Goal: Task Accomplishment & Management: Manage account settings

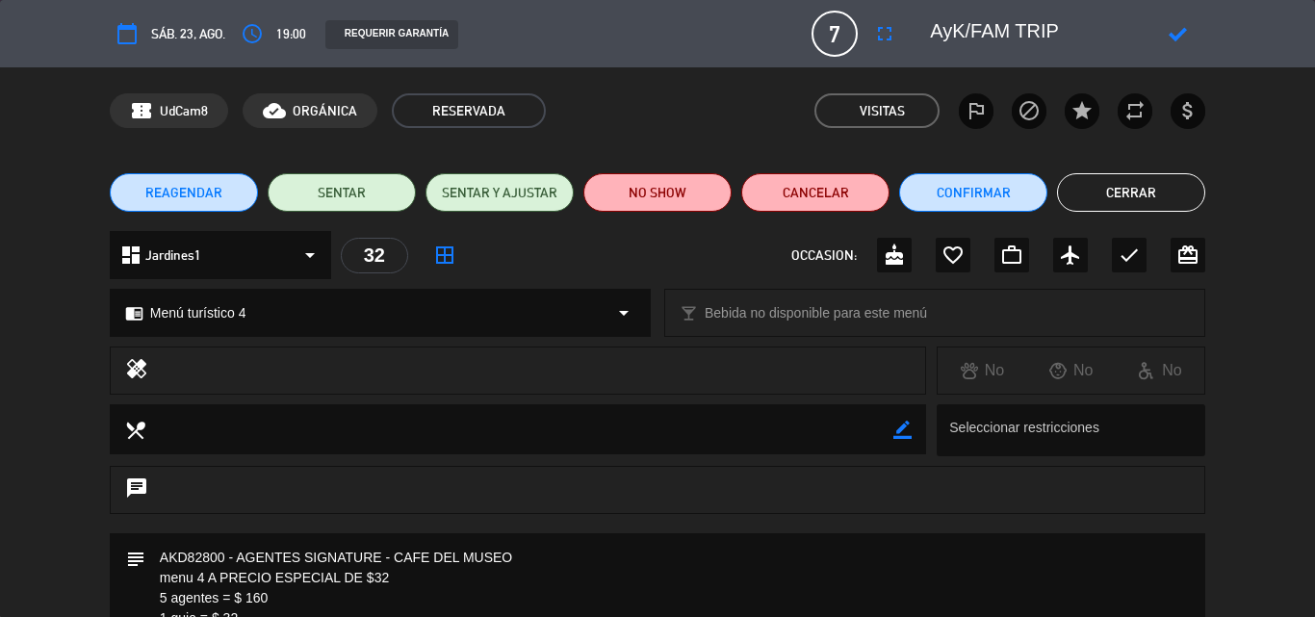
click at [1181, 33] on icon at bounding box center [1178, 34] width 18 height 18
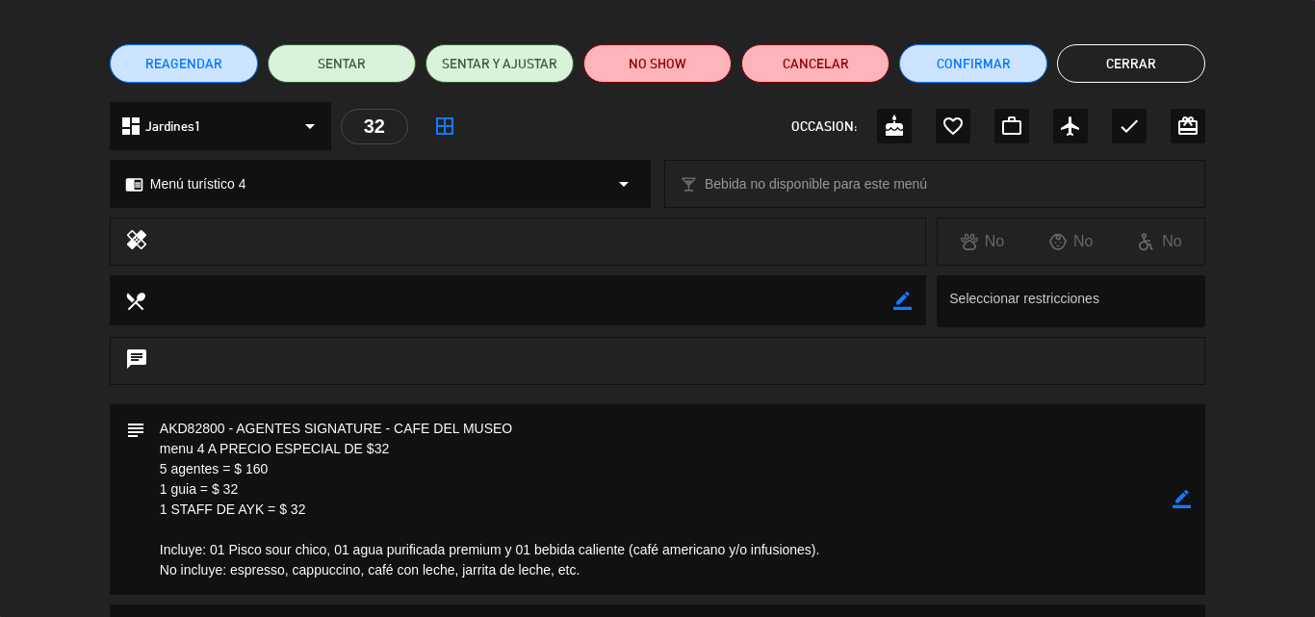
scroll to position [60, 0]
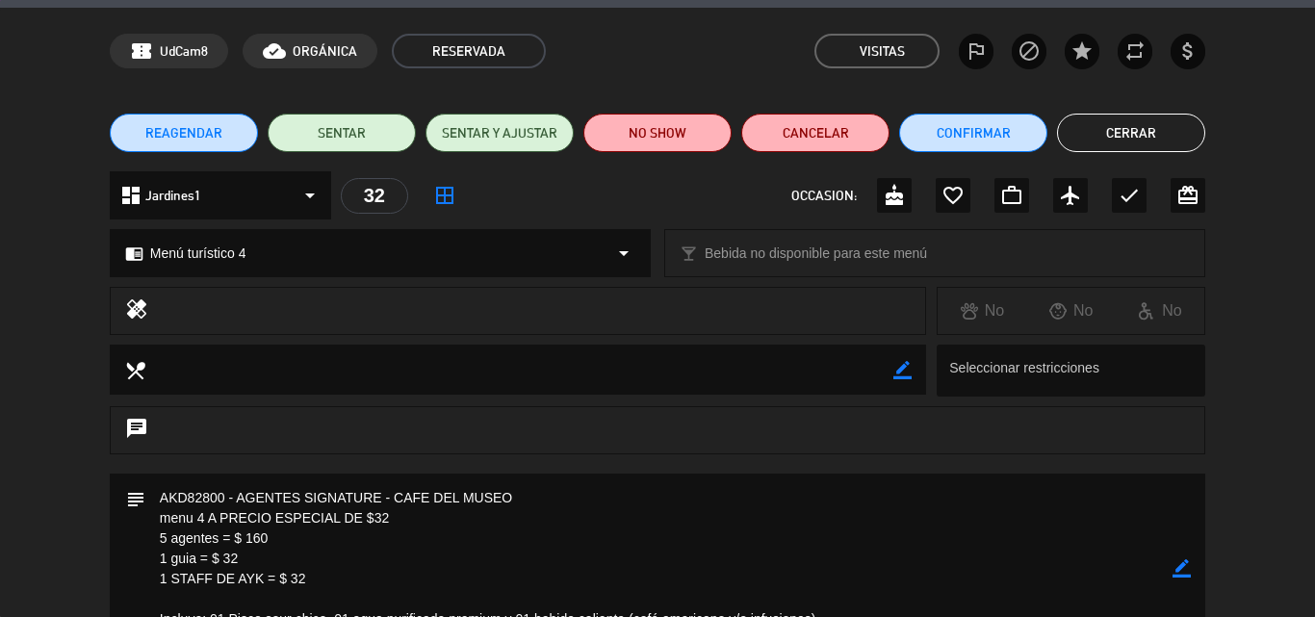
click at [1127, 129] on button "Cerrar" at bounding box center [1131, 133] width 148 height 39
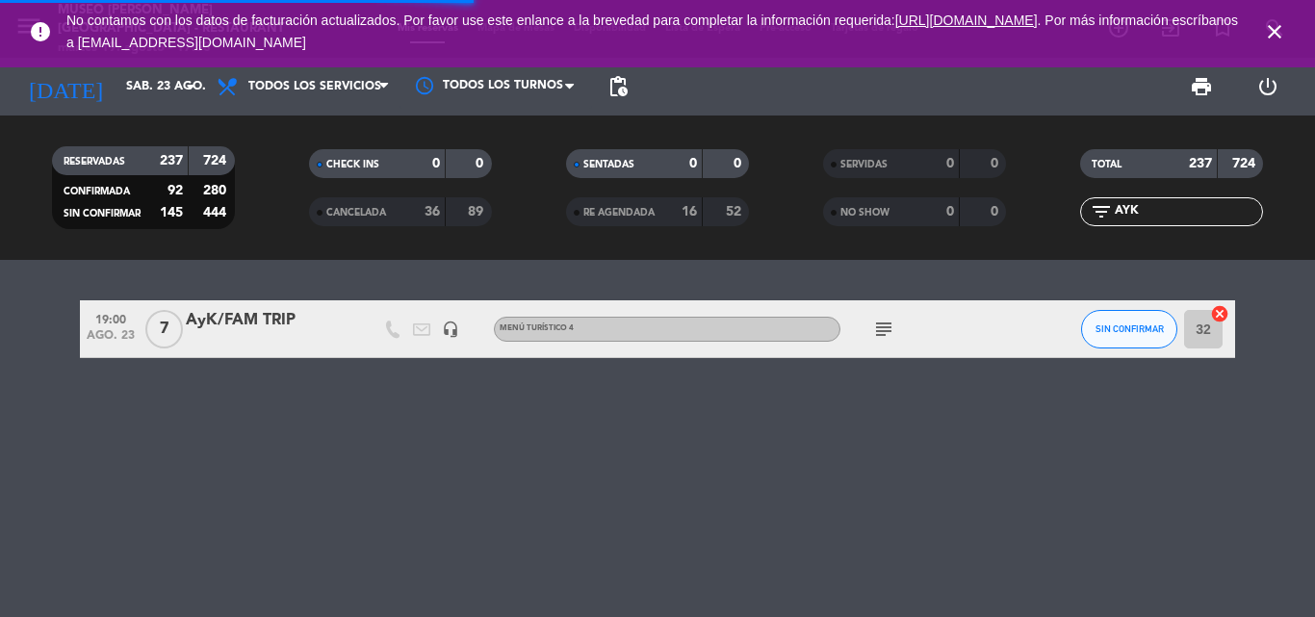
click at [1273, 29] on icon "close" at bounding box center [1274, 31] width 23 height 23
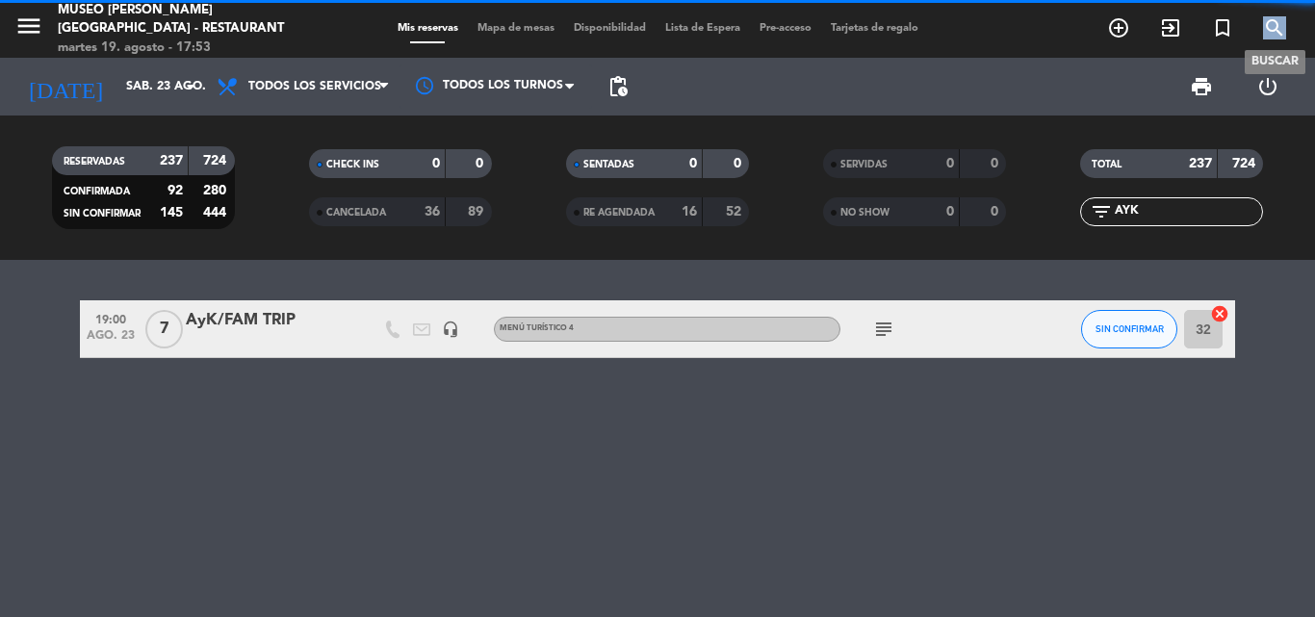
click at [1274, 28] on icon "search" at bounding box center [1274, 27] width 23 height 23
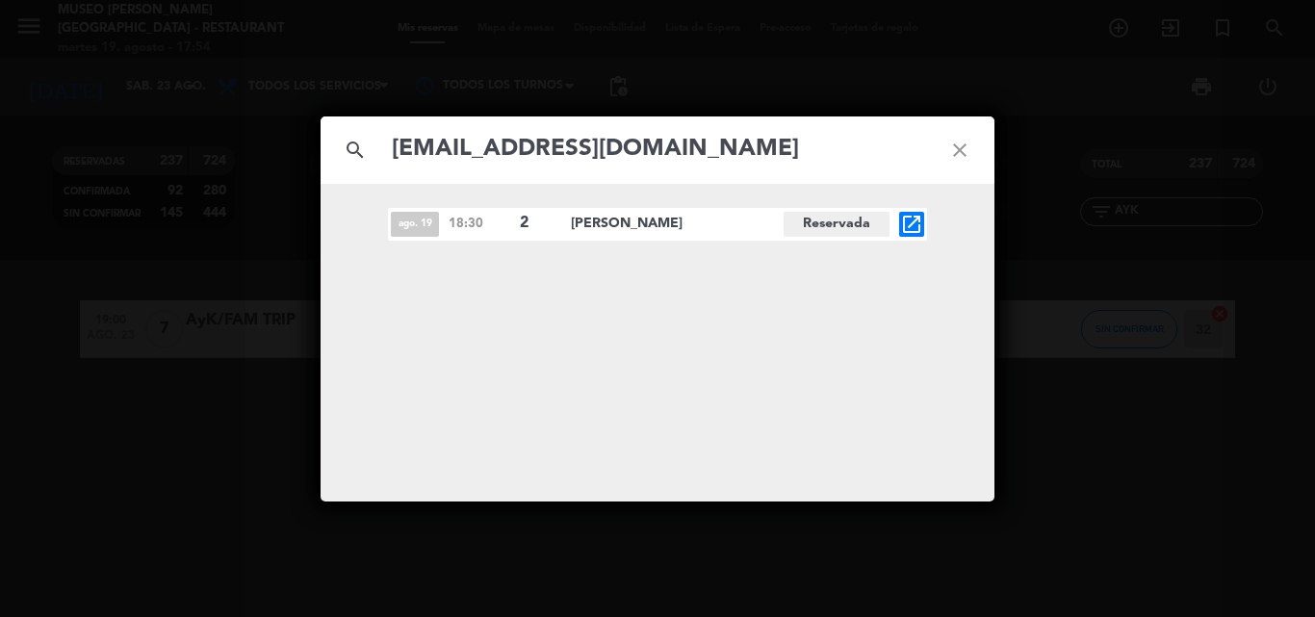
type input "[EMAIL_ADDRESS][DOMAIN_NAME]"
click at [908, 224] on icon "open_in_new" at bounding box center [911, 224] width 23 height 23
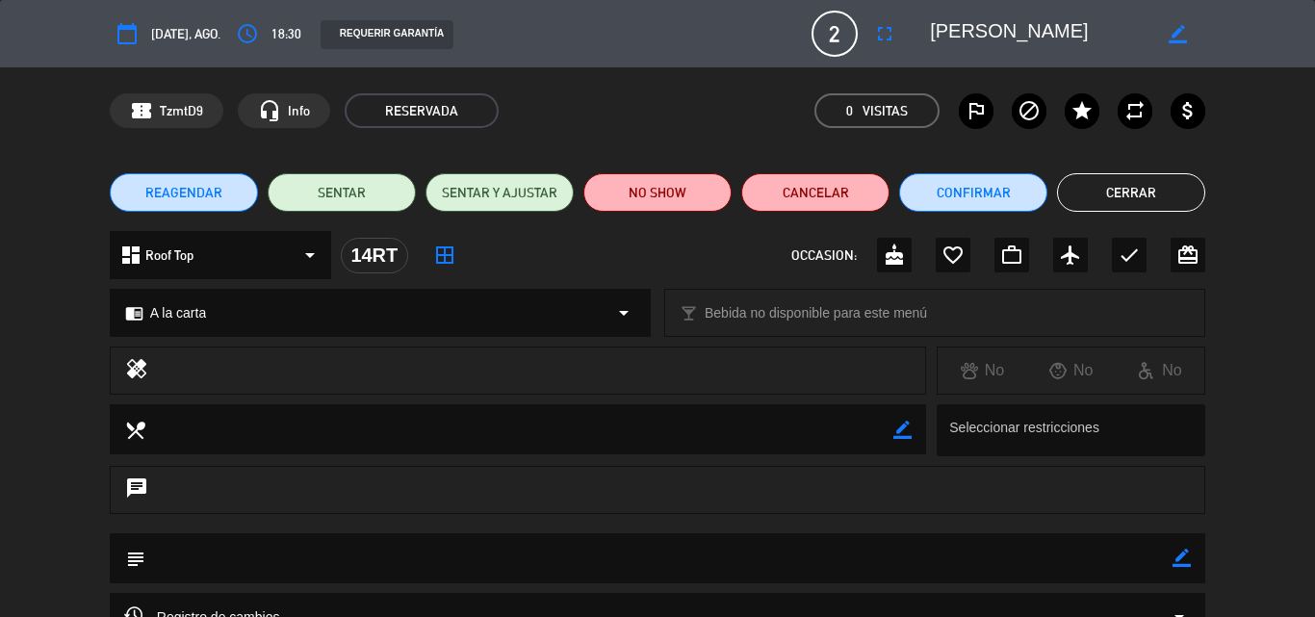
click at [1181, 557] on icon "border_color" at bounding box center [1182, 558] width 18 height 18
click at [749, 559] on textarea at bounding box center [658, 557] width 1027 height 49
click at [256, 29] on icon "access_time" at bounding box center [247, 33] width 23 height 23
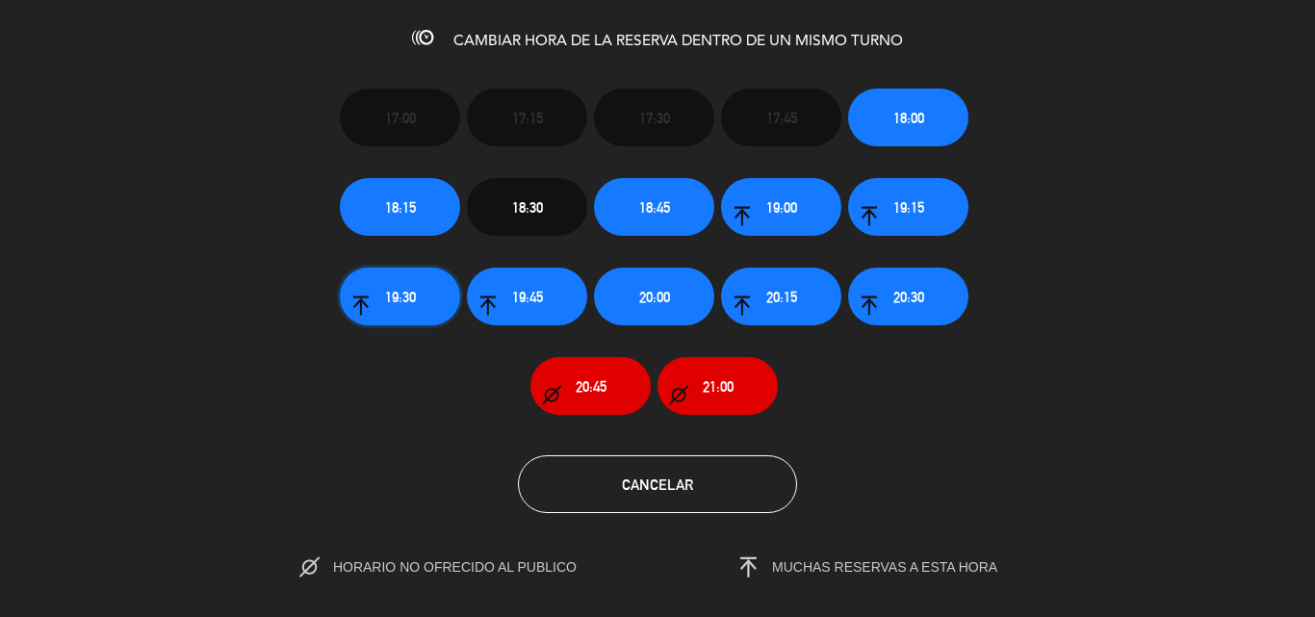
click at [404, 298] on span "19:30" at bounding box center [400, 297] width 31 height 22
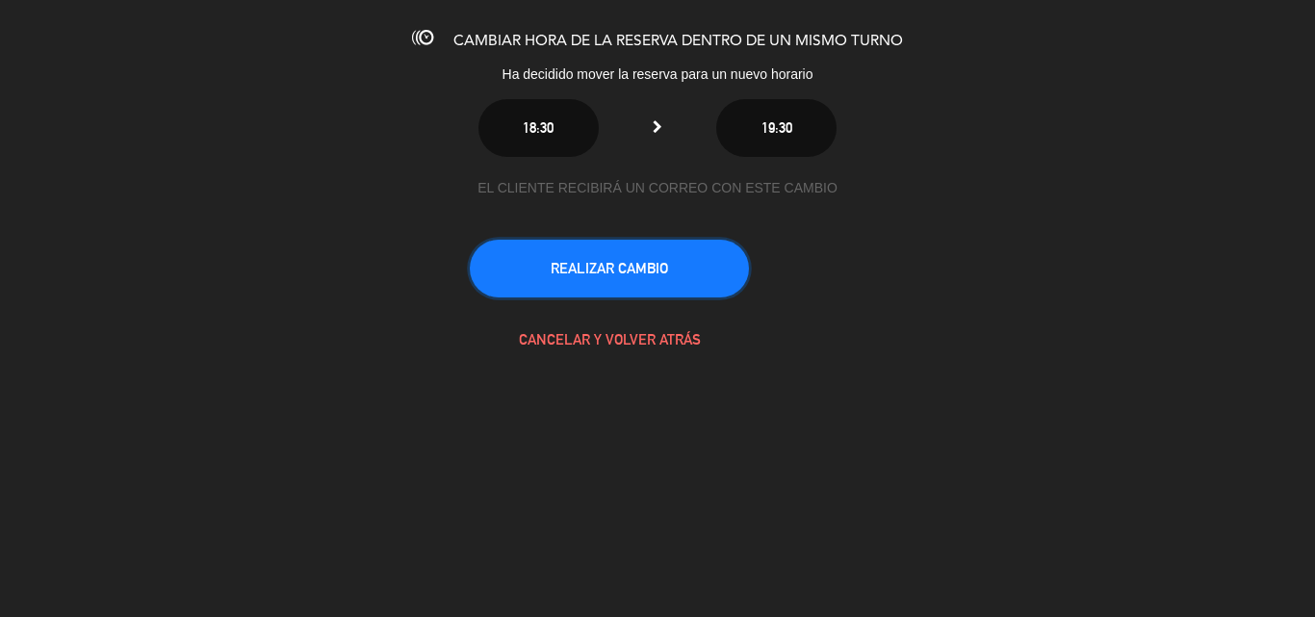
click at [680, 276] on button "REALIZAR CAMBIO" at bounding box center [609, 269] width 279 height 58
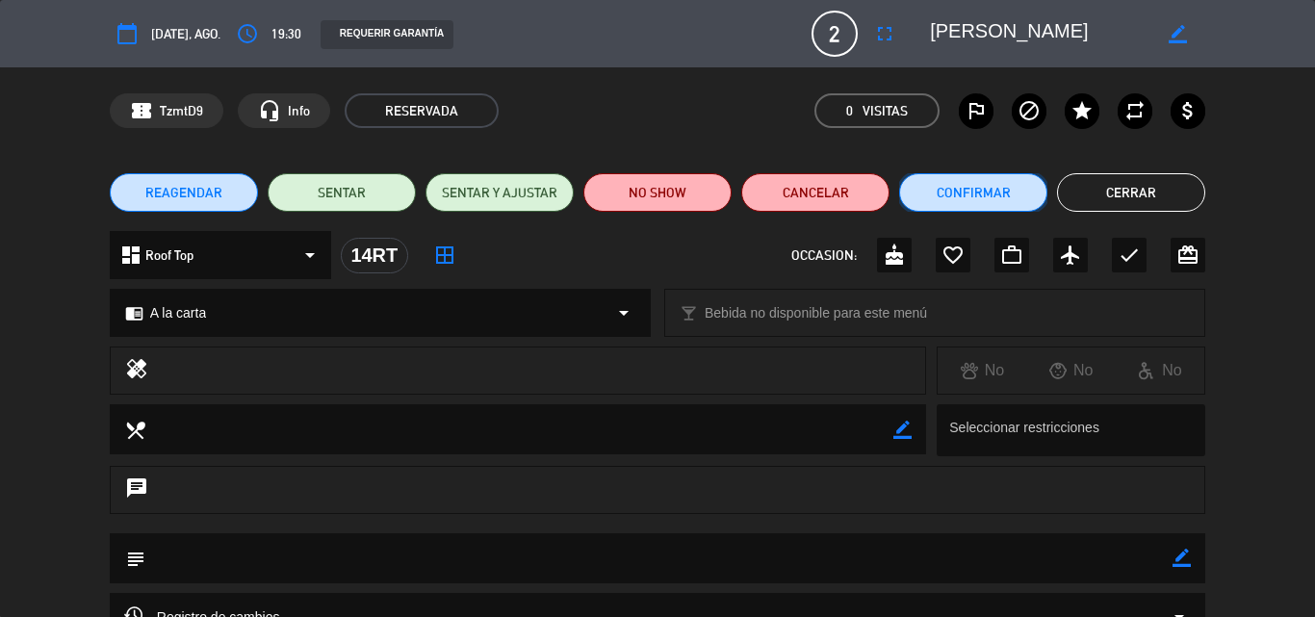
click at [952, 193] on button "Confirmar" at bounding box center [973, 192] width 148 height 39
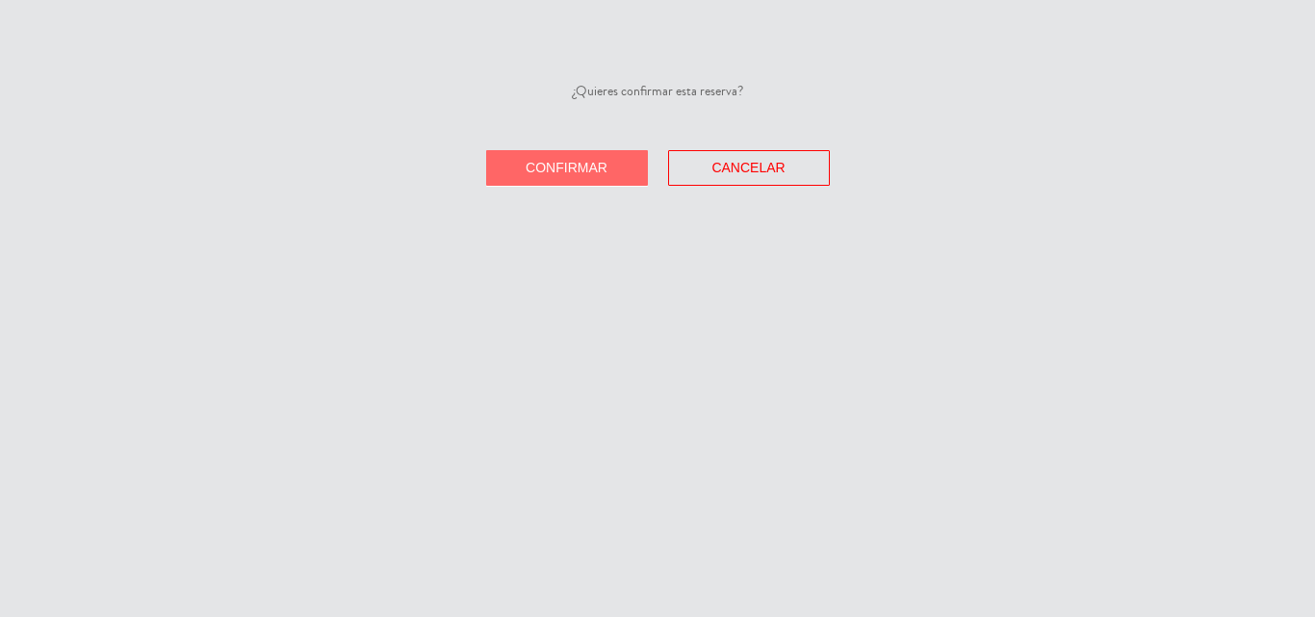
click at [583, 179] on button "Confirmar" at bounding box center [567, 168] width 162 height 36
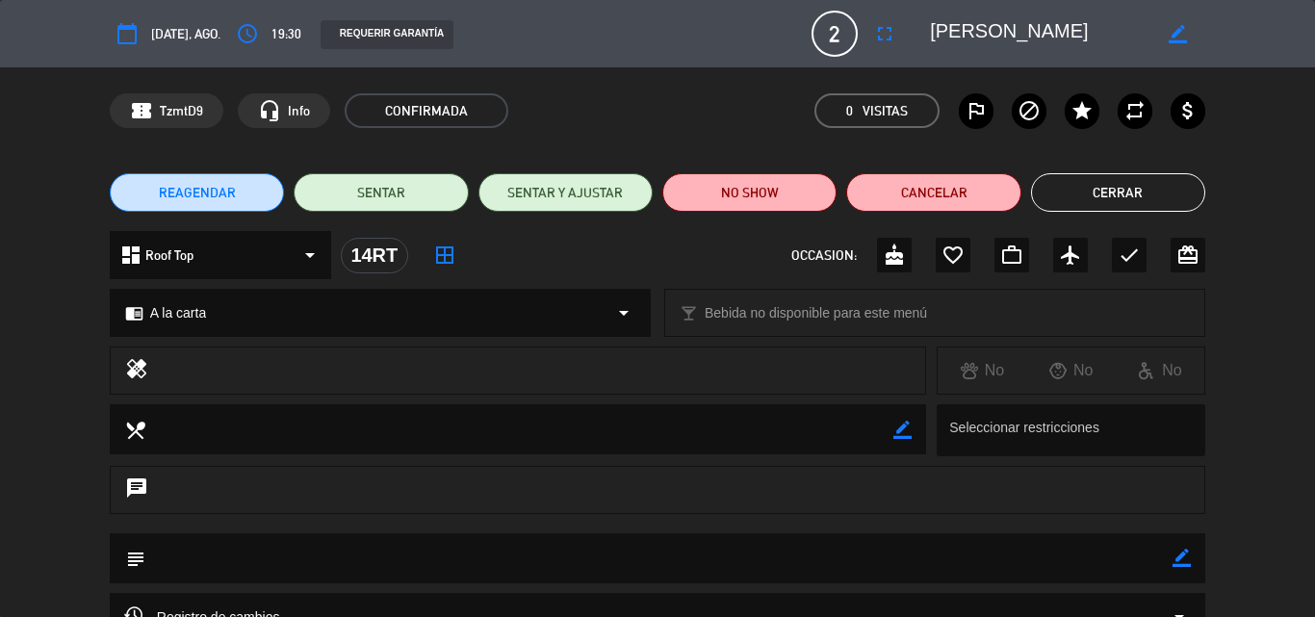
click at [1096, 191] on button "Cerrar" at bounding box center [1118, 192] width 174 height 39
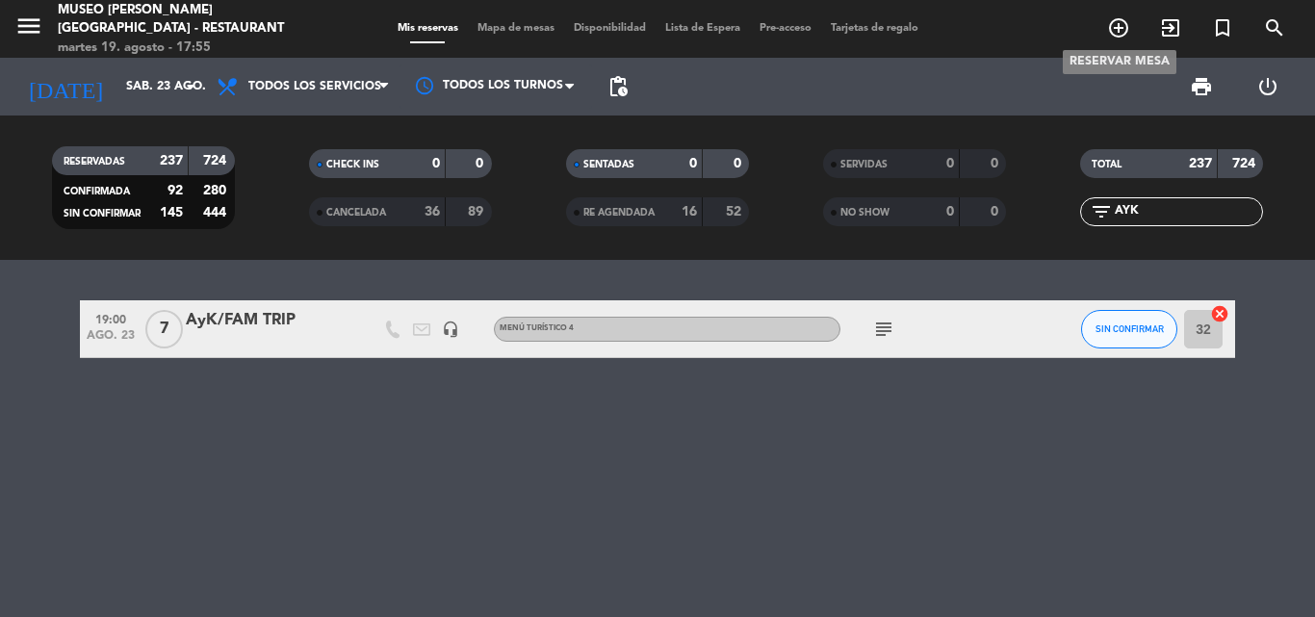
click at [1117, 27] on icon "add_circle_outline" at bounding box center [1118, 27] width 23 height 23
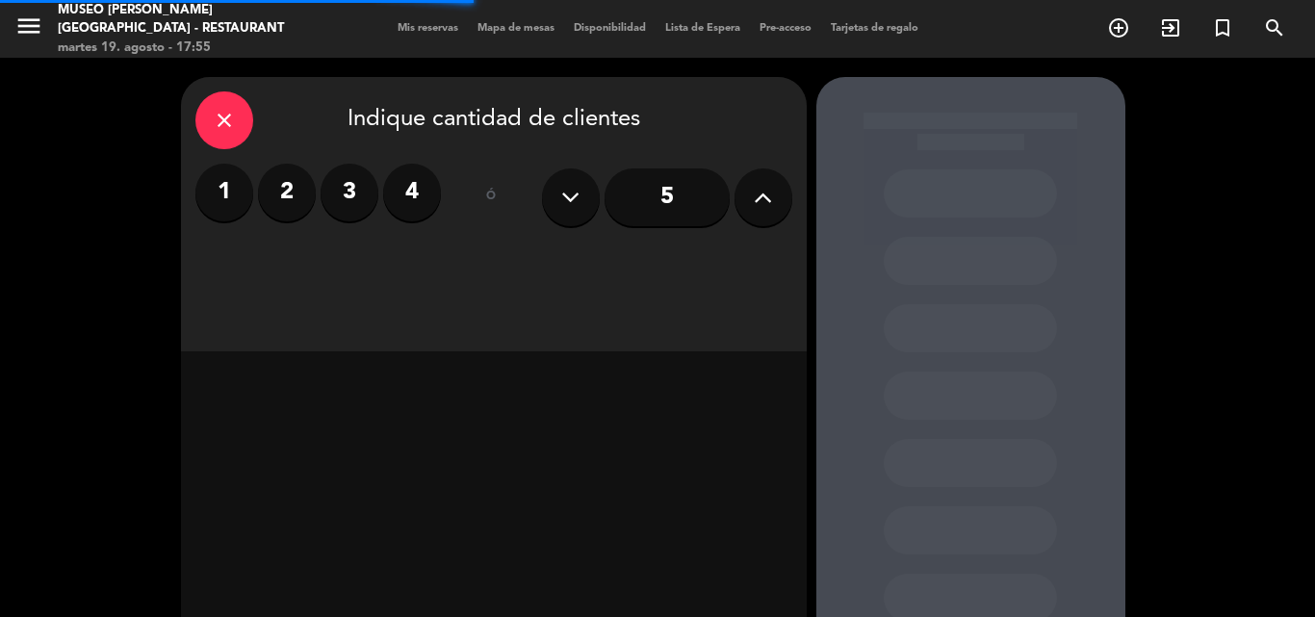
click at [693, 196] on input "5" at bounding box center [667, 198] width 125 height 58
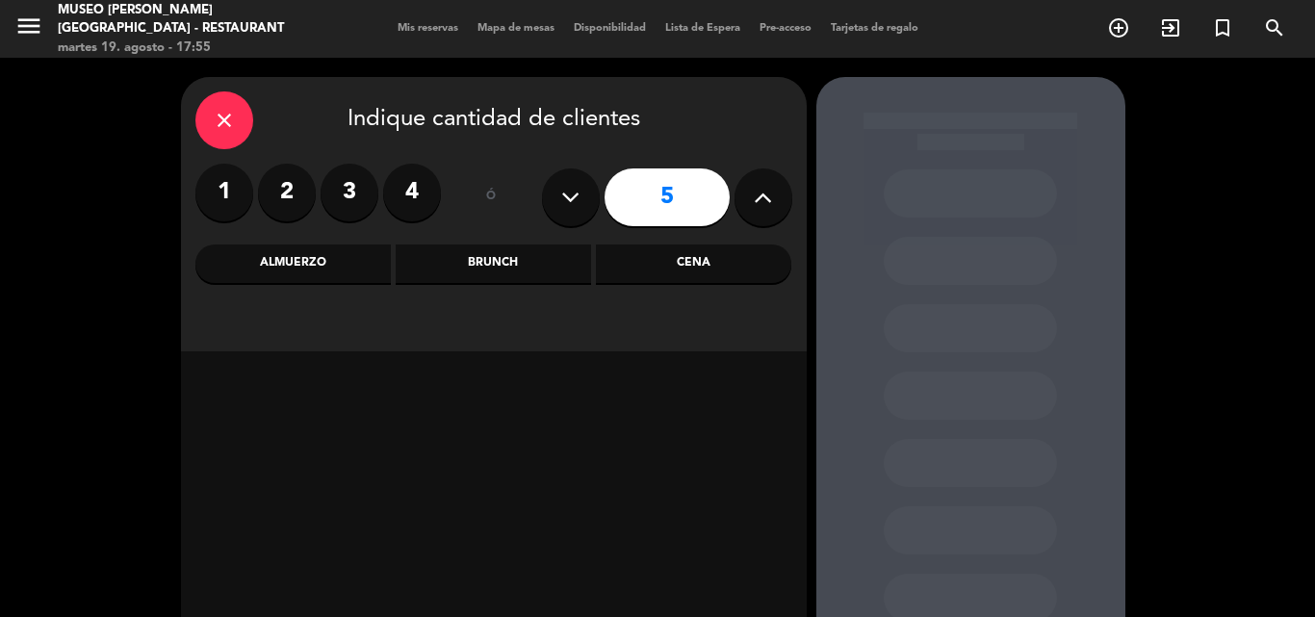
click at [325, 265] on div "Almuerzo" at bounding box center [292, 264] width 195 height 39
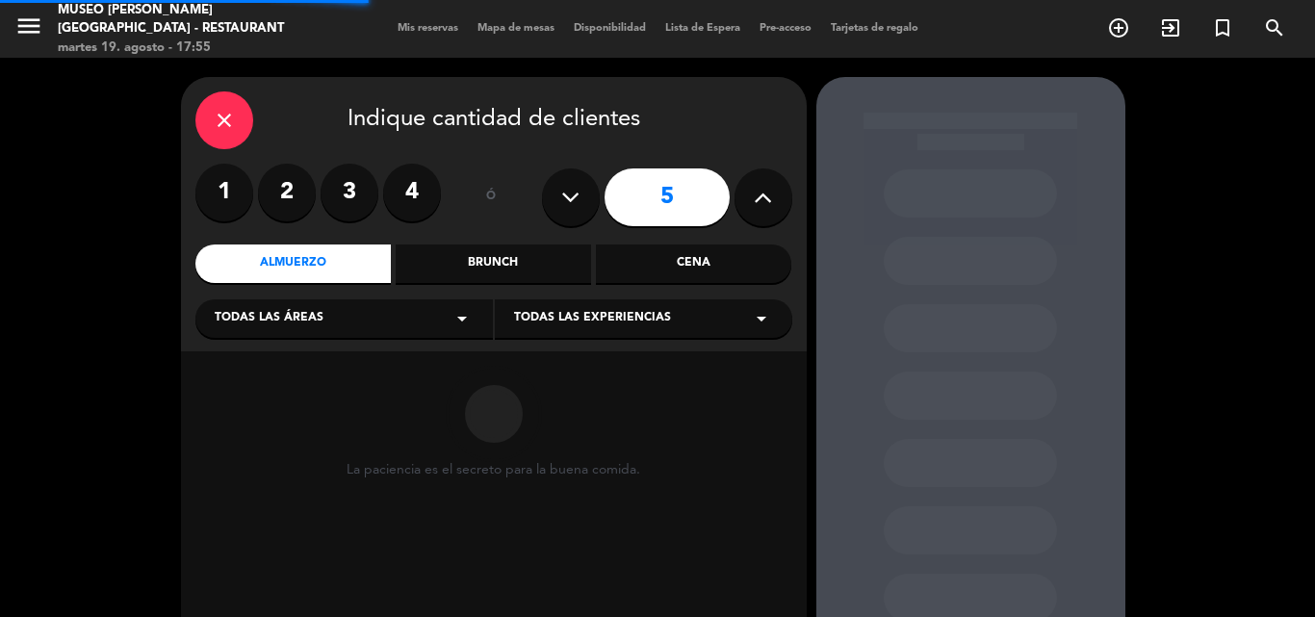
click at [298, 324] on span "Todas las áreas" at bounding box center [269, 318] width 109 height 19
click at [239, 390] on div "Jardines1" at bounding box center [344, 394] width 259 height 19
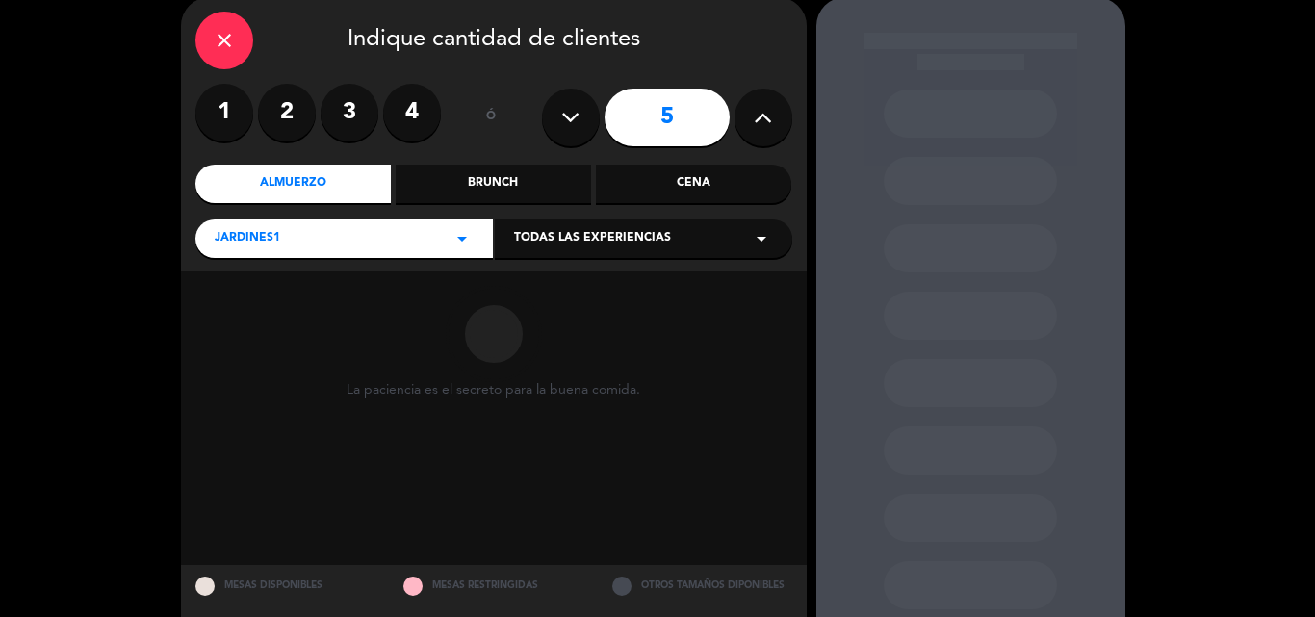
scroll to position [130, 0]
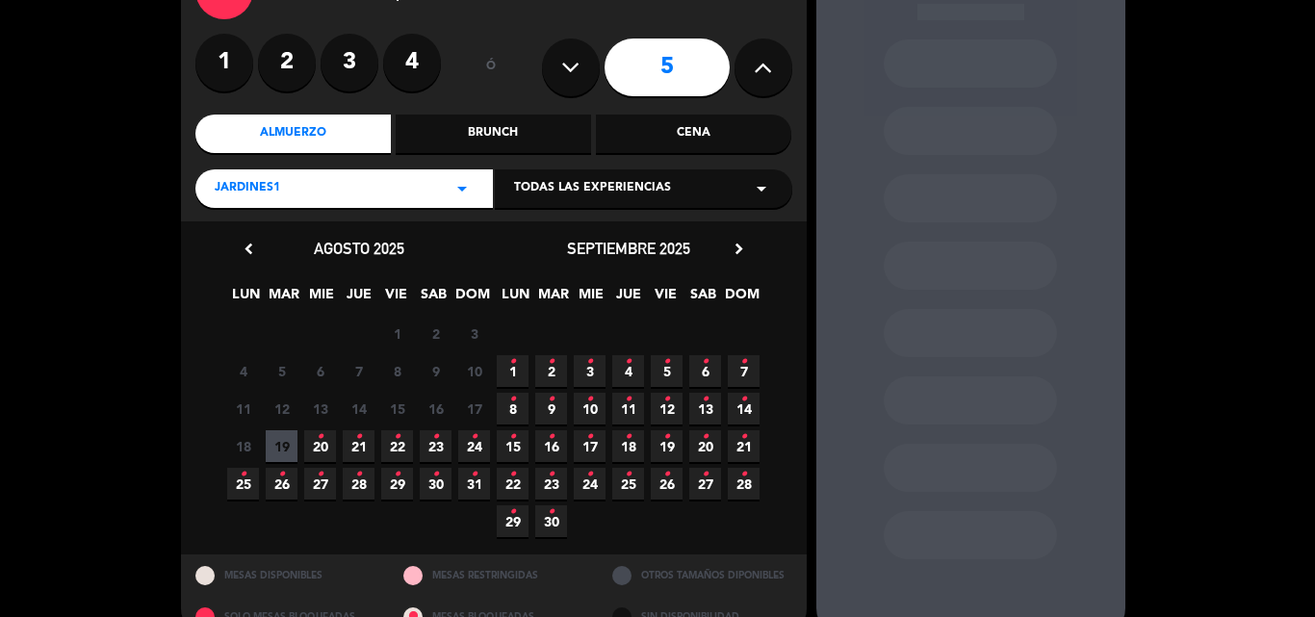
click at [436, 445] on icon "•" at bounding box center [435, 437] width 7 height 31
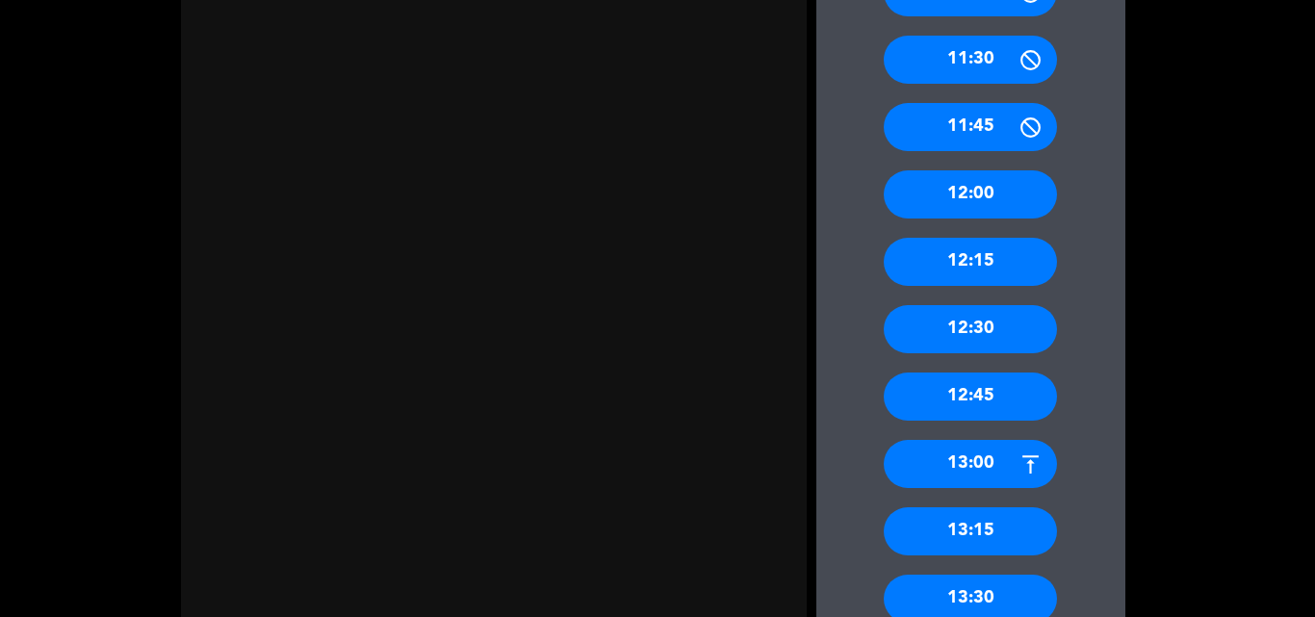
scroll to position [944, 0]
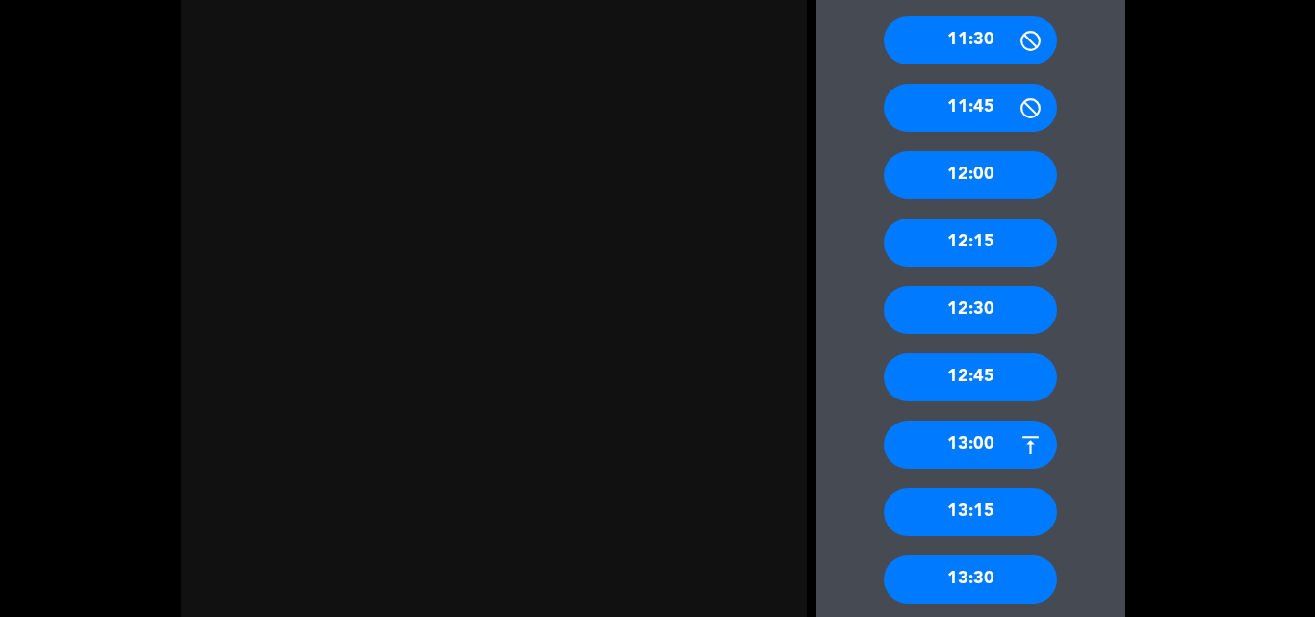
click at [984, 443] on div "13:00" at bounding box center [970, 445] width 173 height 48
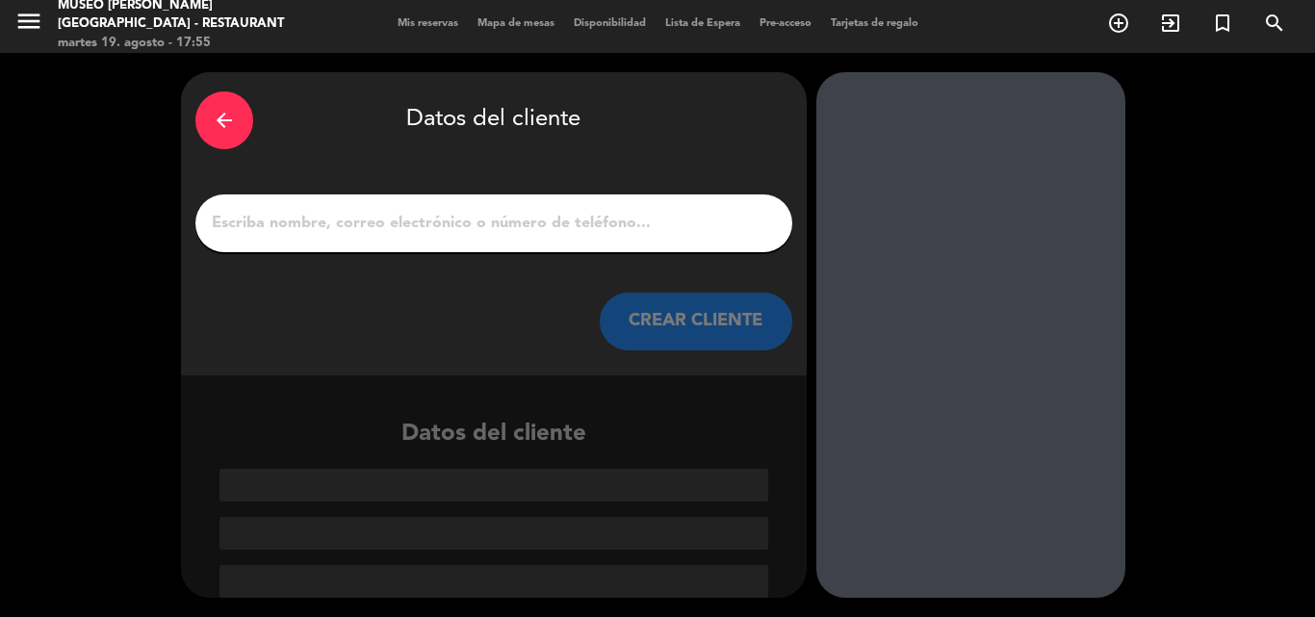
scroll to position [5, 0]
click at [465, 234] on input "1" at bounding box center [494, 223] width 568 height 27
paste input "[PERSON_NAME]"
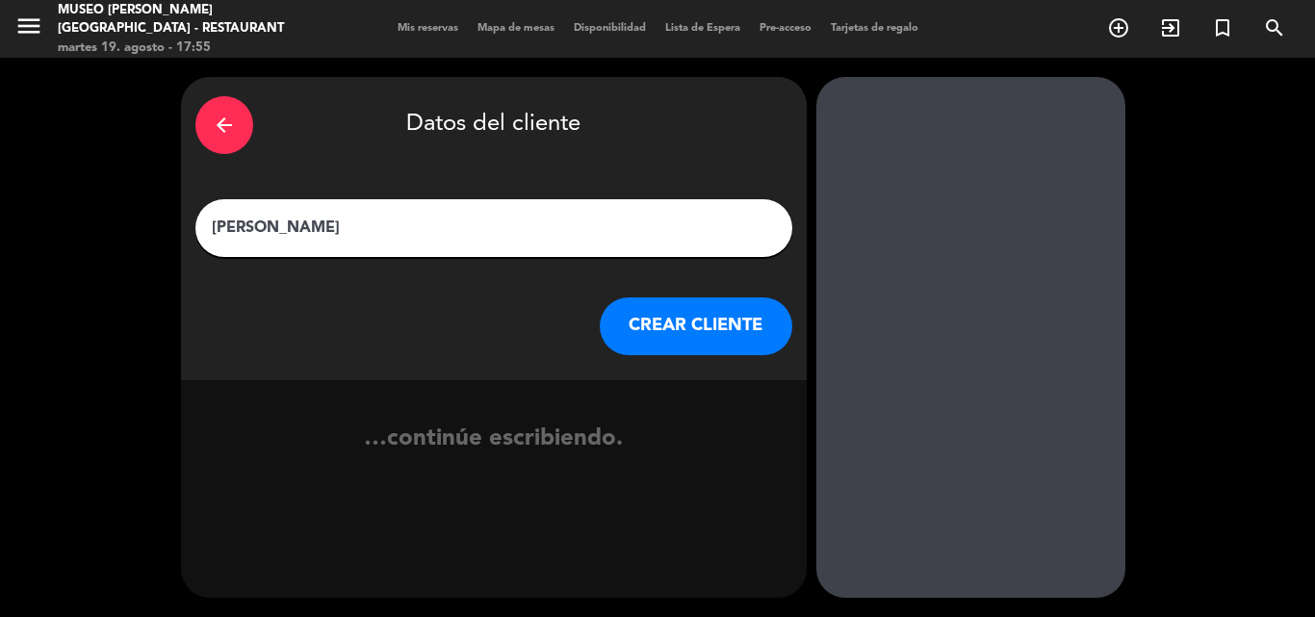
type input "[PERSON_NAME]"
drag, startPoint x: 703, startPoint y: 327, endPoint x: 569, endPoint y: 25, distance: 330.6
click at [704, 327] on button "CREAR CLIENTE" at bounding box center [696, 327] width 193 height 58
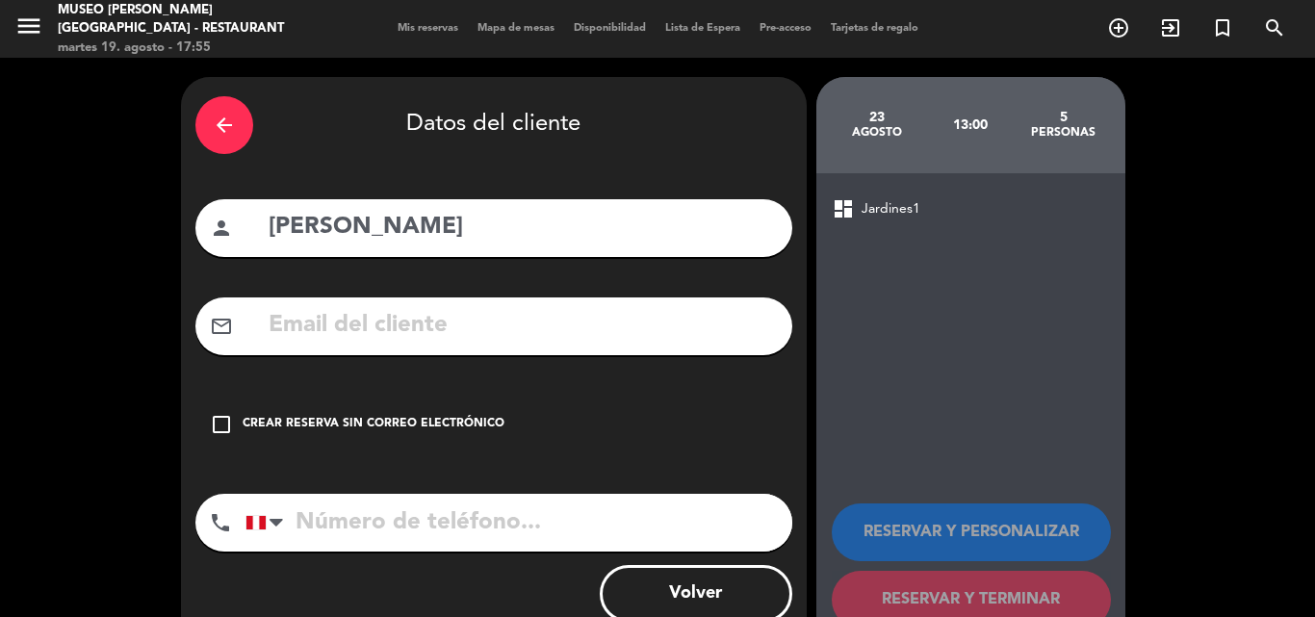
click at [530, 332] on input "text" at bounding box center [522, 325] width 511 height 39
paste input "[EMAIL_ADDRESS][DOMAIN_NAME]"
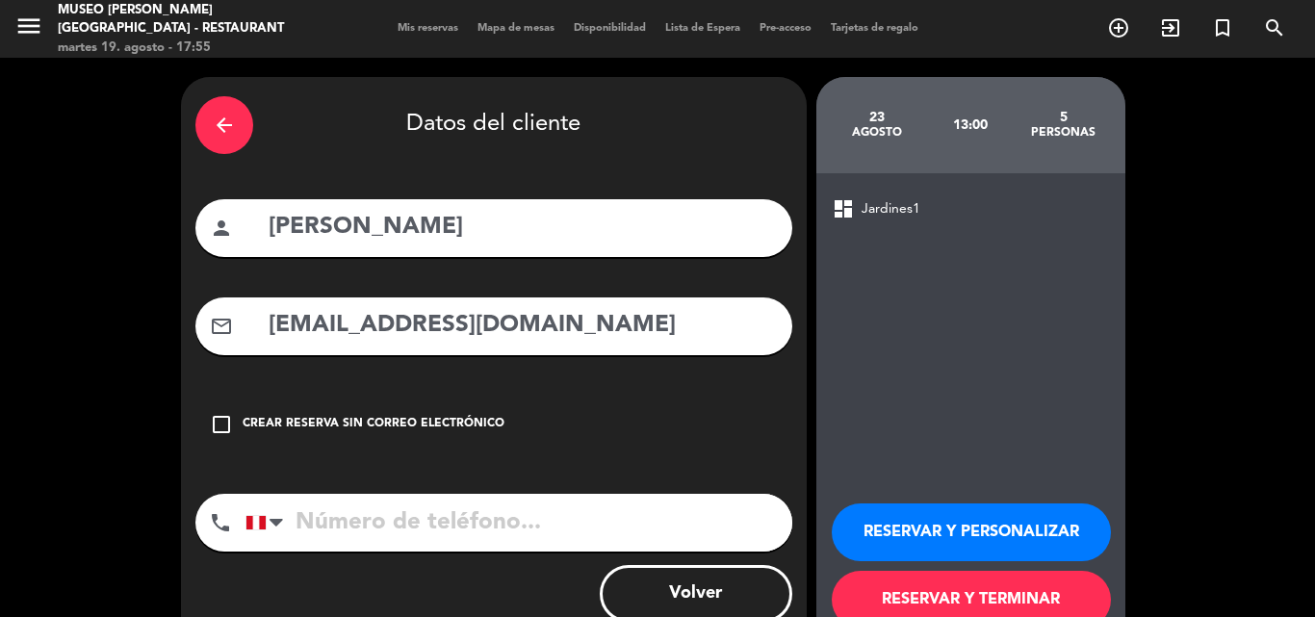
type input "[EMAIL_ADDRESS][DOMAIN_NAME]"
click at [473, 508] on input "tel" at bounding box center [519, 523] width 547 height 58
paste input "956436150"
type input "956436150"
click at [877, 530] on button "RESERVAR Y PERSONALIZAR" at bounding box center [971, 533] width 279 height 58
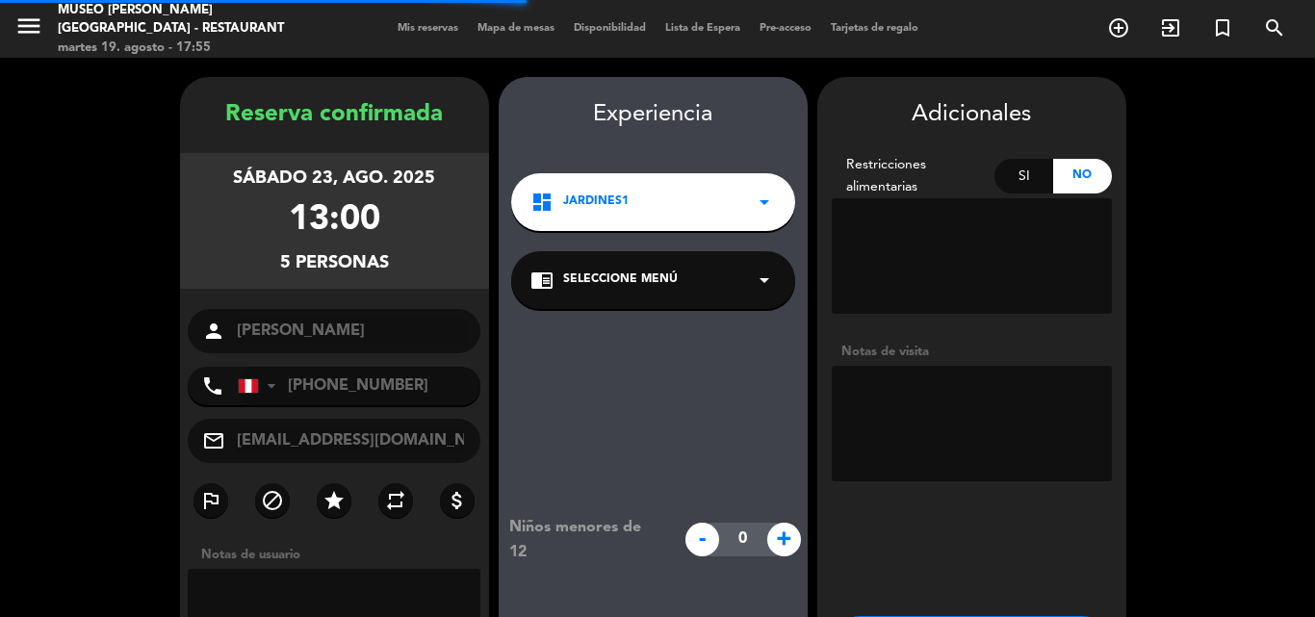
scroll to position [77, 0]
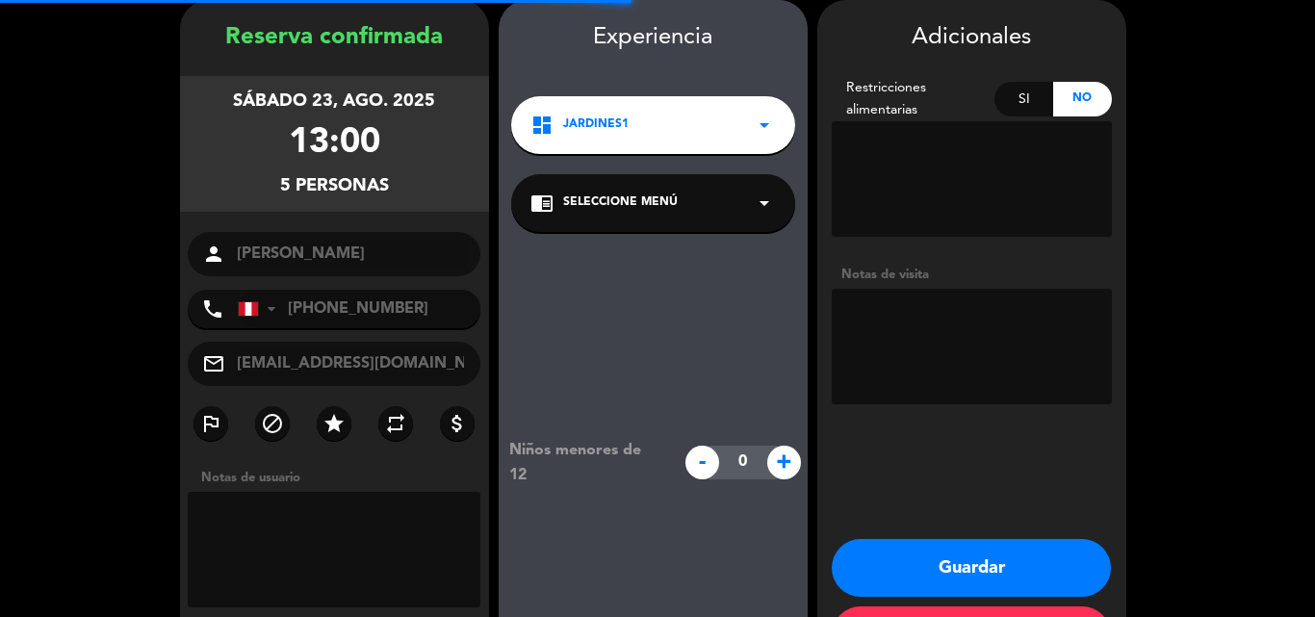
click at [606, 206] on span "Seleccione Menú" at bounding box center [620, 203] width 115 height 19
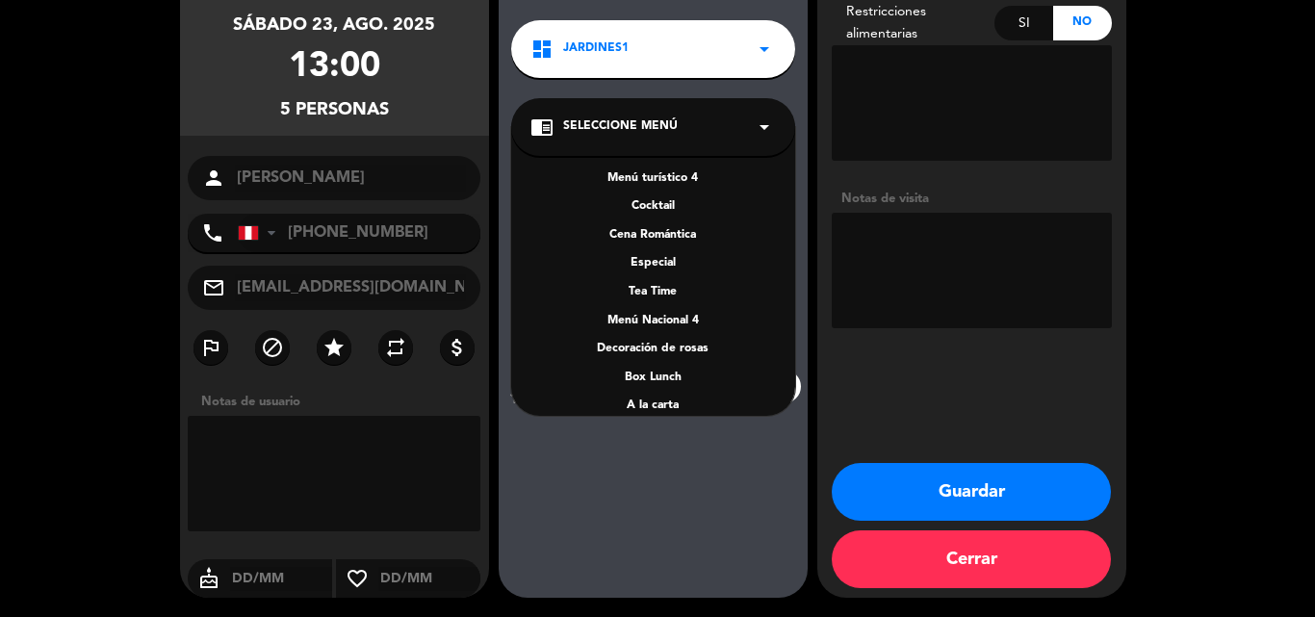
scroll to position [276, 0]
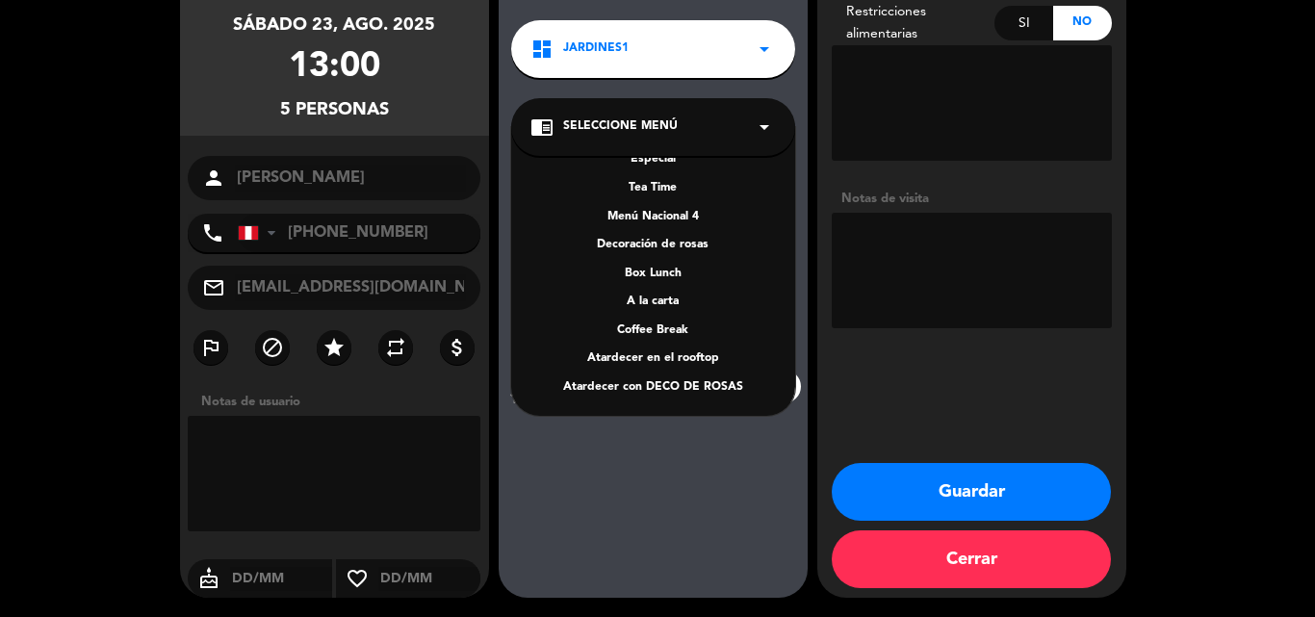
drag, startPoint x: 656, startPoint y: 301, endPoint x: 921, endPoint y: 523, distance: 345.2
click at [656, 300] on div "A la carta" at bounding box center [654, 302] width 246 height 19
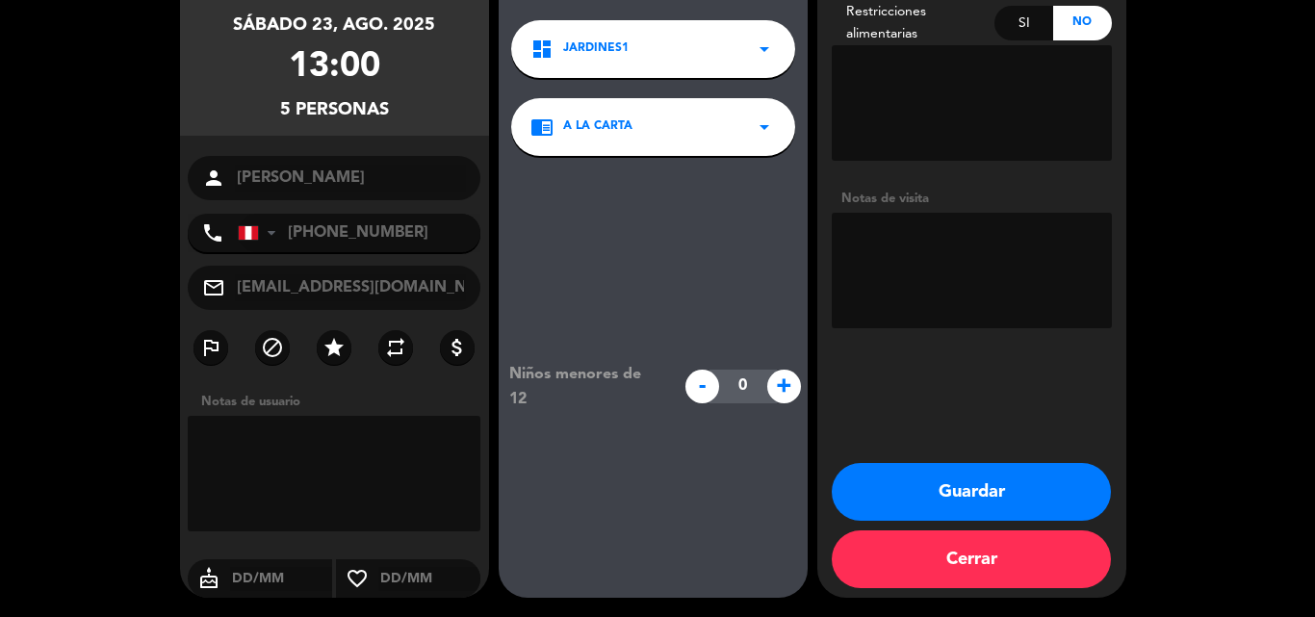
click at [921, 484] on button "Guardar" at bounding box center [971, 492] width 279 height 58
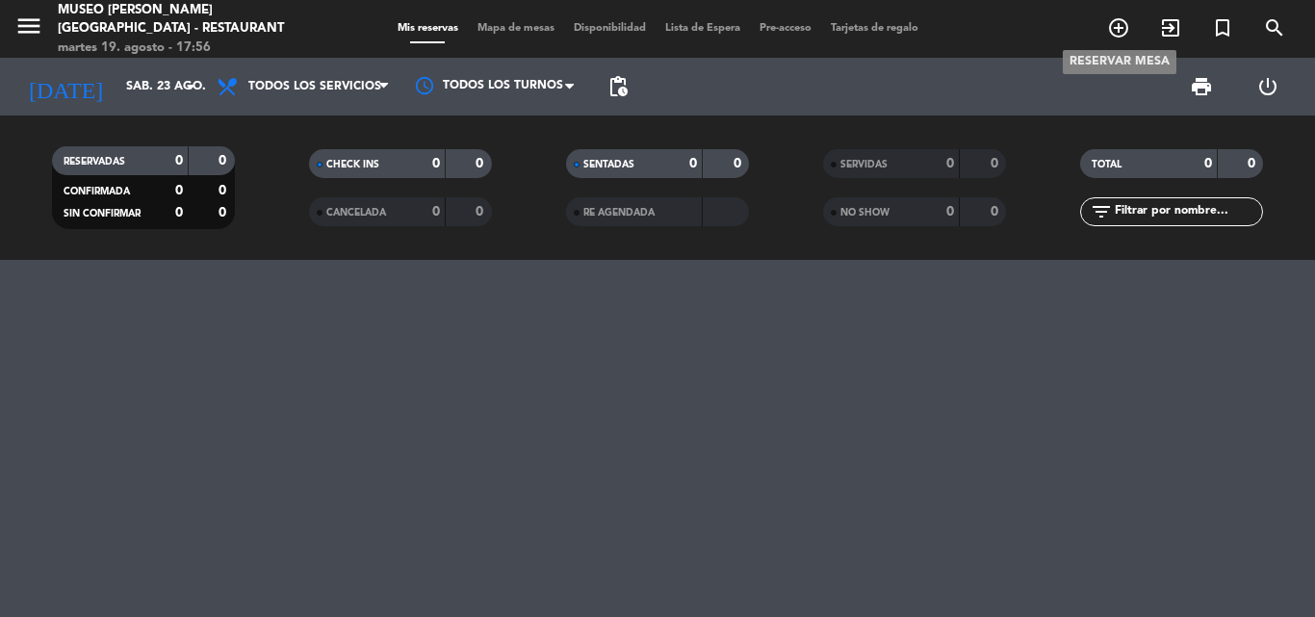
click at [1116, 26] on icon "add_circle_outline" at bounding box center [1118, 27] width 23 height 23
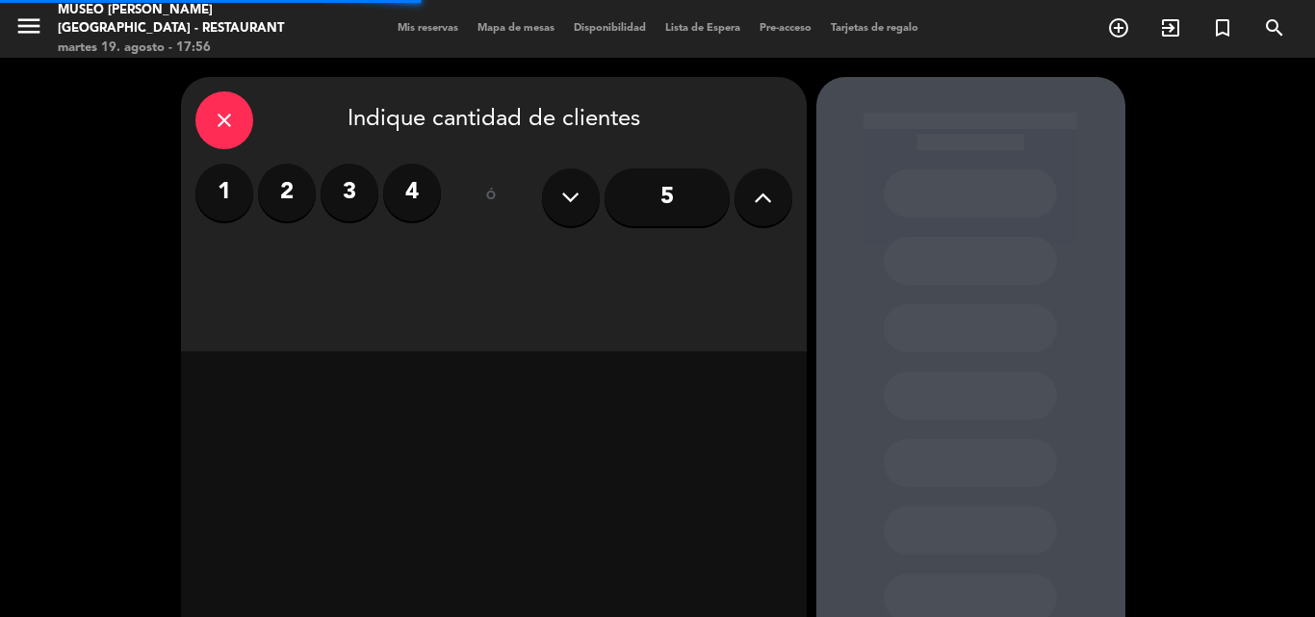
click at [283, 193] on label "2" at bounding box center [287, 193] width 58 height 58
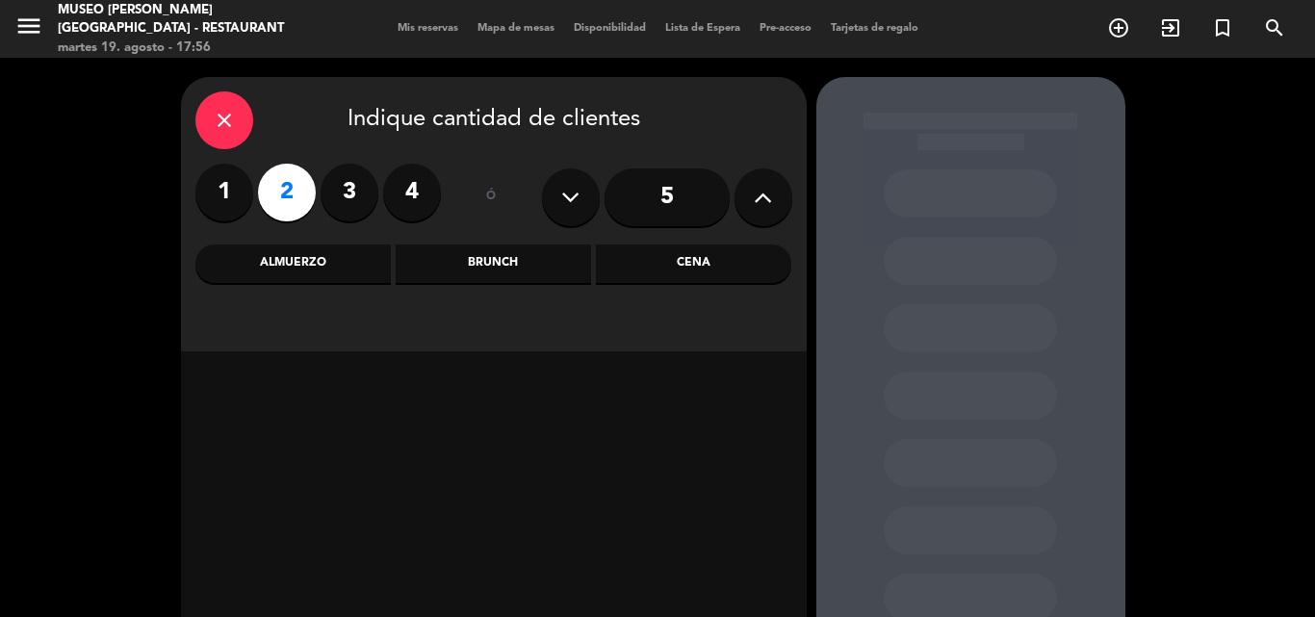
drag, startPoint x: 699, startPoint y: 266, endPoint x: 679, endPoint y: 272, distance: 21.3
click at [699, 264] on div "Cena" at bounding box center [693, 264] width 195 height 39
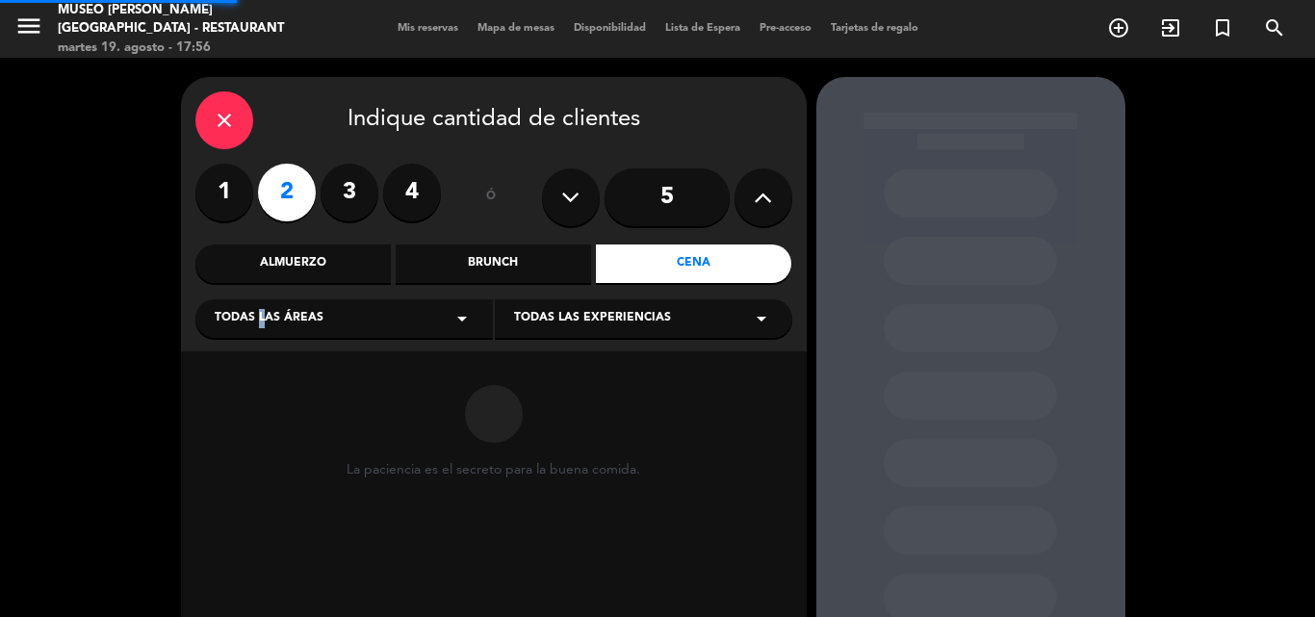
click at [258, 320] on span "Todas las áreas" at bounding box center [269, 318] width 109 height 19
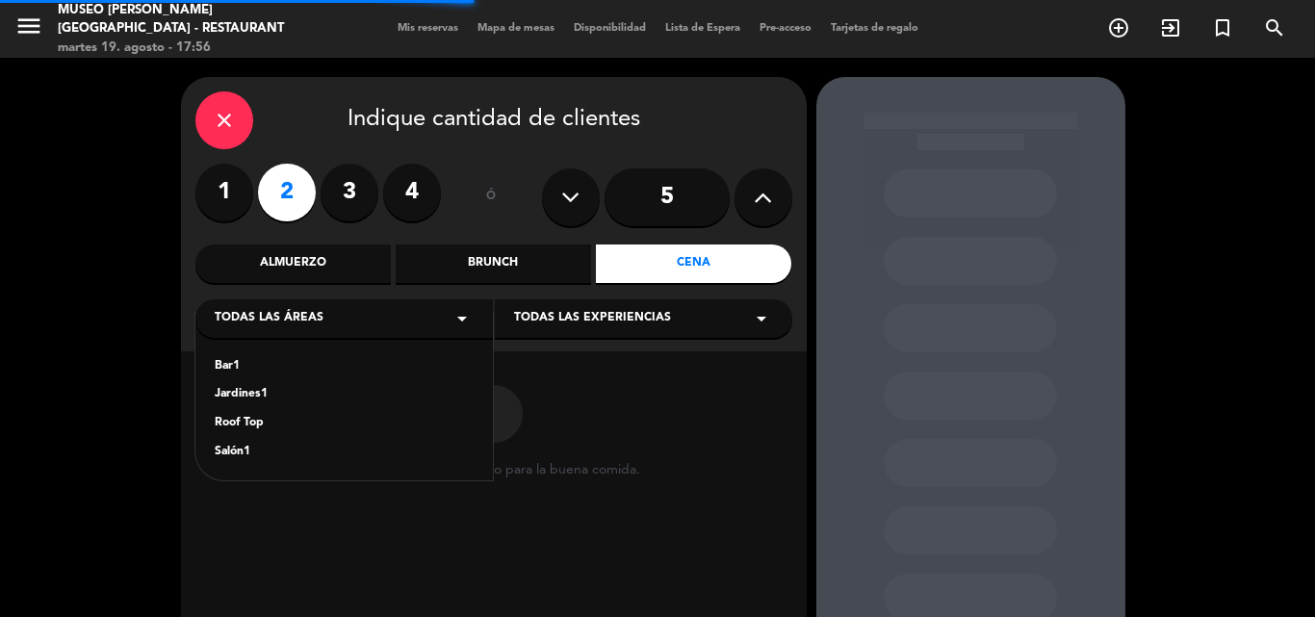
click at [247, 401] on div "Jardines1" at bounding box center [344, 394] width 259 height 19
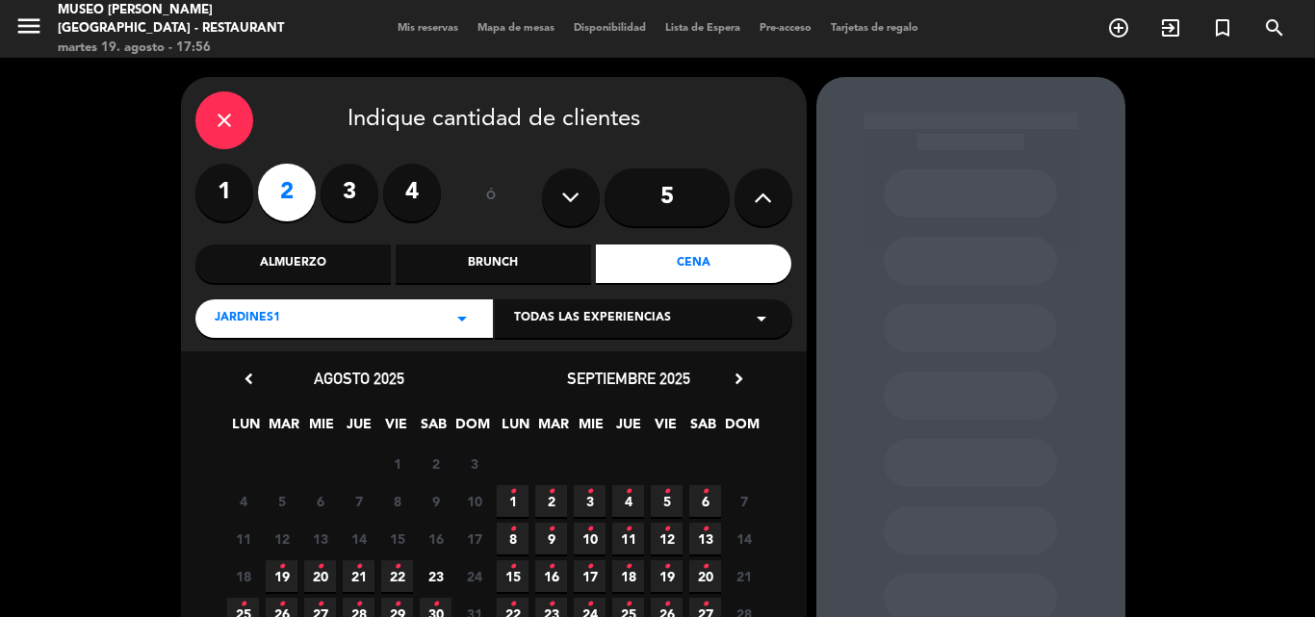
click at [279, 574] on icon "•" at bounding box center [281, 567] width 7 height 31
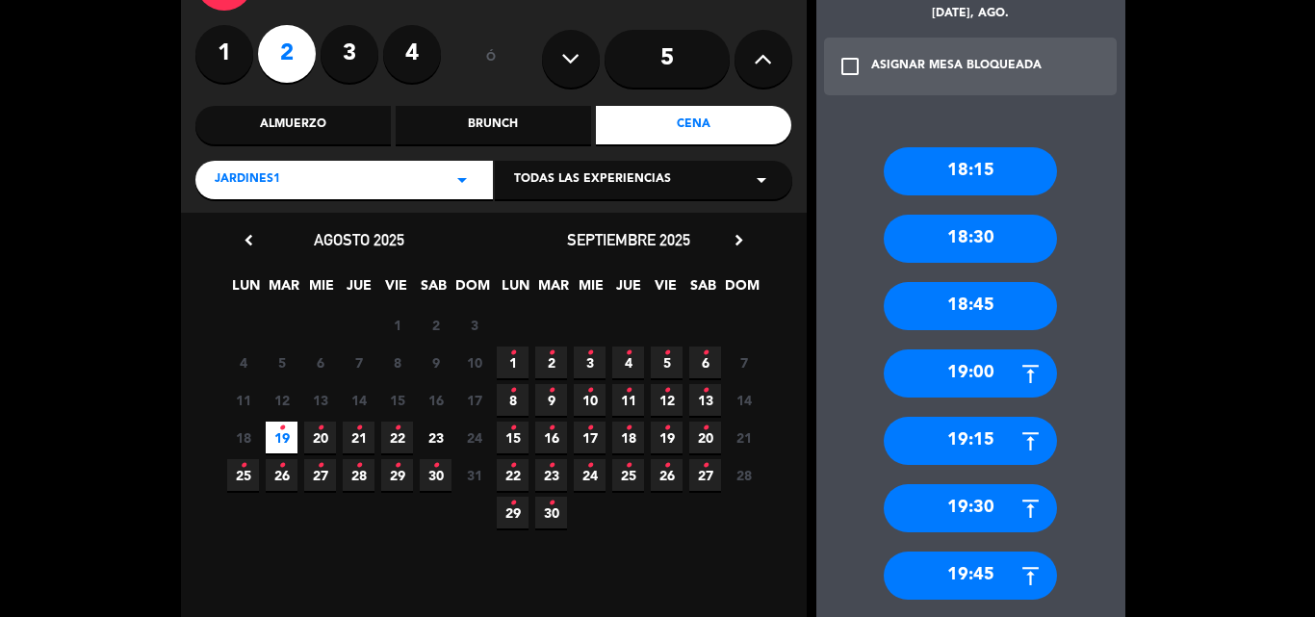
scroll to position [580, 0]
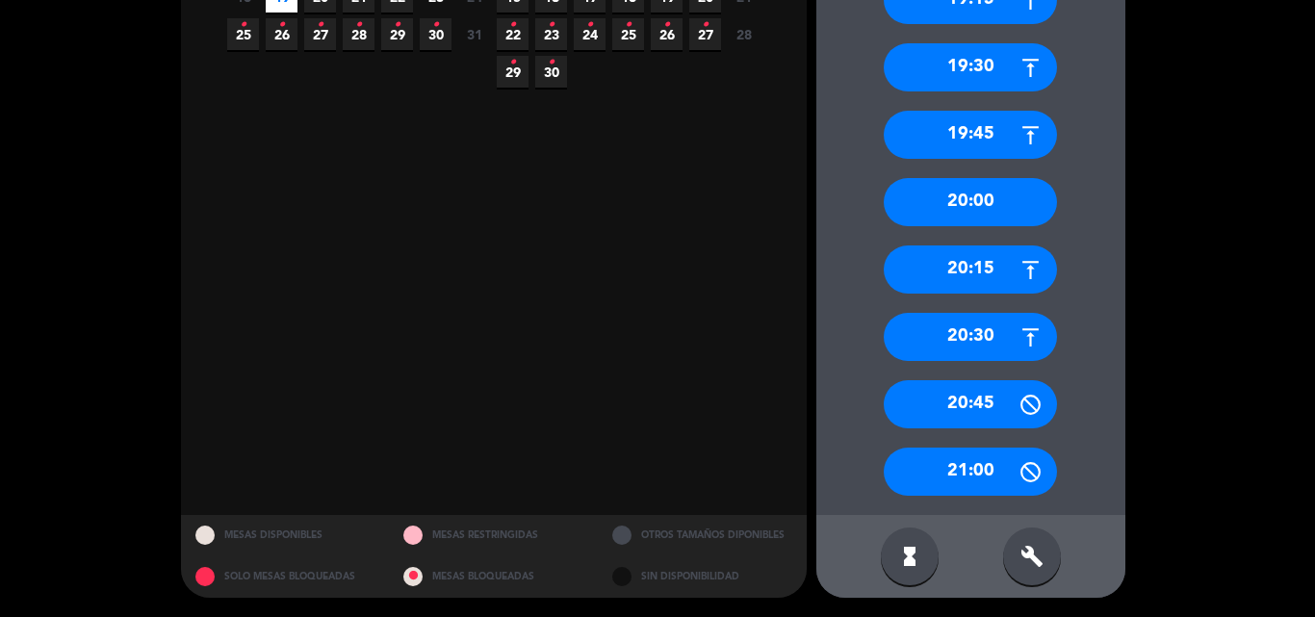
click at [959, 329] on div "20:30" at bounding box center [970, 337] width 173 height 48
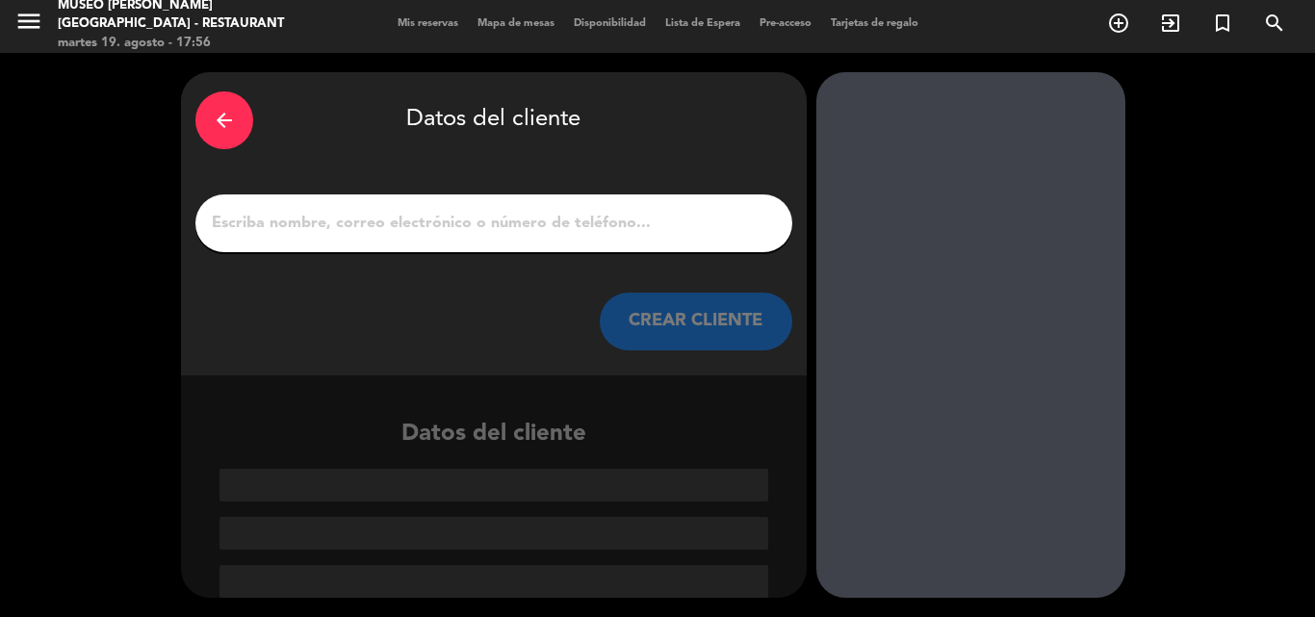
click at [350, 229] on input "1" at bounding box center [494, 223] width 568 height 27
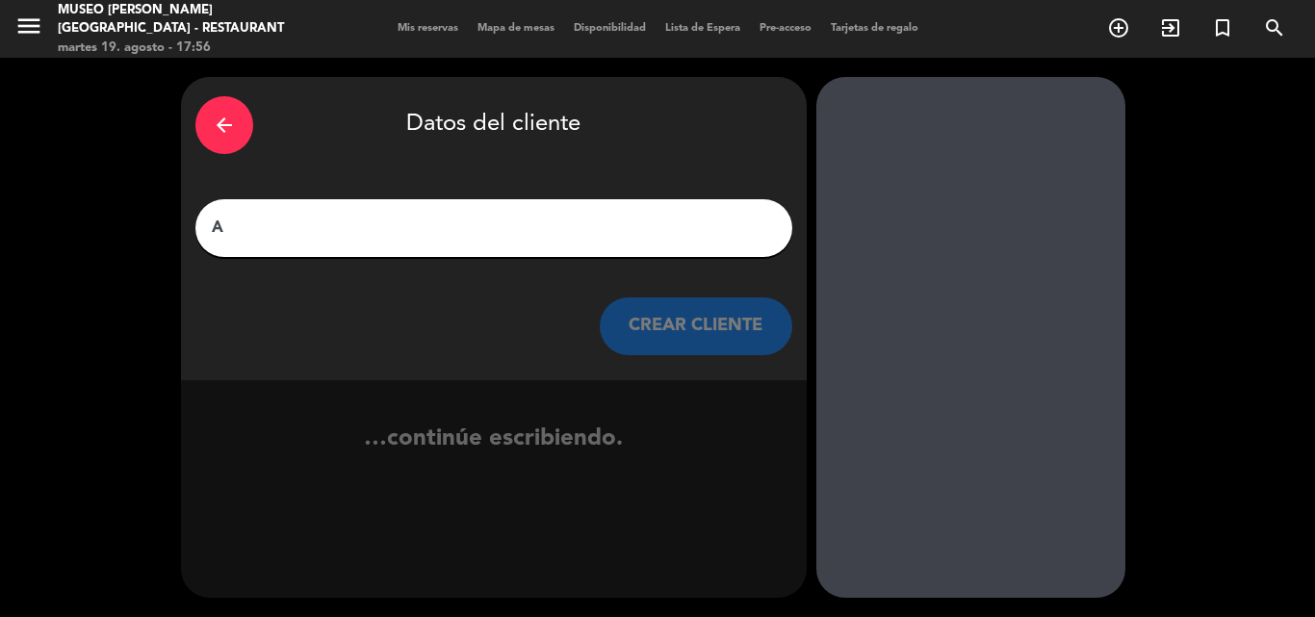
scroll to position [0, 0]
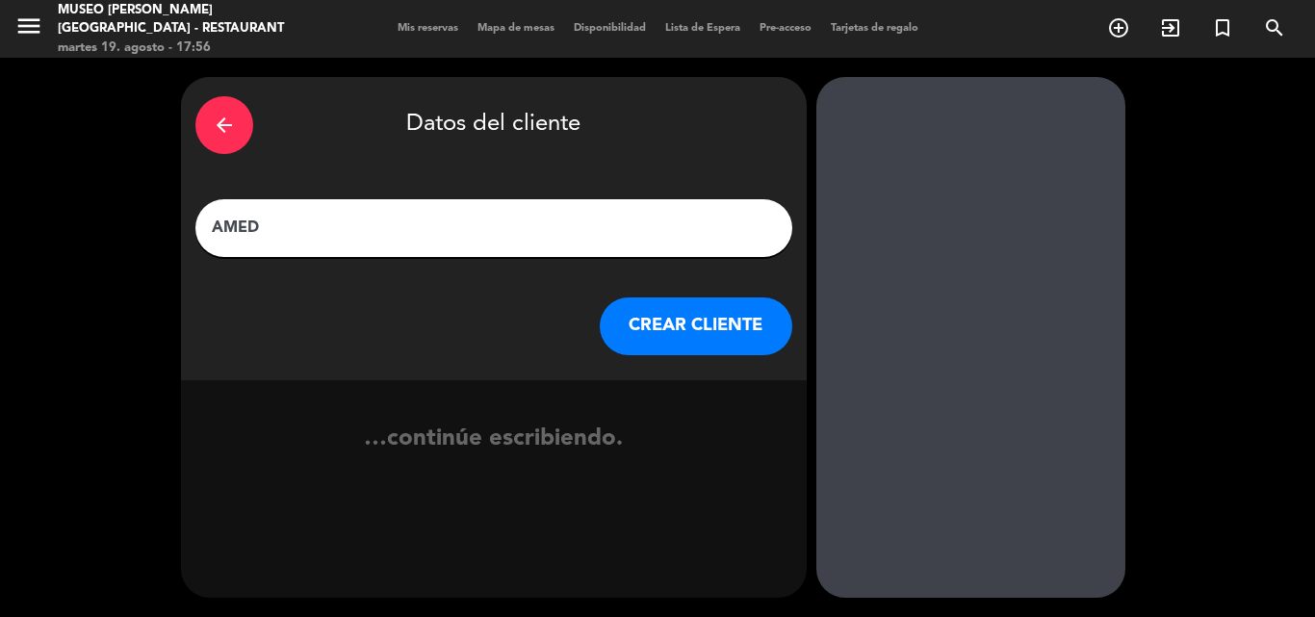
type input "AMED"
click at [729, 313] on button "CREAR CLIENTE" at bounding box center [696, 327] width 193 height 58
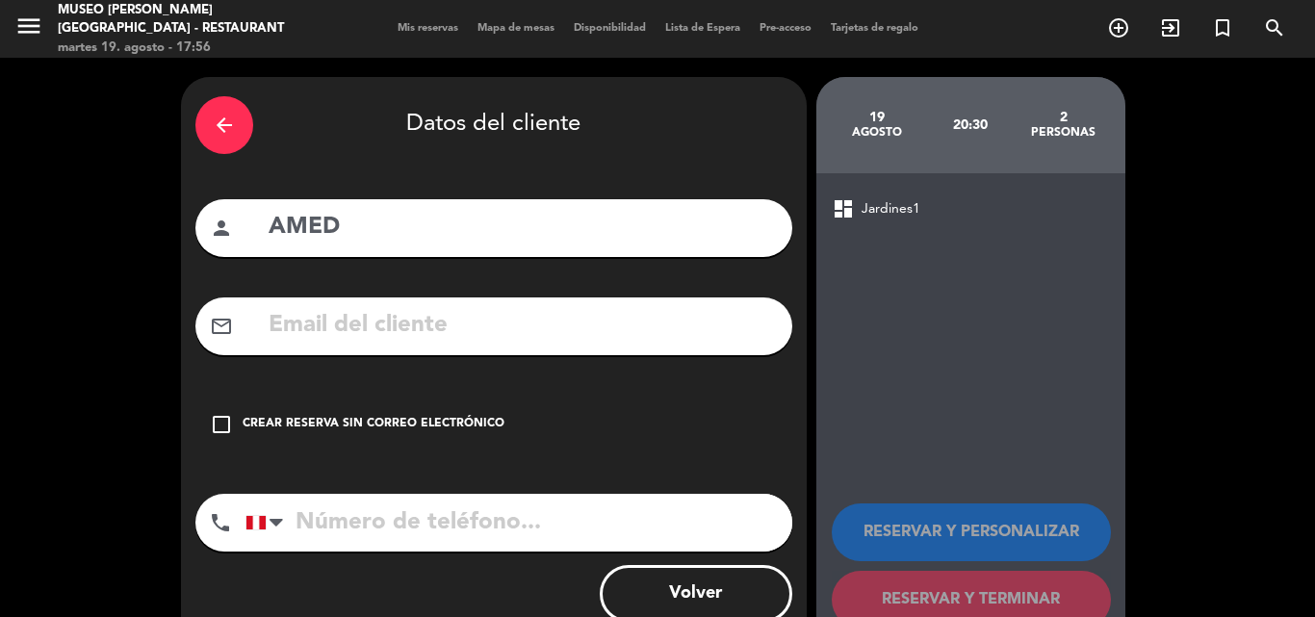
click at [558, 323] on input "text" at bounding box center [522, 325] width 511 height 39
click at [325, 320] on input "amed.[PERSON_NAME]@ams." at bounding box center [522, 325] width 511 height 39
click at [350, 321] on input "ames.[PERSON_NAME]@ams." at bounding box center [522, 325] width 511 height 39
click at [368, 324] on input "ames.lis@ams." at bounding box center [522, 325] width 511 height 39
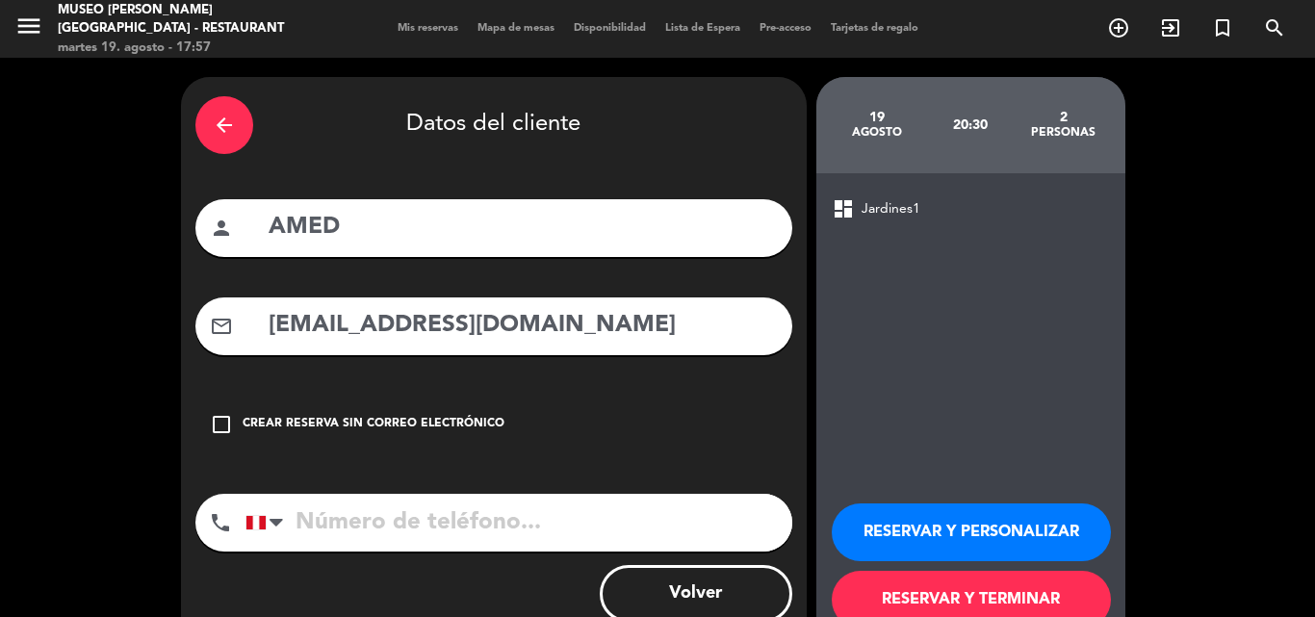
type input "[EMAIL_ADDRESS][DOMAIN_NAME]"
click at [373, 522] on input "tel" at bounding box center [519, 523] width 547 height 58
click at [969, 522] on button "RESERVAR Y PERSONALIZAR" at bounding box center [971, 533] width 279 height 58
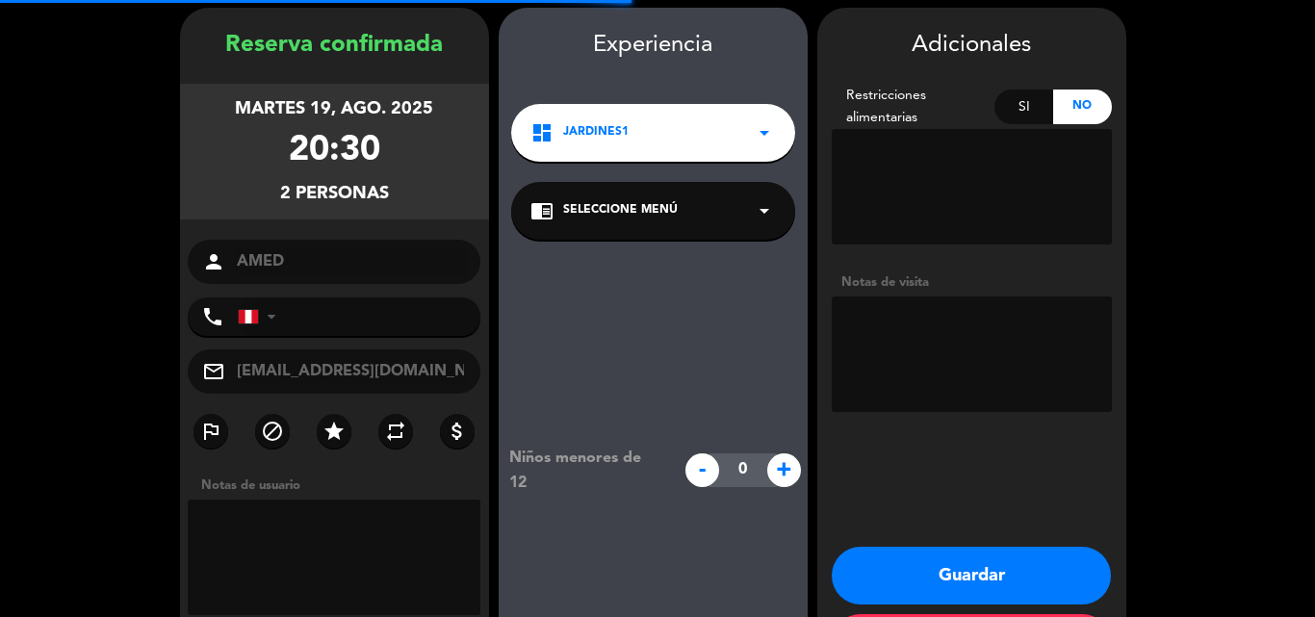
scroll to position [77, 0]
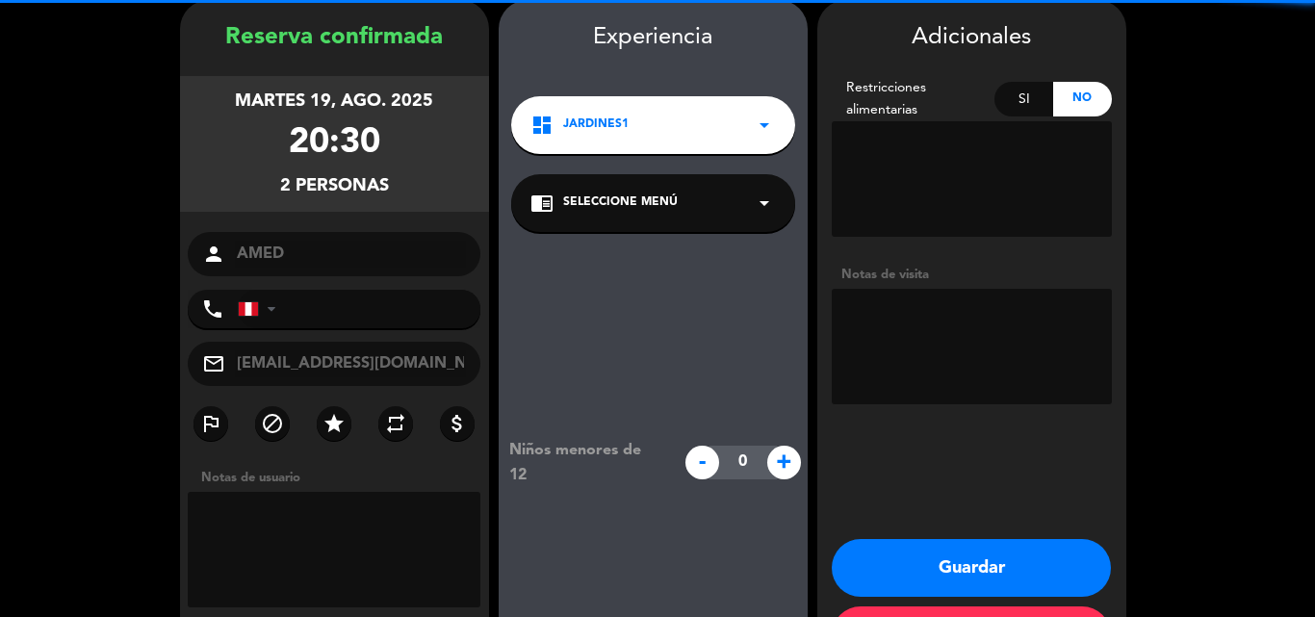
click at [625, 212] on span "Seleccione Menú" at bounding box center [620, 203] width 115 height 19
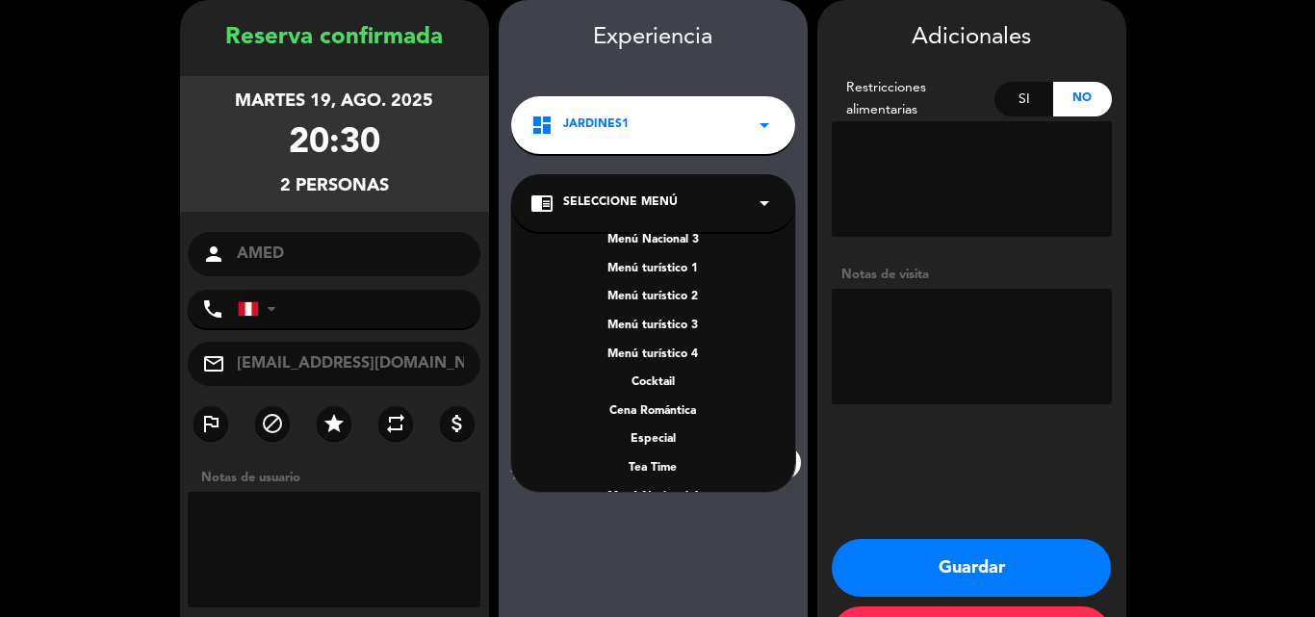
scroll to position [276, 0]
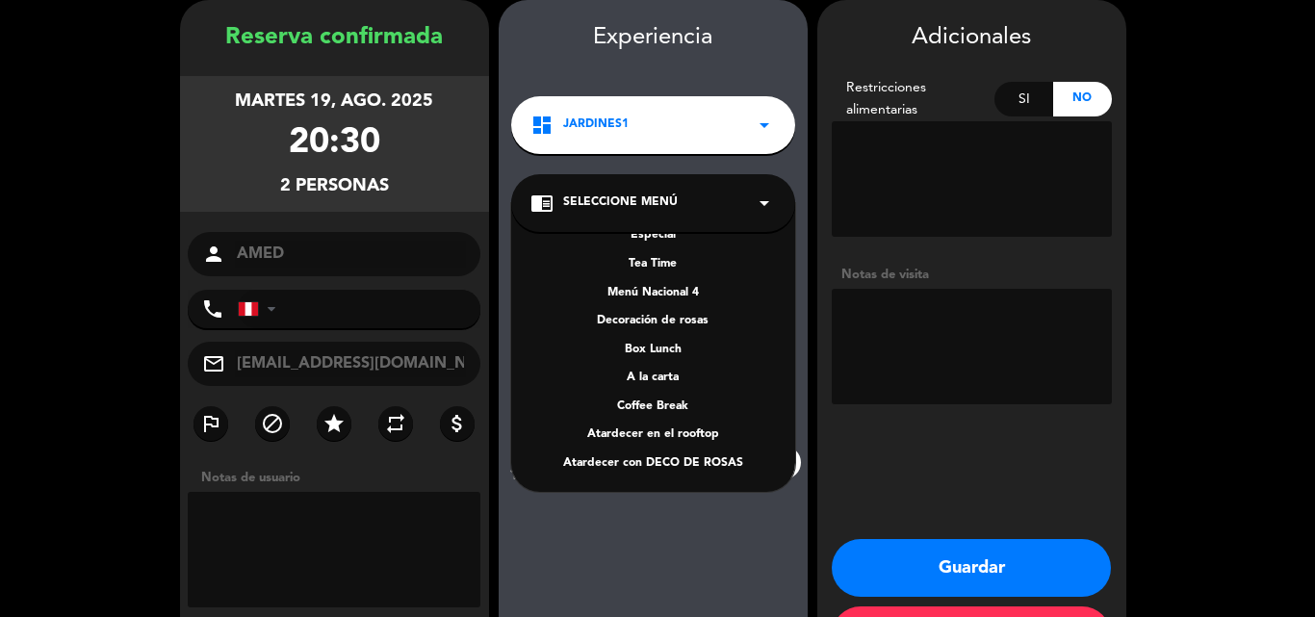
click at [660, 375] on div "A la carta" at bounding box center [654, 378] width 246 height 19
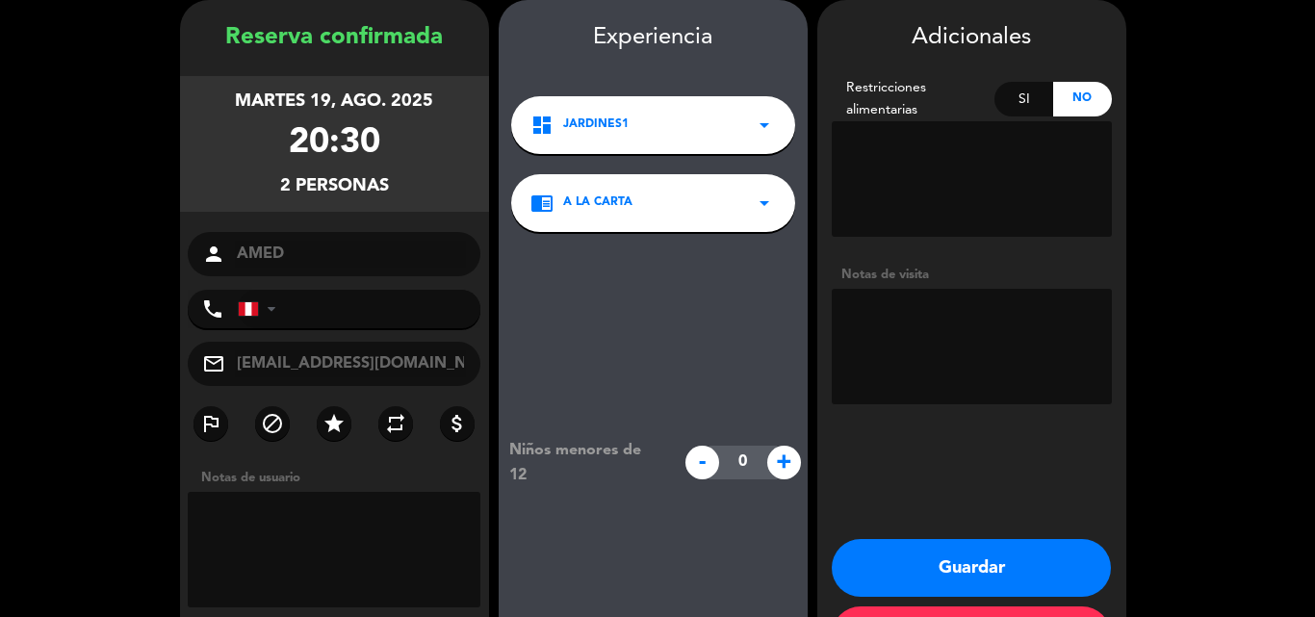
click at [895, 559] on button "Guardar" at bounding box center [971, 568] width 279 height 58
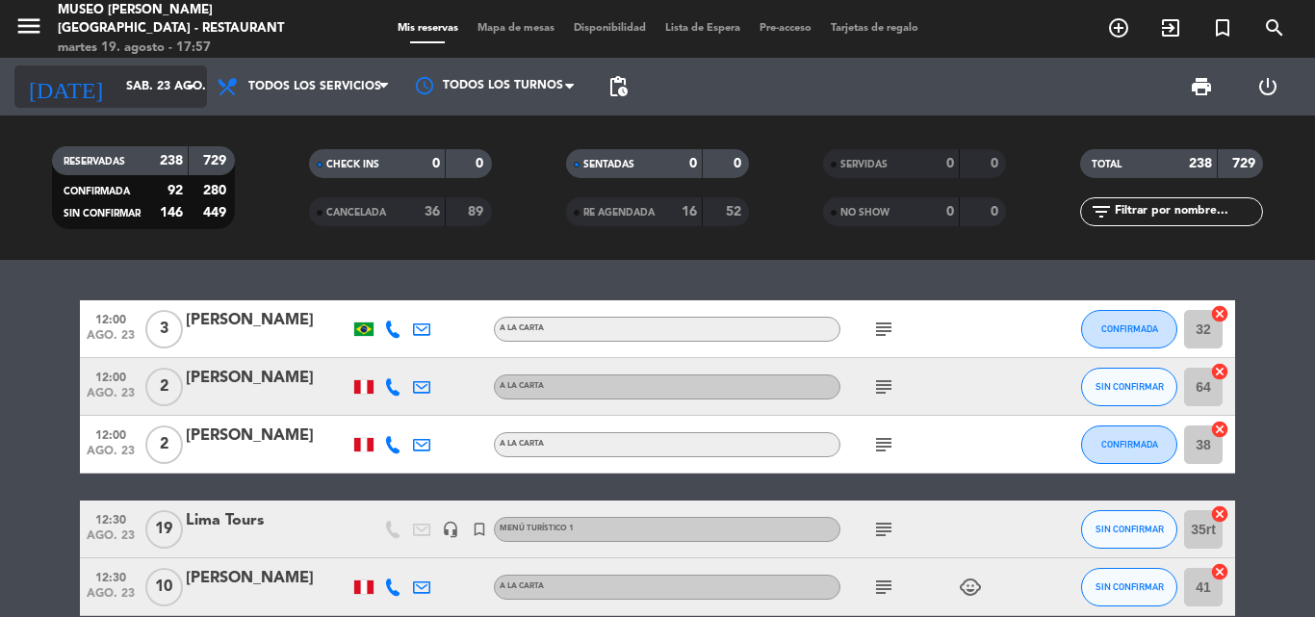
click at [127, 78] on input "sáb. 23 ago." at bounding box center [198, 86] width 163 height 33
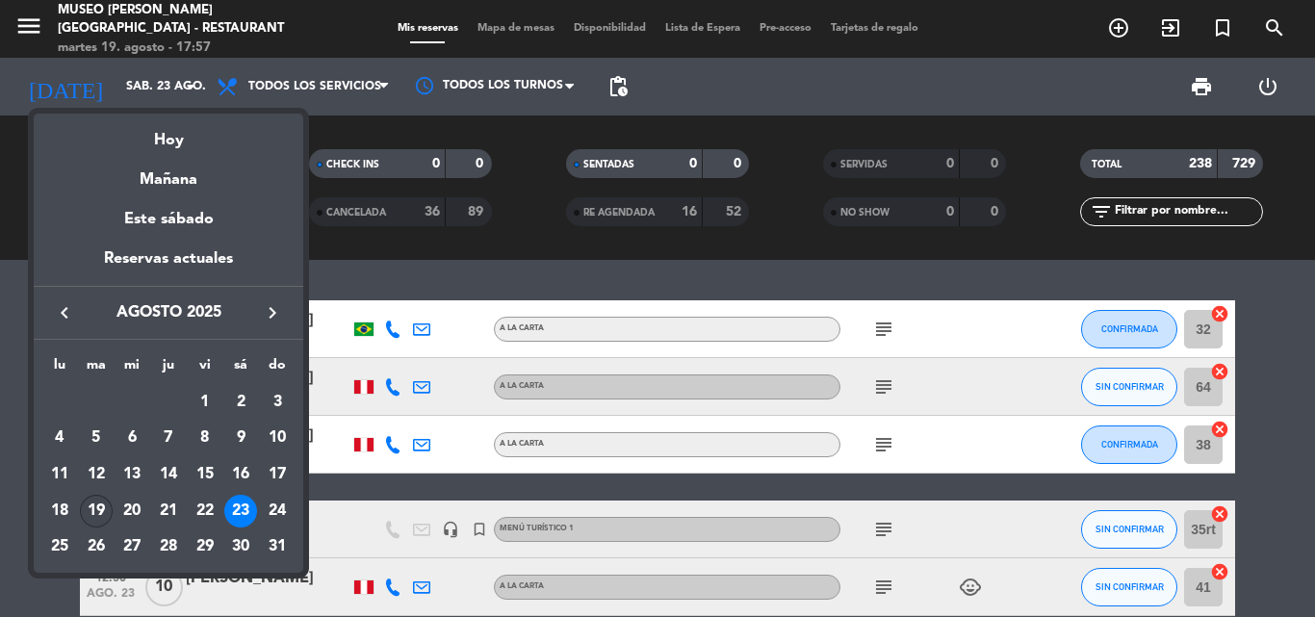
click at [97, 510] on div "19" at bounding box center [96, 511] width 33 height 33
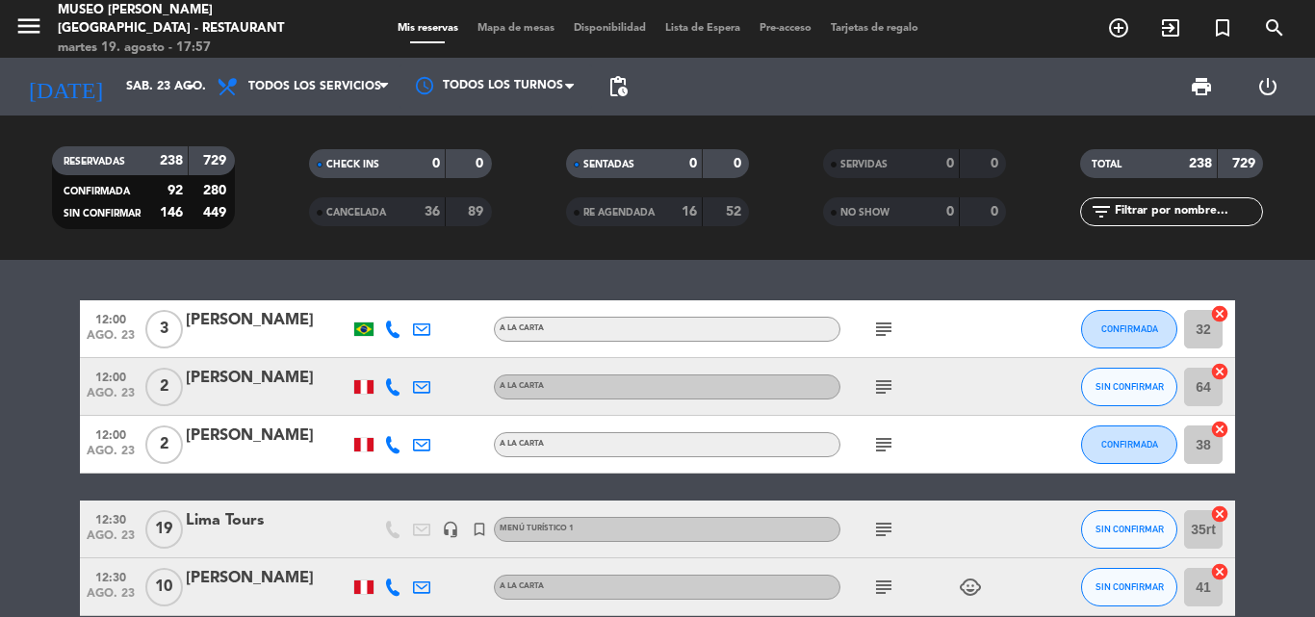
type input "[DATE]"
click at [1154, 207] on input "text" at bounding box center [1187, 211] width 149 height 21
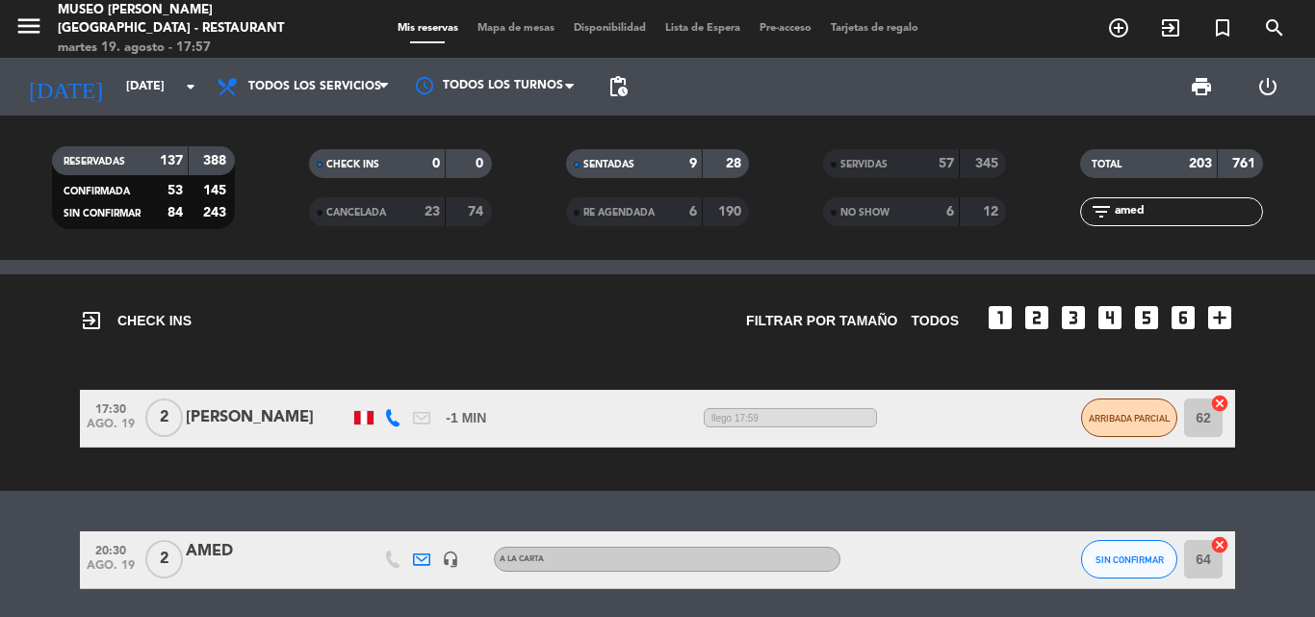
scroll to position [149, 0]
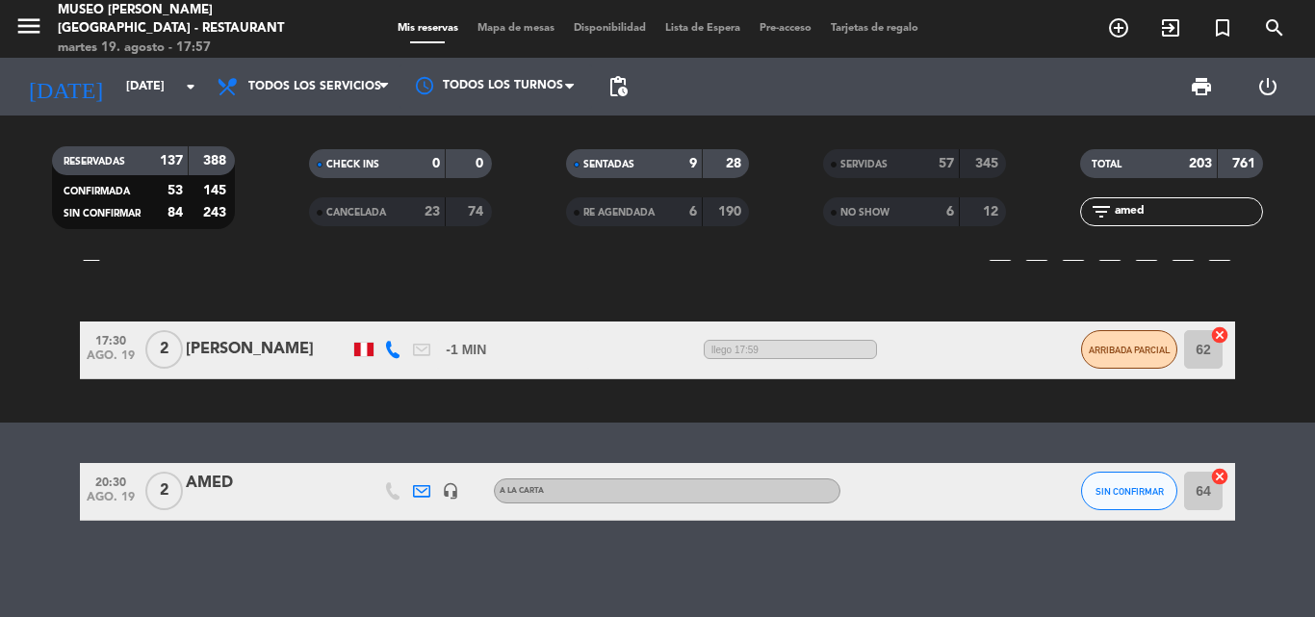
type input "amed"
click at [208, 484] on div "AMED" at bounding box center [268, 483] width 164 height 25
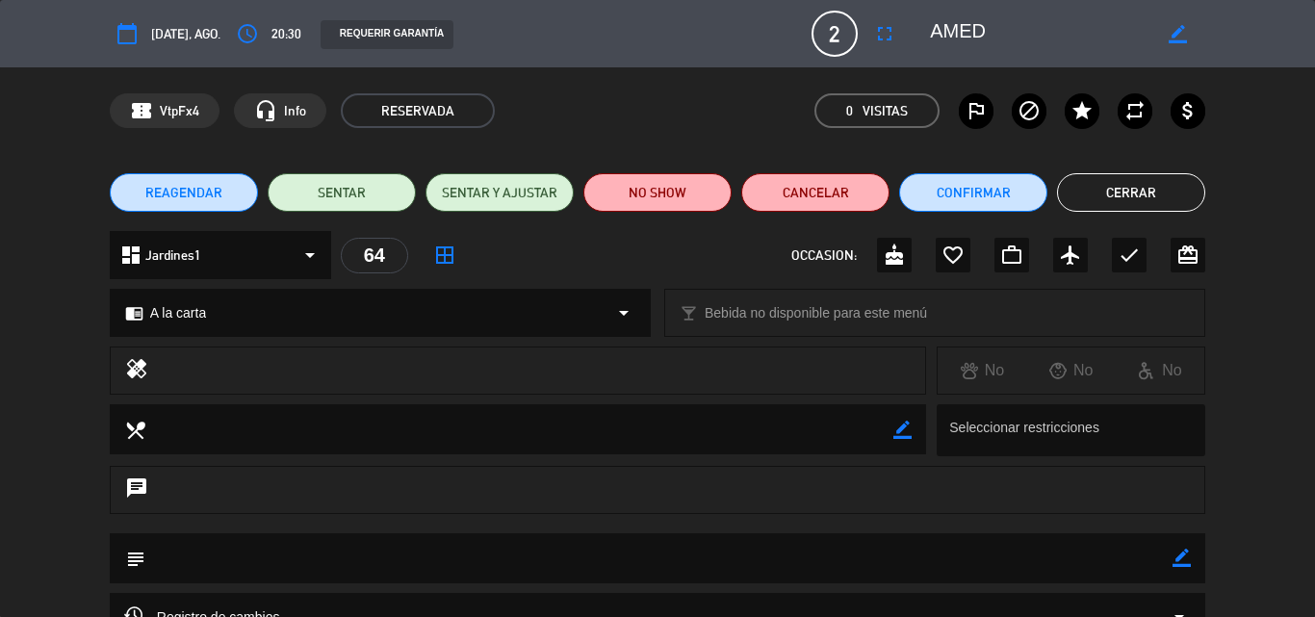
drag, startPoint x: 1180, startPoint y: 561, endPoint x: 1045, endPoint y: 560, distance: 134.8
click at [1173, 560] on icon "border_color" at bounding box center [1182, 558] width 18 height 18
click at [1045, 560] on textarea at bounding box center [658, 557] width 1027 height 49
type textarea "cartel de aniversario"
click at [1186, 558] on icon at bounding box center [1182, 558] width 18 height 18
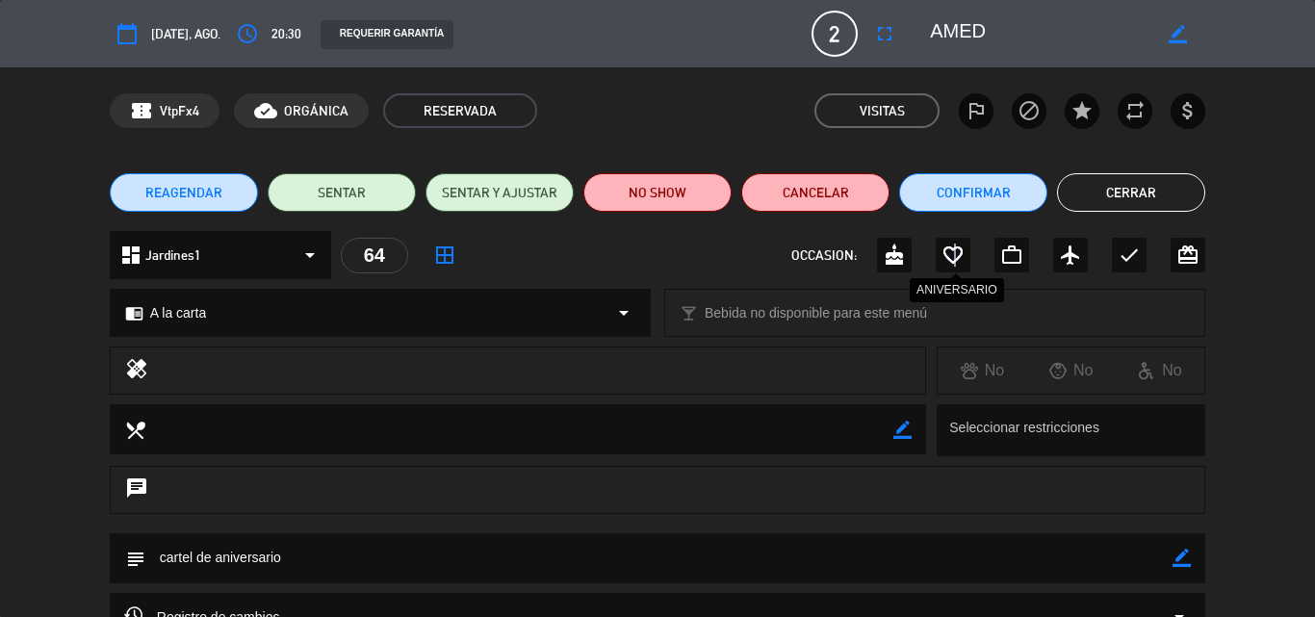
click at [955, 255] on icon "favorite_border" at bounding box center [953, 255] width 23 height 23
click at [971, 187] on button "Confirmar" at bounding box center [973, 192] width 148 height 39
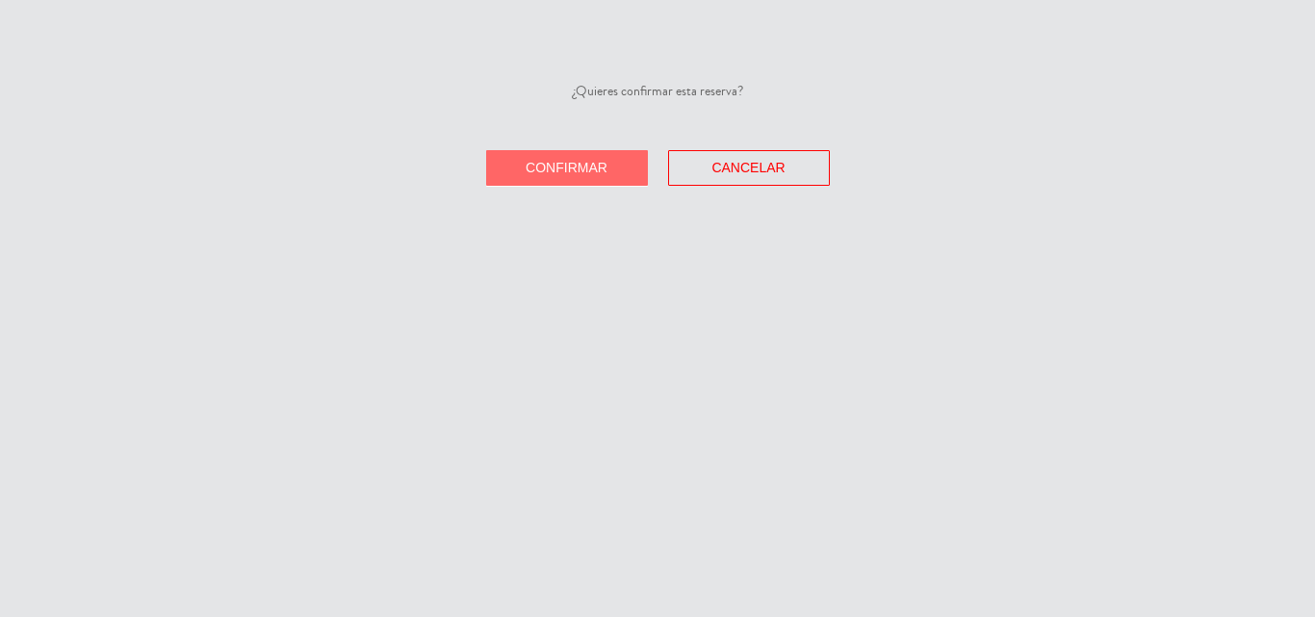
click at [584, 168] on span "Confirmar" at bounding box center [567, 167] width 82 height 15
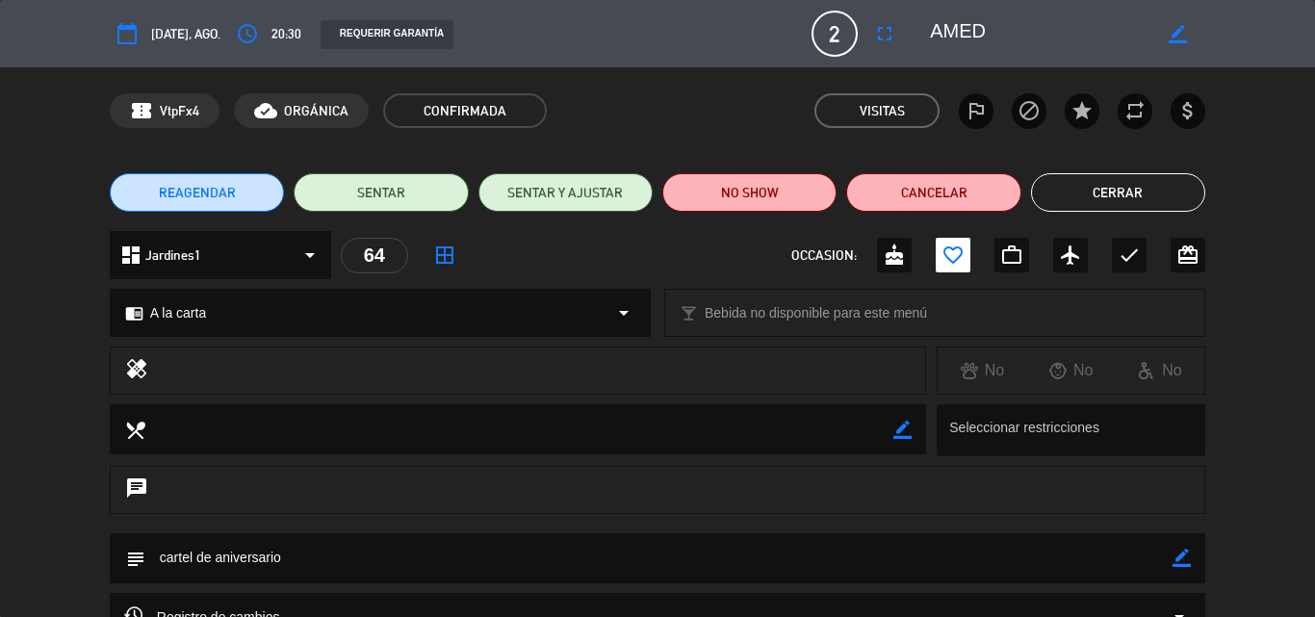
click at [1182, 558] on icon "border_color" at bounding box center [1182, 558] width 18 height 18
click at [1190, 557] on icon at bounding box center [1182, 558] width 18 height 18
click at [1166, 199] on button "Cerrar" at bounding box center [1118, 192] width 174 height 39
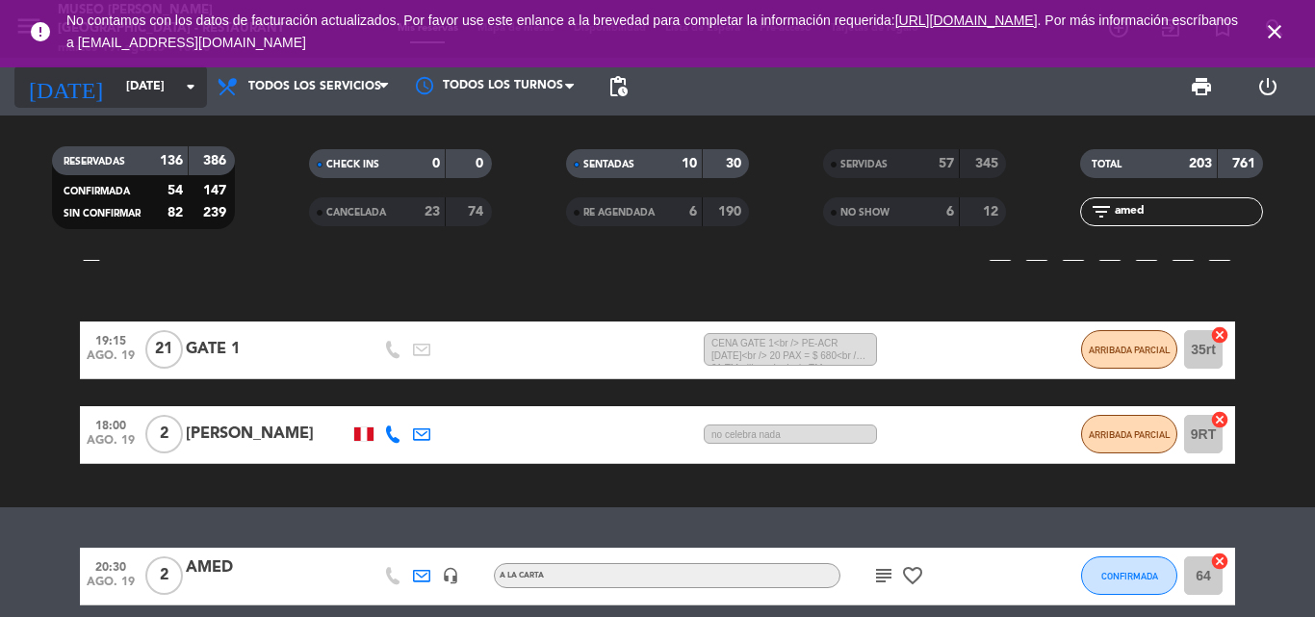
click at [119, 82] on input "[DATE]" at bounding box center [198, 86] width 163 height 33
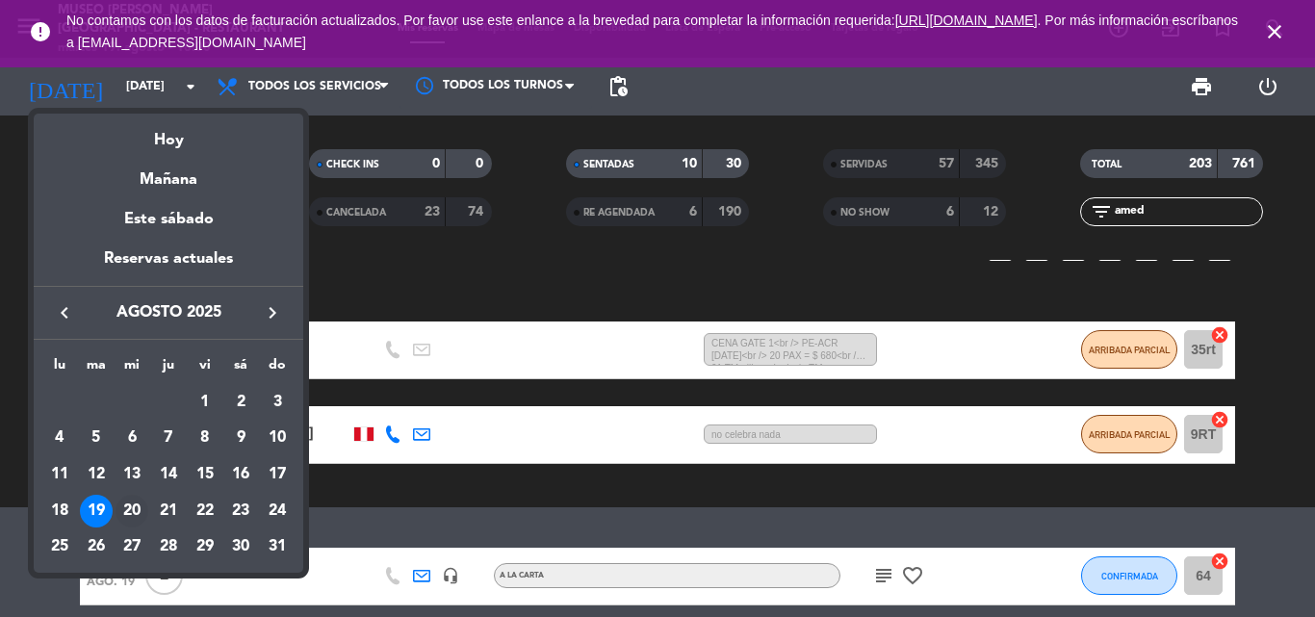
click at [125, 508] on div "20" at bounding box center [132, 511] width 33 height 33
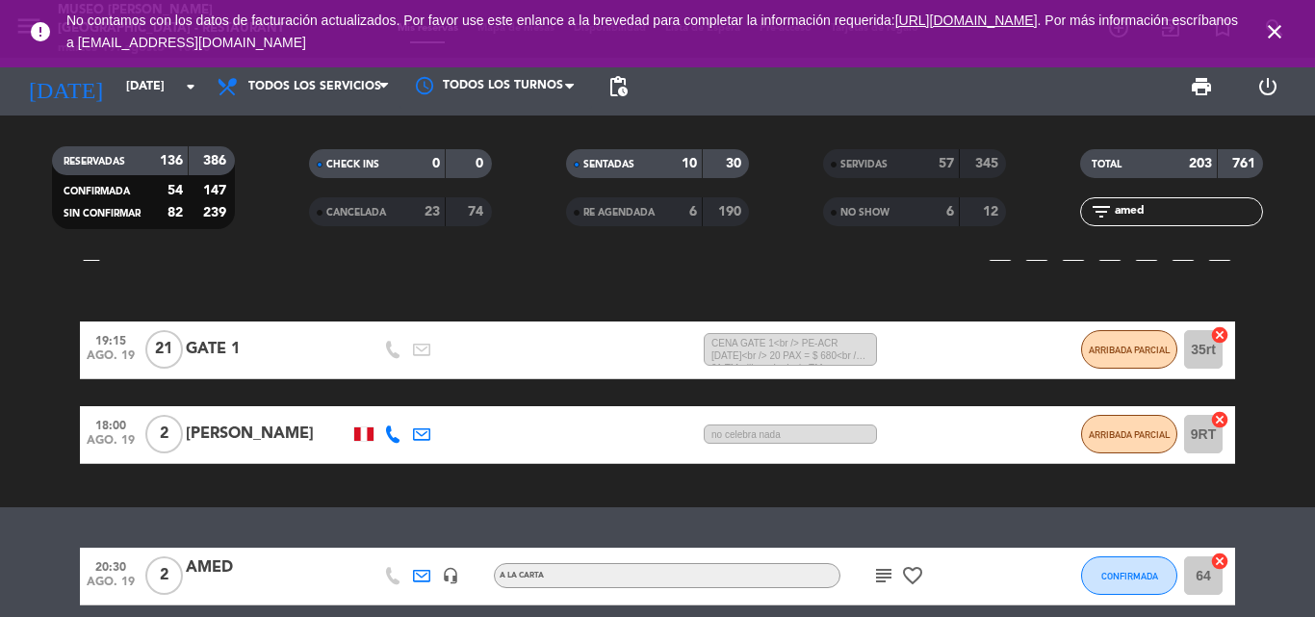
type input "mié. 20 ago."
drag, startPoint x: 1190, startPoint y: 213, endPoint x: 733, endPoint y: 193, distance: 457.8
click at [783, 206] on div "RESERVADAS 136 386 CONFIRMADA 54 147 SIN CONFIRMAR 82 239 CHECK INS 0 0 CANCELA…" at bounding box center [657, 188] width 1315 height 106
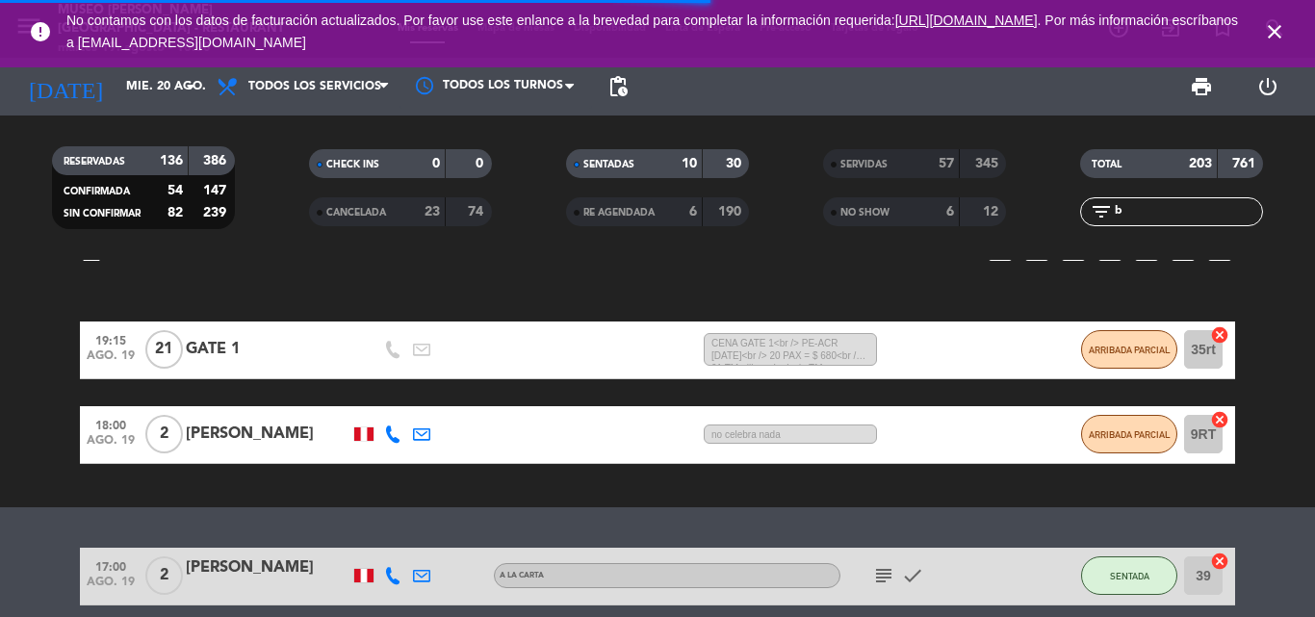
scroll to position [0, 0]
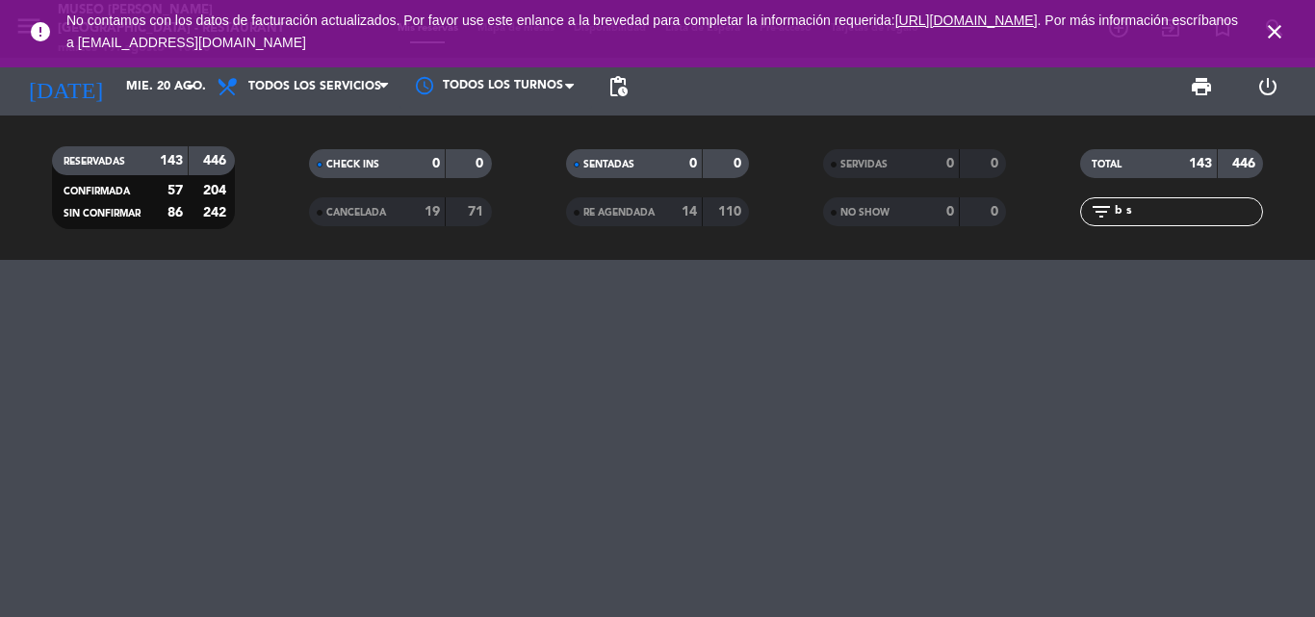
drag, startPoint x: 1155, startPoint y: 210, endPoint x: 948, endPoint y: 221, distance: 206.3
click at [948, 221] on div "RESERVADAS 143 446 CONFIRMADA 57 204 SIN CONFIRMAR 86 242 CHECK INS 0 0 CANCELA…" at bounding box center [657, 188] width 1315 height 106
type input "b"
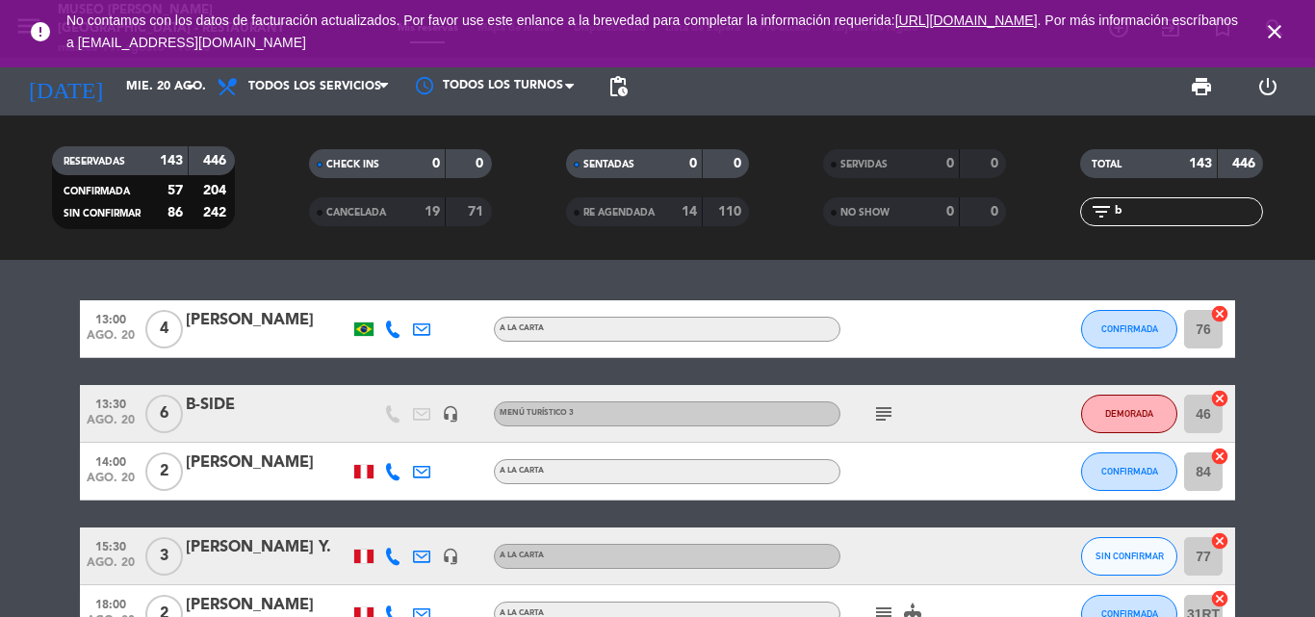
type input "b"
click at [218, 402] on div "B-SIDE" at bounding box center [268, 405] width 164 height 25
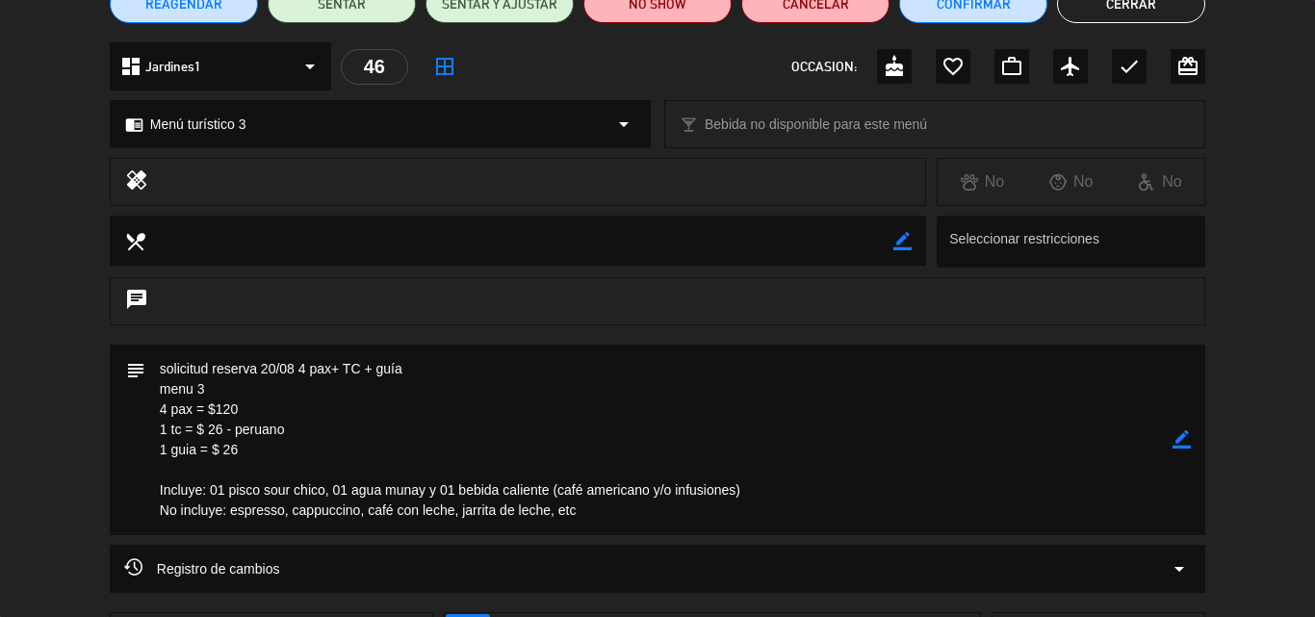
scroll to position [193, 0]
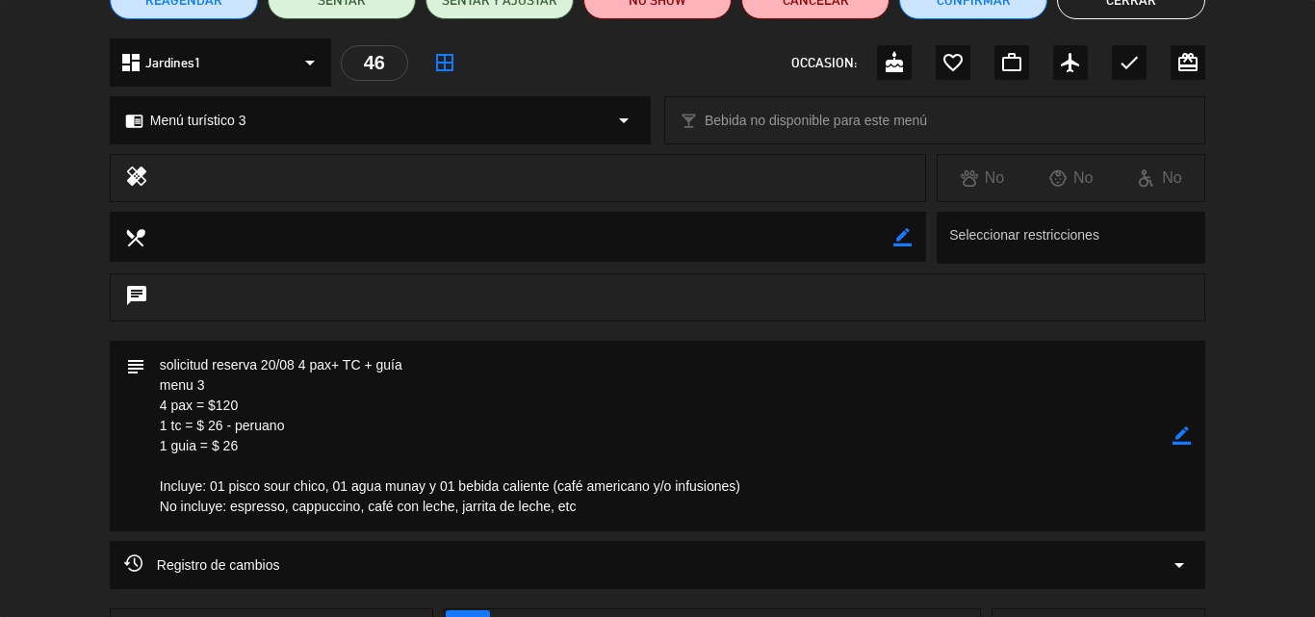
drag, startPoint x: 247, startPoint y: 448, endPoint x: 142, endPoint y: 365, distance: 134.4
click at [142, 365] on div "subject border_color" at bounding box center [658, 436] width 1096 height 191
drag, startPoint x: 1188, startPoint y: 433, endPoint x: 754, endPoint y: 410, distance: 434.9
click at [1187, 432] on icon "border_color" at bounding box center [1182, 436] width 18 height 18
click at [170, 366] on textarea at bounding box center [658, 436] width 1027 height 191
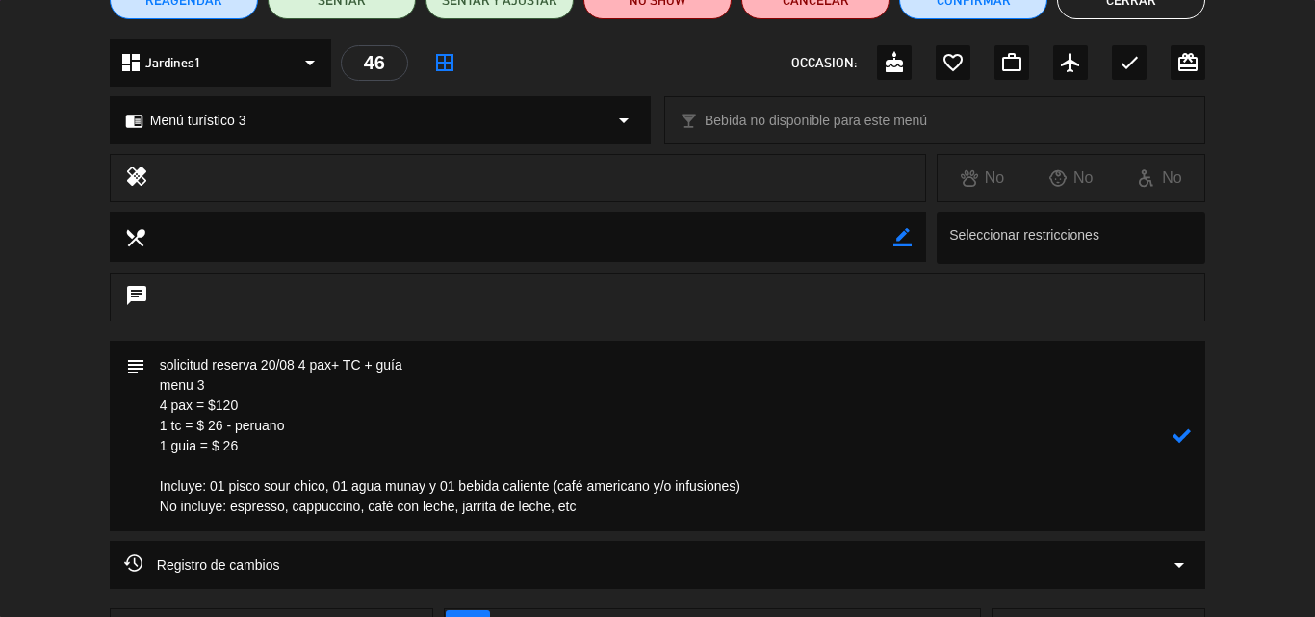
click at [155, 369] on textarea at bounding box center [658, 436] width 1027 height 191
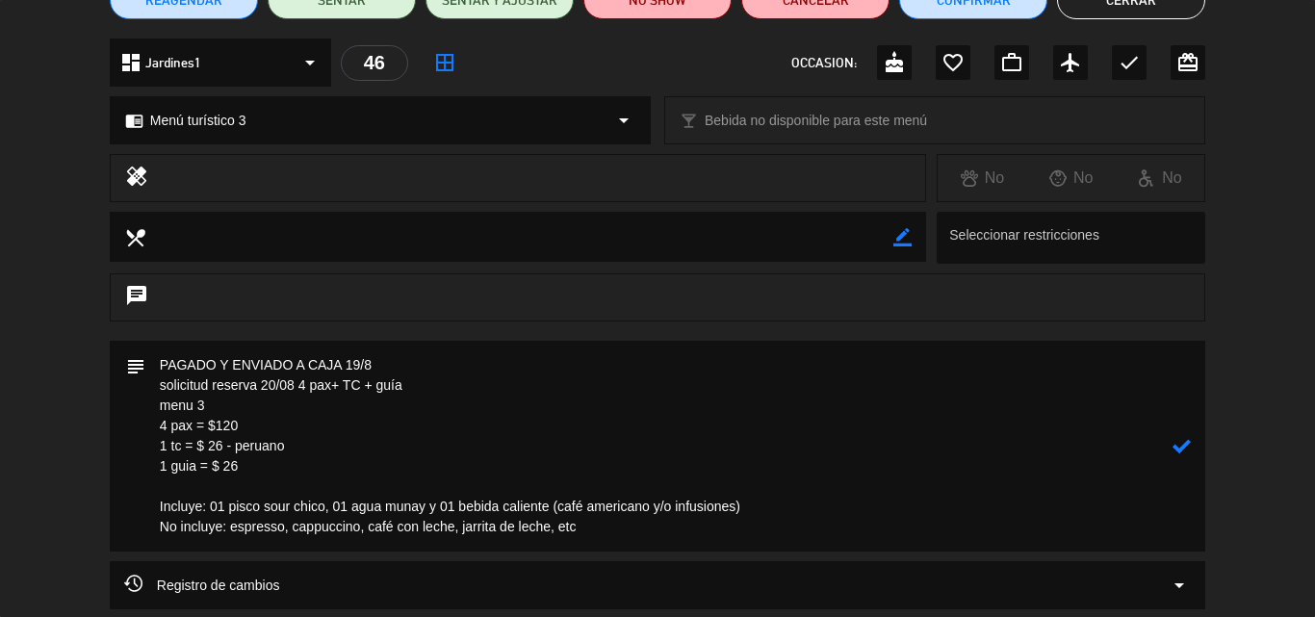
type textarea "PAGADO Y ENVIADO A CAJA 19/8 solicitud reserva 20/08 4 pax+ TC + guía menu 3 4 …"
click at [1181, 440] on icon at bounding box center [1182, 446] width 18 height 18
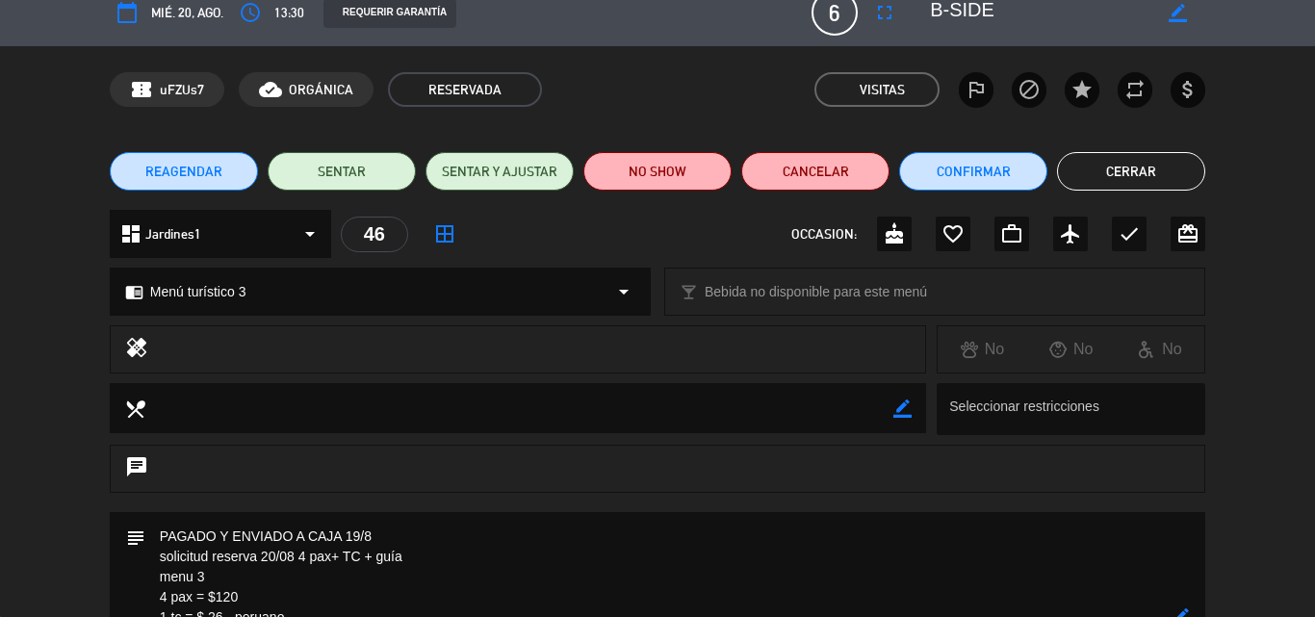
scroll to position [0, 0]
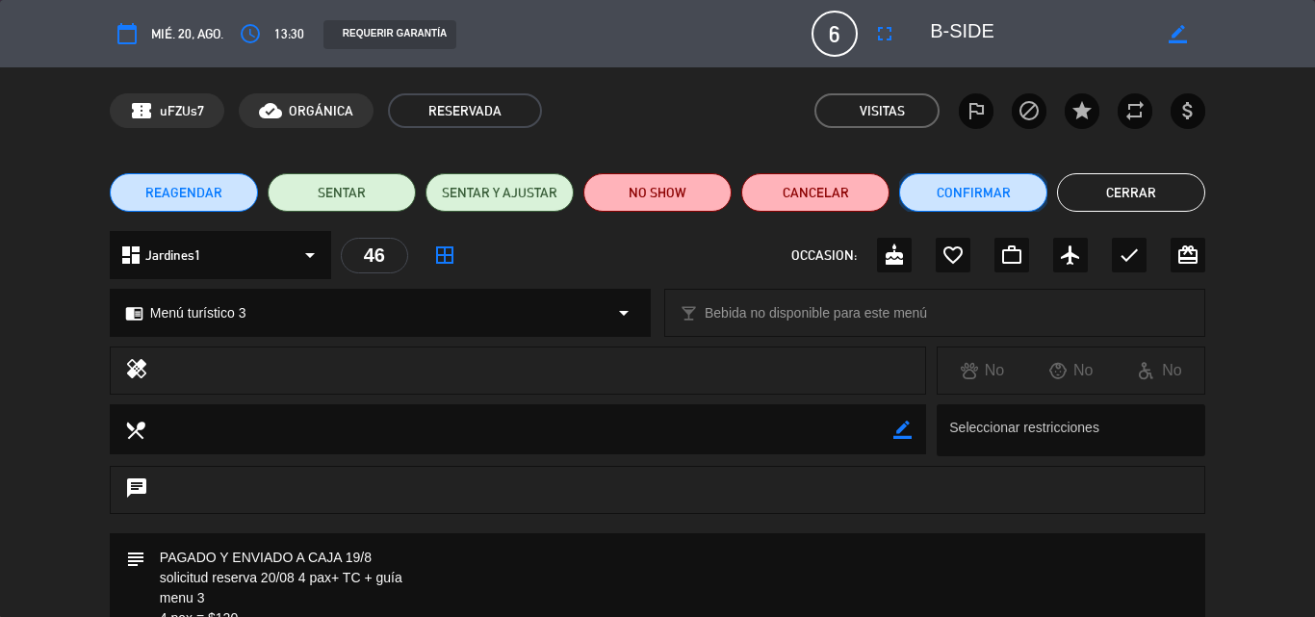
click at [947, 203] on button "Confirmar" at bounding box center [973, 192] width 148 height 39
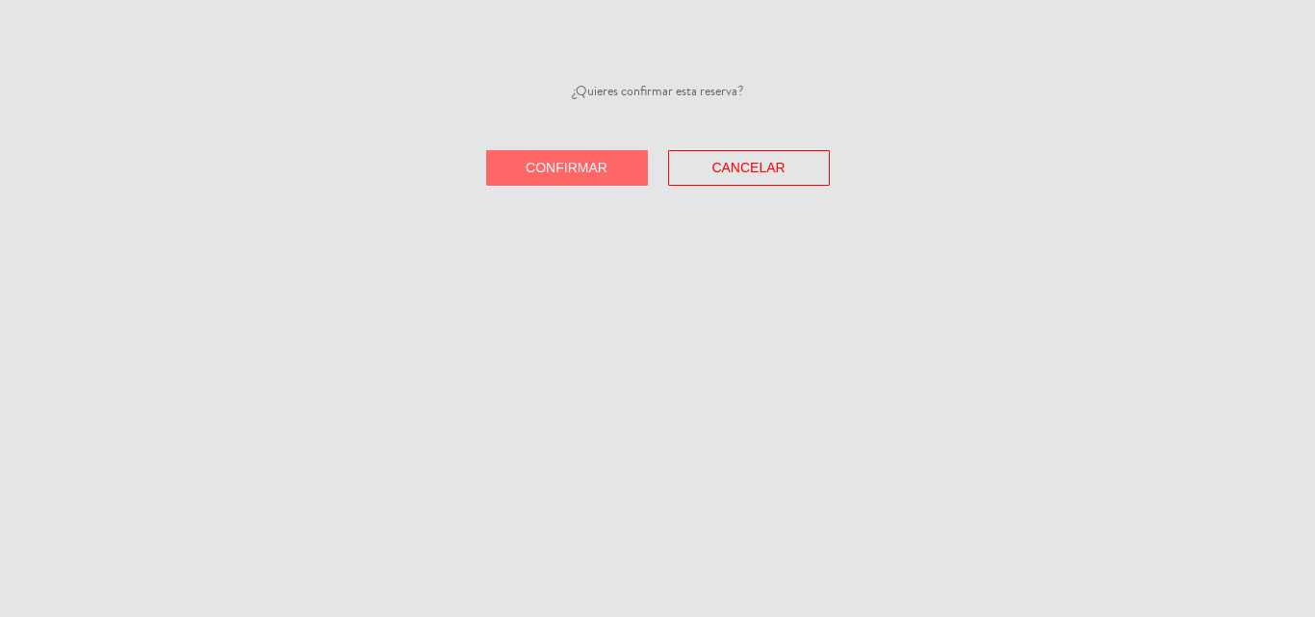
click at [591, 172] on span "Confirmar" at bounding box center [567, 167] width 82 height 15
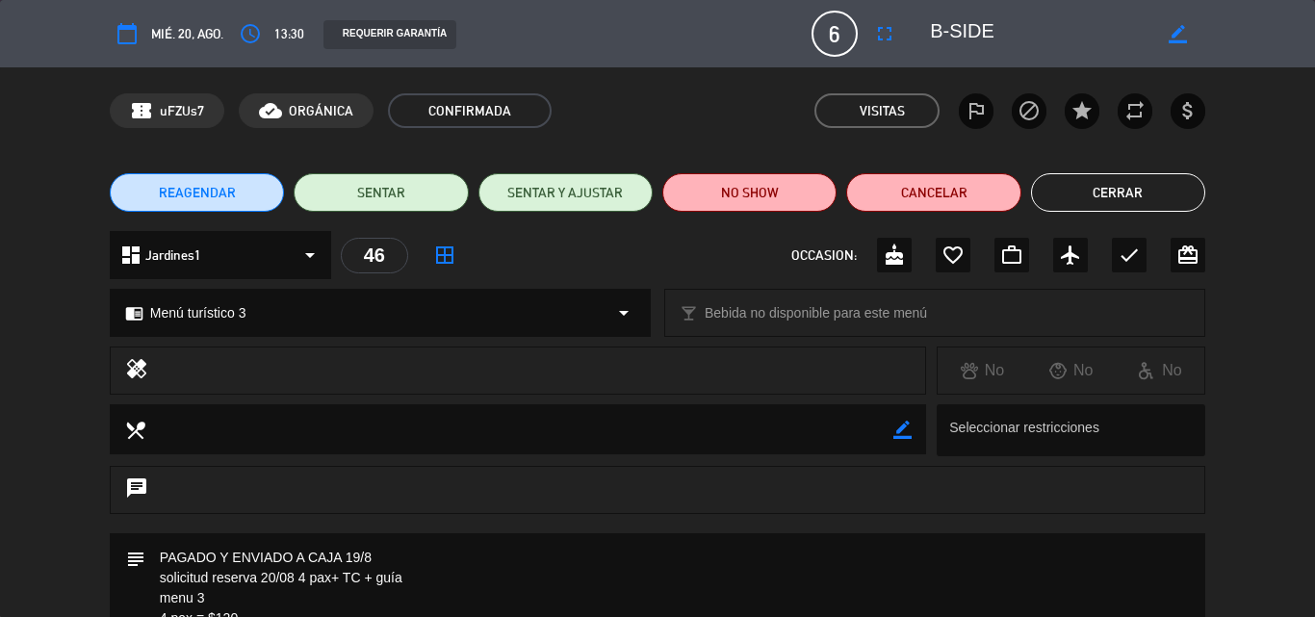
drag, startPoint x: 1117, startPoint y: 192, endPoint x: 874, endPoint y: 5, distance: 306.2
click at [1119, 192] on button "Cerrar" at bounding box center [1118, 192] width 174 height 39
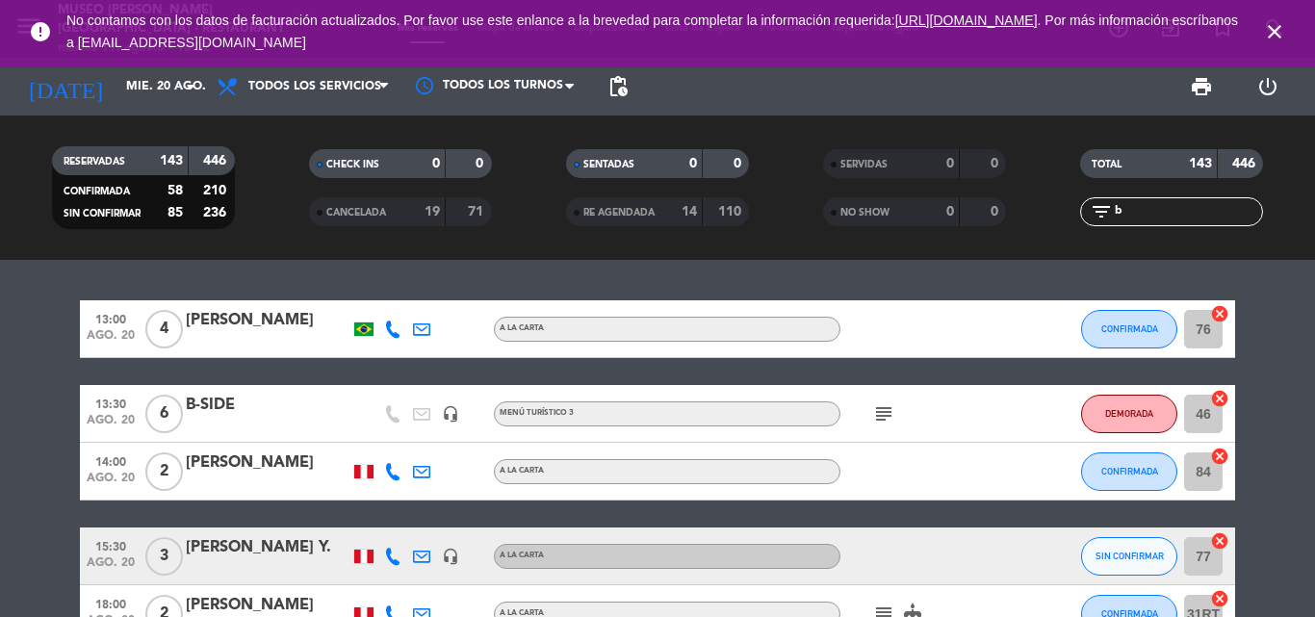
click at [1279, 31] on icon "close" at bounding box center [1274, 31] width 23 height 23
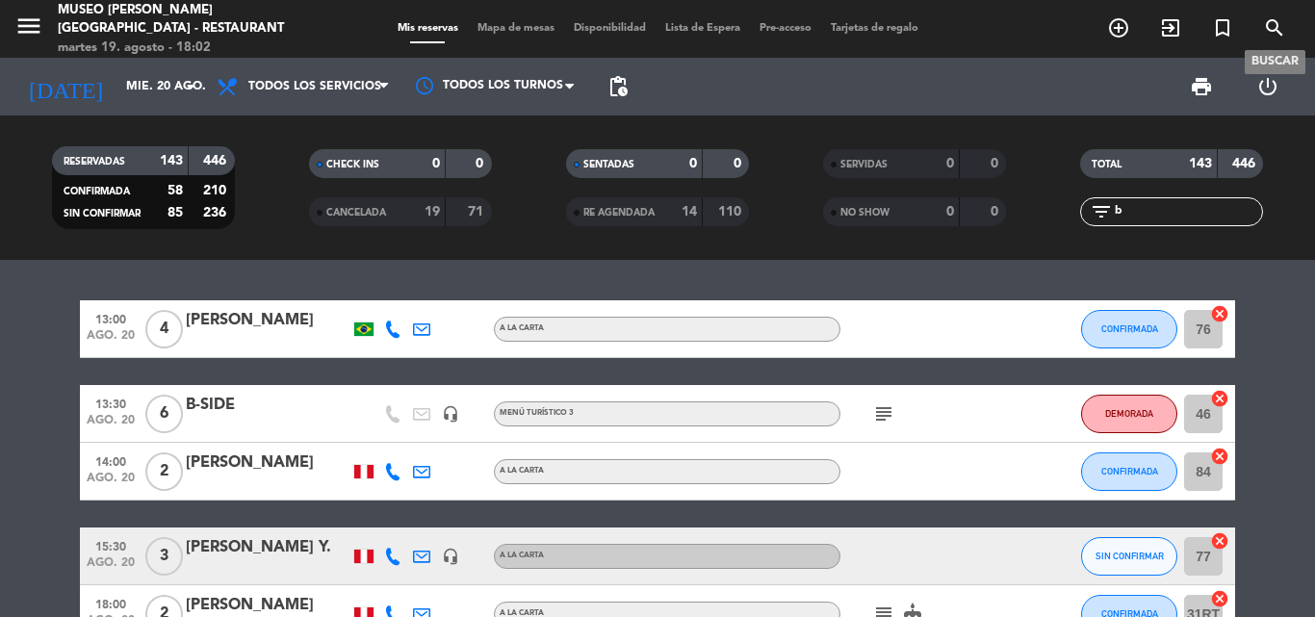
click at [1279, 27] on icon "search" at bounding box center [1274, 27] width 23 height 23
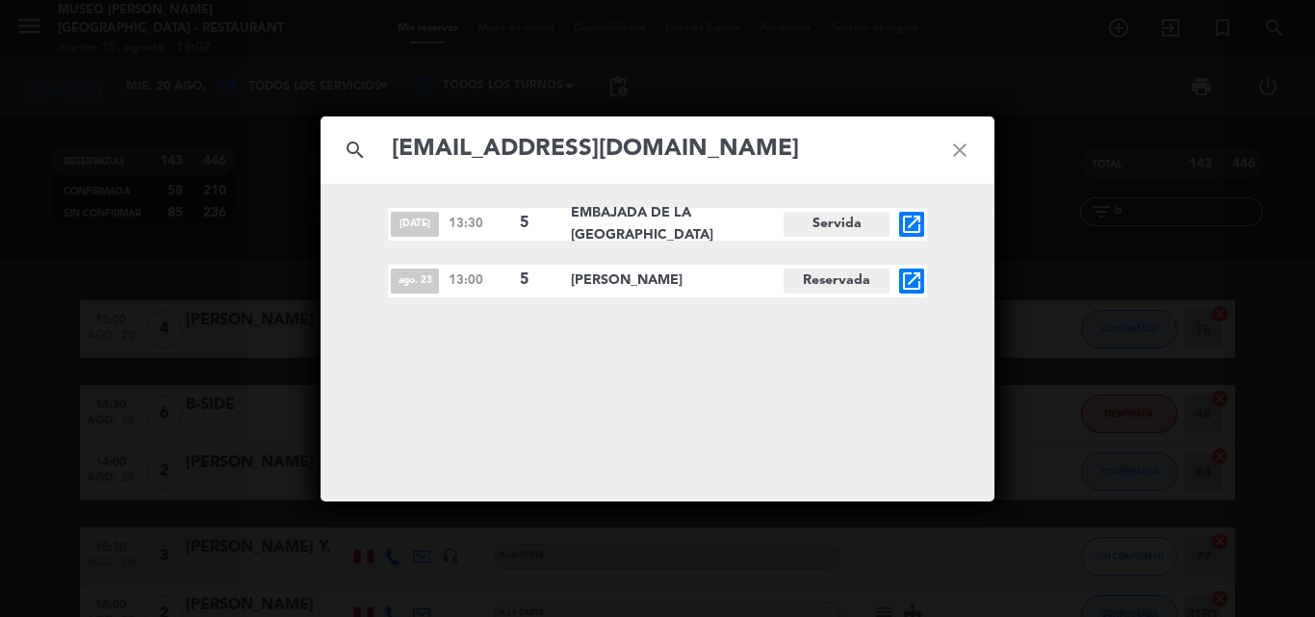
type input "[EMAIL_ADDRESS][DOMAIN_NAME]"
click at [1136, 176] on div "search [EMAIL_ADDRESS][DOMAIN_NAME] close [DATE] 13:30 5 EMBAJADA DE LA INDIA S…" at bounding box center [657, 308] width 1315 height 617
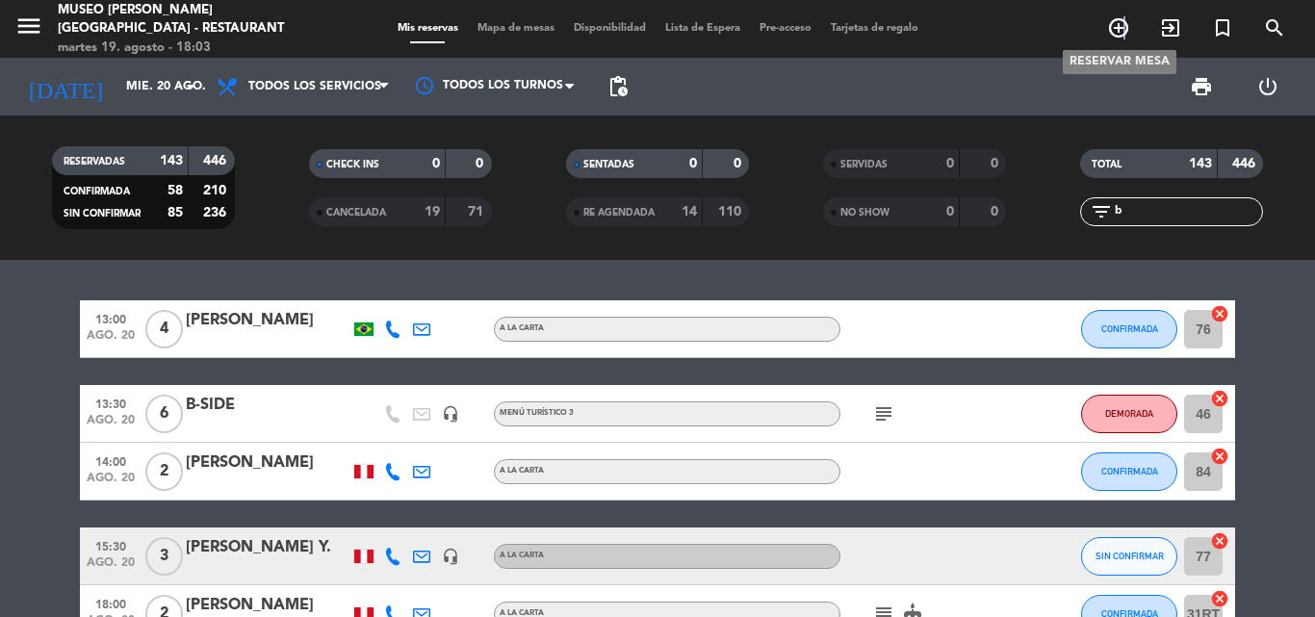
click at [1125, 32] on icon "add_circle_outline" at bounding box center [1118, 27] width 23 height 23
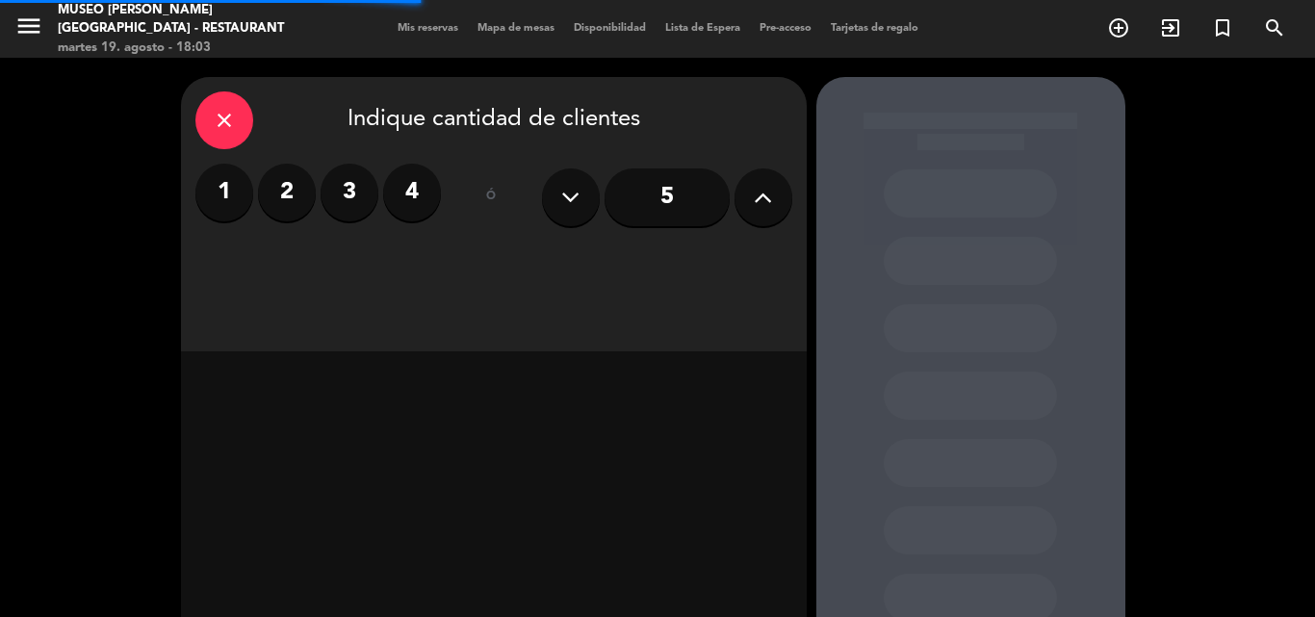
click at [296, 195] on label "2" at bounding box center [287, 193] width 58 height 58
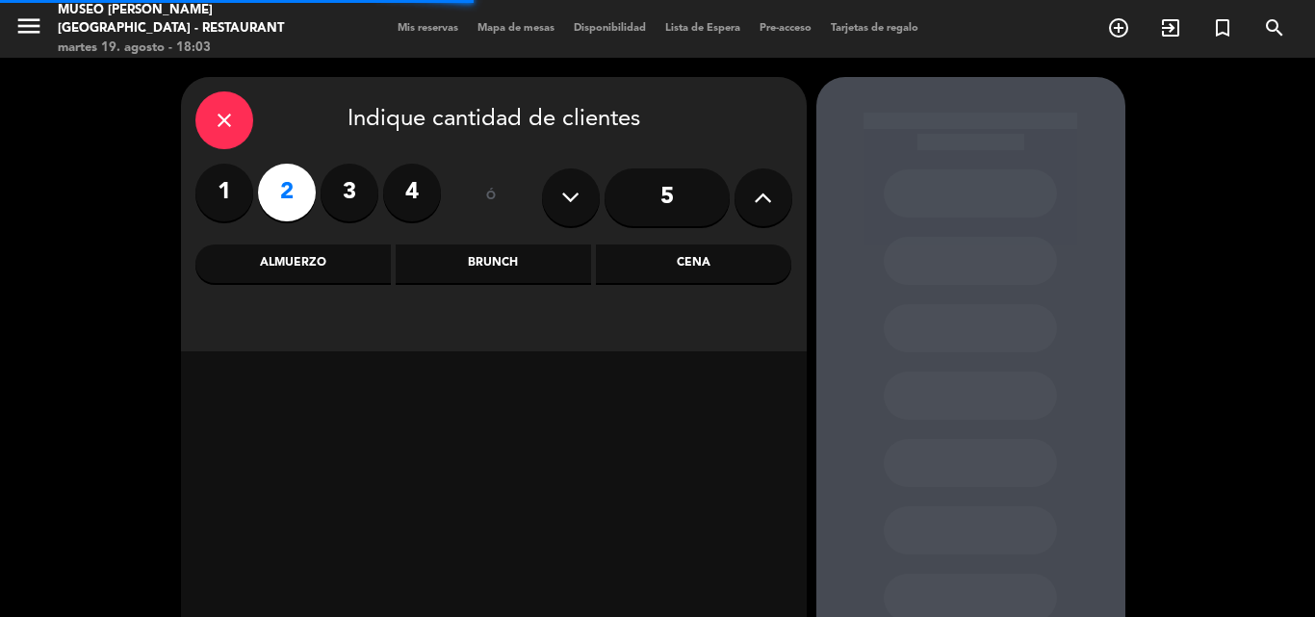
click at [657, 271] on div "Cena" at bounding box center [693, 264] width 195 height 39
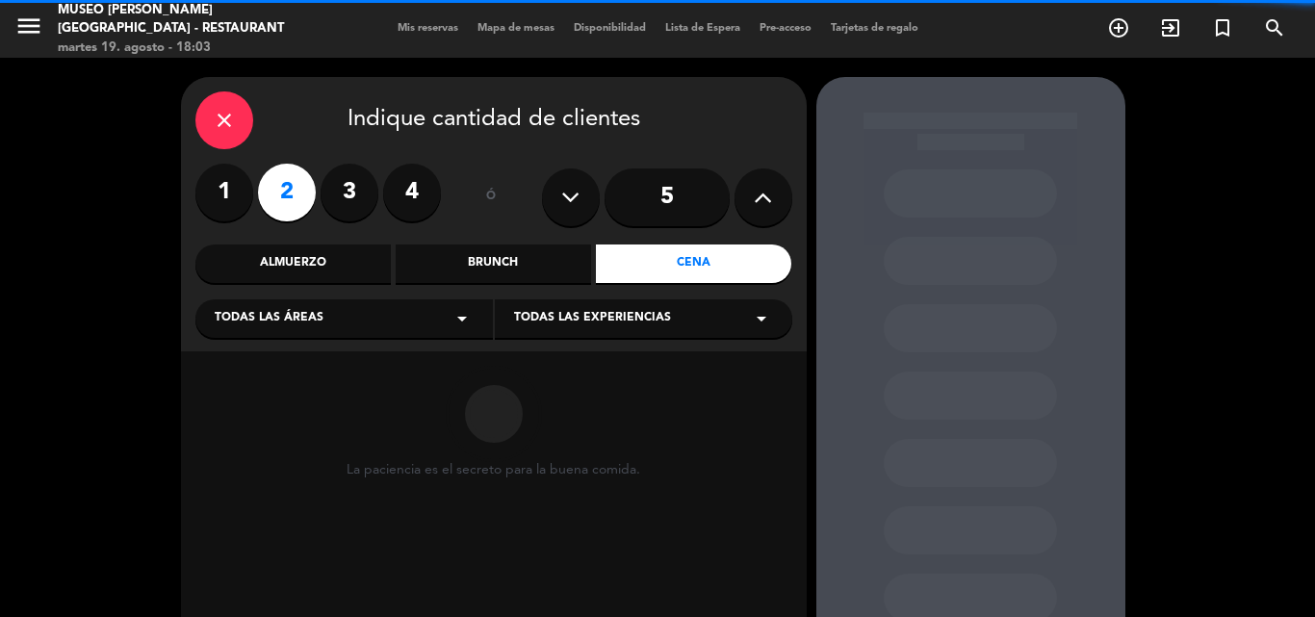
click at [287, 309] on div "Todas las áreas arrow_drop_down" at bounding box center [344, 318] width 298 height 39
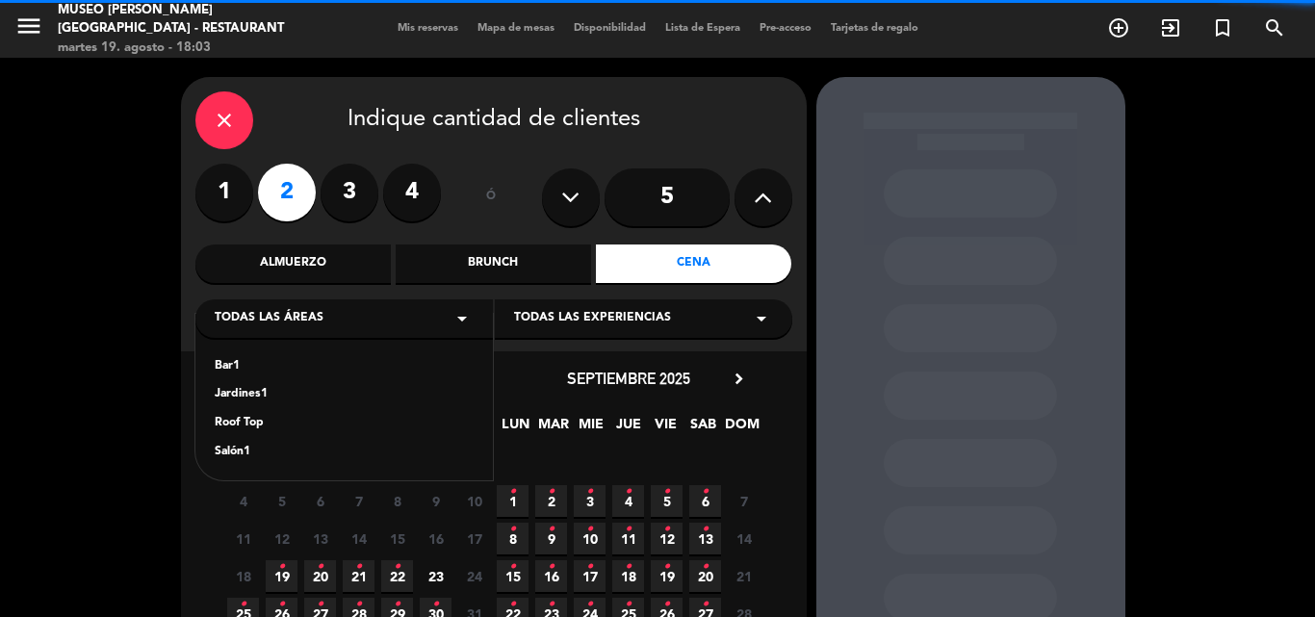
click at [247, 395] on div "Jardines1" at bounding box center [344, 394] width 259 height 19
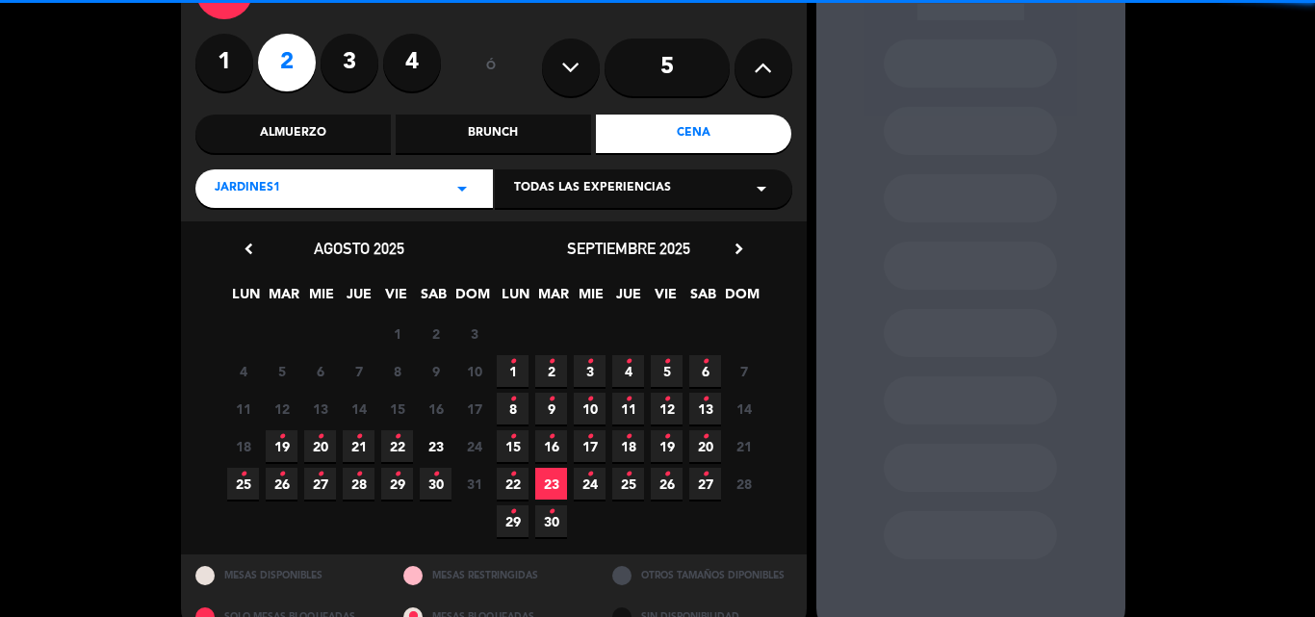
click at [396, 437] on icon "•" at bounding box center [397, 437] width 7 height 31
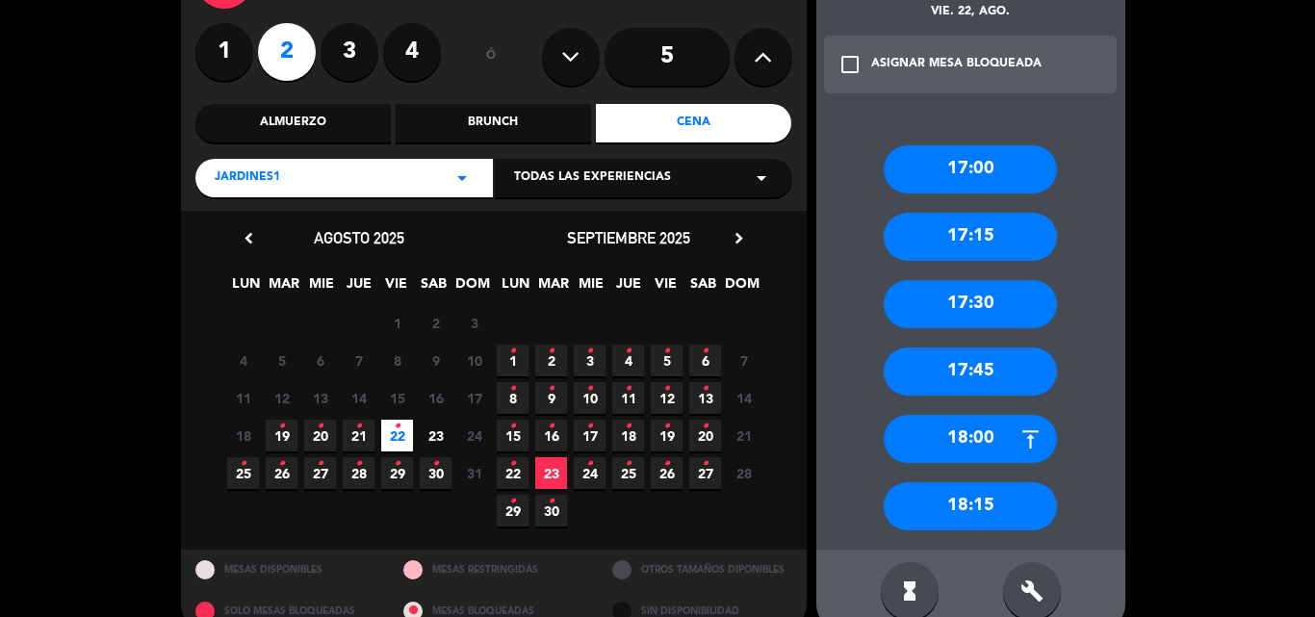
scroll to position [175, 0]
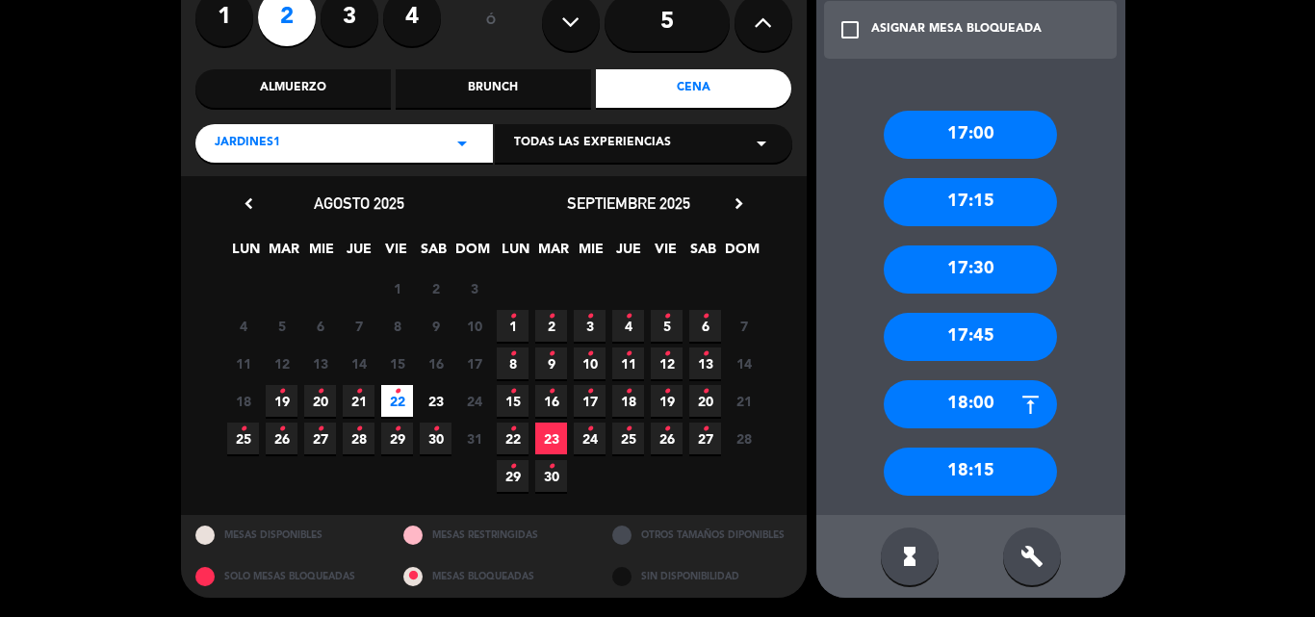
click at [335, 132] on div "Jardines1 arrow_drop_down" at bounding box center [344, 143] width 298 height 39
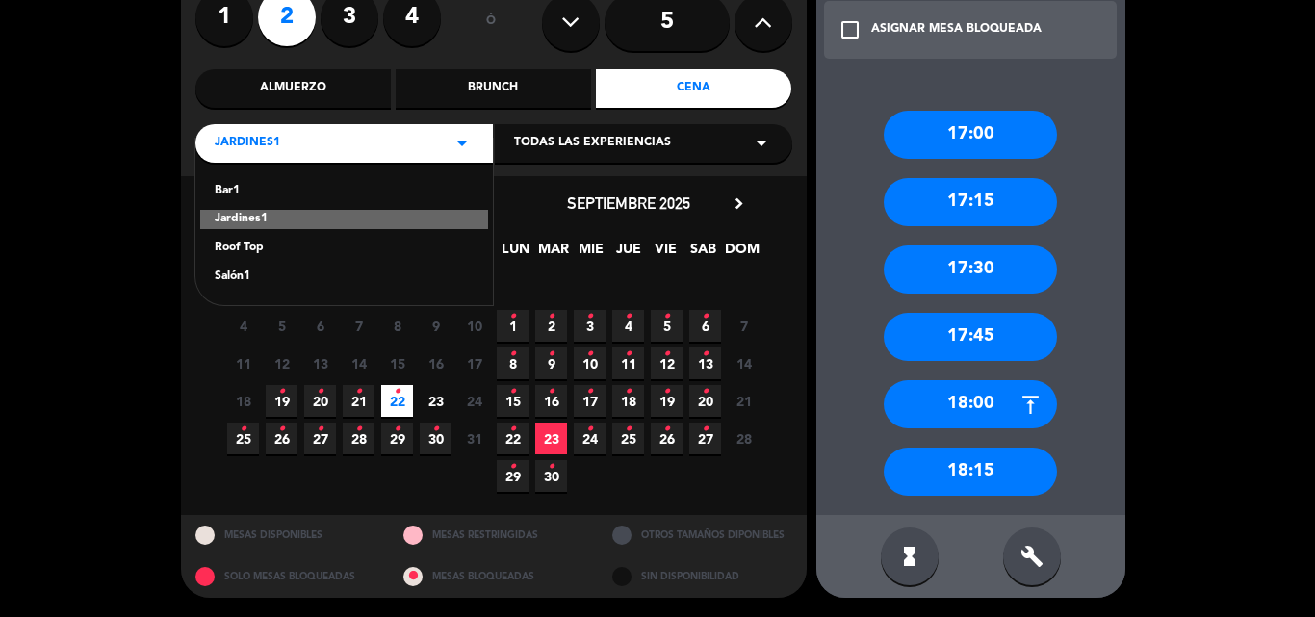
click at [257, 244] on div "Roof Top" at bounding box center [344, 248] width 259 height 19
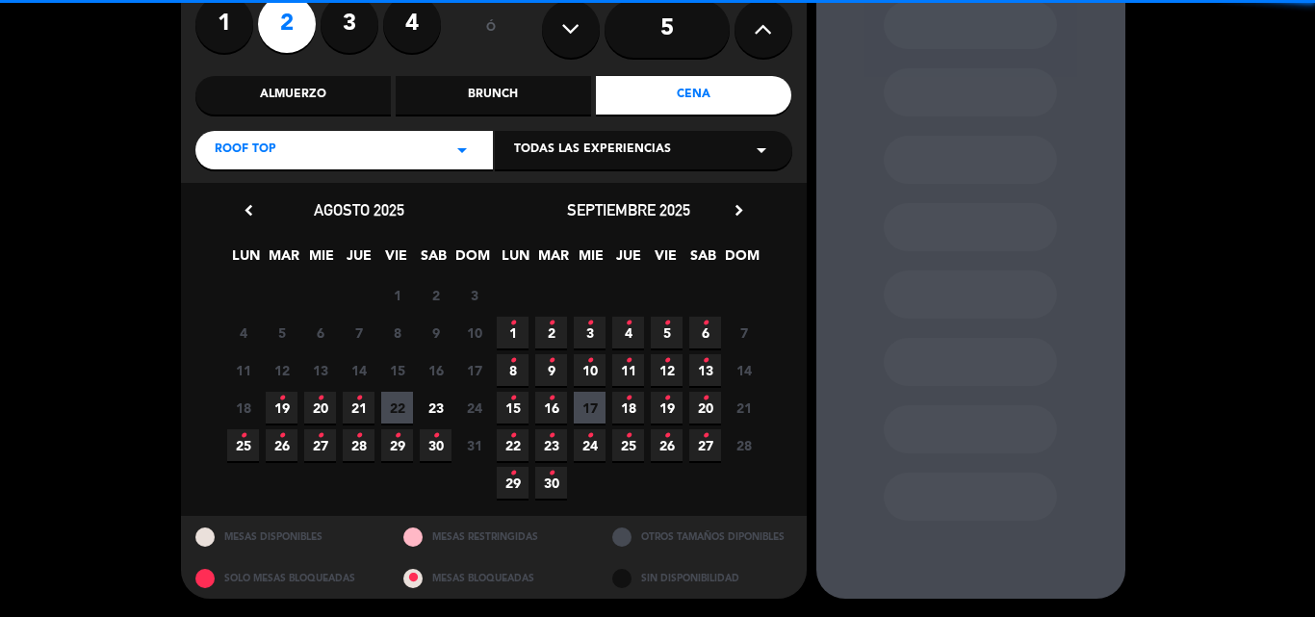
click at [402, 405] on span "22" at bounding box center [397, 408] width 32 height 32
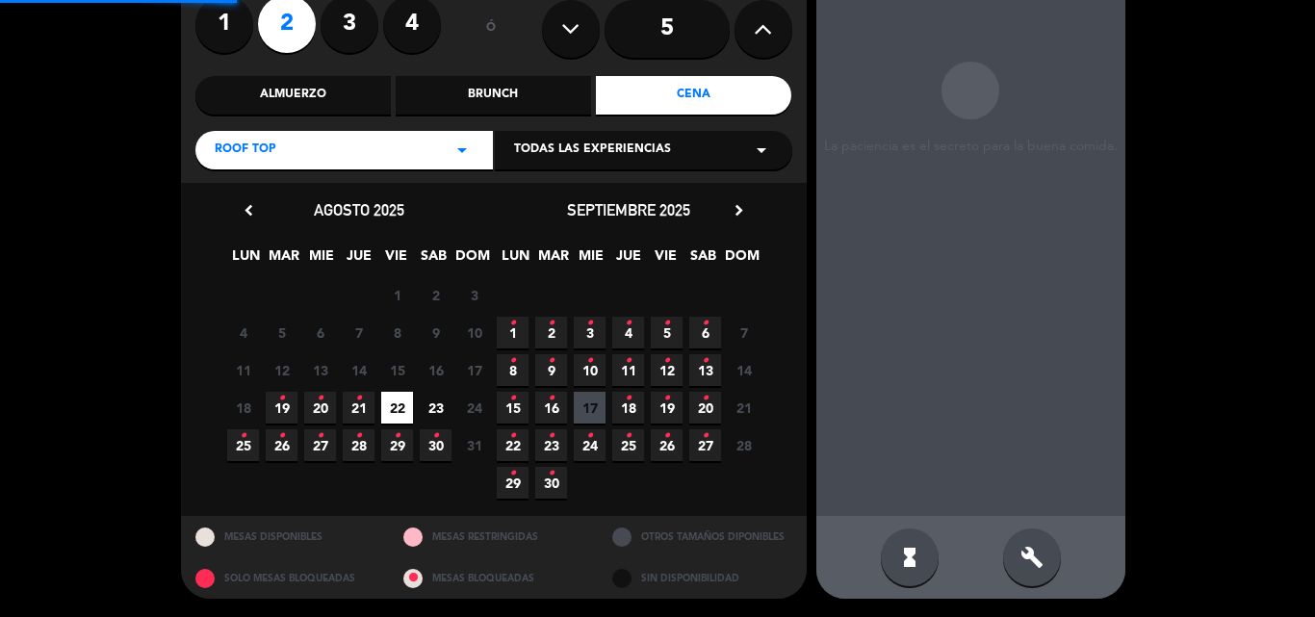
scroll to position [77, 0]
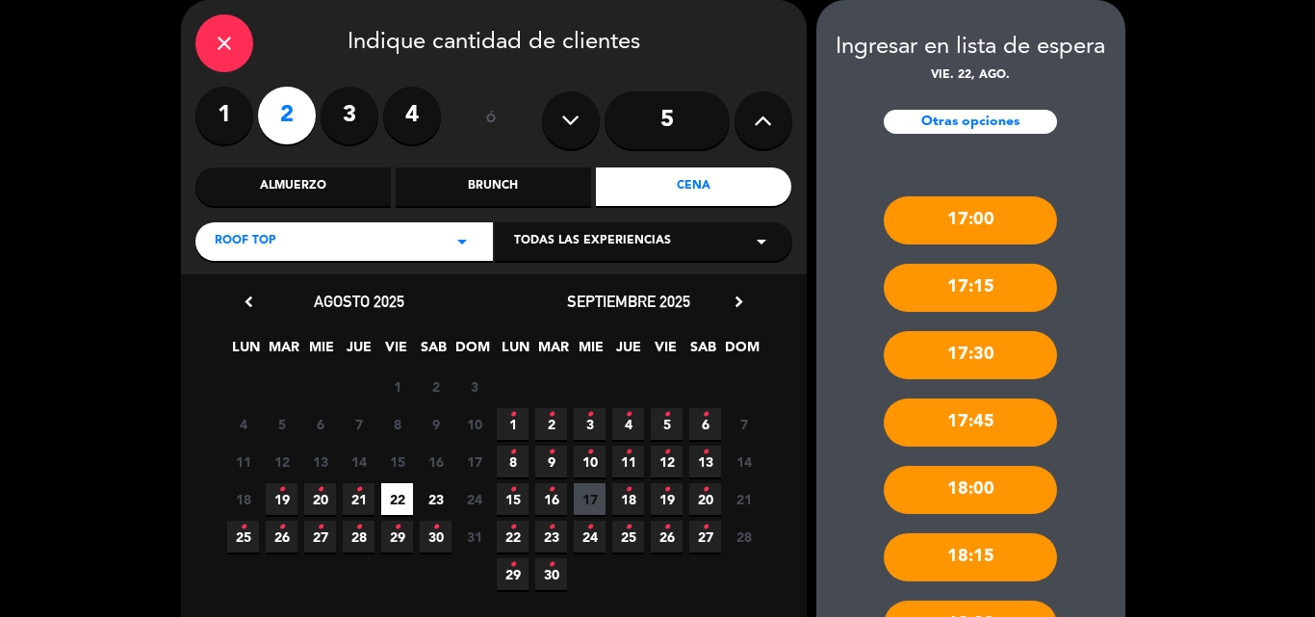
click at [327, 188] on div "Almuerzo" at bounding box center [292, 187] width 195 height 39
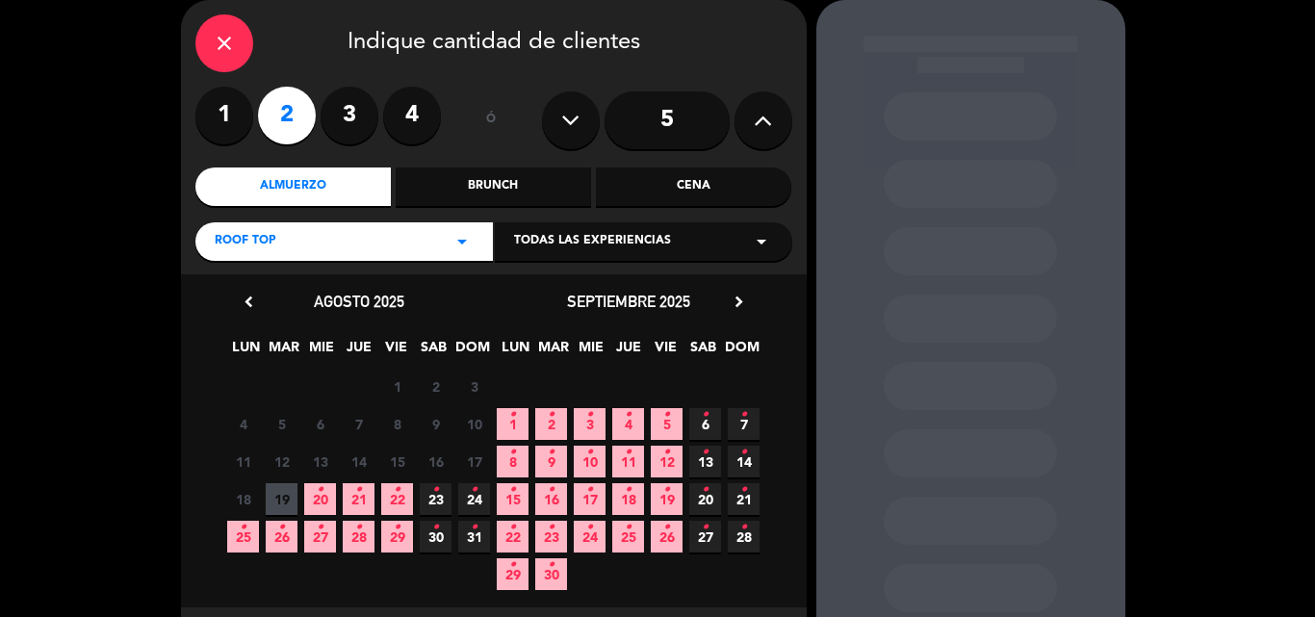
click at [485, 538] on span "31 •" at bounding box center [474, 537] width 32 height 32
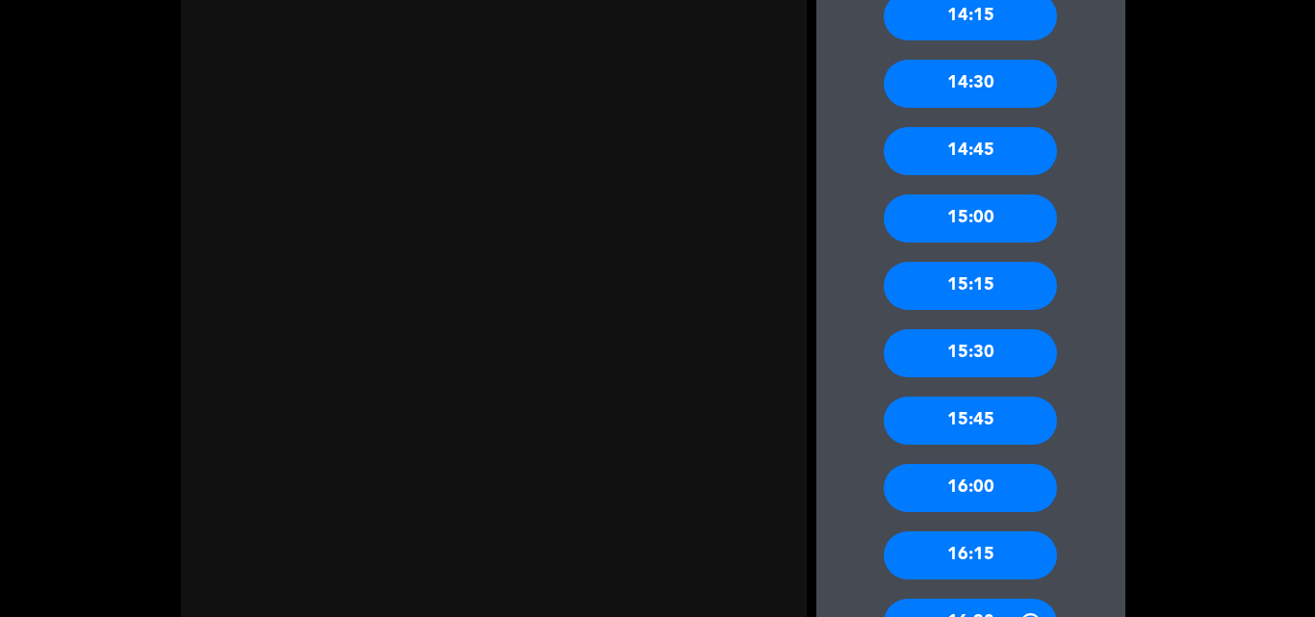
scroll to position [1591, 0]
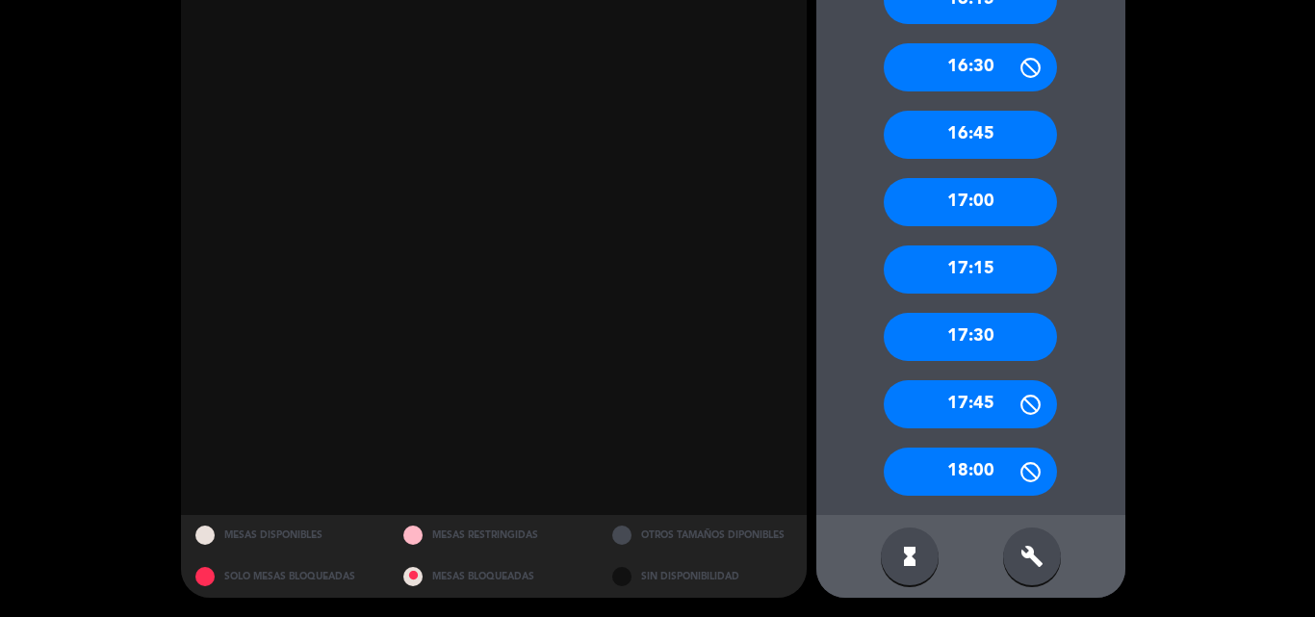
click at [984, 192] on div "17:00" at bounding box center [970, 202] width 173 height 48
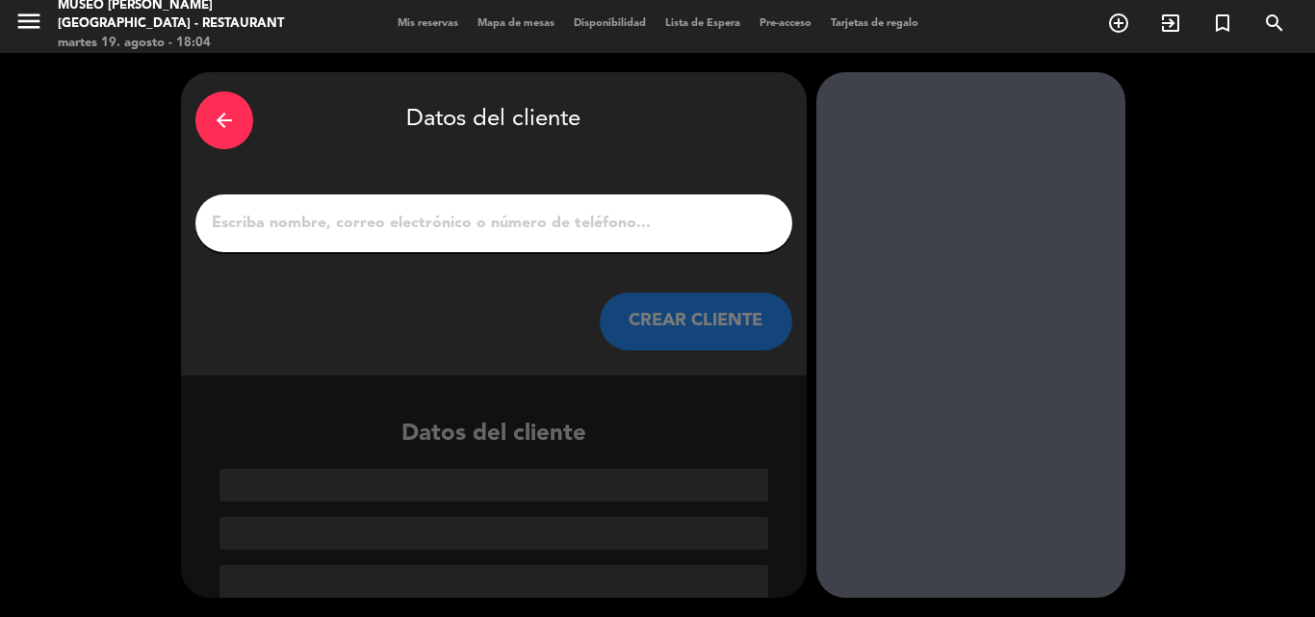
click at [540, 211] on input "1" at bounding box center [494, 223] width 568 height 27
paste input "[PERSON_NAME]"
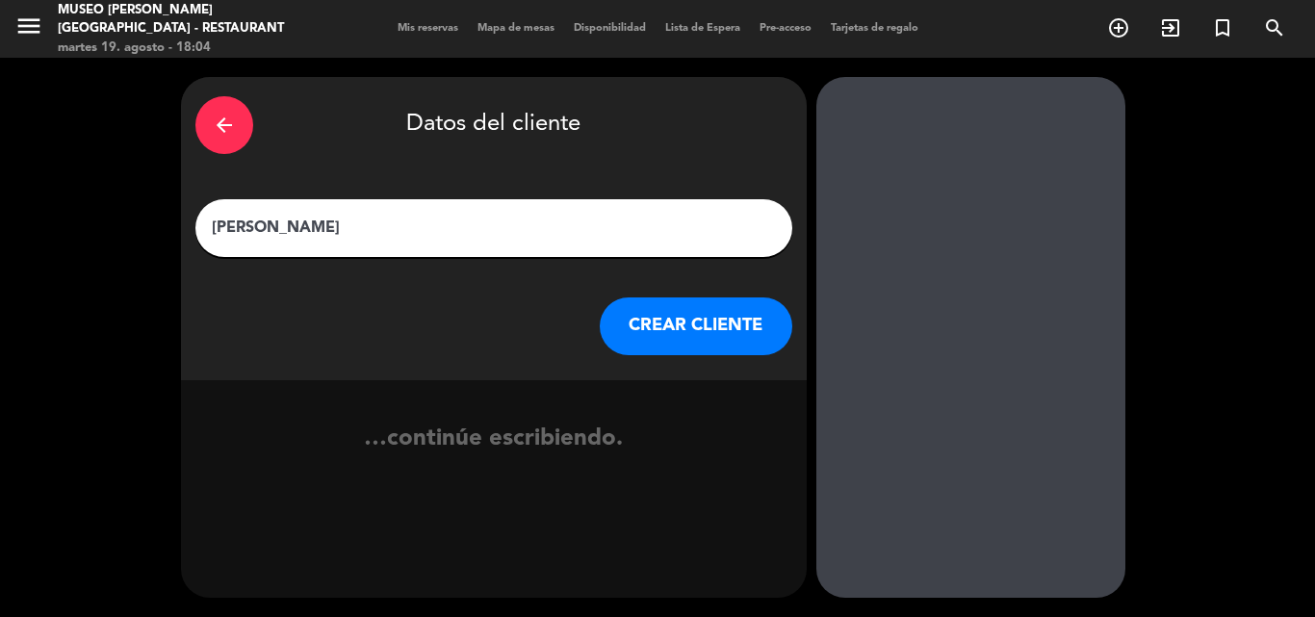
type input "[PERSON_NAME]"
drag, startPoint x: 703, startPoint y: 316, endPoint x: 466, endPoint y: 1, distance: 394.0
click at [703, 315] on button "CREAR CLIENTE" at bounding box center [696, 327] width 193 height 58
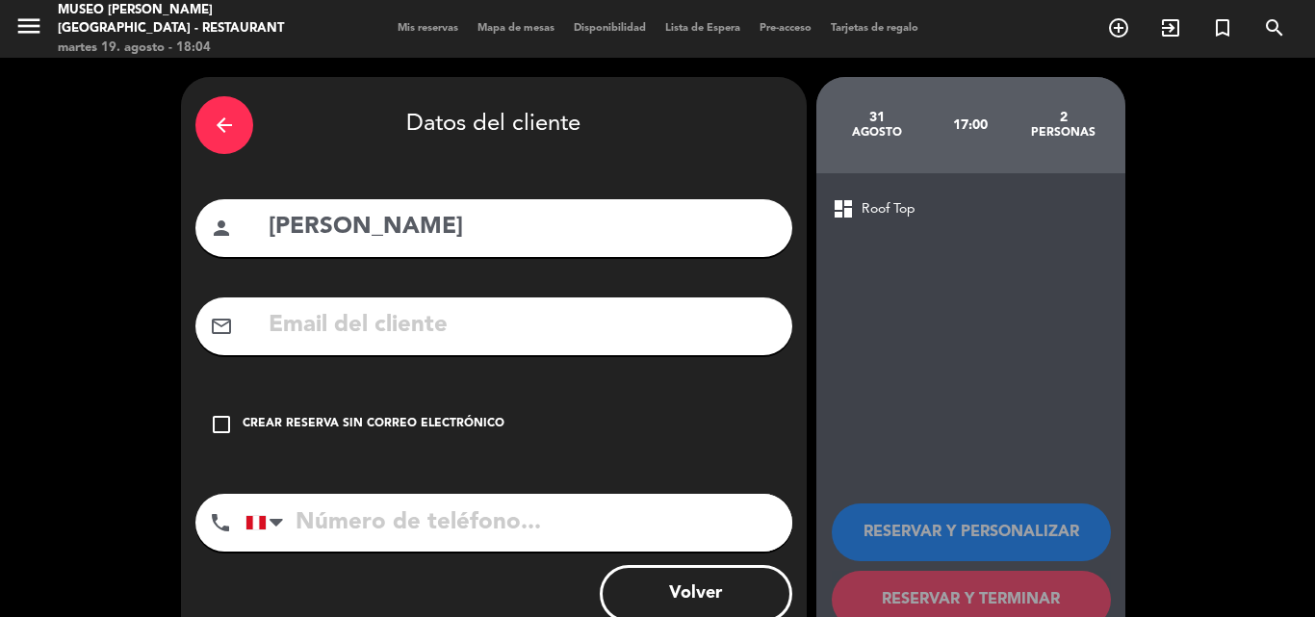
click at [441, 332] on input "text" at bounding box center [522, 325] width 511 height 39
paste input "[EMAIL_ADDRESS][DOMAIN_NAME]"
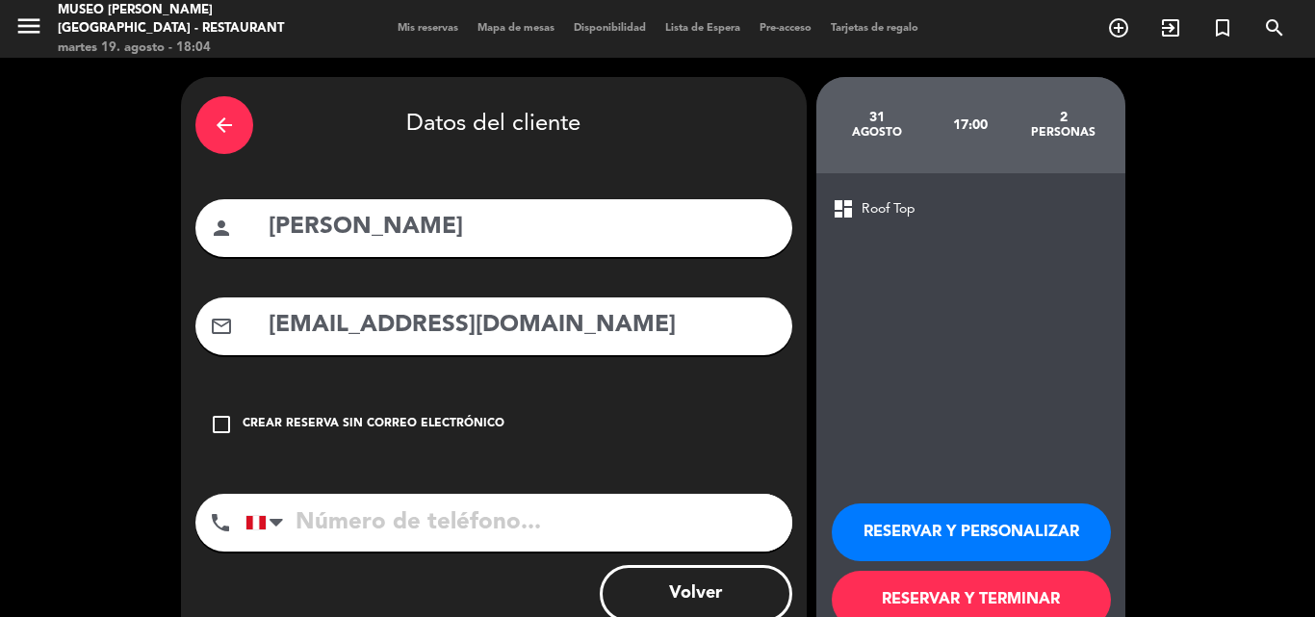
type input "[EMAIL_ADDRESS][DOMAIN_NAME]"
click at [428, 497] on input "tel" at bounding box center [519, 523] width 547 height 58
click at [393, 537] on input "tel" at bounding box center [519, 523] width 547 height 58
click at [541, 527] on input "tel" at bounding box center [519, 523] width 547 height 58
paste input "949 323 971"
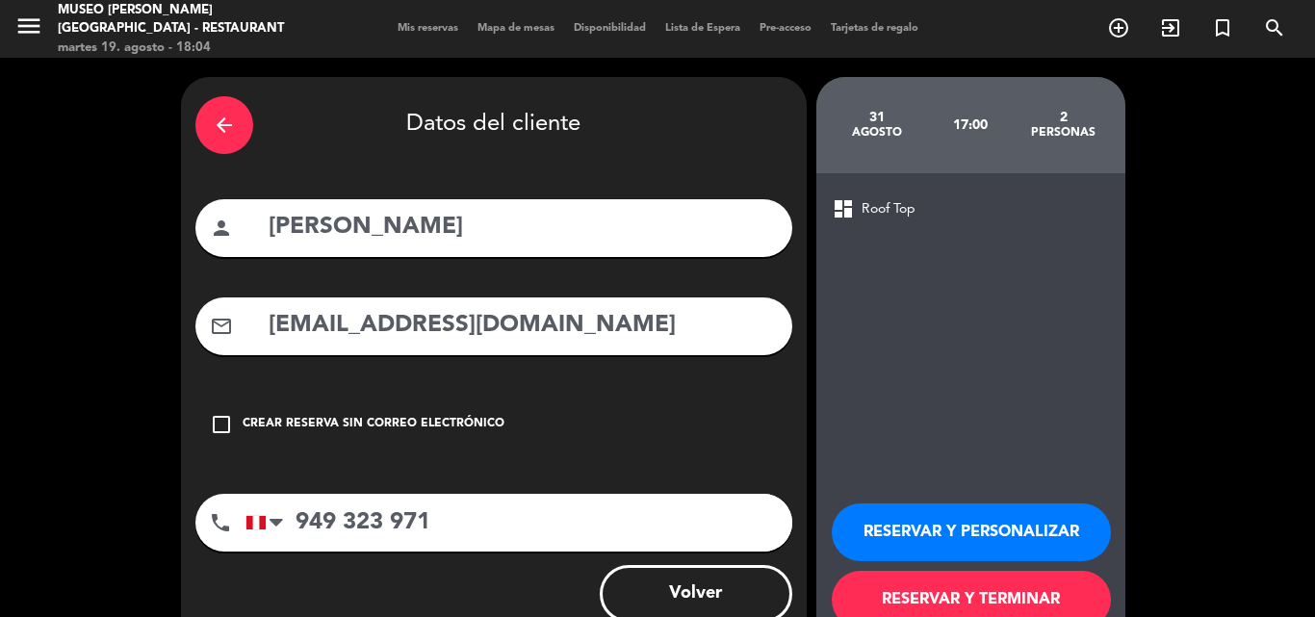
type input "949 323 971"
click at [927, 528] on button "RESERVAR Y PERSONALIZAR" at bounding box center [971, 533] width 279 height 58
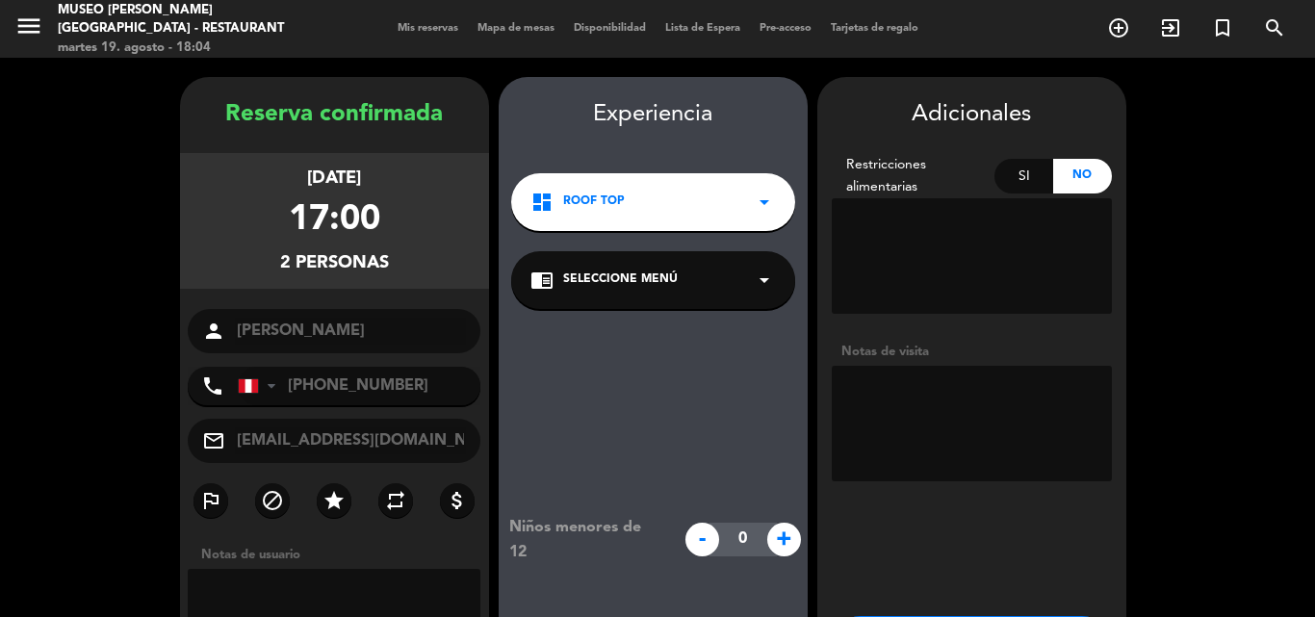
scroll to position [77, 0]
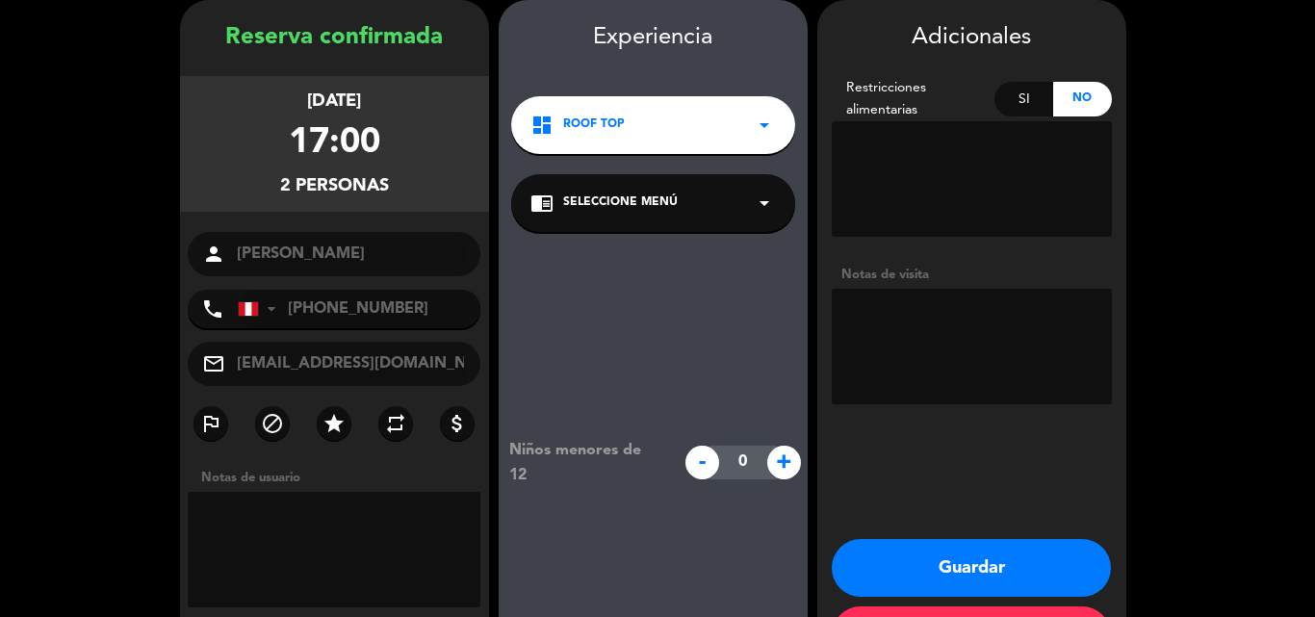
click at [657, 191] on div "chrome_reader_mode Seleccione Menú arrow_drop_down" at bounding box center [653, 203] width 284 height 58
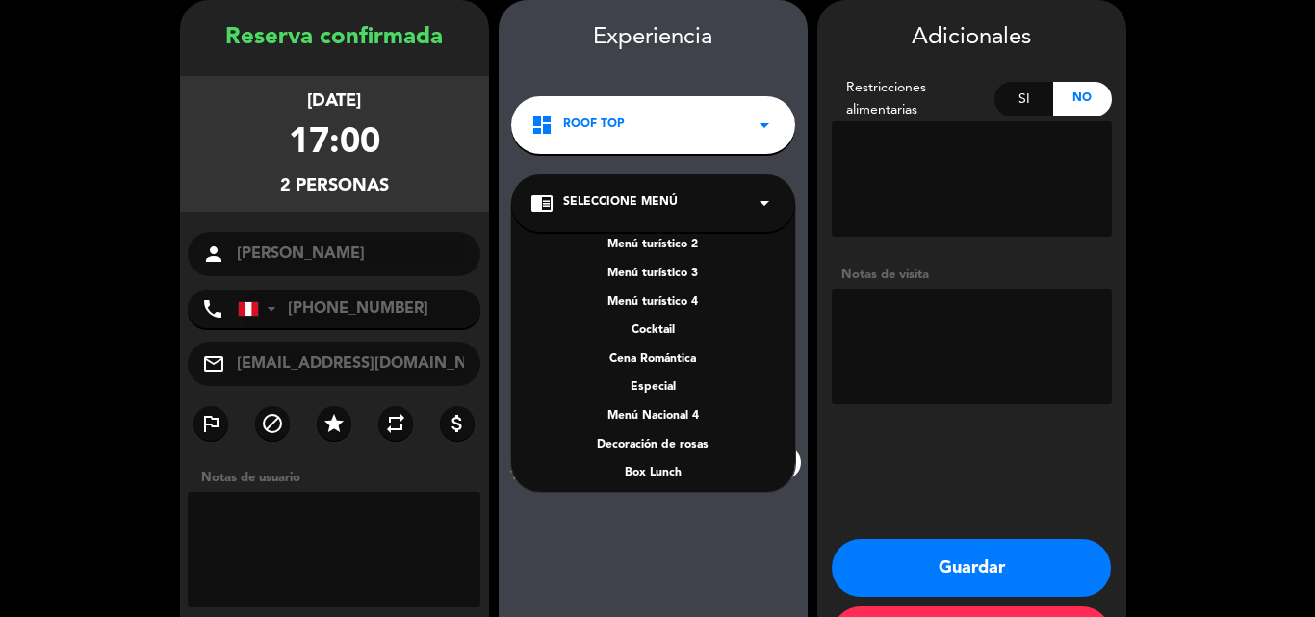
scroll to position [248, 0]
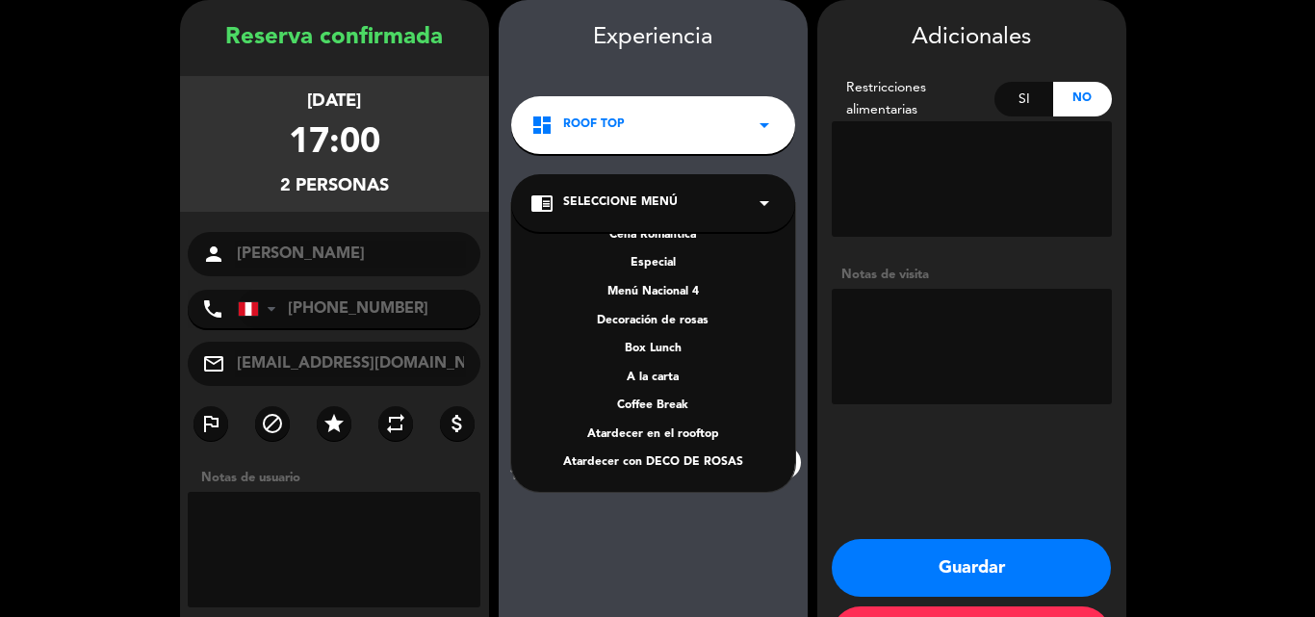
click at [666, 376] on div "A la carta" at bounding box center [654, 378] width 246 height 19
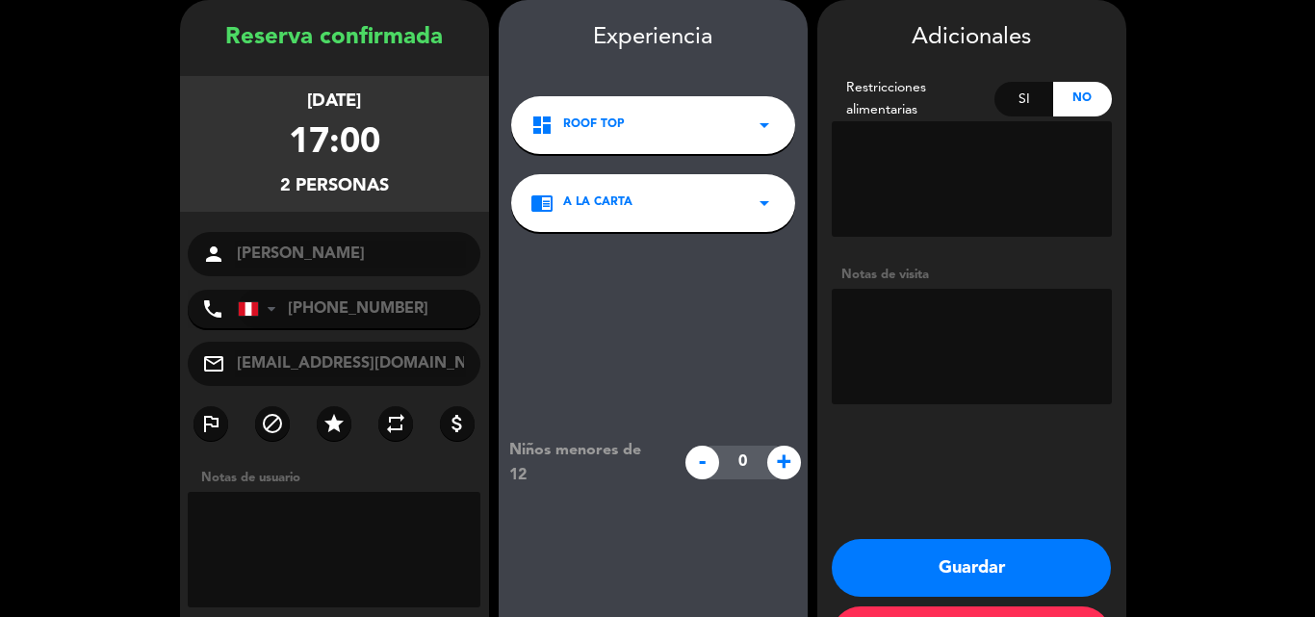
click at [987, 360] on textarea at bounding box center [972, 347] width 280 height 116
type textarea "CARTEL DE CUMPLEAÑOS + CORTESIA"
drag, startPoint x: 938, startPoint y: 563, endPoint x: 843, endPoint y: 378, distance: 207.6
click at [938, 562] on button "Guardar" at bounding box center [971, 568] width 279 height 58
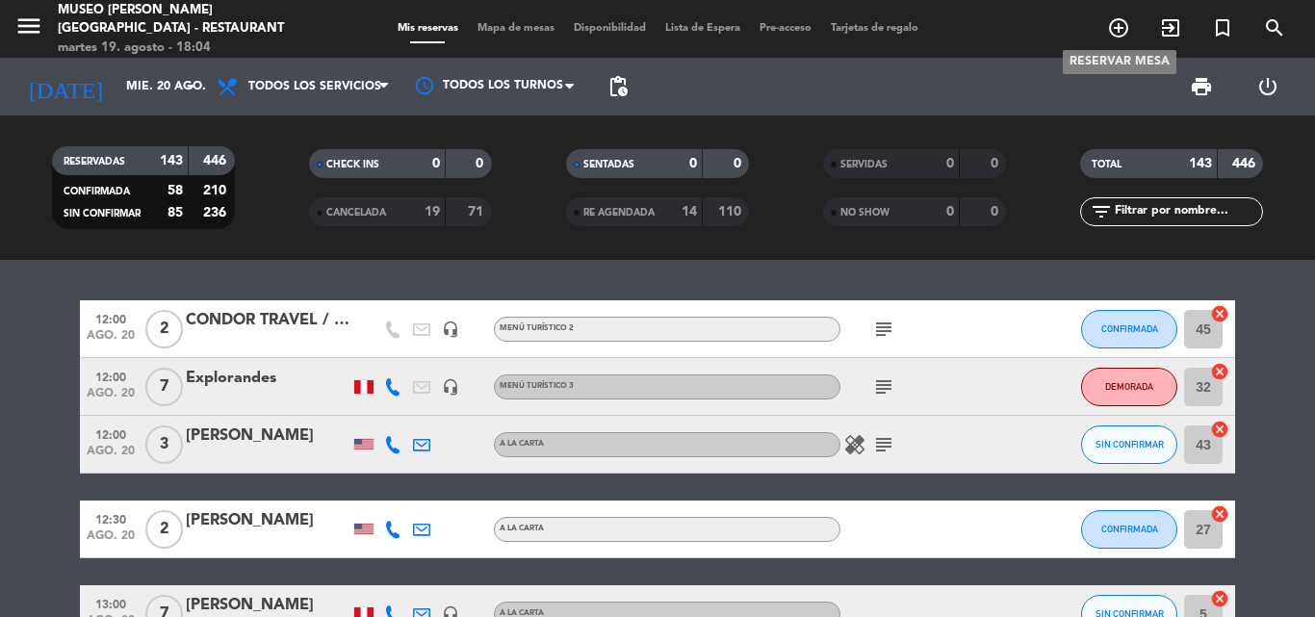
click at [1121, 23] on icon "add_circle_outline" at bounding box center [1118, 27] width 23 height 23
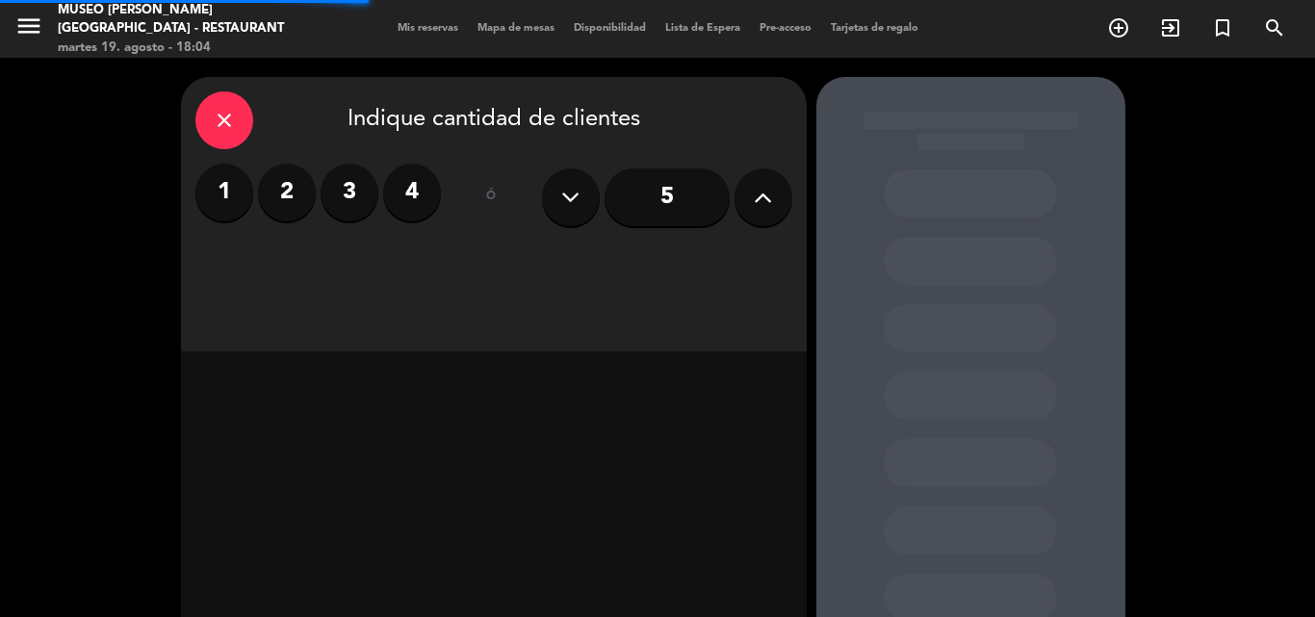
click at [309, 189] on label "2" at bounding box center [287, 193] width 58 height 58
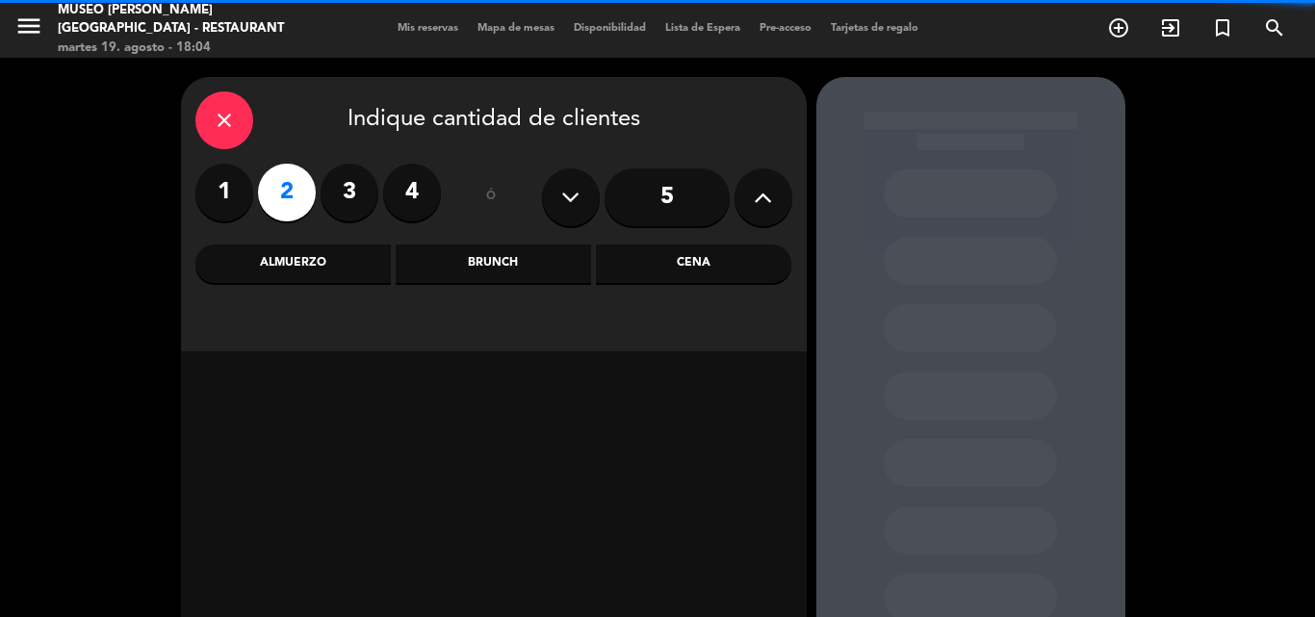
drag, startPoint x: 663, startPoint y: 268, endPoint x: 554, endPoint y: 293, distance: 112.6
click at [664, 268] on div "Cena" at bounding box center [693, 264] width 195 height 39
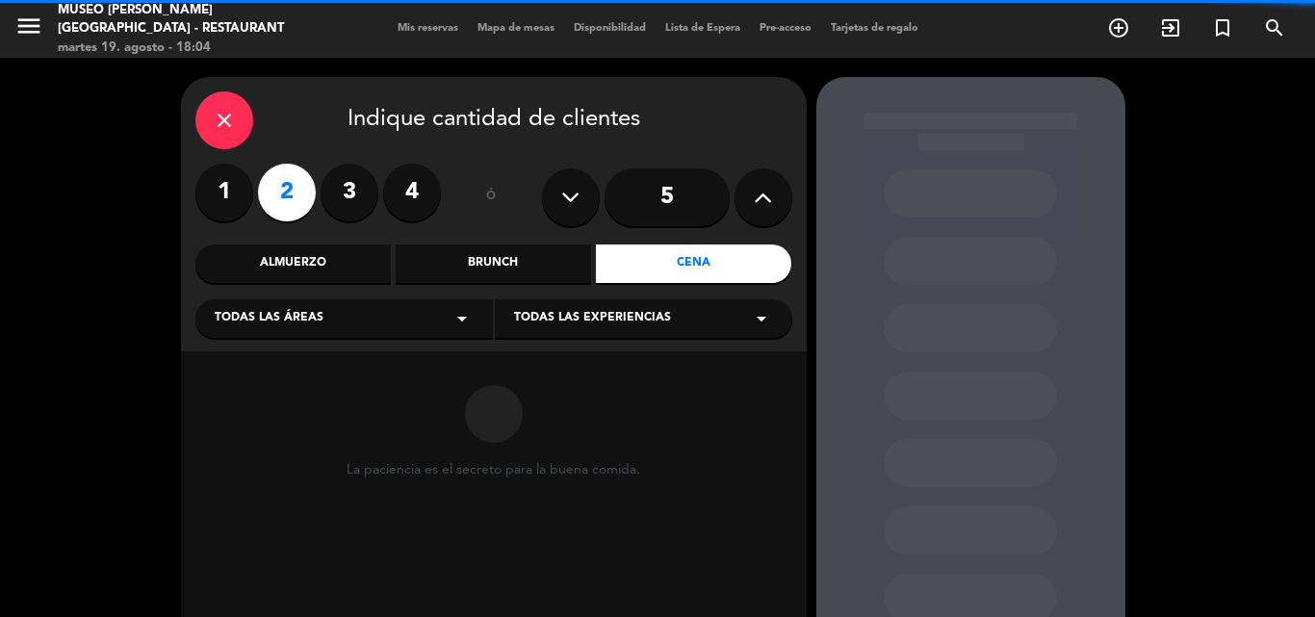
click at [302, 317] on span "Todas las áreas" at bounding box center [269, 318] width 109 height 19
click at [243, 392] on div "Jardines1" at bounding box center [344, 394] width 259 height 19
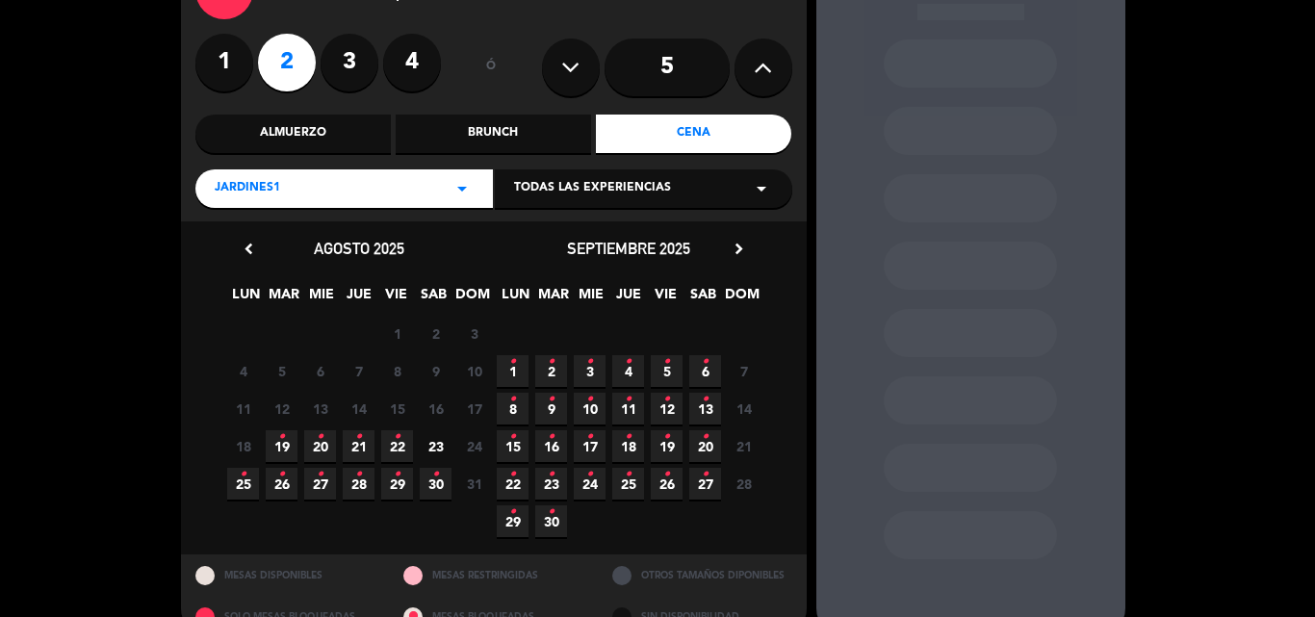
click at [314, 444] on span "20 •" at bounding box center [320, 446] width 32 height 32
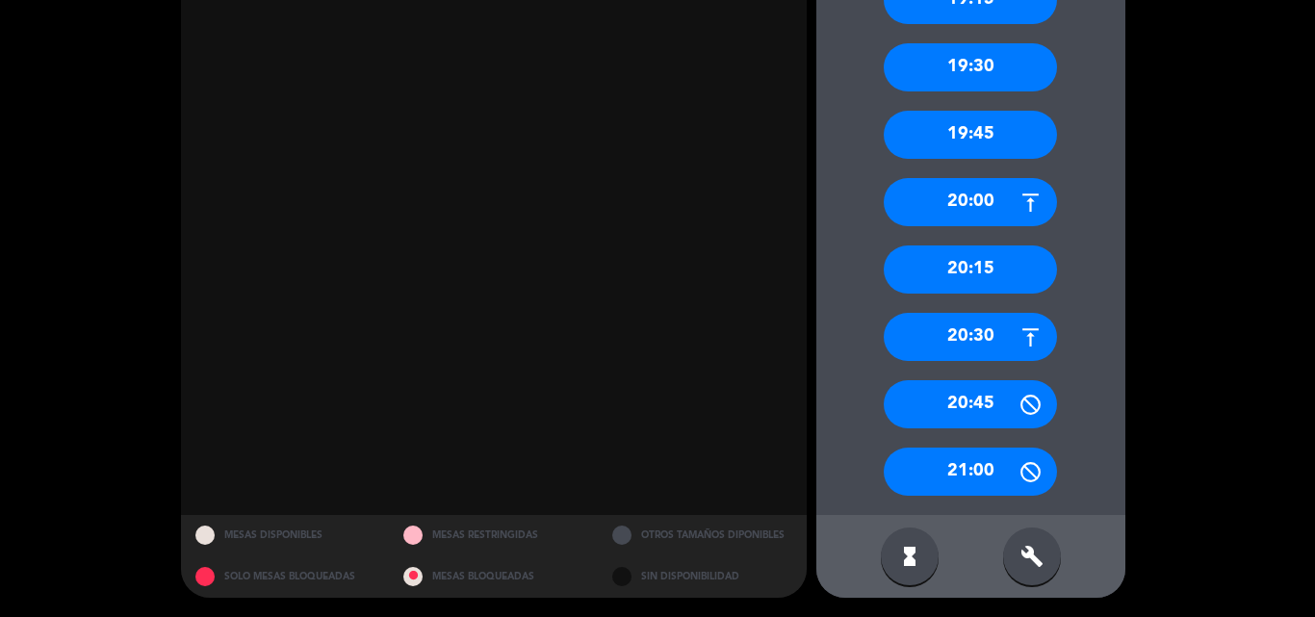
click at [972, 344] on div "20:30" at bounding box center [970, 337] width 173 height 48
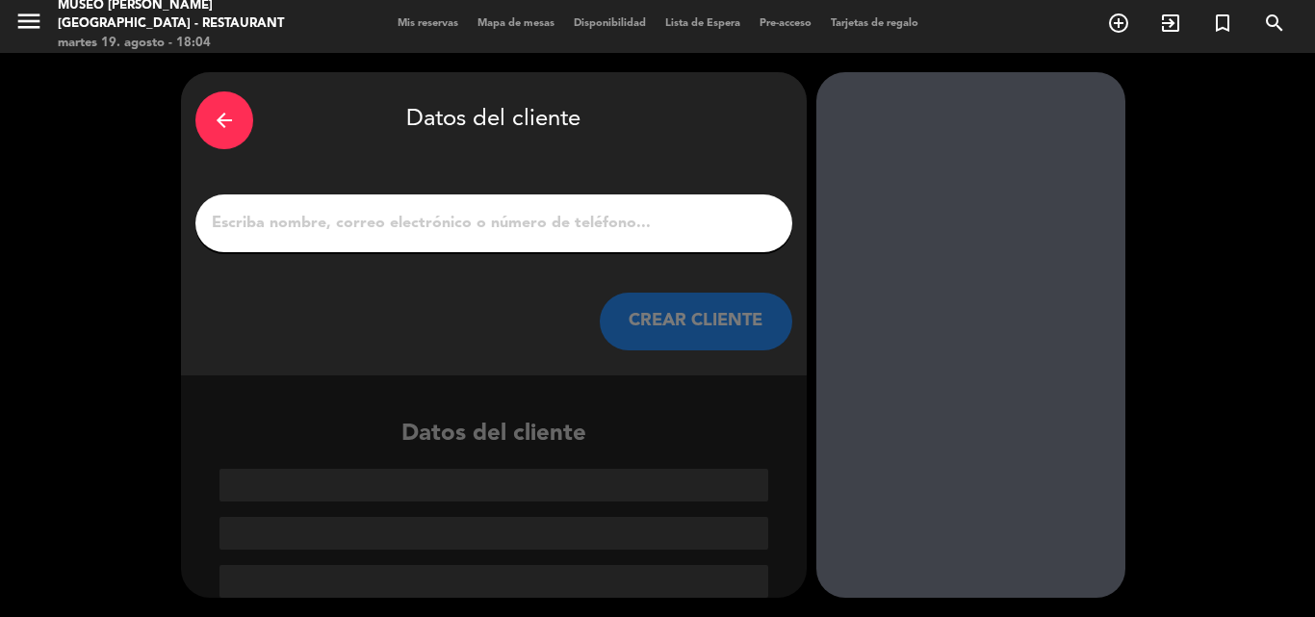
scroll to position [5, 0]
click at [524, 223] on input "1" at bounding box center [494, 223] width 568 height 27
paste input "[PERSON_NAME]"
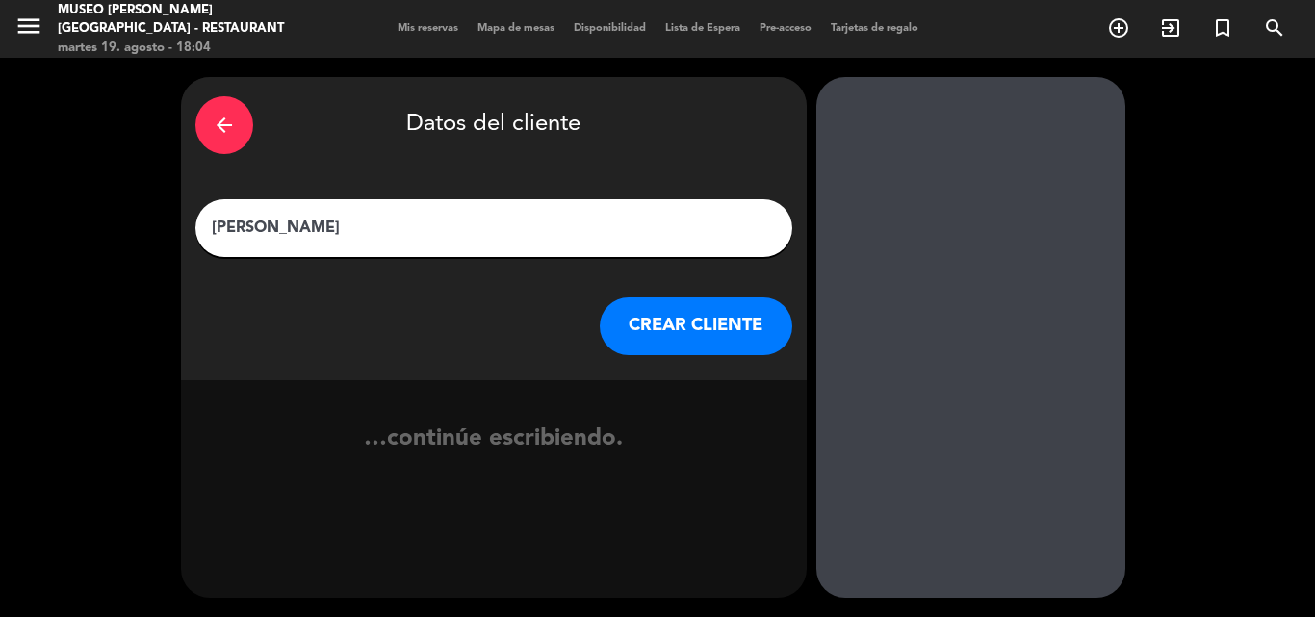
scroll to position [0, 0]
type input "[PERSON_NAME]"
click at [669, 326] on button "CREAR CLIENTE" at bounding box center [696, 327] width 193 height 58
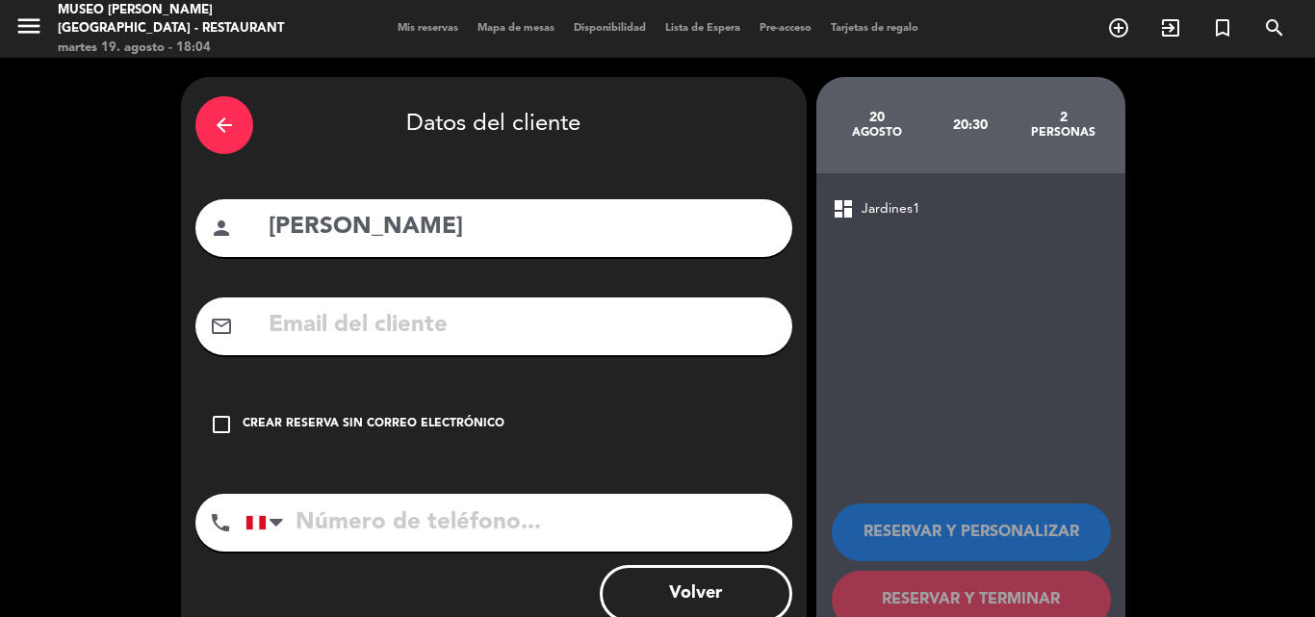
click at [533, 313] on input "text" at bounding box center [522, 325] width 511 height 39
paste input "[EMAIL_ADDRESS][DOMAIN_NAME]"
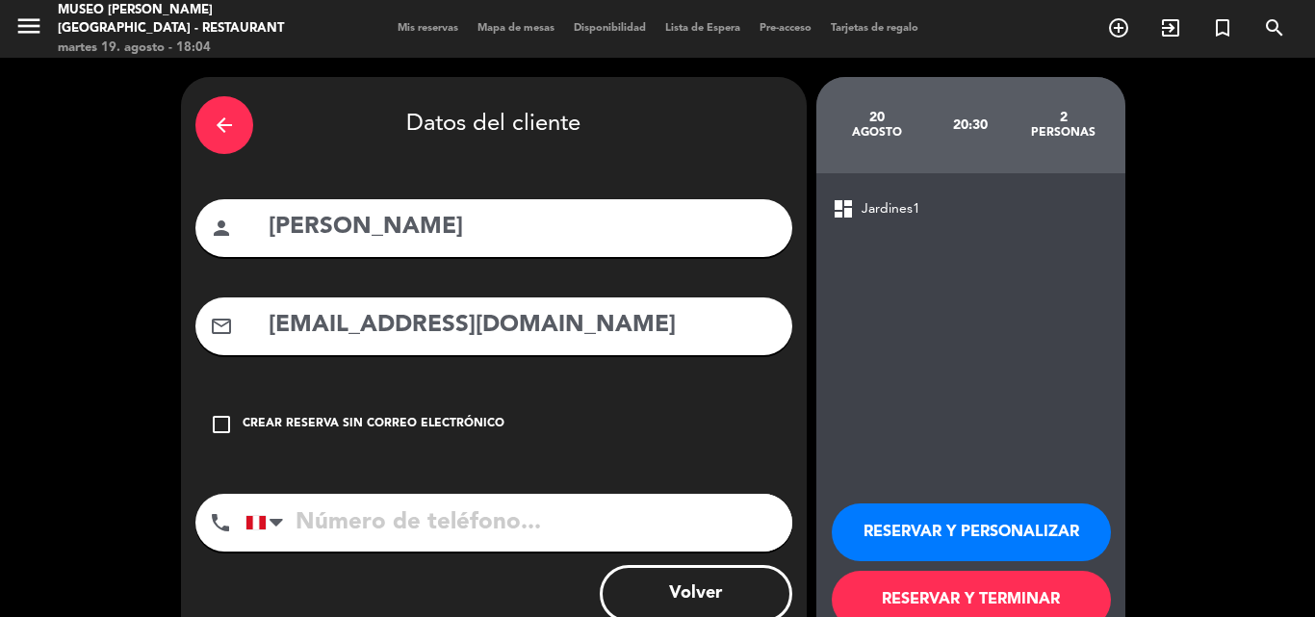
type input "[EMAIL_ADDRESS][DOMAIN_NAME]"
drag, startPoint x: 476, startPoint y: 528, endPoint x: 478, endPoint y: 518, distance: 9.8
click at [476, 527] on input "tel" at bounding box center [519, 523] width 547 height 58
click at [454, 519] on input "tel" at bounding box center [519, 523] width 547 height 58
paste input "979455680"
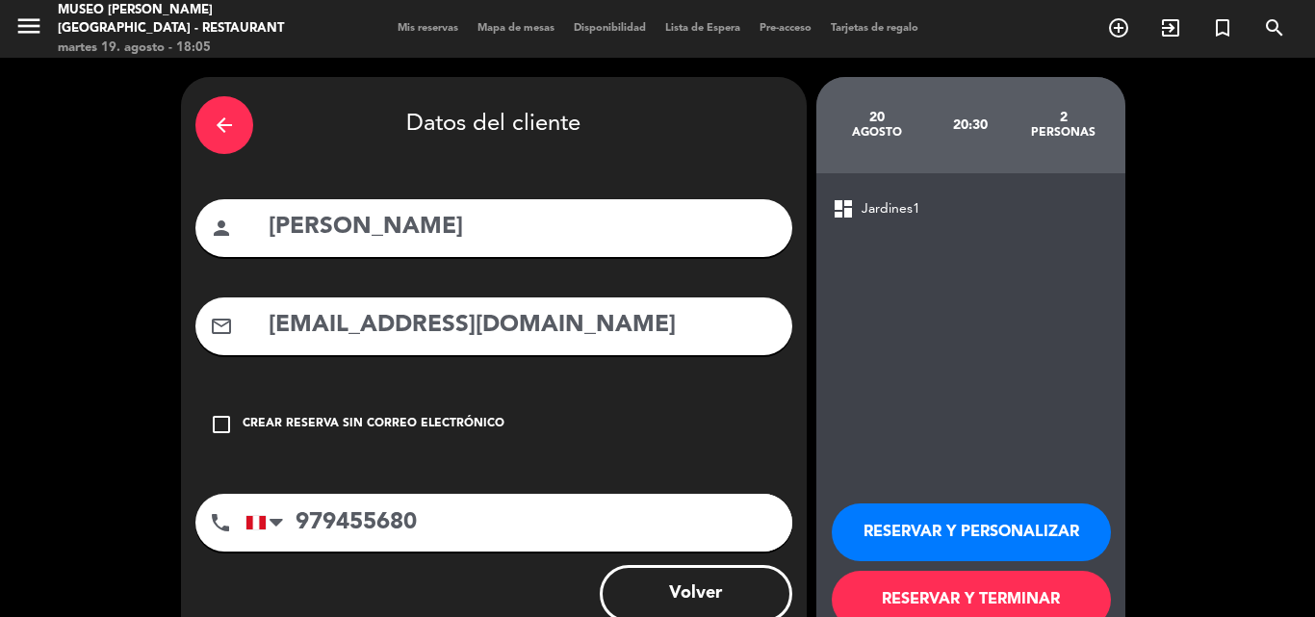
type input "979455680"
click at [880, 516] on button "RESERVAR Y PERSONALIZAR" at bounding box center [971, 533] width 279 height 58
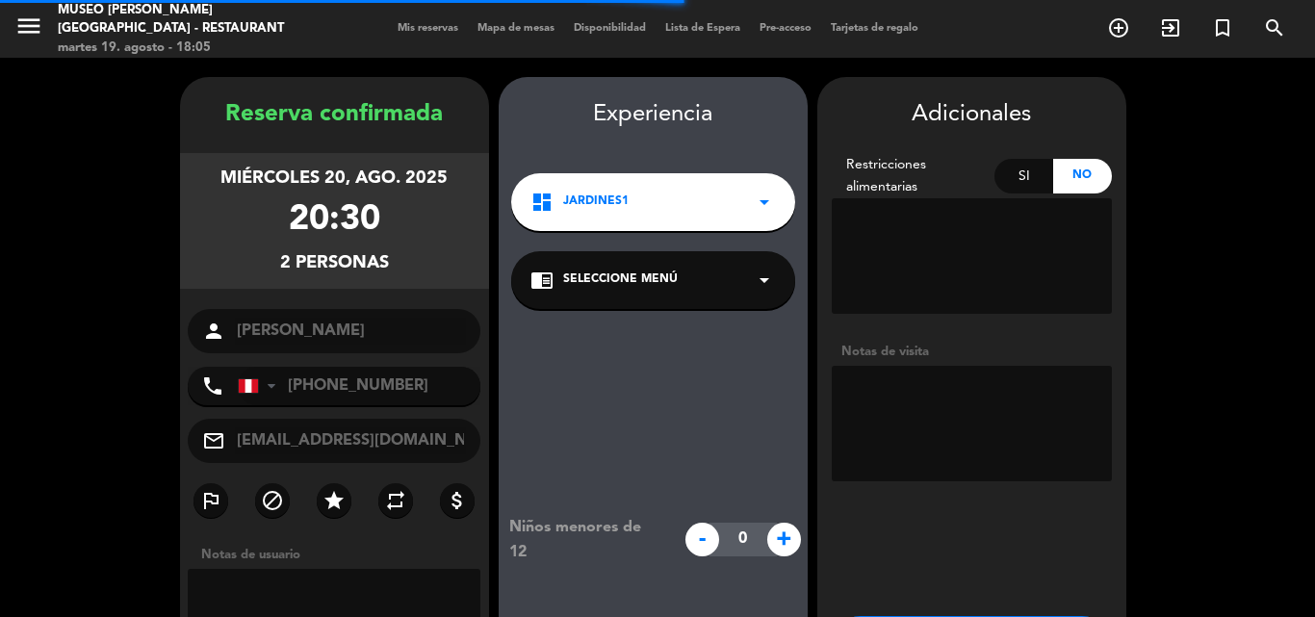
scroll to position [77, 0]
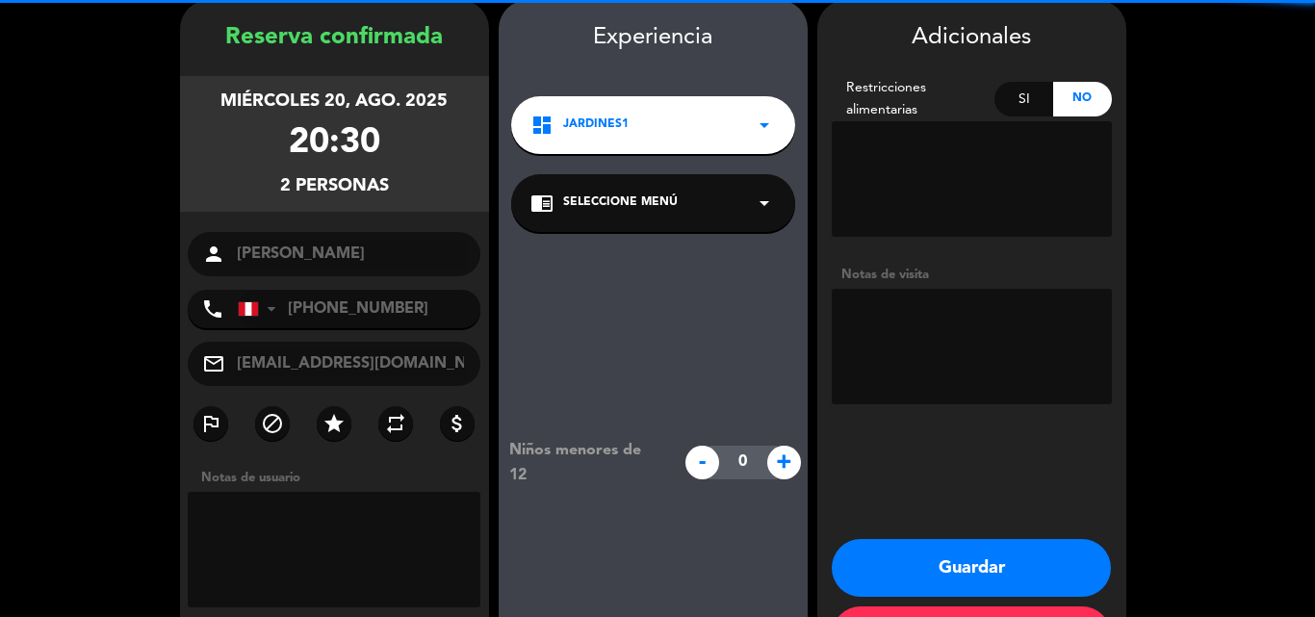
click at [1033, 103] on div "Si" at bounding box center [1024, 99] width 59 height 35
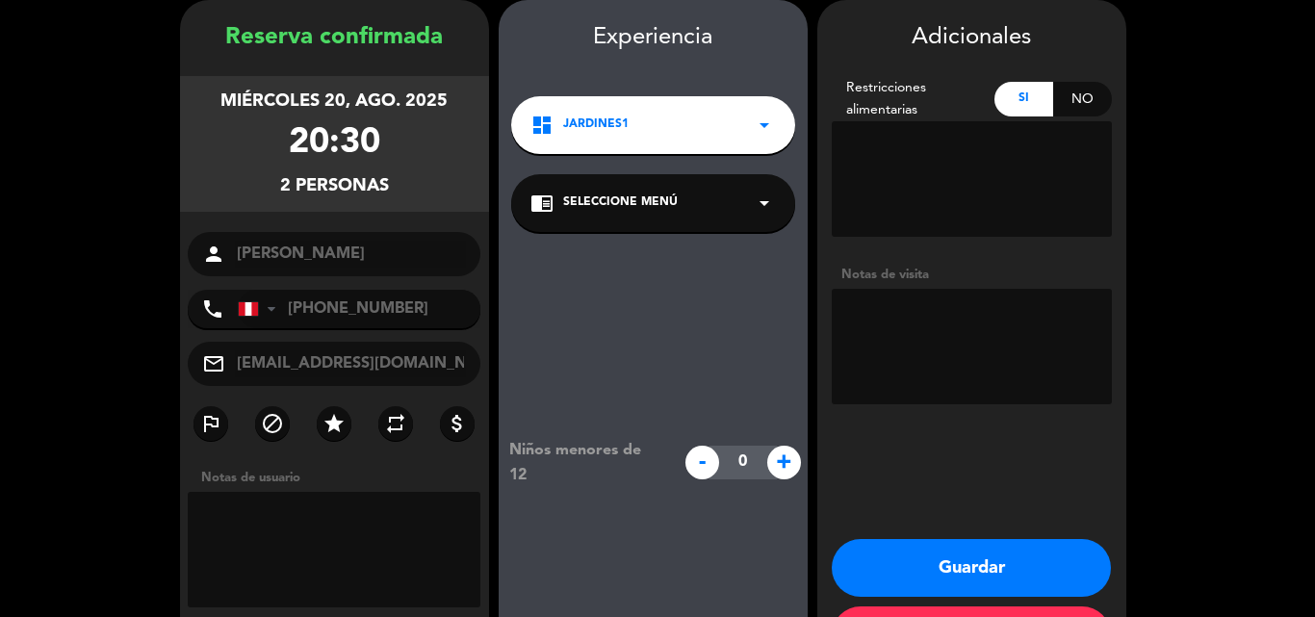
click at [585, 204] on span "Seleccione Menú" at bounding box center [620, 203] width 115 height 19
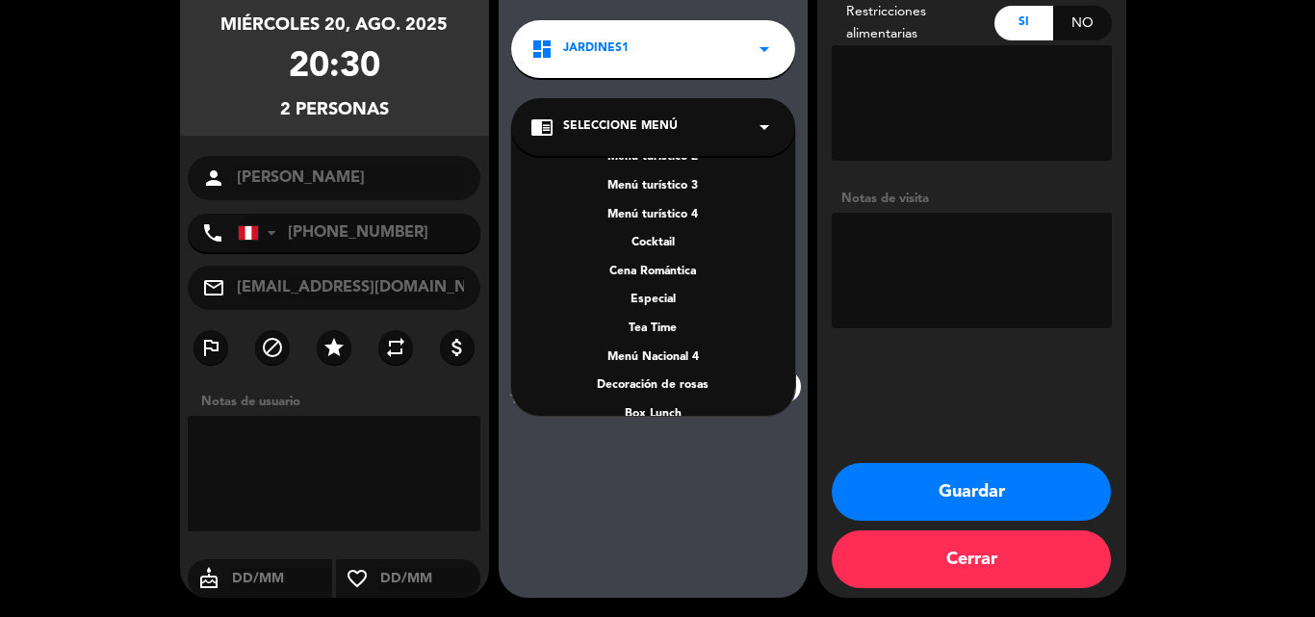
scroll to position [276, 0]
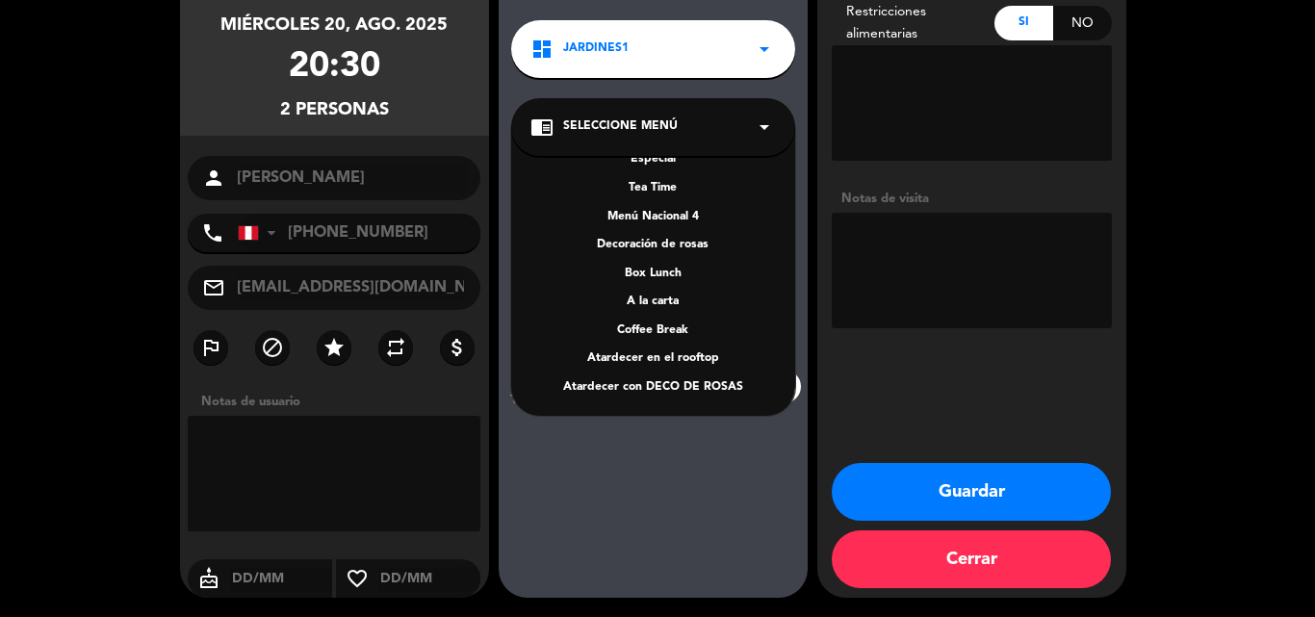
click at [654, 299] on div "A la carta" at bounding box center [654, 302] width 246 height 19
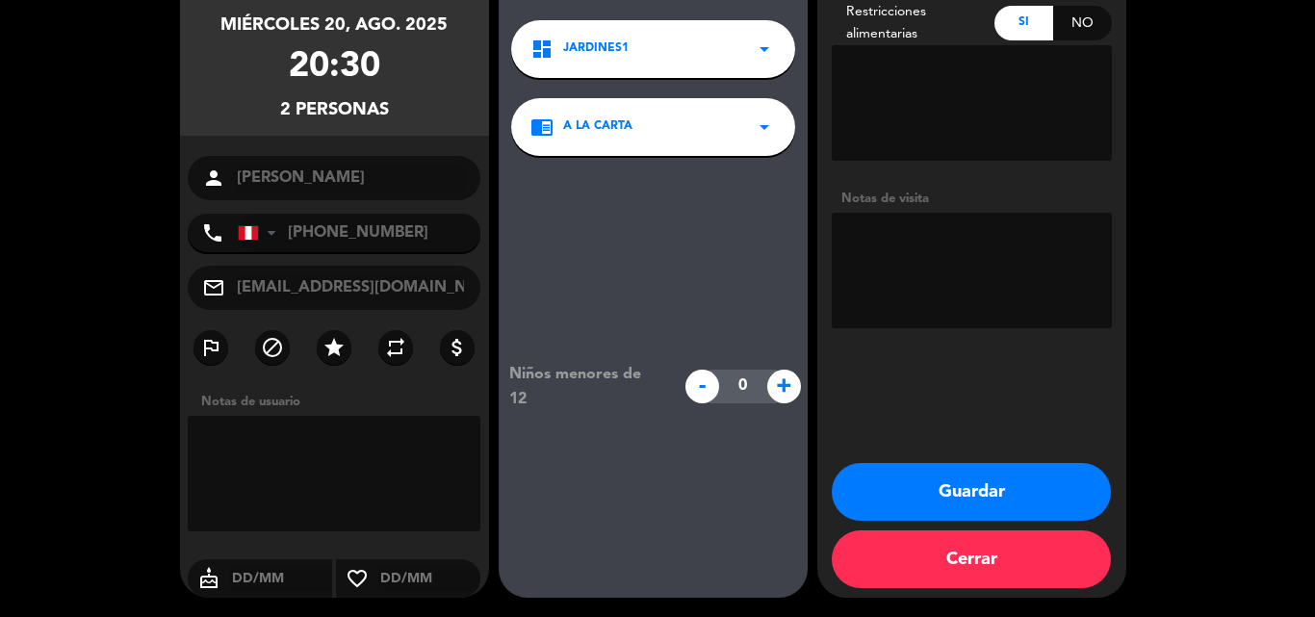
click at [933, 95] on textarea at bounding box center [972, 103] width 280 height 116
type textarea "e"
type textarea "cerdo y pato"
click at [917, 495] on button "Guardar" at bounding box center [971, 492] width 279 height 58
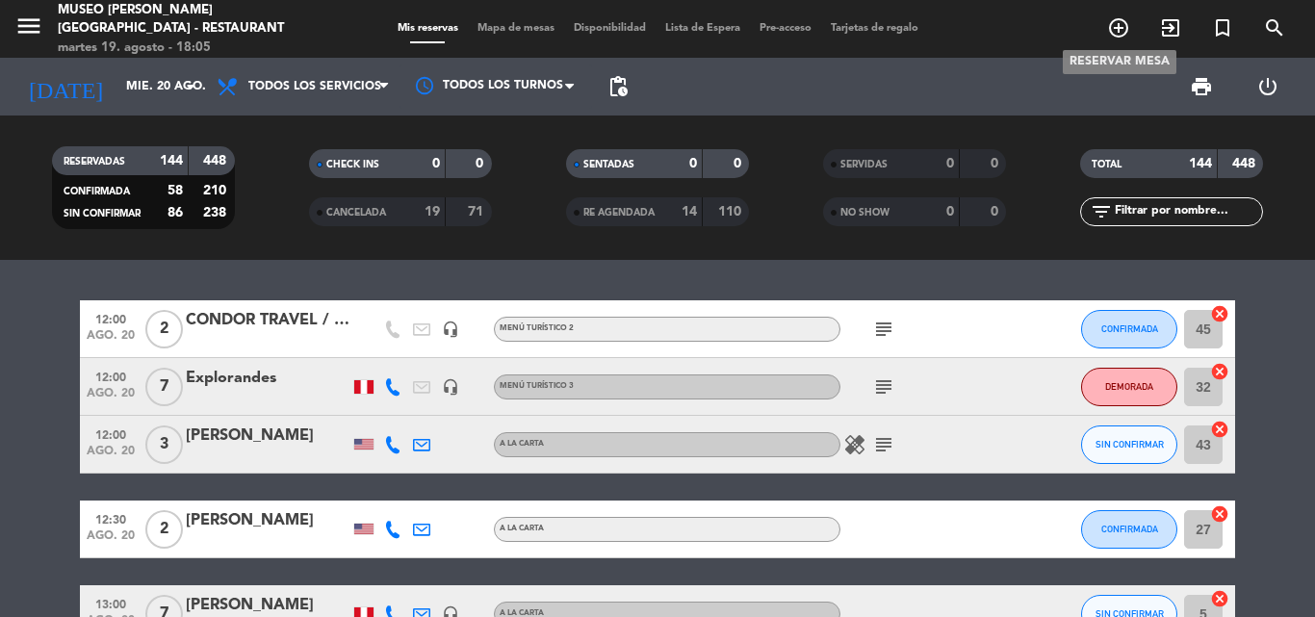
click at [1118, 23] on icon "add_circle_outline" at bounding box center [1118, 27] width 23 height 23
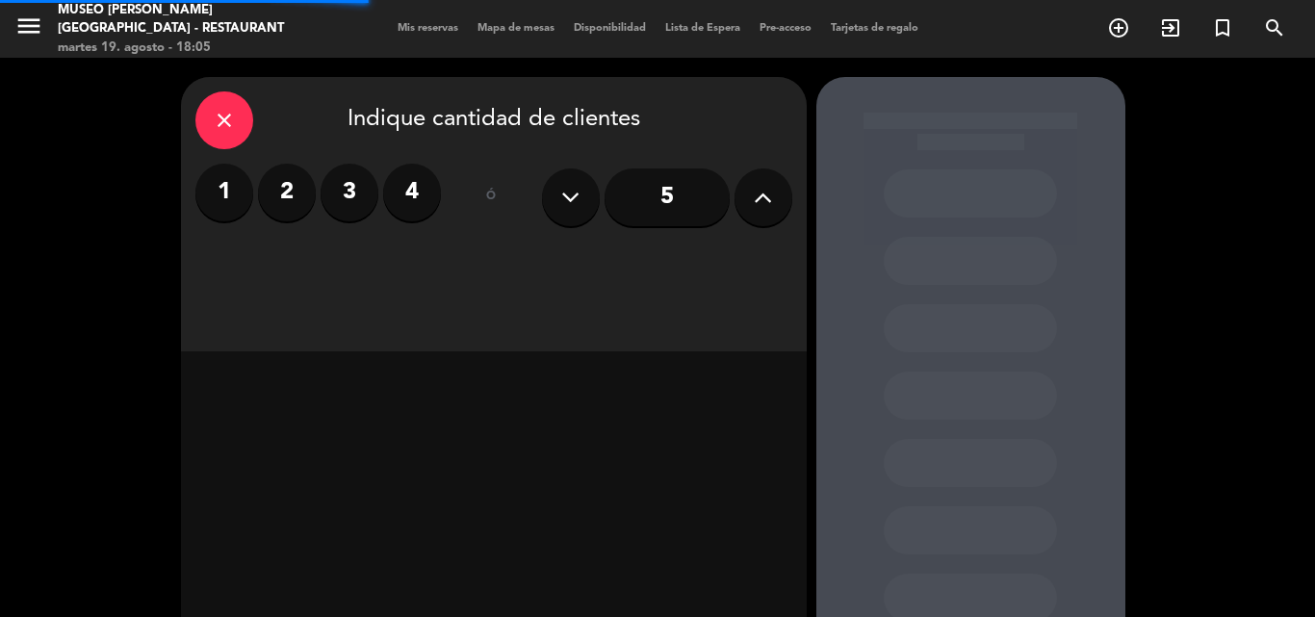
click at [351, 192] on label "3" at bounding box center [350, 193] width 58 height 58
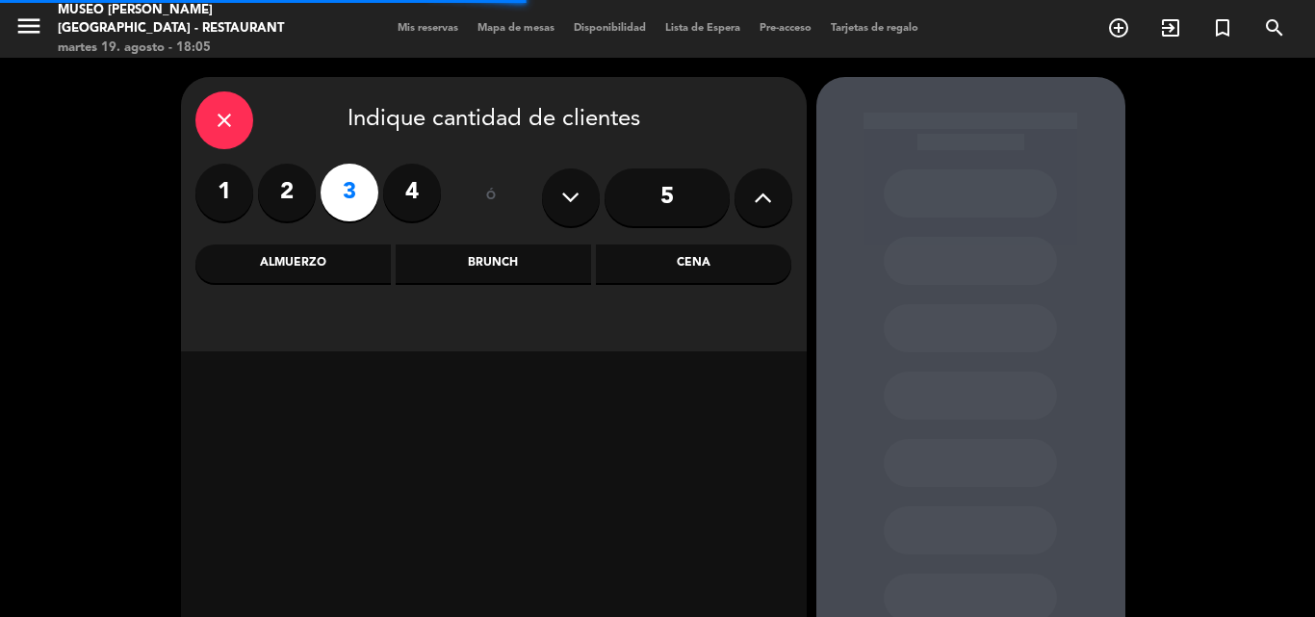
click at [747, 258] on div "Cena" at bounding box center [693, 264] width 195 height 39
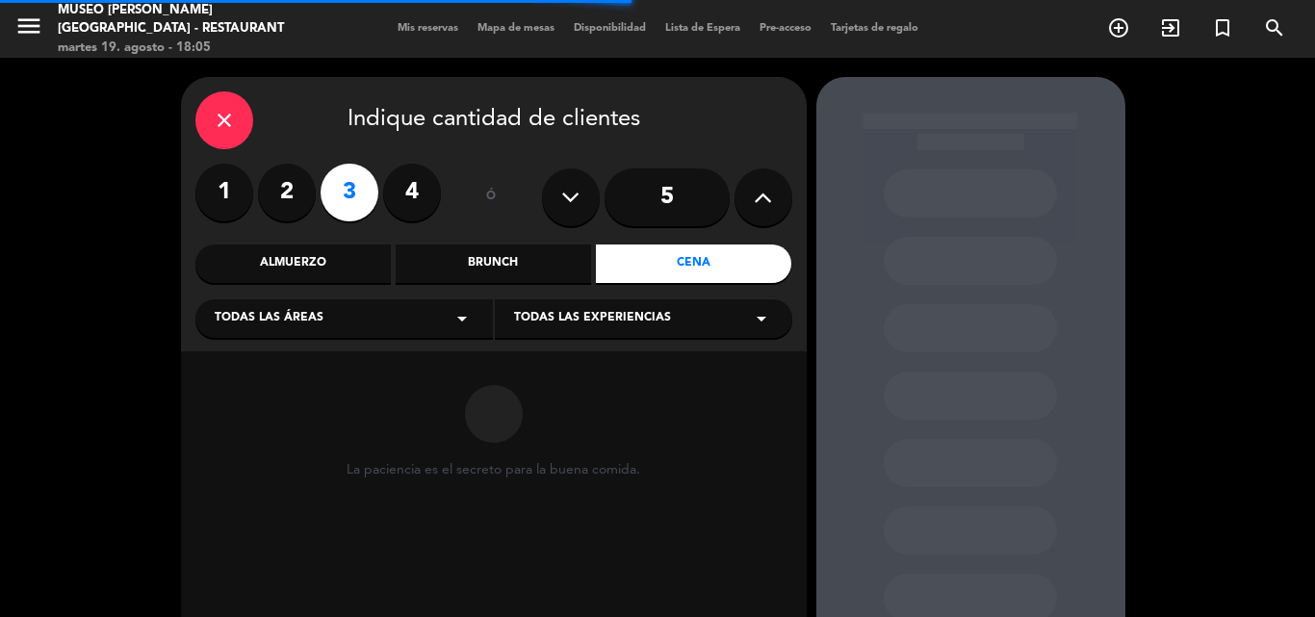
click at [343, 315] on div "Todas las áreas arrow_drop_down" at bounding box center [344, 318] width 298 height 39
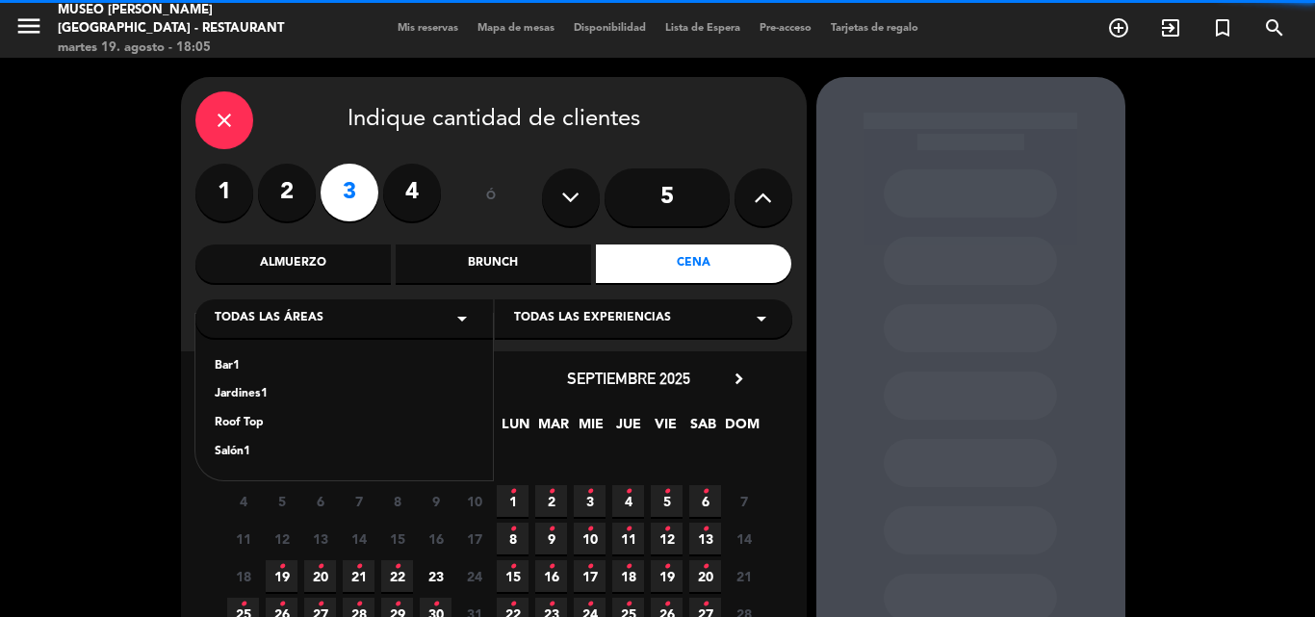
click at [252, 393] on div "Jardines1" at bounding box center [344, 394] width 259 height 19
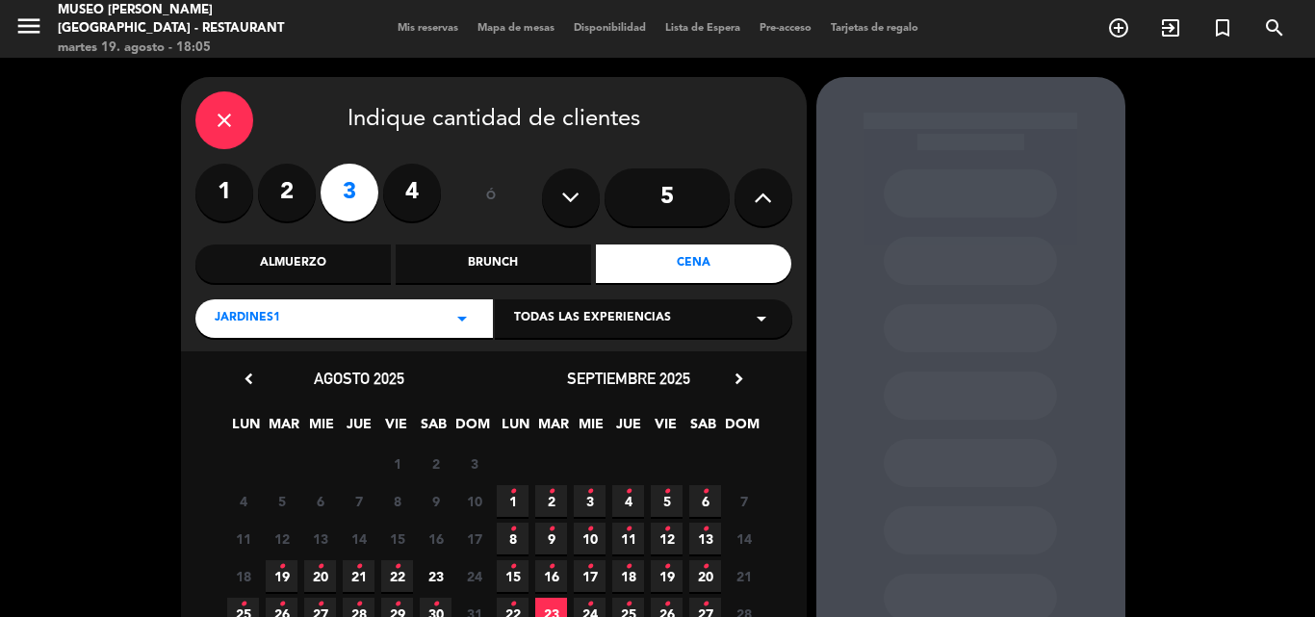
click at [290, 572] on span "19 •" at bounding box center [282, 576] width 32 height 32
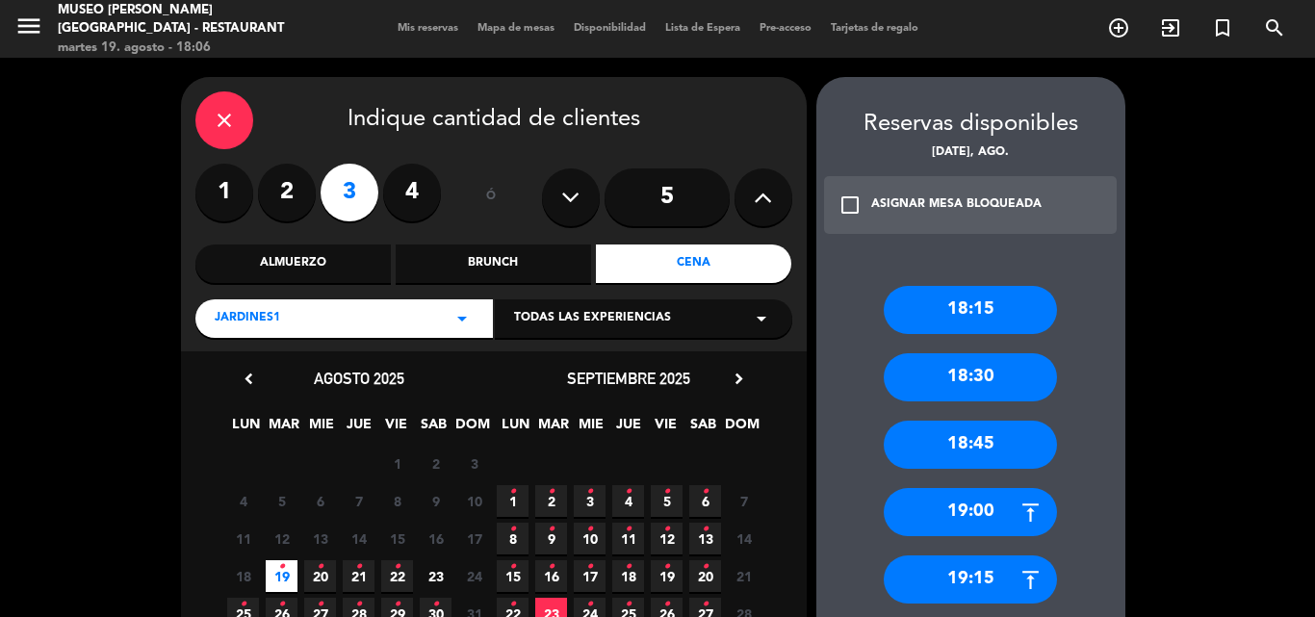
click at [221, 114] on icon "close" at bounding box center [224, 120] width 23 height 23
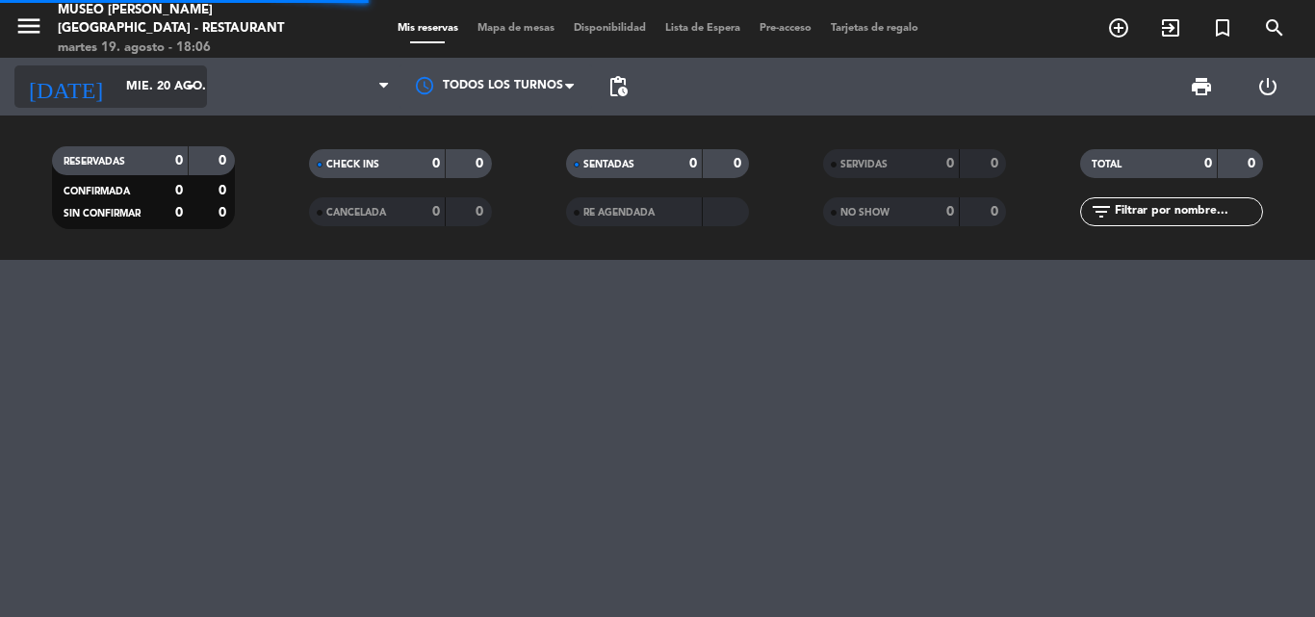
click at [176, 74] on input "mié. 20 ago." at bounding box center [198, 86] width 163 height 33
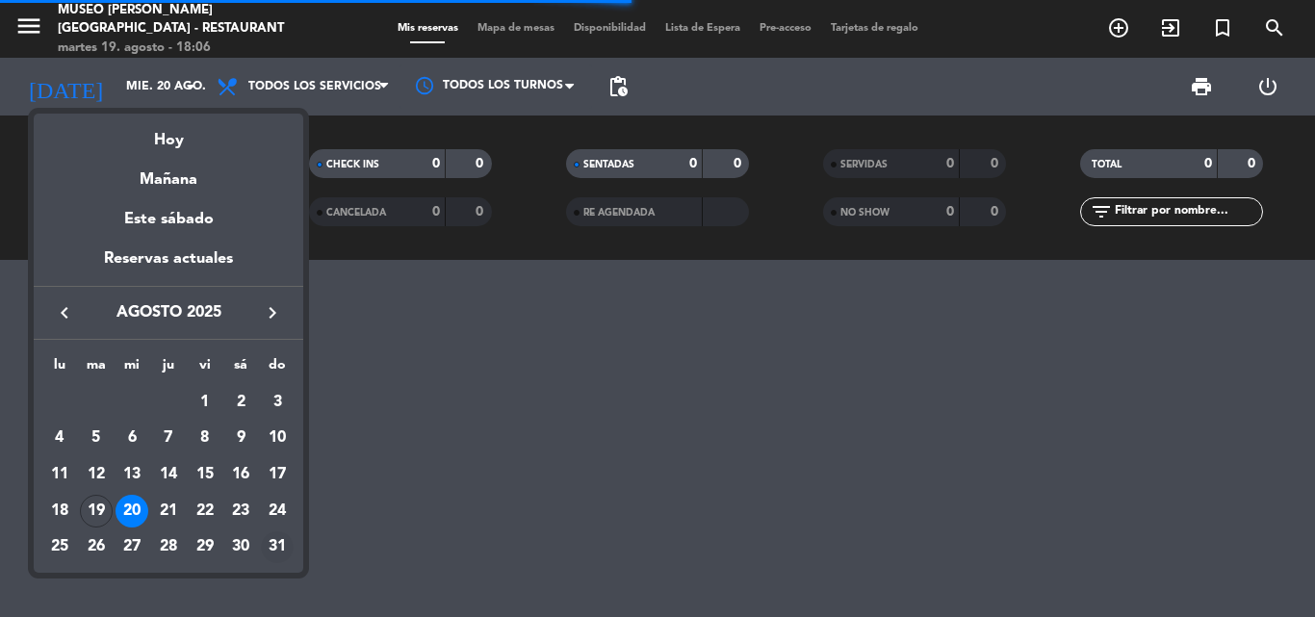
click at [279, 545] on div "31" at bounding box center [277, 548] width 33 height 33
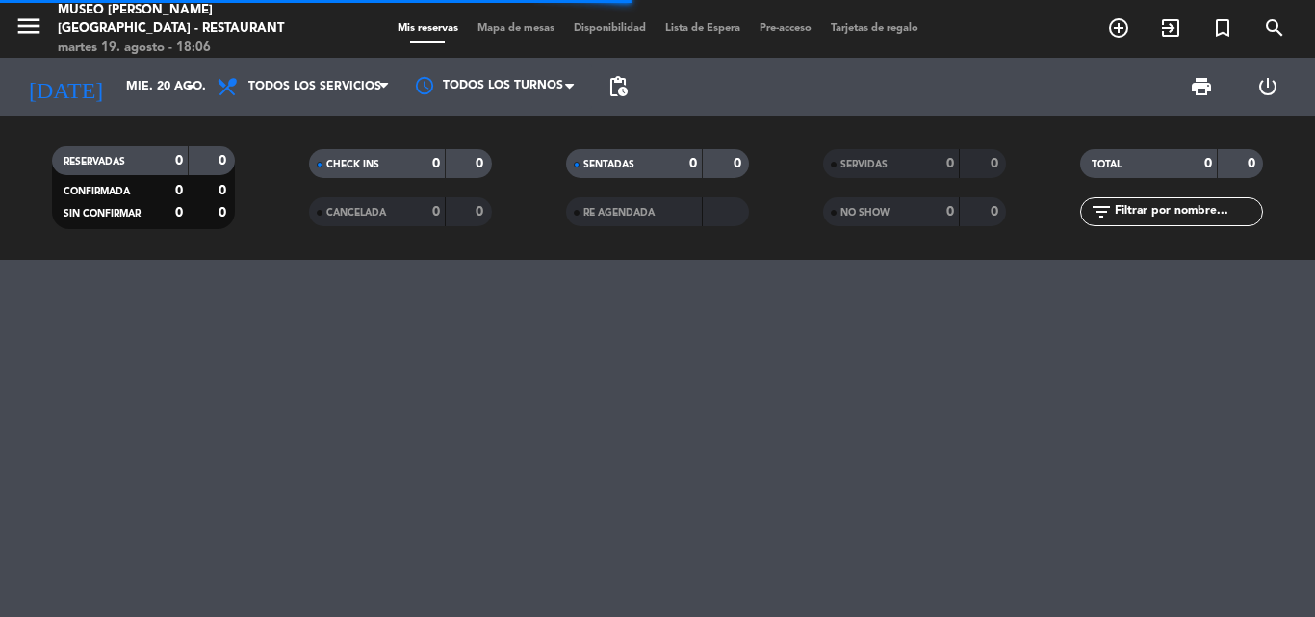
type input "dom. 31 ago."
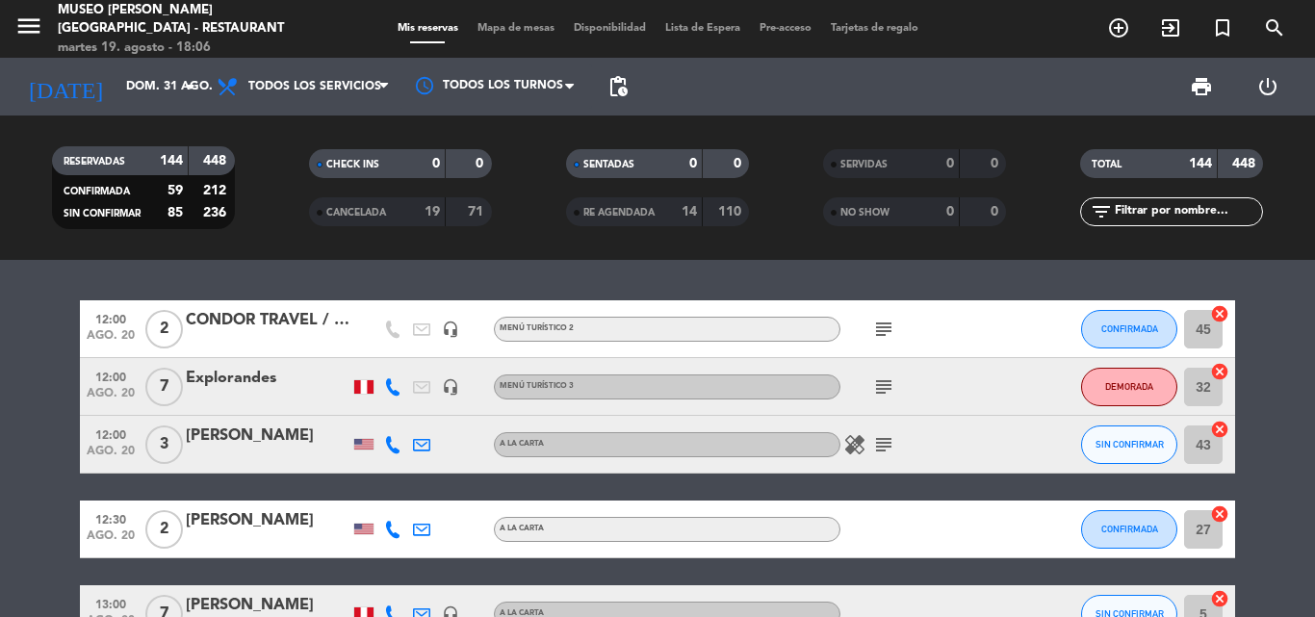
click at [1137, 211] on input "text" at bounding box center [1187, 211] width 149 height 21
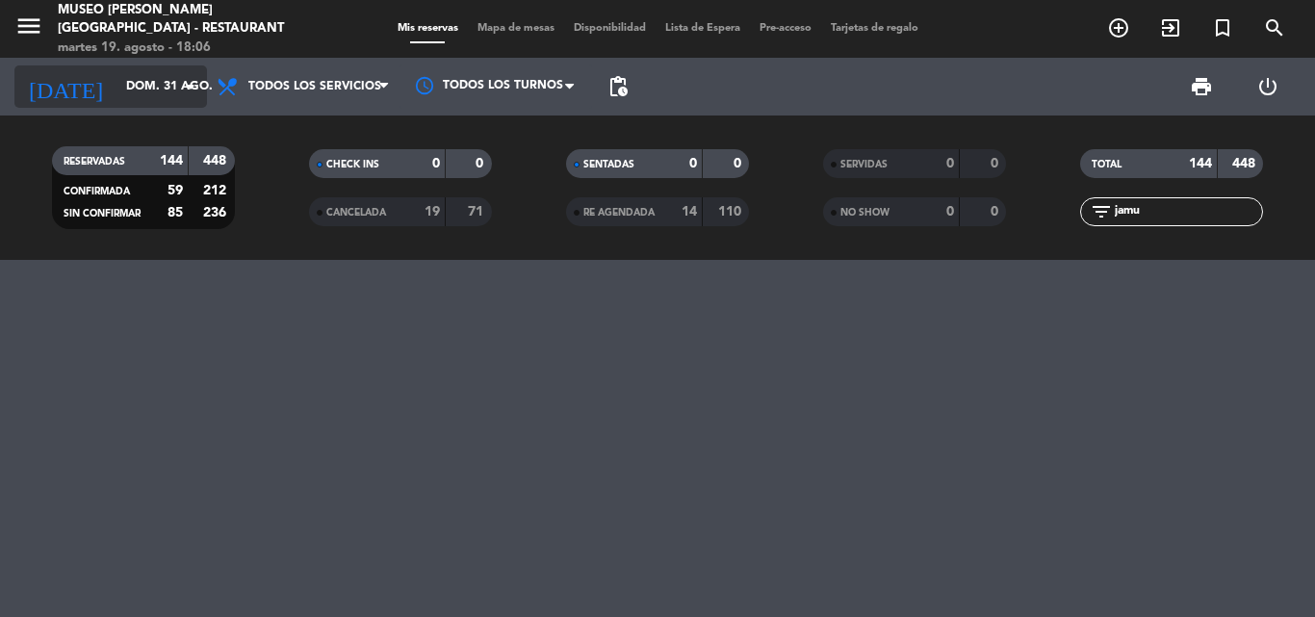
type input "jamu"
click at [117, 75] on input "dom. 31 ago." at bounding box center [198, 86] width 163 height 33
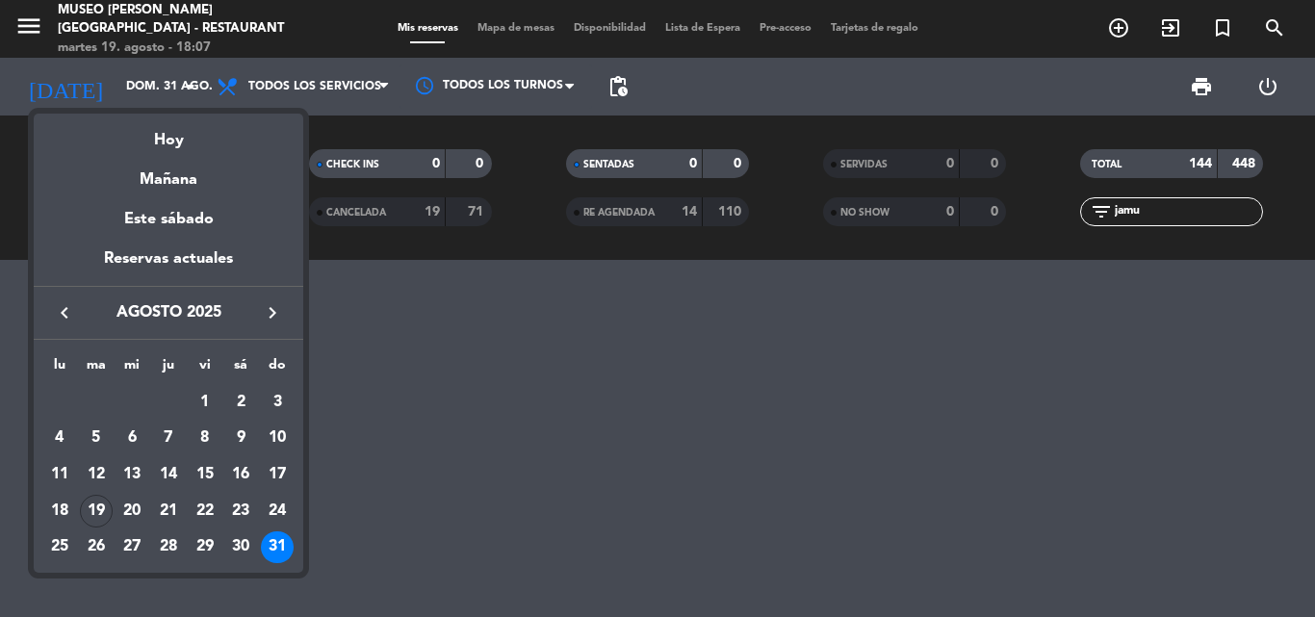
click at [407, 405] on div at bounding box center [657, 308] width 1315 height 617
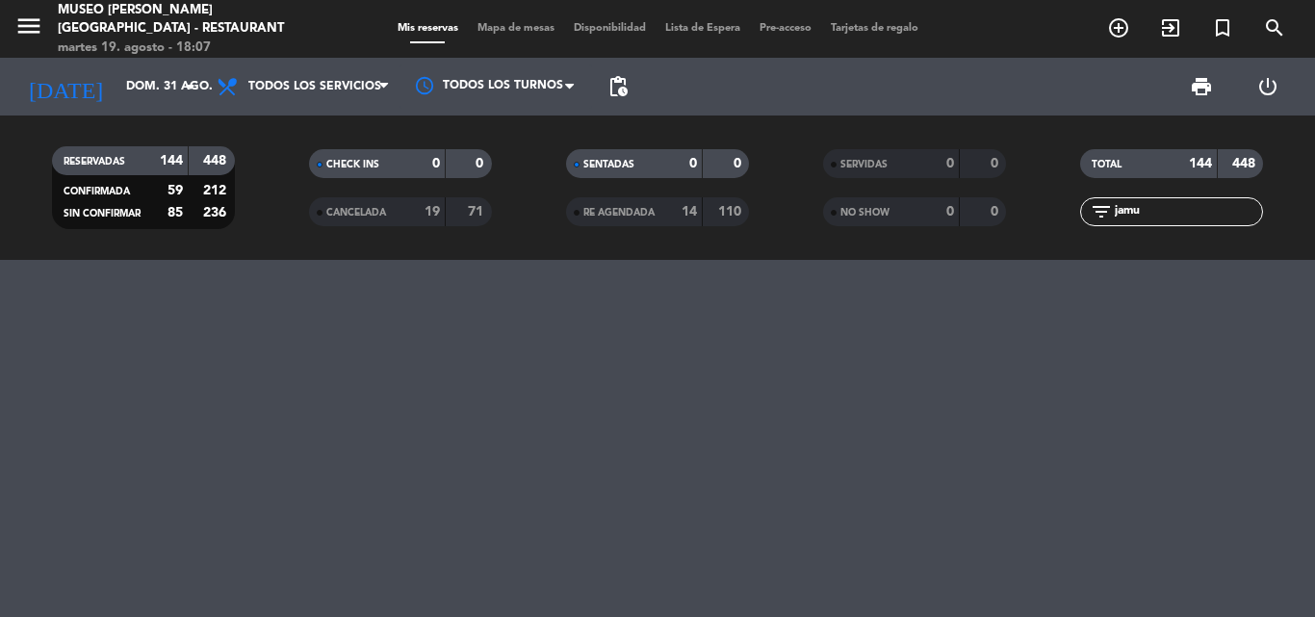
drag, startPoint x: 1163, startPoint y: 205, endPoint x: 884, endPoint y: 204, distance: 279.2
click at [885, 205] on div "RESERVADAS 144 448 CONFIRMADA 59 212 SIN CONFIRMAR 85 236 CHECK INS 0 0 CANCELA…" at bounding box center [657, 188] width 1315 height 106
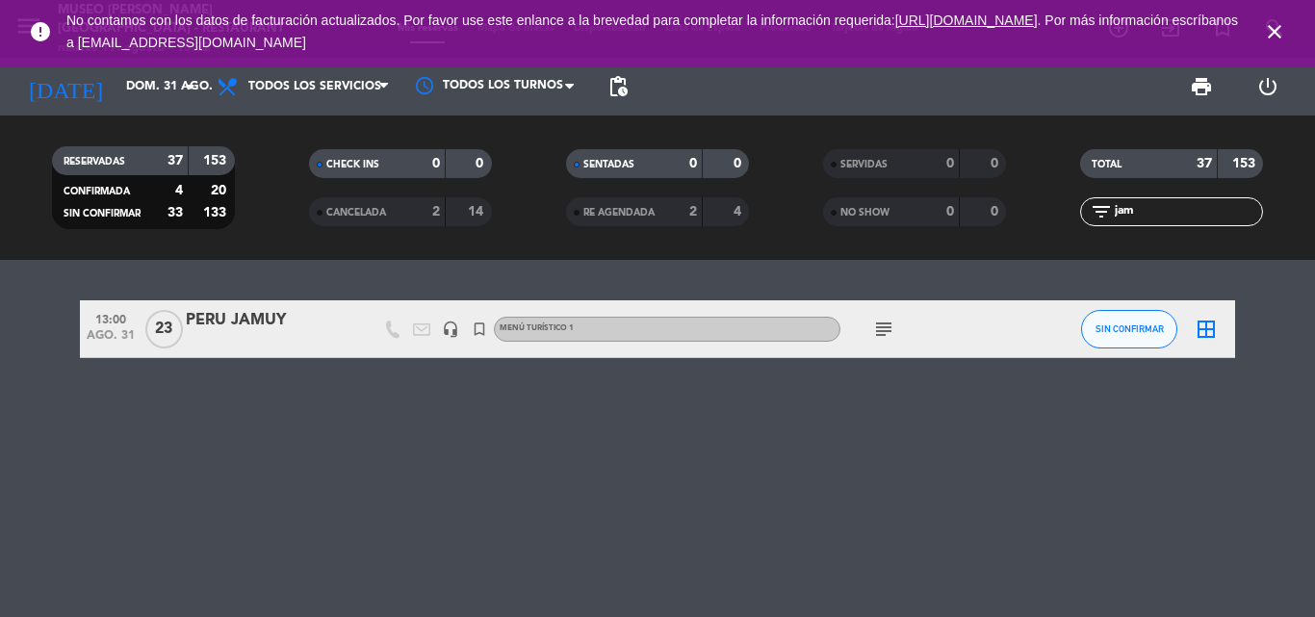
type input "jam"
drag, startPoint x: 433, startPoint y: 429, endPoint x: 320, endPoint y: 370, distance: 128.4
click at [432, 428] on div "13:00 [DATE] PERU JAMUY headset_mic turned_in_not Menú turístico 1 subject SIN …" at bounding box center [657, 438] width 1315 height 357
click at [234, 315] on div "PERU JAMUY" at bounding box center [268, 320] width 164 height 25
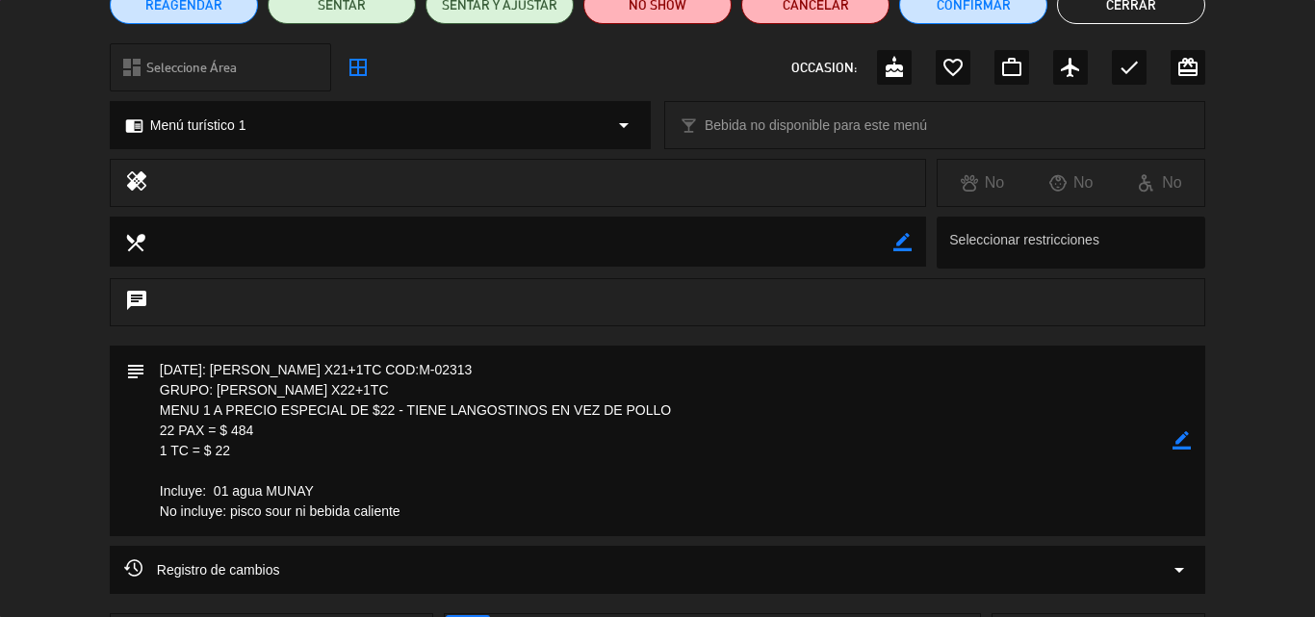
scroll to position [193, 0]
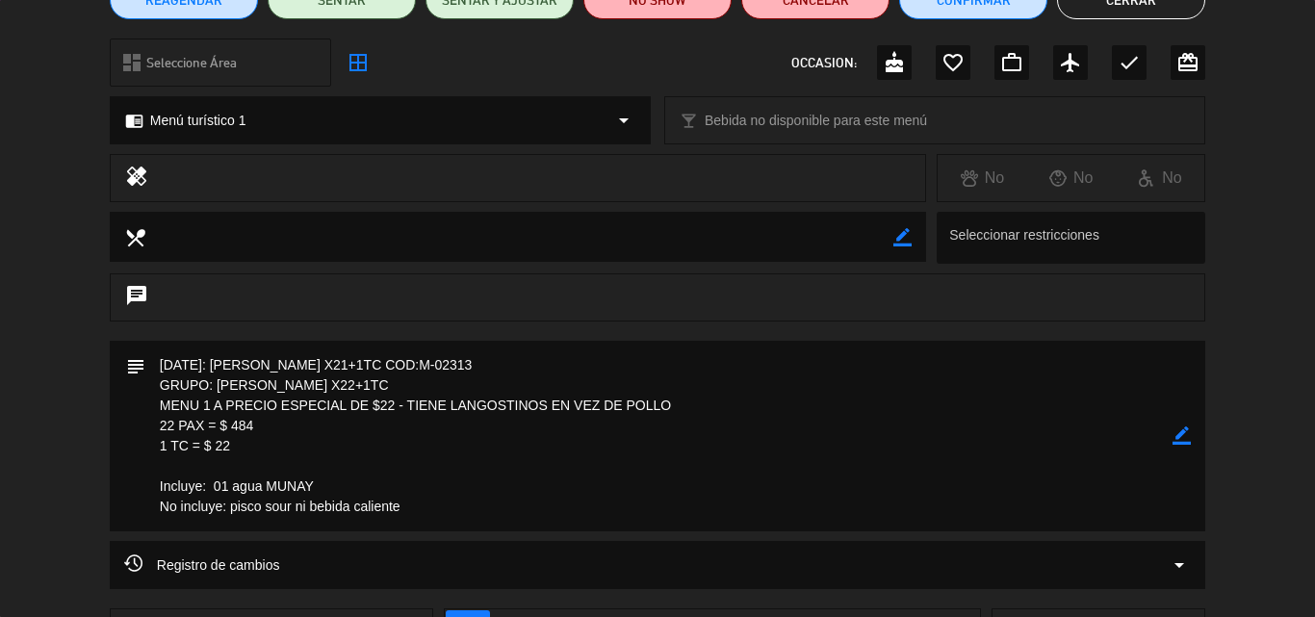
click at [1181, 436] on icon "border_color" at bounding box center [1182, 436] width 18 height 18
click at [271, 449] on textarea at bounding box center [658, 436] width 1027 height 191
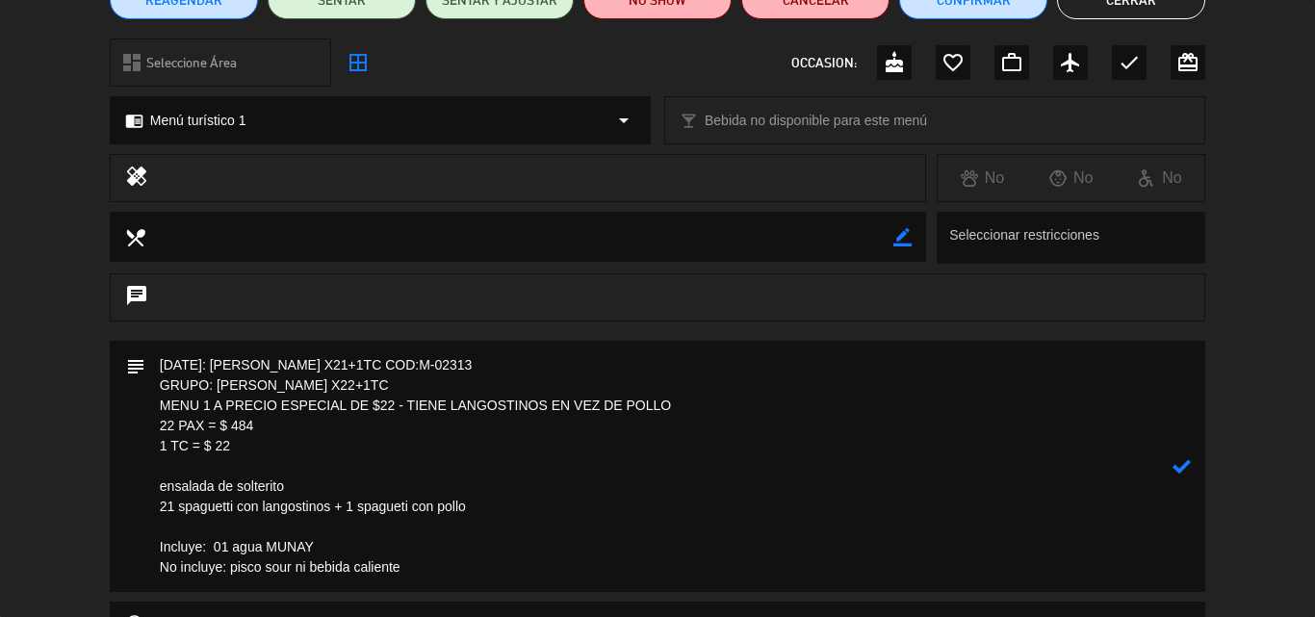
click at [233, 445] on textarea at bounding box center [658, 466] width 1027 height 251
click at [706, 409] on textarea at bounding box center [658, 466] width 1027 height 251
click at [285, 445] on textarea at bounding box center [658, 466] width 1027 height 251
click at [490, 503] on textarea at bounding box center [658, 466] width 1027 height 251
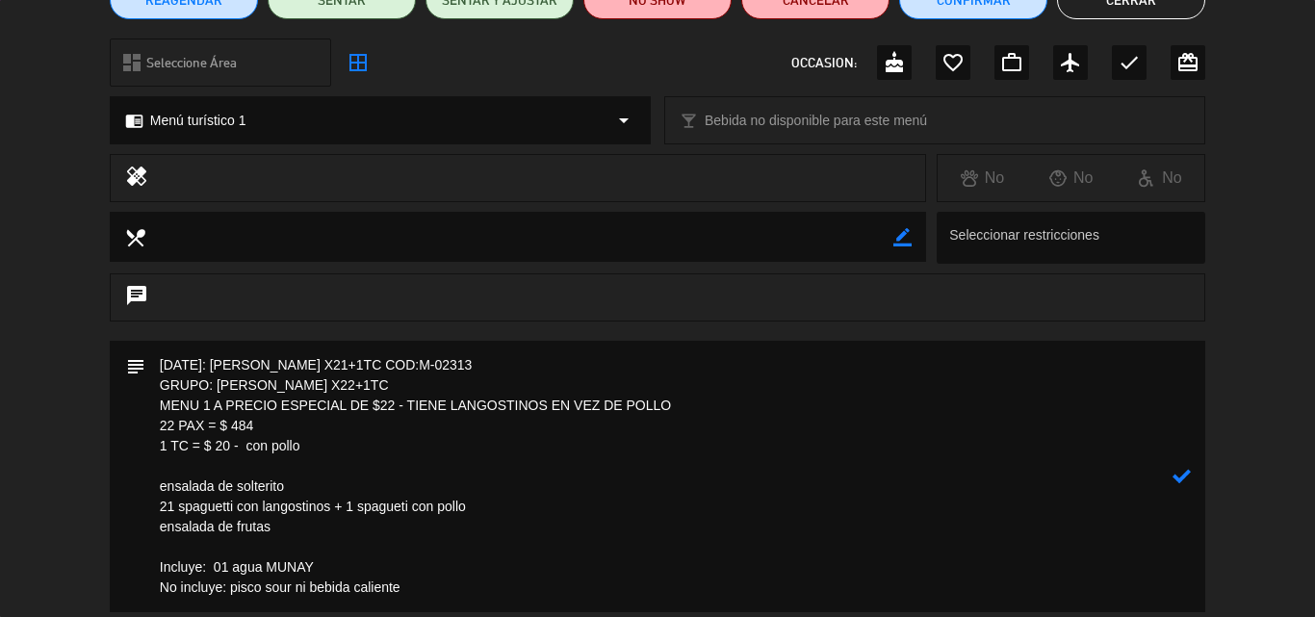
click at [1181, 473] on icon at bounding box center [1182, 476] width 18 height 18
click at [656, 496] on textarea at bounding box center [658, 477] width 1027 height 272
click at [1184, 475] on icon "border_color" at bounding box center [1182, 476] width 18 height 18
click at [172, 433] on textarea at bounding box center [658, 477] width 1027 height 272
click at [173, 502] on textarea at bounding box center [658, 477] width 1027 height 272
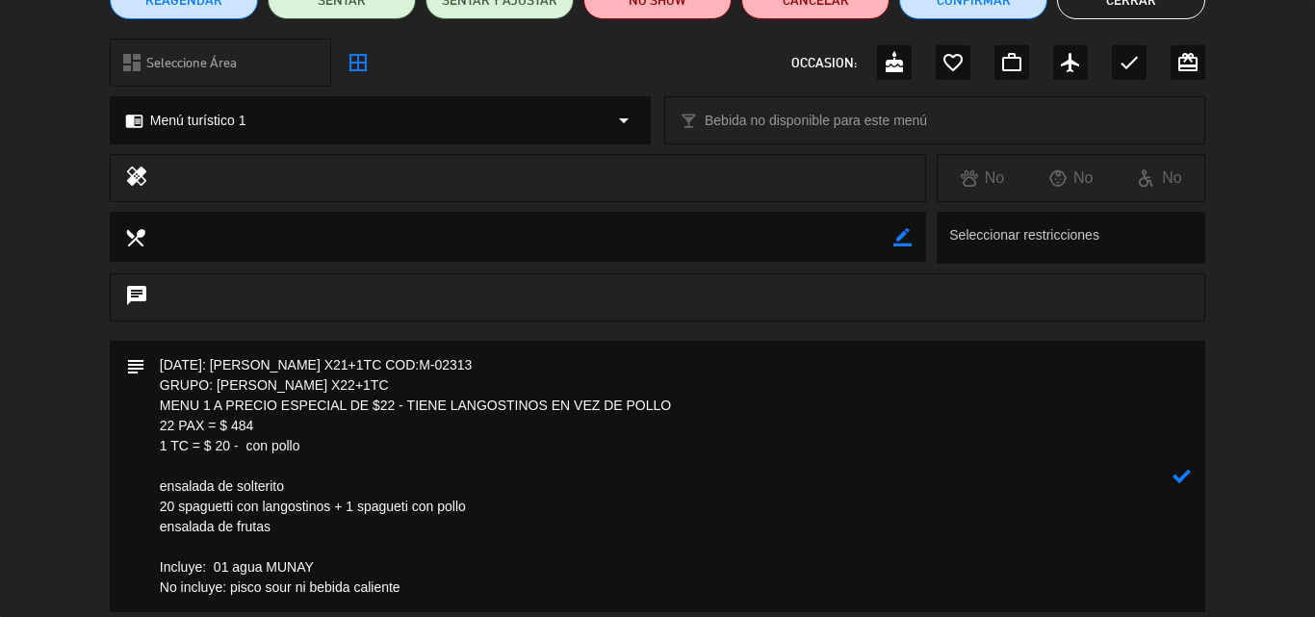
click at [169, 421] on textarea at bounding box center [658, 477] width 1027 height 272
drag, startPoint x: 256, startPoint y: 426, endPoint x: 239, endPoint y: 424, distance: 17.4
click at [239, 424] on textarea at bounding box center [658, 477] width 1027 height 272
click at [378, 441] on textarea at bounding box center [658, 477] width 1027 height 272
click at [1185, 470] on icon at bounding box center [1182, 476] width 18 height 18
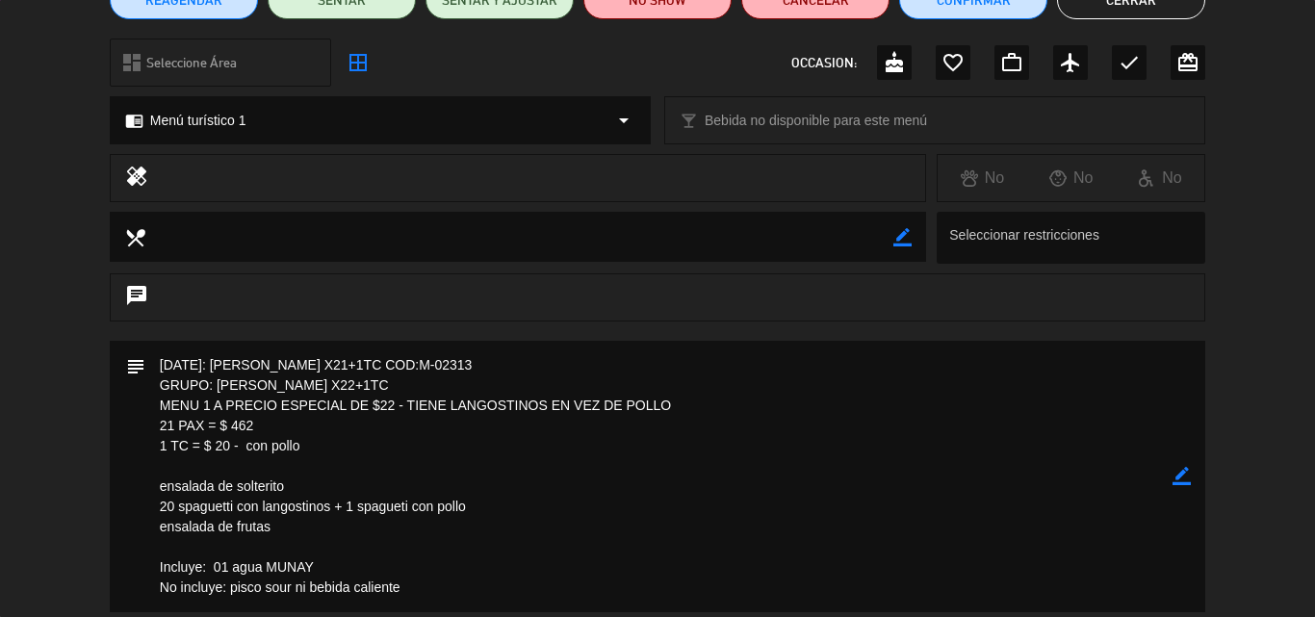
drag, startPoint x: 1185, startPoint y: 475, endPoint x: 1172, endPoint y: 475, distance: 13.5
click at [1184, 475] on icon "border_color" at bounding box center [1182, 476] width 18 height 18
click at [164, 504] on textarea at bounding box center [658, 477] width 1027 height 272
type textarea "[DATE]: [PERSON_NAME] X21+1TC COD:M-02313 GRUPO: [PERSON_NAME] X22+1TC MENU 1 A…"
click at [1184, 476] on icon at bounding box center [1182, 476] width 18 height 18
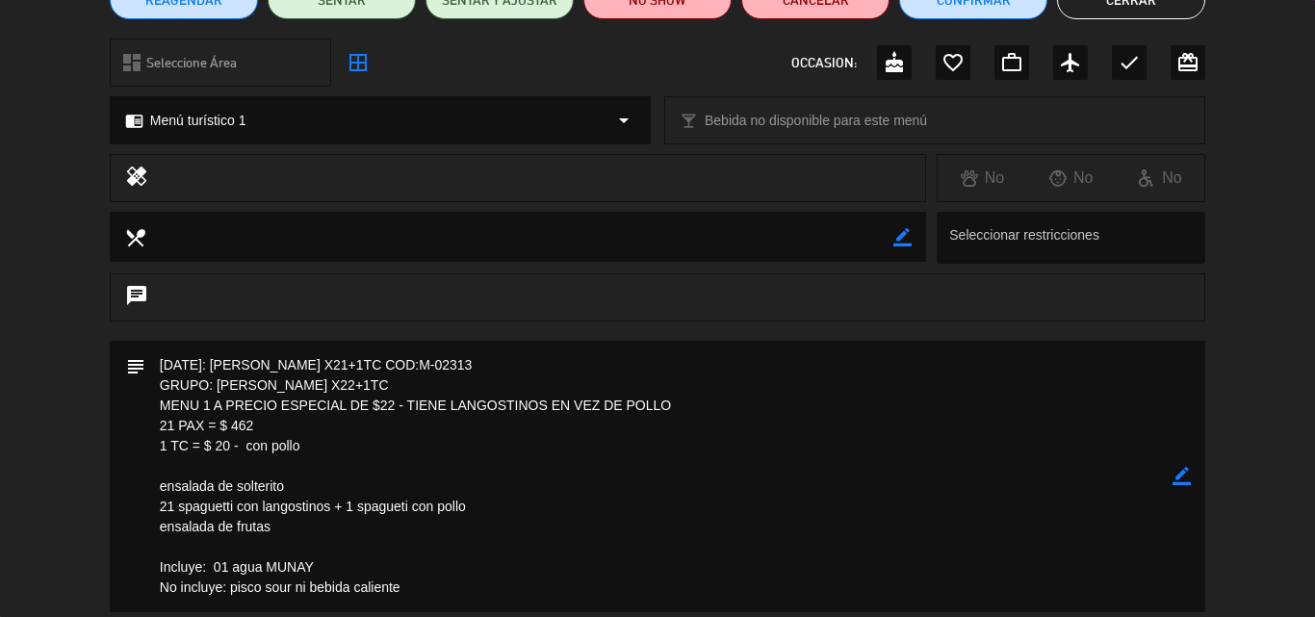
click at [415, 452] on textarea at bounding box center [658, 477] width 1027 height 272
click at [379, 526] on textarea at bounding box center [658, 477] width 1027 height 272
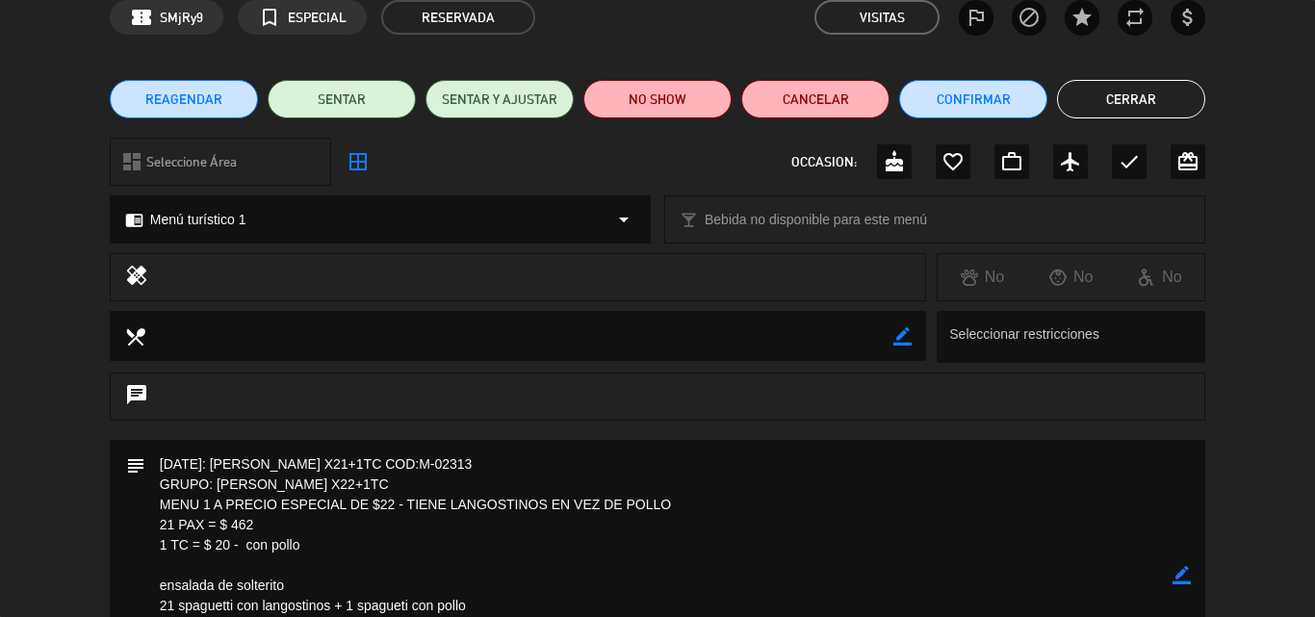
scroll to position [0, 0]
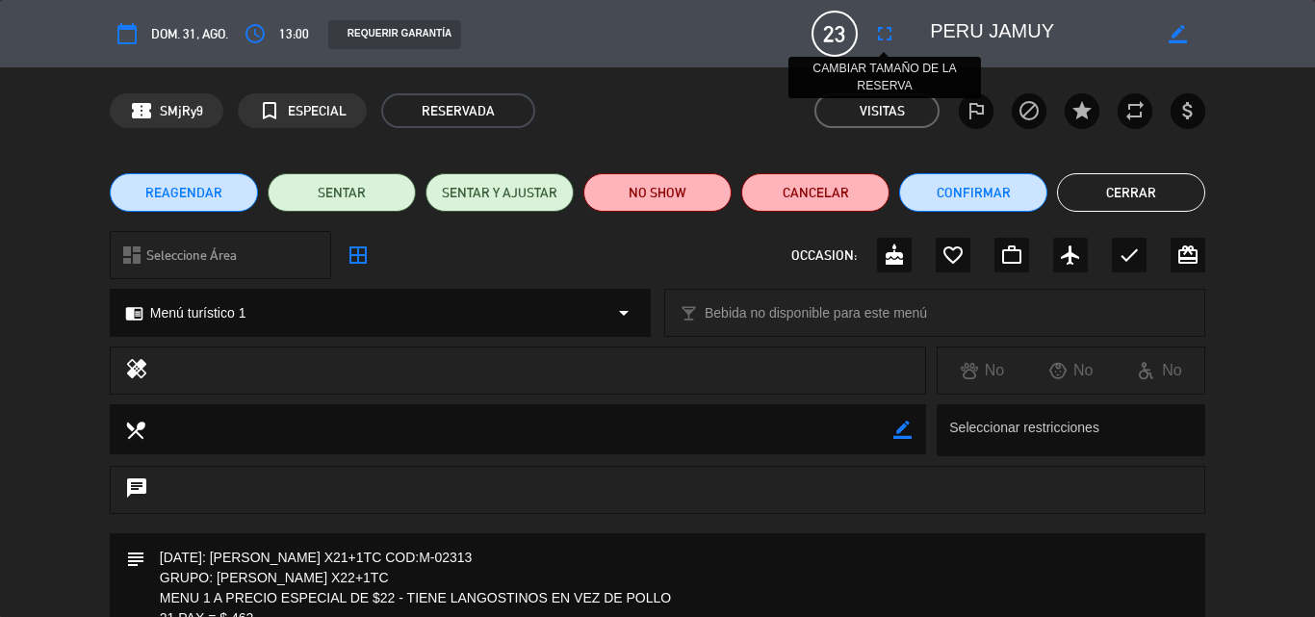
click at [893, 32] on icon "fullscreen" at bounding box center [884, 33] width 23 height 23
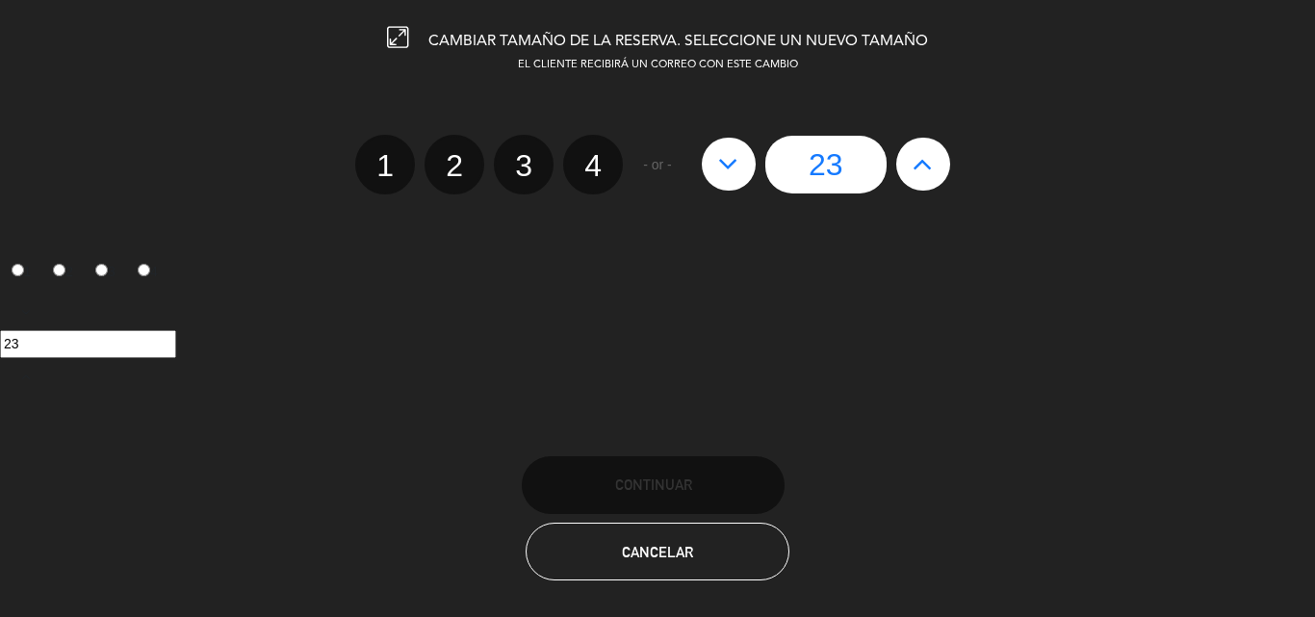
click at [740, 165] on button at bounding box center [729, 164] width 54 height 52
type input "22"
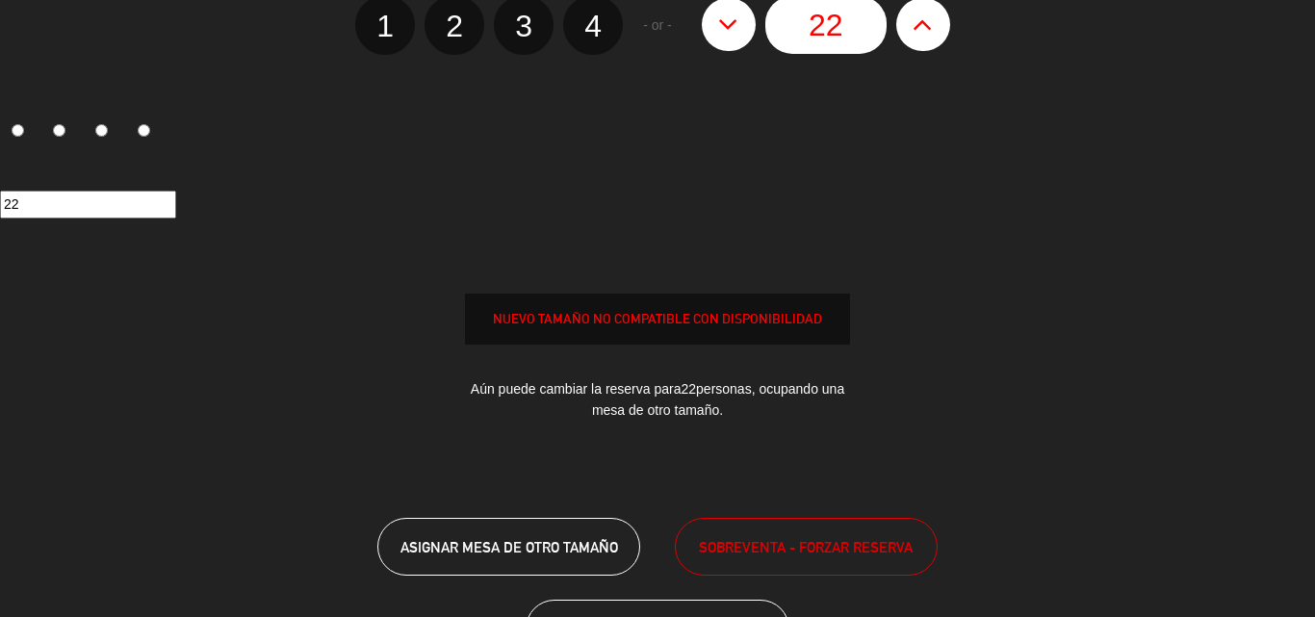
scroll to position [91, 0]
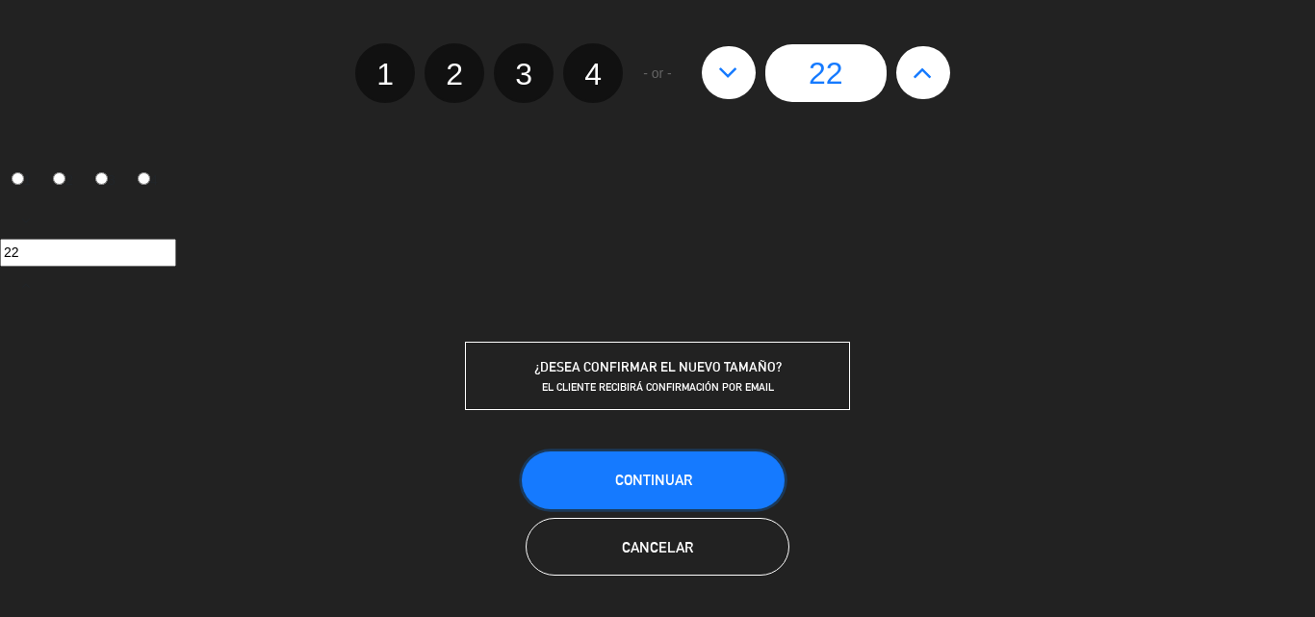
click at [650, 480] on span "Continuar" at bounding box center [653, 480] width 77 height 16
click at [664, 476] on span "Continuar" at bounding box center [653, 480] width 77 height 16
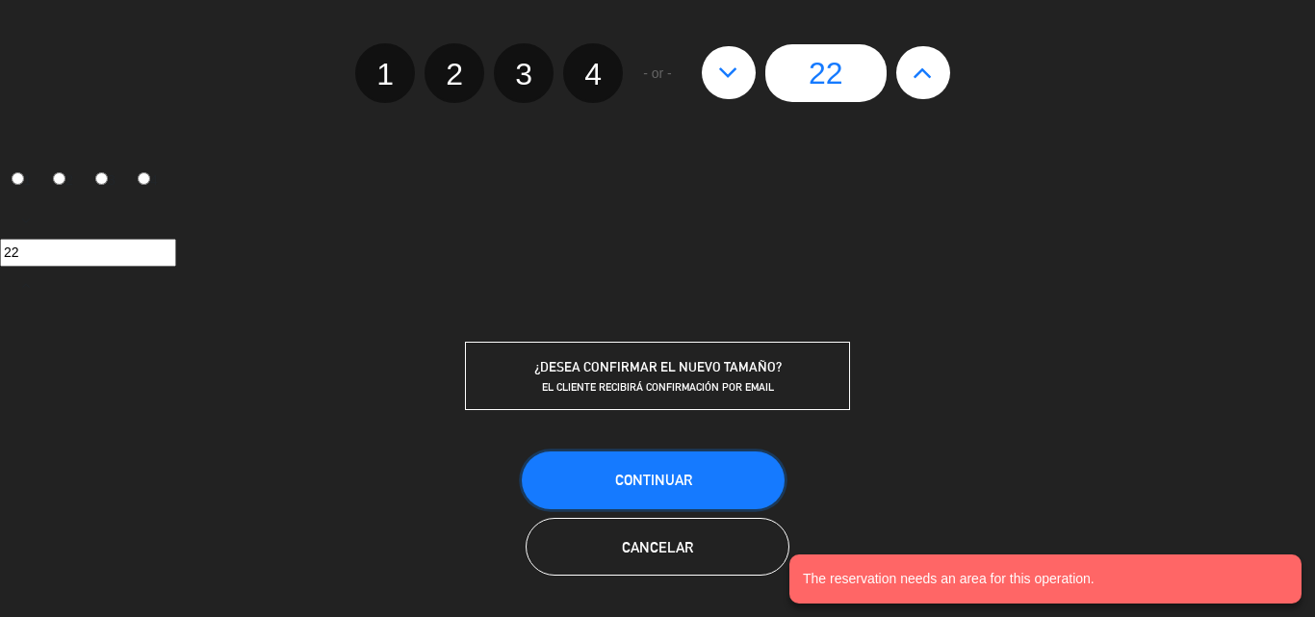
click at [645, 472] on span "Continuar" at bounding box center [653, 480] width 77 height 16
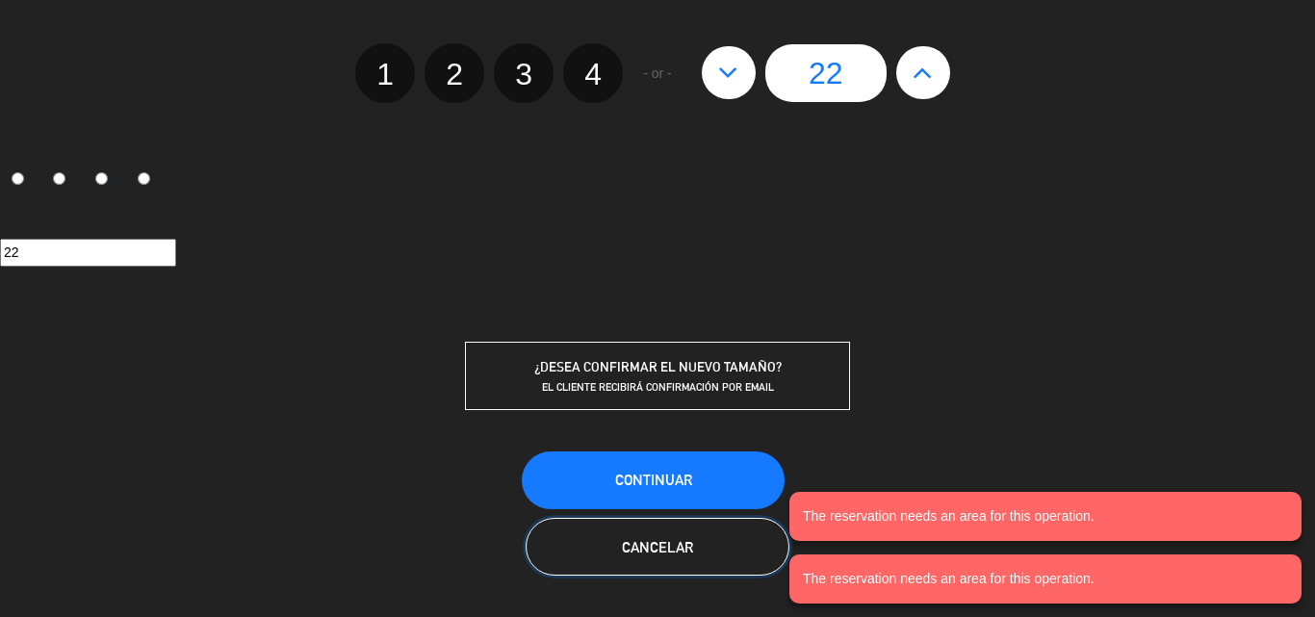
click at [651, 555] on button "Cancelar" at bounding box center [657, 547] width 263 height 58
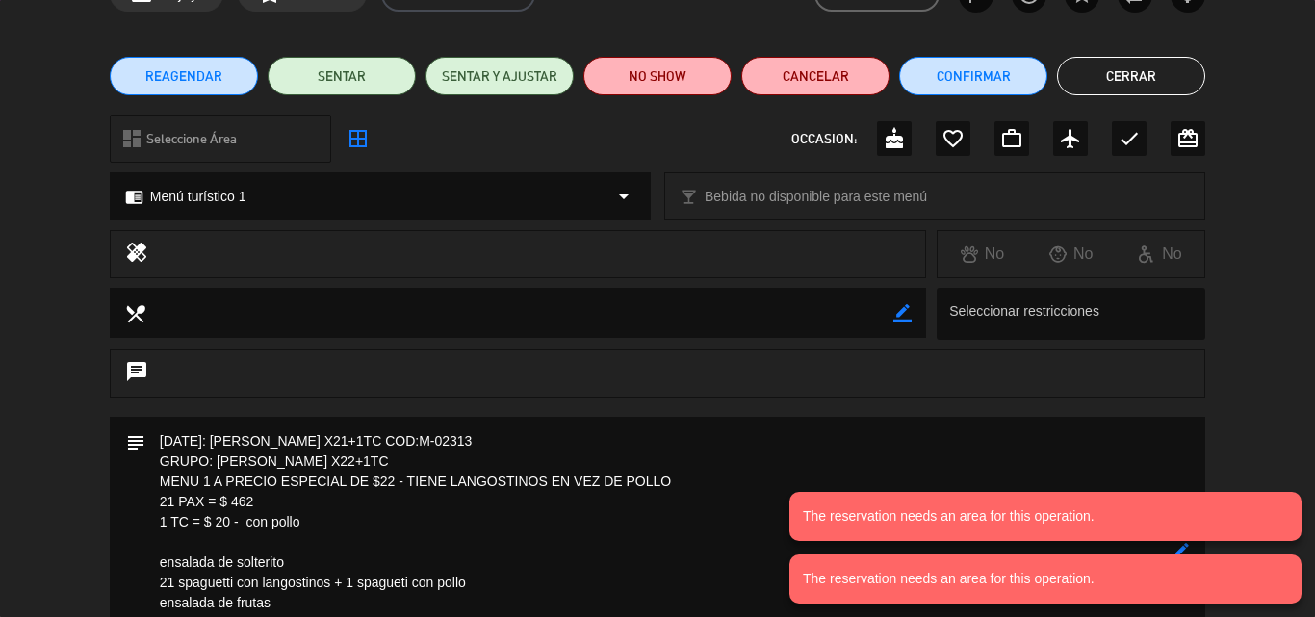
scroll to position [385, 0]
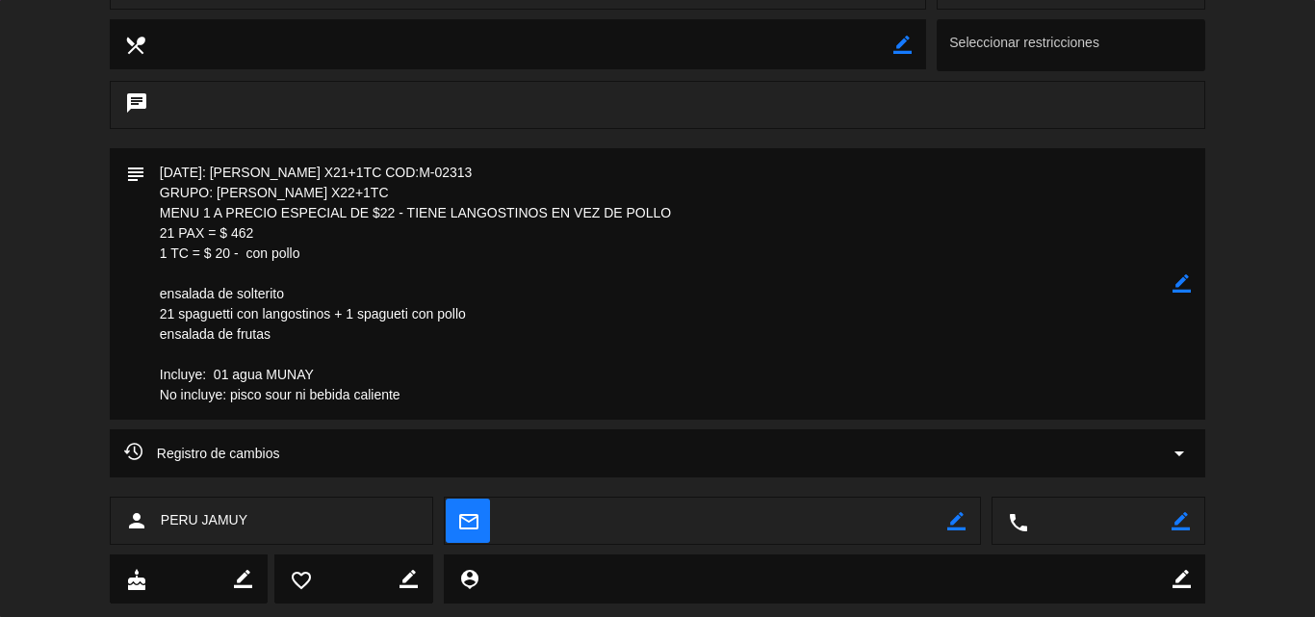
drag, startPoint x: 209, startPoint y: 239, endPoint x: 148, endPoint y: 212, distance: 66.4
click at [148, 212] on textarea at bounding box center [658, 284] width 1027 height 272
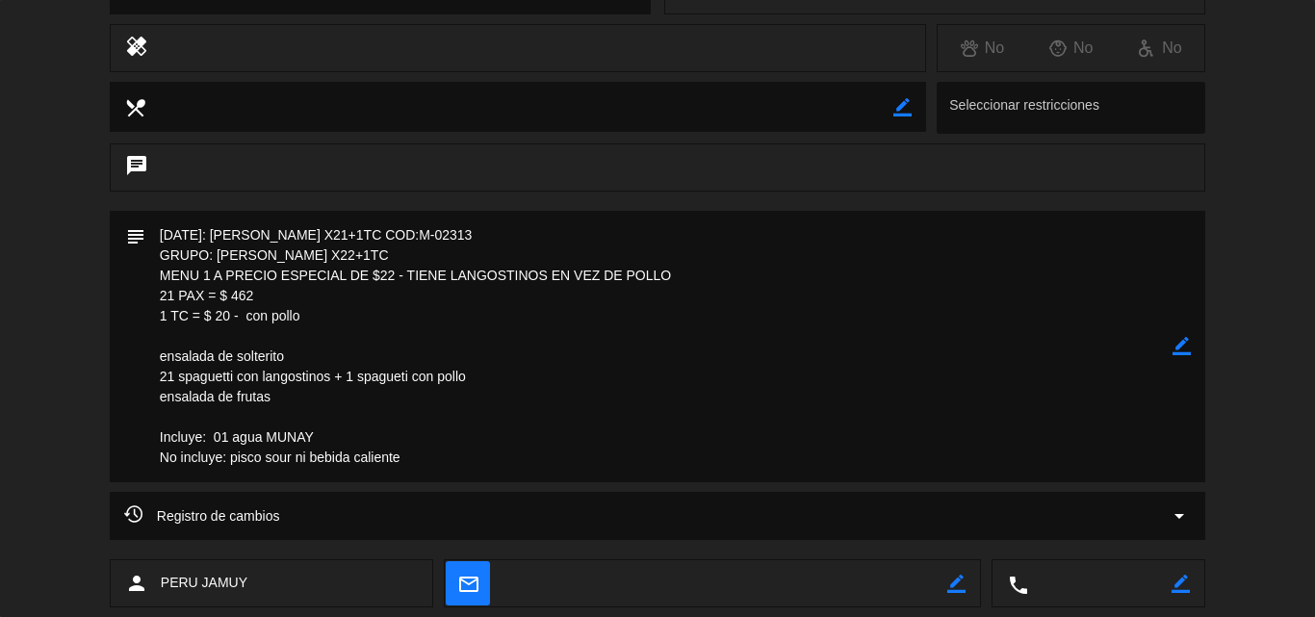
scroll to position [289, 0]
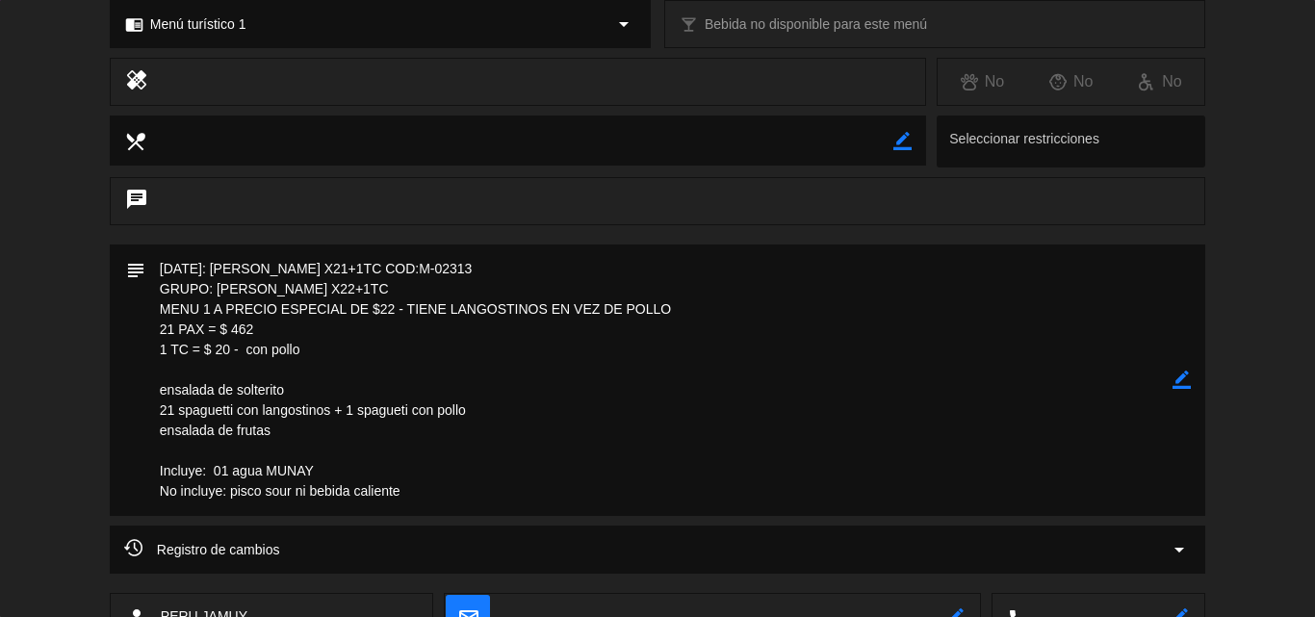
click at [902, 338] on textarea at bounding box center [658, 381] width 1027 height 272
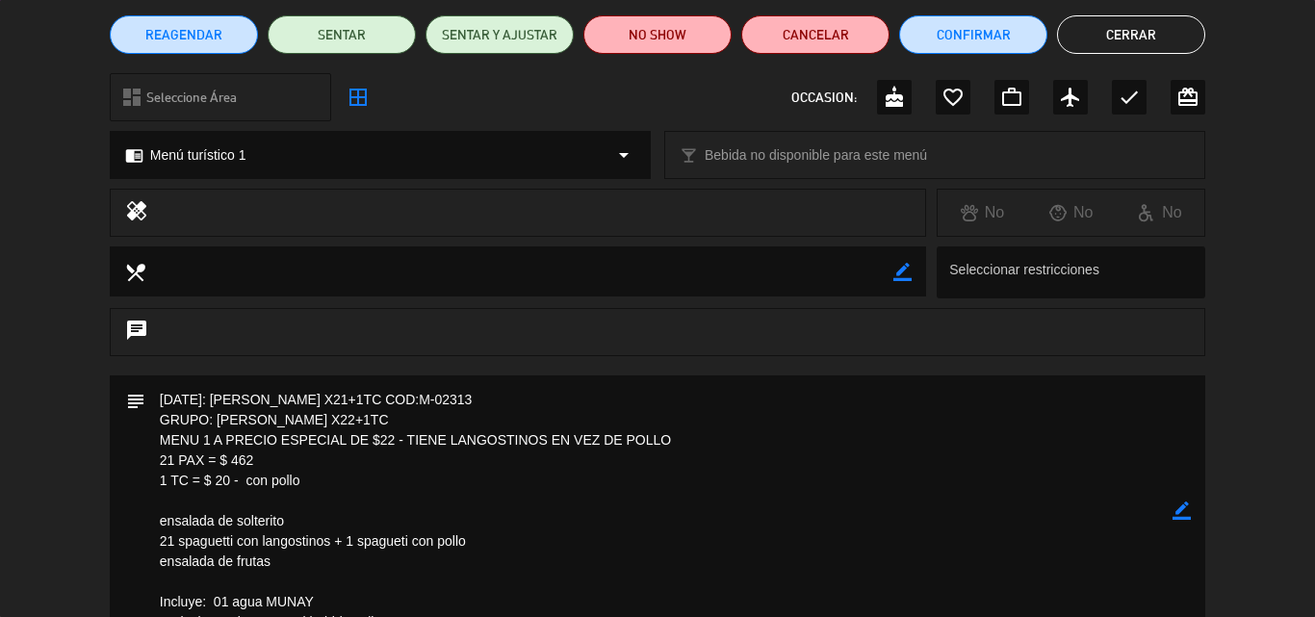
scroll to position [0, 0]
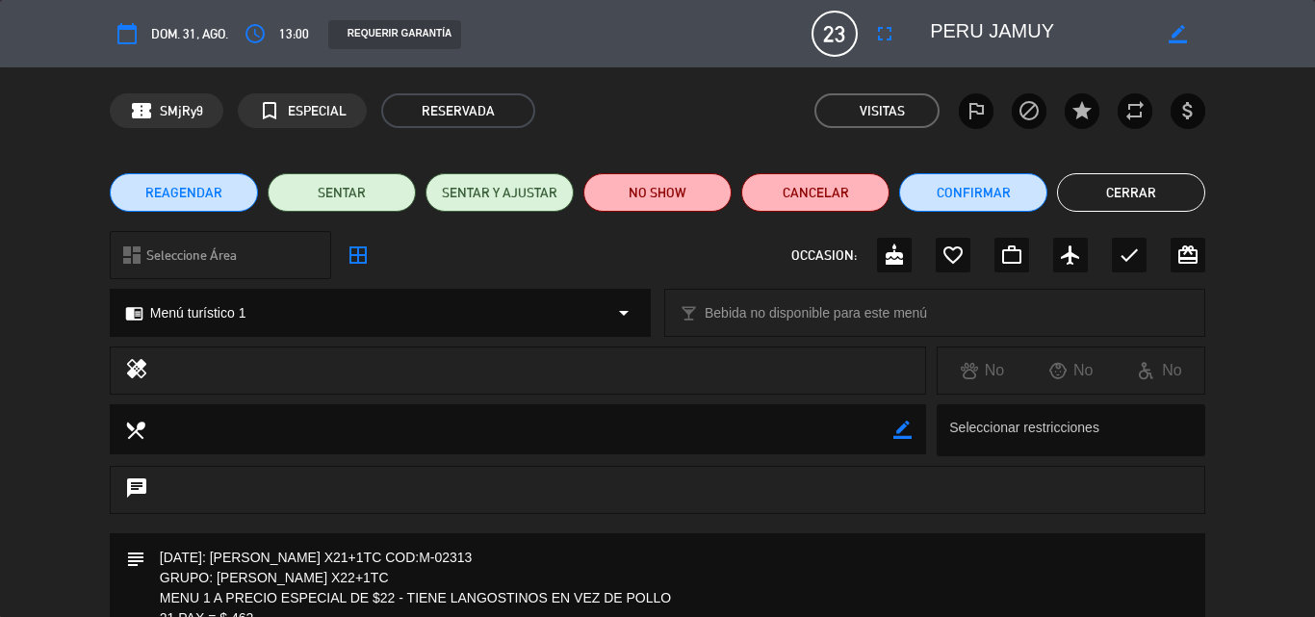
drag, startPoint x: 1119, startPoint y: 192, endPoint x: 1082, endPoint y: 393, distance: 204.5
click at [1083, 392] on div "calendar_today dom. 31, ago. access_time 13:00 REQUERIR GARANTÍA 23 [GEOGRAPHIC…" at bounding box center [657, 308] width 1315 height 617
click at [886, 36] on icon "fullscreen" at bounding box center [884, 33] width 23 height 23
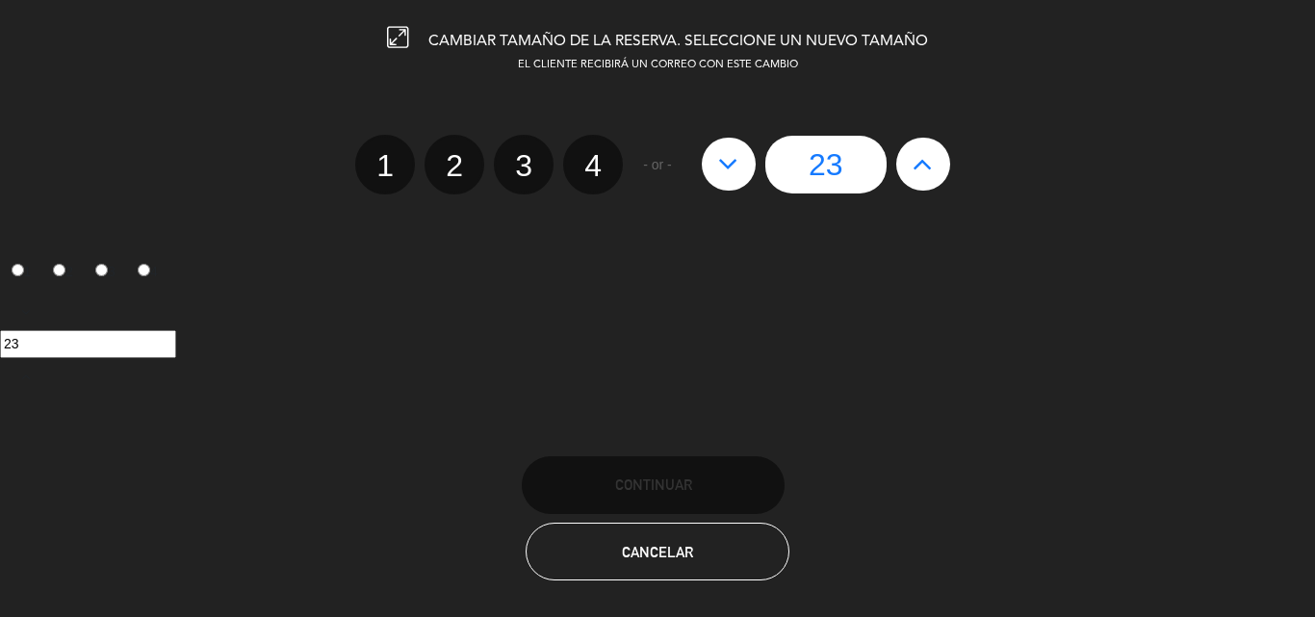
click at [725, 151] on icon at bounding box center [728, 163] width 20 height 31
type input "22"
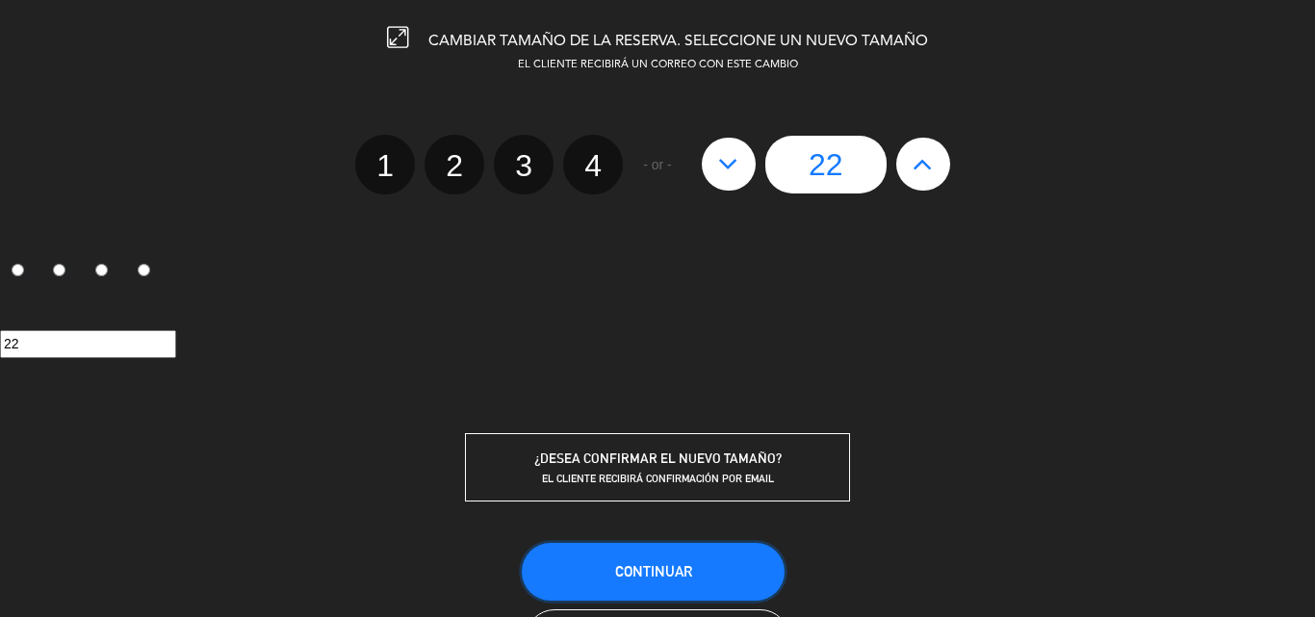
click at [615, 563] on span "Continuar" at bounding box center [653, 571] width 77 height 16
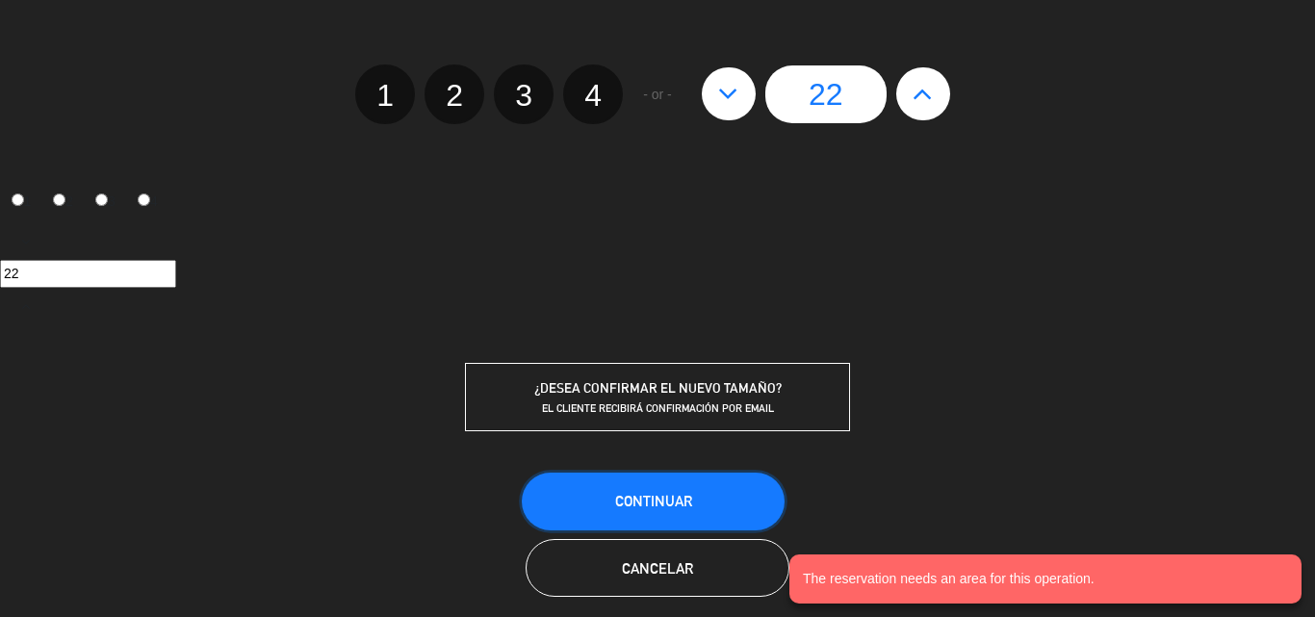
scroll to position [91, 0]
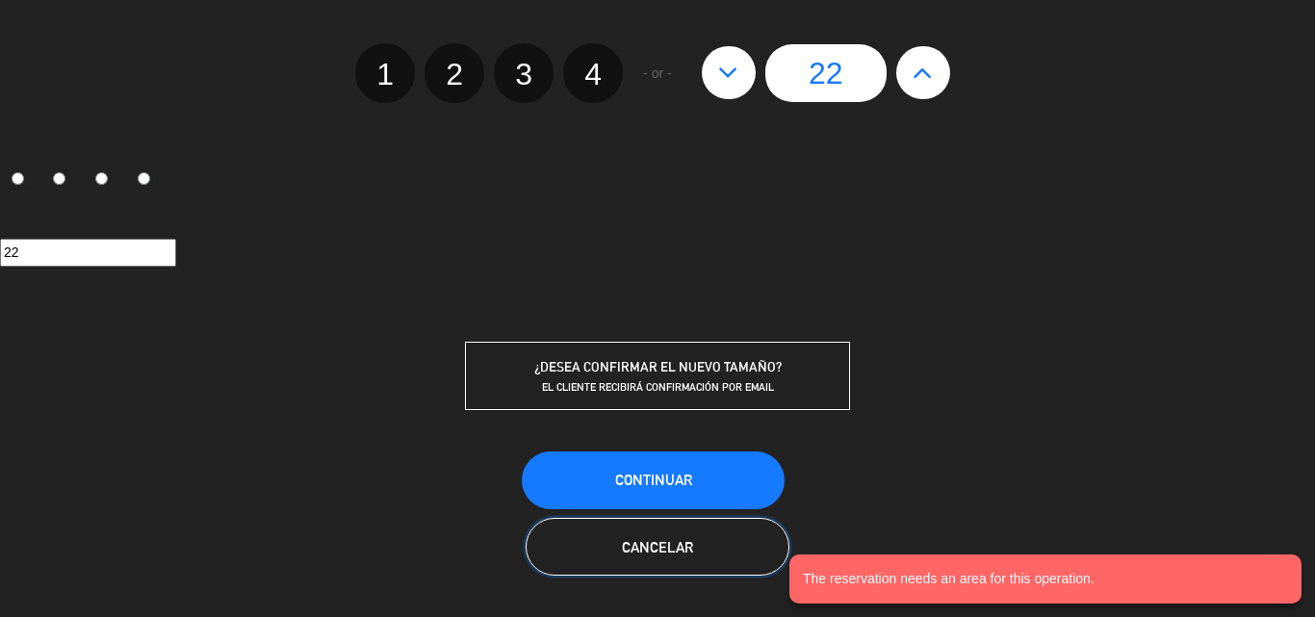
click at [635, 539] on span "Cancelar" at bounding box center [657, 547] width 71 height 16
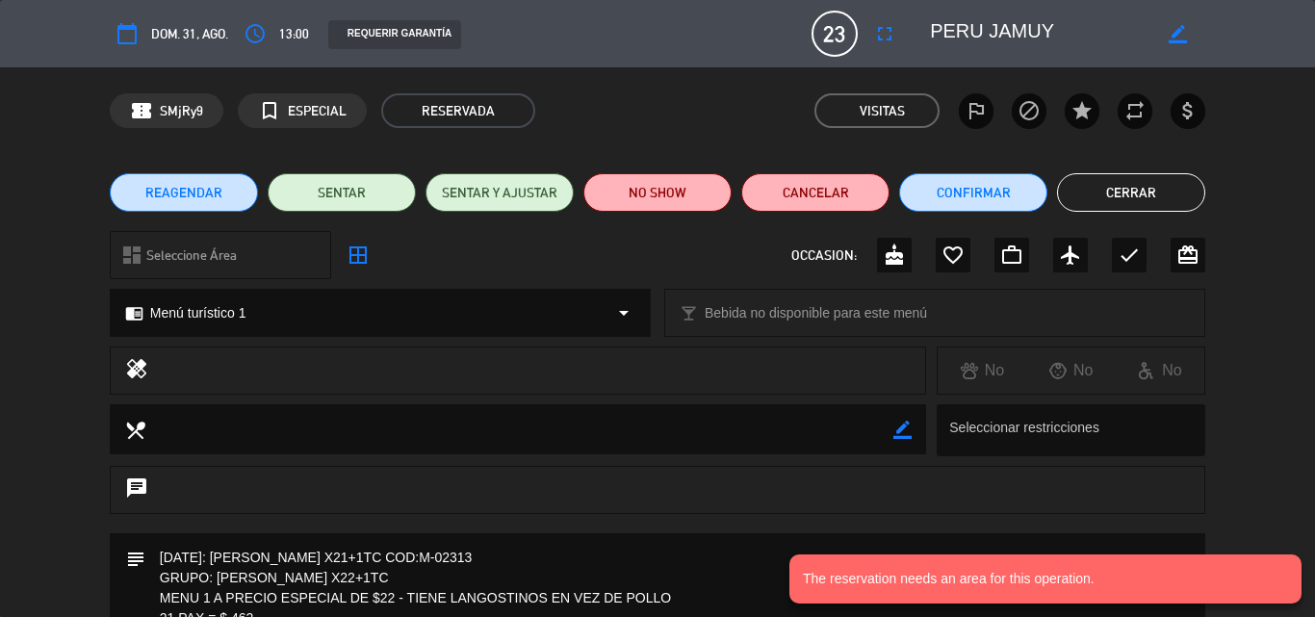
click at [1170, 193] on button "Cerrar" at bounding box center [1131, 192] width 148 height 39
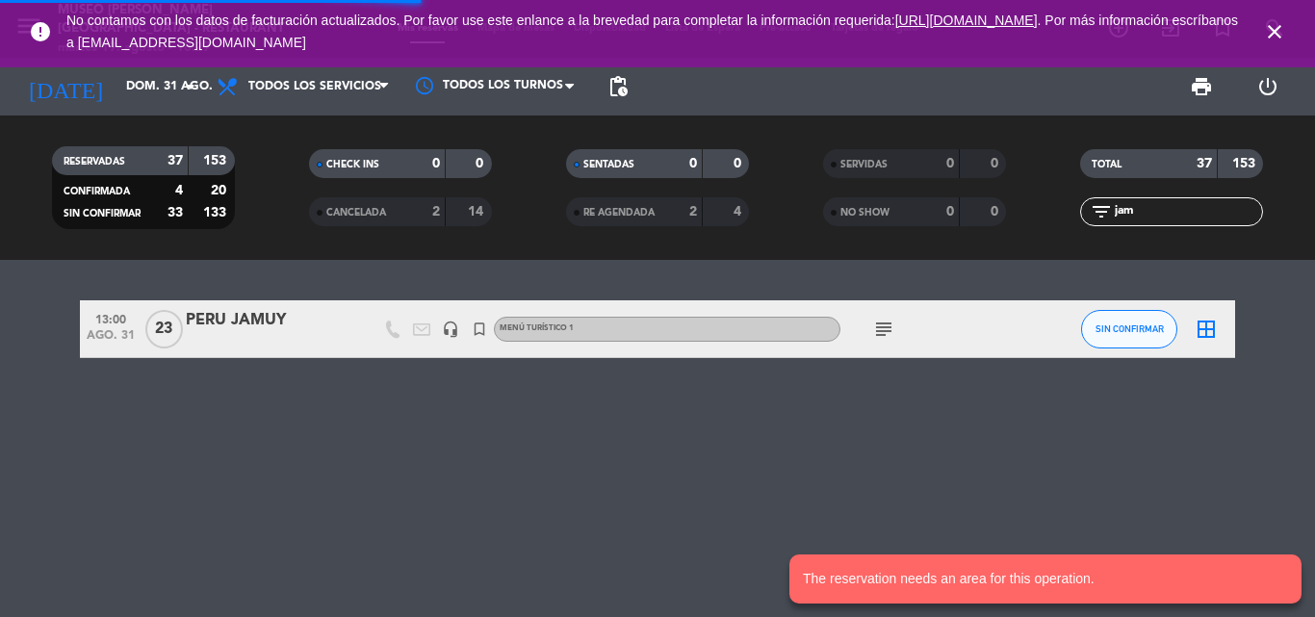
click at [1282, 32] on icon "close" at bounding box center [1274, 31] width 23 height 23
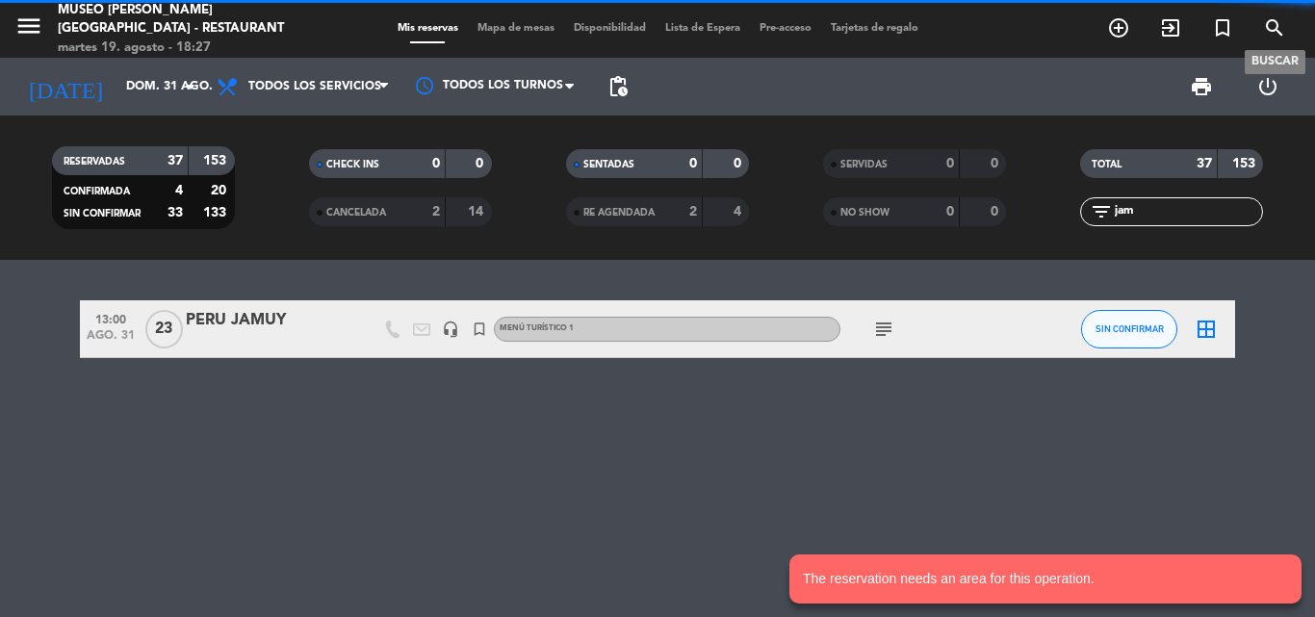
click at [1277, 18] on icon "search" at bounding box center [1274, 27] width 23 height 23
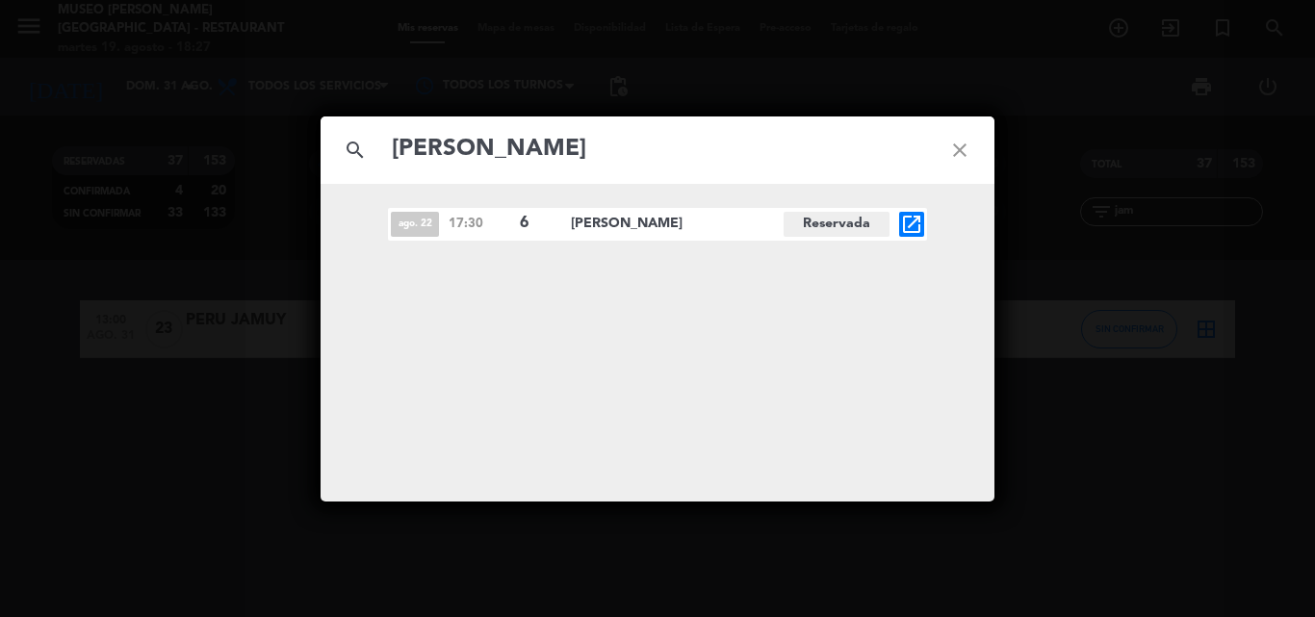
type input "[PERSON_NAME]"
click at [912, 221] on icon "open_in_new" at bounding box center [911, 224] width 23 height 23
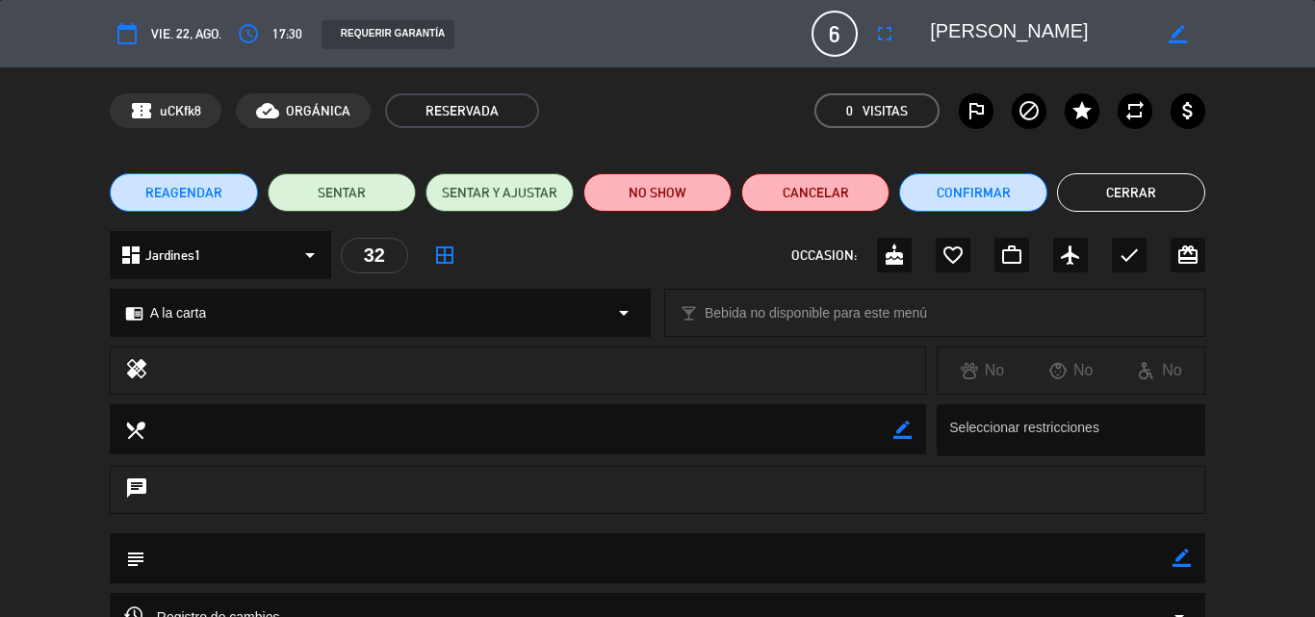
click at [1179, 555] on icon "border_color" at bounding box center [1182, 558] width 18 height 18
click at [992, 561] on textarea at bounding box center [658, 557] width 1027 height 49
type textarea "mesa en el salon de rt"
click at [1182, 555] on icon at bounding box center [1182, 558] width 18 height 18
click at [968, 194] on button "Confirmar" at bounding box center [973, 192] width 148 height 39
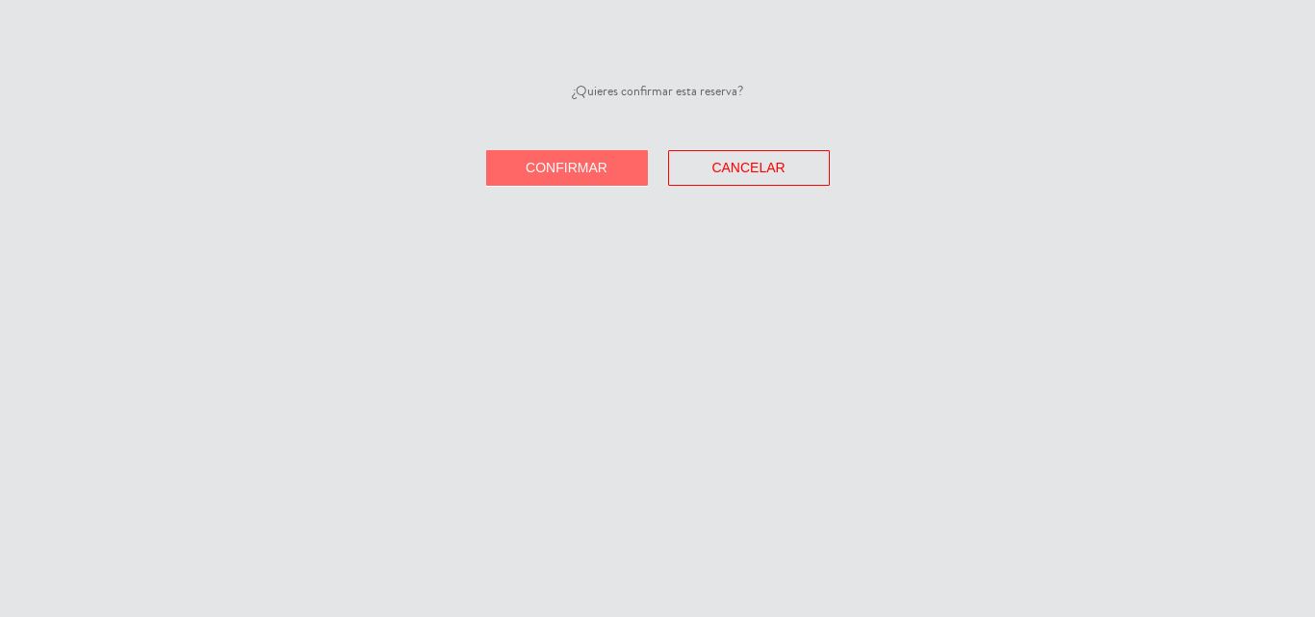
click at [580, 168] on span "Confirmar" at bounding box center [567, 167] width 82 height 15
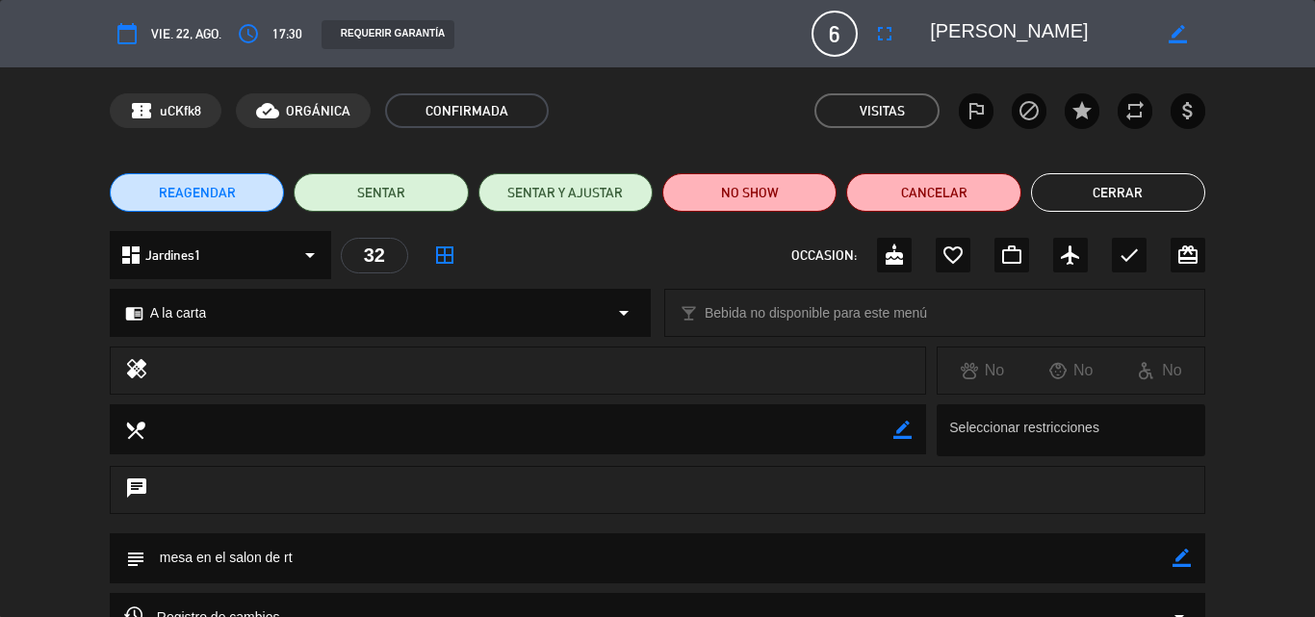
click at [1163, 193] on button "Cerrar" at bounding box center [1118, 192] width 174 height 39
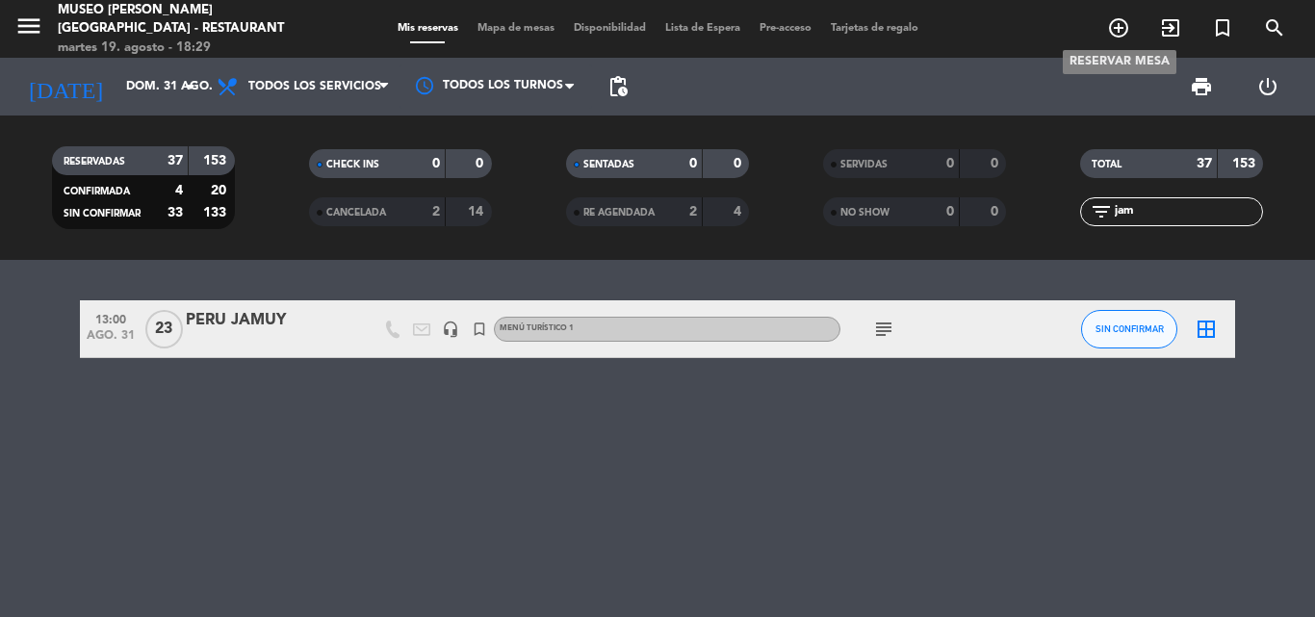
click at [1126, 26] on icon "add_circle_outline" at bounding box center [1118, 27] width 23 height 23
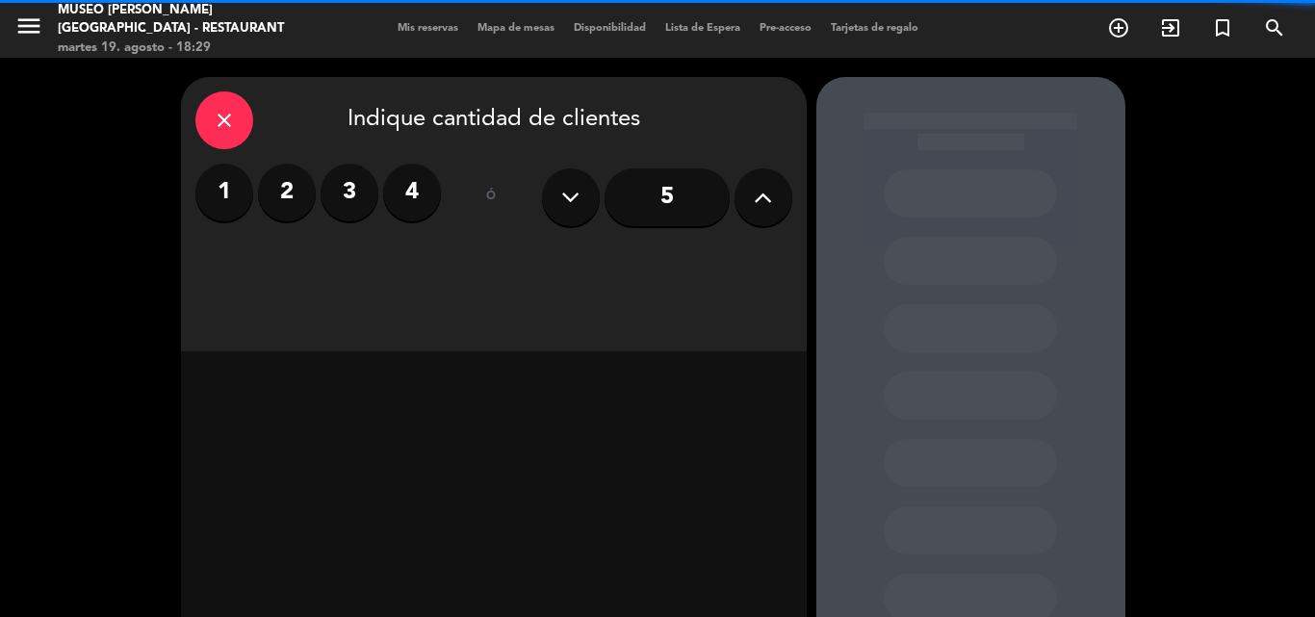
click at [762, 195] on icon at bounding box center [763, 197] width 18 height 29
click at [763, 195] on icon at bounding box center [763, 197] width 18 height 29
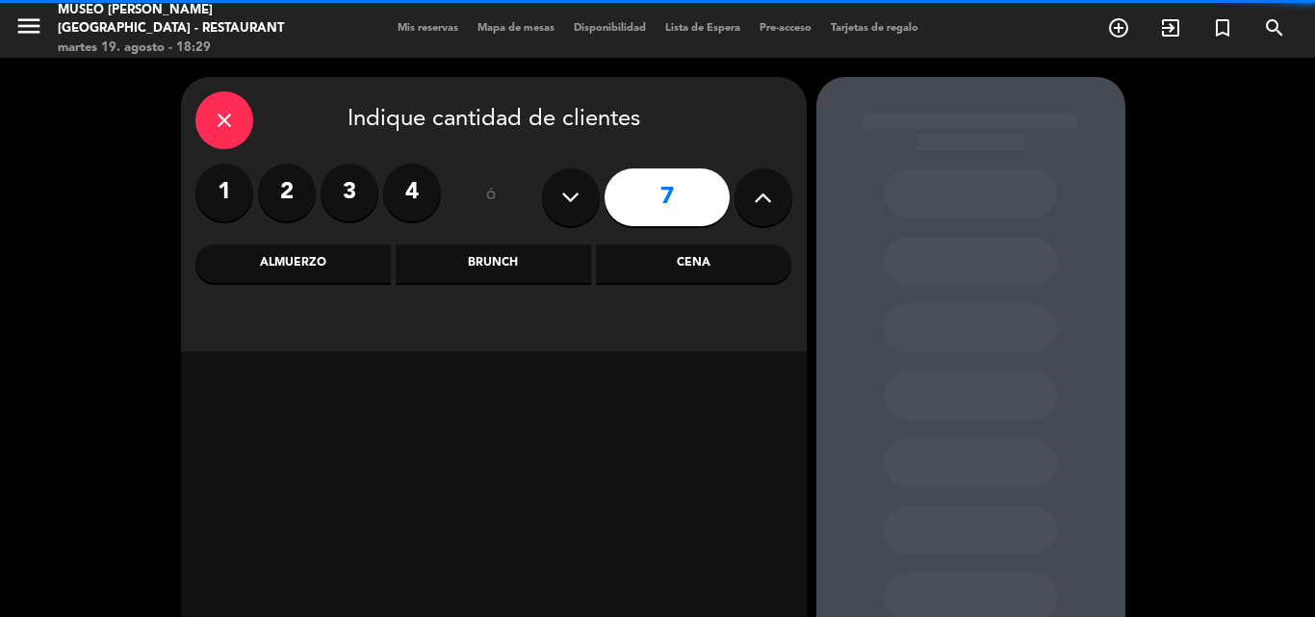
click at [763, 195] on icon at bounding box center [763, 197] width 18 height 29
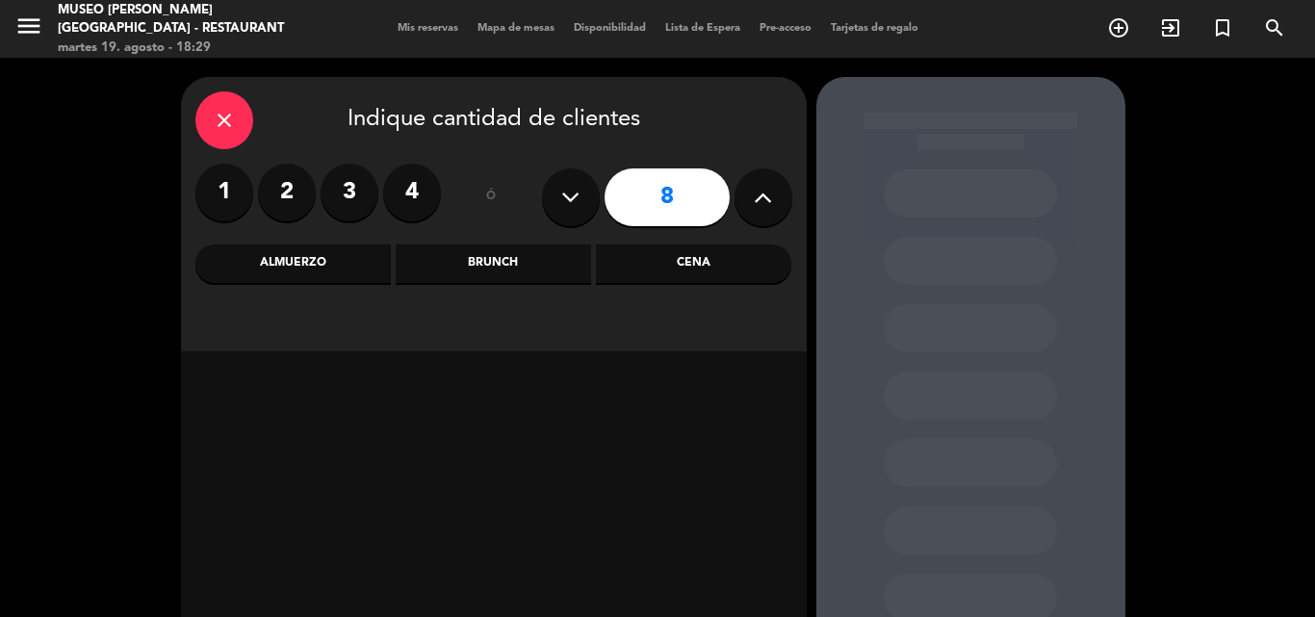
click at [763, 195] on icon at bounding box center [763, 197] width 18 height 29
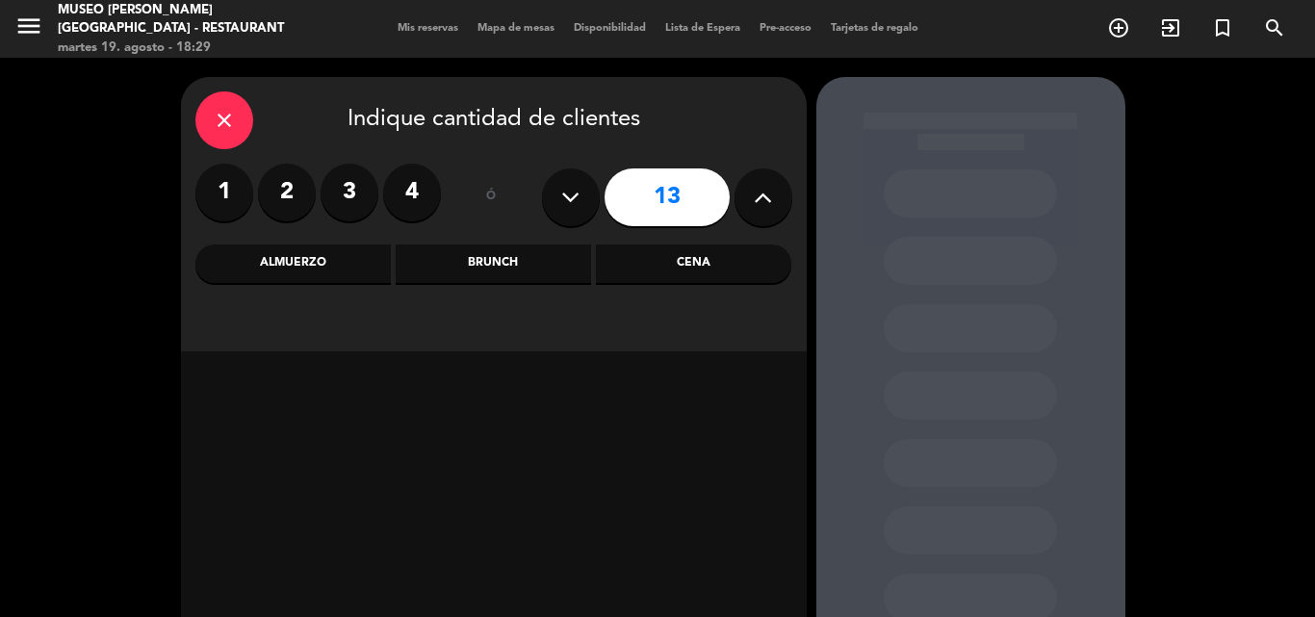
click at [763, 195] on icon at bounding box center [763, 197] width 18 height 29
type input "14"
drag, startPoint x: 298, startPoint y: 262, endPoint x: 291, endPoint y: 281, distance: 20.7
click at [298, 261] on div "Almuerzo" at bounding box center [292, 264] width 195 height 39
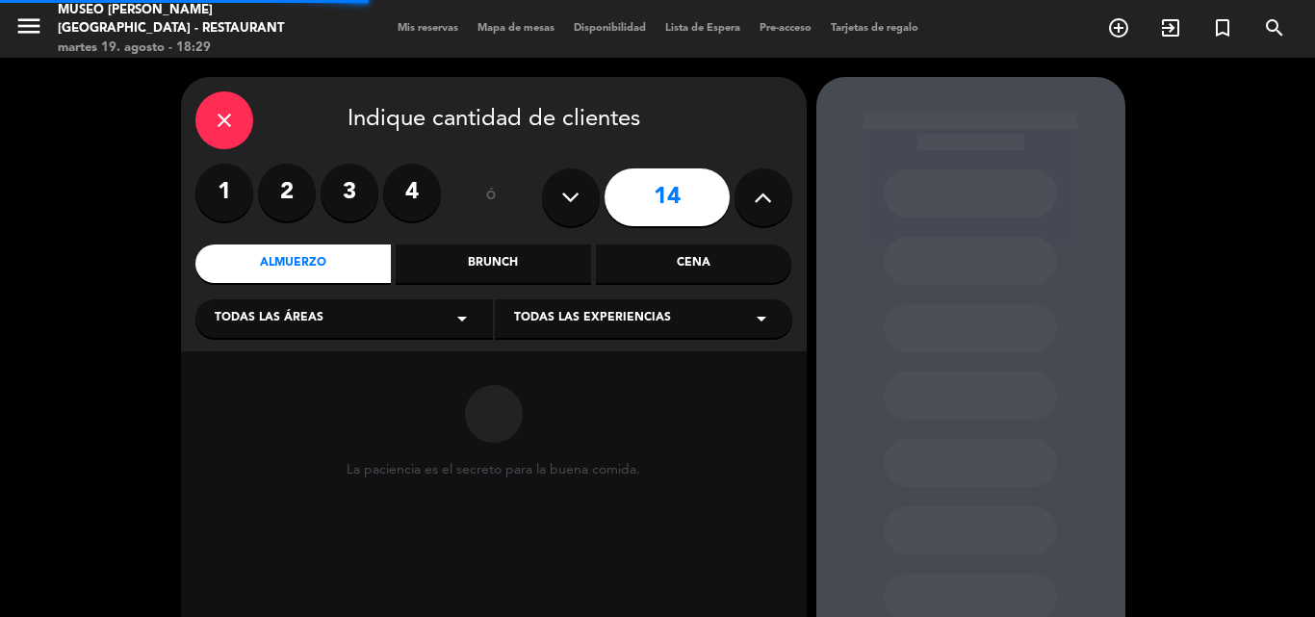
click at [276, 324] on span "Todas las áreas" at bounding box center [269, 318] width 109 height 19
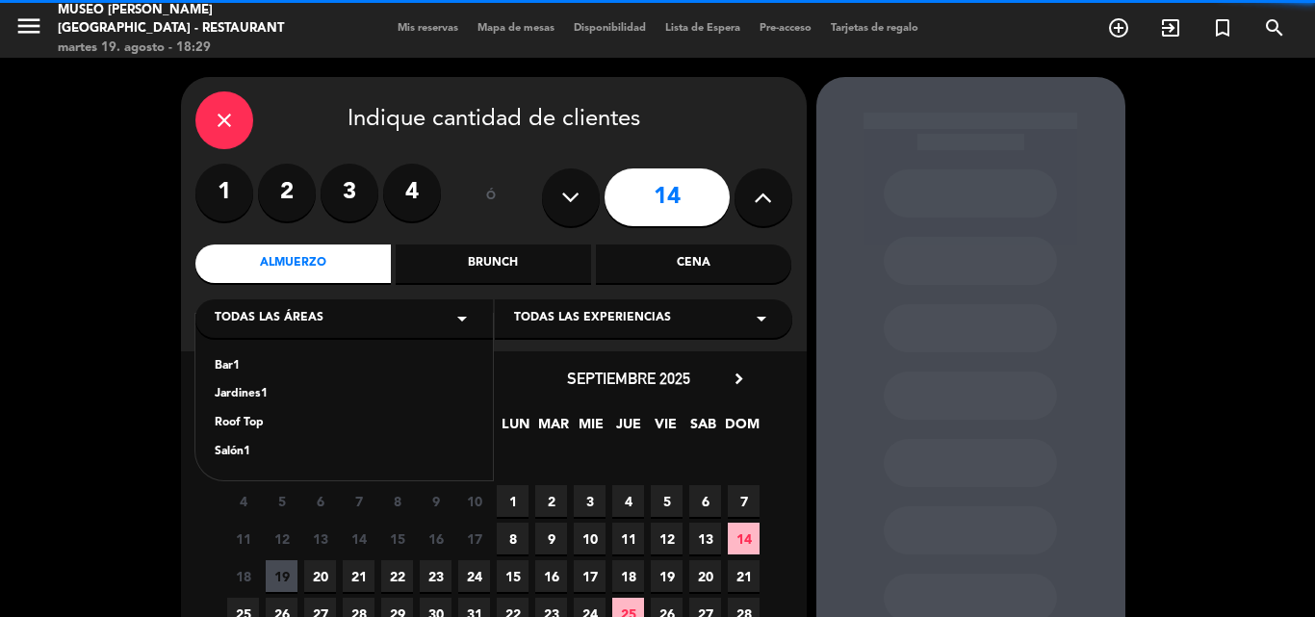
click at [246, 388] on div "Jardines1" at bounding box center [344, 394] width 259 height 19
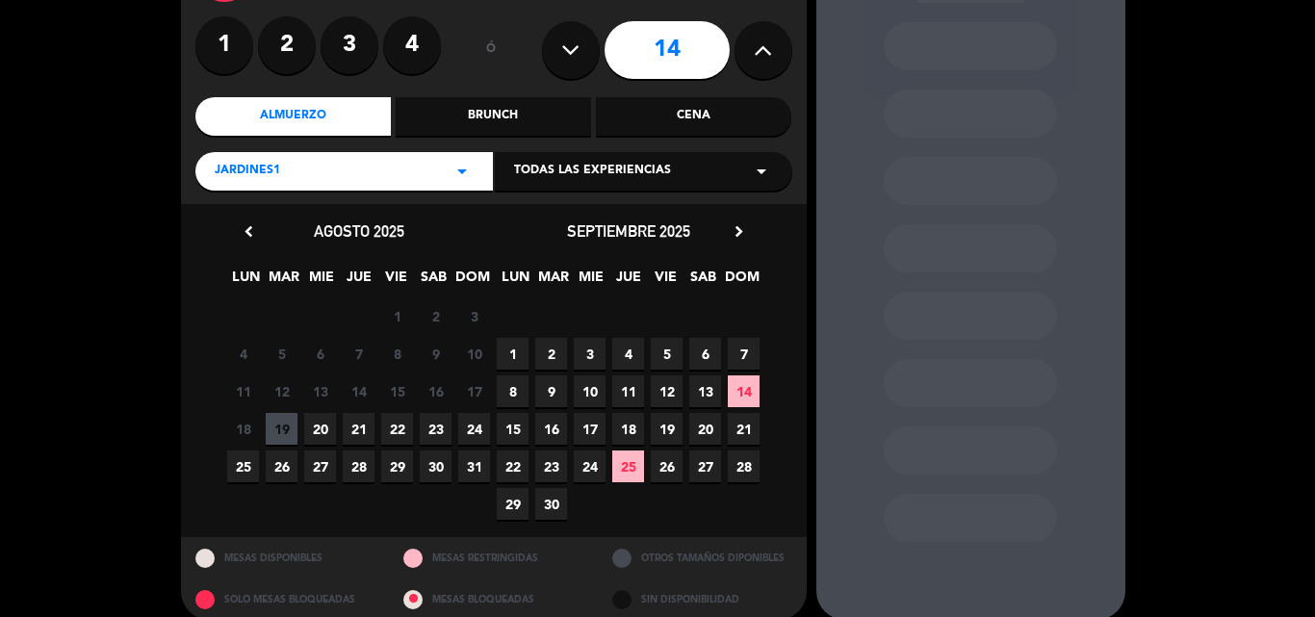
scroll to position [169, 0]
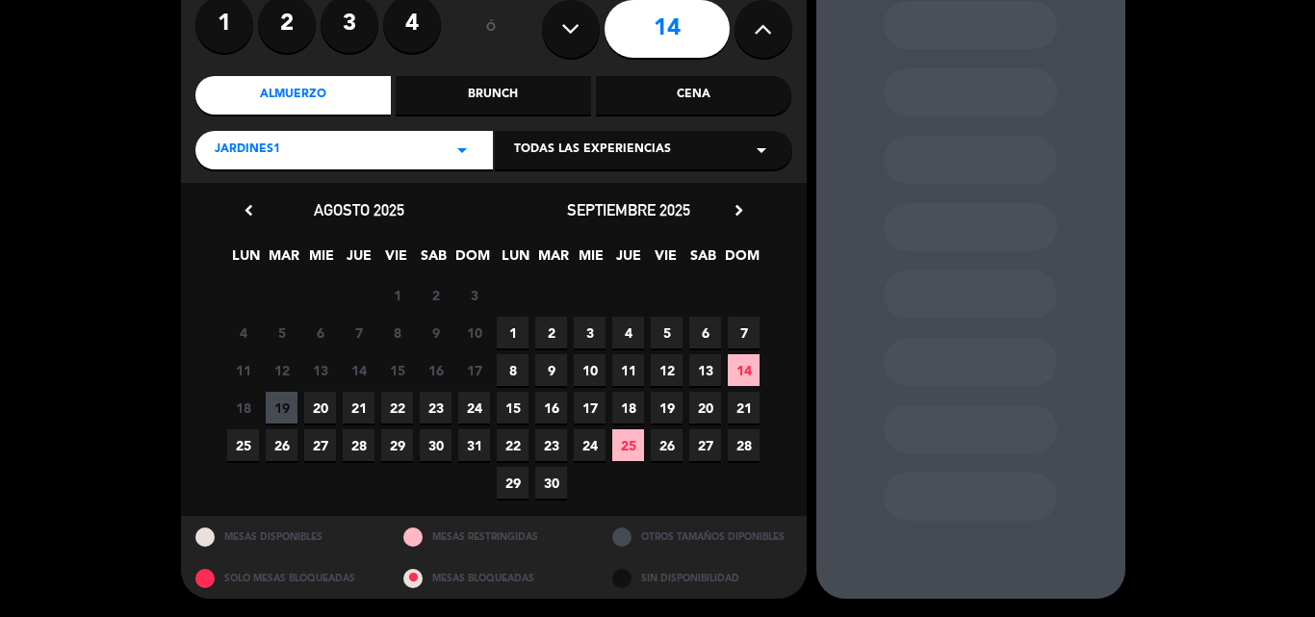
click at [443, 402] on span "23" at bounding box center [436, 408] width 32 height 32
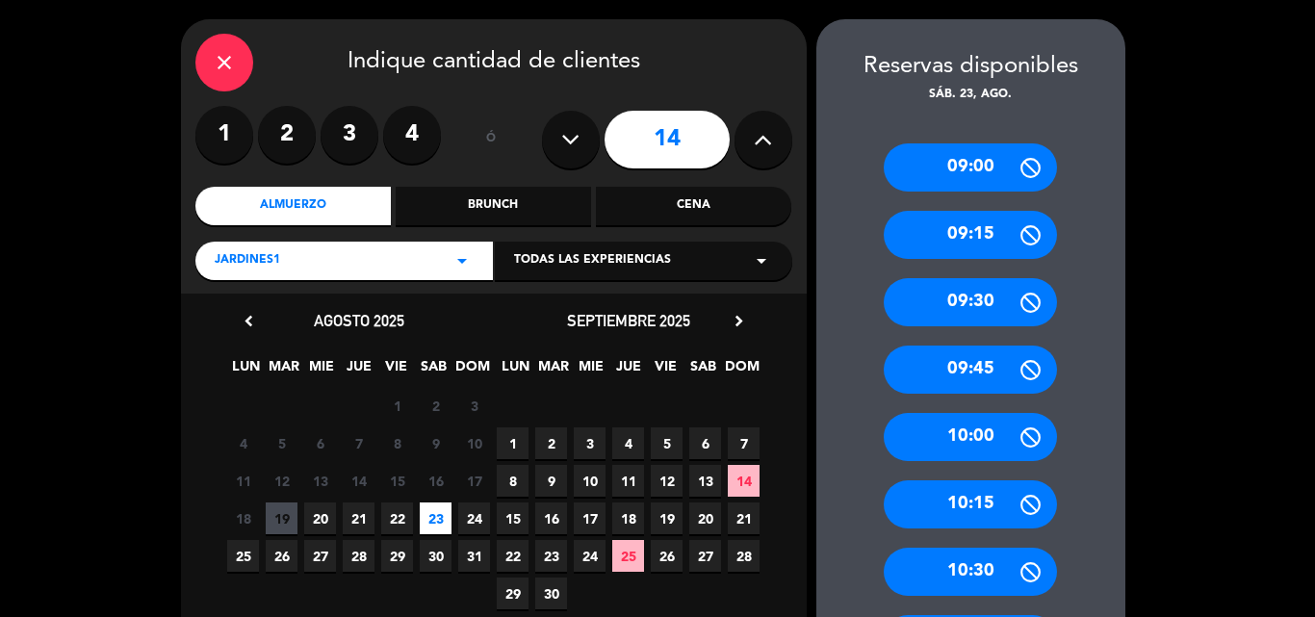
scroll to position [0, 0]
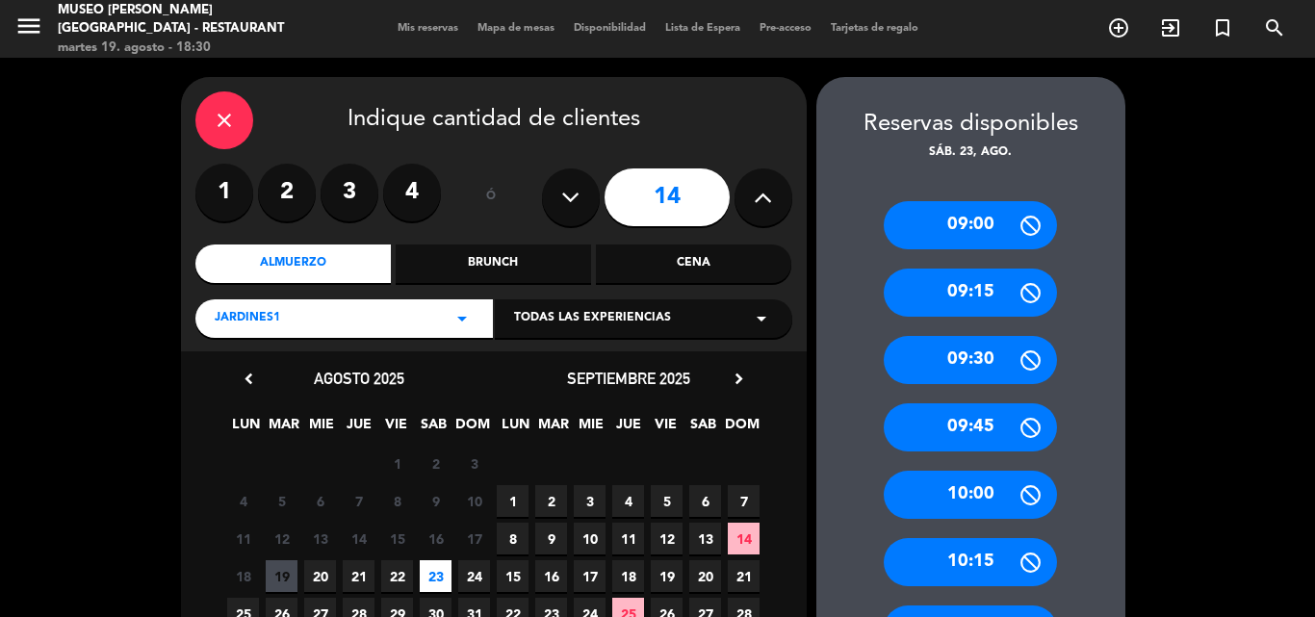
click at [228, 117] on icon "close" at bounding box center [224, 120] width 23 height 23
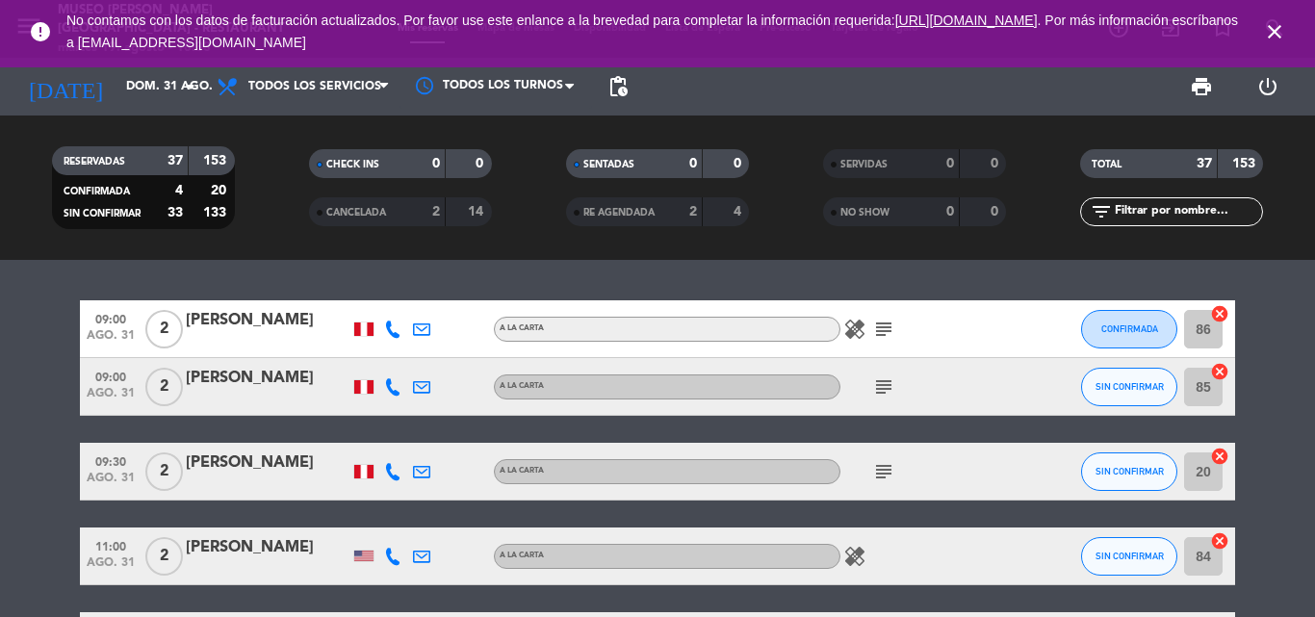
click at [1272, 29] on icon "close" at bounding box center [1274, 31] width 23 height 23
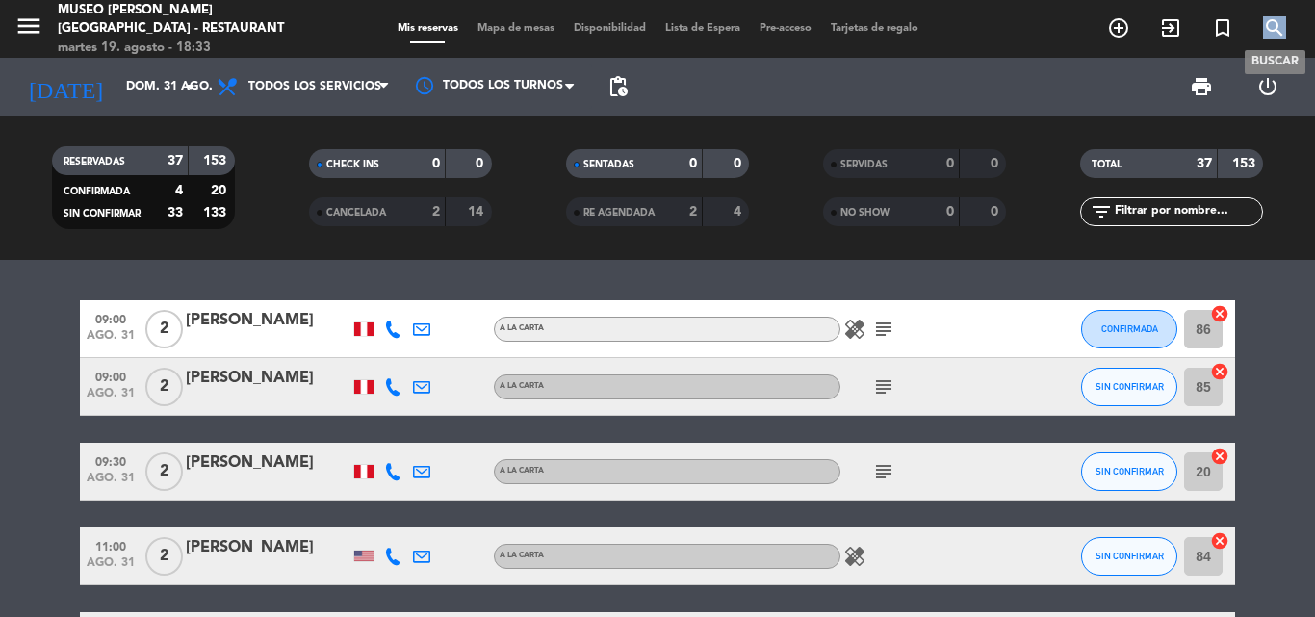
click at [1273, 29] on icon "search" at bounding box center [1274, 27] width 23 height 23
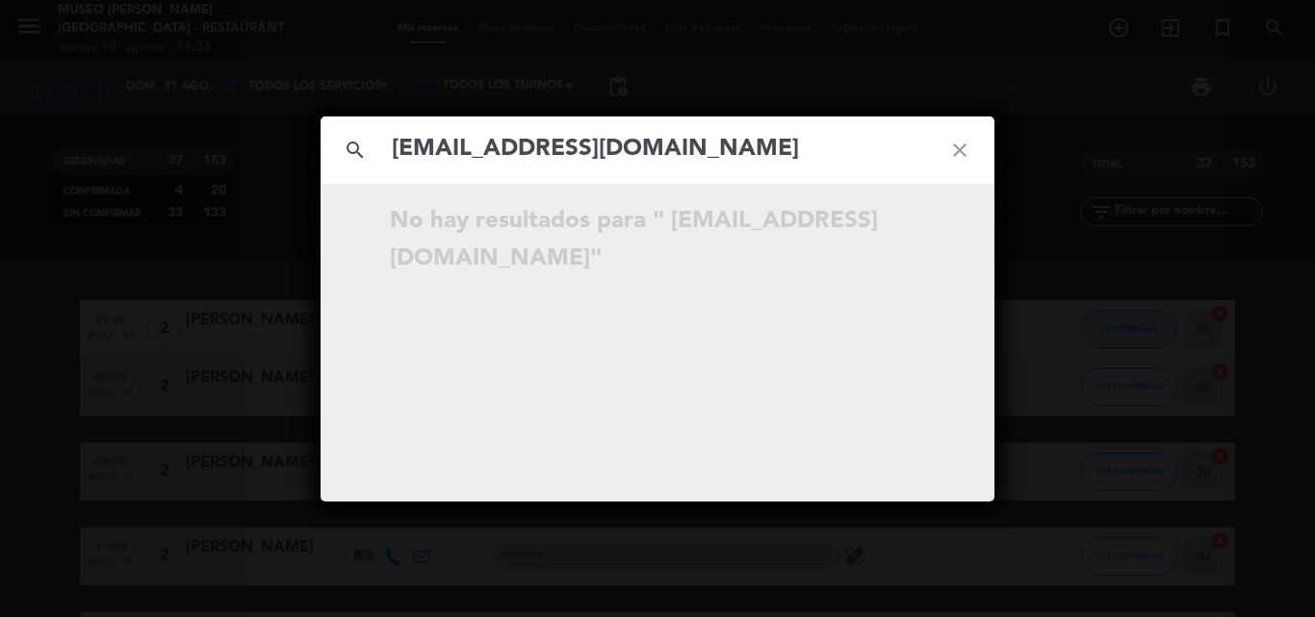
type input "[EMAIL_ADDRESS][DOMAIN_NAME]"
click at [1186, 144] on div "search [EMAIL_ADDRESS][DOMAIN_NAME] close No hay resultados para " [EMAIL_ADDRE…" at bounding box center [657, 308] width 1315 height 617
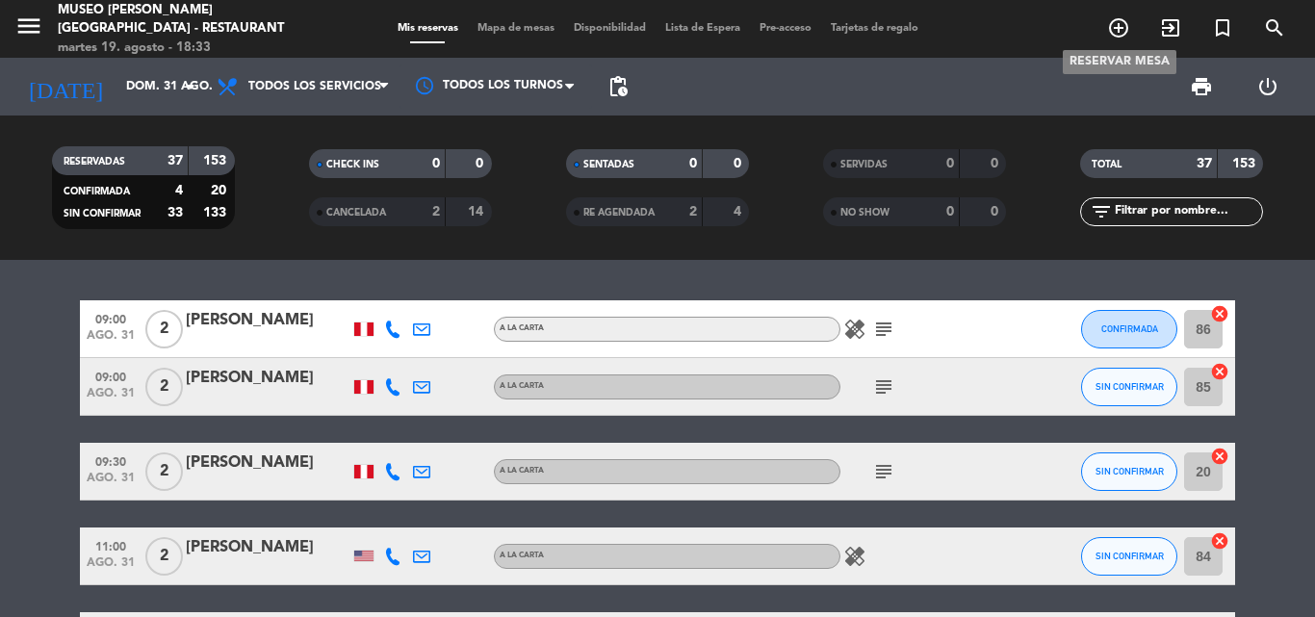
click at [1126, 30] on icon "add_circle_outline" at bounding box center [1118, 27] width 23 height 23
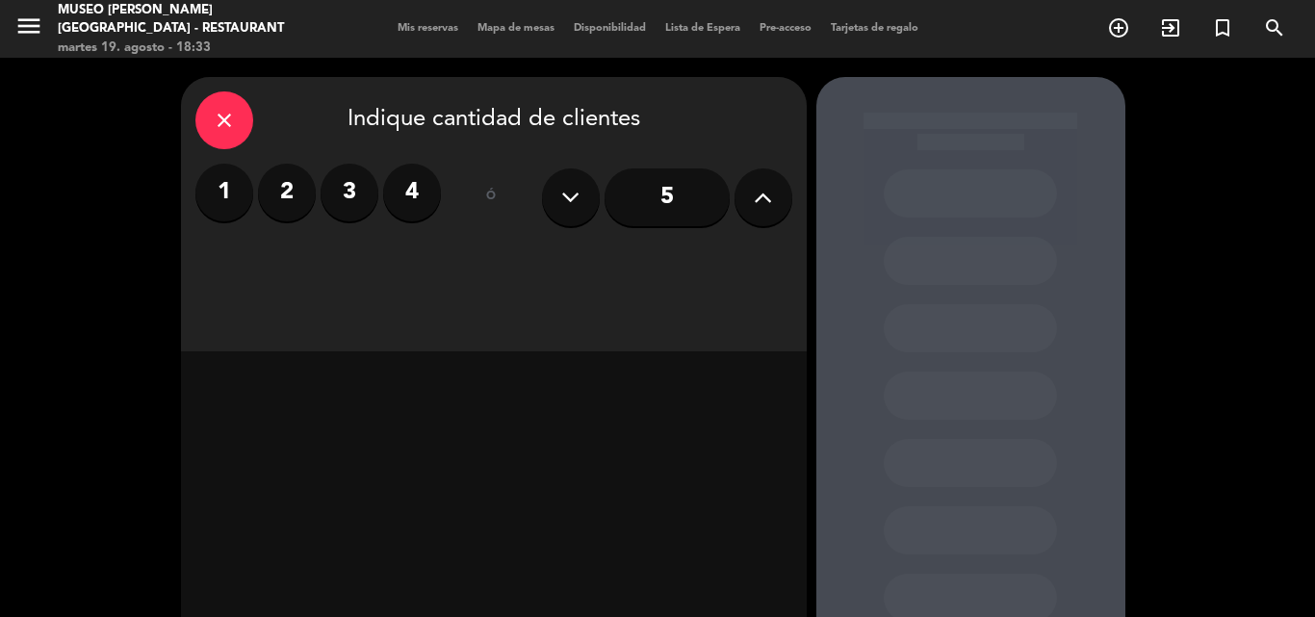
click at [361, 197] on label "3" at bounding box center [350, 193] width 58 height 58
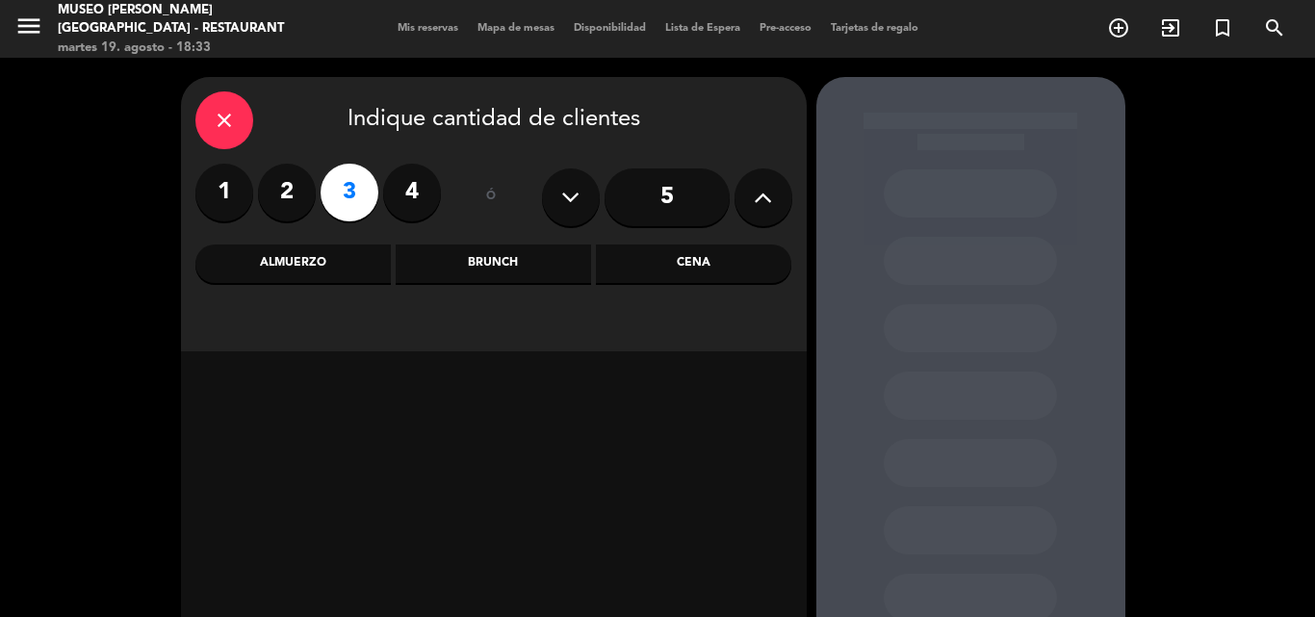
click at [666, 262] on div "Cena" at bounding box center [693, 264] width 195 height 39
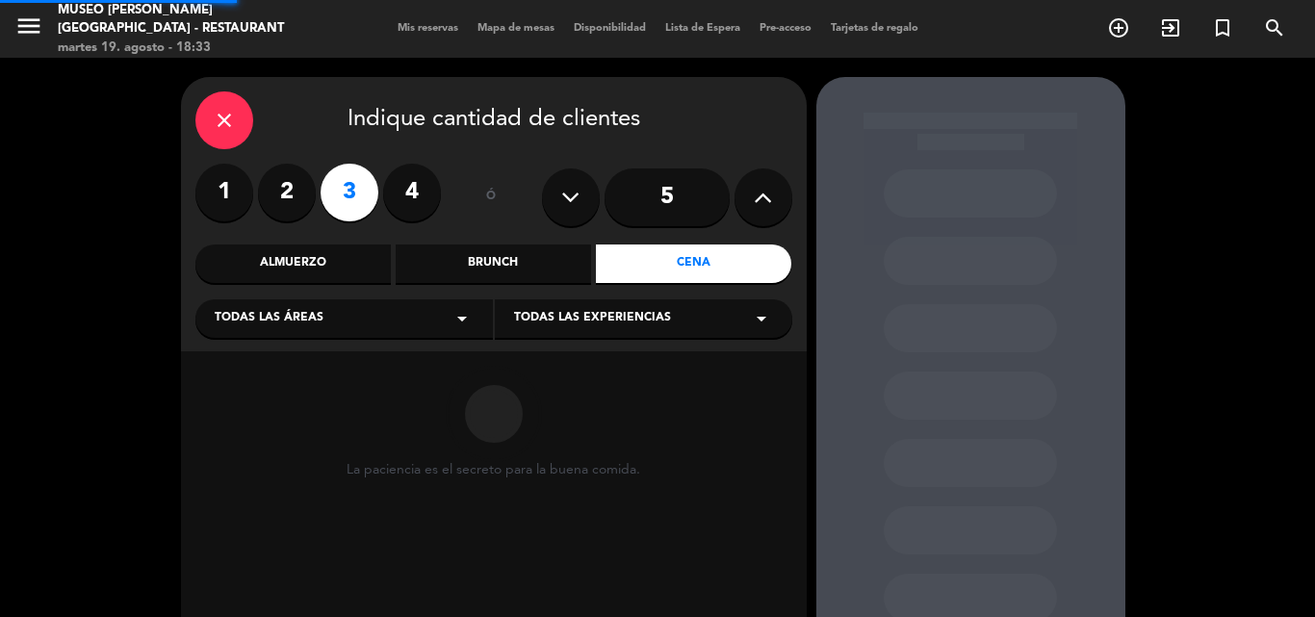
click at [269, 320] on span "Todas las áreas" at bounding box center [269, 318] width 109 height 19
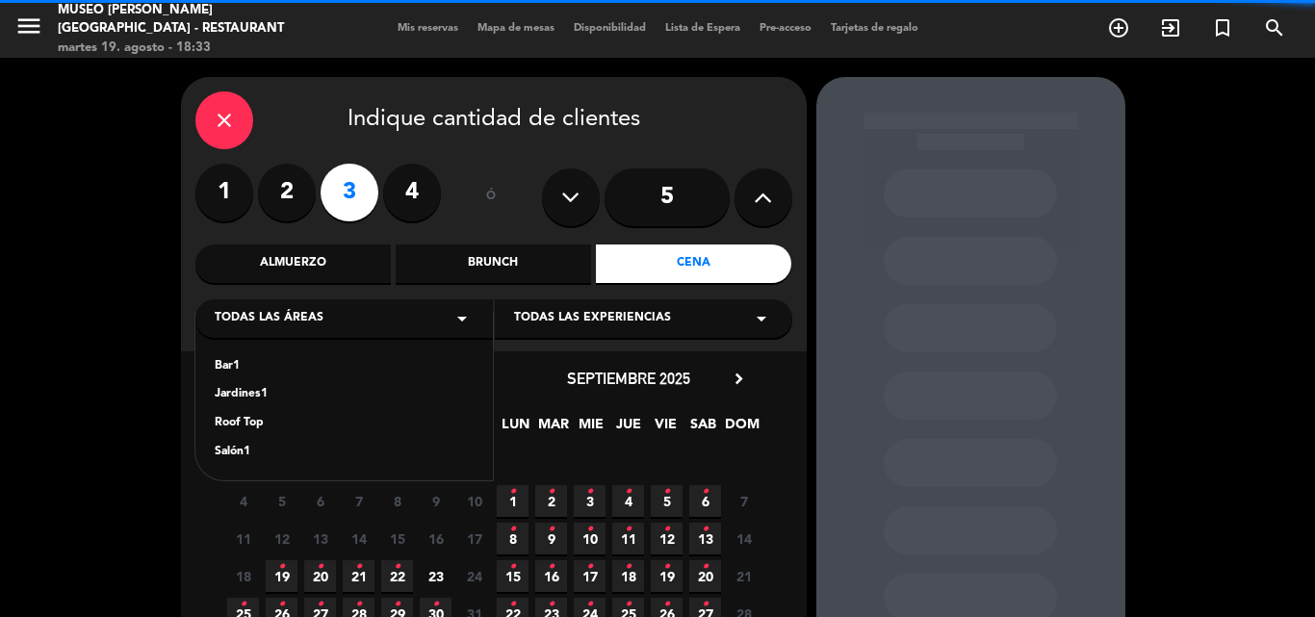
click at [252, 396] on div "Jardines1" at bounding box center [344, 394] width 259 height 19
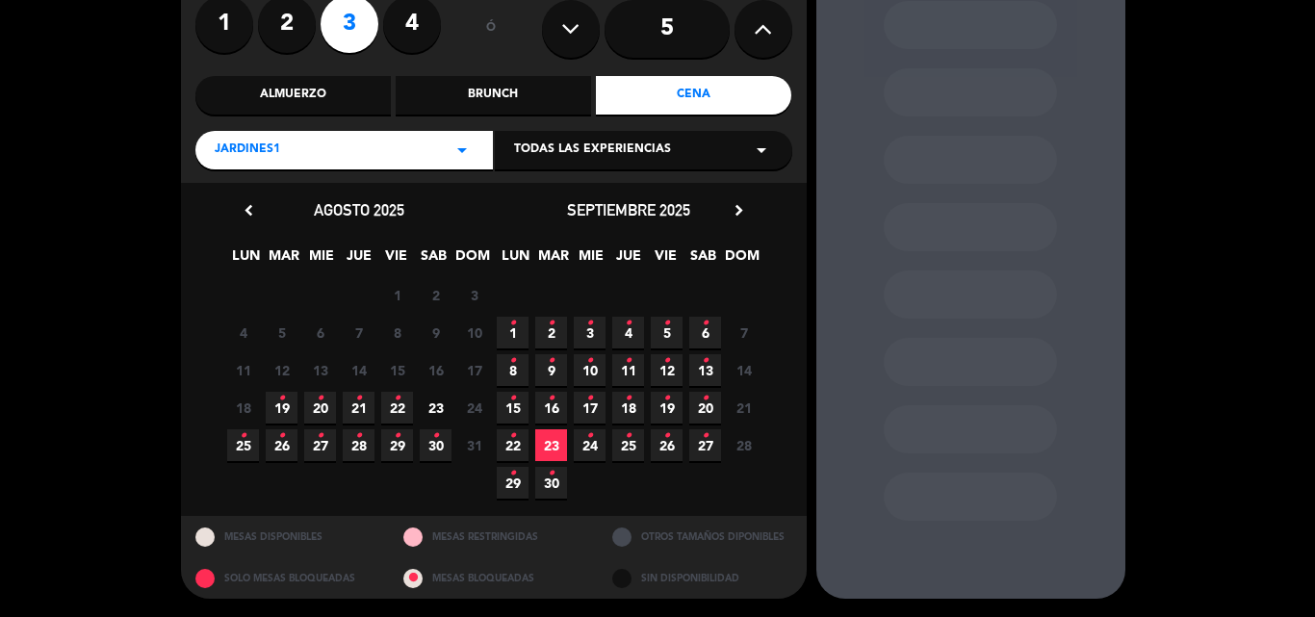
click at [283, 402] on icon "•" at bounding box center [281, 398] width 7 height 31
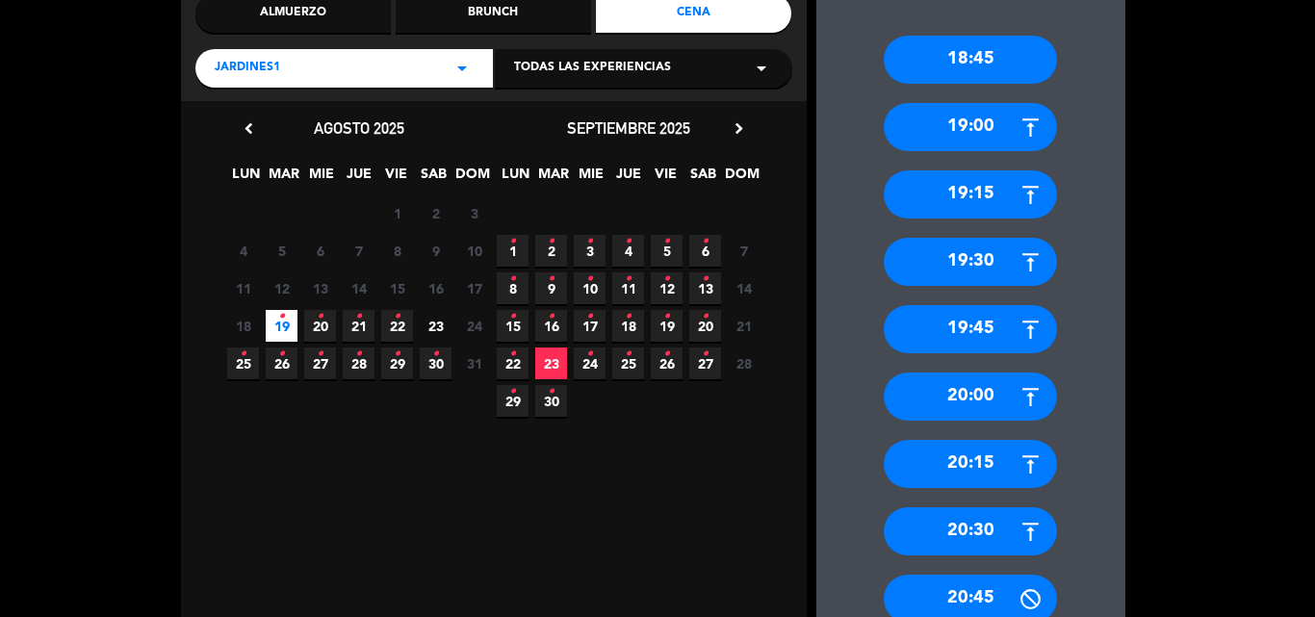
scroll to position [445, 0]
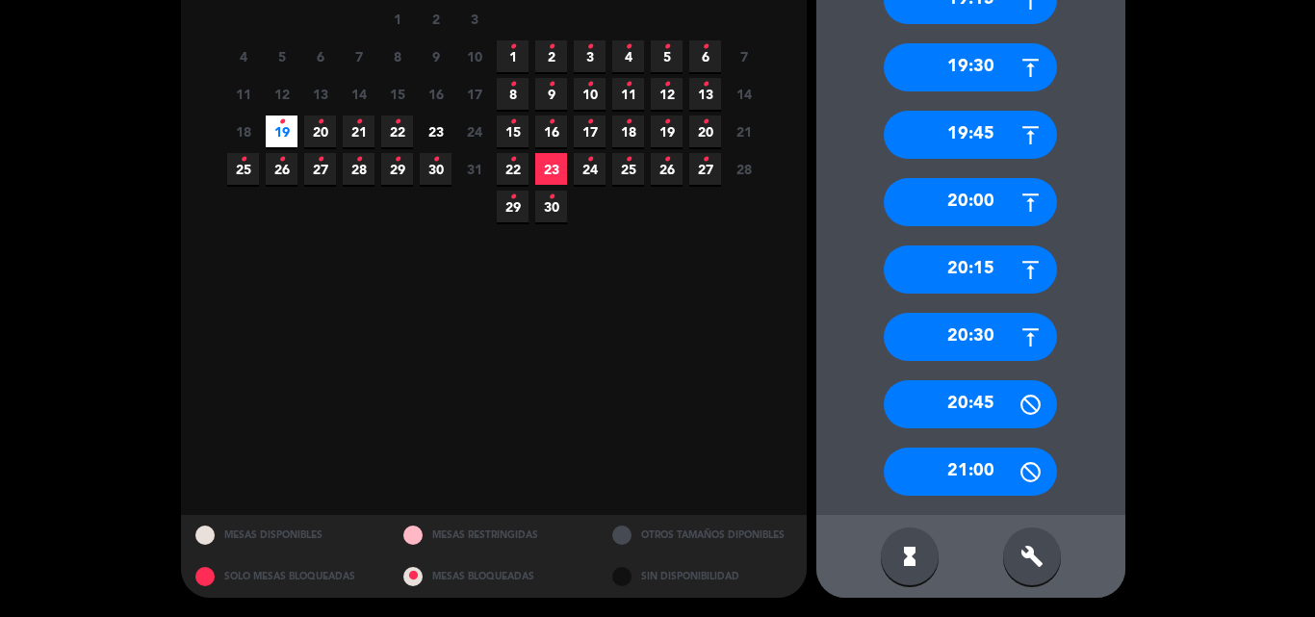
click at [976, 332] on div "20:30" at bounding box center [970, 337] width 173 height 48
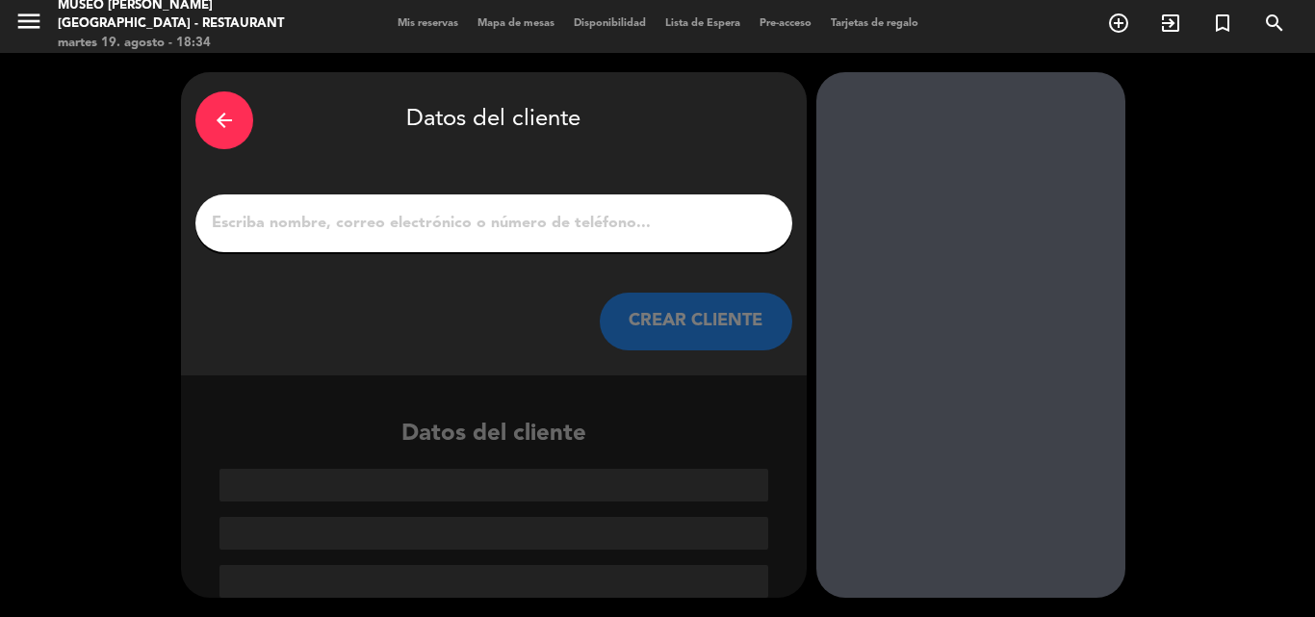
click at [528, 219] on input "1" at bounding box center [494, 223] width 568 height 27
paste input "[PERSON_NAME]"
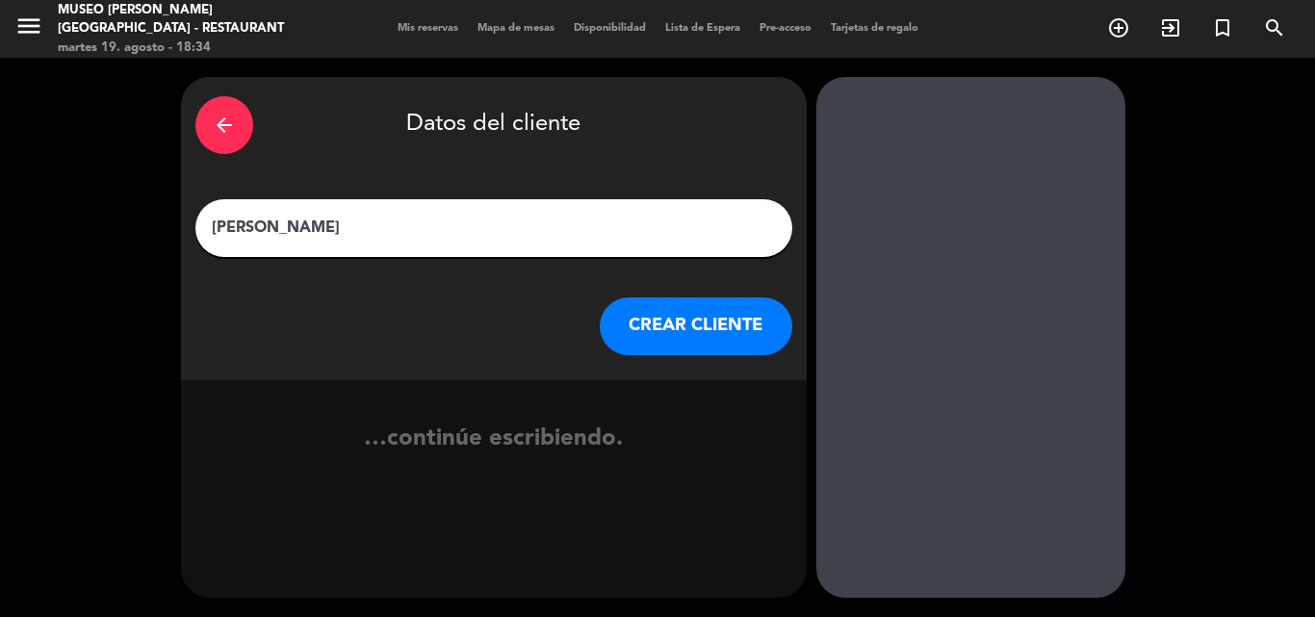
scroll to position [0, 0]
type input "[PERSON_NAME]"
click at [697, 317] on button "CREAR CLIENTE" at bounding box center [696, 327] width 193 height 58
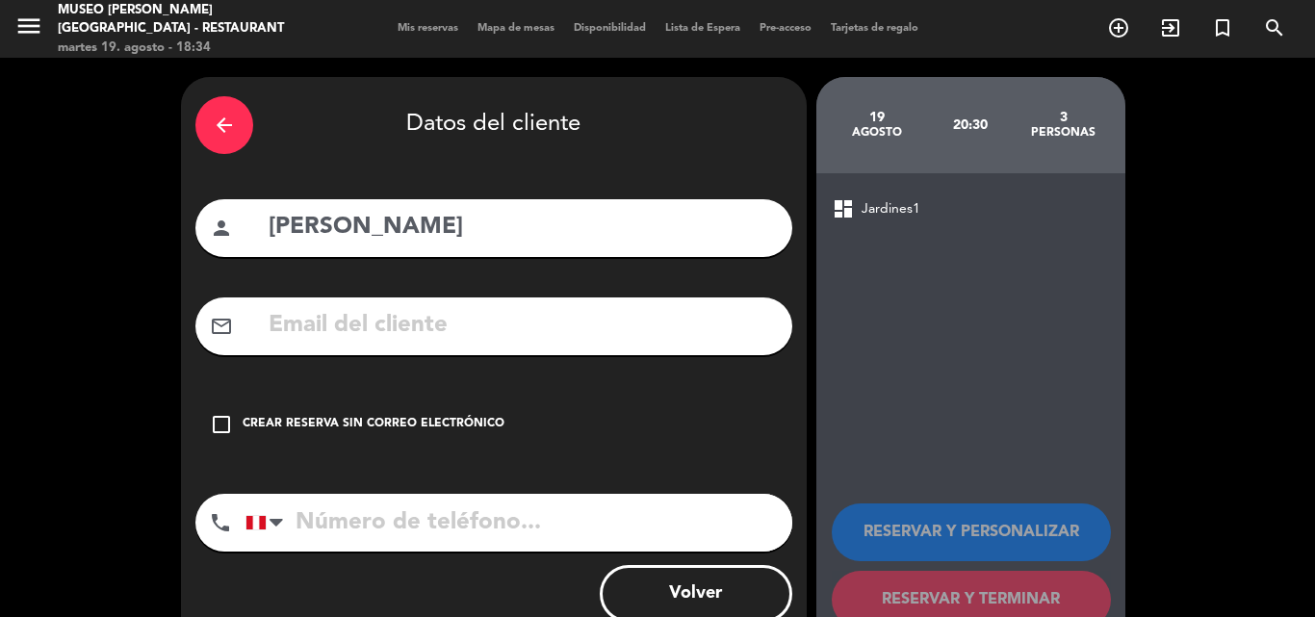
paste input "[EMAIL_ADDRESS][DOMAIN_NAME]"
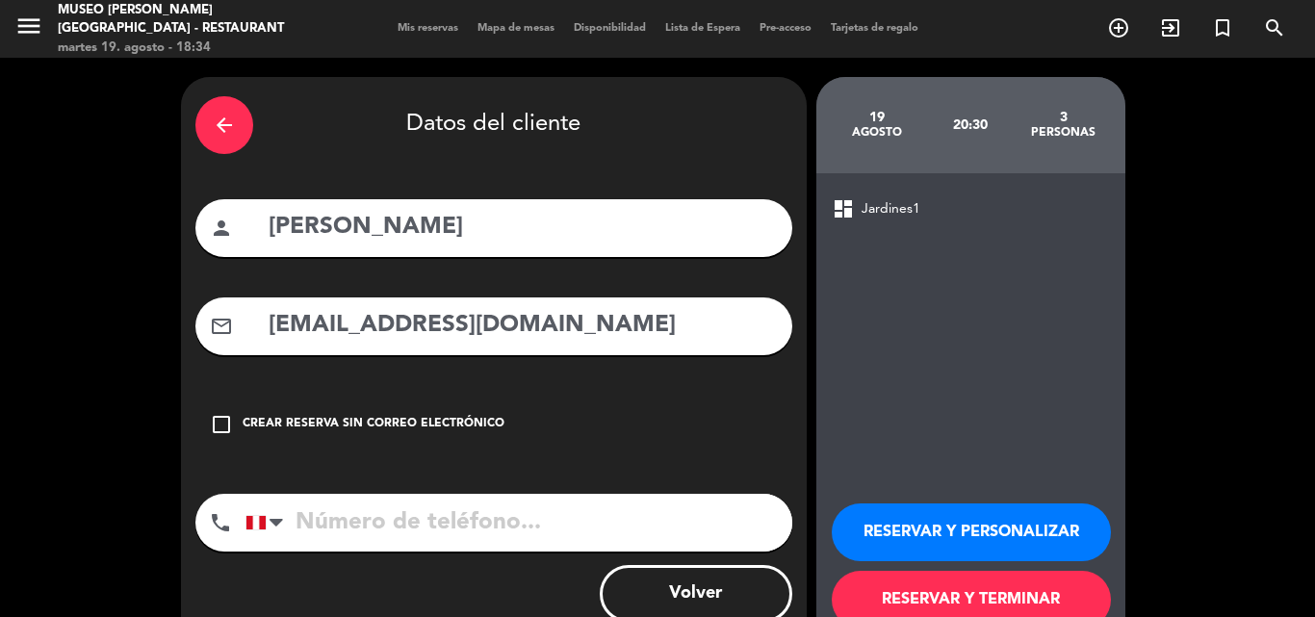
click at [419, 322] on input "[EMAIL_ADDRESS][DOMAIN_NAME]" at bounding box center [522, 325] width 511 height 39
type input "[EMAIL_ADDRESS][DOMAIN_NAME]"
click at [466, 529] on input "tel" at bounding box center [519, 523] width 547 height 58
paste input "985466511"
type input "985466511"
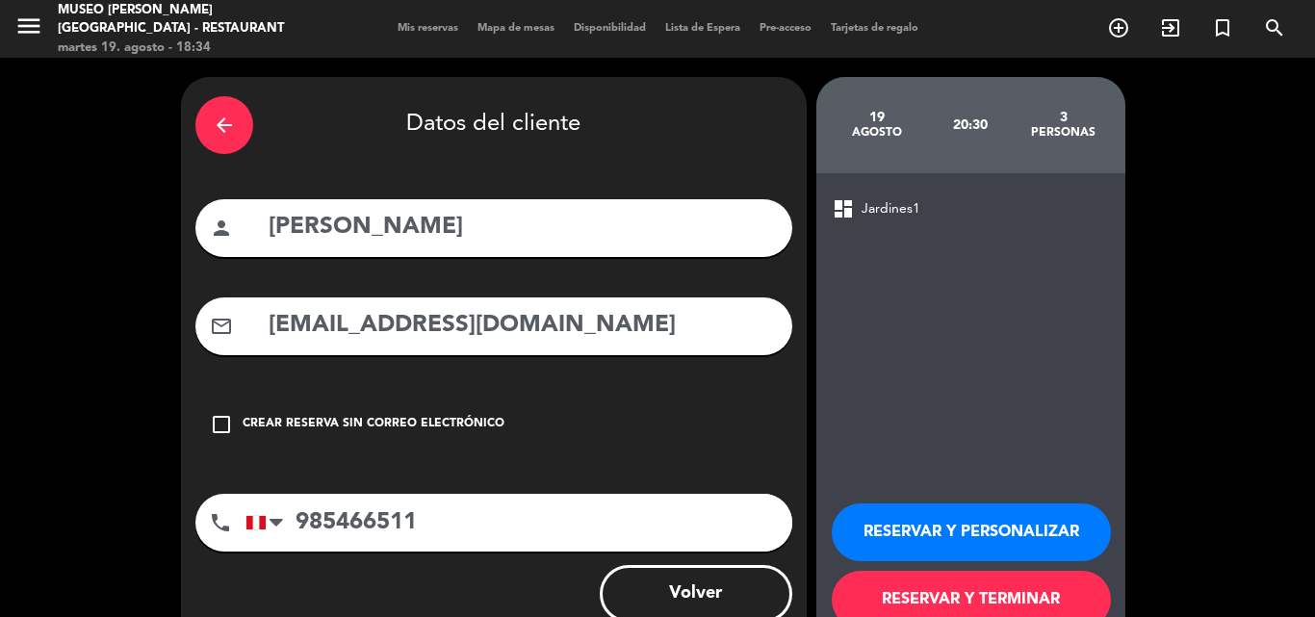
click at [911, 534] on button "RESERVAR Y PERSONALIZAR" at bounding box center [971, 533] width 279 height 58
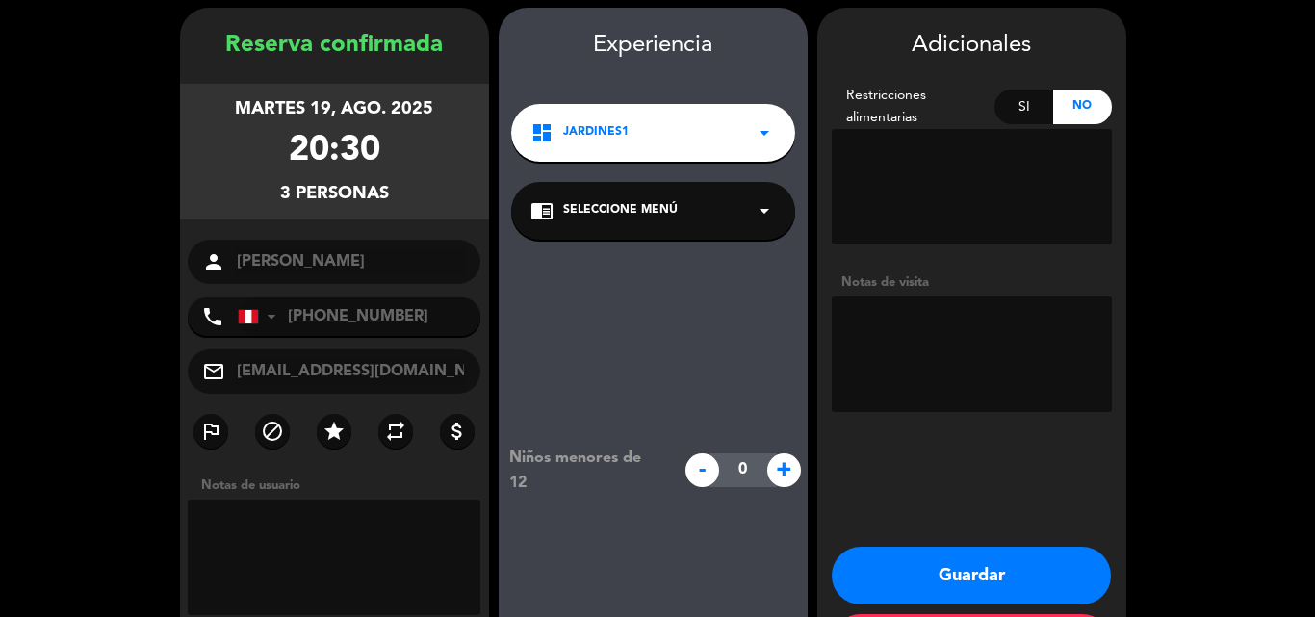
scroll to position [77, 0]
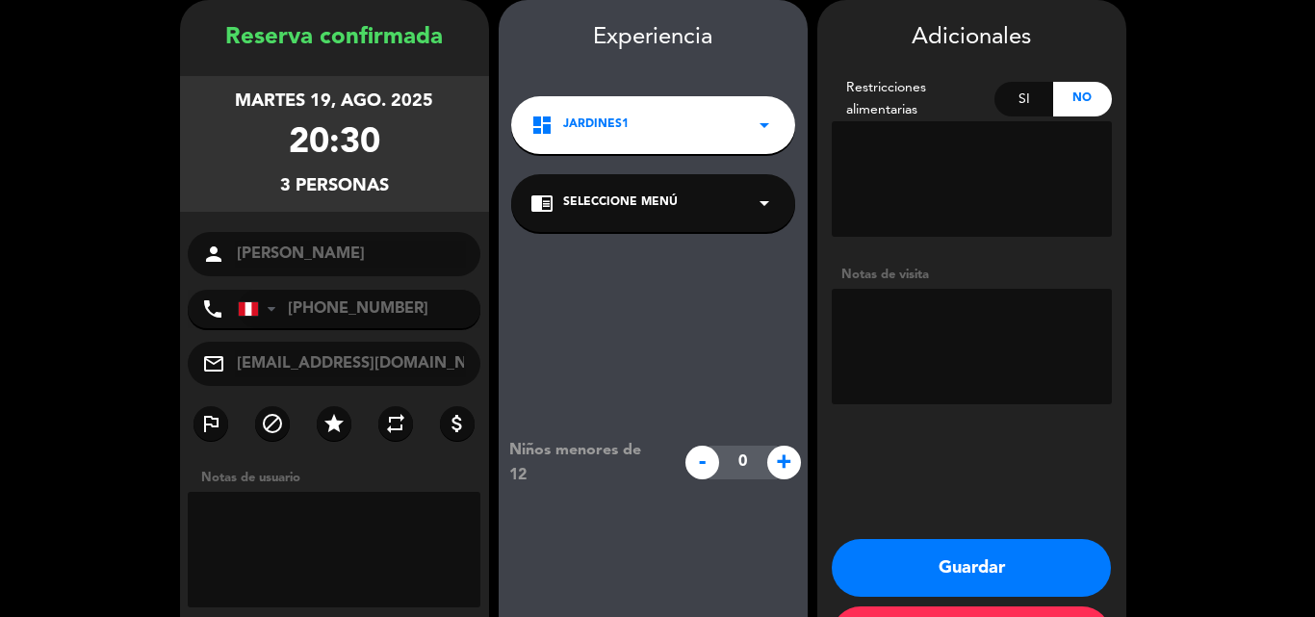
click at [638, 233] on div "Niños menores de 12 - 0 +" at bounding box center [653, 462] width 309 height 461
click at [641, 208] on span "Seleccione Menú" at bounding box center [620, 203] width 115 height 19
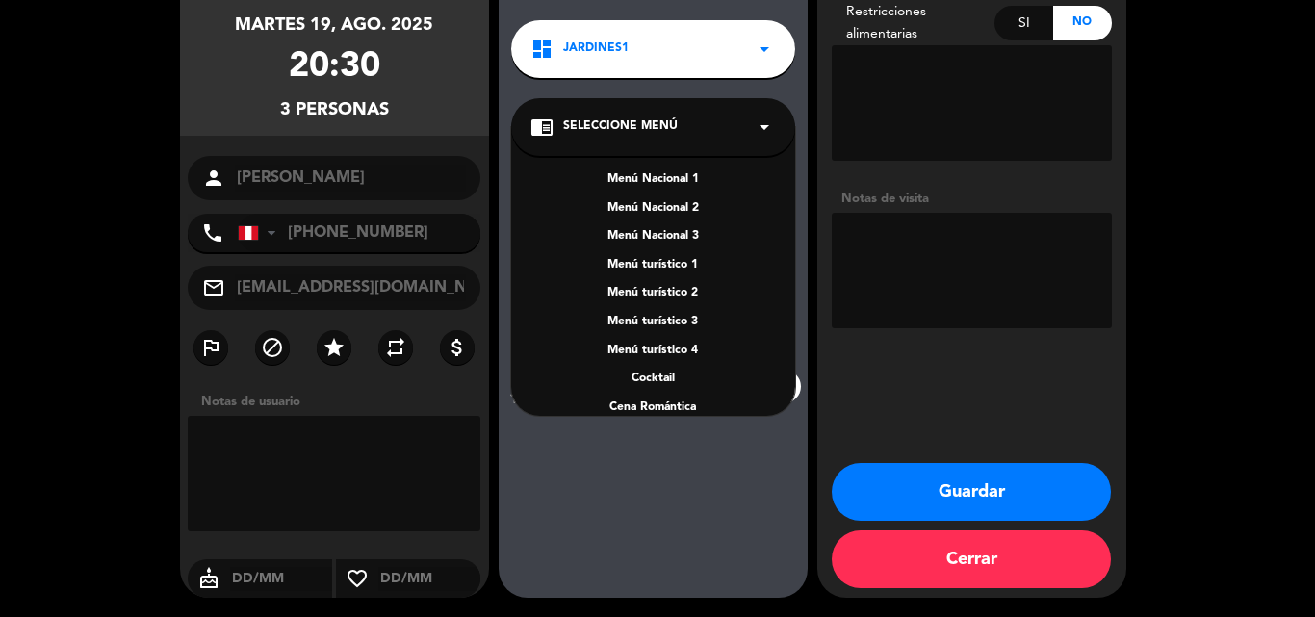
scroll to position [276, 0]
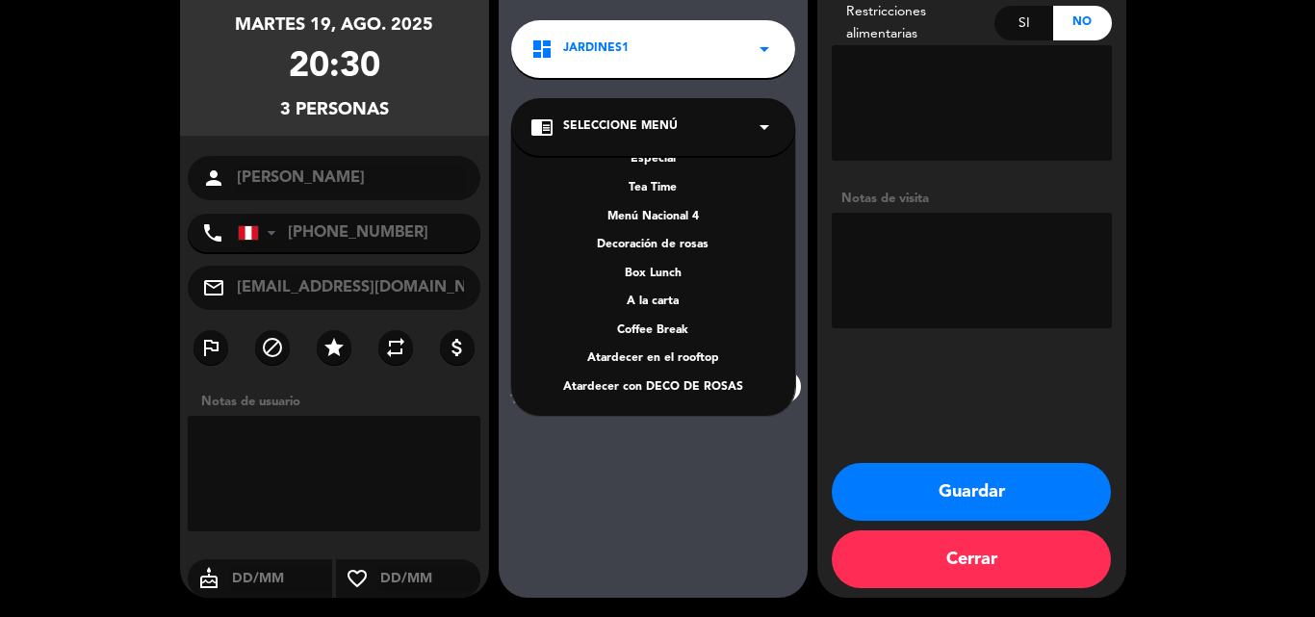
click at [662, 300] on div "A la carta" at bounding box center [654, 302] width 246 height 19
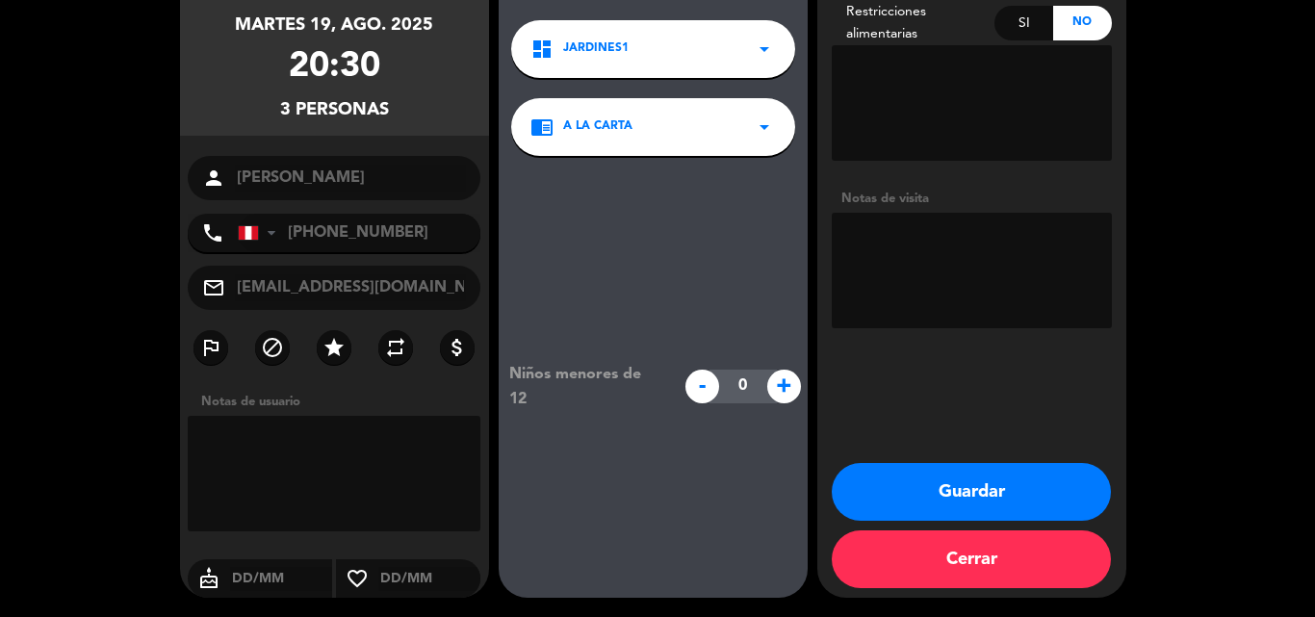
click at [882, 490] on button "Guardar" at bounding box center [971, 492] width 279 height 58
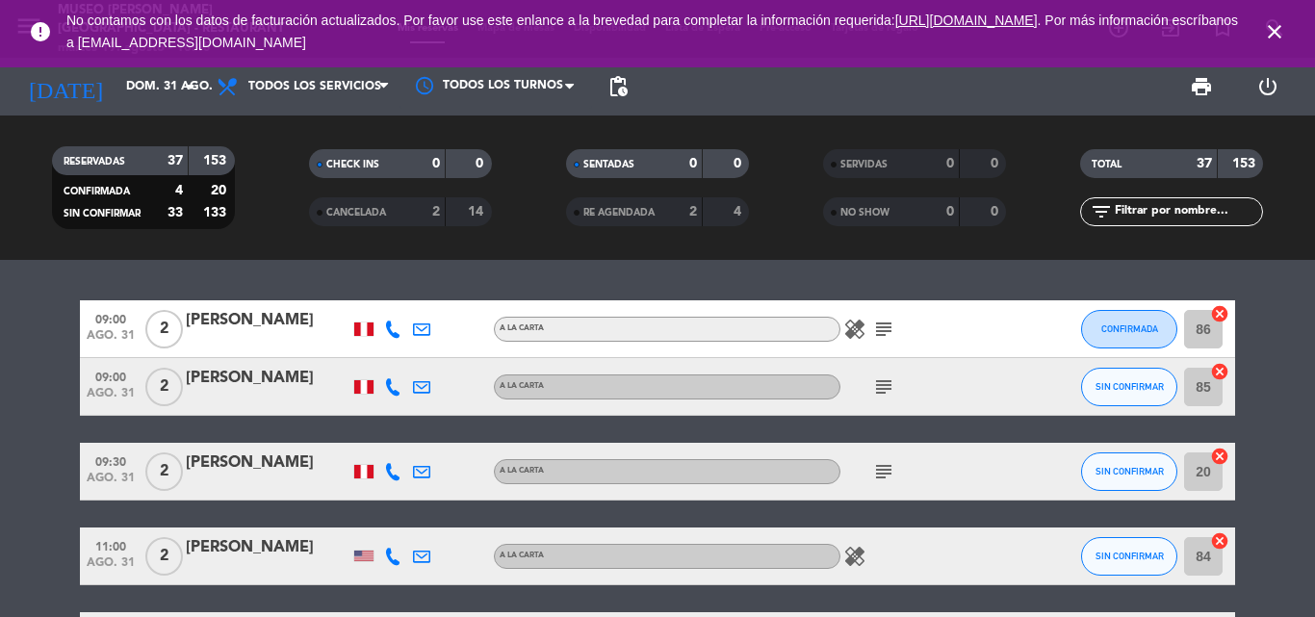
click at [1283, 29] on icon "close" at bounding box center [1274, 31] width 23 height 23
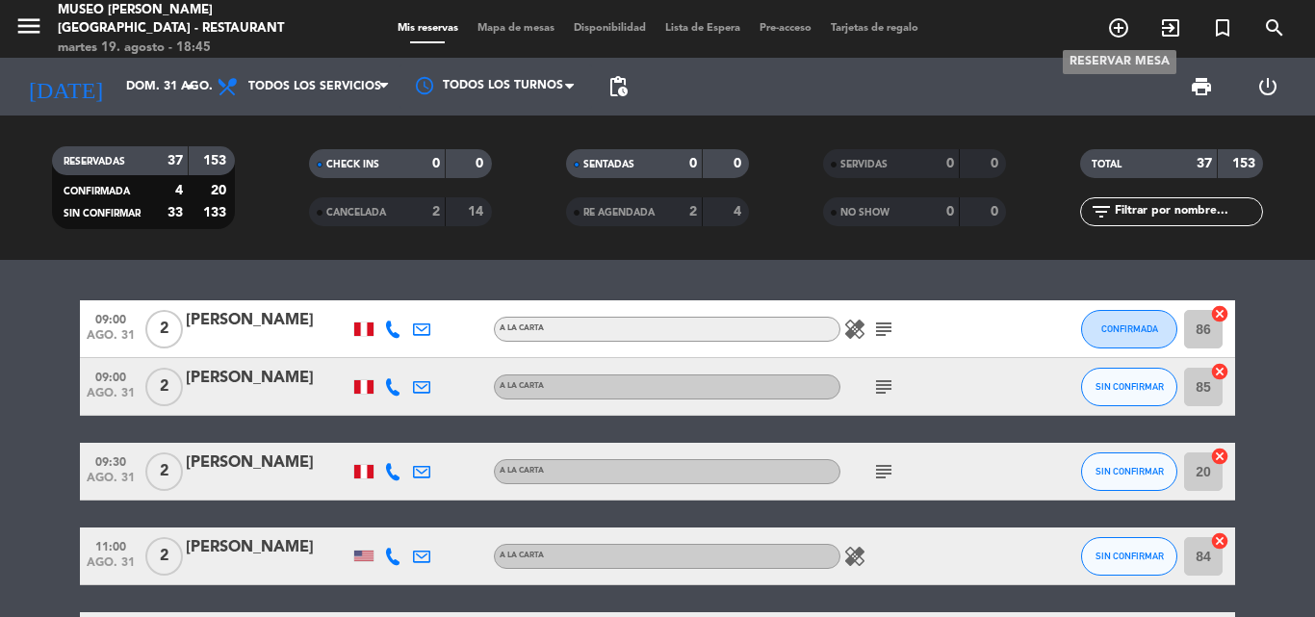
click at [1119, 24] on icon "add_circle_outline" at bounding box center [1118, 27] width 23 height 23
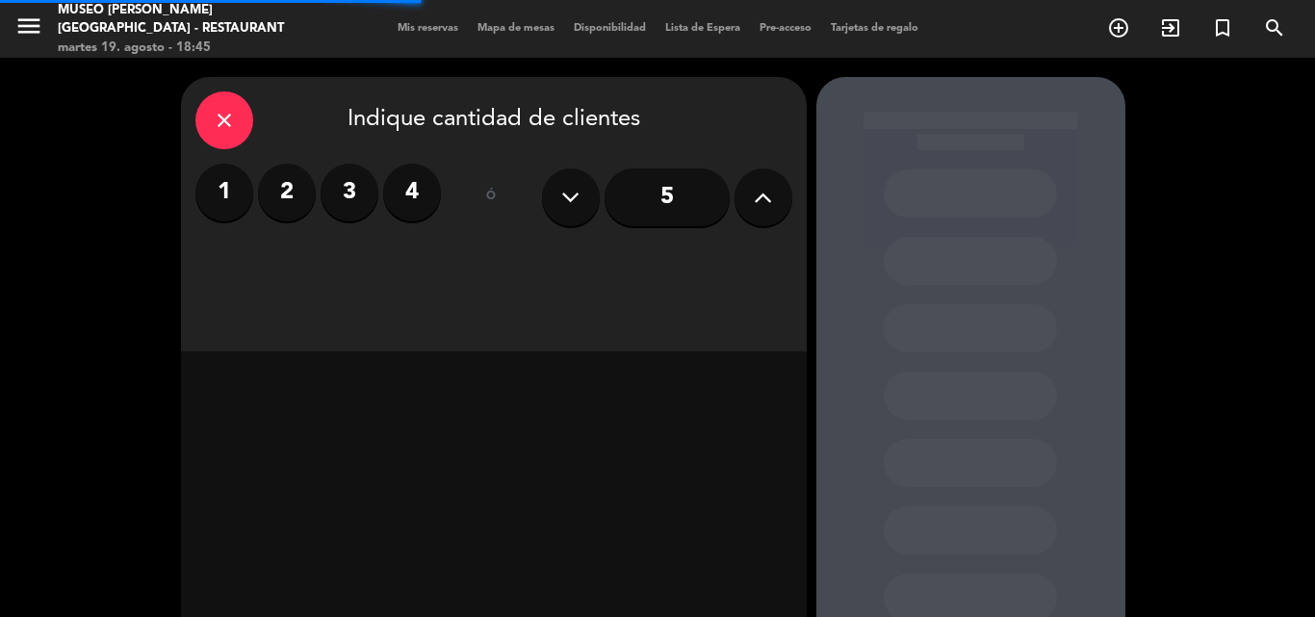
click at [281, 196] on label "2" at bounding box center [287, 193] width 58 height 58
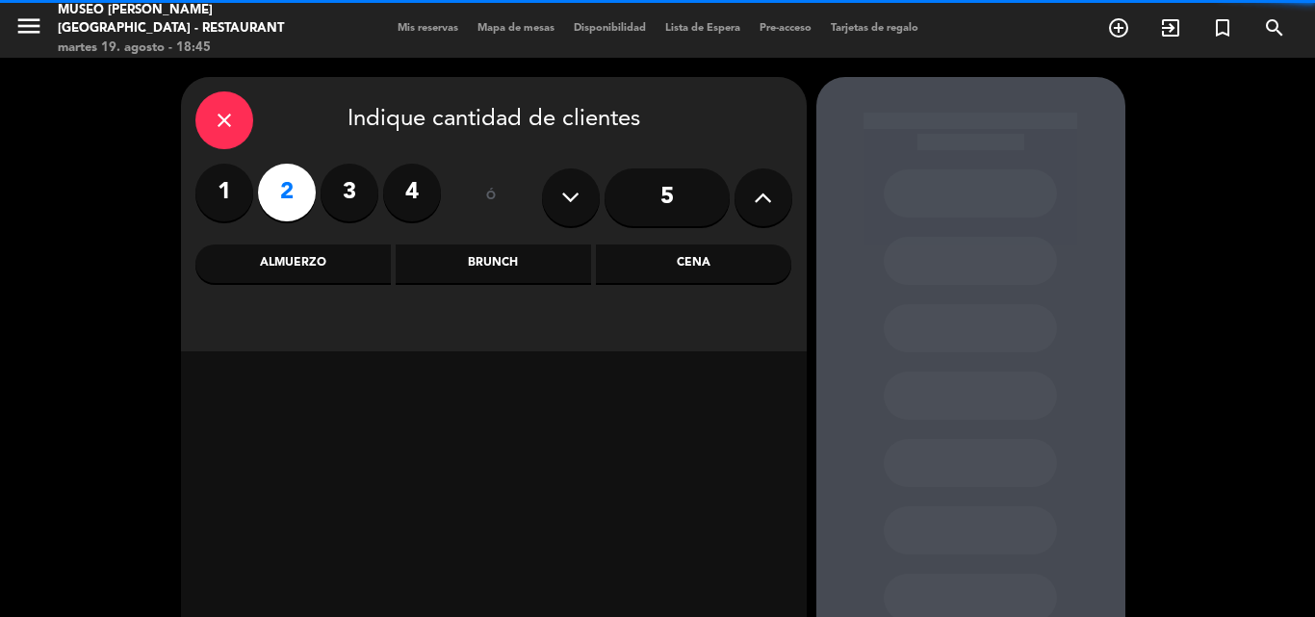
click at [691, 259] on div "Cena" at bounding box center [693, 264] width 195 height 39
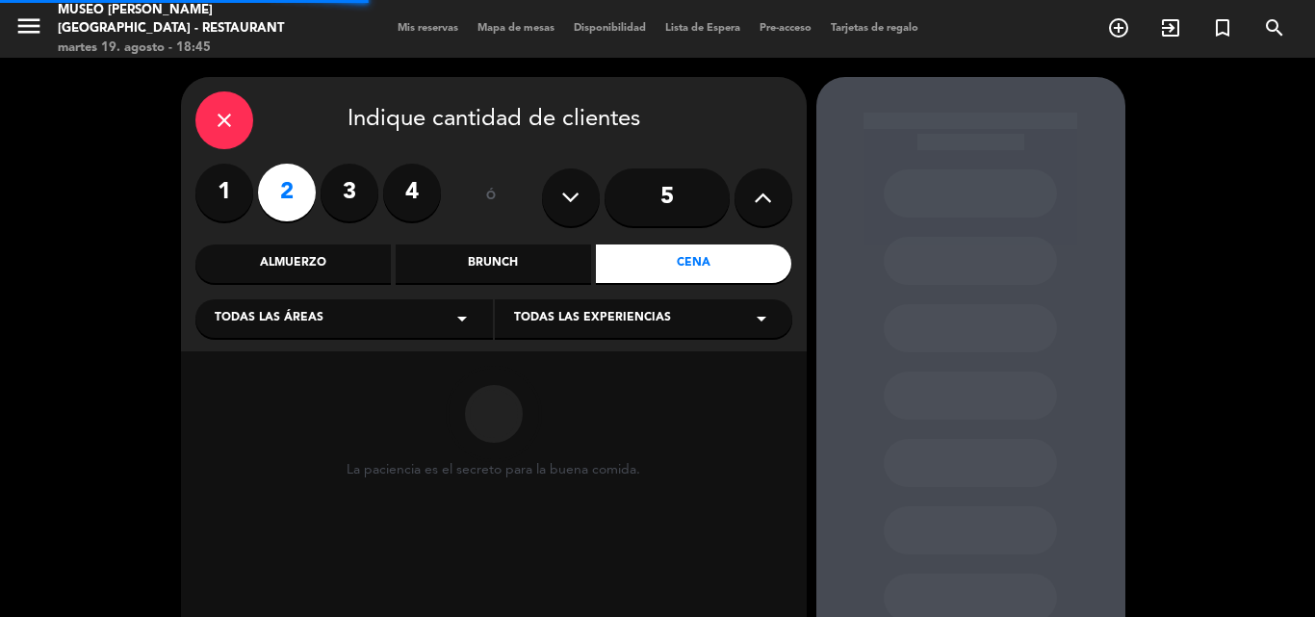
click at [302, 322] on span "Todas las áreas" at bounding box center [269, 318] width 109 height 19
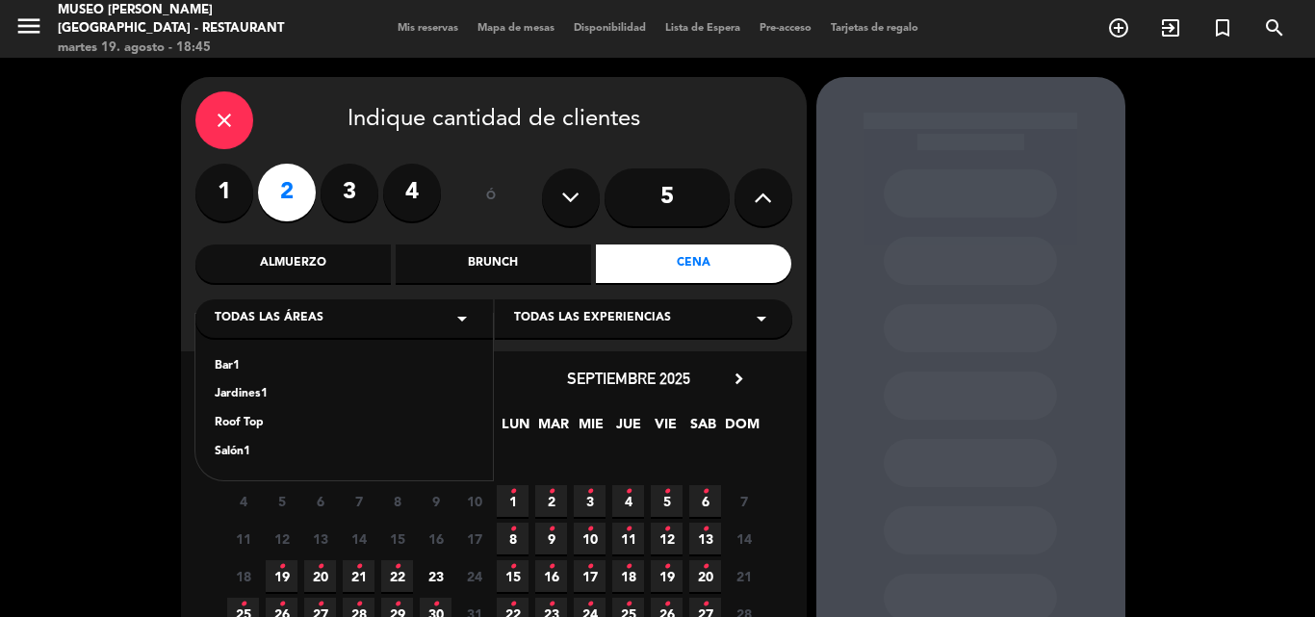
click at [235, 398] on div "Jardines1" at bounding box center [344, 394] width 259 height 19
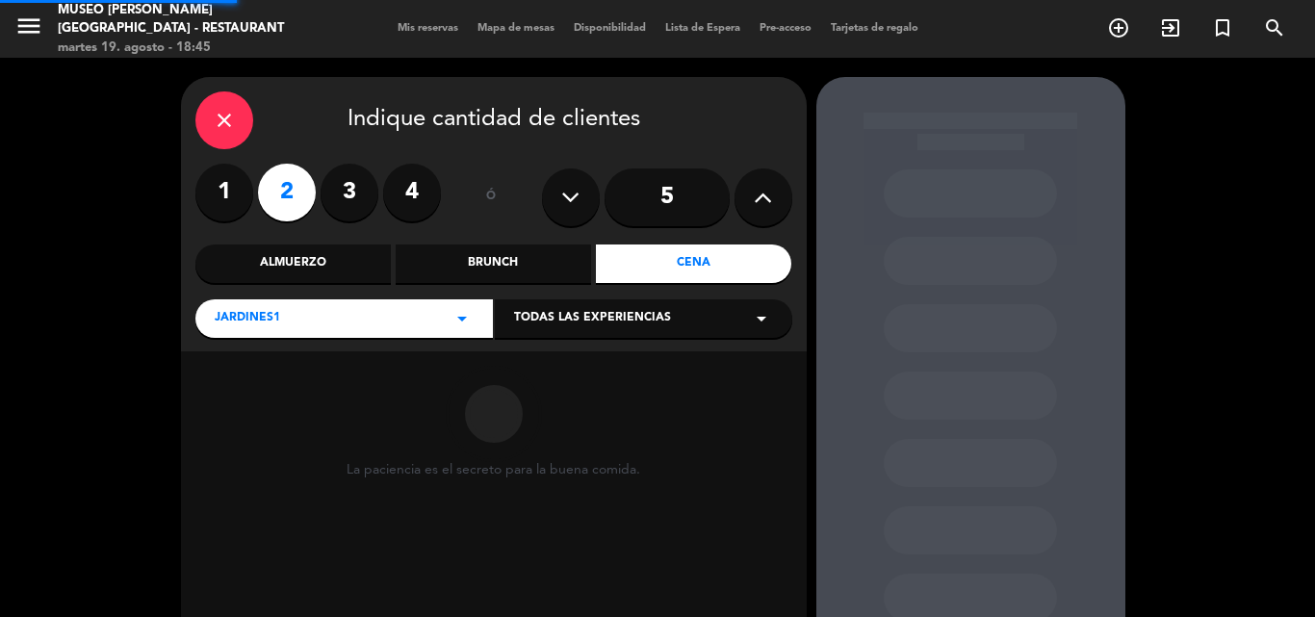
scroll to position [130, 0]
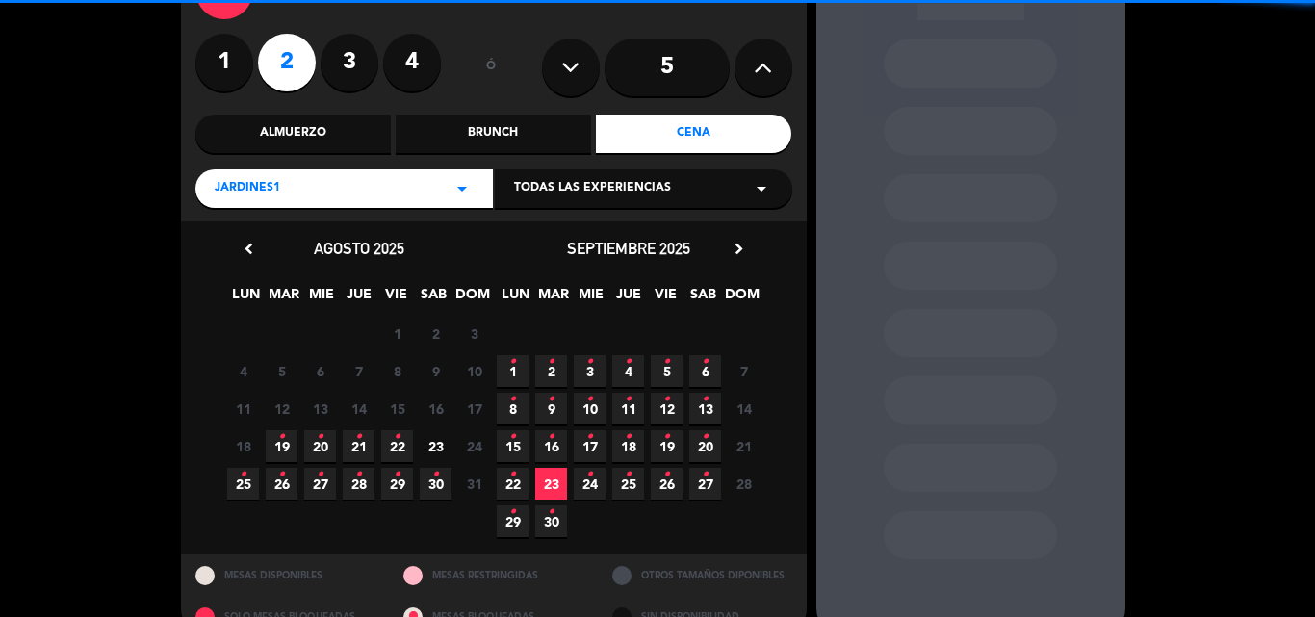
click at [358, 450] on icon "•" at bounding box center [358, 437] width 7 height 31
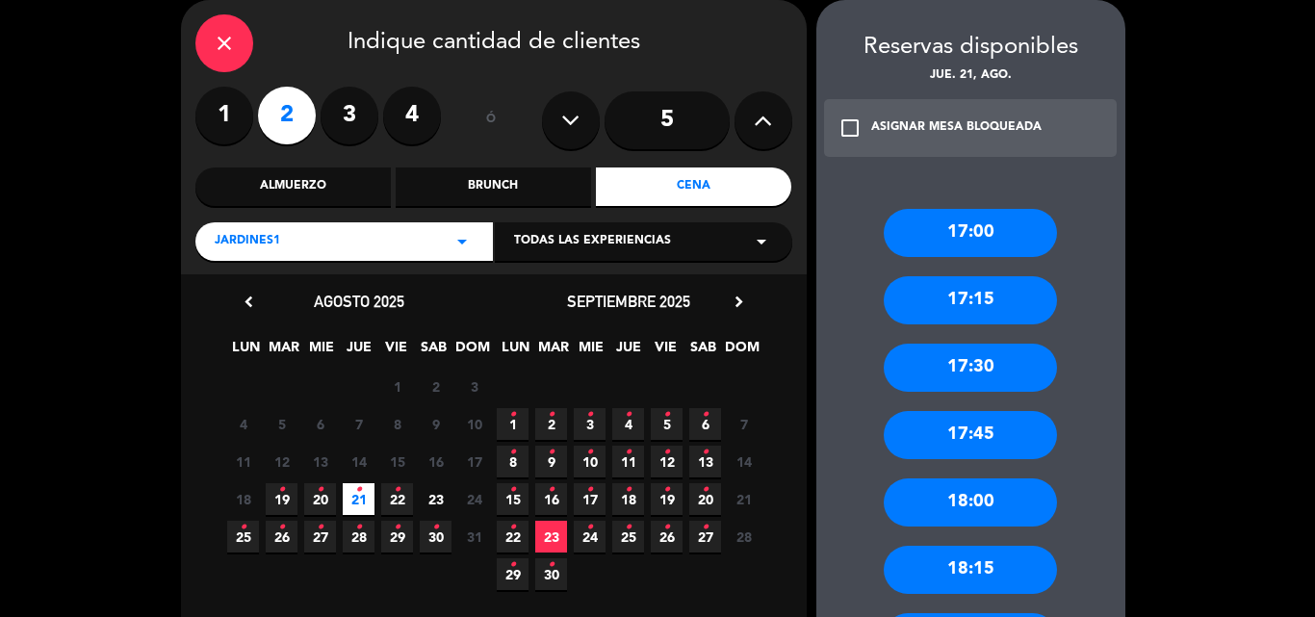
scroll to position [243, 0]
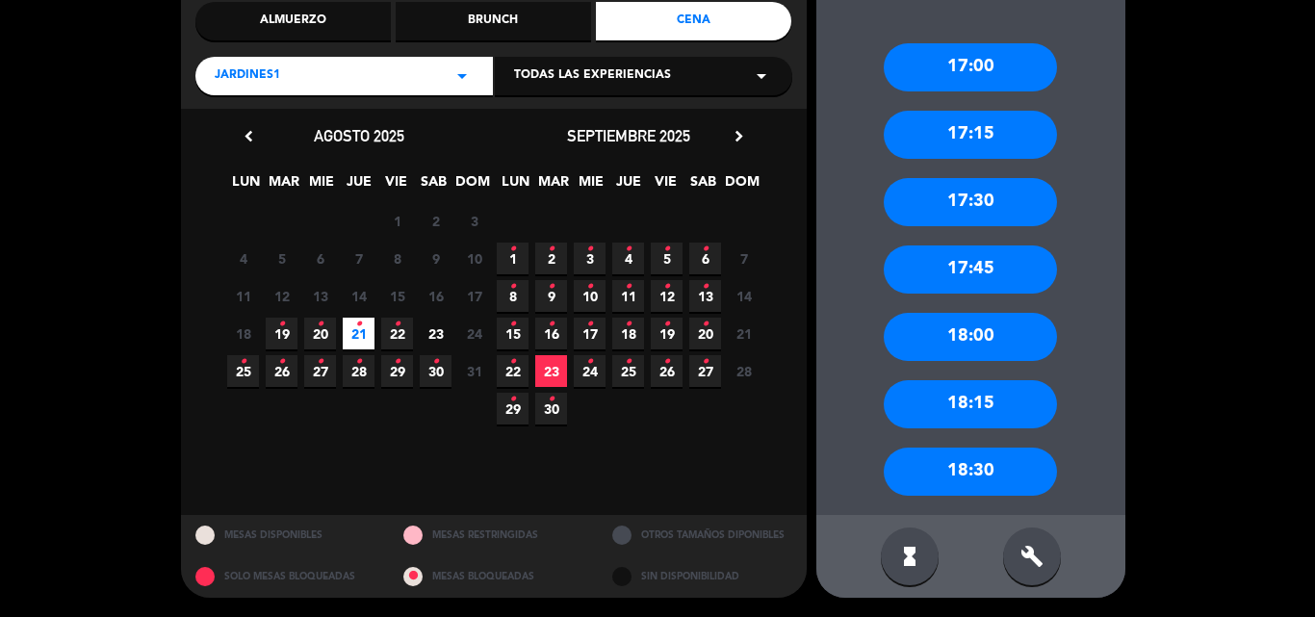
click at [283, 90] on div "Jardines1 arrow_drop_down" at bounding box center [344, 76] width 298 height 39
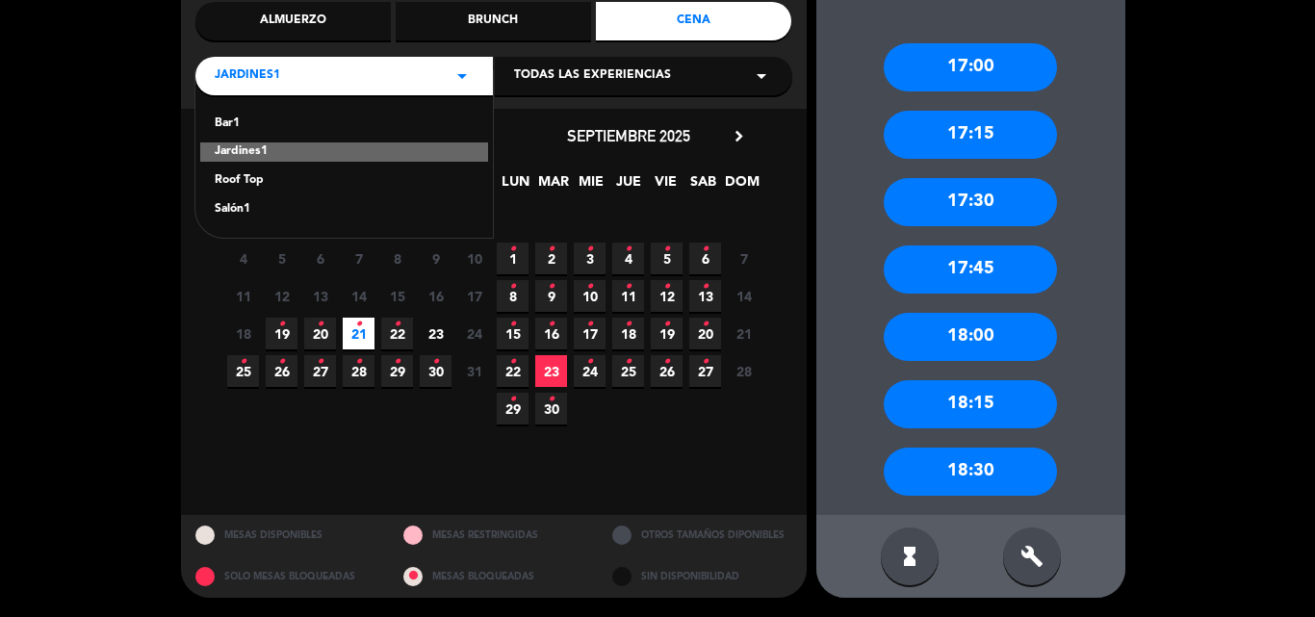
click at [244, 177] on div "Roof Top" at bounding box center [344, 180] width 259 height 19
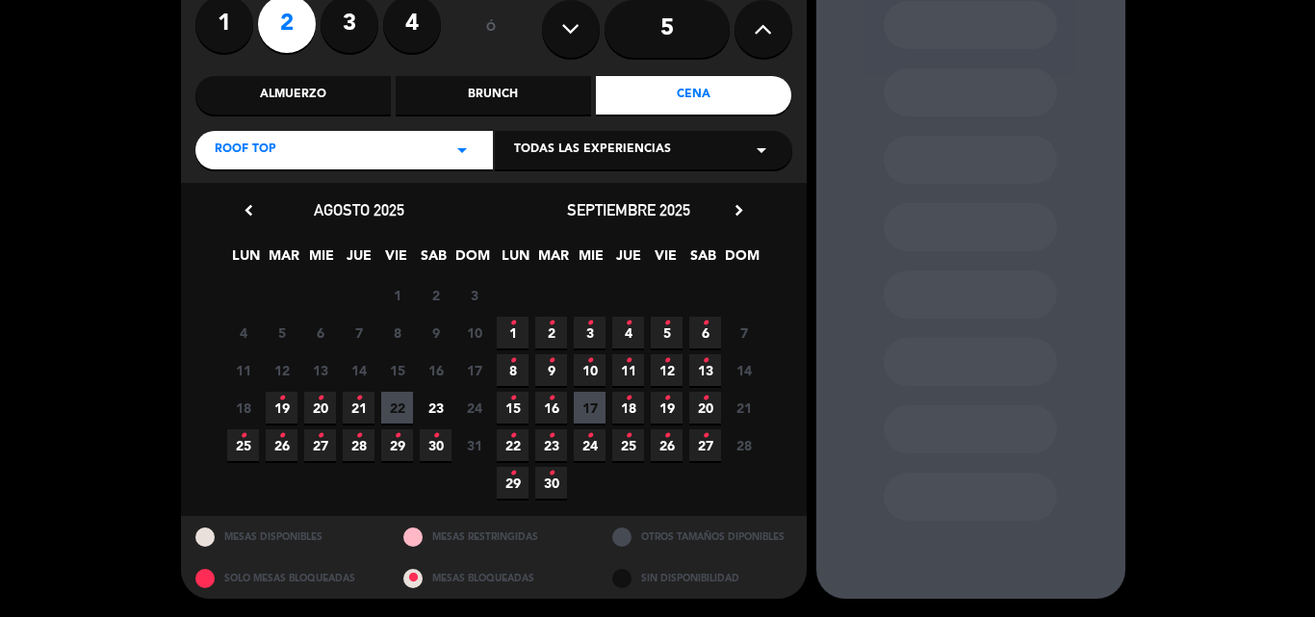
click at [367, 411] on span "21 •" at bounding box center [359, 408] width 32 height 32
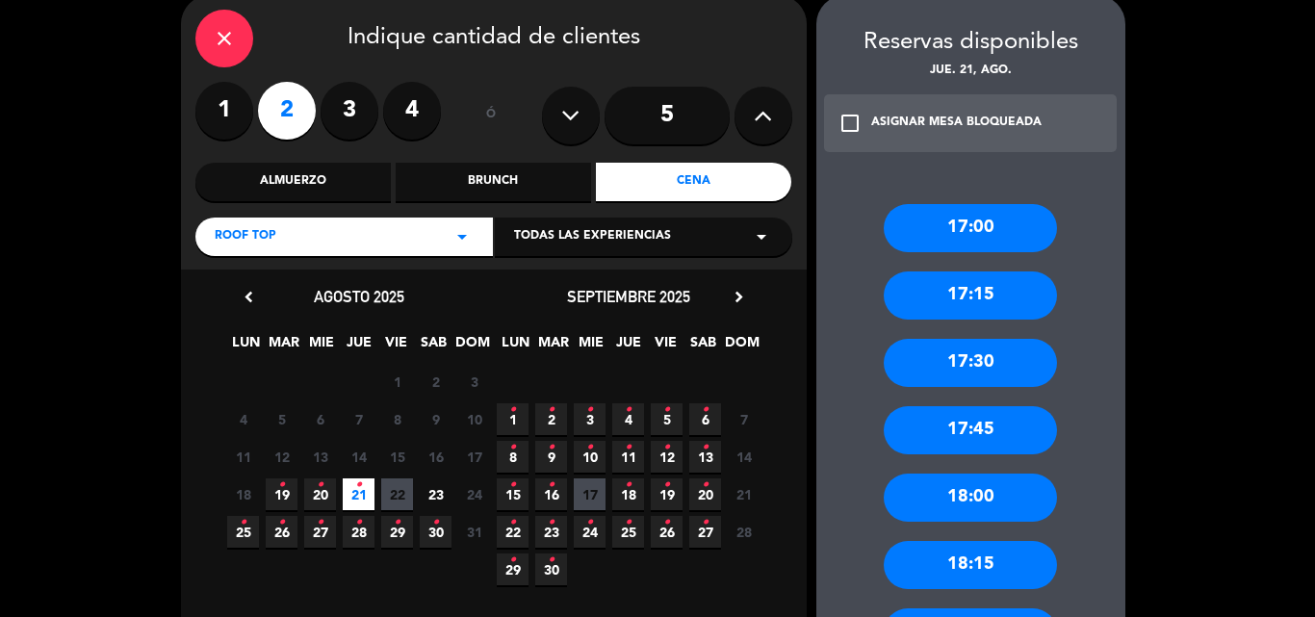
scroll to position [0, 0]
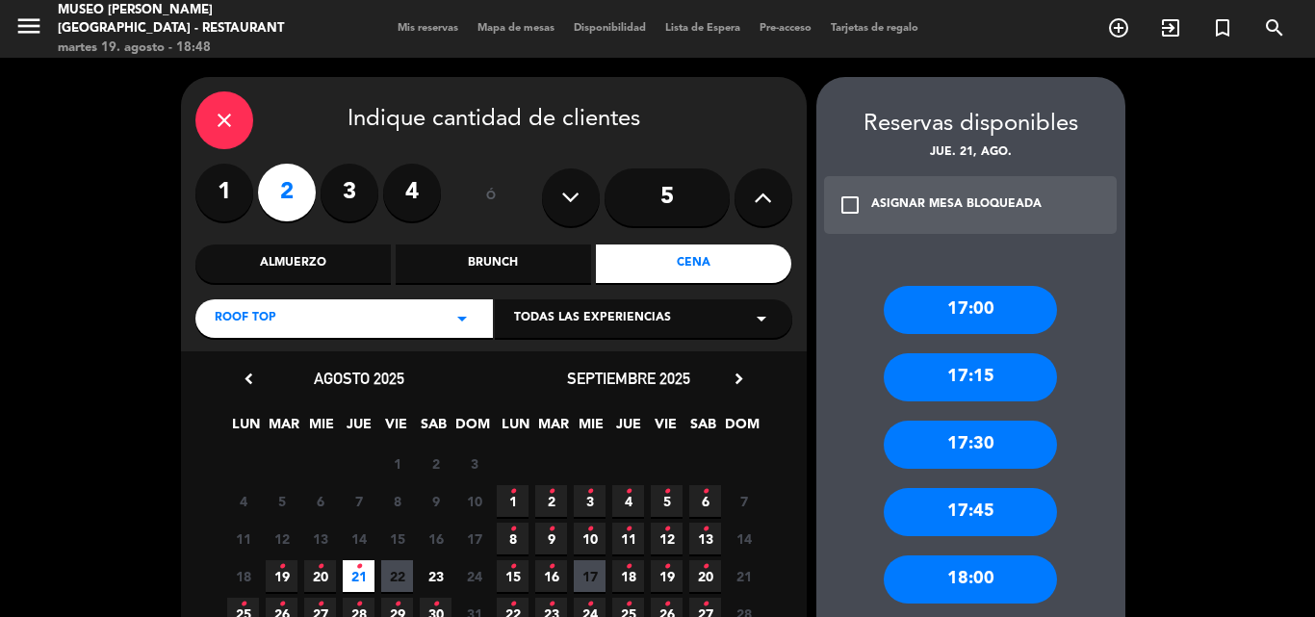
click at [229, 113] on icon "close" at bounding box center [224, 120] width 23 height 23
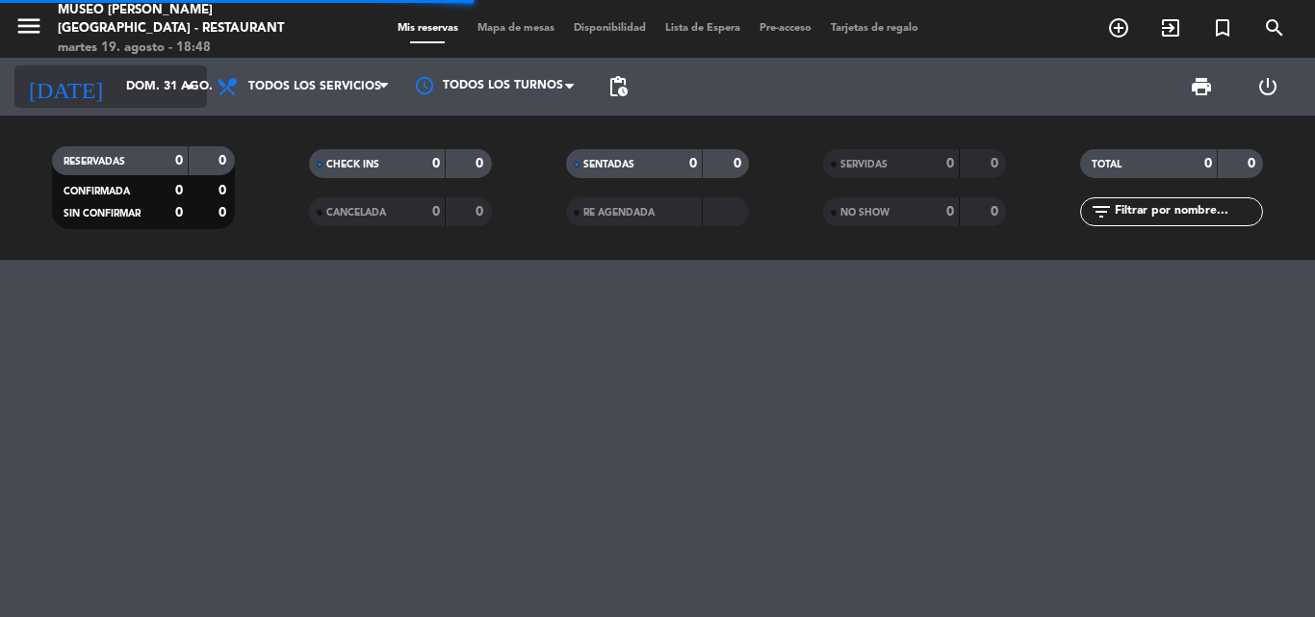
click at [117, 80] on input "dom. 31 ago." at bounding box center [198, 86] width 163 height 33
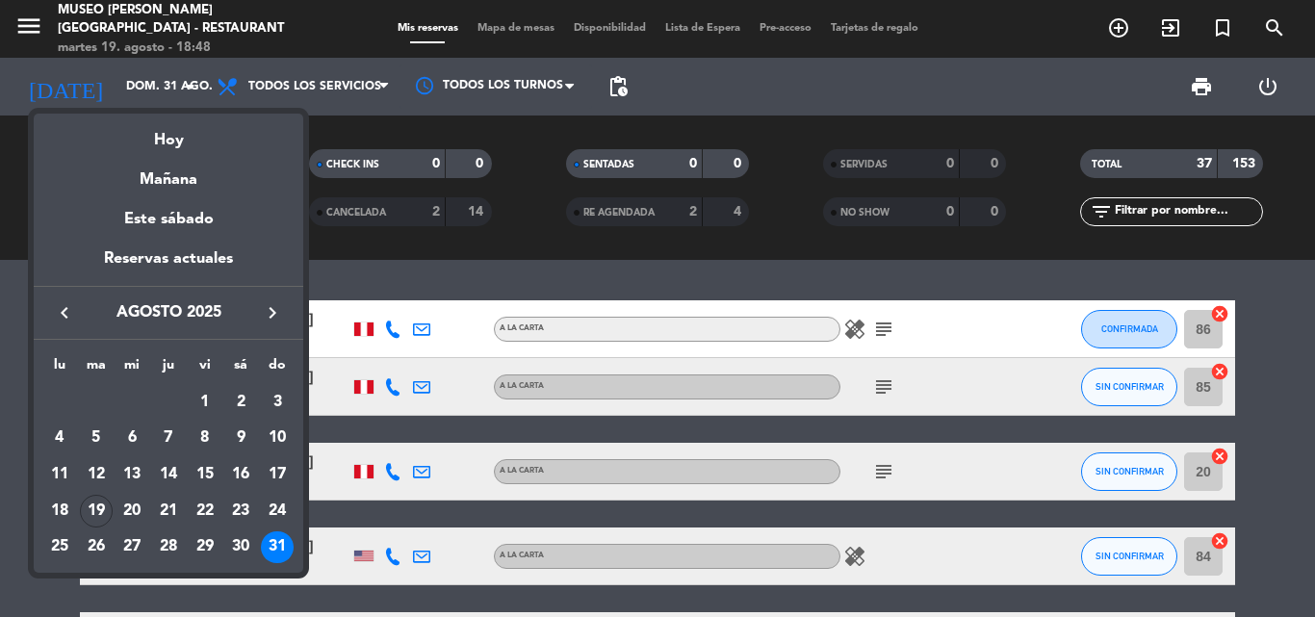
click at [273, 312] on icon "keyboard_arrow_right" at bounding box center [272, 312] width 23 height 23
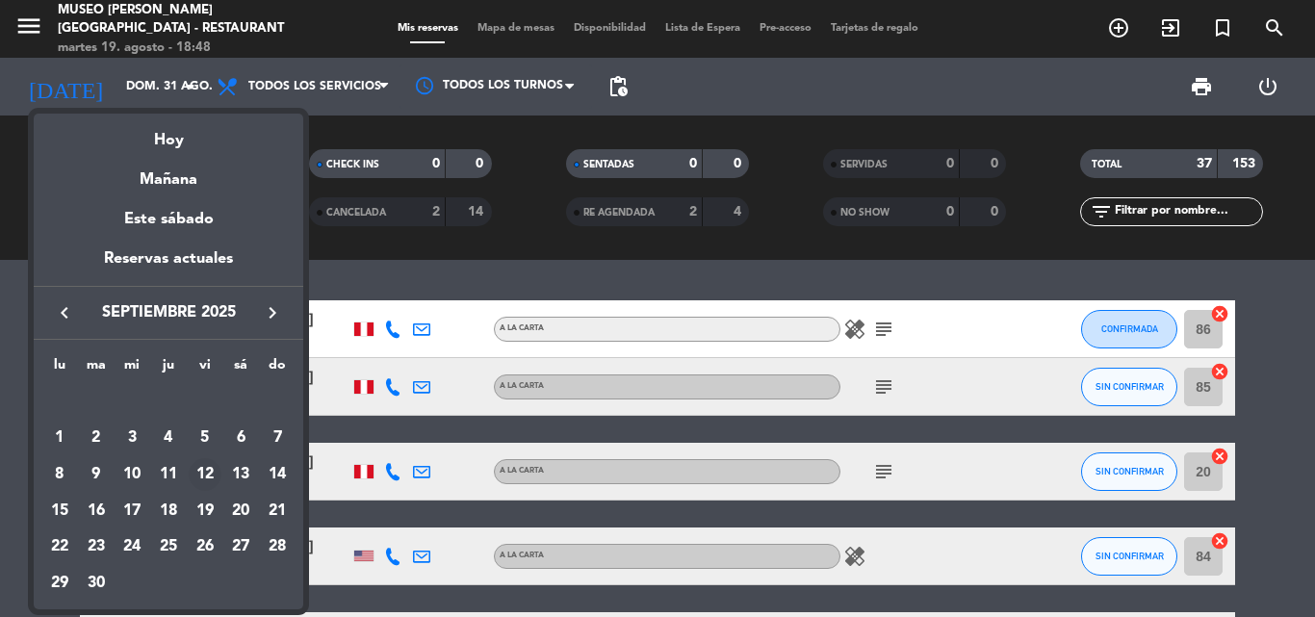
click at [205, 475] on div "12" at bounding box center [205, 474] width 33 height 33
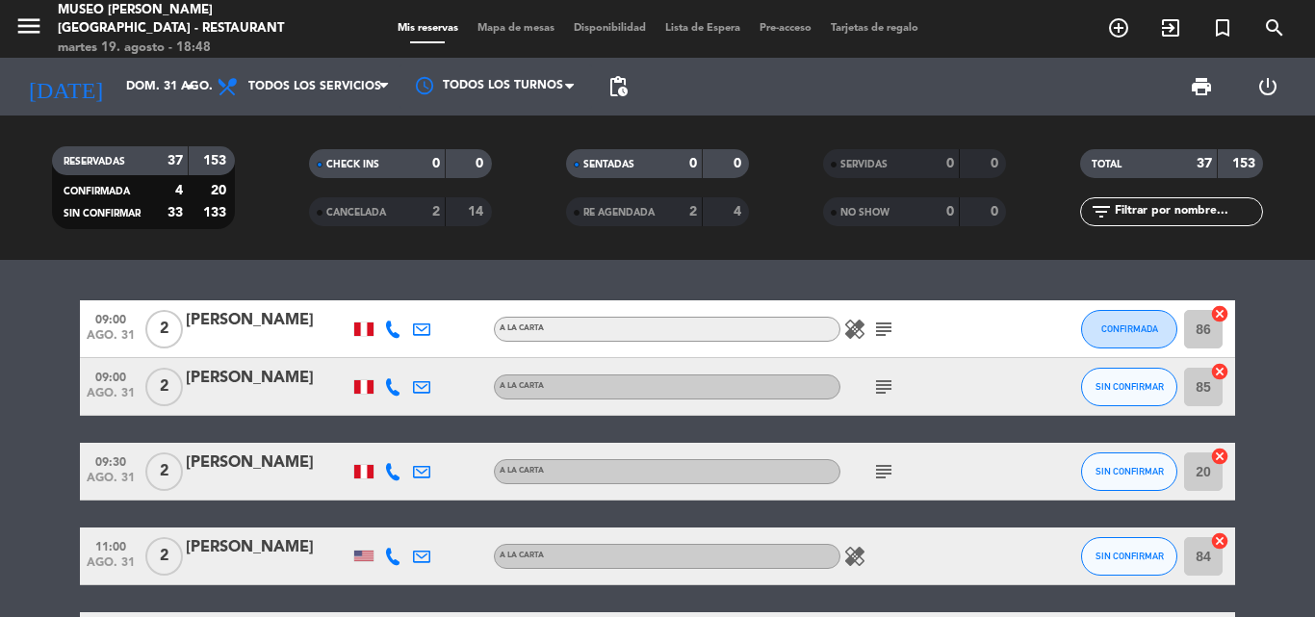
type input "[DATE]"
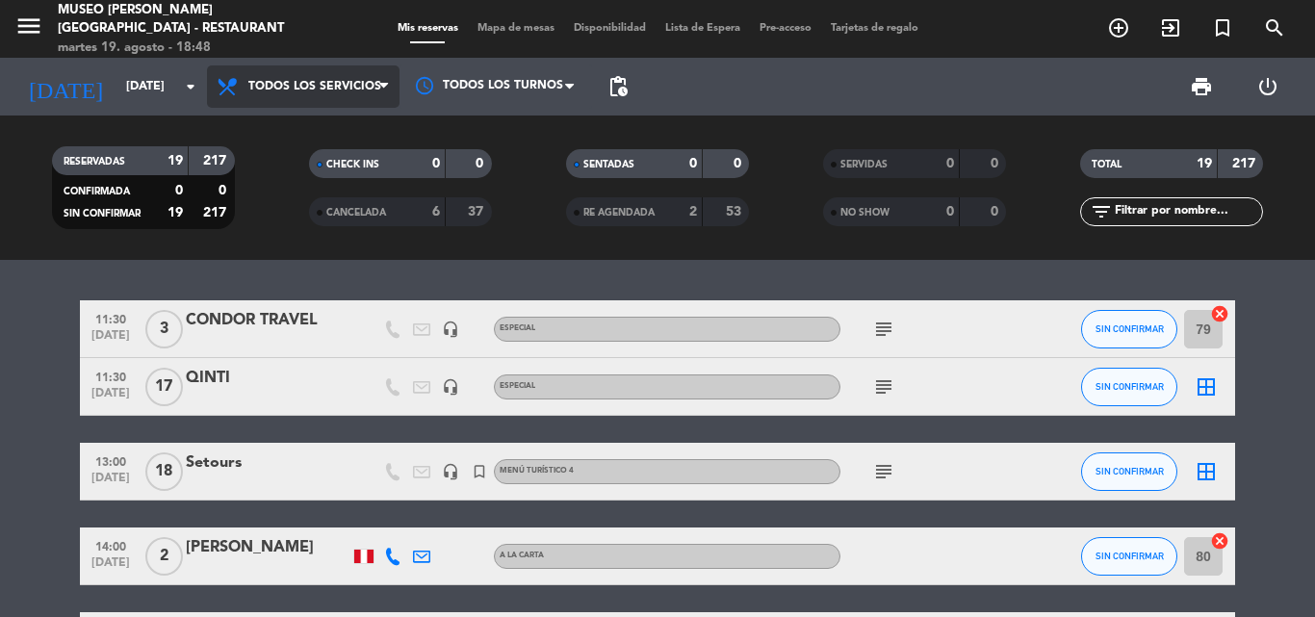
click at [289, 87] on span "Todos los servicios" at bounding box center [314, 86] width 133 height 13
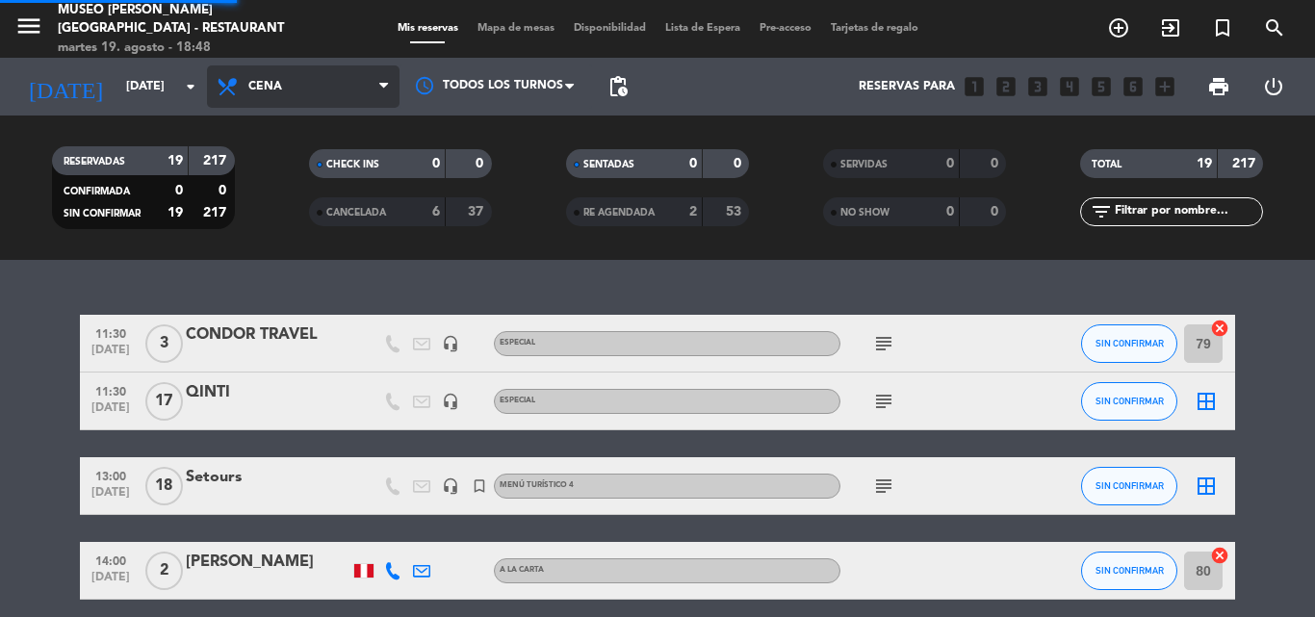
click at [265, 258] on div "menu [GEOGRAPHIC_DATA][PERSON_NAME] - Restaurant [DATE] 19. agosto - 18:48 Mis …" at bounding box center [657, 130] width 1315 height 260
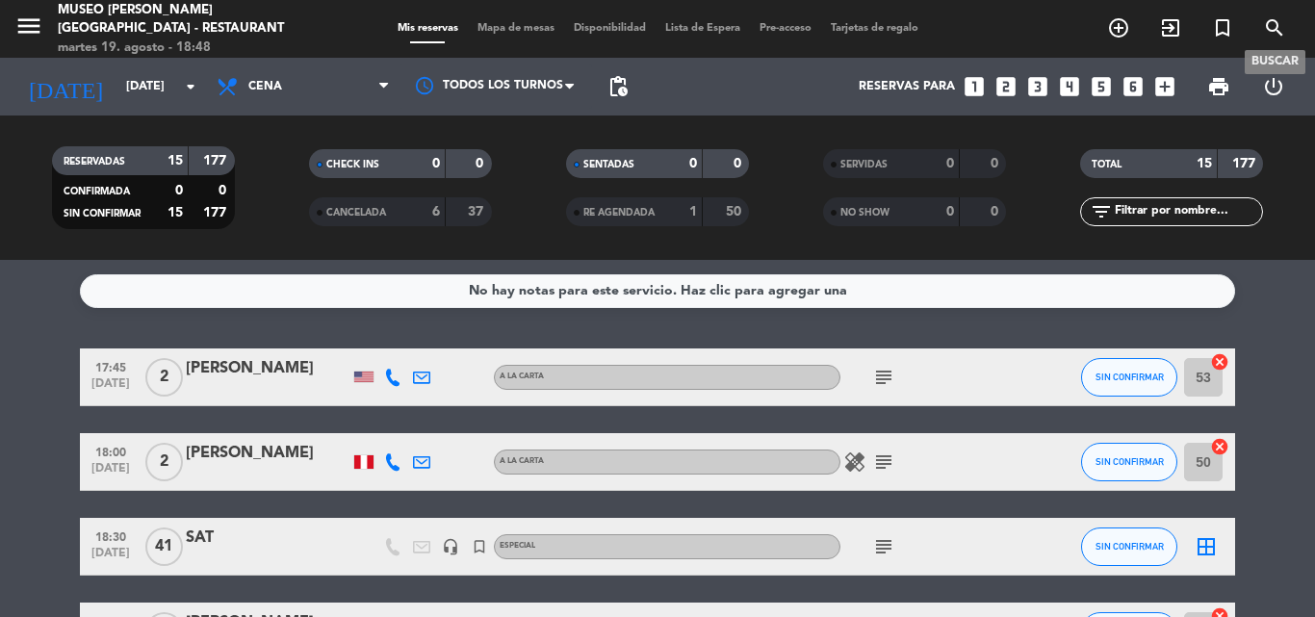
click at [1271, 32] on icon "search" at bounding box center [1274, 27] width 23 height 23
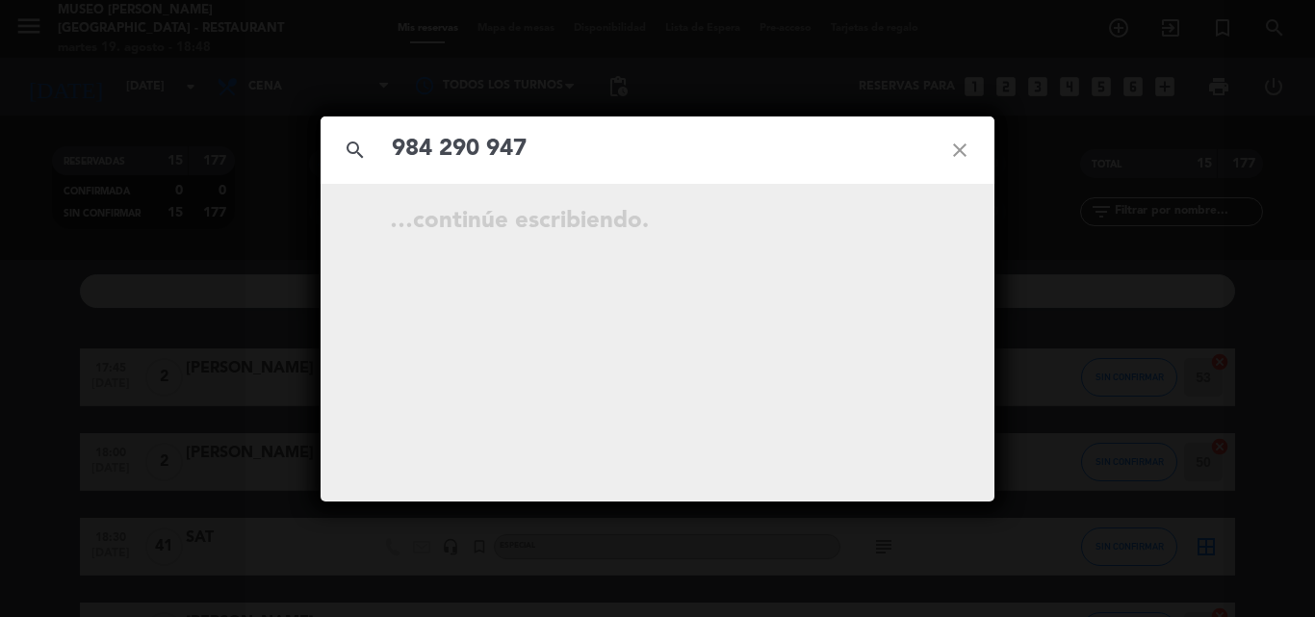
click at [445, 143] on input "984 290 947" at bounding box center [657, 149] width 535 height 39
click at [480, 144] on input "984290 947" at bounding box center [657, 149] width 535 height 39
type input "984290947"
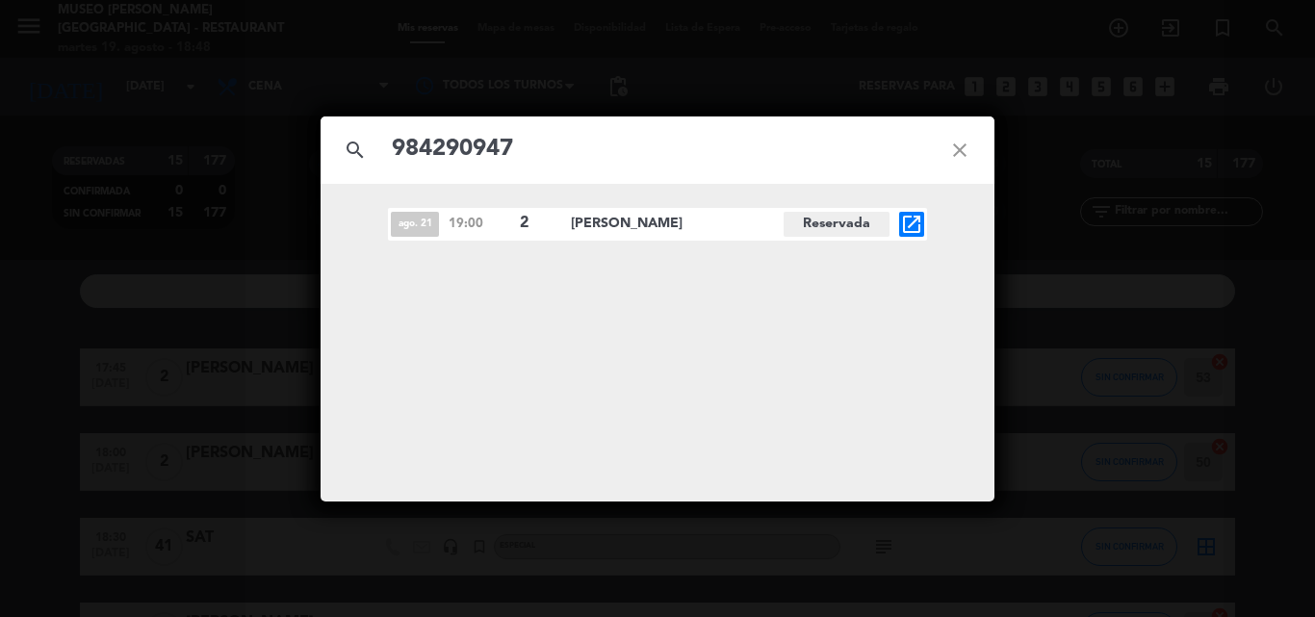
click at [915, 221] on icon "open_in_new" at bounding box center [911, 224] width 23 height 23
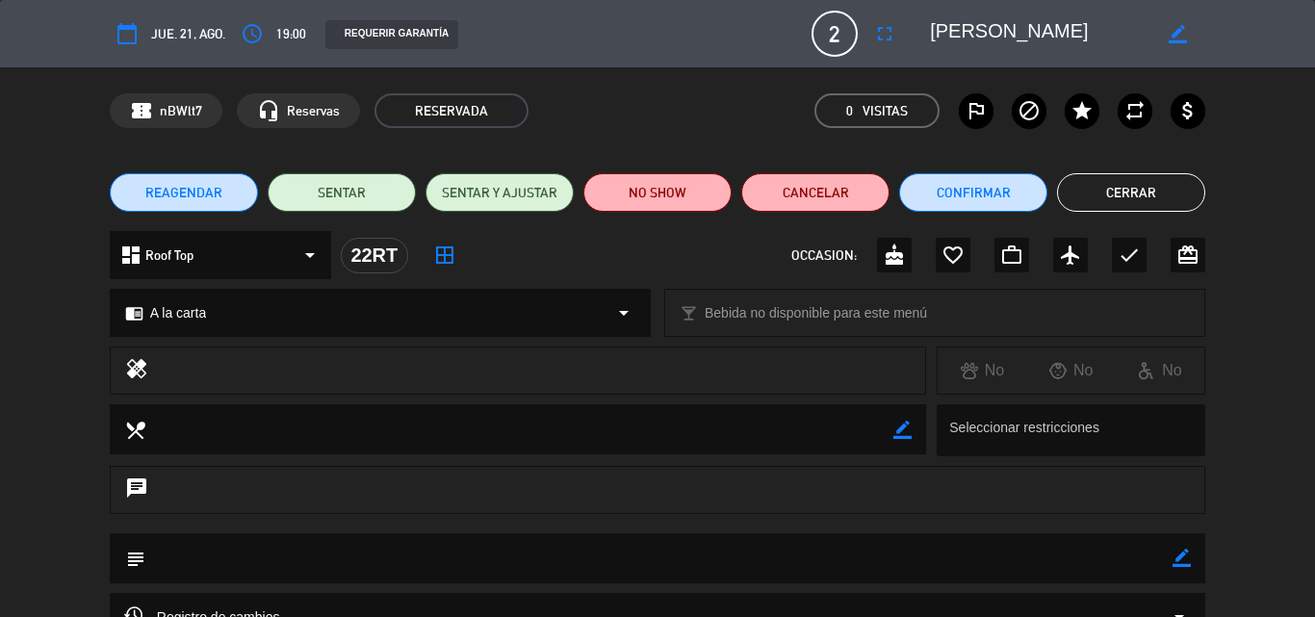
drag, startPoint x: 1183, startPoint y: 555, endPoint x: 823, endPoint y: 556, distance: 360.1
click at [1181, 555] on icon "border_color" at bounding box center [1182, 558] width 18 height 18
click at [820, 556] on textarea at bounding box center [658, 557] width 1027 height 49
type textarea "o"
paste textarea "¿Quieres ser mi novia(o)?"
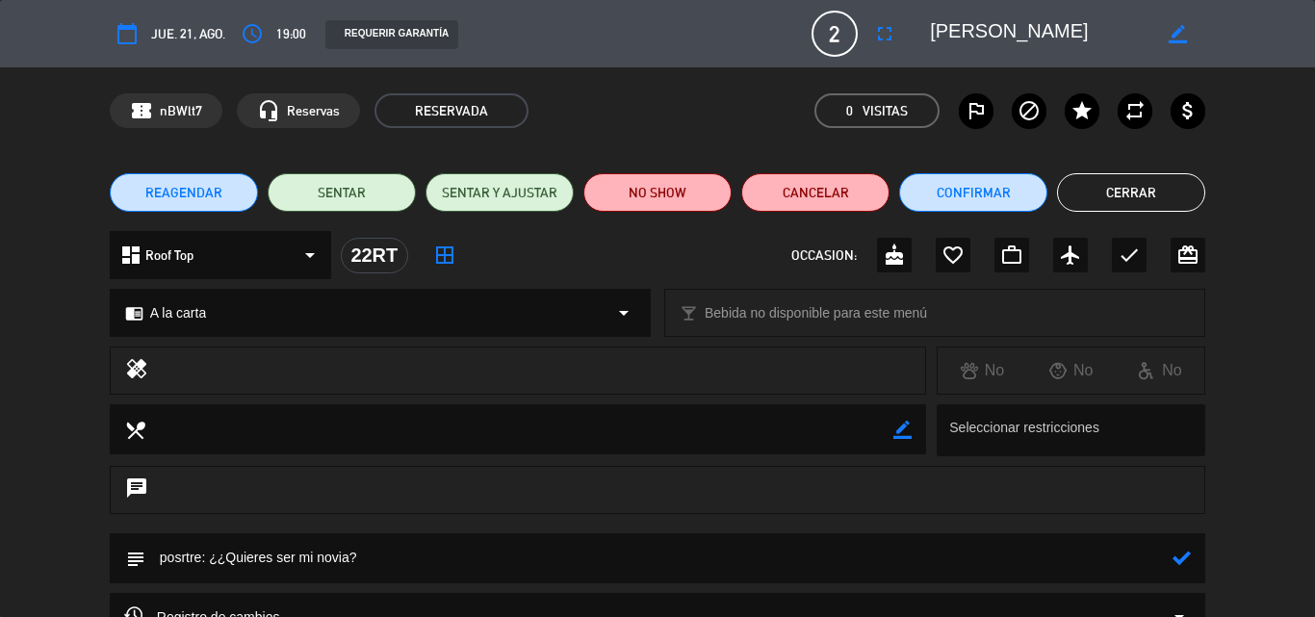
type textarea "posrtre: ¿¿Quieres ser mi novia?"
click at [1187, 558] on icon at bounding box center [1182, 558] width 18 height 18
click at [1011, 196] on button "Confirmar" at bounding box center [973, 192] width 148 height 39
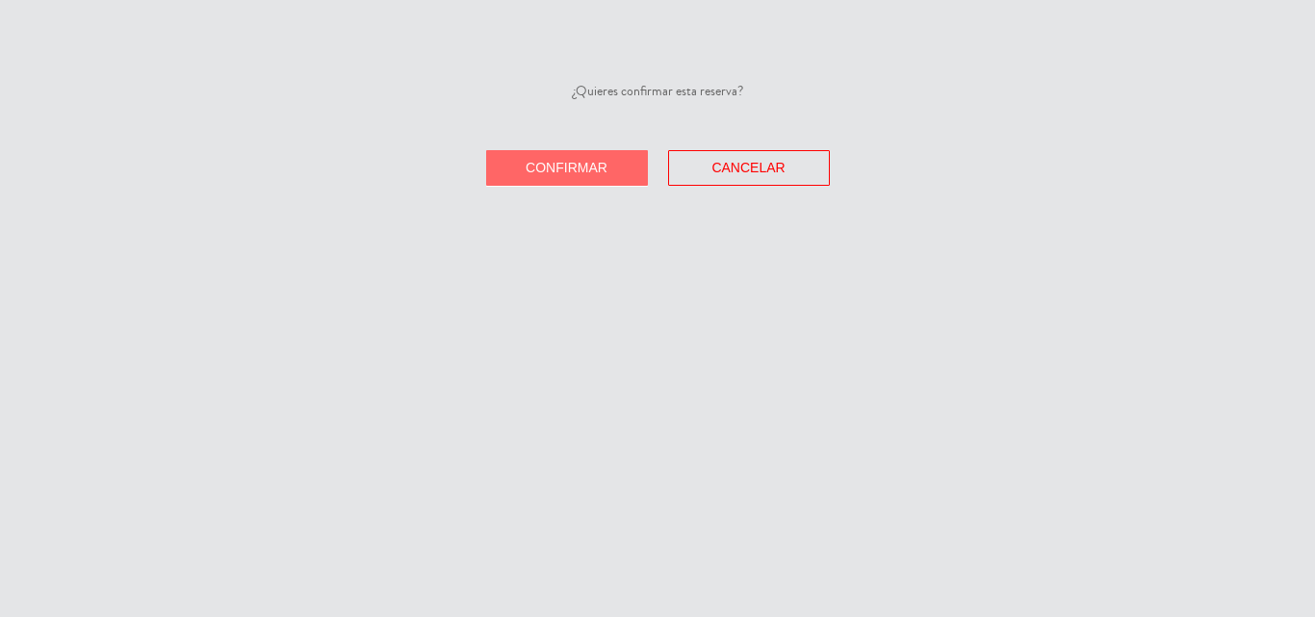
click at [542, 171] on span "Confirmar" at bounding box center [567, 167] width 82 height 15
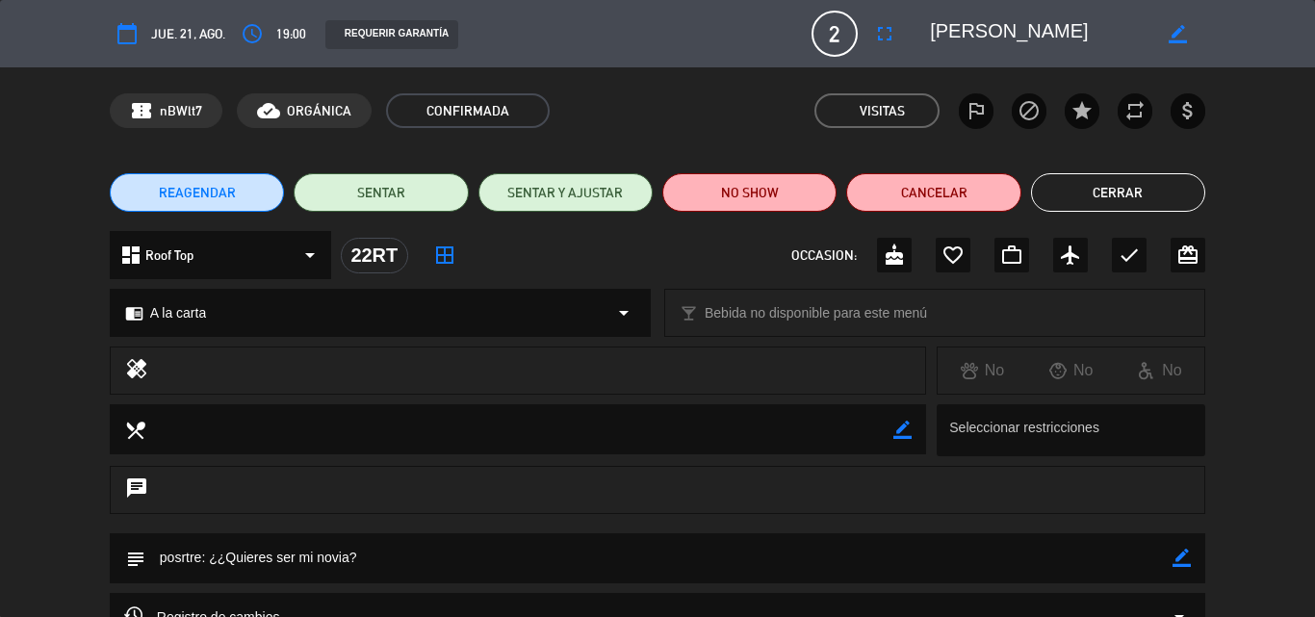
click at [1136, 199] on button "Cerrar" at bounding box center [1118, 192] width 174 height 39
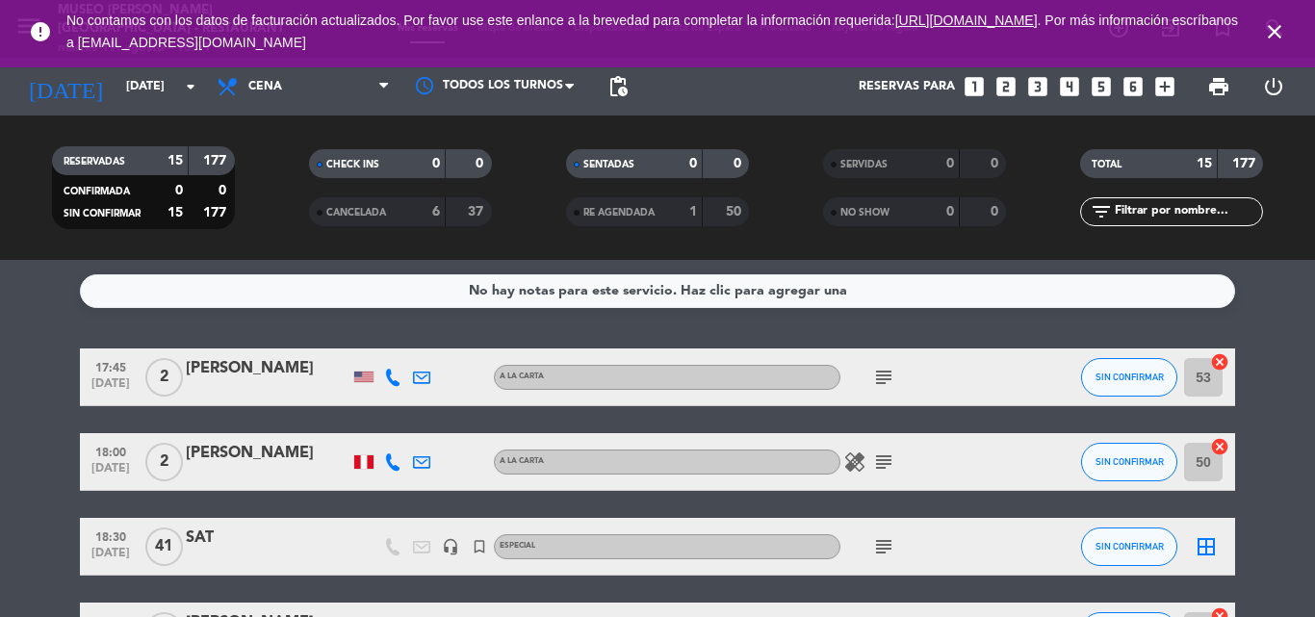
click at [1270, 29] on icon "close" at bounding box center [1274, 31] width 23 height 23
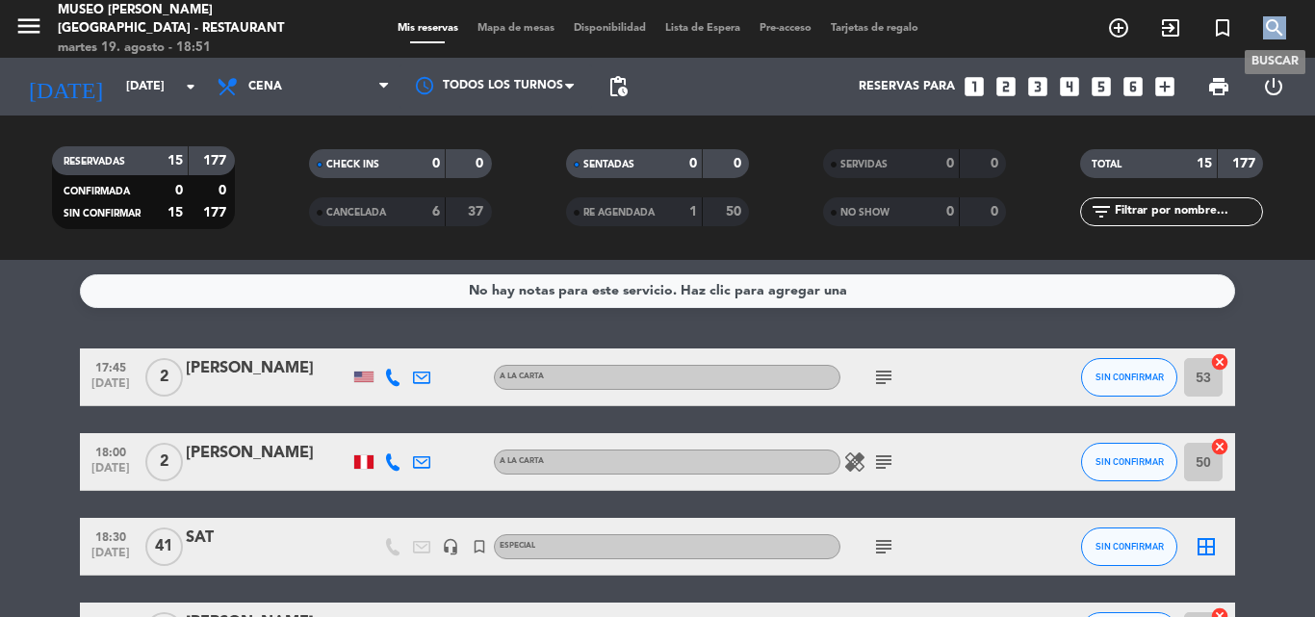
click at [1270, 29] on icon "search" at bounding box center [1274, 27] width 23 height 23
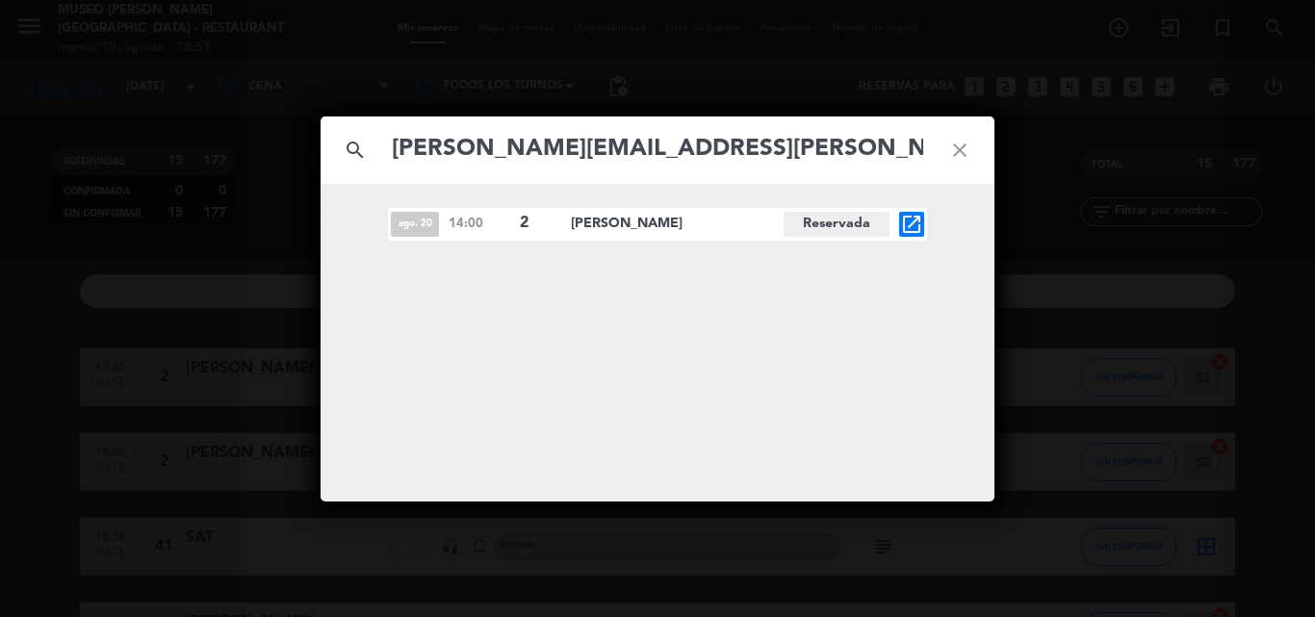
type input "[PERSON_NAME][EMAIL_ADDRESS][PERSON_NAME][PERSON_NAME][DOMAIN_NAME]"
click at [906, 223] on icon "open_in_new" at bounding box center [911, 224] width 23 height 23
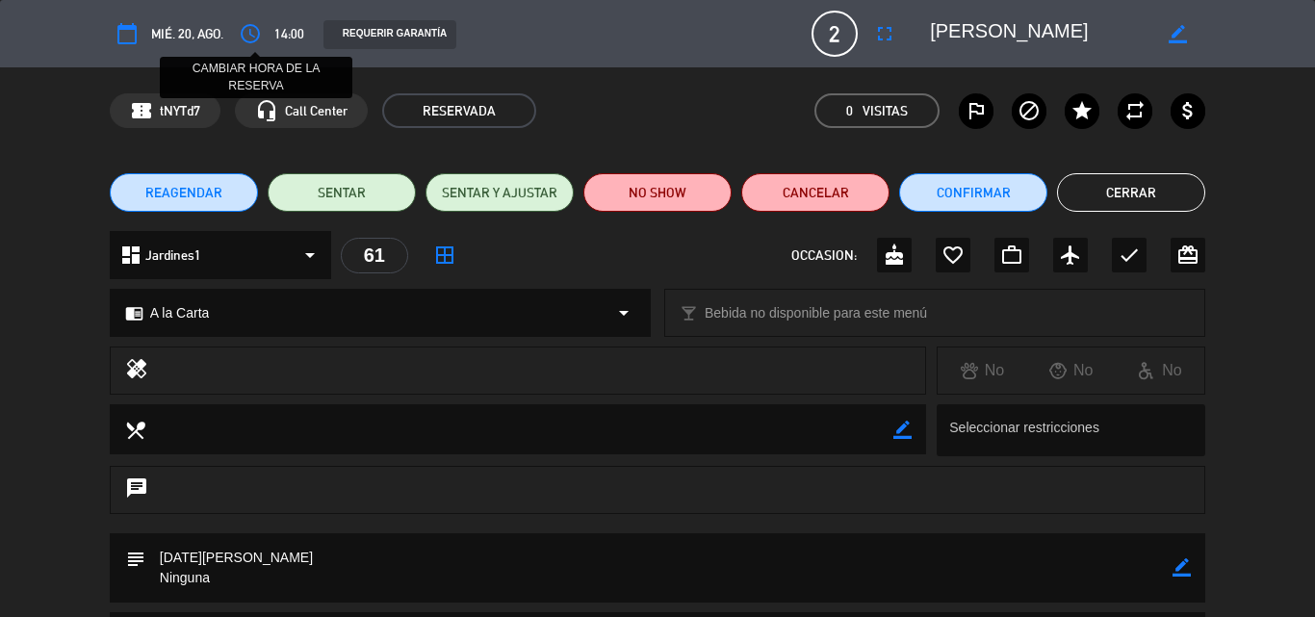
click at [249, 28] on icon "access_time" at bounding box center [250, 33] width 23 height 23
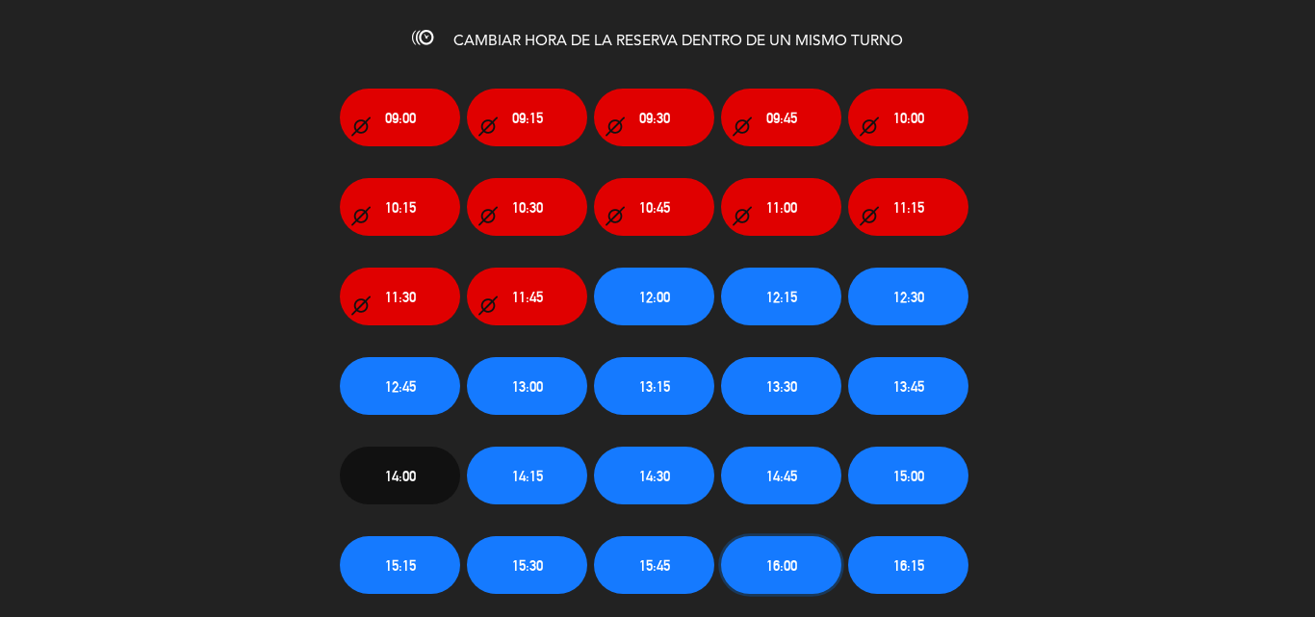
click at [795, 573] on span "16:00" at bounding box center [781, 566] width 31 height 22
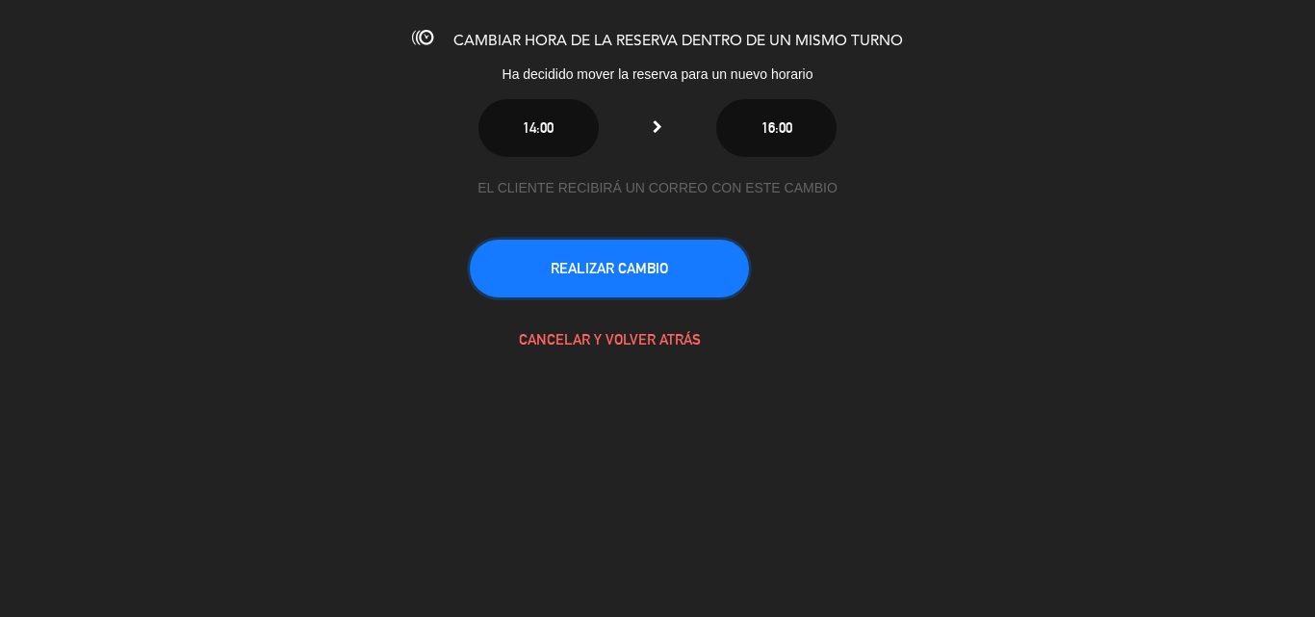
click at [670, 272] on button "REALIZAR CAMBIO" at bounding box center [609, 269] width 279 height 58
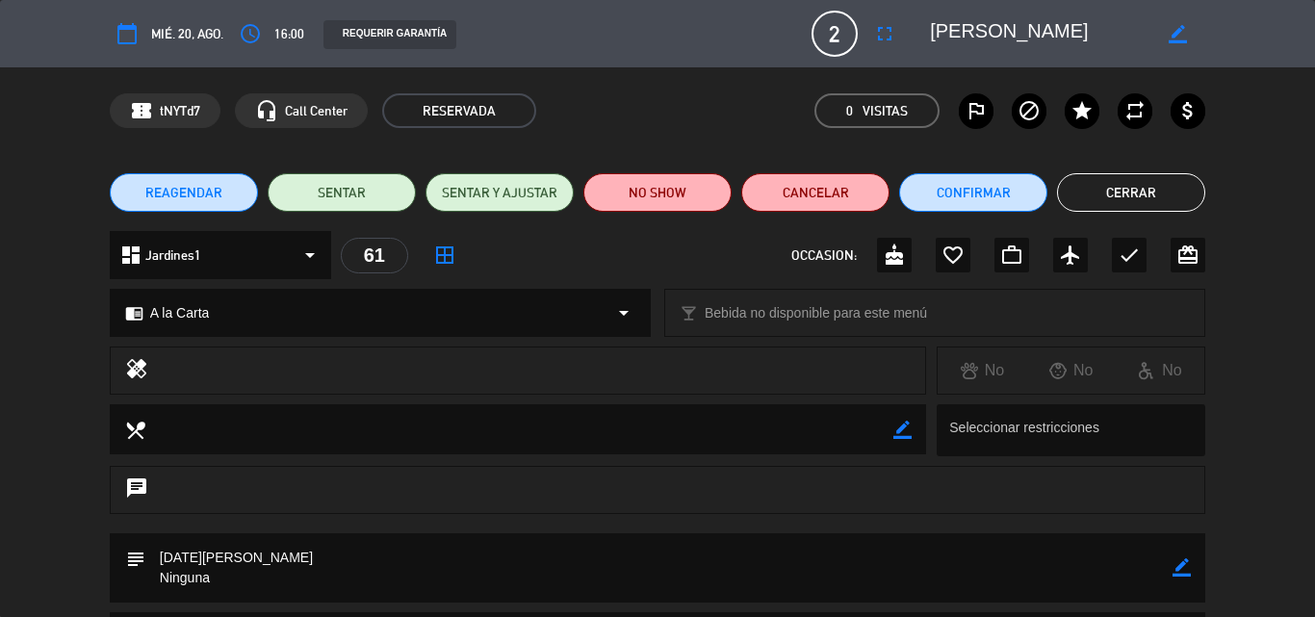
click at [1107, 198] on button "Cerrar" at bounding box center [1131, 192] width 148 height 39
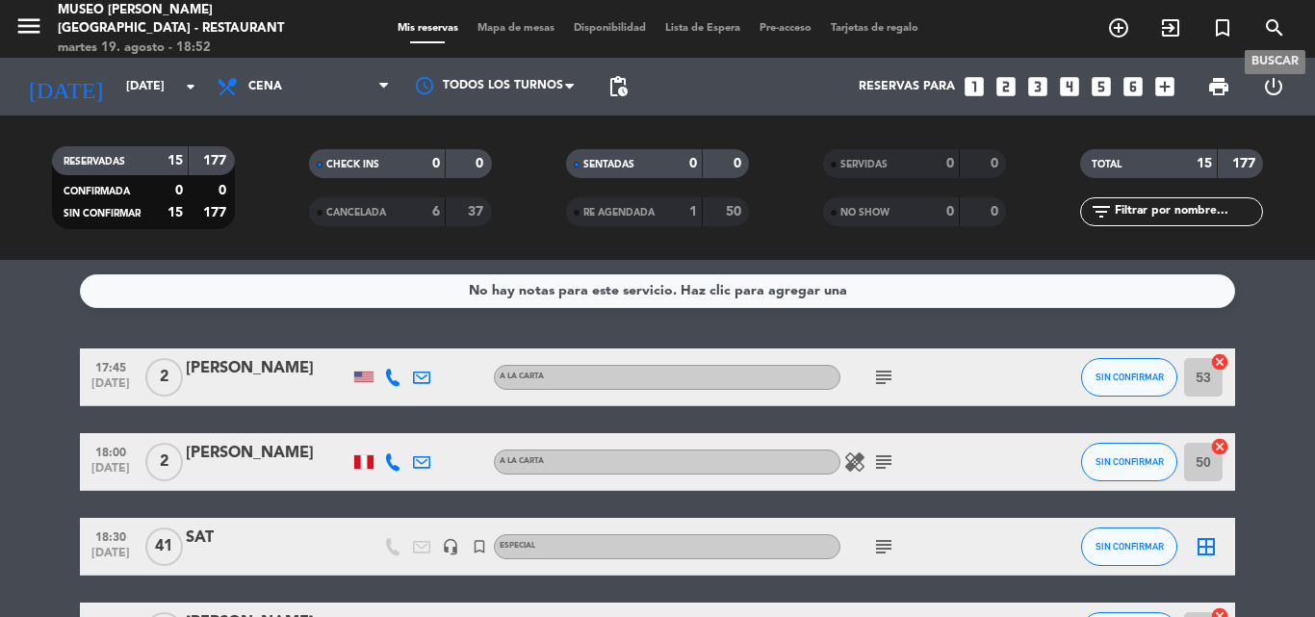
click at [1277, 33] on icon "search" at bounding box center [1274, 27] width 23 height 23
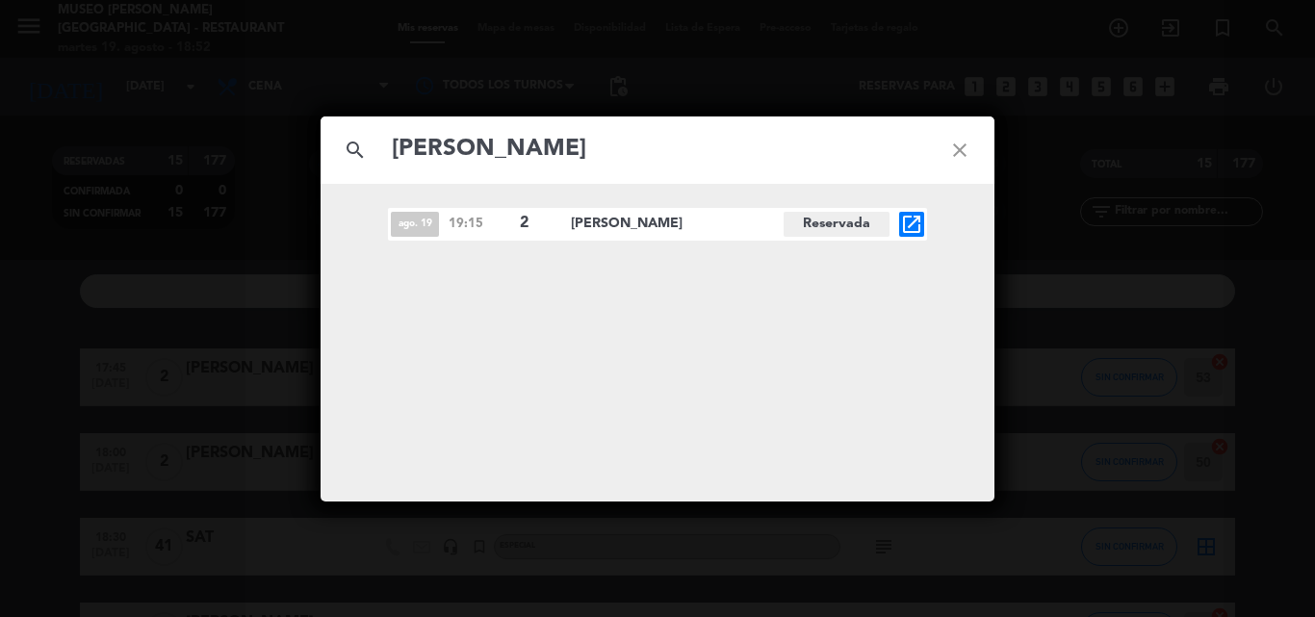
type input "[PERSON_NAME]"
click at [911, 217] on icon "open_in_new" at bounding box center [911, 224] width 23 height 23
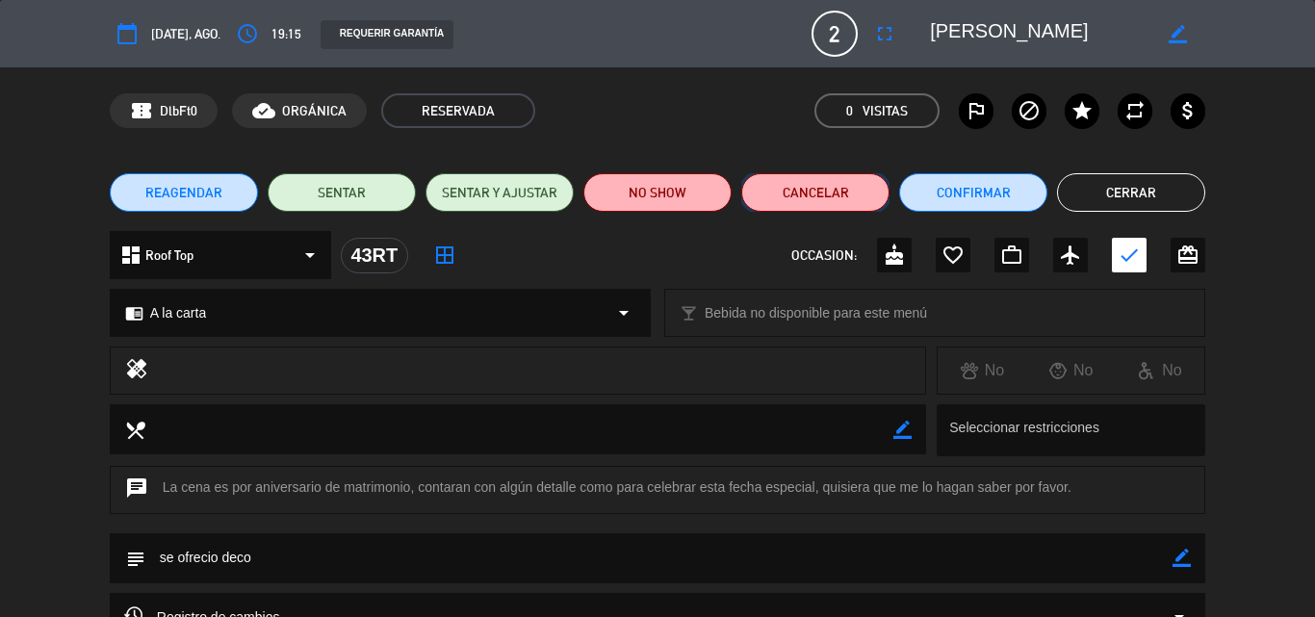
click at [824, 190] on button "Cancelar" at bounding box center [815, 192] width 148 height 39
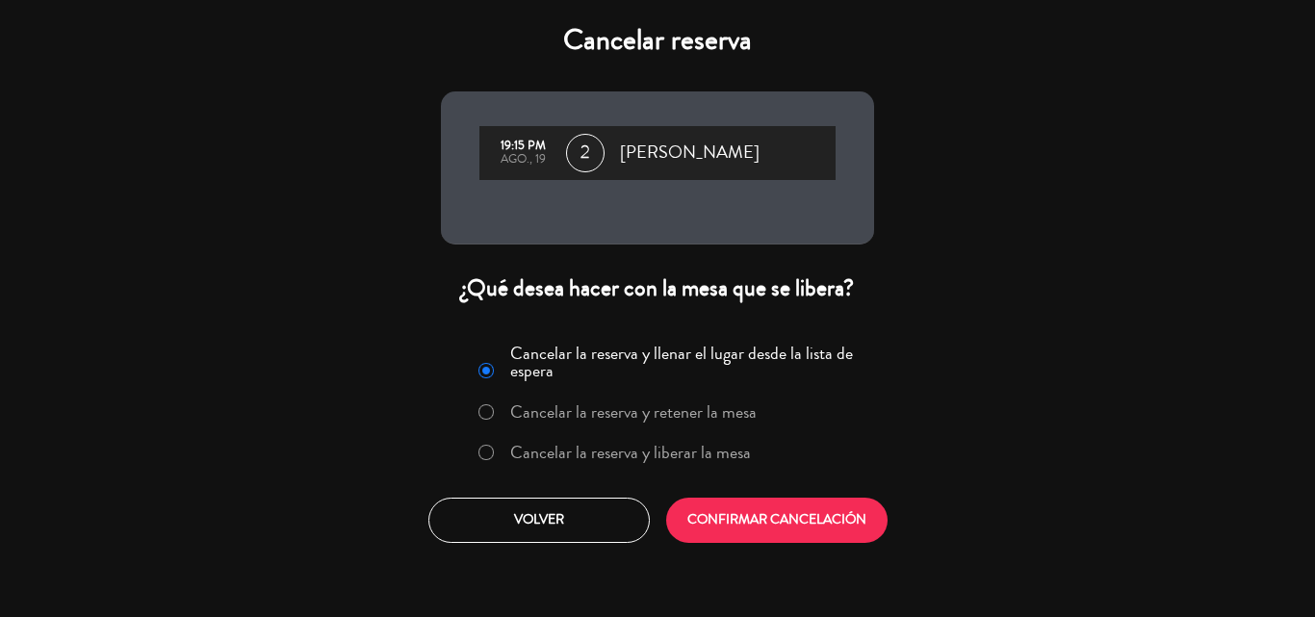
click at [627, 438] on label "Cancelar la reserva y liberar la mesa" at bounding box center [614, 453] width 293 height 35
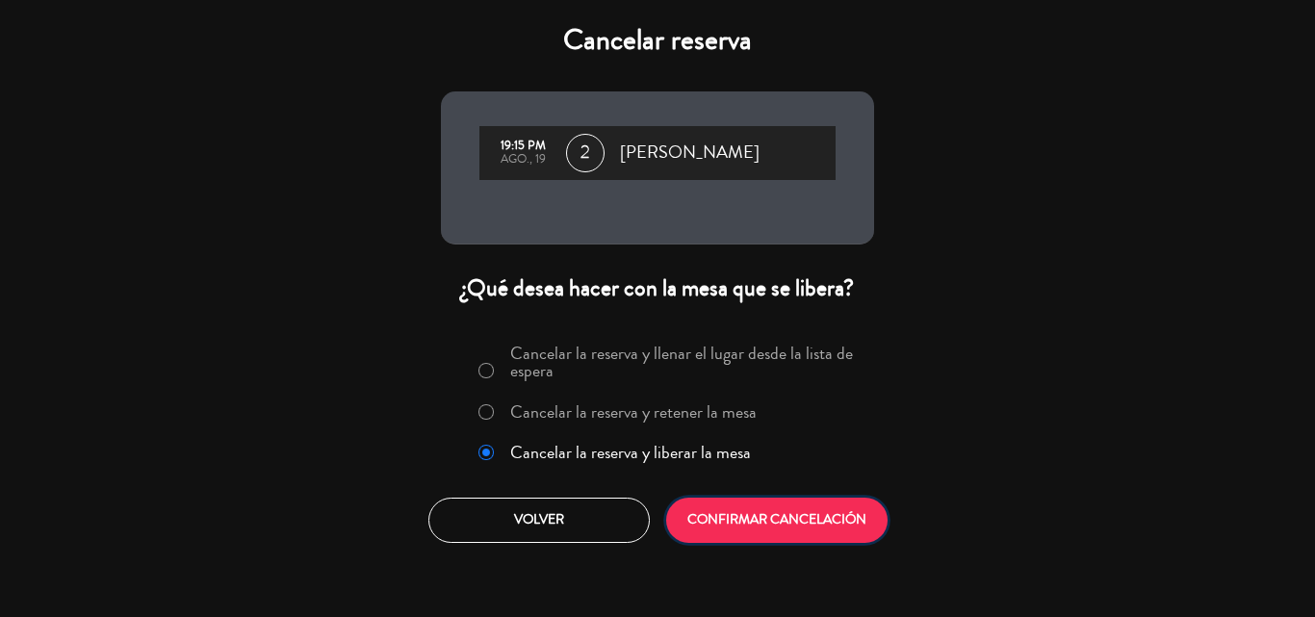
click at [797, 523] on button "CONFIRMAR CANCELACIÓN" at bounding box center [776, 520] width 221 height 45
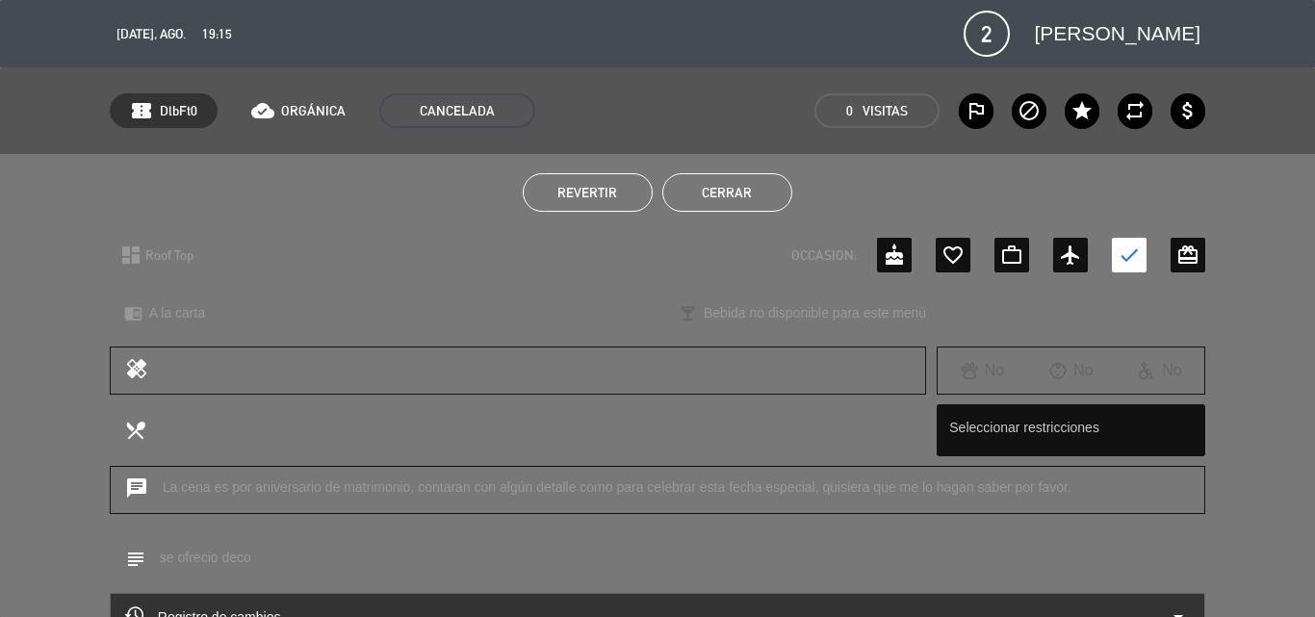
click at [728, 185] on button "Cerrar" at bounding box center [727, 192] width 130 height 39
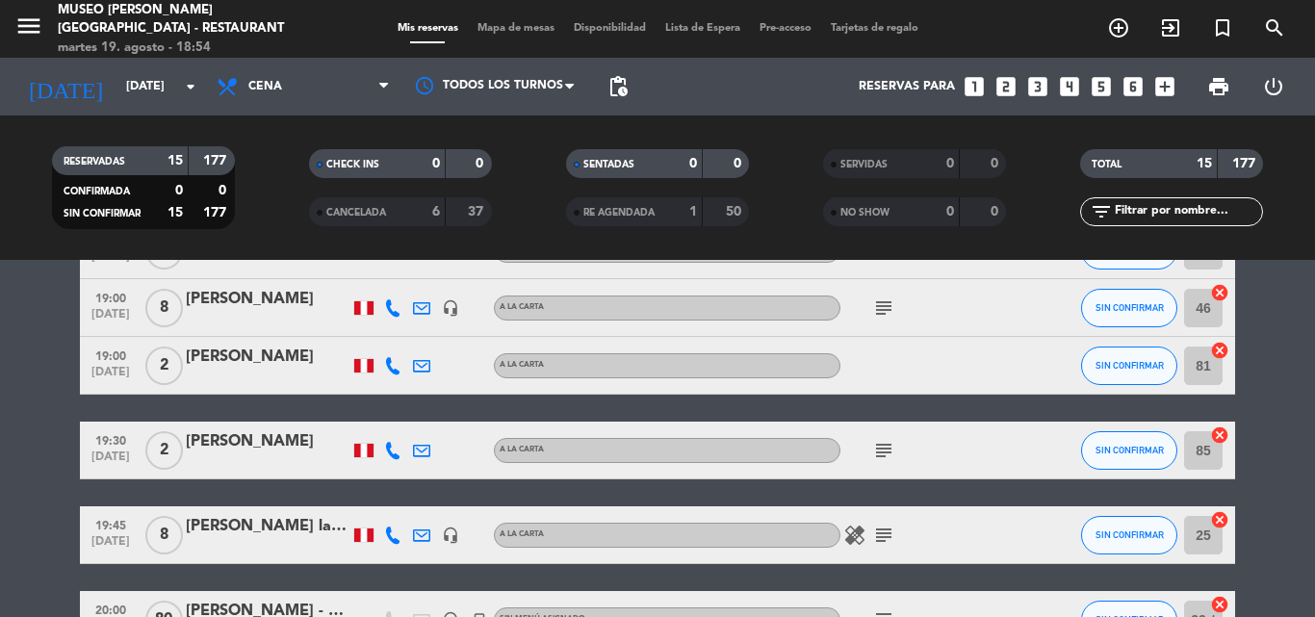
scroll to position [578, 0]
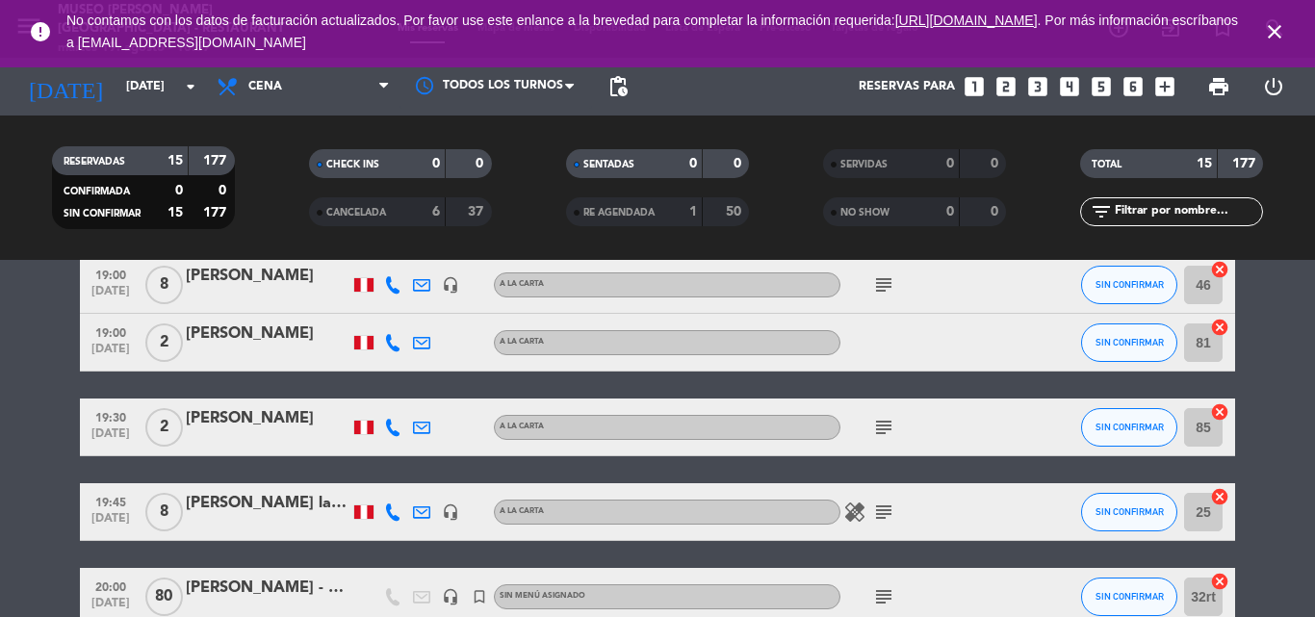
click at [1280, 33] on icon "close" at bounding box center [1274, 31] width 23 height 23
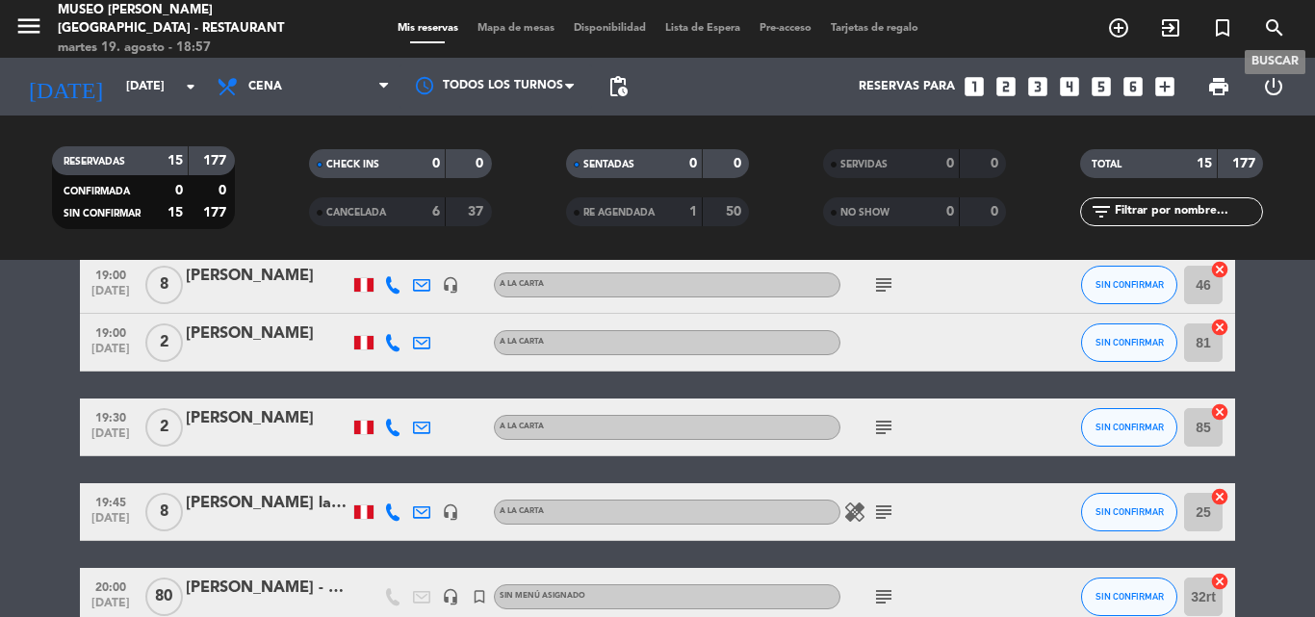
click at [1278, 28] on icon "search" at bounding box center [1274, 27] width 23 height 23
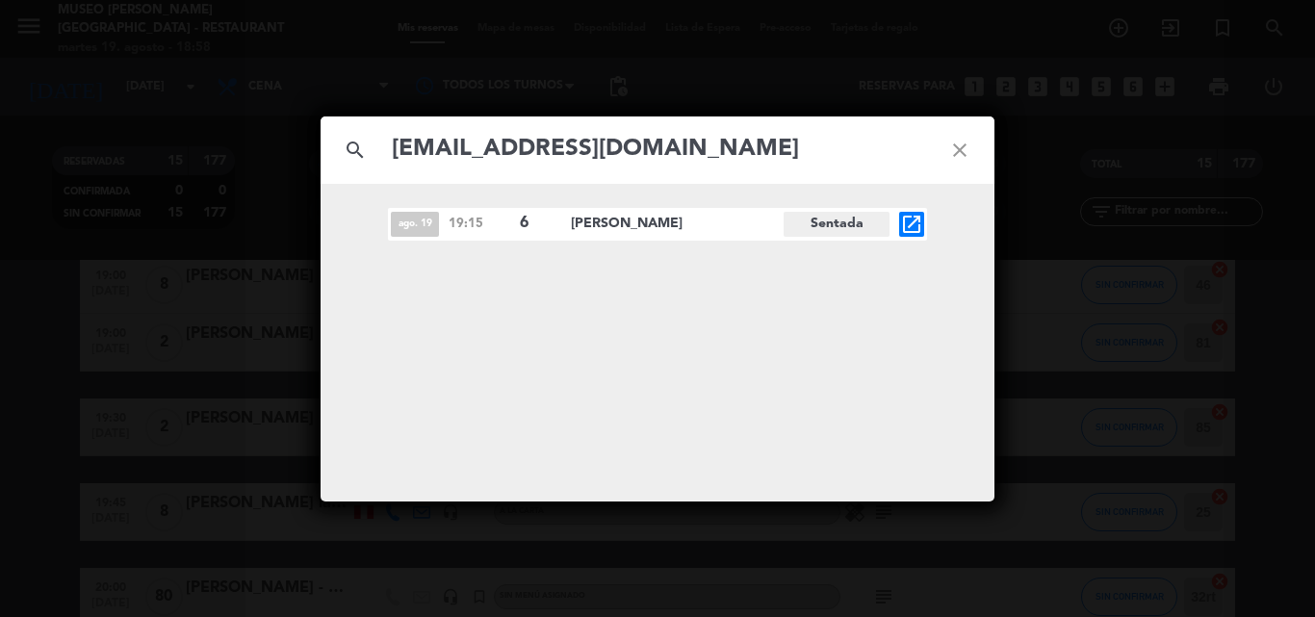
type input "[EMAIL_ADDRESS][DOMAIN_NAME]"
click at [599, 68] on div "search [EMAIL_ADDRESS][DOMAIN_NAME] close [DATE] 19:15 6 [PERSON_NAME] Sentada …" at bounding box center [657, 308] width 1315 height 617
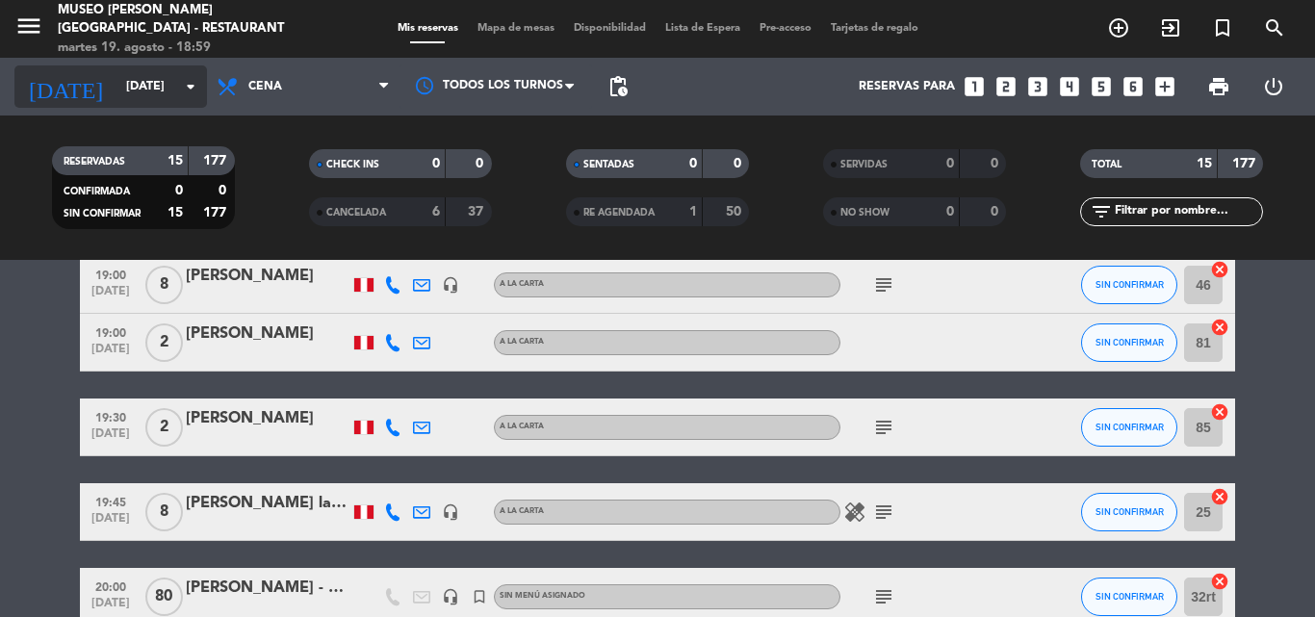
click at [121, 85] on input "[DATE]" at bounding box center [198, 86] width 163 height 33
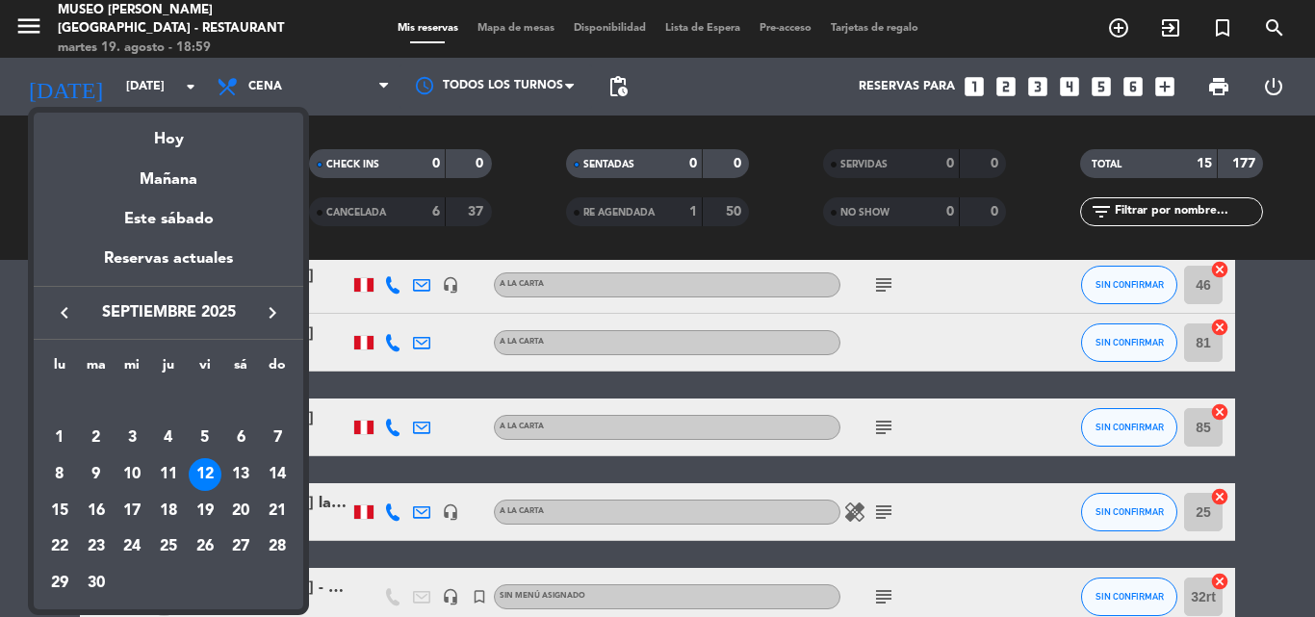
click at [59, 313] on icon "keyboard_arrow_left" at bounding box center [64, 312] width 23 height 23
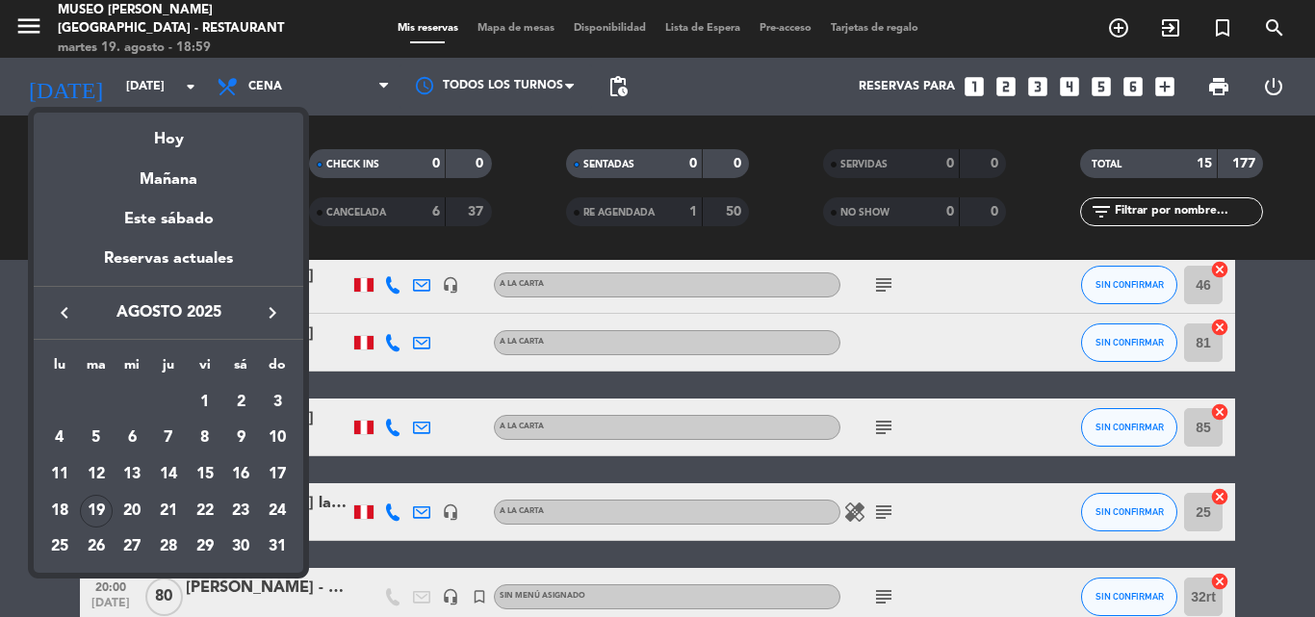
drag, startPoint x: 244, startPoint y: 506, endPoint x: 383, endPoint y: 62, distance: 465.3
click at [244, 504] on div "23" at bounding box center [240, 511] width 33 height 33
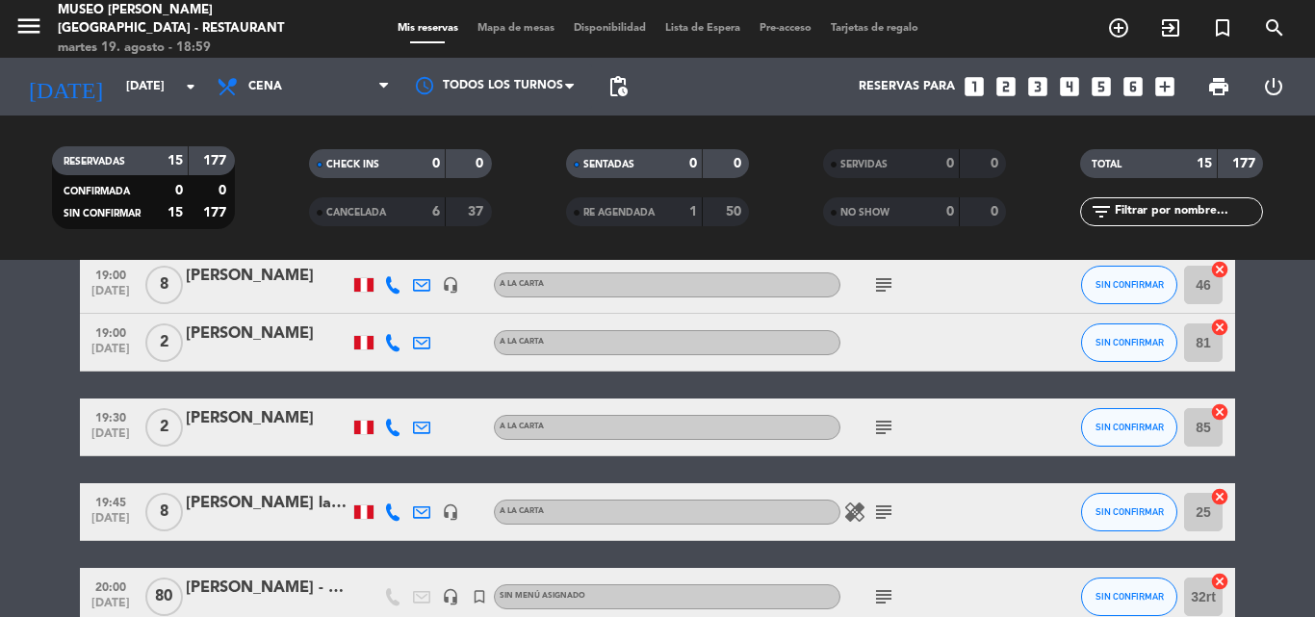
type input "sáb. 23 ago."
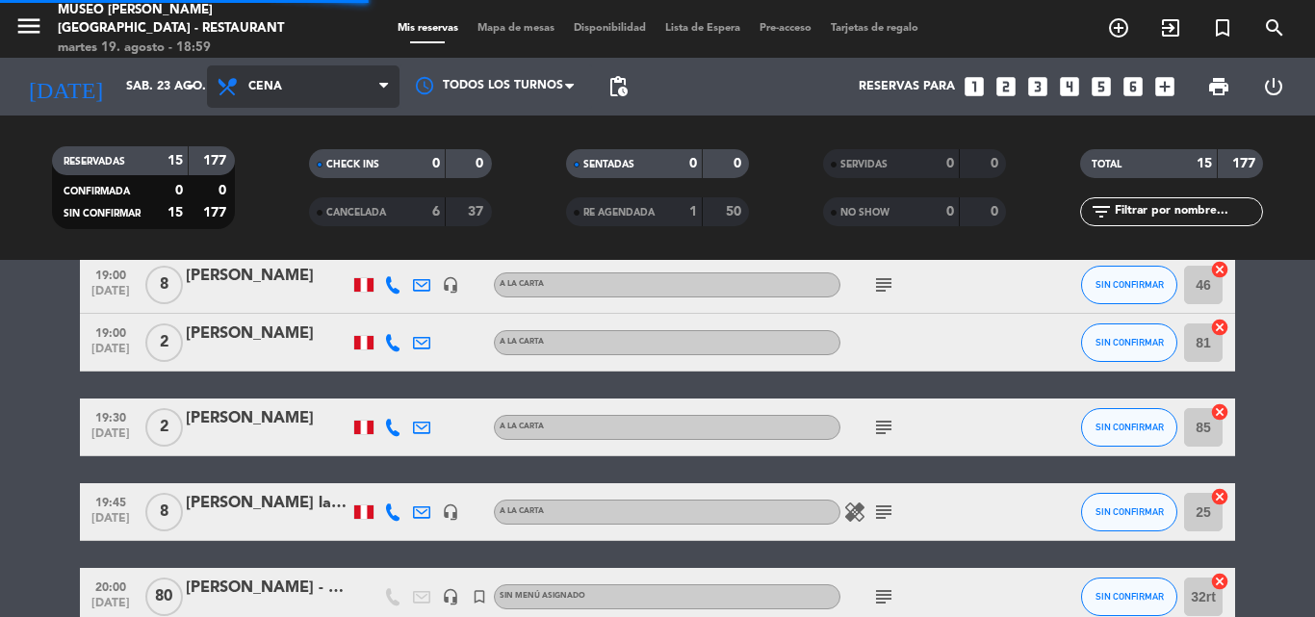
click at [317, 88] on span "Cena" at bounding box center [303, 86] width 193 height 42
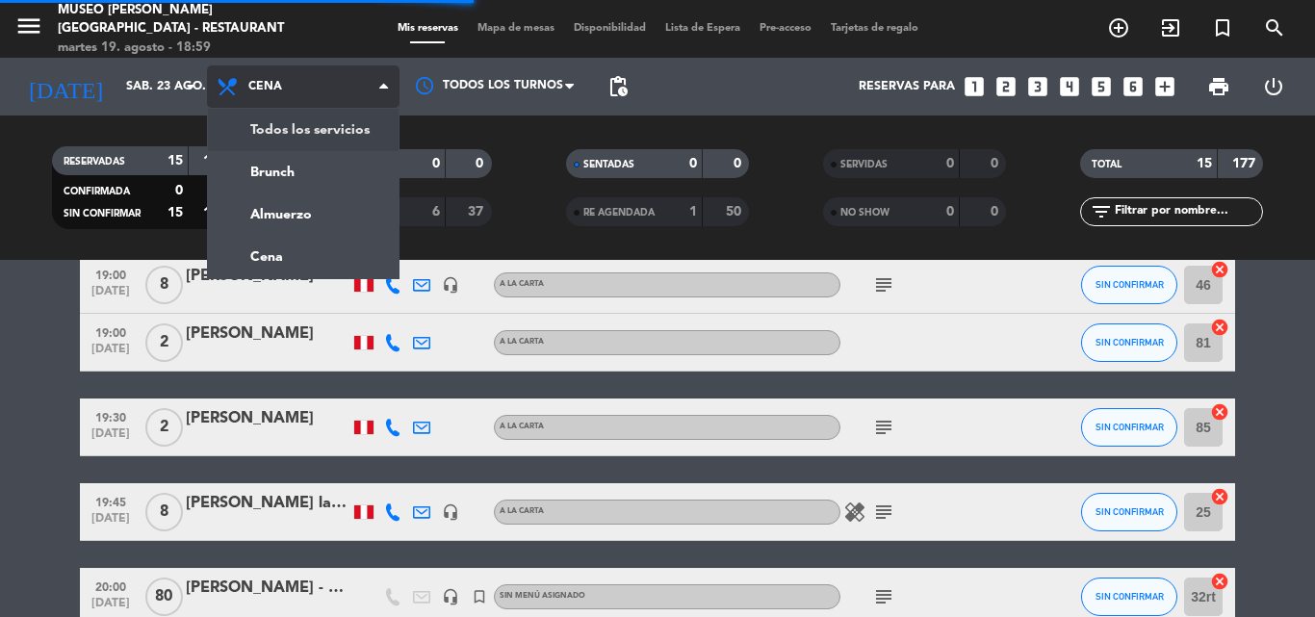
click at [300, 132] on div "menu [GEOGRAPHIC_DATA][PERSON_NAME] - Restaurant [DATE] 19. agosto - 18:59 Mis …" at bounding box center [657, 130] width 1315 height 260
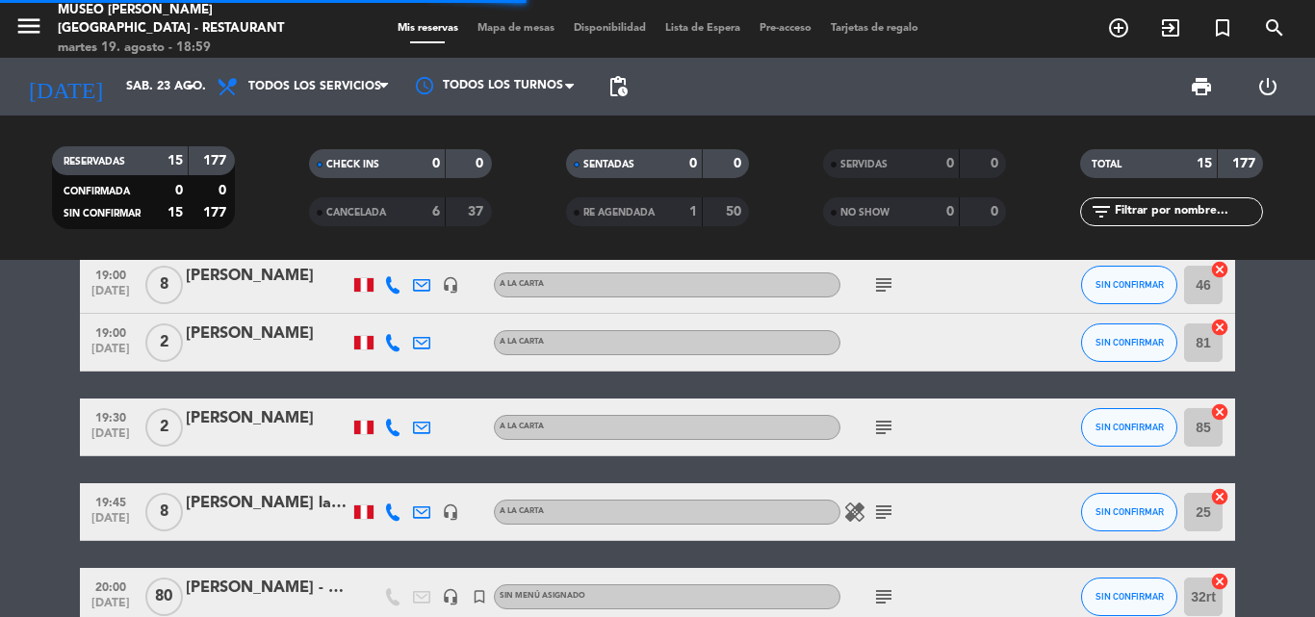
scroll to position [530, 0]
click at [1170, 211] on input "text" at bounding box center [1187, 211] width 149 height 21
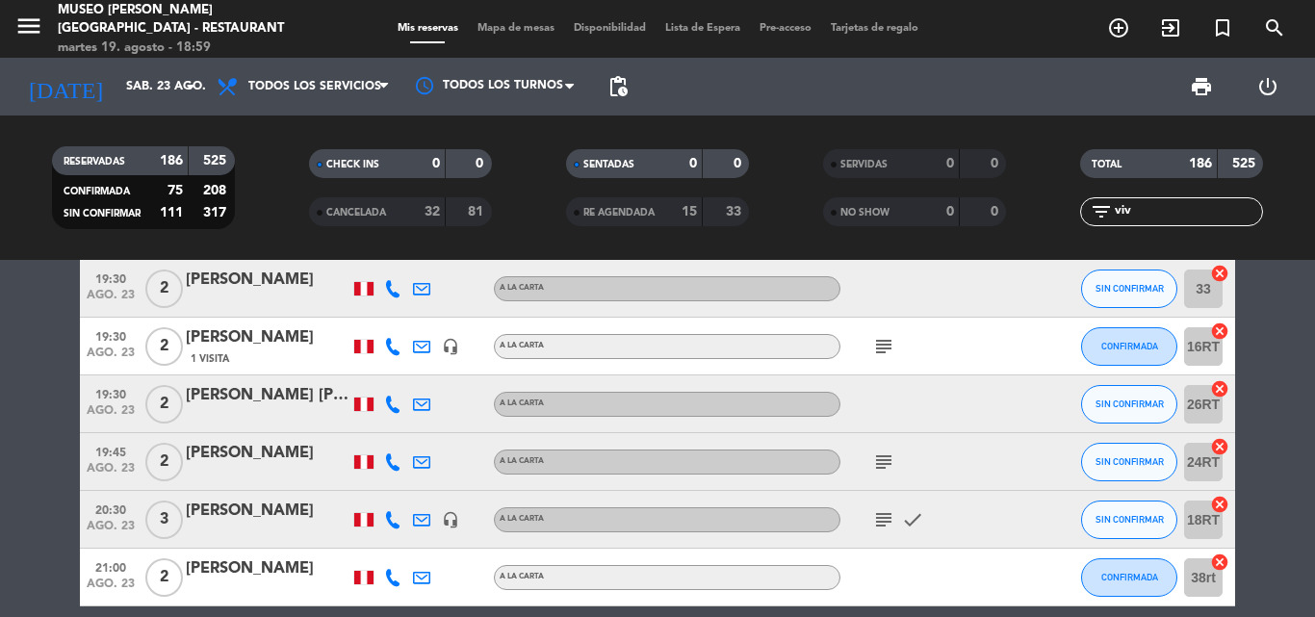
scroll to position [0, 0]
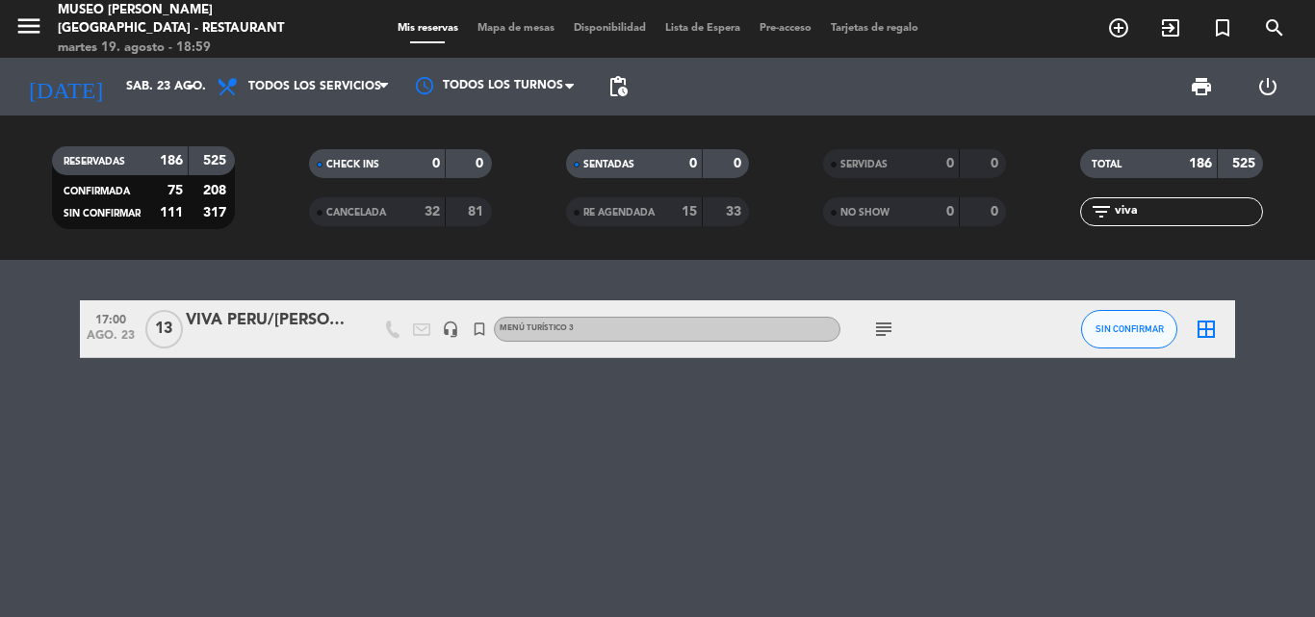
type input "viva"
click at [259, 324] on div "VIVA PERU/[PERSON_NAME] x 13" at bounding box center [268, 320] width 164 height 25
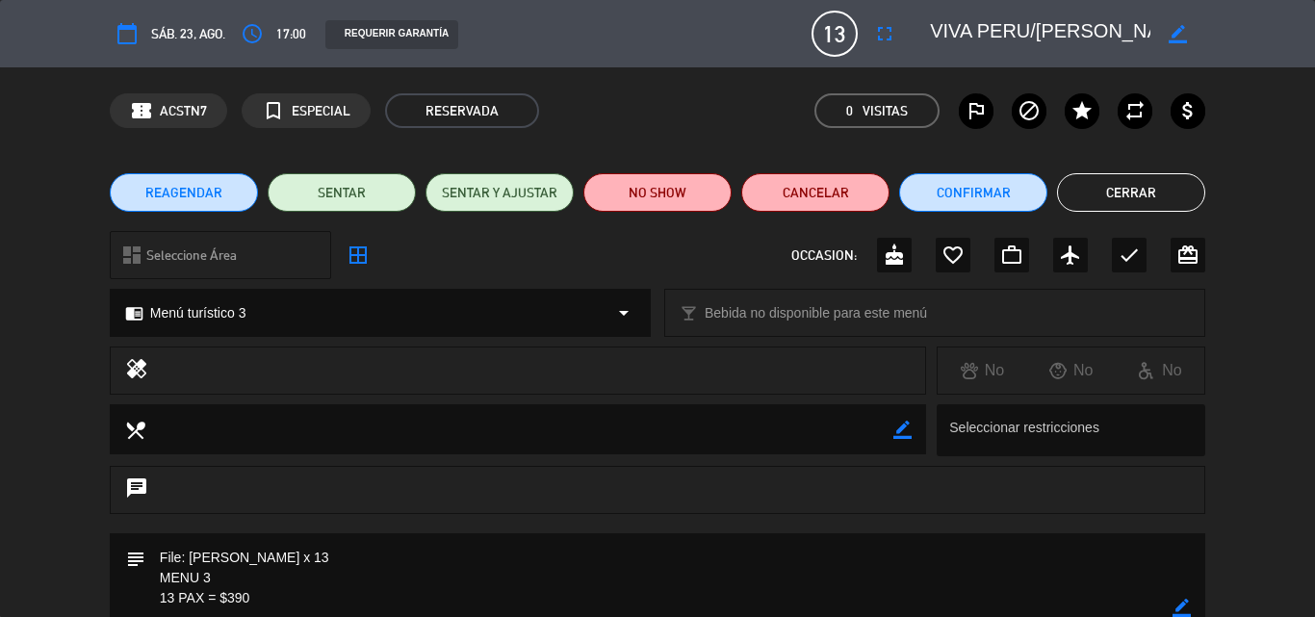
click at [1168, 196] on button "Cerrar" at bounding box center [1131, 192] width 148 height 39
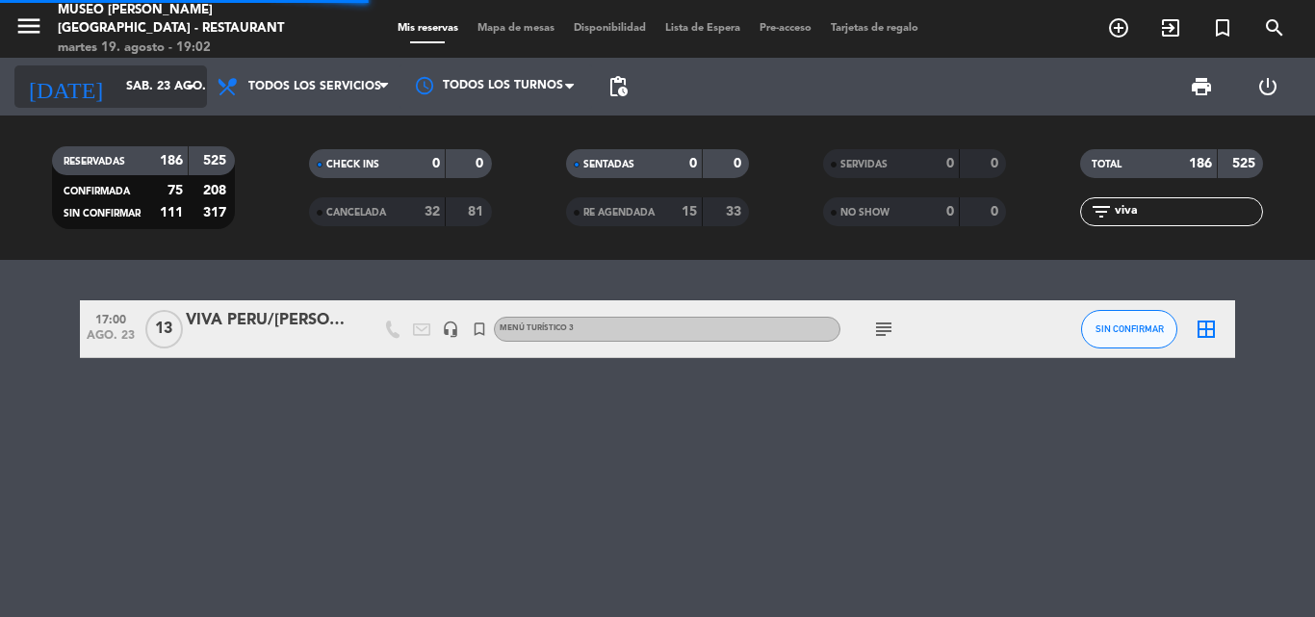
click at [131, 87] on input "sáb. 23 ago." at bounding box center [198, 86] width 163 height 33
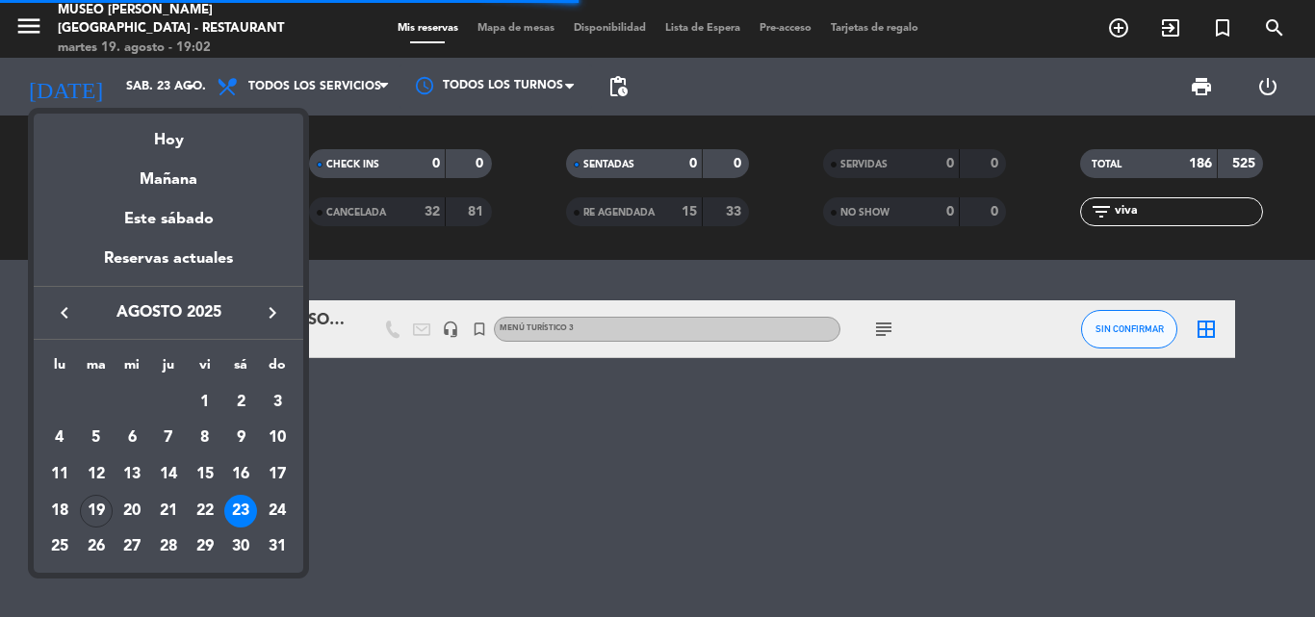
click at [277, 309] on icon "keyboard_arrow_right" at bounding box center [272, 312] width 23 height 23
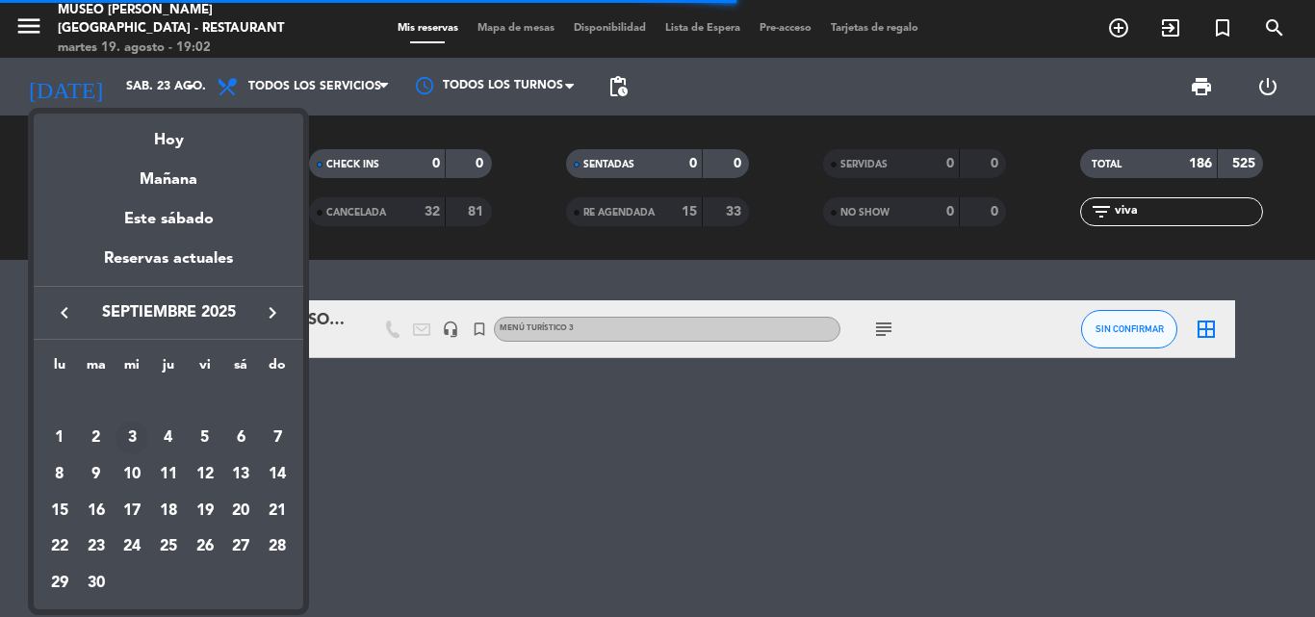
click at [129, 434] on div "3" at bounding box center [132, 438] width 33 height 33
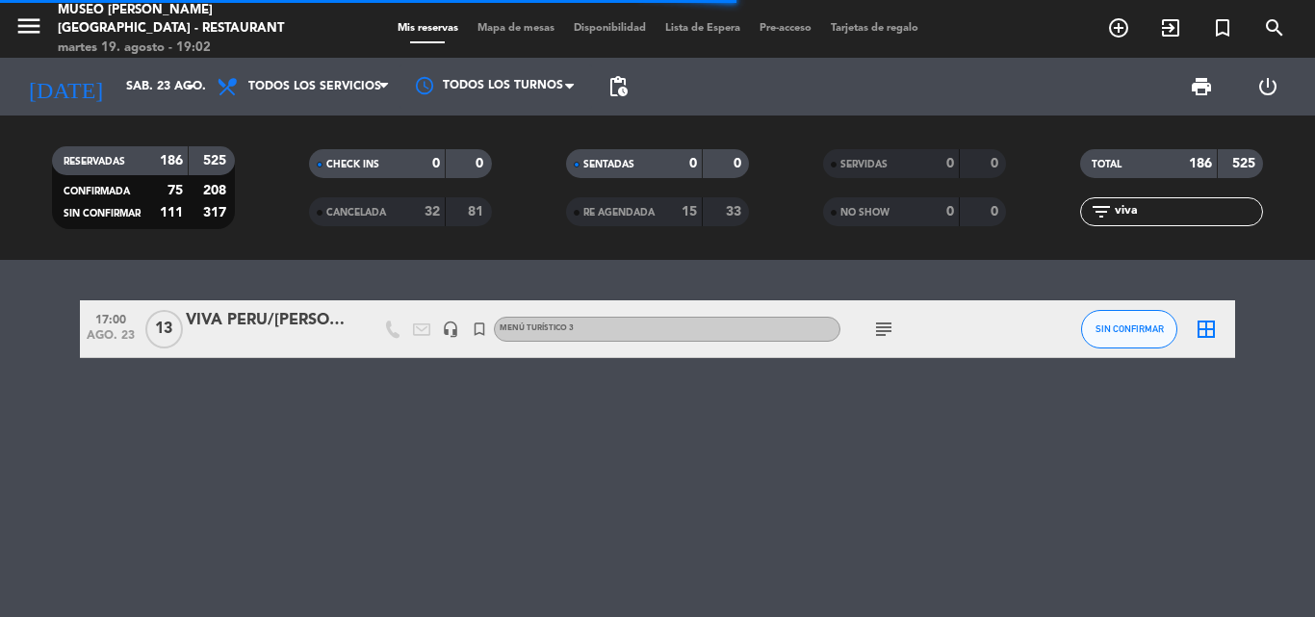
type input "[DATE]"
drag, startPoint x: 1149, startPoint y: 216, endPoint x: 973, endPoint y: 210, distance: 176.3
click at [973, 210] on div "RESERVADAS 186 525 CONFIRMADA 75 208 SIN CONFIRMAR 111 317 CHECK INS 0 0 CANCEL…" at bounding box center [657, 188] width 1315 height 106
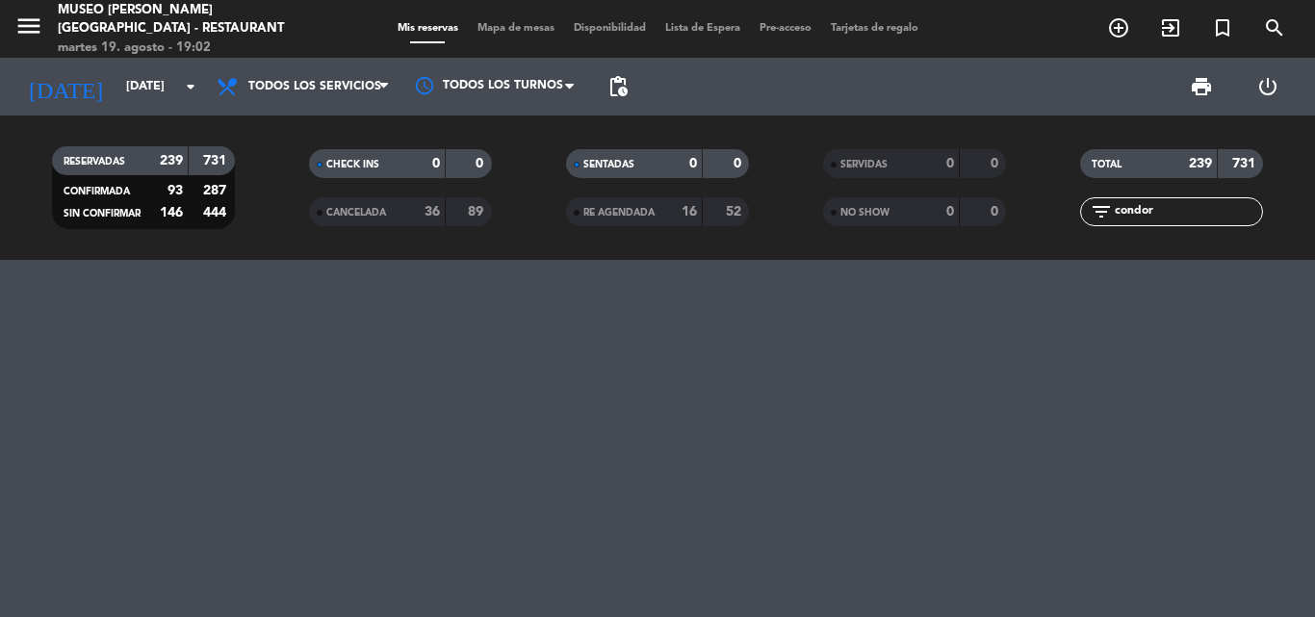
click at [1188, 204] on input "condor" at bounding box center [1187, 211] width 149 height 21
drag, startPoint x: 1177, startPoint y: 211, endPoint x: 975, endPoint y: 208, distance: 201.3
click at [975, 208] on div "RESERVADAS 239 731 CONFIRMADA 93 287 SIN CONFIRMAR 146 444 CHECK INS 0 0 CANCEL…" at bounding box center [657, 188] width 1315 height 106
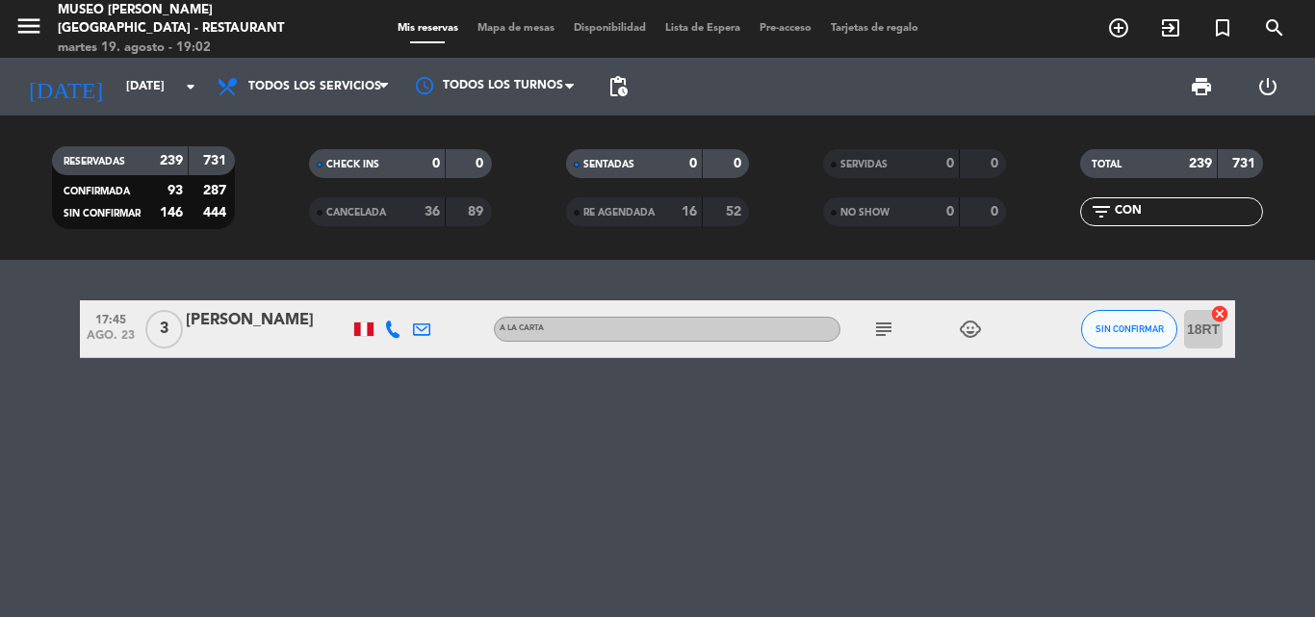
type input "CON"
click at [247, 325] on div "[PERSON_NAME]" at bounding box center [268, 320] width 164 height 25
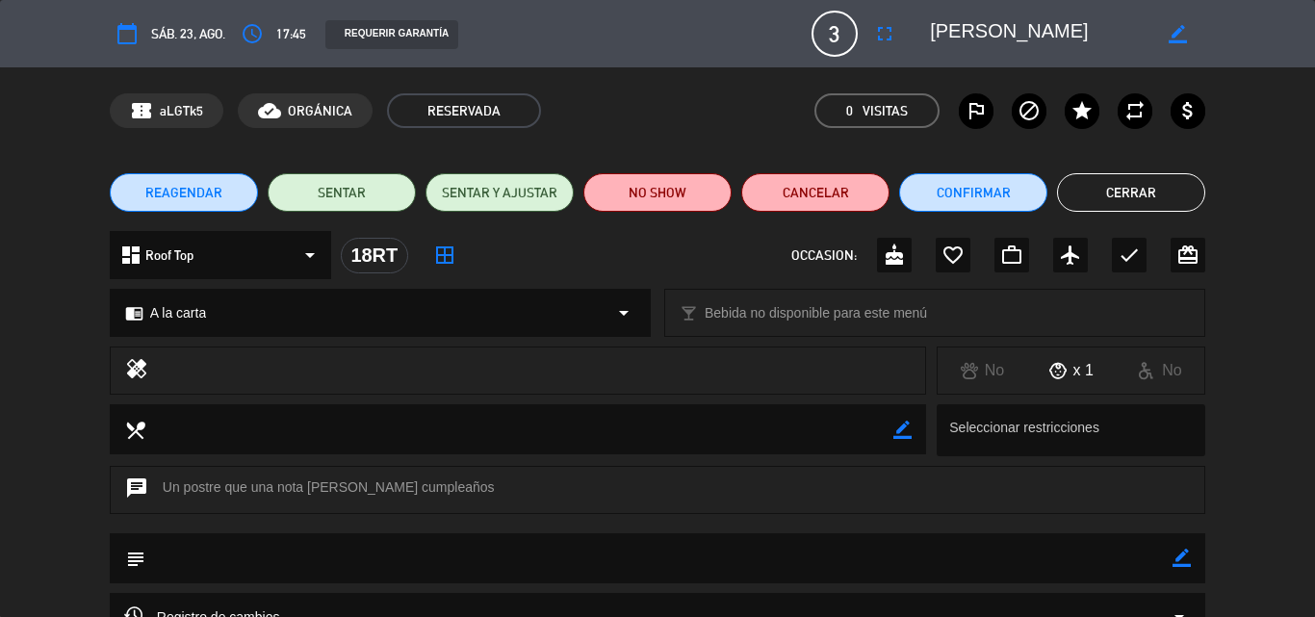
click at [1120, 192] on button "Cerrar" at bounding box center [1131, 192] width 148 height 39
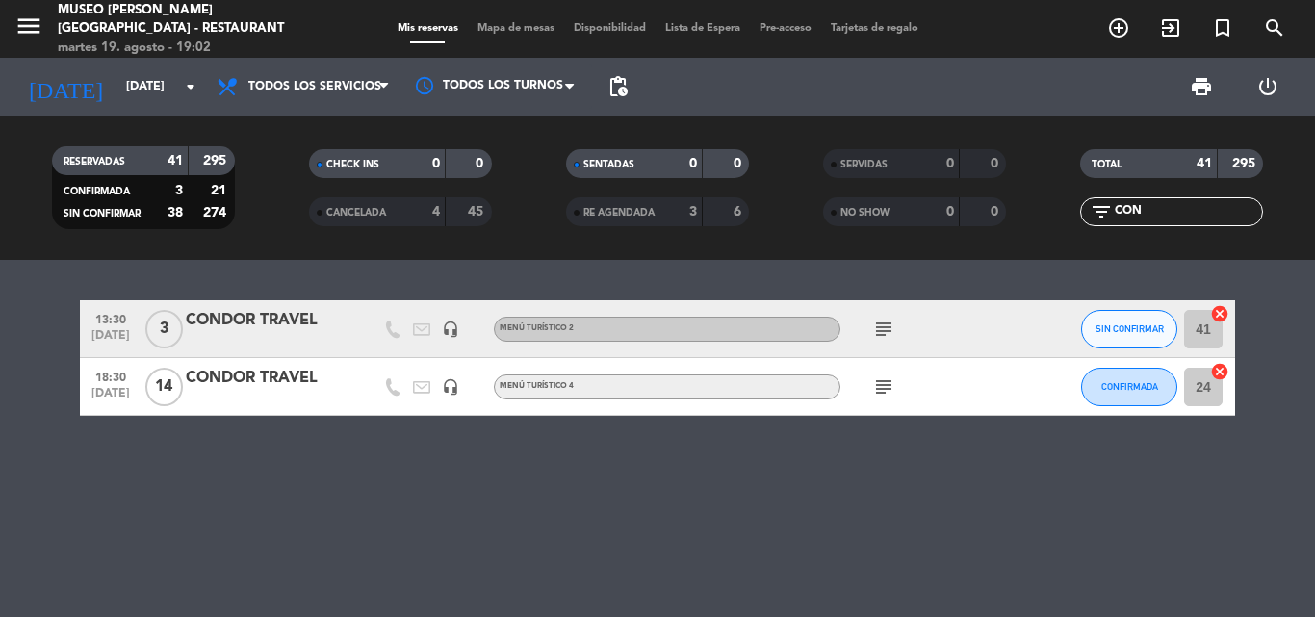
drag, startPoint x: 1162, startPoint y: 208, endPoint x: 863, endPoint y: 196, distance: 299.7
click at [863, 196] on div "RESERVADAS 41 295 CONFIRMADA 3 21 SIN CONFIRMAR 38 274 CHECK INS 0 0 CANCELADA …" at bounding box center [657, 188] width 1315 height 106
click at [229, 420] on div "13:30 [DATE] 3 CONDOR TRAVEL headset_mic Menú turístico 2 subject SIN CONFIRMAR…" at bounding box center [657, 438] width 1315 height 357
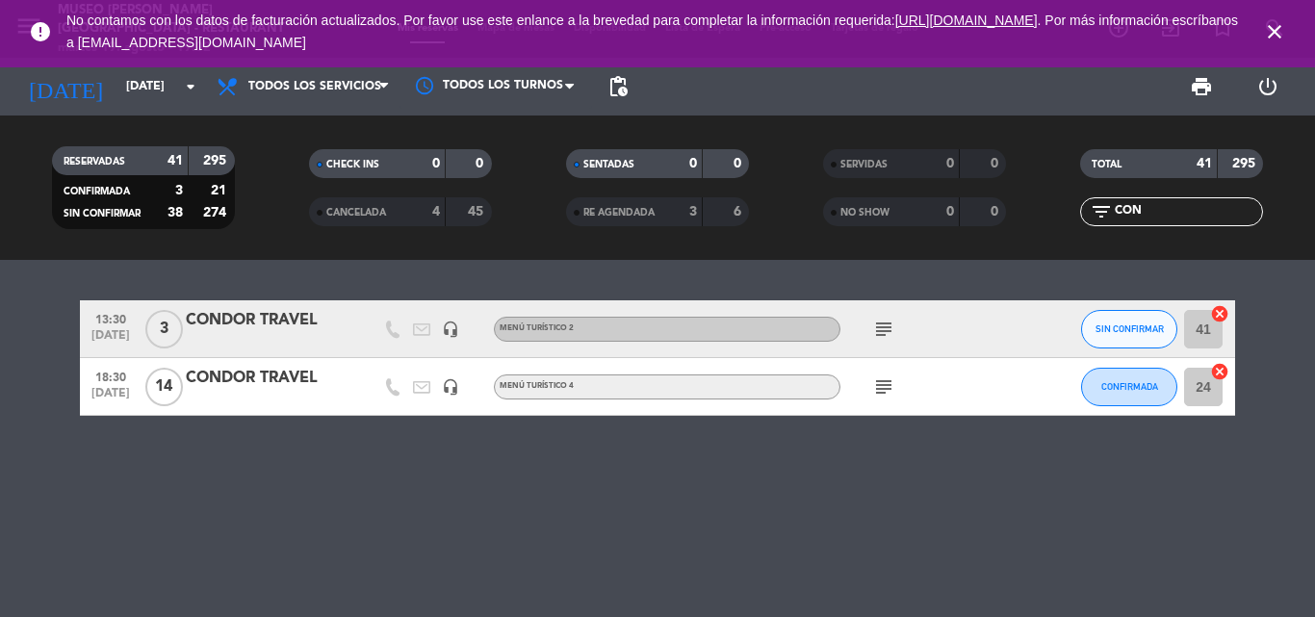
click at [889, 331] on icon "subject" at bounding box center [883, 329] width 23 height 23
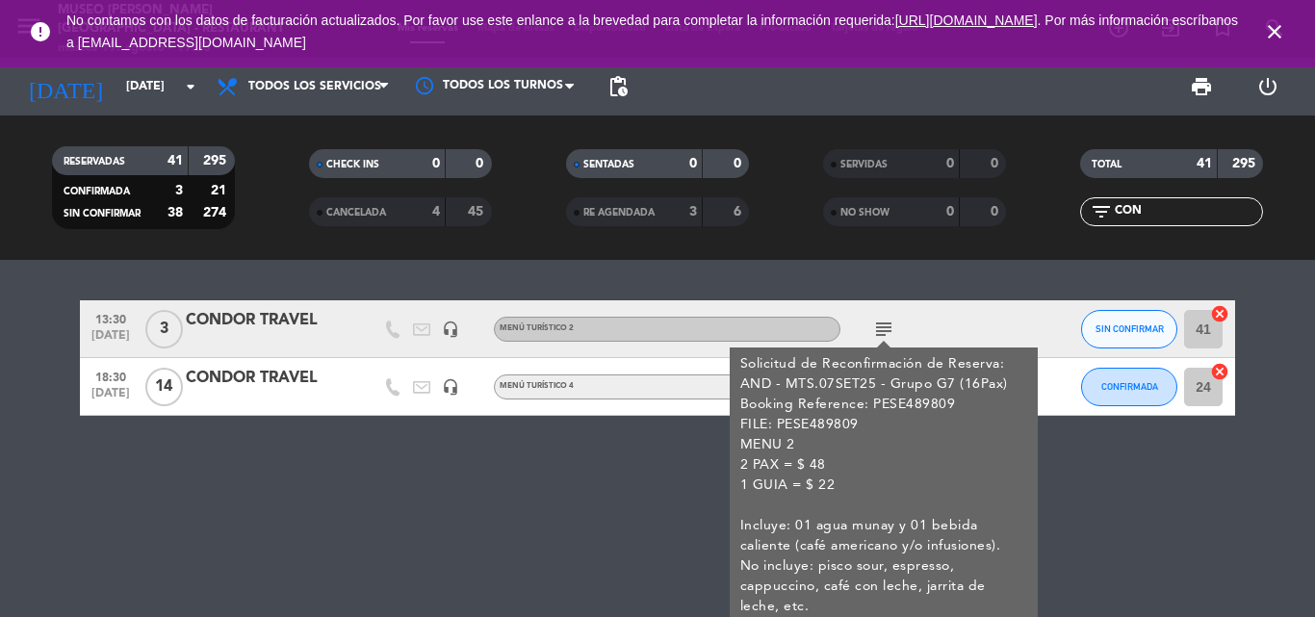
click at [887, 330] on icon "subject" at bounding box center [883, 329] width 23 height 23
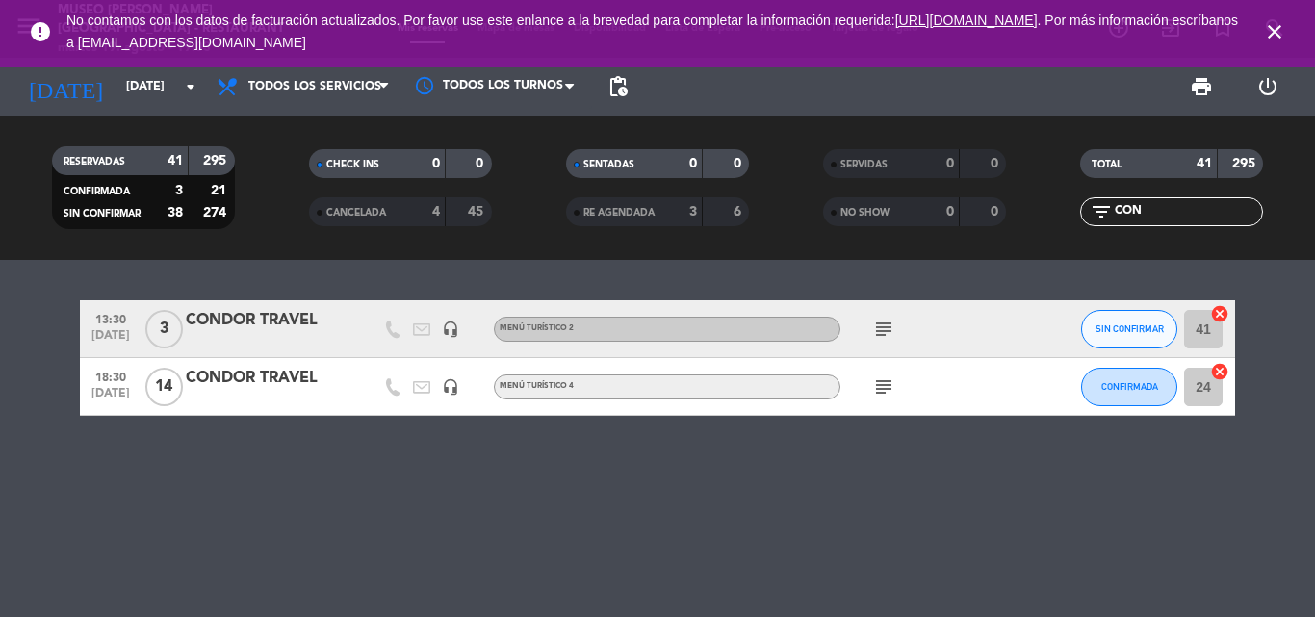
click at [881, 393] on icon "subject" at bounding box center [883, 387] width 23 height 23
click at [256, 378] on div "CONDOR TRAVEL" at bounding box center [268, 378] width 164 height 25
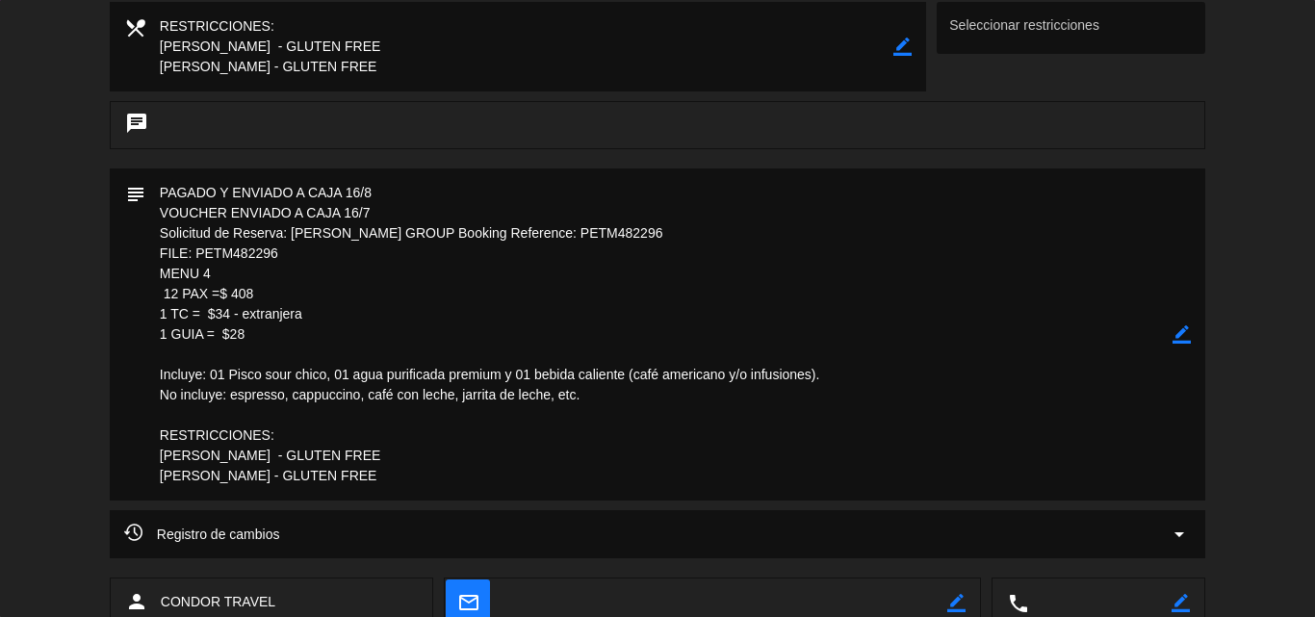
scroll to position [481, 0]
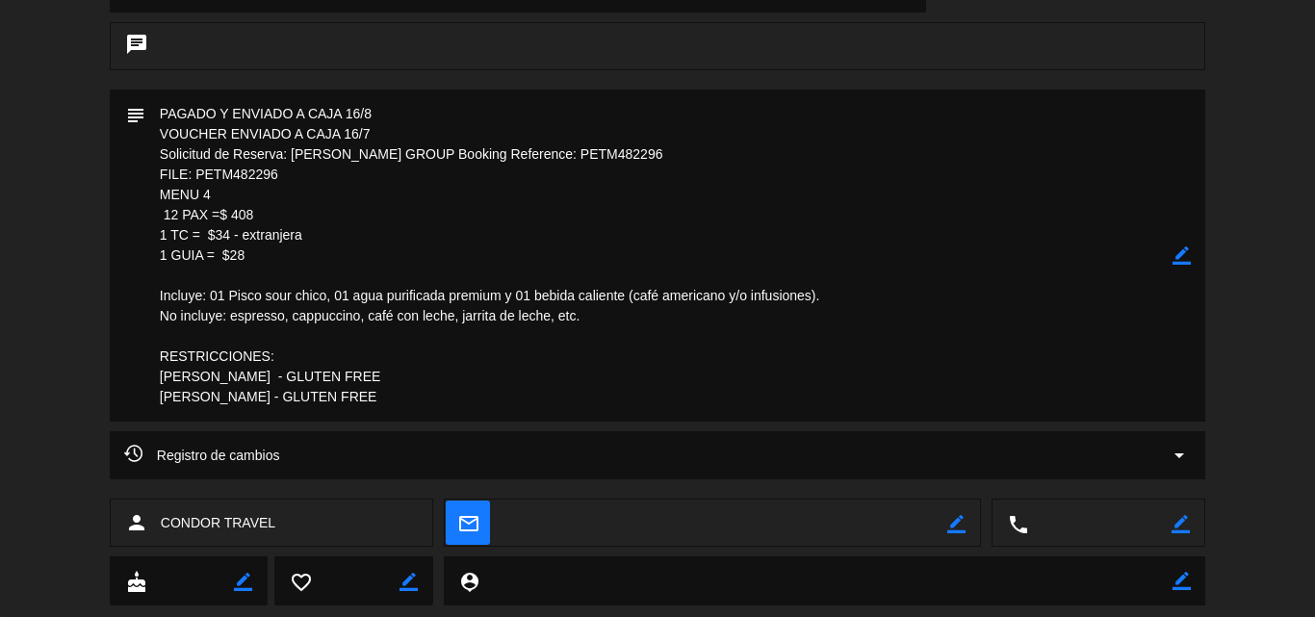
click at [1181, 251] on icon "border_color" at bounding box center [1182, 256] width 18 height 18
click at [298, 257] on textarea at bounding box center [658, 256] width 1027 height 332
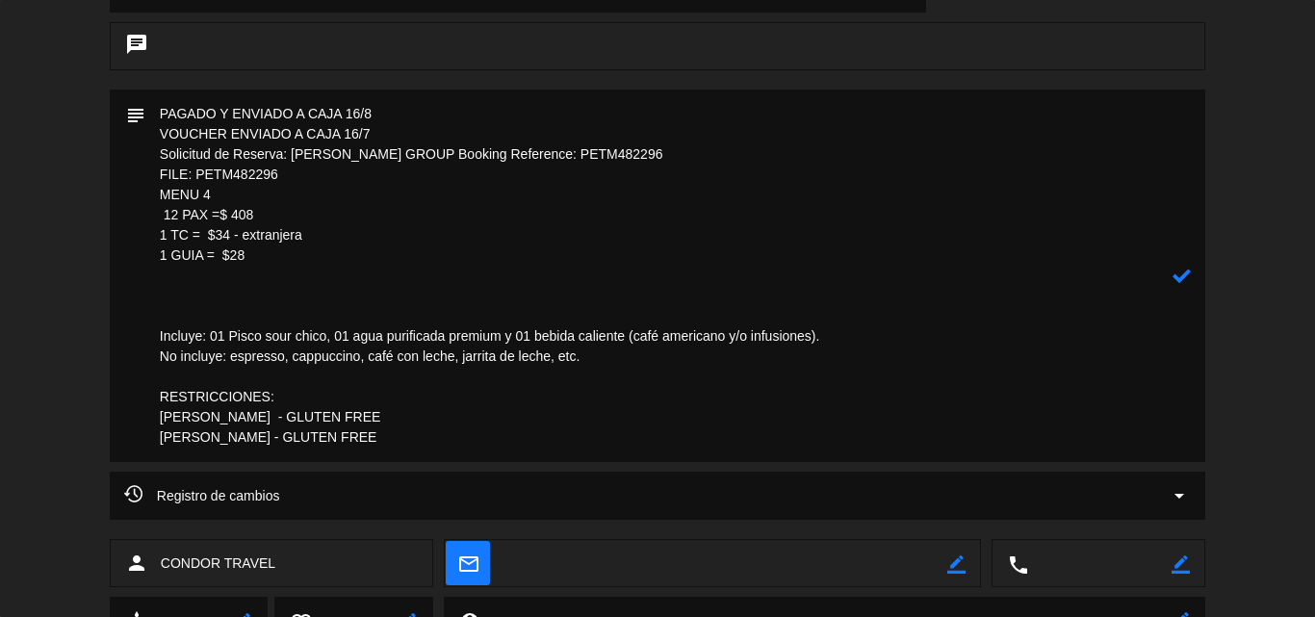
paste textarea "APPETIZERS : NOVOANDEAN SOLTEITO MAIN COURSES : LOCHE SQUASH [PERSON_NAME] DESS…"
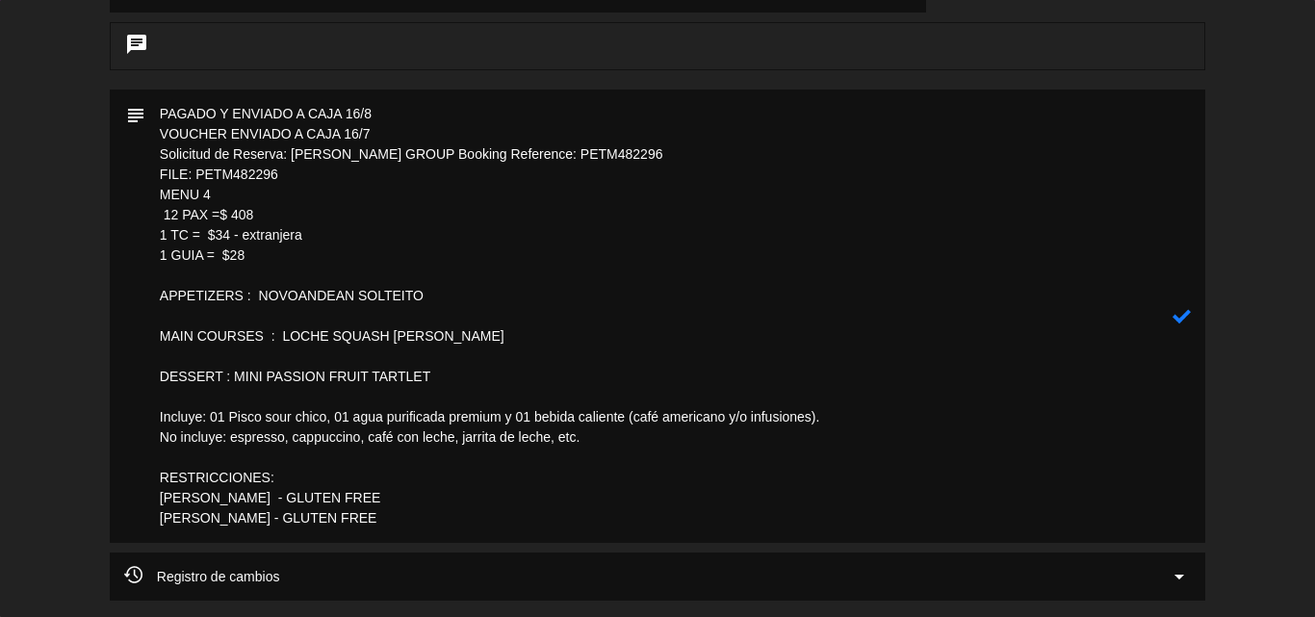
drag, startPoint x: 390, startPoint y: 295, endPoint x: 104, endPoint y: 293, distance: 286.0
click at [104, 293] on div "subject" at bounding box center [657, 321] width 1315 height 463
drag, startPoint x: 423, startPoint y: 336, endPoint x: 151, endPoint y: 313, distance: 272.5
click at [151, 313] on textarea at bounding box center [658, 317] width 1027 height 454
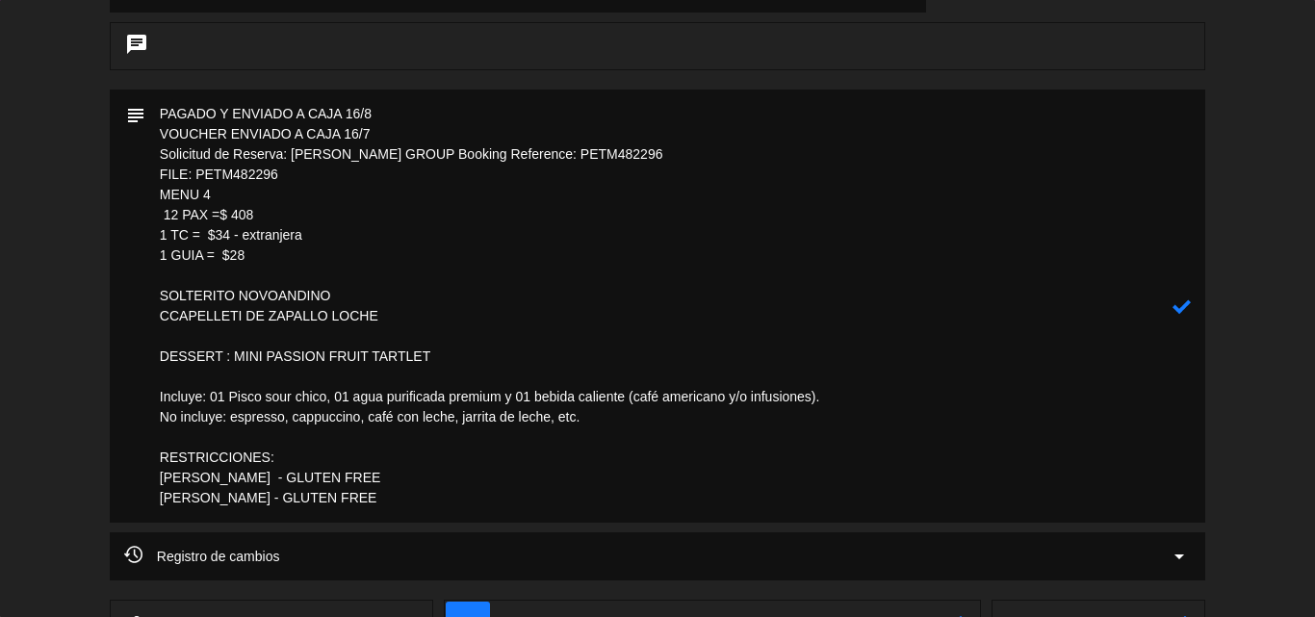
click at [183, 336] on textarea at bounding box center [658, 306] width 1027 height 433
drag, startPoint x: 454, startPoint y: 352, endPoint x: 133, endPoint y: 351, distance: 321.6
click at [135, 353] on div "subject" at bounding box center [658, 306] width 1096 height 433
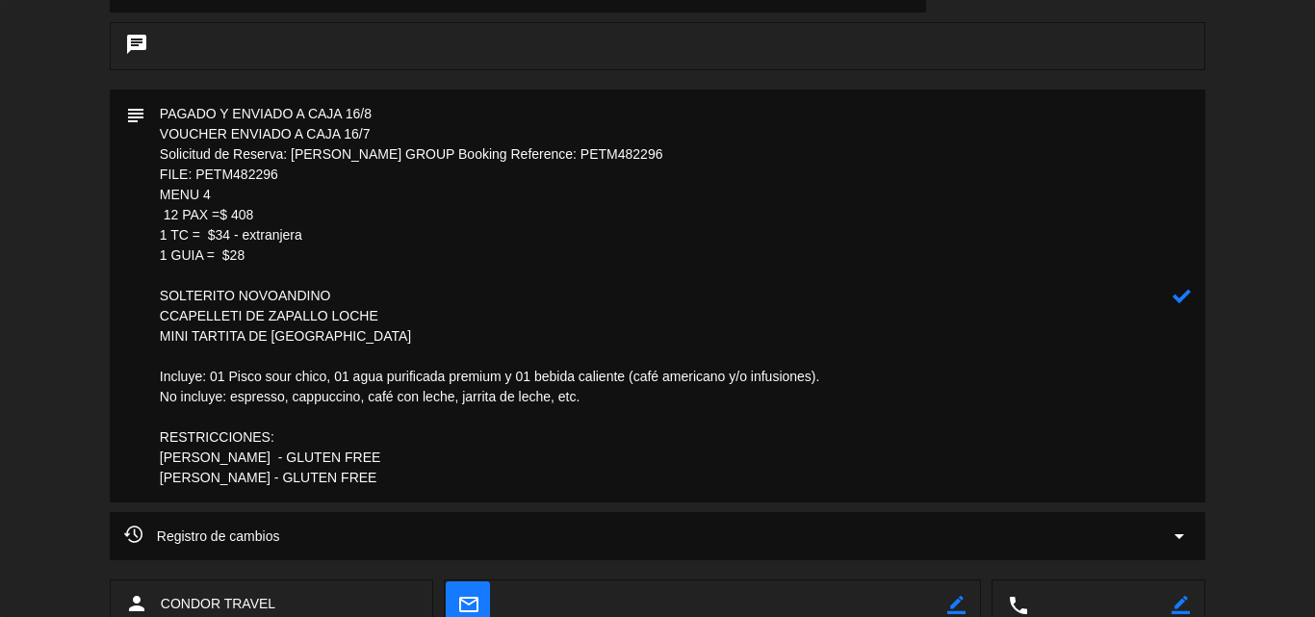
click at [175, 314] on textarea at bounding box center [658, 296] width 1027 height 413
type textarea "PAGADO Y ENVIADO A CAJA 16/8 VOUCHER ENVIADO A CAJA 16/7 Solicitud de Reserva: …"
click at [1183, 297] on icon at bounding box center [1182, 296] width 18 height 18
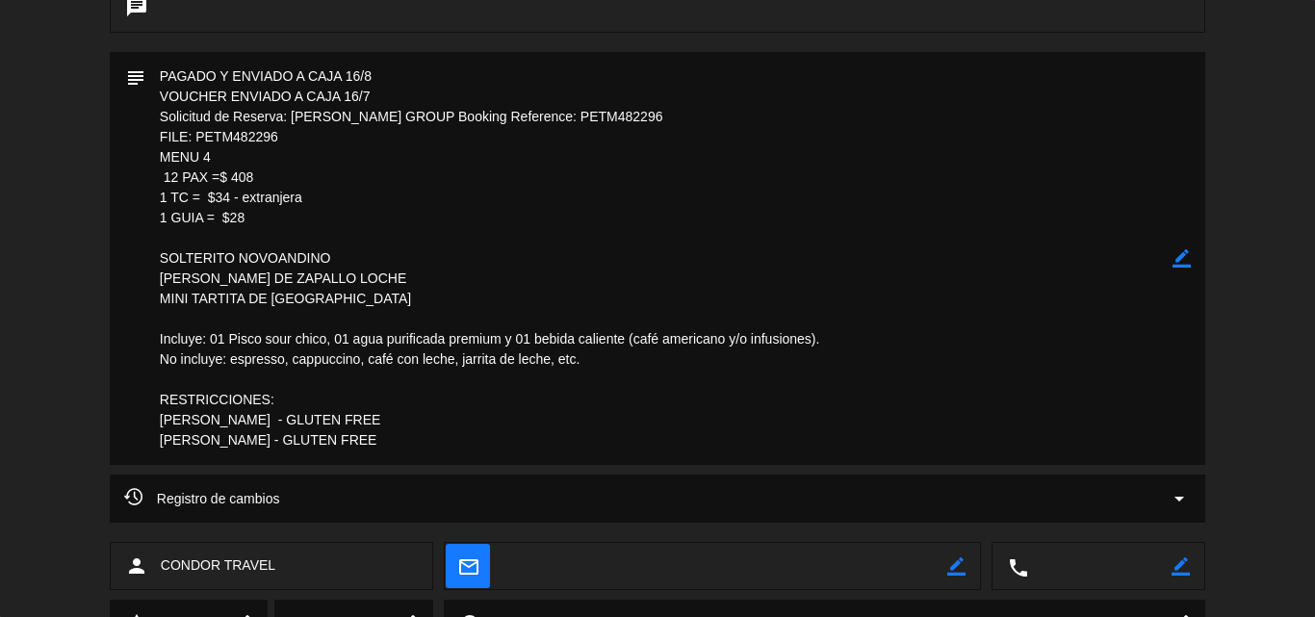
drag, startPoint x: 378, startPoint y: 275, endPoint x: 134, endPoint y: 252, distance: 245.7
click at [134, 252] on div "subject border_color" at bounding box center [658, 258] width 1096 height 413
click at [973, 253] on textarea at bounding box center [658, 258] width 1027 height 413
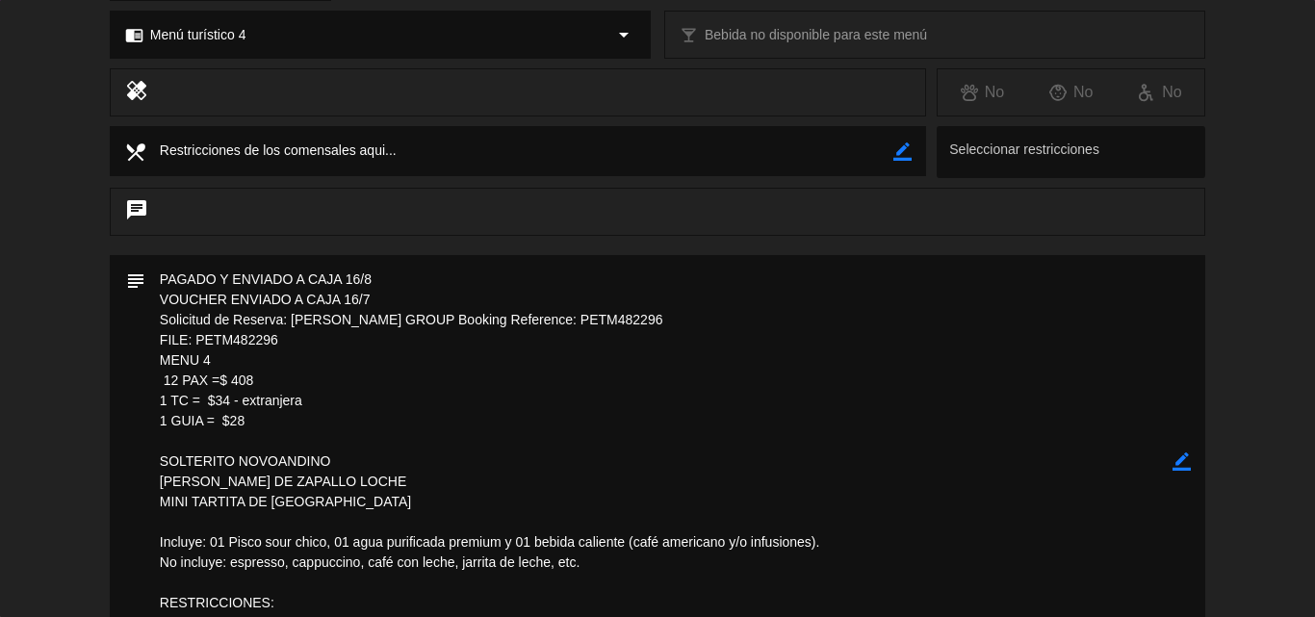
scroll to position [0, 0]
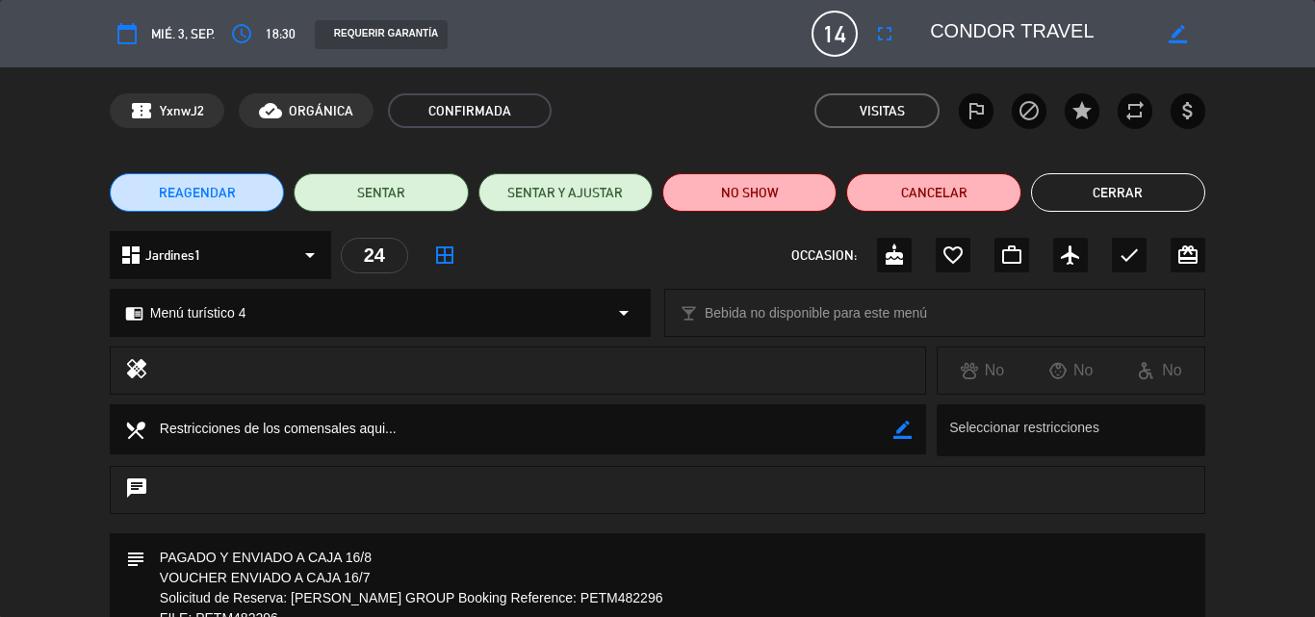
click at [1125, 187] on button "Cerrar" at bounding box center [1118, 192] width 174 height 39
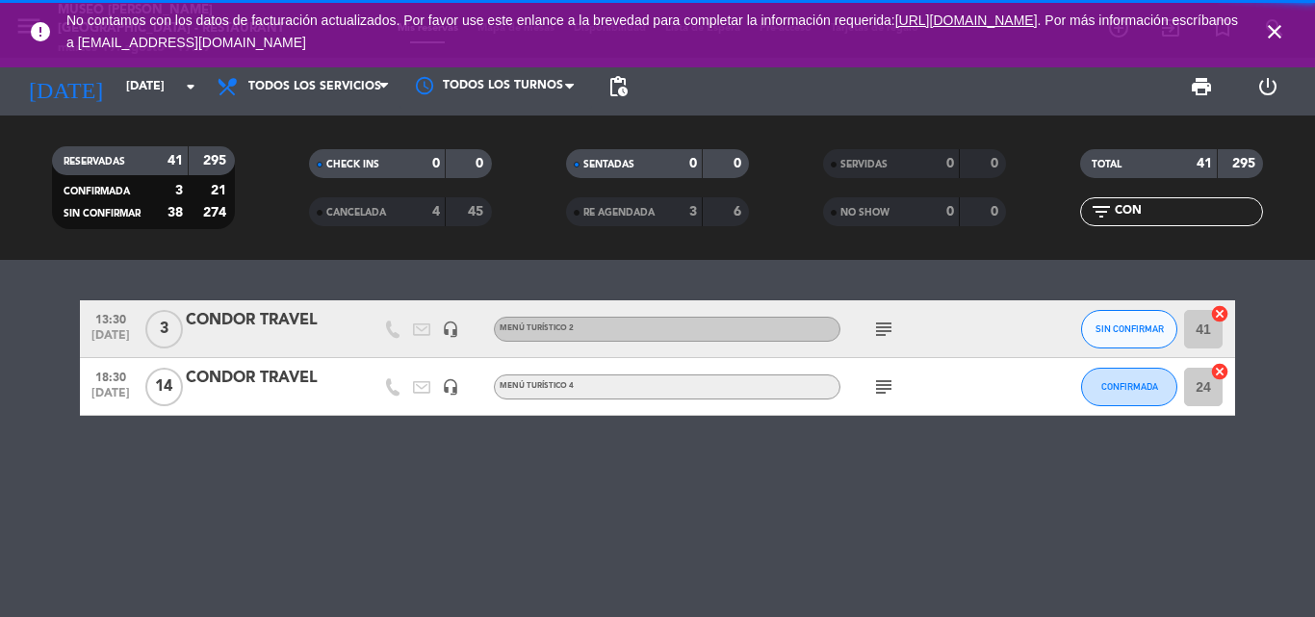
click at [1270, 26] on icon "close" at bounding box center [1274, 31] width 23 height 23
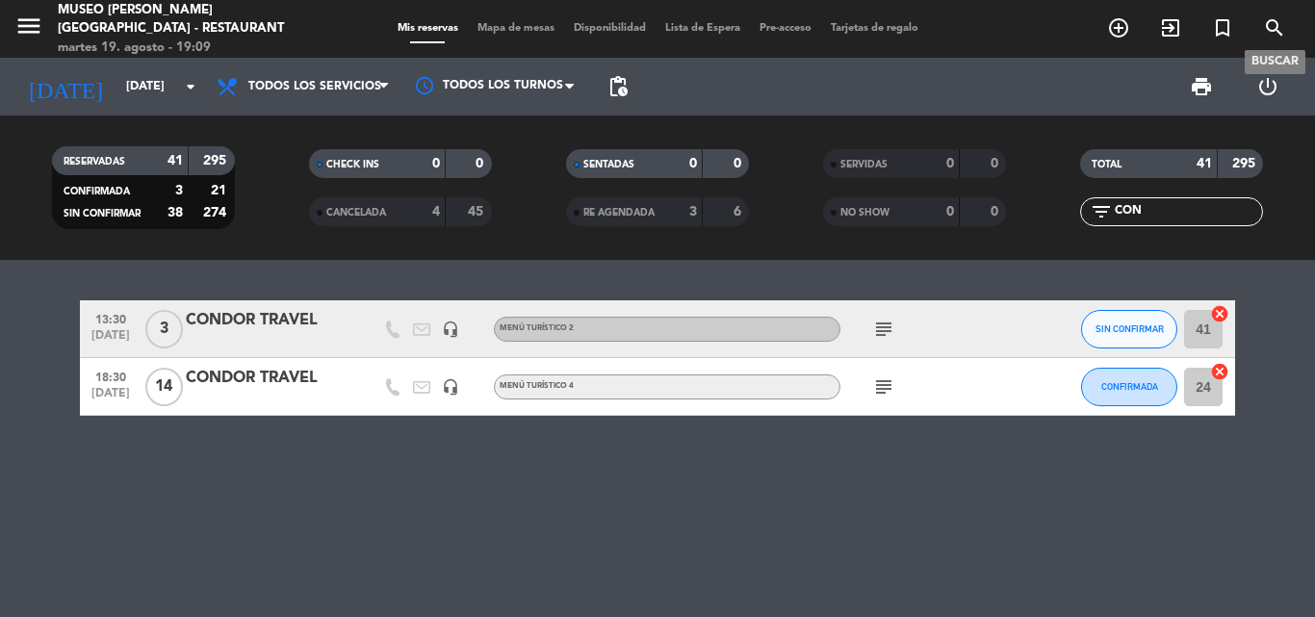
click at [1283, 33] on icon "search" at bounding box center [1274, 27] width 23 height 23
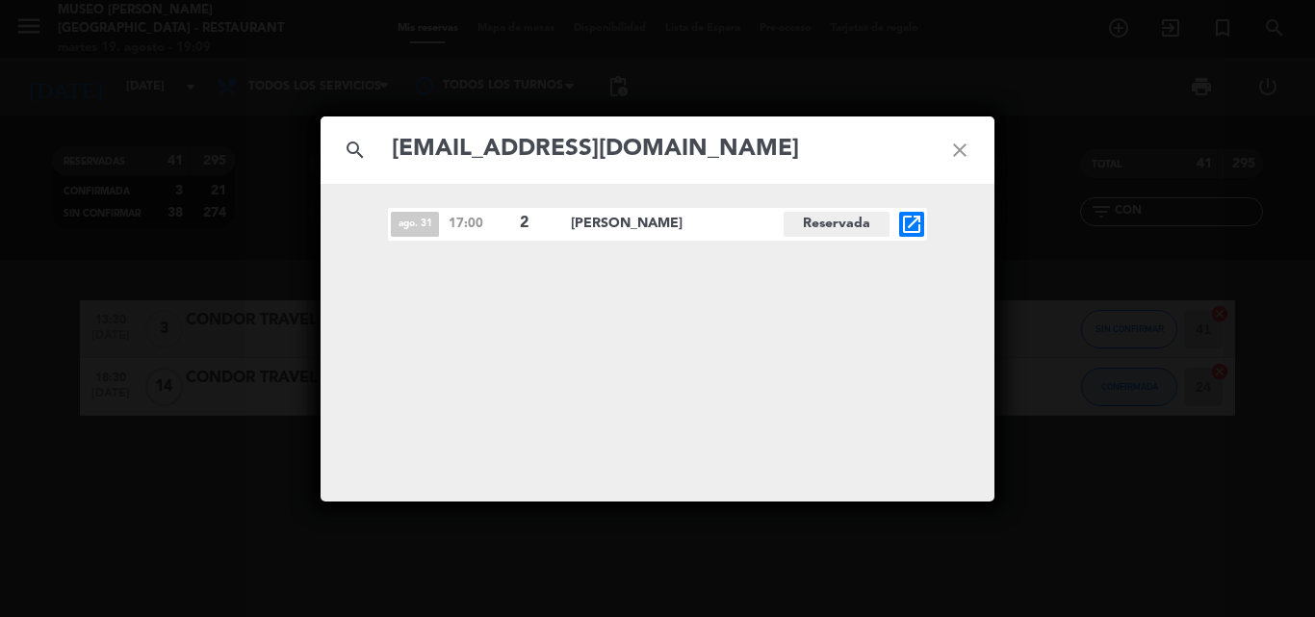
type input "[EMAIL_ADDRESS][DOMAIN_NAME]"
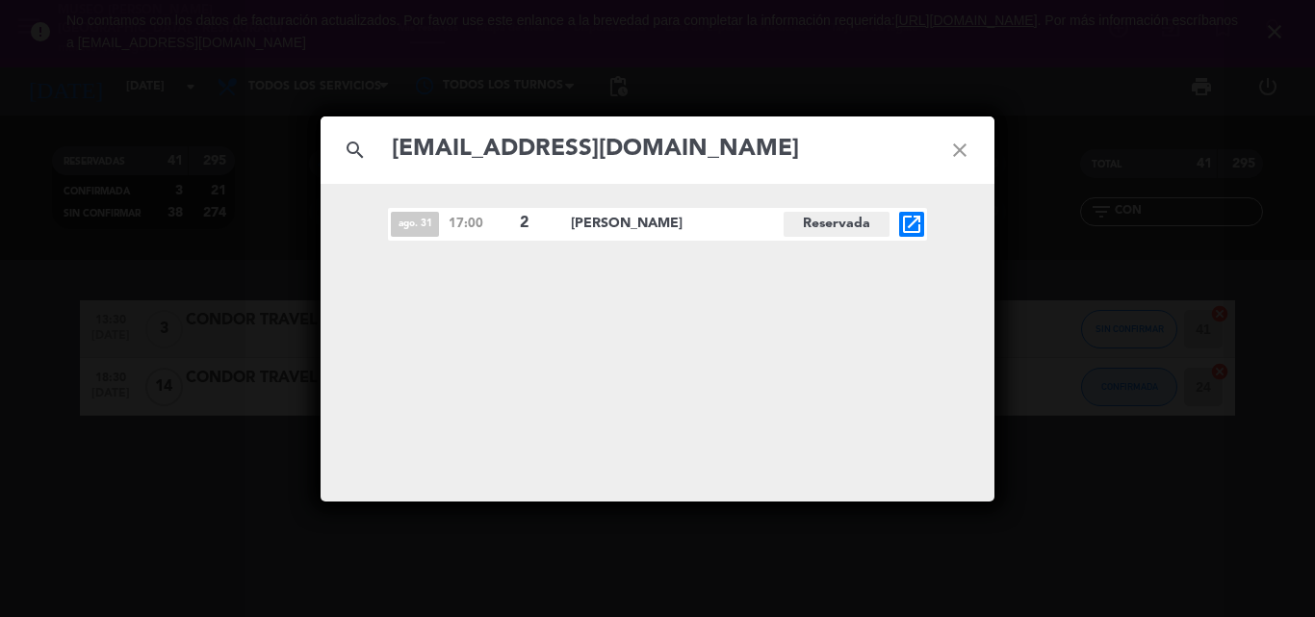
click at [135, 197] on div "search [EMAIL_ADDRESS][DOMAIN_NAME] close [DATE] 17:00 2 [PERSON_NAME][GEOGRAPH…" at bounding box center [657, 308] width 1315 height 617
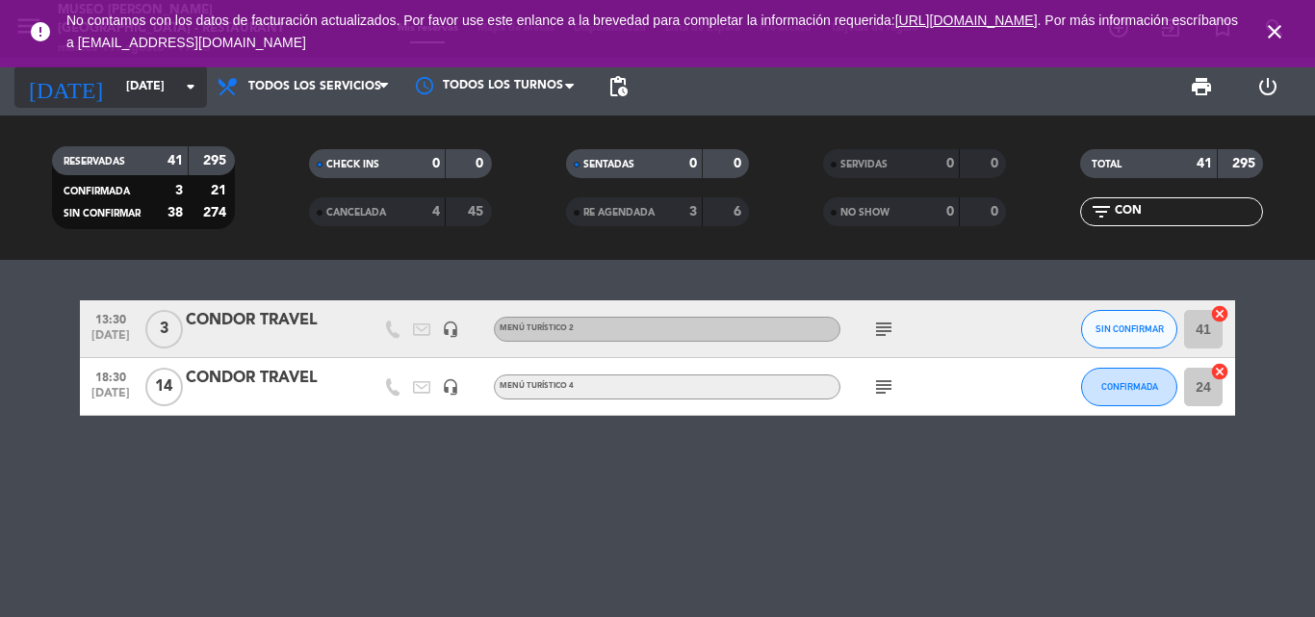
click at [117, 87] on input "[DATE]" at bounding box center [198, 86] width 163 height 33
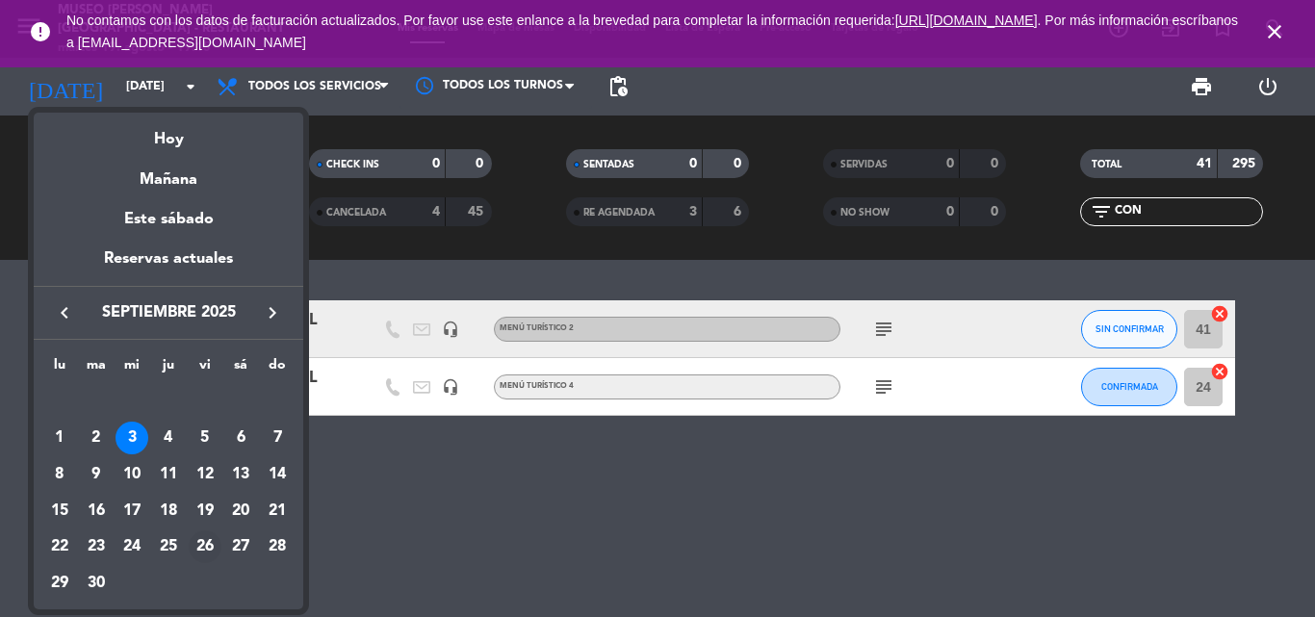
click at [205, 542] on div "26" at bounding box center [205, 547] width 33 height 33
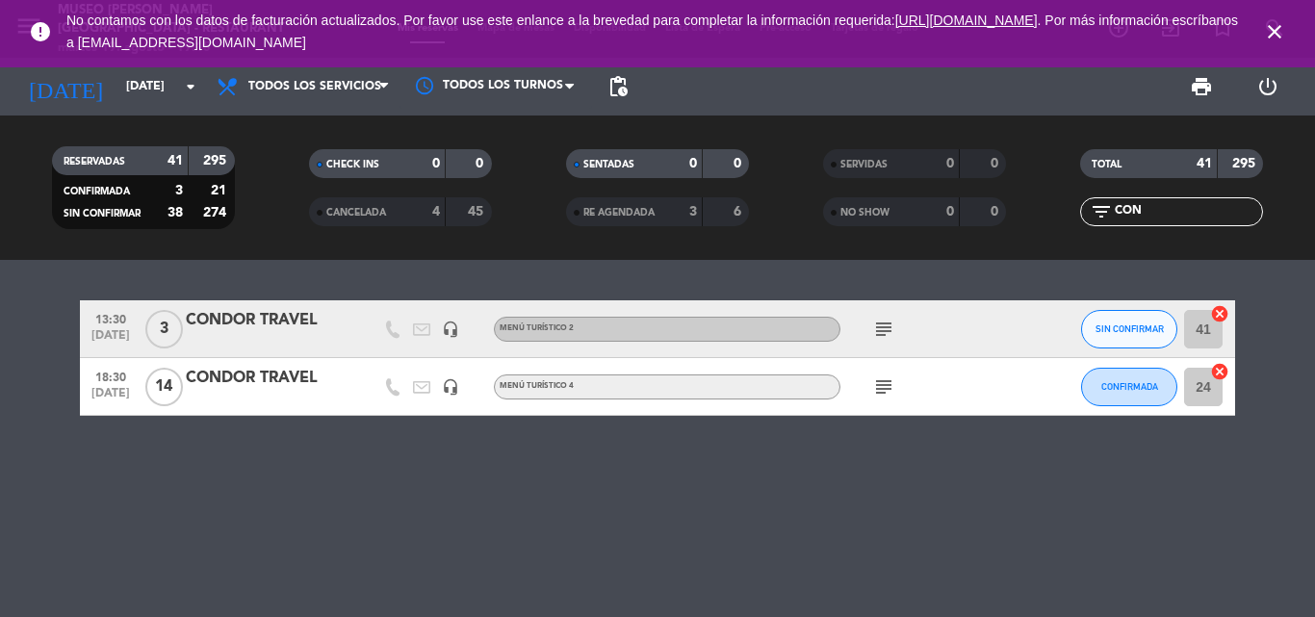
type input "[DATE]"
drag, startPoint x: 1151, startPoint y: 203, endPoint x: 1084, endPoint y: 217, distance: 67.8
click at [994, 210] on div "RESERVADAS 41 295 CONFIRMADA 3 21 SIN CONFIRMAR 38 274 CHECK INS 0 0 CANCELADA …" at bounding box center [657, 188] width 1315 height 106
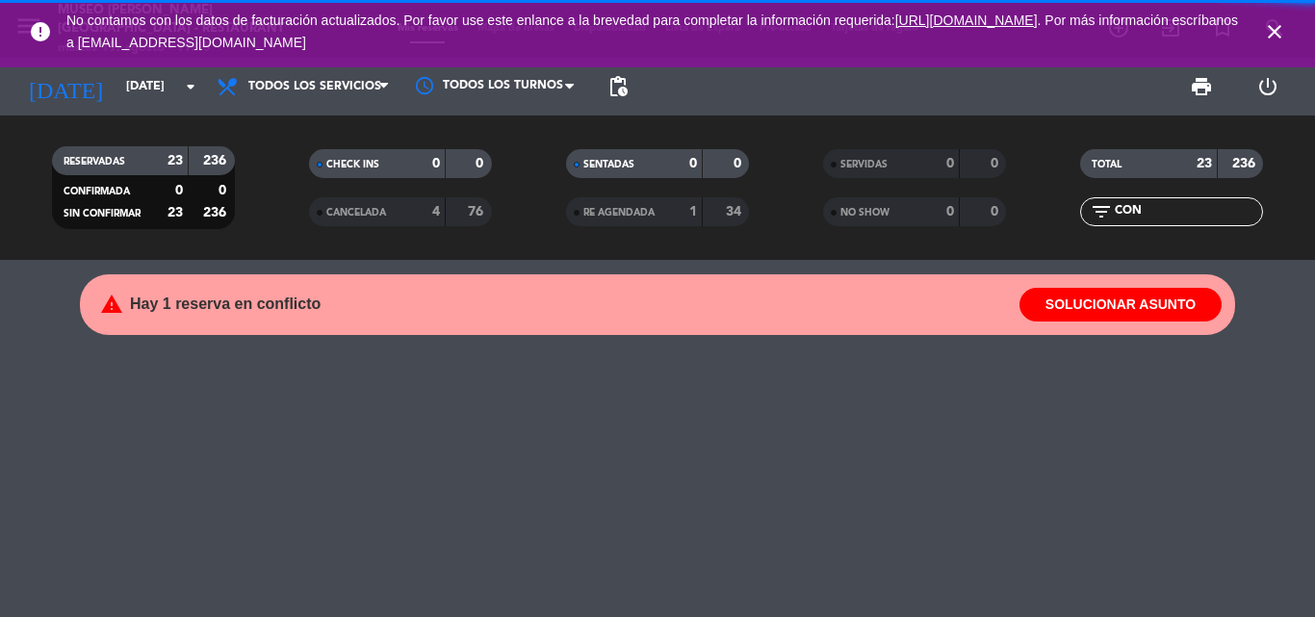
click at [1178, 211] on input "CON" at bounding box center [1187, 211] width 149 height 21
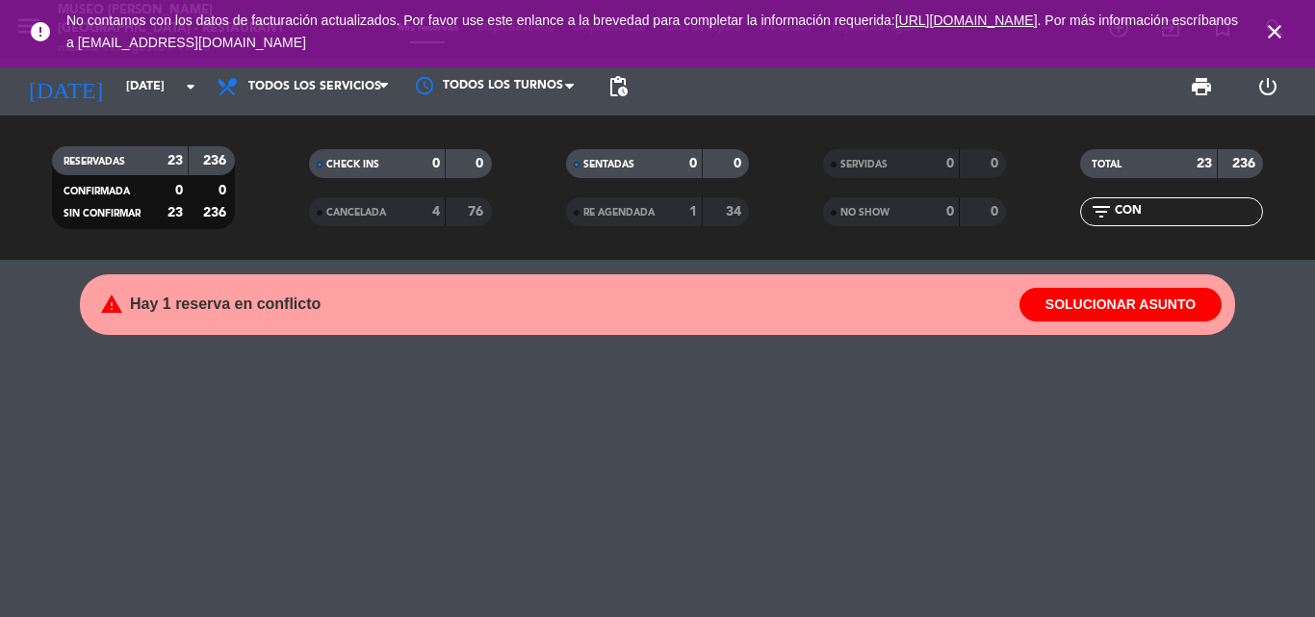
drag, startPoint x: 1167, startPoint y: 211, endPoint x: 878, endPoint y: 178, distance: 290.7
click at [879, 179] on div "RESERVADAS 23 236 CONFIRMADA 0 0 SIN CONFIRMAR 23 236 CHECK INS 0 0 CANCELADA 4…" at bounding box center [657, 188] width 1315 height 106
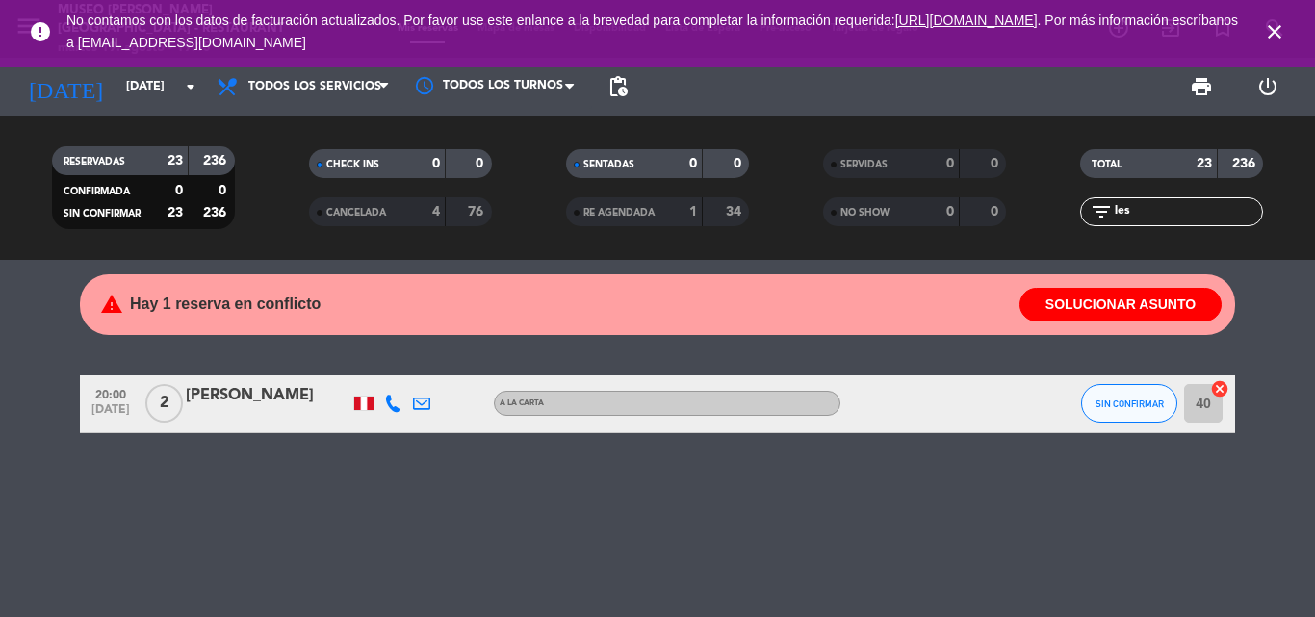
type input "les"
click at [243, 393] on div "[PERSON_NAME]" at bounding box center [268, 395] width 164 height 25
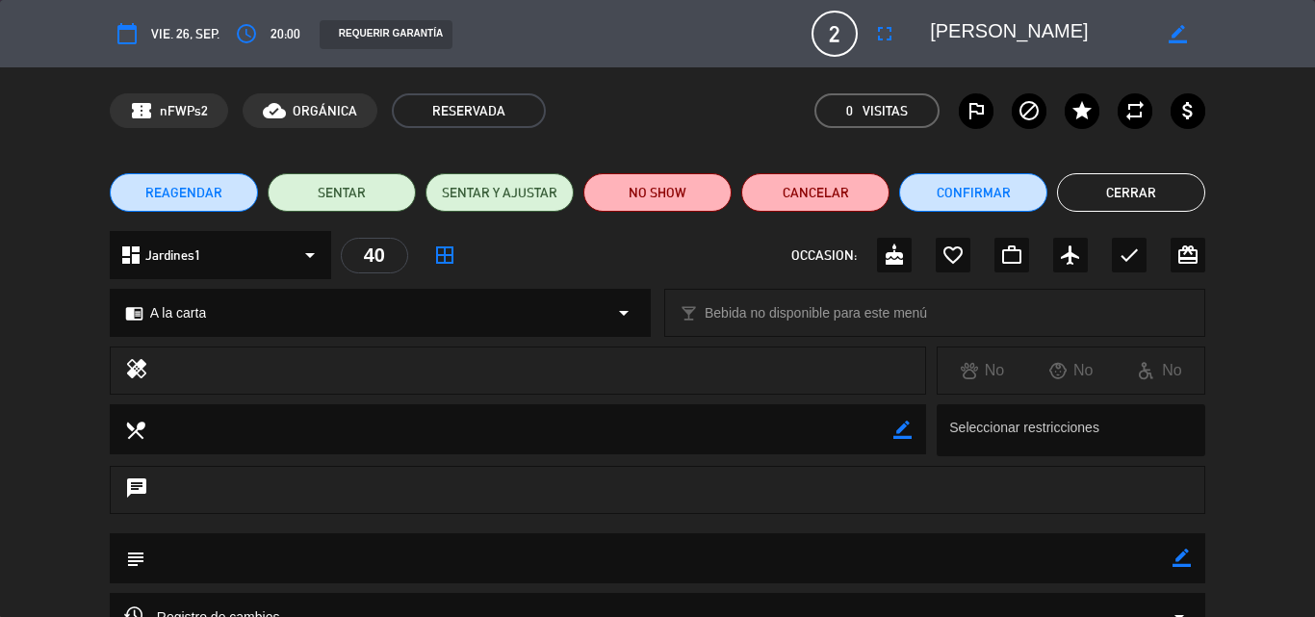
click at [1189, 555] on icon "border_color" at bounding box center [1182, 558] width 18 height 18
click at [951, 557] on textarea at bounding box center [658, 557] width 1027 height 49
type textarea "cartel de cumpleaños + cortesia"
click at [1177, 556] on icon at bounding box center [1182, 558] width 18 height 18
click at [982, 195] on button "Confirmar" at bounding box center [973, 192] width 148 height 39
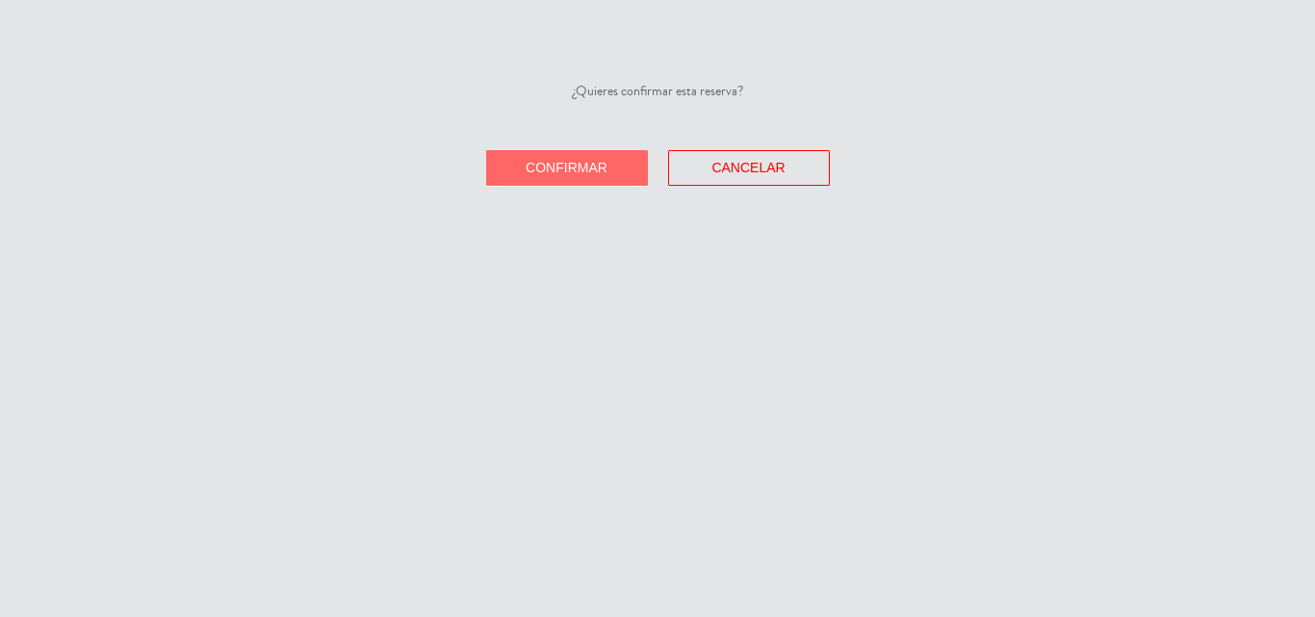
click at [546, 153] on button "Confirmar" at bounding box center [567, 168] width 162 height 36
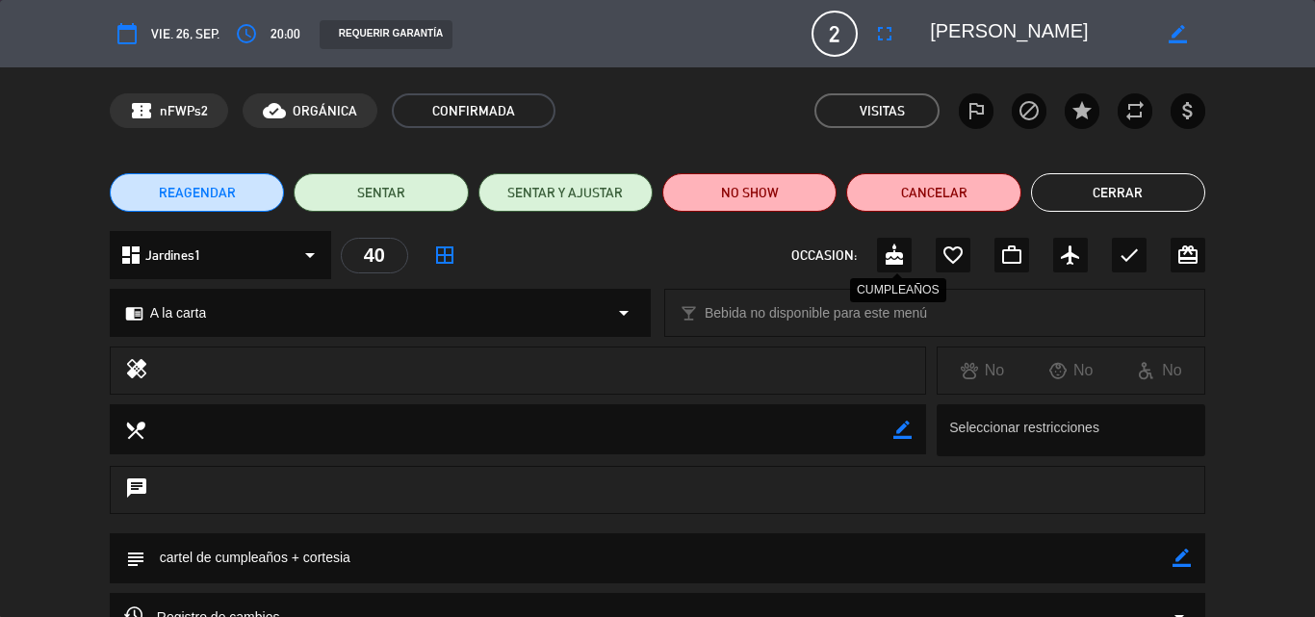
click at [890, 252] on icon "cake" at bounding box center [894, 255] width 23 height 23
click at [1108, 193] on button "Cerrar" at bounding box center [1118, 192] width 174 height 39
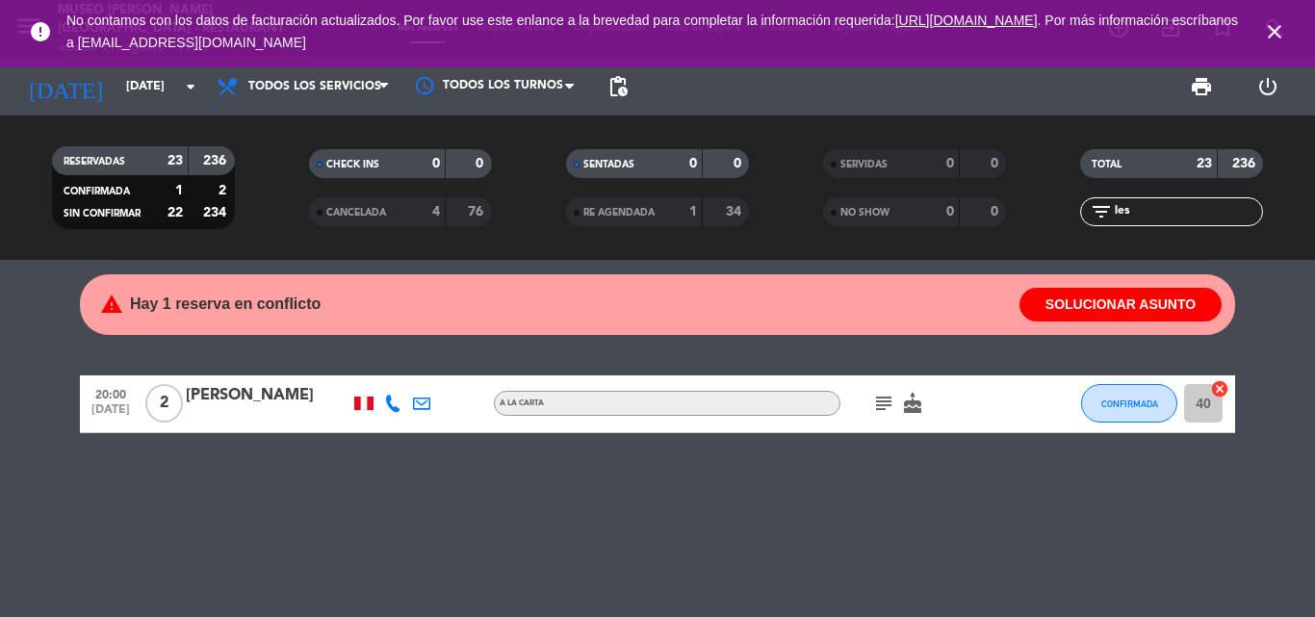
click at [1273, 31] on icon "close" at bounding box center [1274, 31] width 23 height 23
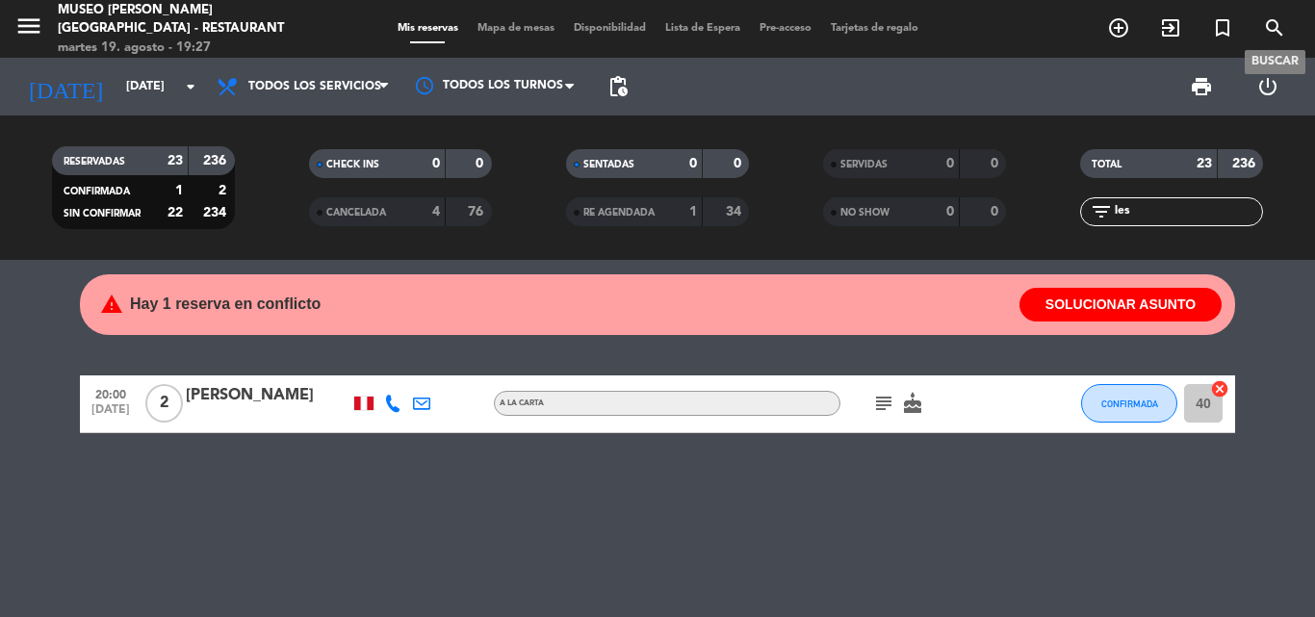
click at [1284, 25] on icon "search" at bounding box center [1274, 27] width 23 height 23
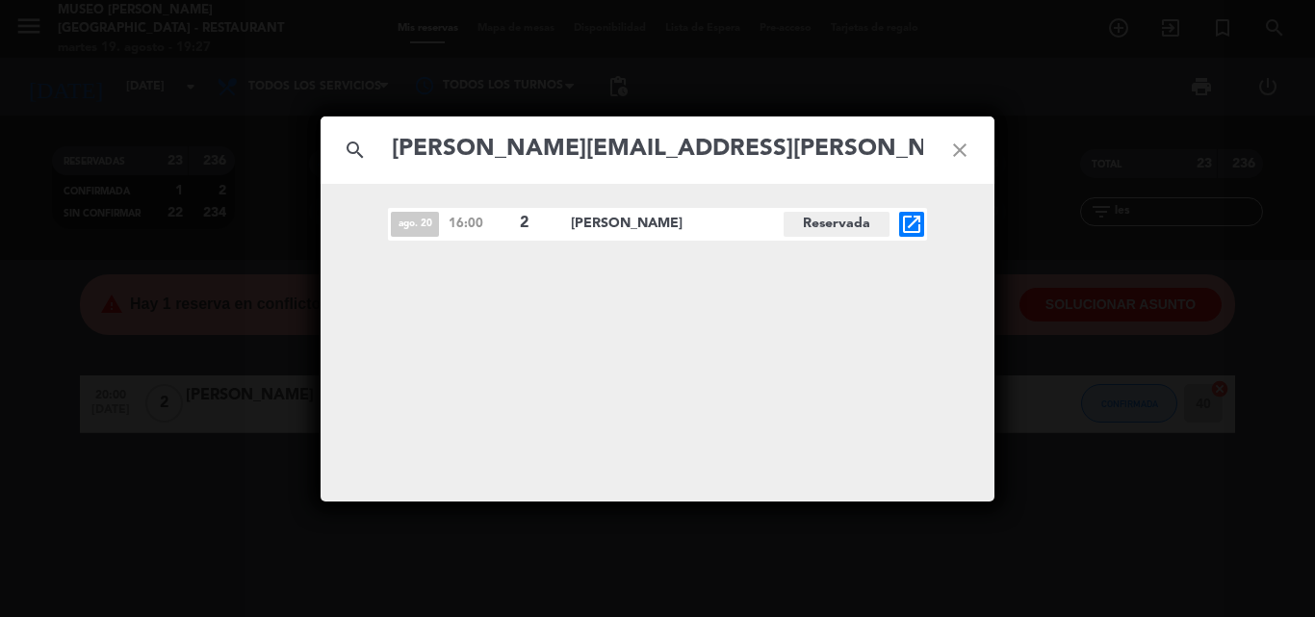
type input "[PERSON_NAME][EMAIL_ADDRESS][PERSON_NAME][PERSON_NAME][DOMAIN_NAME]"
click at [910, 223] on icon "open_in_new" at bounding box center [911, 224] width 23 height 23
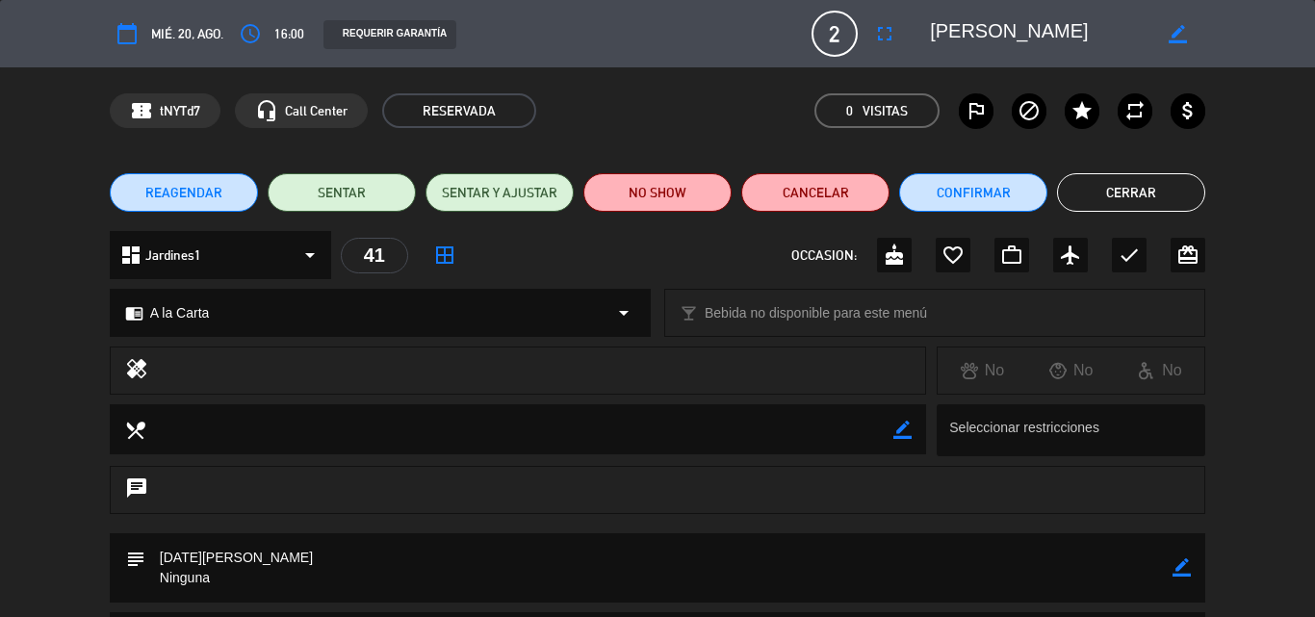
click at [1188, 565] on icon "border_color" at bounding box center [1182, 567] width 18 height 18
drag, startPoint x: 242, startPoint y: 575, endPoint x: 80, endPoint y: 542, distance: 165.0
click at [79, 542] on div "subject" at bounding box center [657, 572] width 1315 height 79
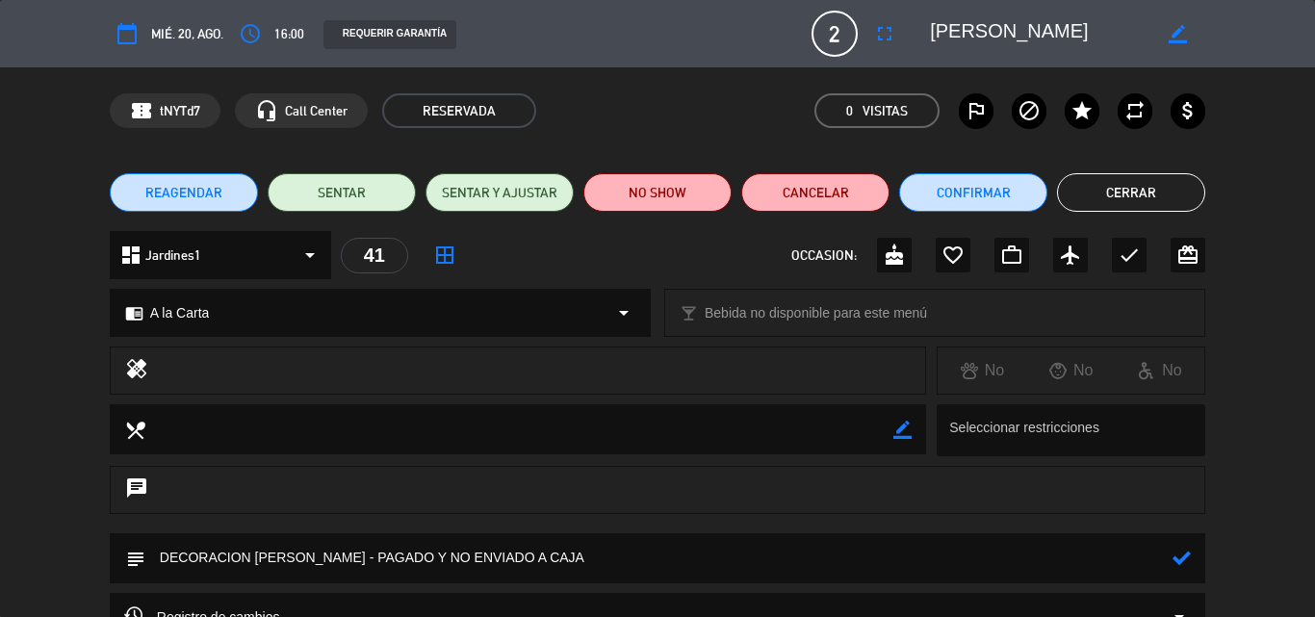
type textarea "DECORACION [PERSON_NAME] - PAGADO Y NO ENVIADO A CAJA"
click at [1188, 558] on icon at bounding box center [1182, 558] width 18 height 18
click at [220, 307] on div "chrome_reader_mode A la Carta arrow_drop_down" at bounding box center [380, 313] width 539 height 46
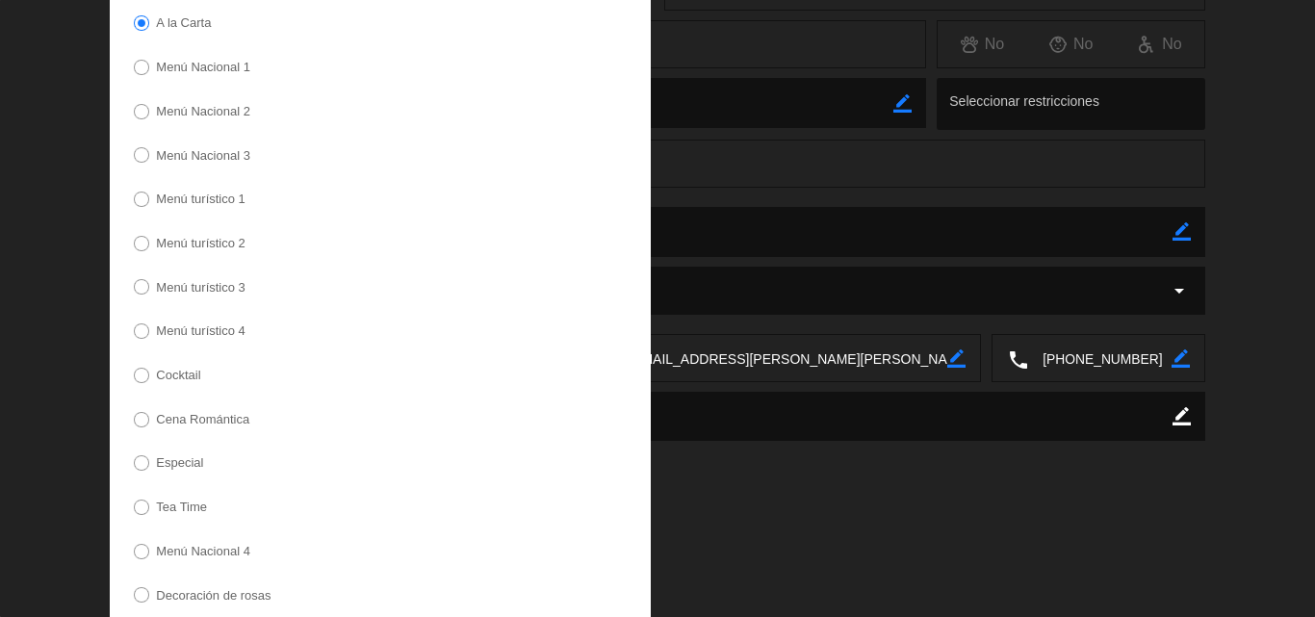
scroll to position [586, 0]
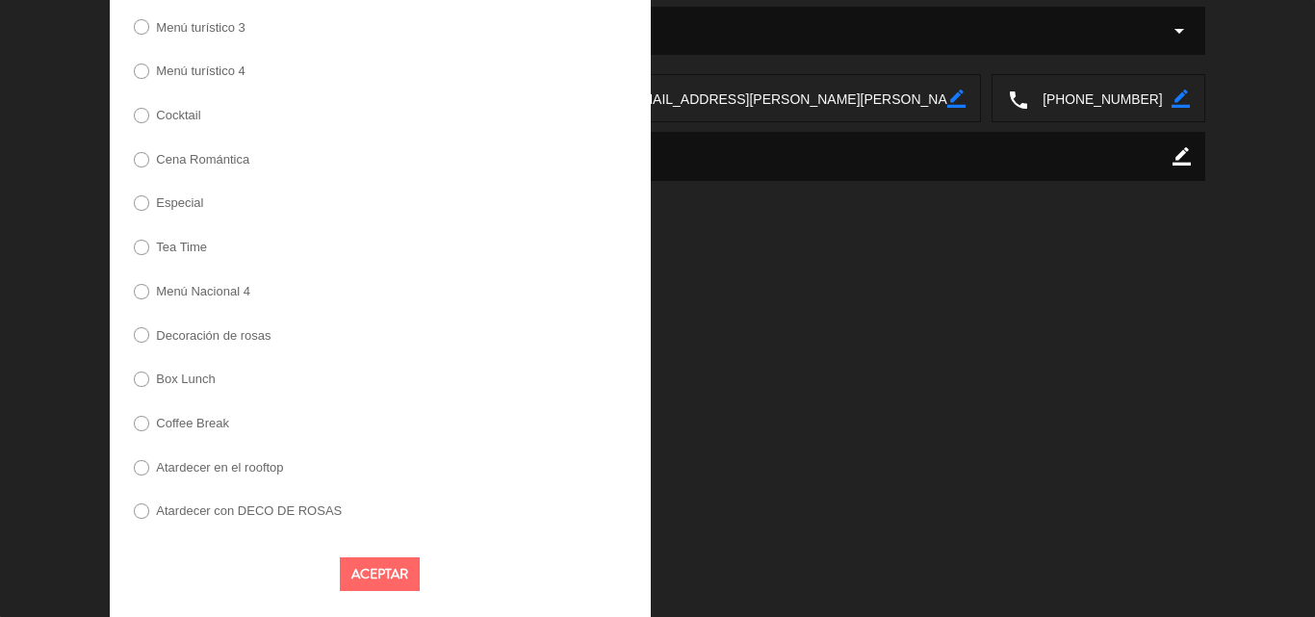
click at [220, 335] on label "Decoración de rosas" at bounding box center [213, 335] width 115 height 13
click at [375, 574] on button "Aceptar" at bounding box center [380, 575] width 80 height 34
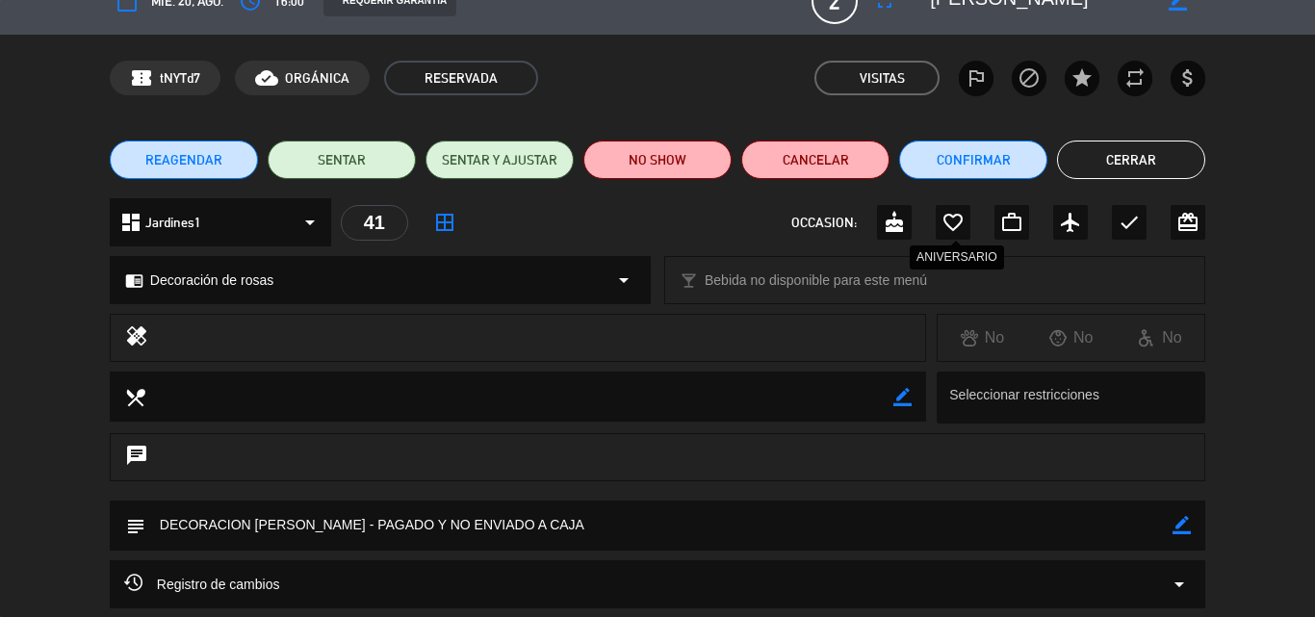
scroll to position [0, 0]
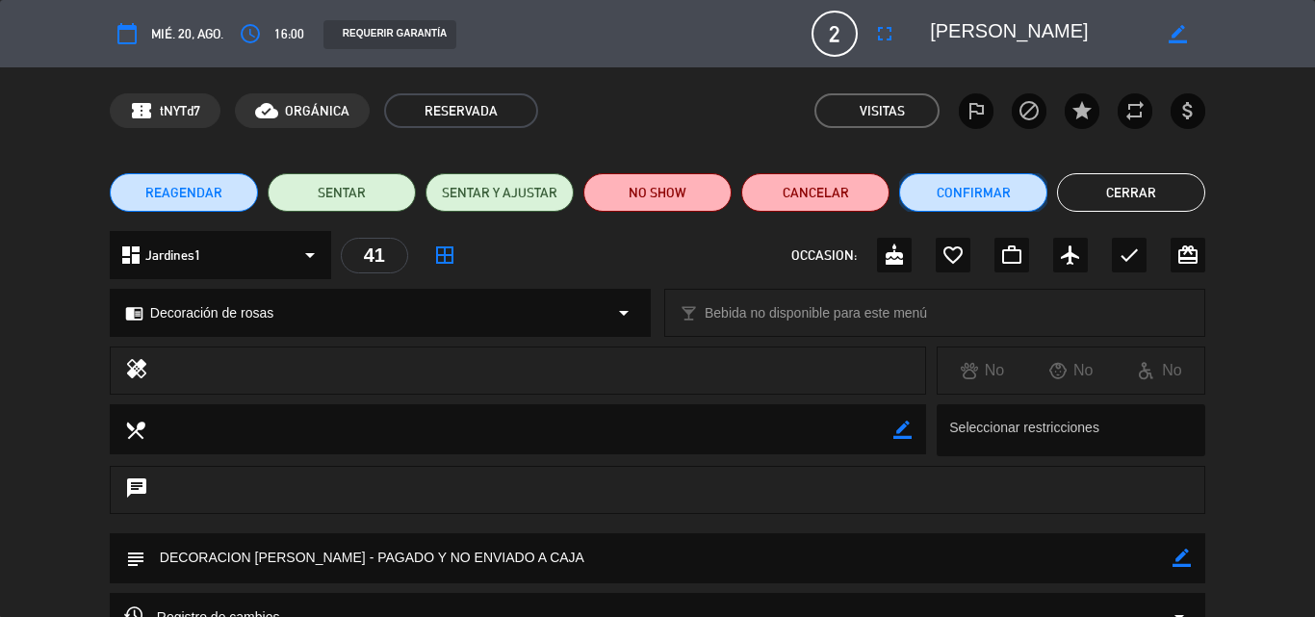
click at [995, 197] on button "Confirmar" at bounding box center [973, 192] width 148 height 39
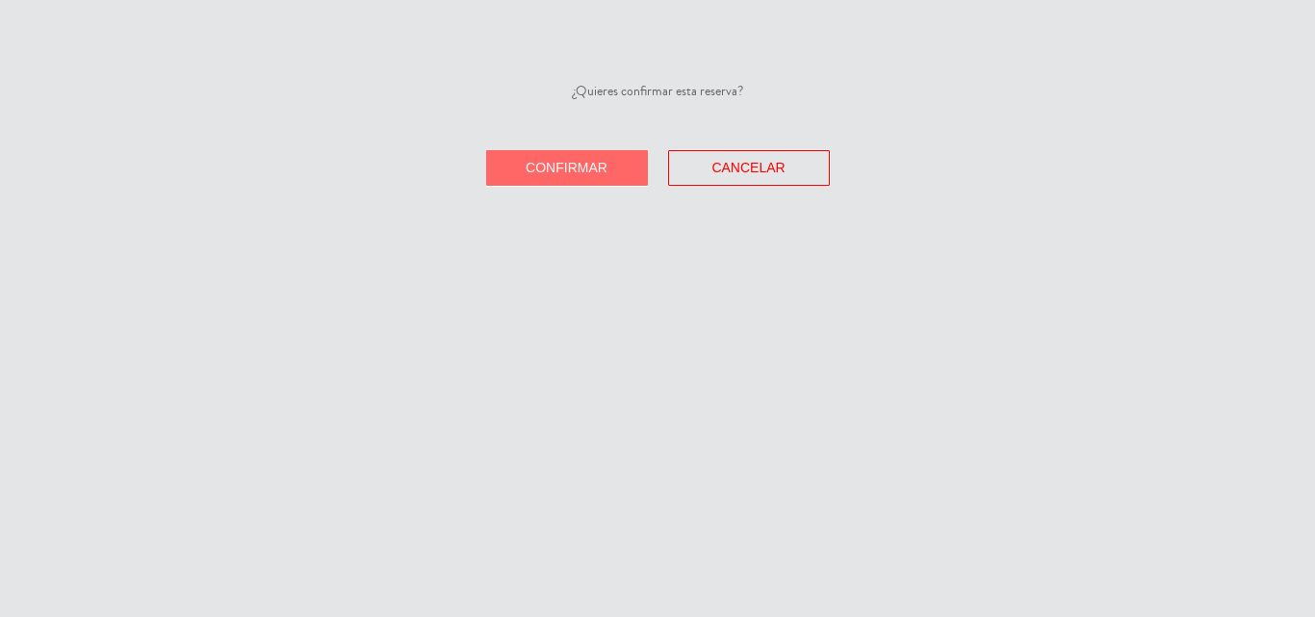
click at [564, 171] on span "Confirmar" at bounding box center [567, 167] width 82 height 15
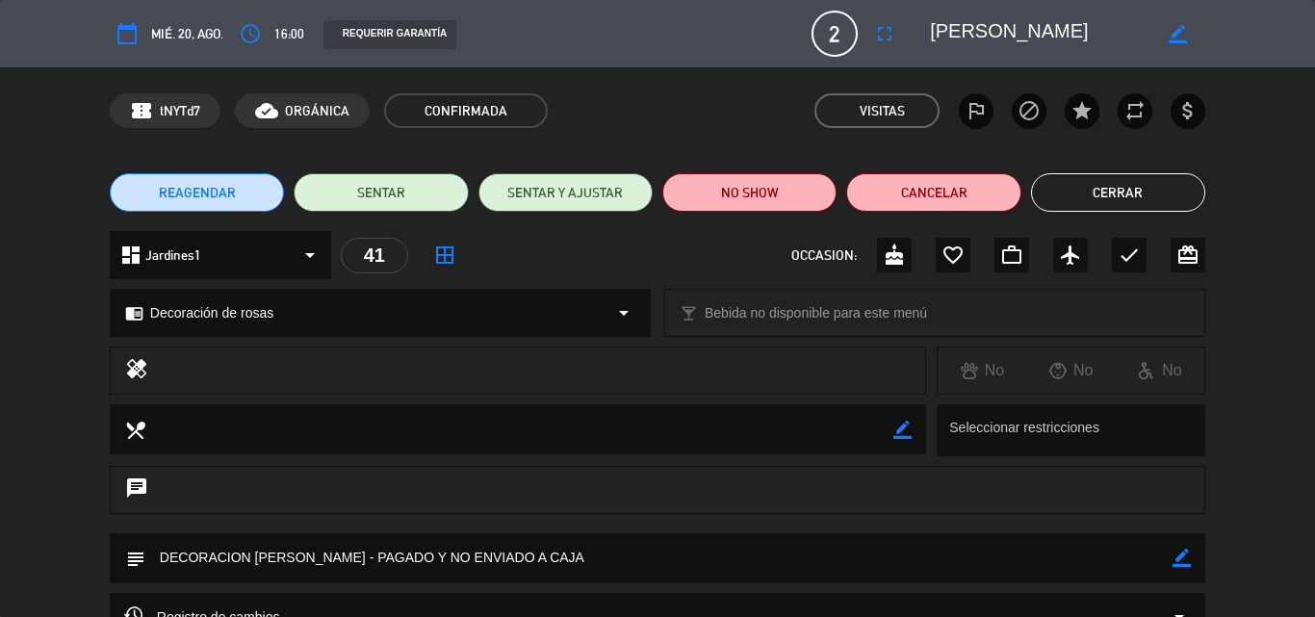
click at [1103, 202] on button "Cerrar" at bounding box center [1118, 192] width 174 height 39
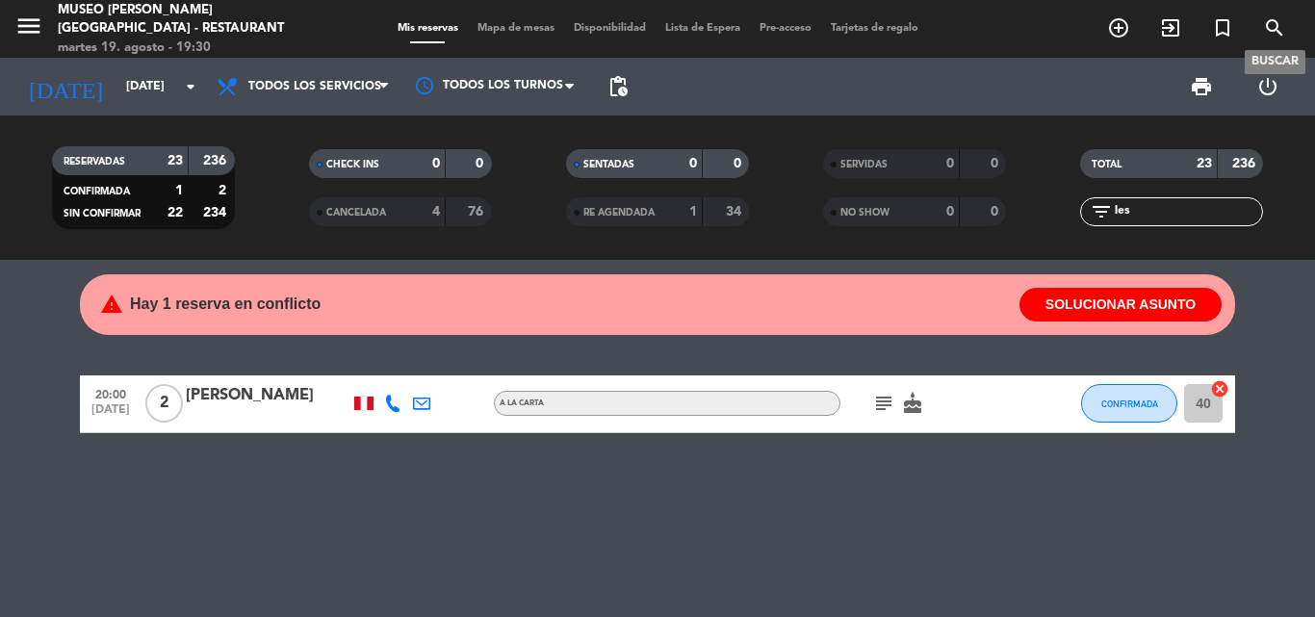
click at [1273, 21] on icon "search" at bounding box center [1274, 27] width 23 height 23
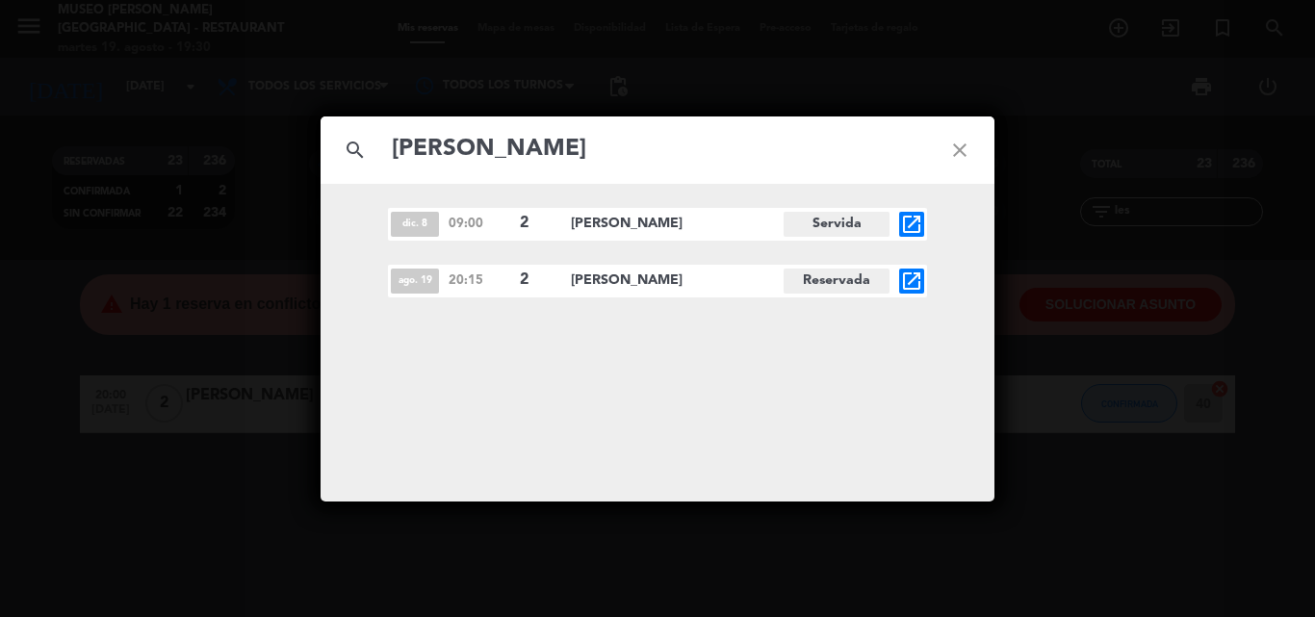
type input "[PERSON_NAME]"
click at [903, 280] on icon "open_in_new" at bounding box center [911, 281] width 23 height 23
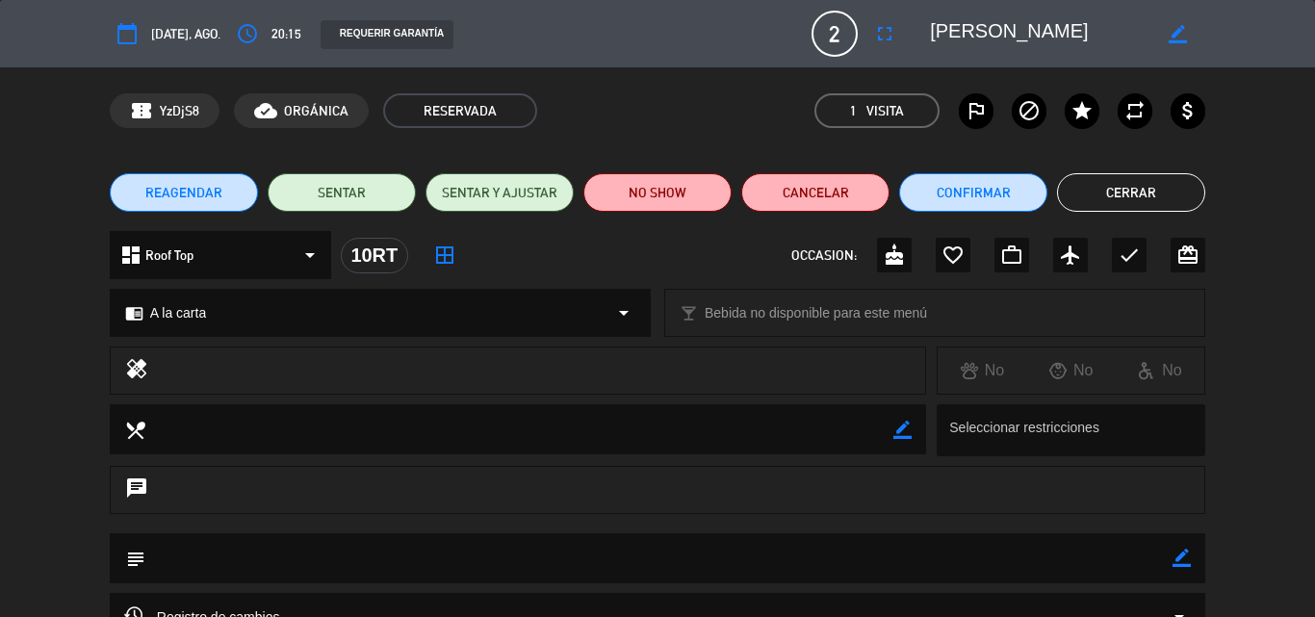
click at [1184, 556] on icon "border_color" at bounding box center [1182, 558] width 18 height 18
click at [362, 564] on textarea at bounding box center [658, 557] width 1027 height 49
type textarea "cartel de cumpleaño + cortesia"
click at [1181, 554] on icon at bounding box center [1182, 558] width 18 height 18
click at [943, 182] on button "Confirmar" at bounding box center [973, 192] width 148 height 39
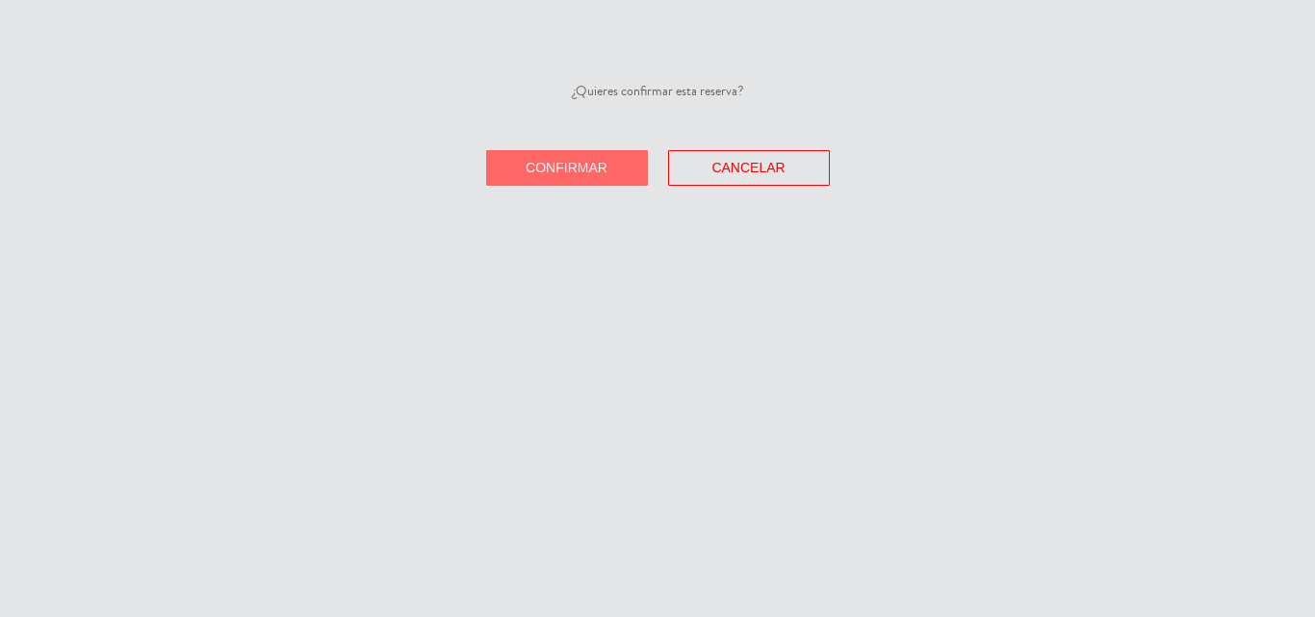
click at [558, 169] on span "Confirmar" at bounding box center [567, 167] width 82 height 15
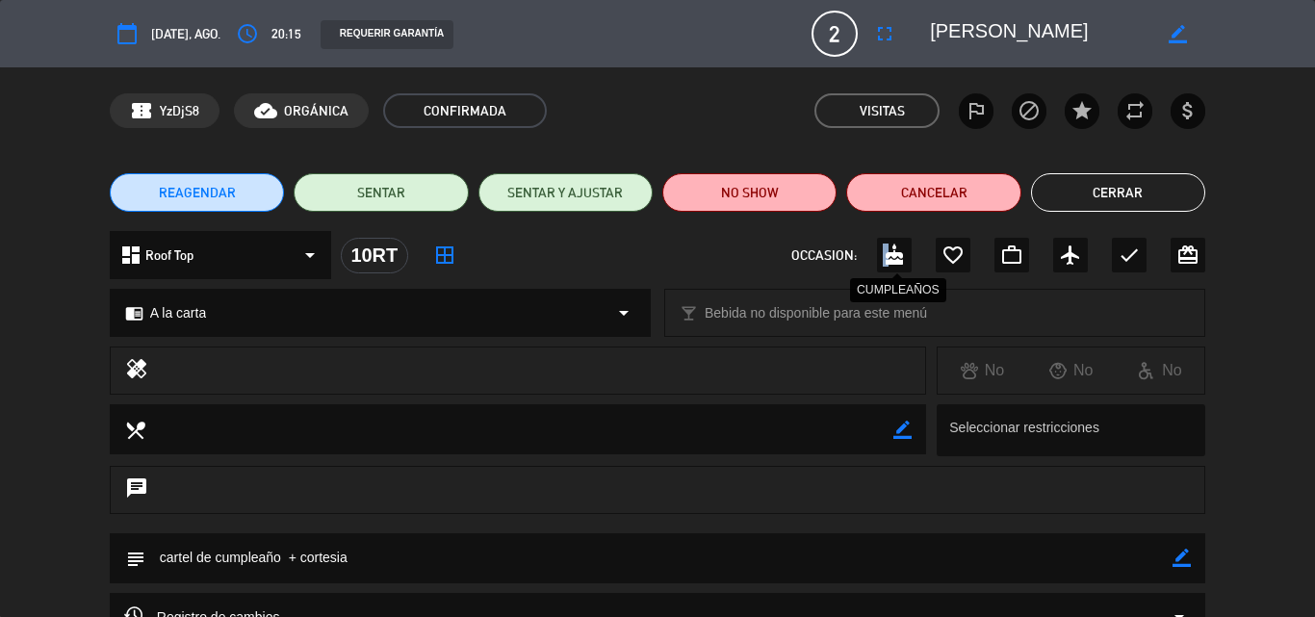
click at [887, 270] on div "cake" at bounding box center [894, 255] width 35 height 35
click at [1094, 197] on button "Cerrar" at bounding box center [1118, 192] width 174 height 39
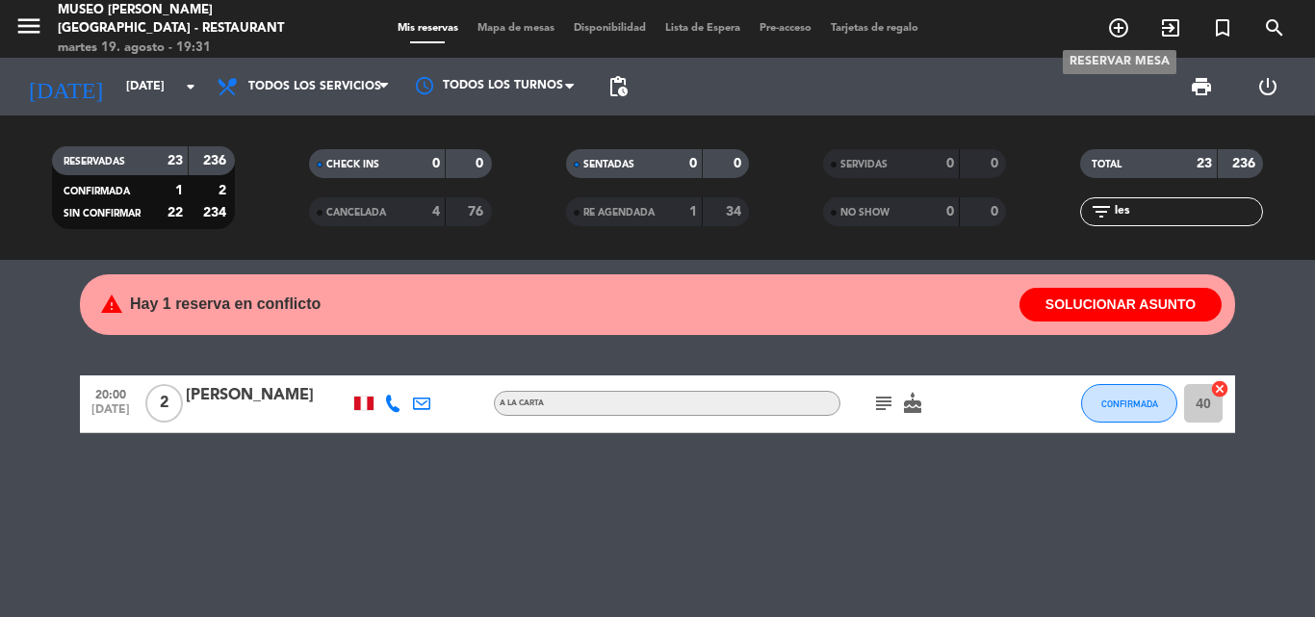
click at [1119, 28] on icon "add_circle_outline" at bounding box center [1118, 27] width 23 height 23
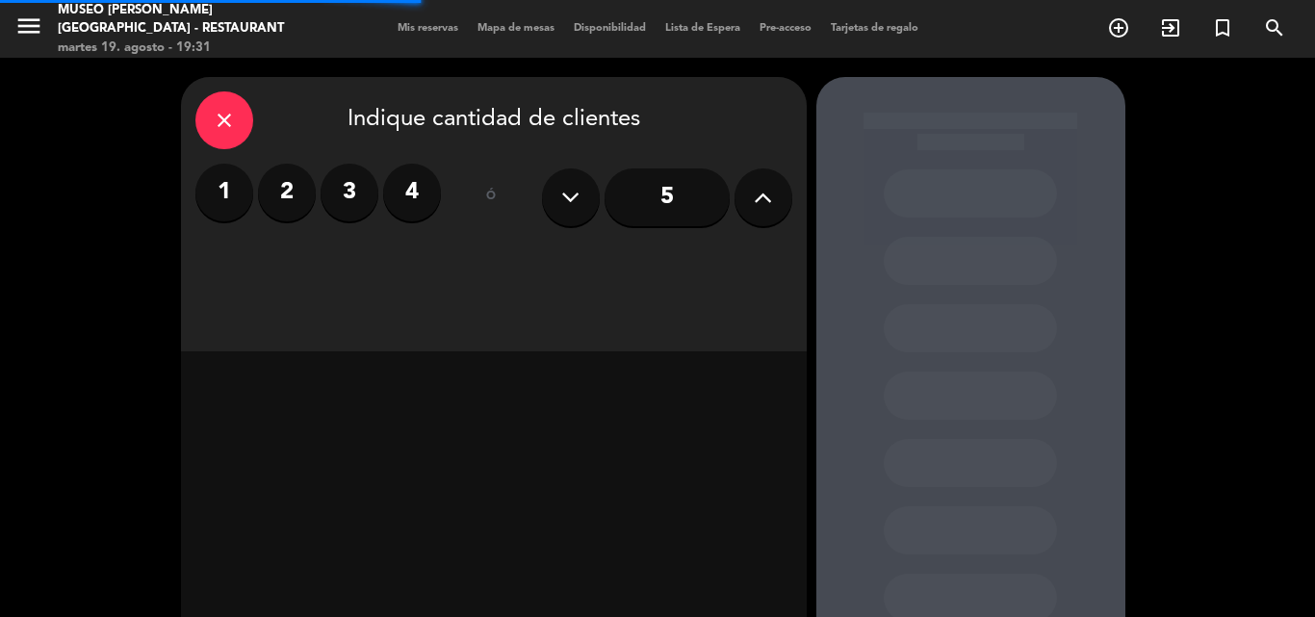
click at [282, 189] on label "2" at bounding box center [287, 193] width 58 height 58
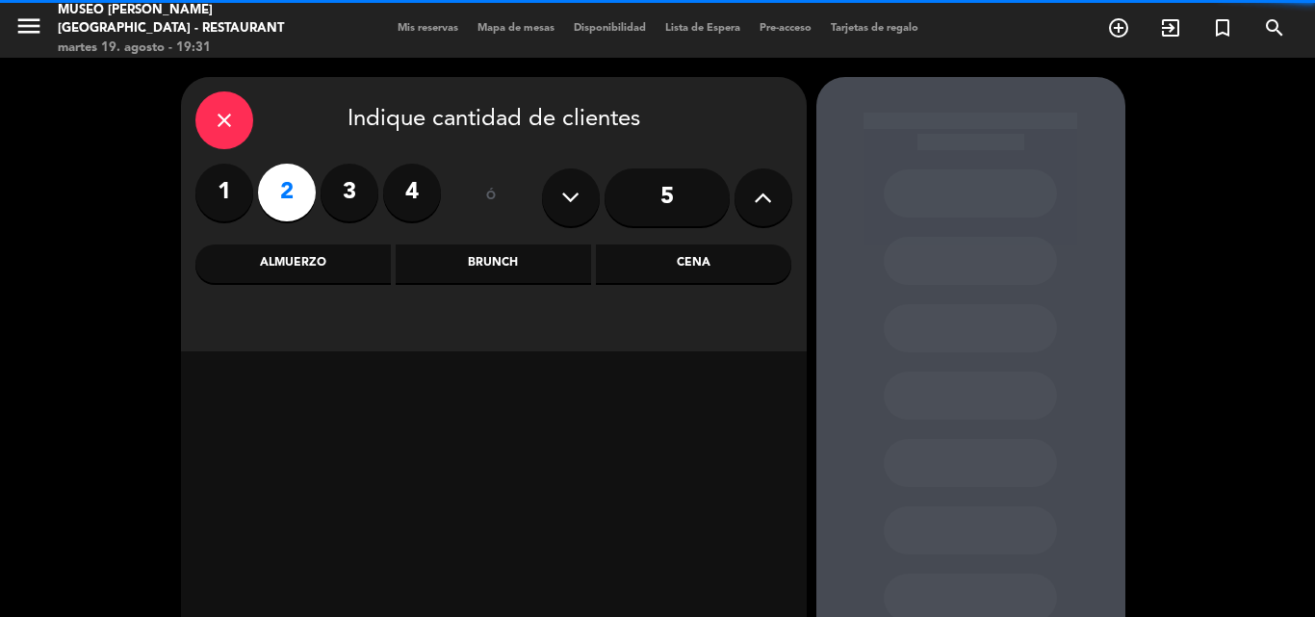
click at [688, 260] on div "Cena" at bounding box center [693, 264] width 195 height 39
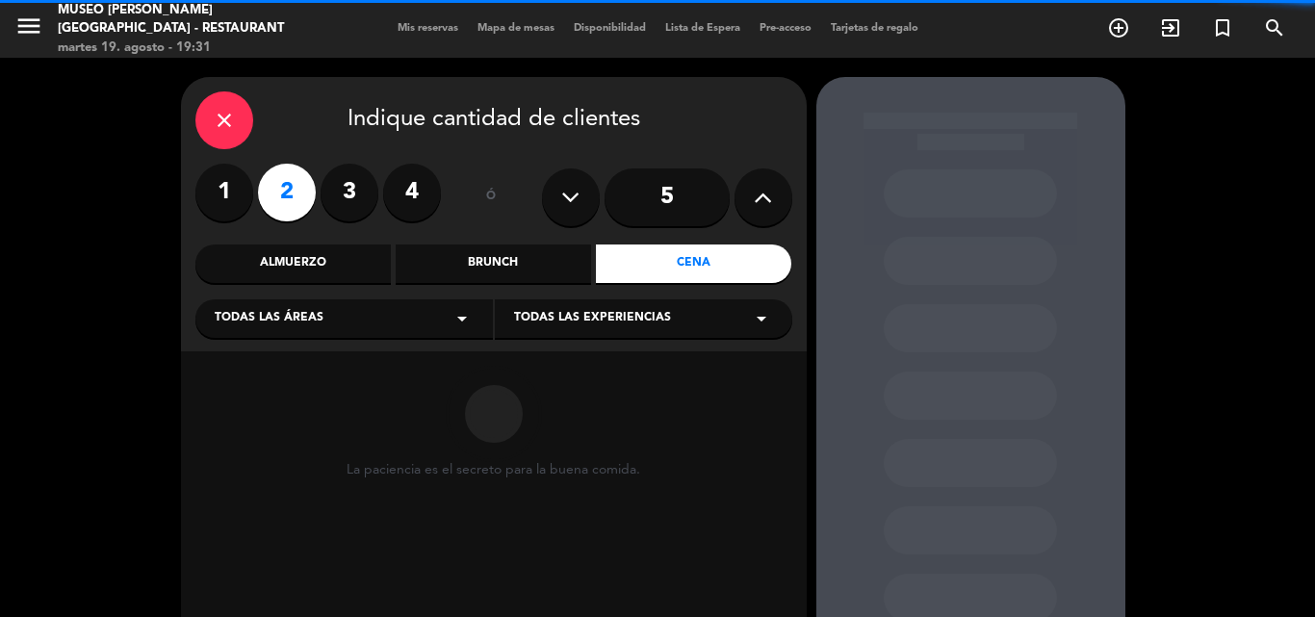
click at [324, 318] on div "Todas las áreas arrow_drop_down" at bounding box center [344, 318] width 298 height 39
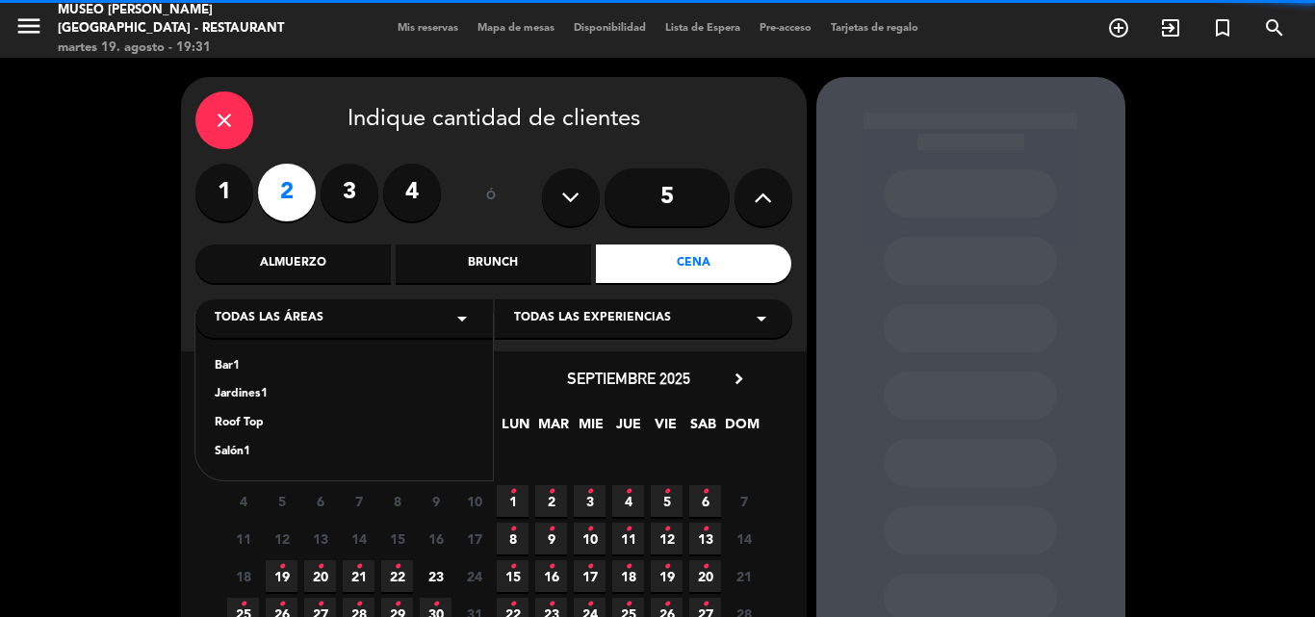
click at [256, 394] on div "Jardines1" at bounding box center [344, 394] width 259 height 19
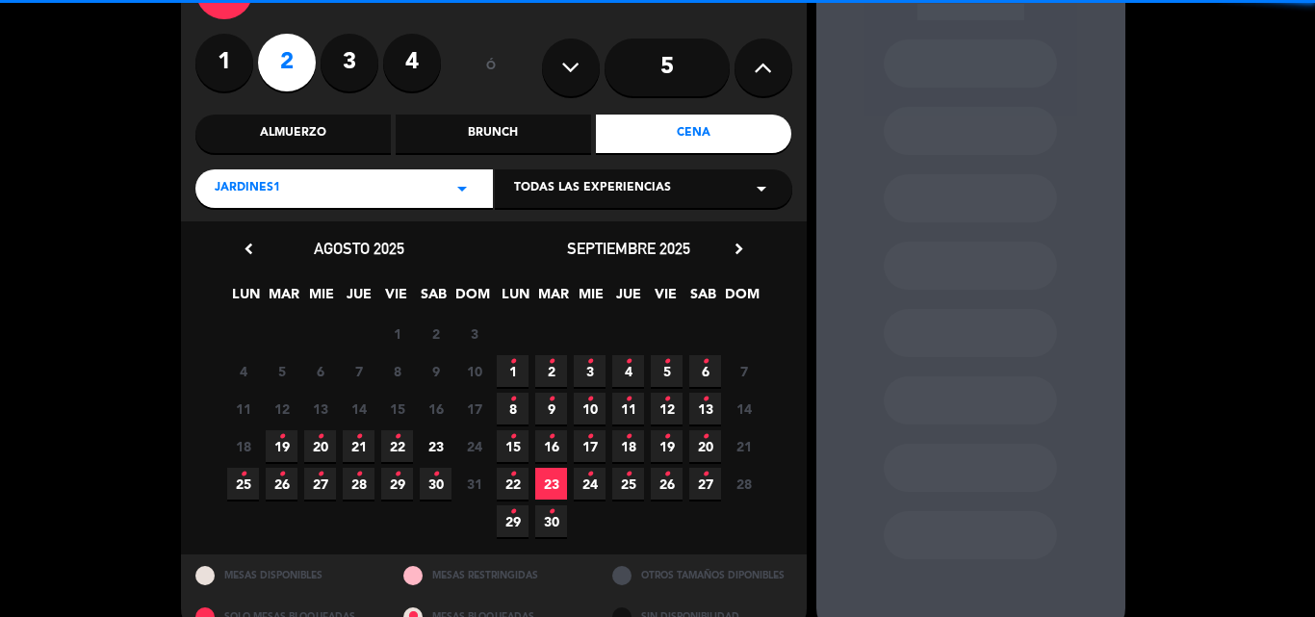
click at [370, 450] on span "21 •" at bounding box center [359, 446] width 32 height 32
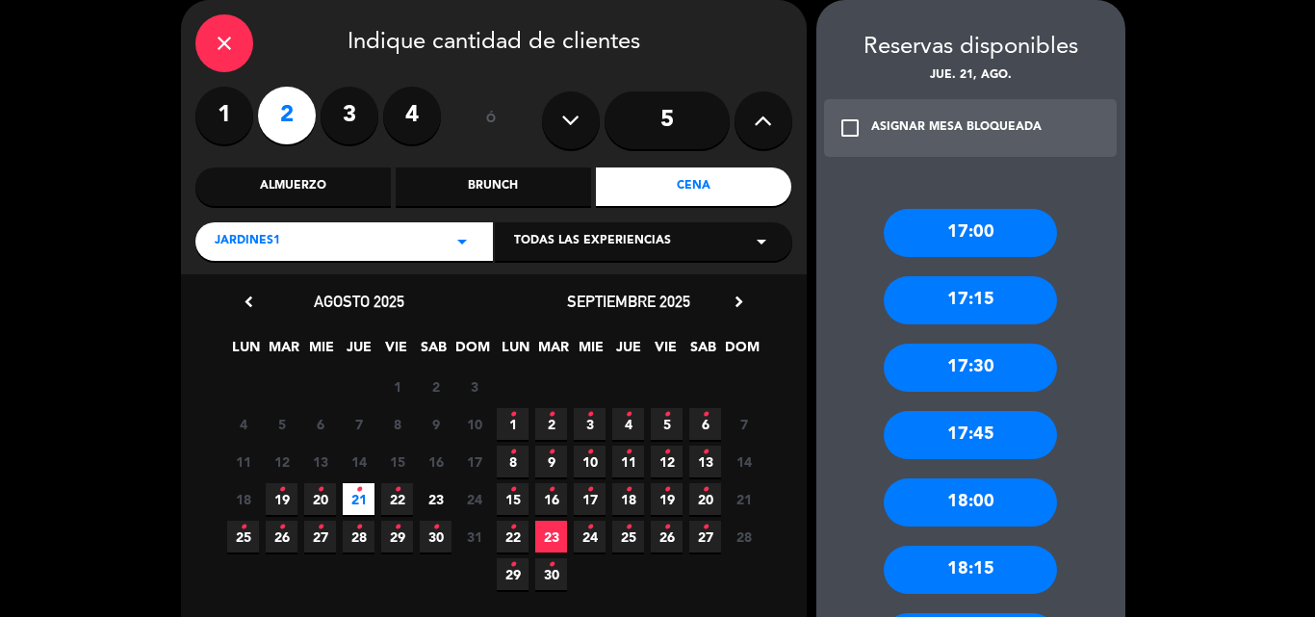
scroll to position [243, 0]
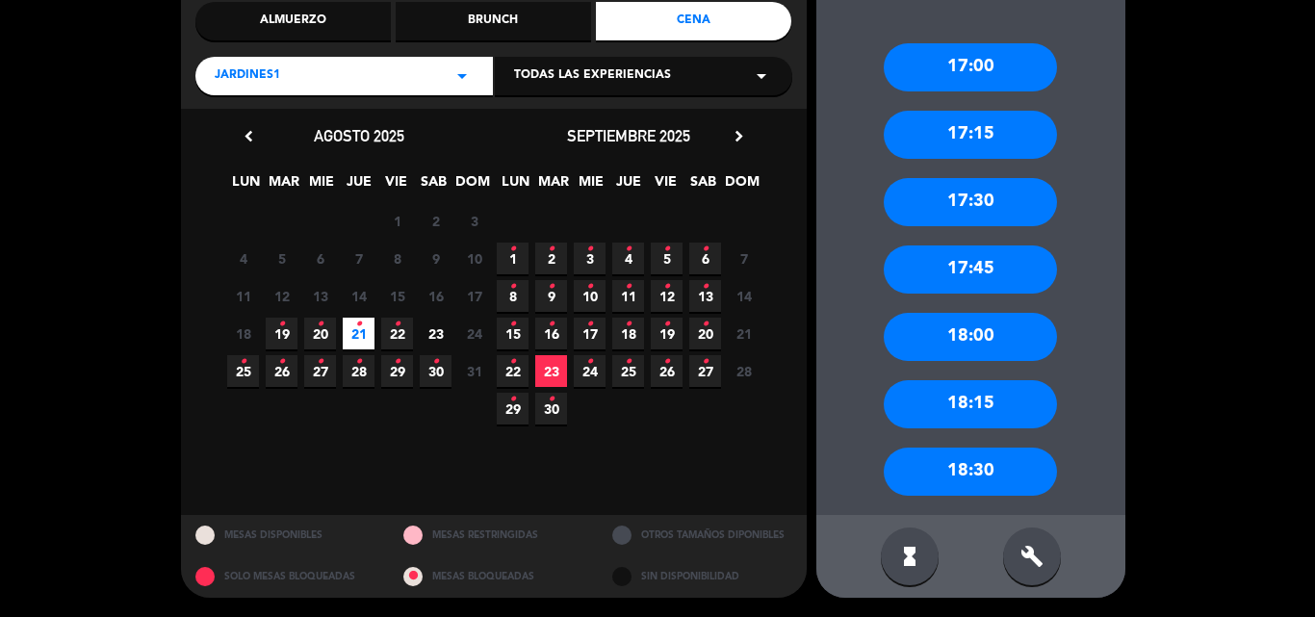
click at [310, 86] on div "Jardines1 arrow_drop_down" at bounding box center [344, 76] width 298 height 39
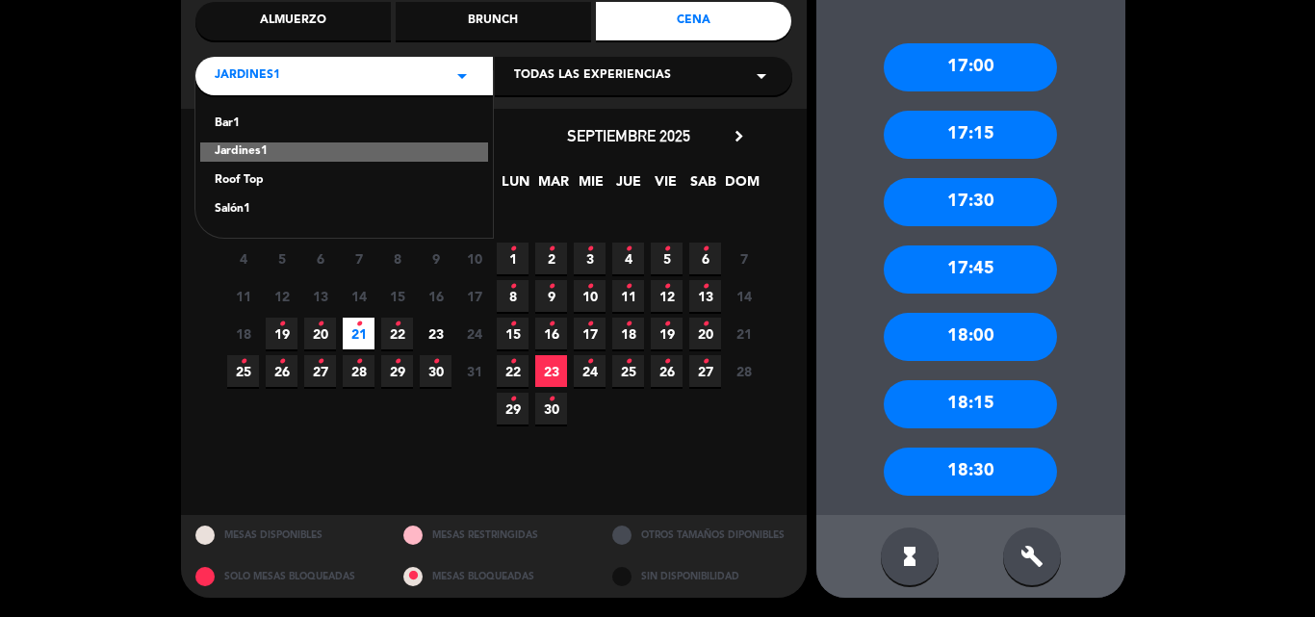
click at [232, 173] on div "Roof Top" at bounding box center [344, 180] width 259 height 19
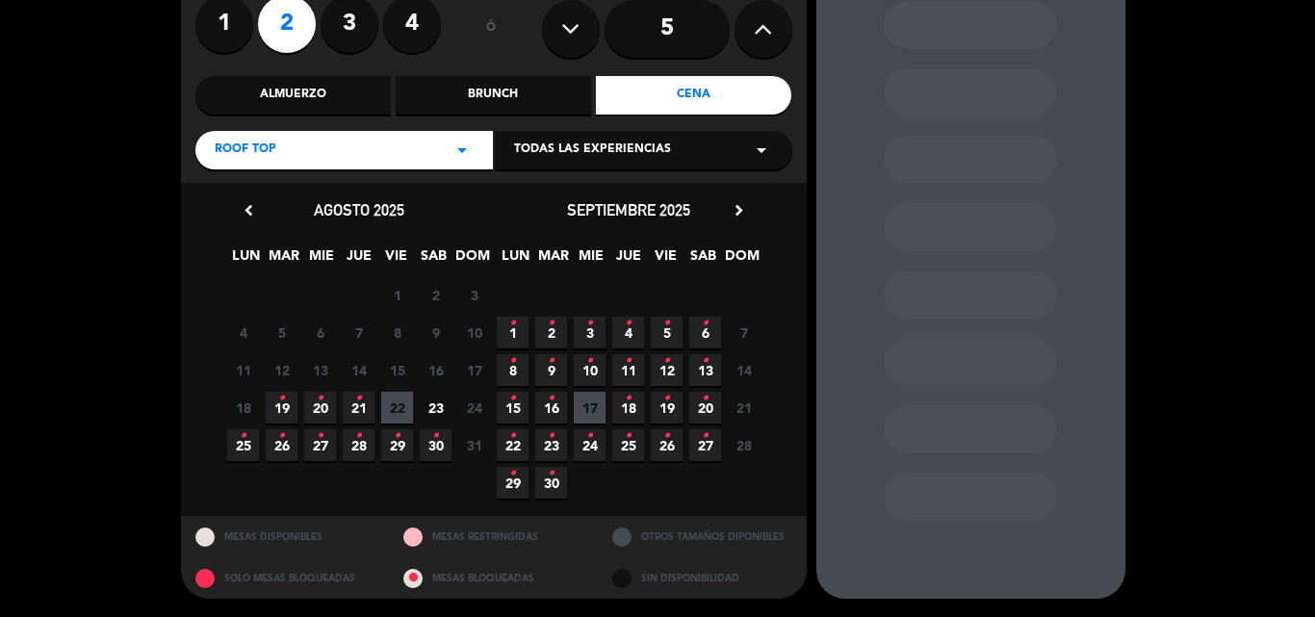
click at [353, 411] on span "21 •" at bounding box center [359, 408] width 32 height 32
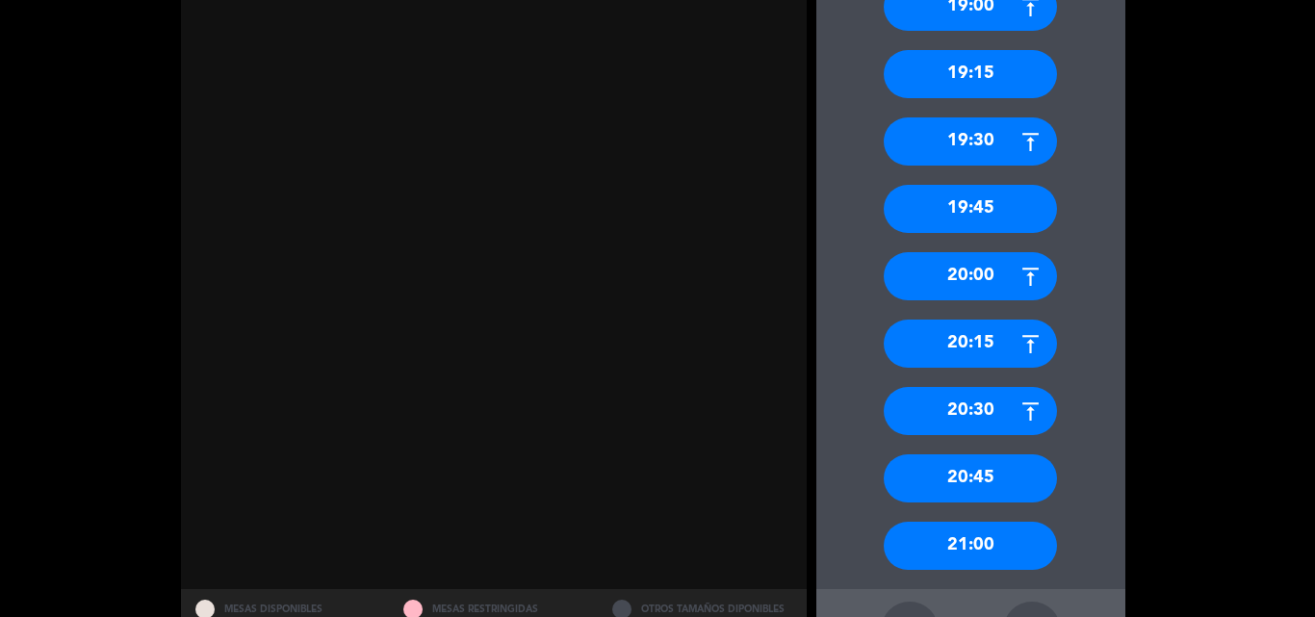
click at [963, 552] on div "21:00" at bounding box center [970, 546] width 173 height 48
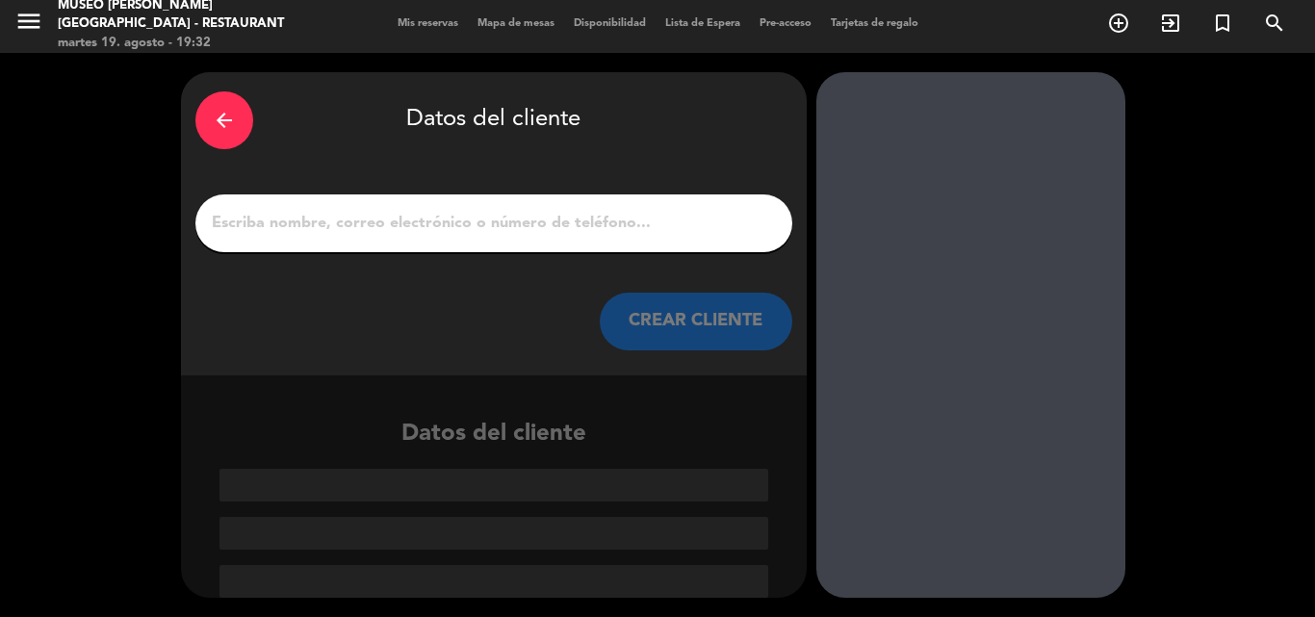
click at [469, 222] on input "1" at bounding box center [494, 223] width 568 height 27
paste input "[PERSON_NAME]"
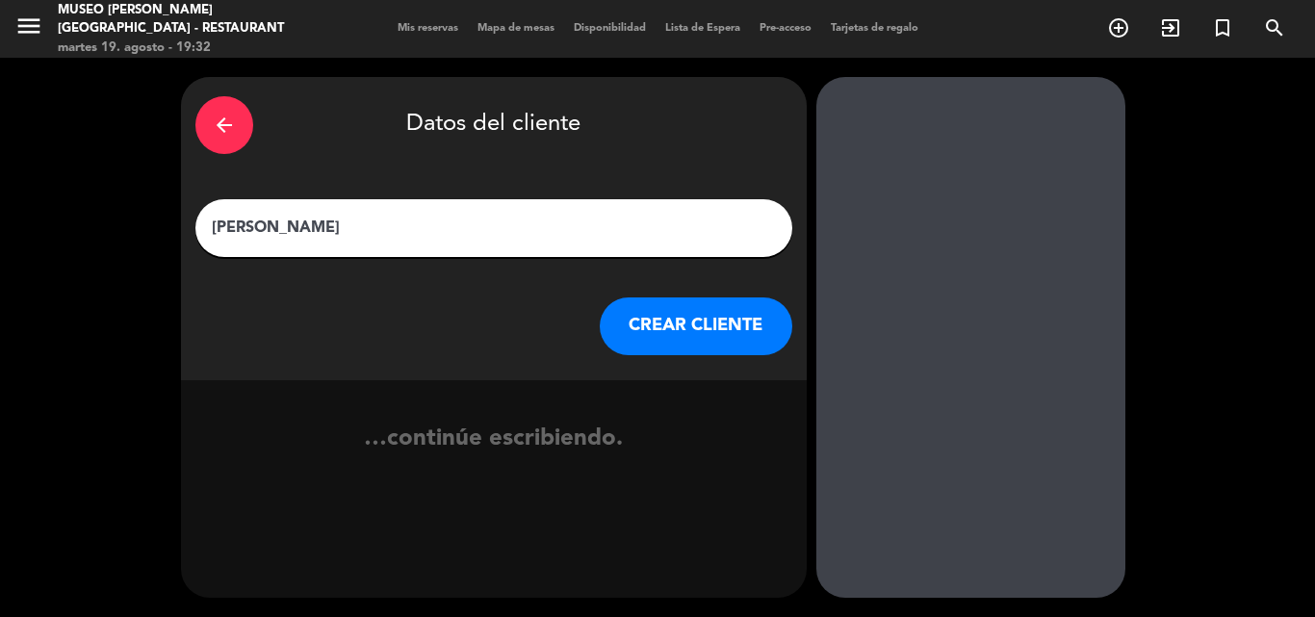
type input "[PERSON_NAME]"
click at [658, 313] on button "CREAR CLIENTE" at bounding box center [696, 327] width 193 height 58
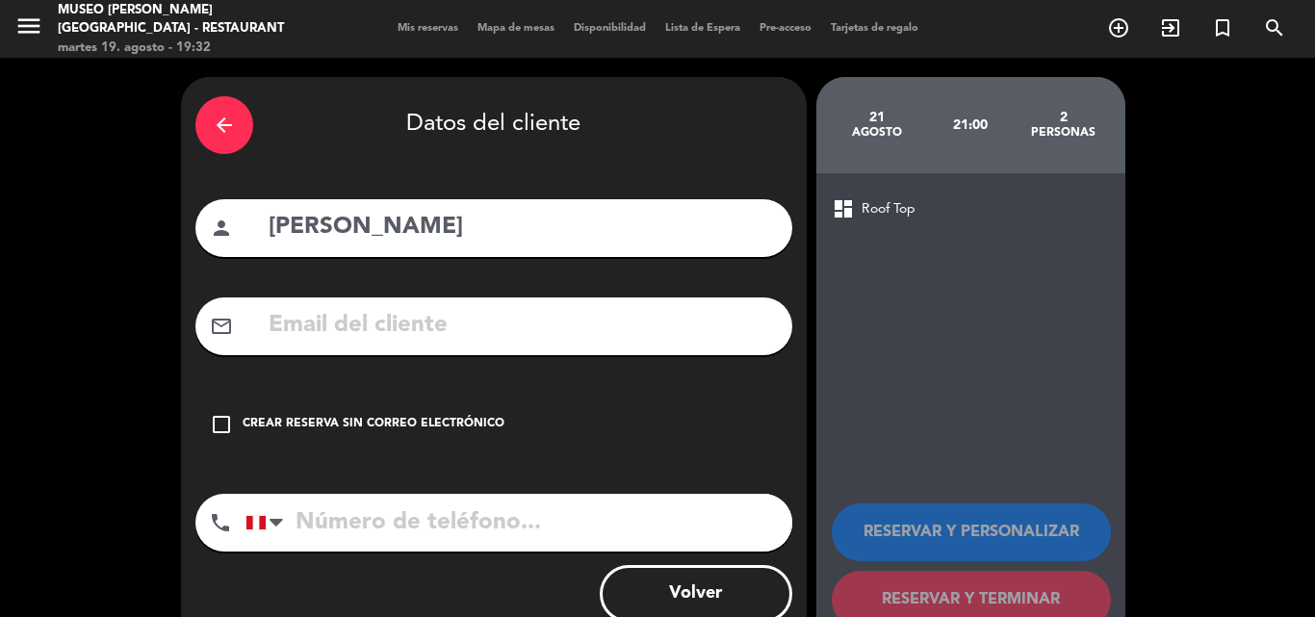
click at [487, 337] on input "text" at bounding box center [522, 325] width 511 height 39
paste input "[EMAIL_ADDRESS][DOMAIN_NAME]"
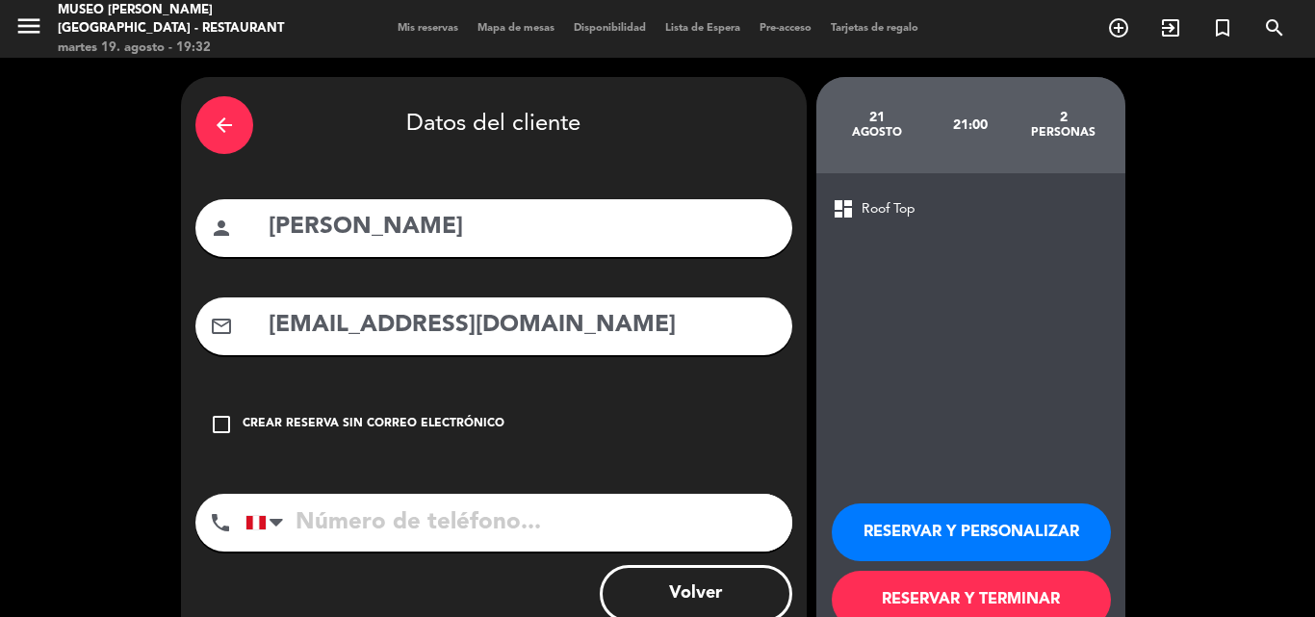
type input "[EMAIL_ADDRESS][DOMAIN_NAME]"
click at [418, 517] on input "tel" at bounding box center [519, 523] width 547 height 58
drag, startPoint x: 485, startPoint y: 519, endPoint x: 536, endPoint y: 534, distance: 53.3
click at [486, 517] on input "tel" at bounding box center [519, 523] width 547 height 58
paste input "938949502"
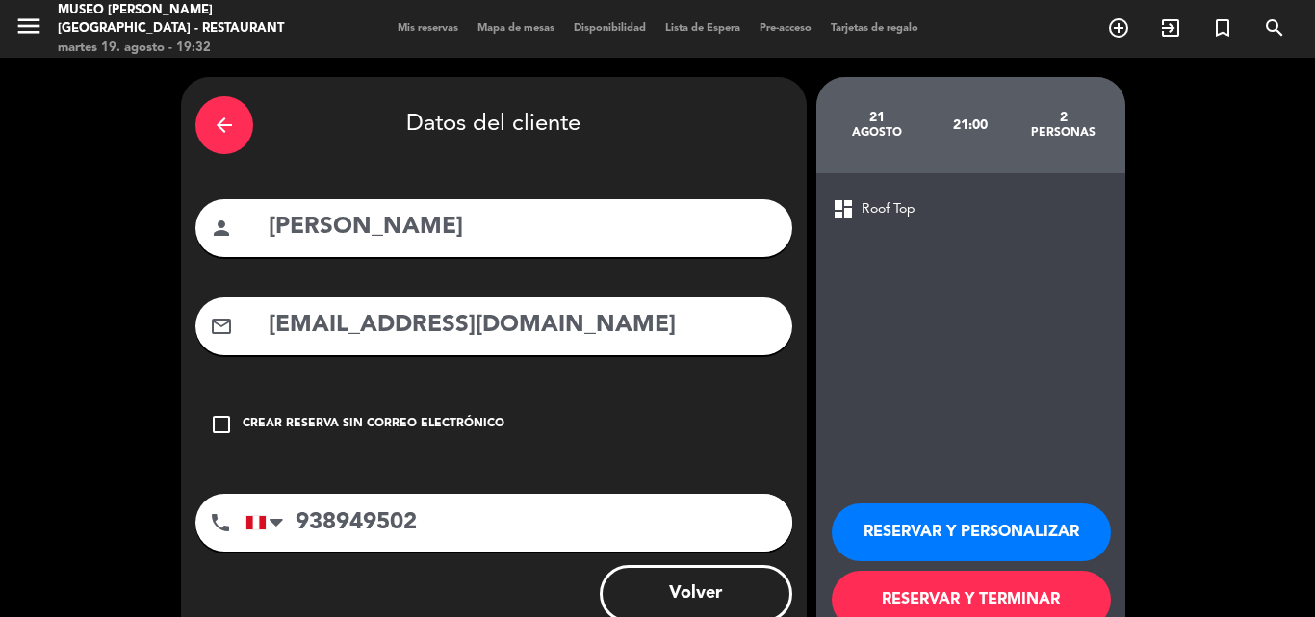
type input "938949502"
click at [921, 521] on button "RESERVAR Y PERSONALIZAR" at bounding box center [971, 533] width 279 height 58
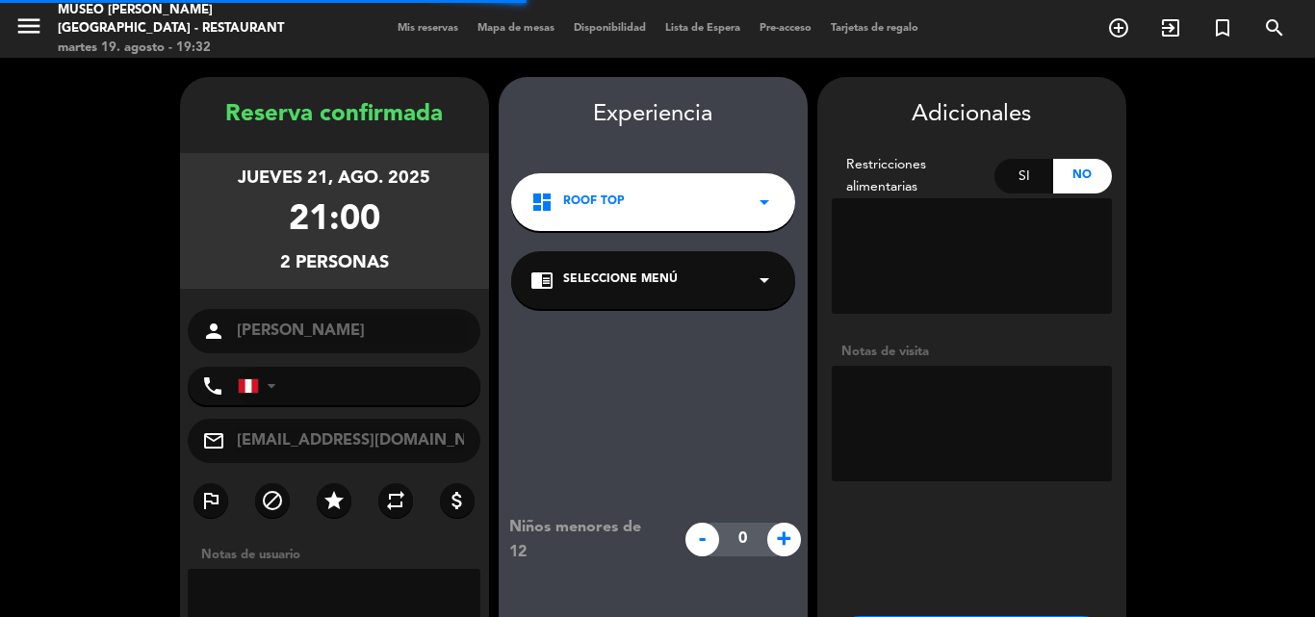
type input "[PHONE_NUMBER]"
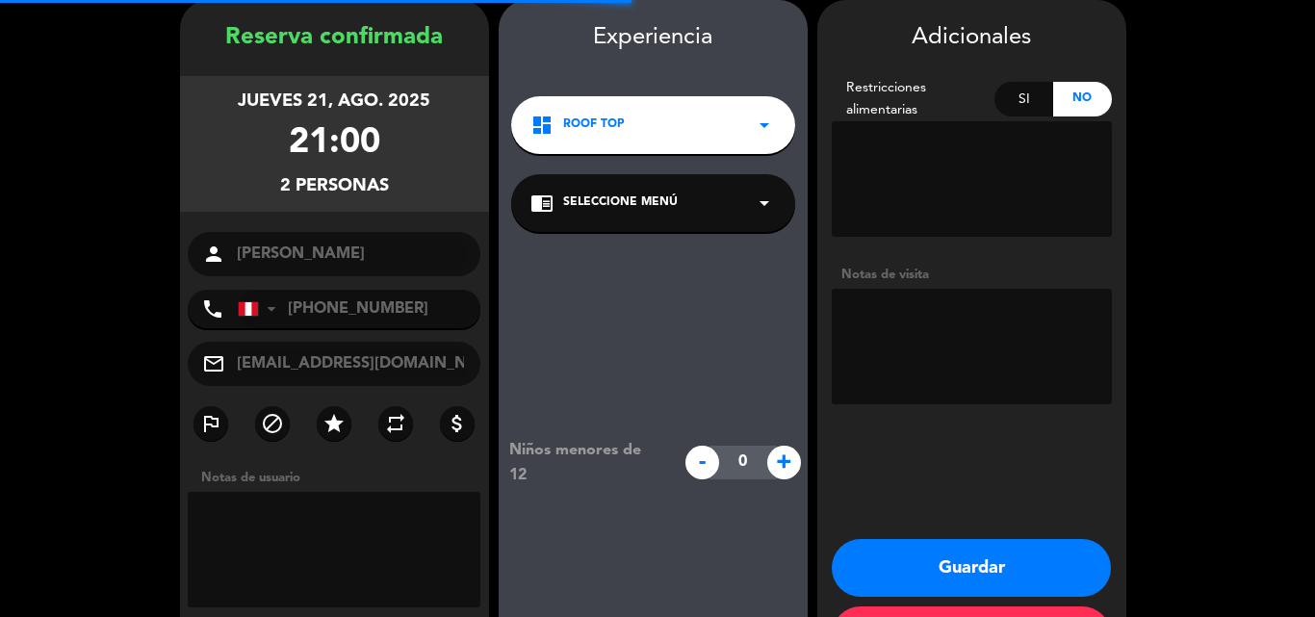
click at [638, 206] on span "Seleccione Menú" at bounding box center [620, 203] width 115 height 19
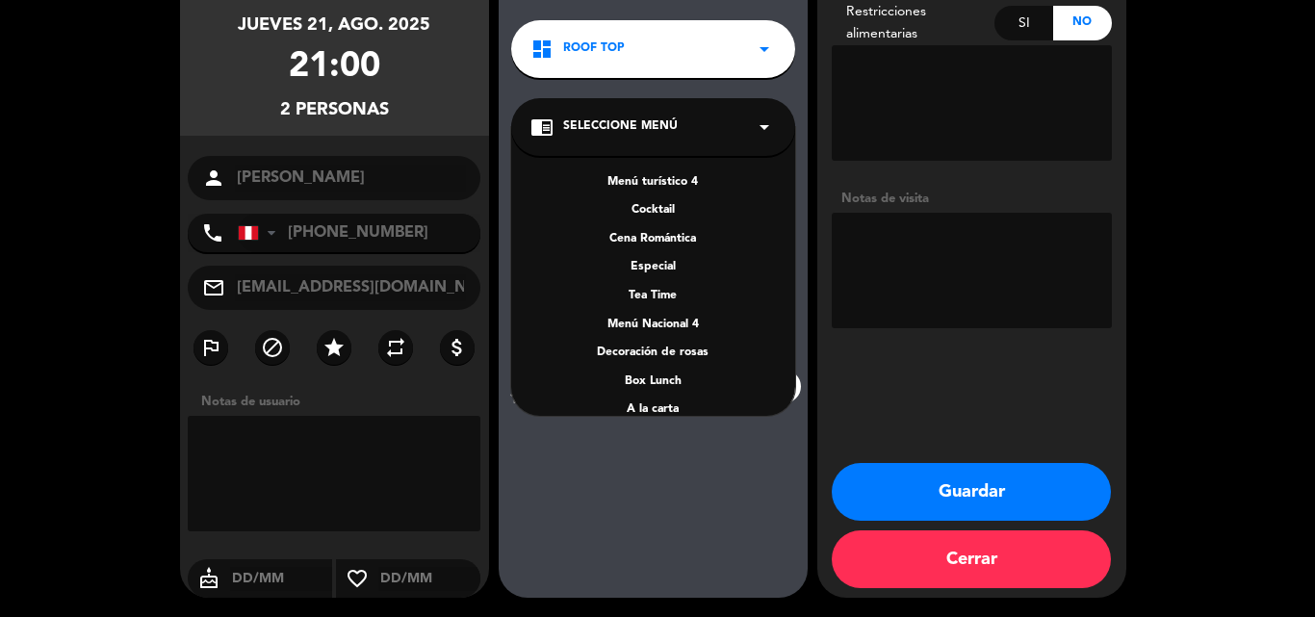
scroll to position [276, 0]
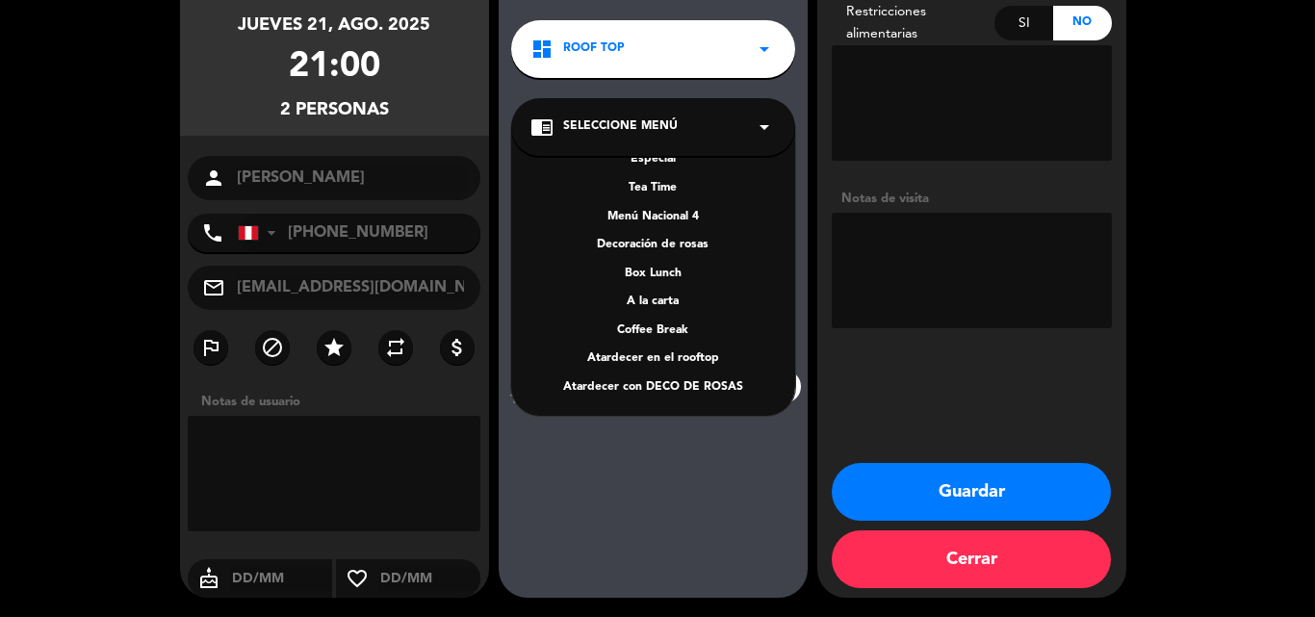
click at [660, 300] on div "A la carta" at bounding box center [654, 302] width 246 height 19
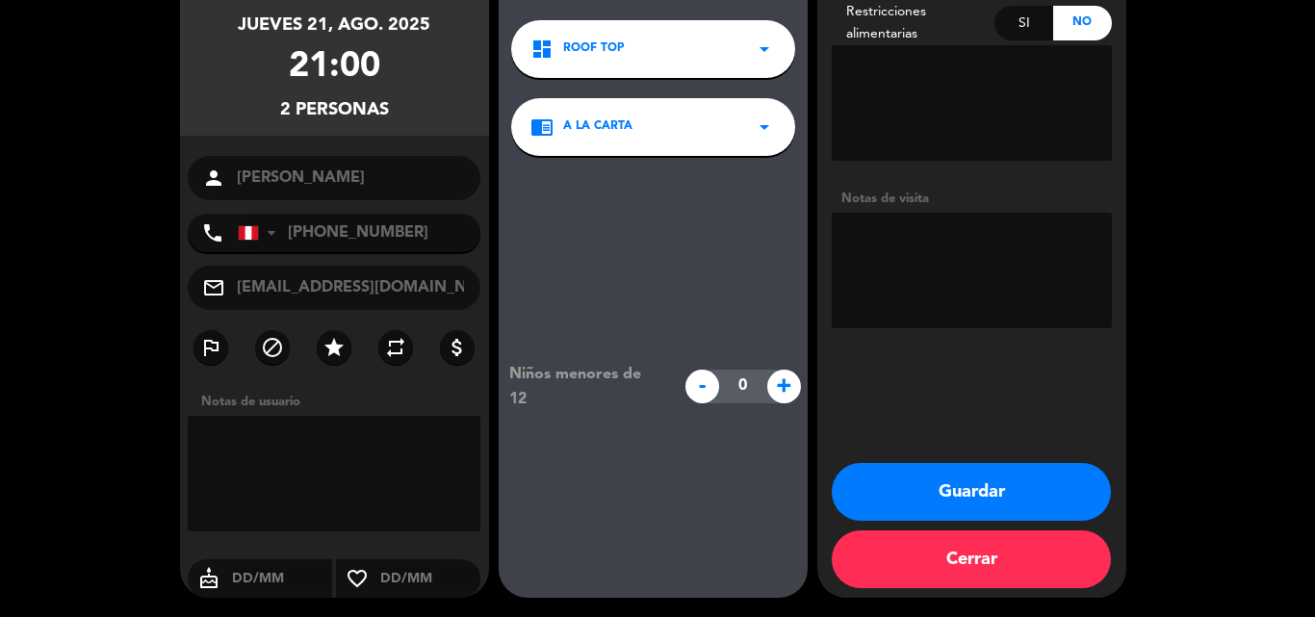
click at [973, 279] on textarea at bounding box center [972, 271] width 280 height 116
type textarea "cartel de cumpleaños + cortesia"
click at [944, 477] on button "Guardar" at bounding box center [971, 492] width 279 height 58
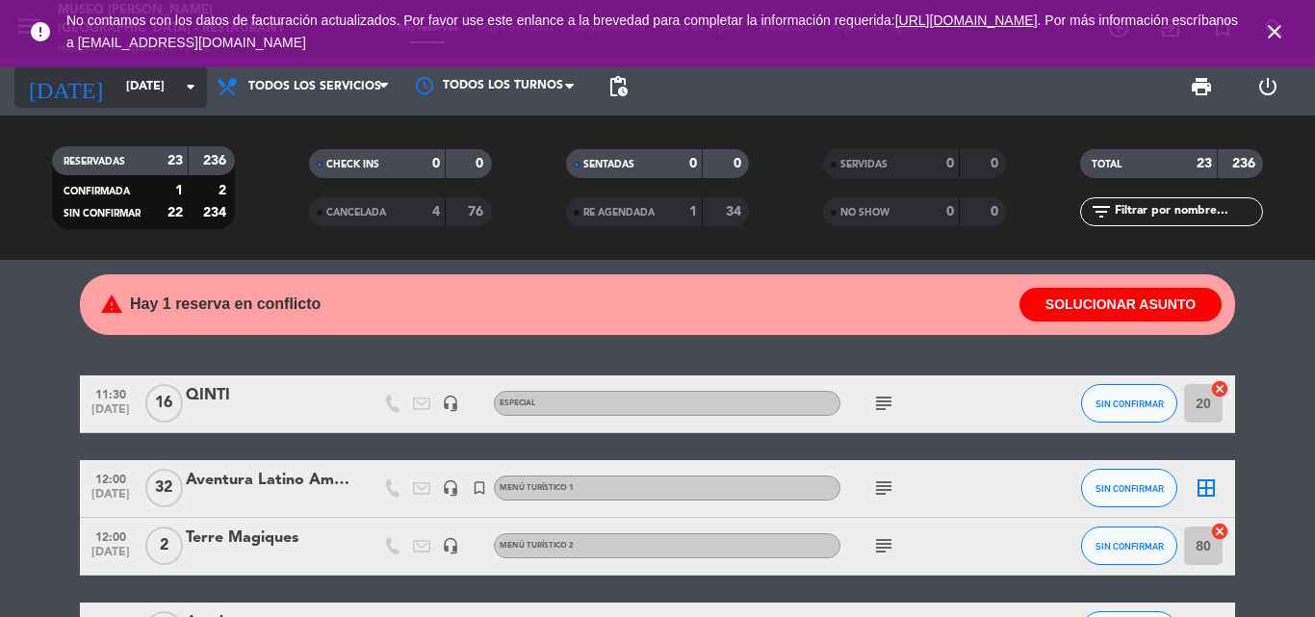
click at [129, 86] on input "[DATE]" at bounding box center [198, 86] width 163 height 33
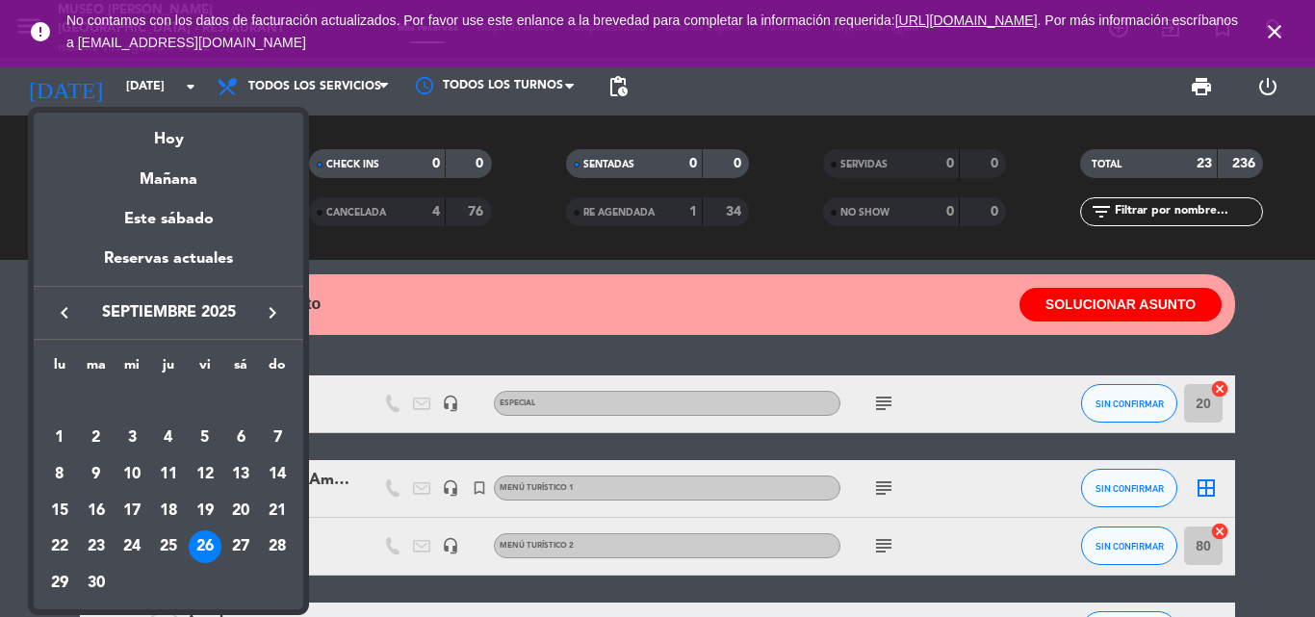
click at [60, 308] on icon "keyboard_arrow_left" at bounding box center [64, 312] width 23 height 23
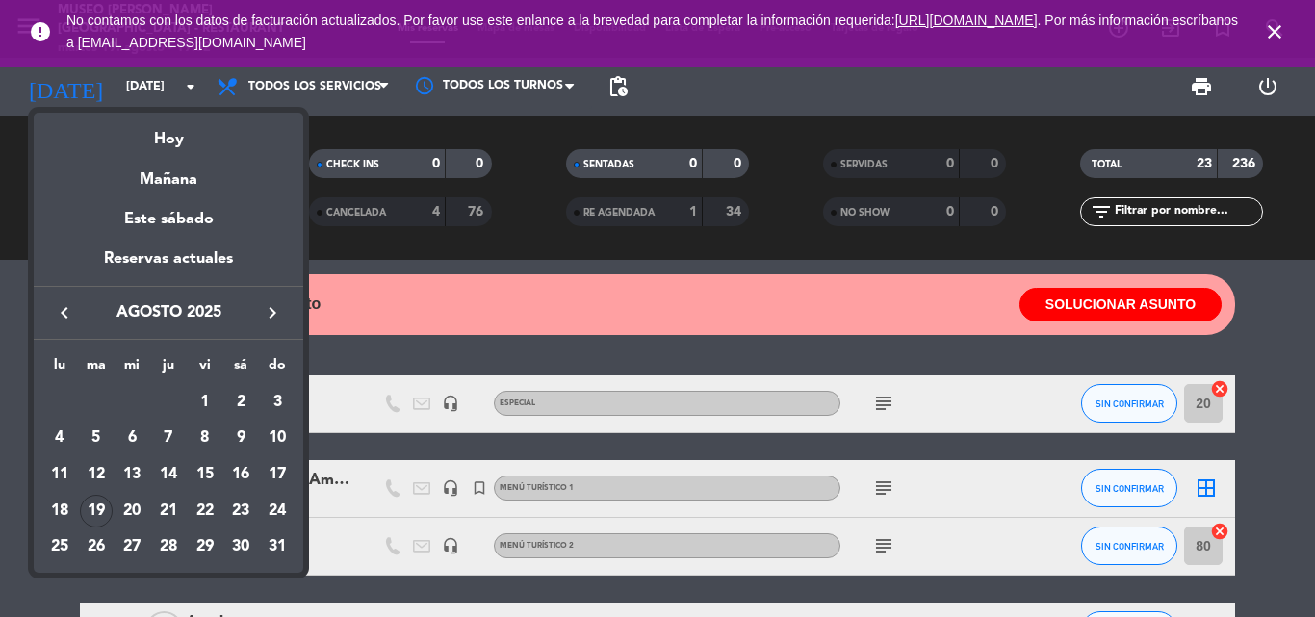
drag, startPoint x: 205, startPoint y: 510, endPoint x: 459, endPoint y: 347, distance: 302.3
click at [206, 510] on div "22" at bounding box center [205, 511] width 33 height 33
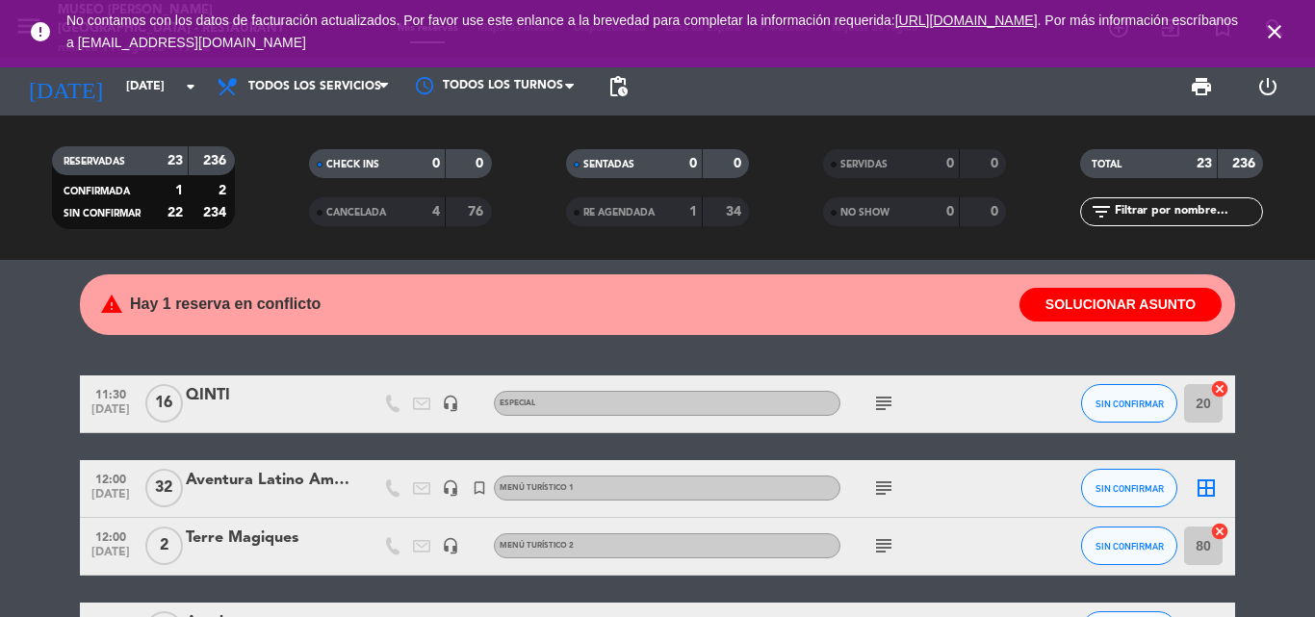
type input "vie. 22 ago."
click at [1159, 217] on input "text" at bounding box center [1187, 211] width 149 height 21
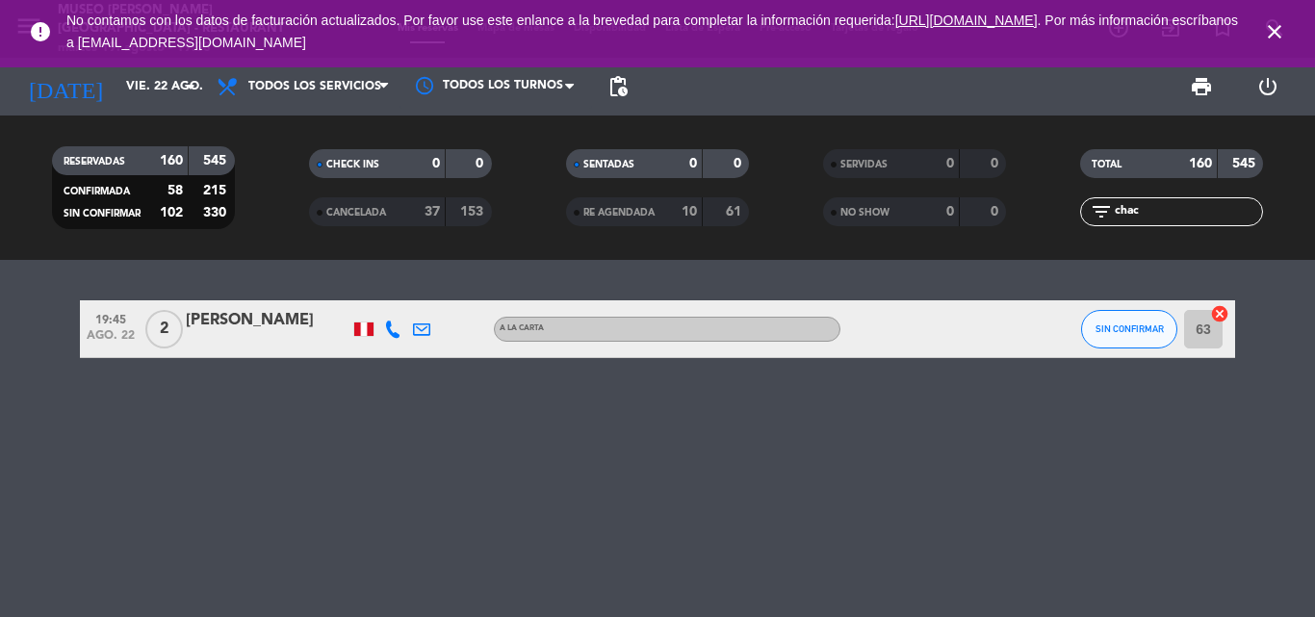
click at [259, 312] on div "[PERSON_NAME]" at bounding box center [268, 320] width 164 height 25
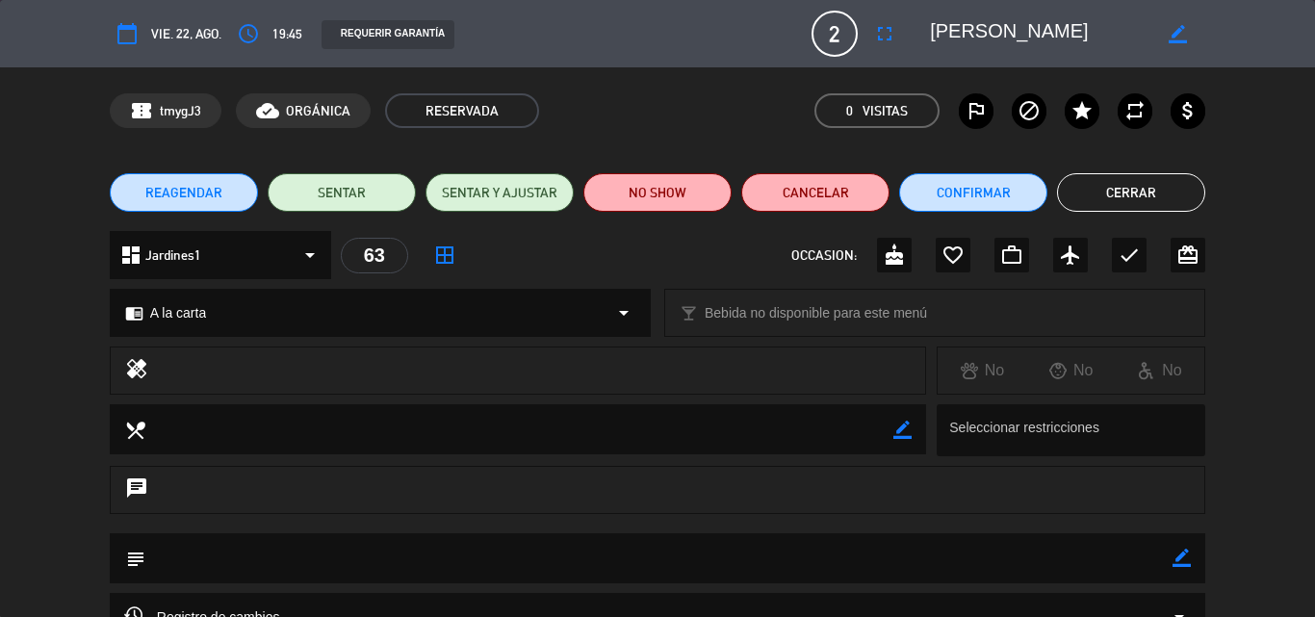
click at [1140, 195] on button "Cerrar" at bounding box center [1131, 192] width 148 height 39
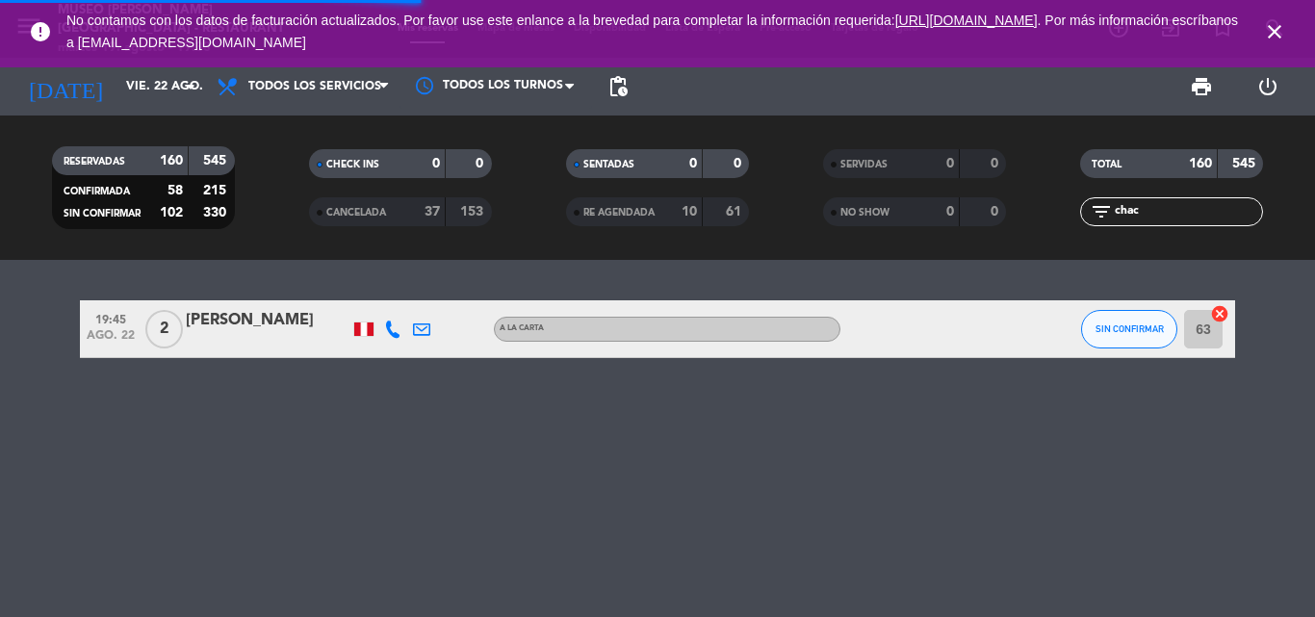
drag, startPoint x: 1155, startPoint y: 209, endPoint x: 750, endPoint y: 209, distance: 405.4
click at [760, 209] on div "RESERVADAS 160 545 CONFIRMADA 58 215 SIN CONFIRMAR 102 330 CHECK INS 0 0 CANCEL…" at bounding box center [657, 188] width 1315 height 106
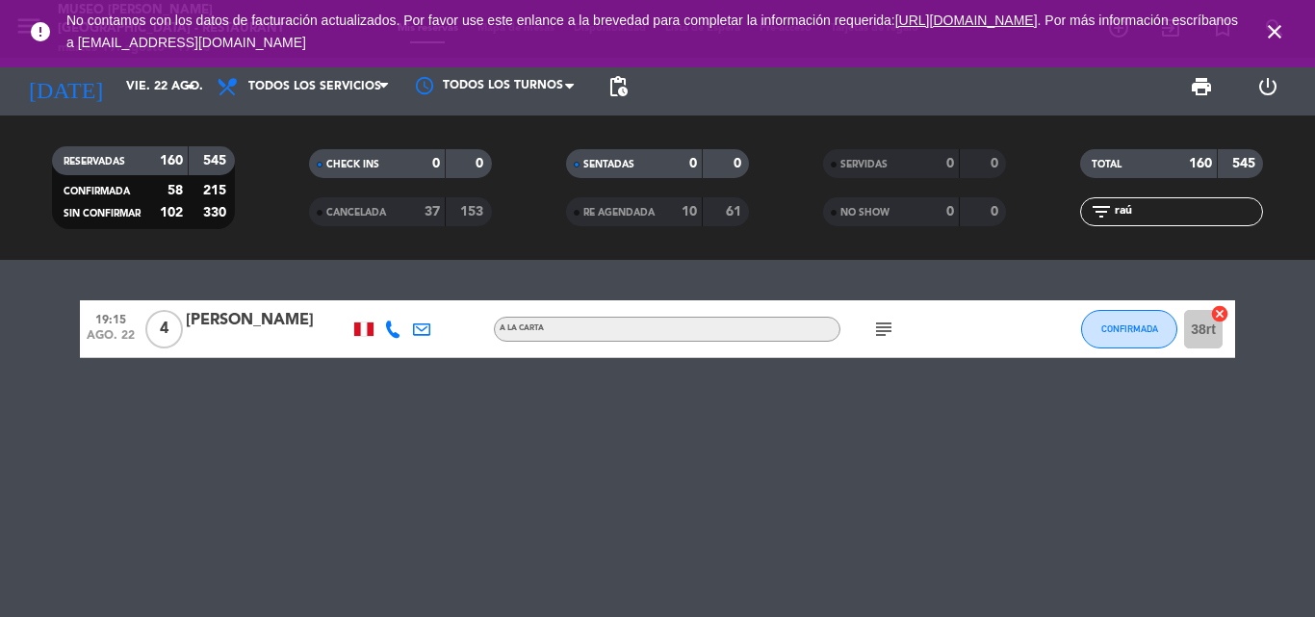
type input "raú"
click at [255, 304] on div "19:15 [DATE] 4 [PERSON_NAME] A la carta subject CONFIRMADA 38rt cancel" at bounding box center [657, 329] width 1155 height 58
click at [247, 324] on div "[PERSON_NAME]" at bounding box center [268, 320] width 164 height 25
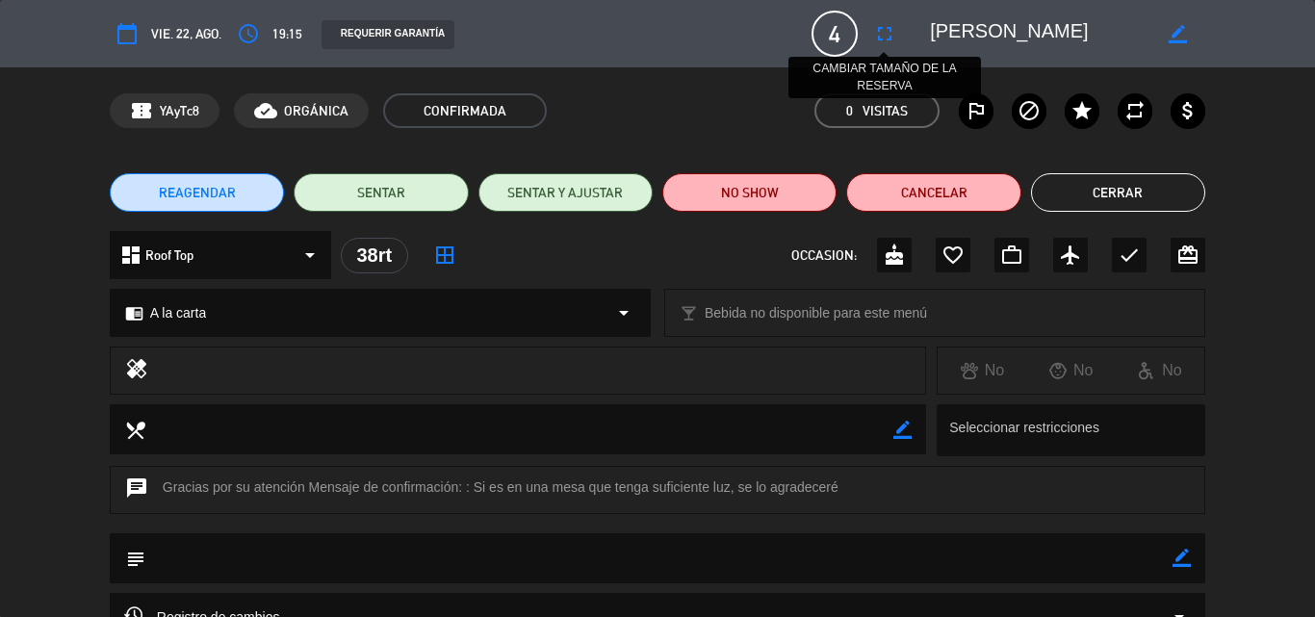
click at [888, 36] on icon "fullscreen" at bounding box center [884, 33] width 23 height 23
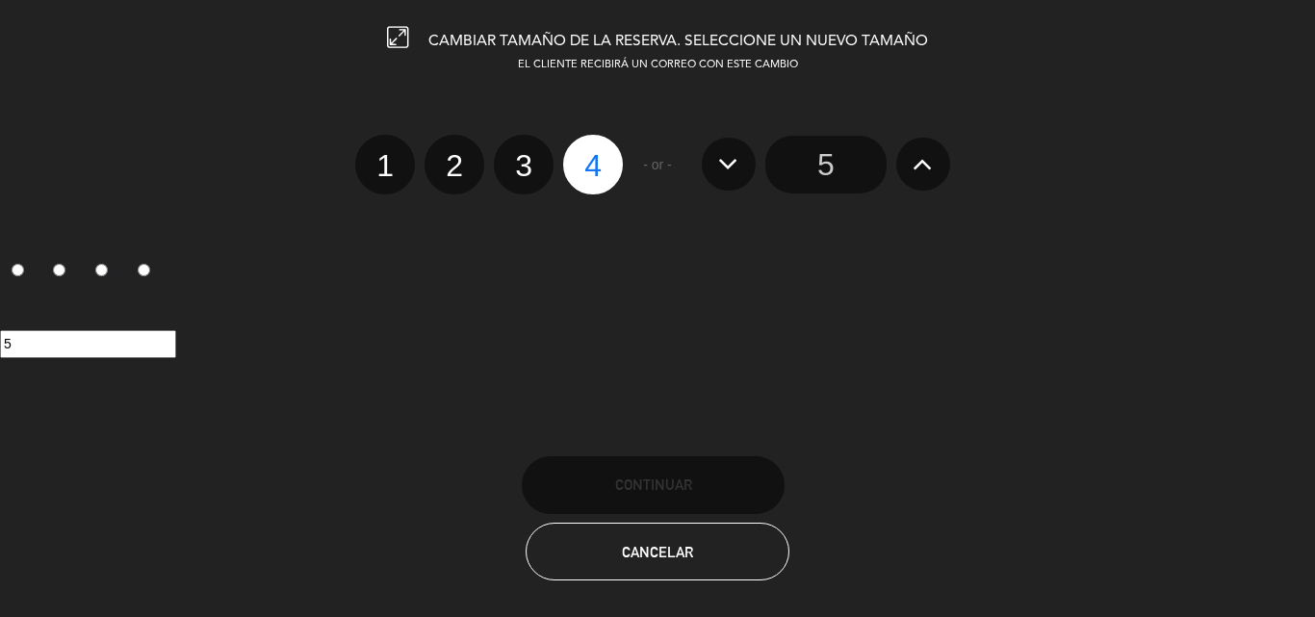
click at [830, 162] on input "5" at bounding box center [825, 165] width 121 height 58
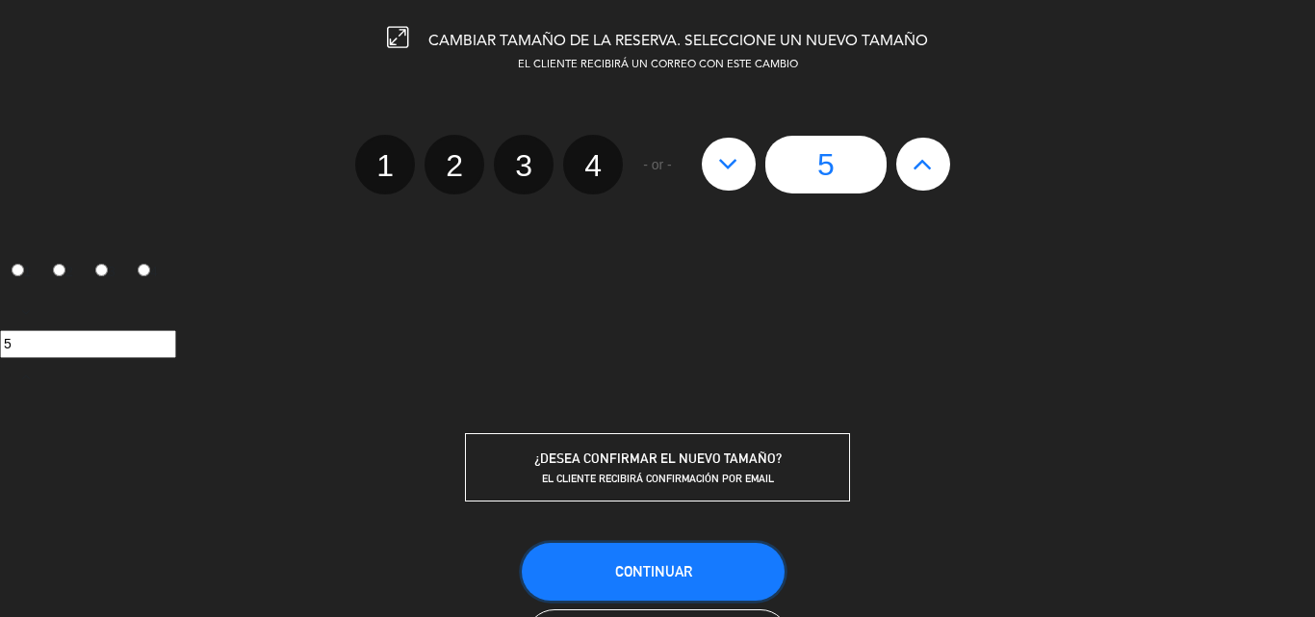
click at [680, 555] on button "Continuar" at bounding box center [653, 572] width 263 height 58
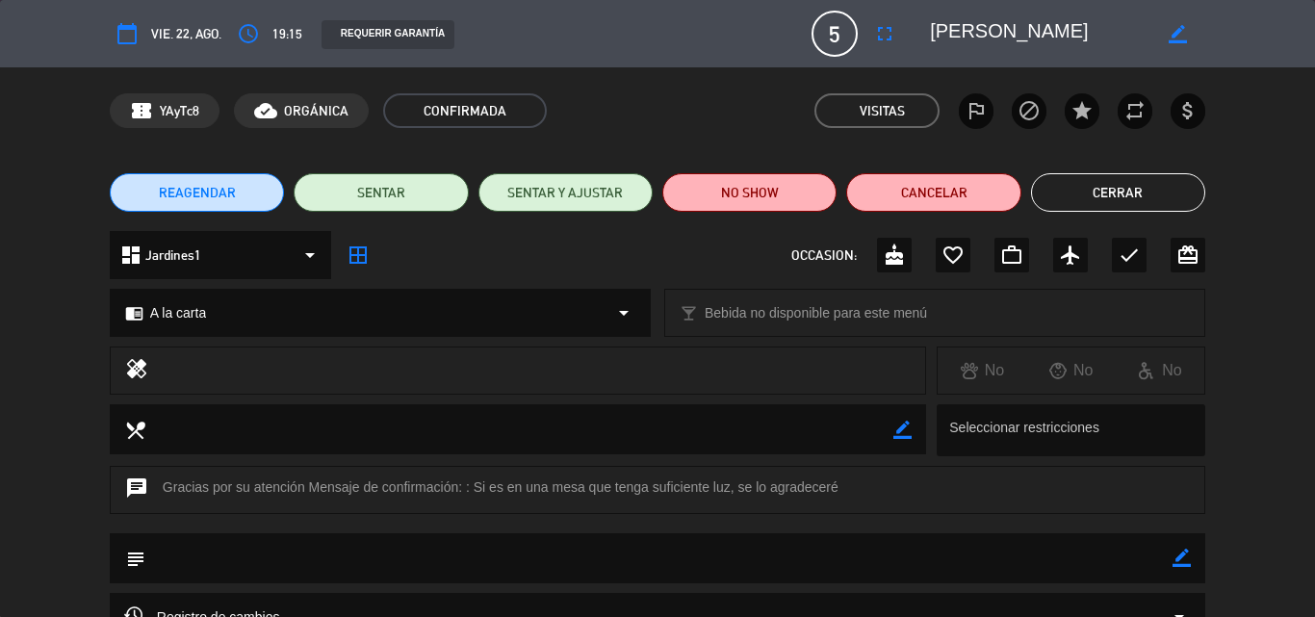
click at [1113, 201] on button "Cerrar" at bounding box center [1118, 192] width 174 height 39
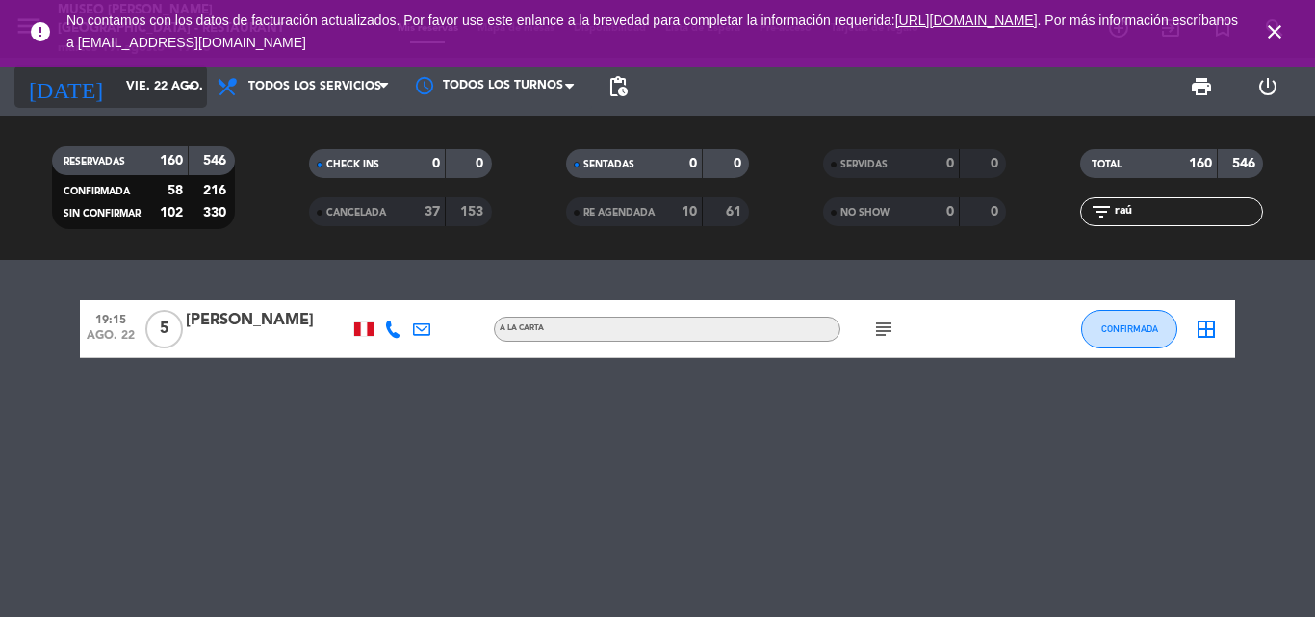
click at [119, 84] on input "vie. 22 ago." at bounding box center [198, 86] width 163 height 33
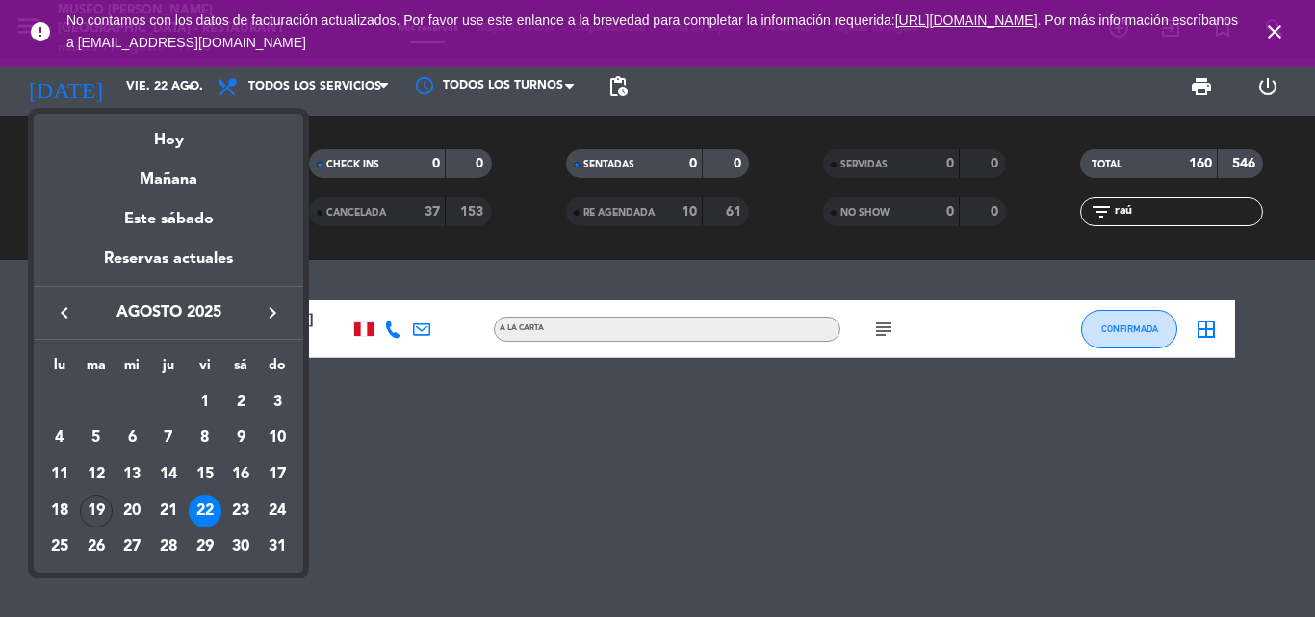
click at [272, 314] on icon "keyboard_arrow_right" at bounding box center [272, 312] width 23 height 23
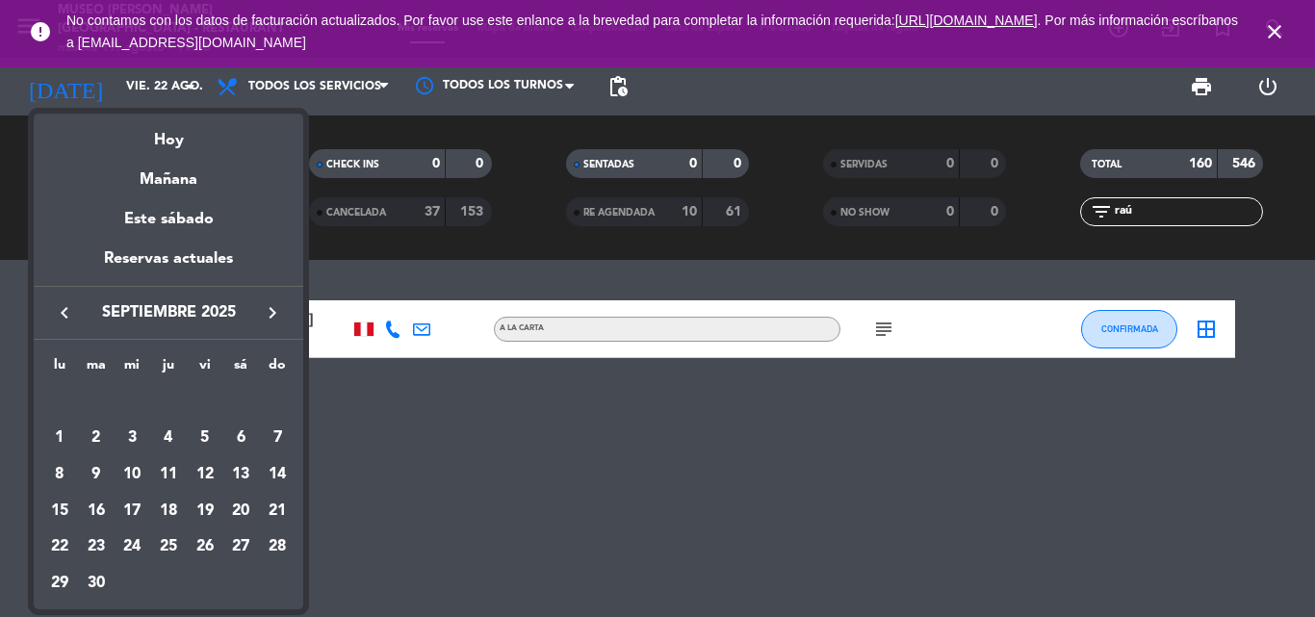
drag, startPoint x: 130, startPoint y: 432, endPoint x: 147, endPoint y: 421, distance: 20.8
click at [132, 432] on div "3" at bounding box center [132, 438] width 33 height 33
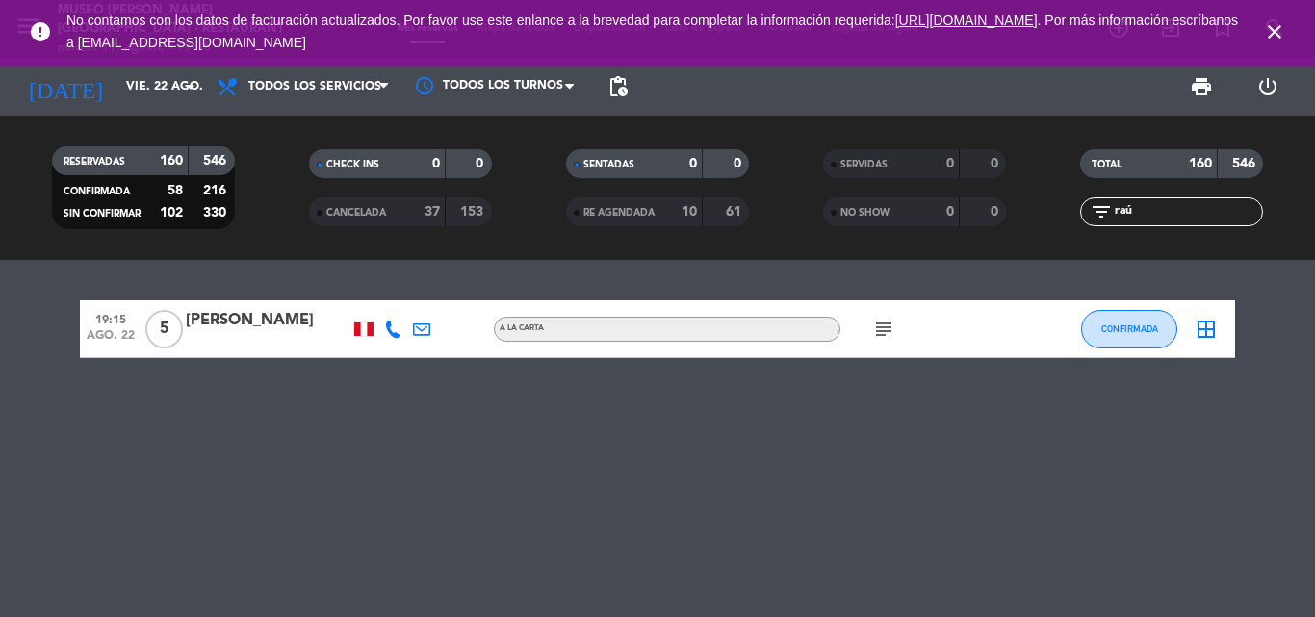
type input "[DATE]"
drag, startPoint x: 878, startPoint y: 215, endPoint x: 827, endPoint y: 214, distance: 51.0
click at [832, 214] on div "RESERVADAS 160 546 CONFIRMADA 58 216 SIN CONFIRMAR 102 330 CHECK INS 0 0 CANCEL…" at bounding box center [657, 188] width 1315 height 106
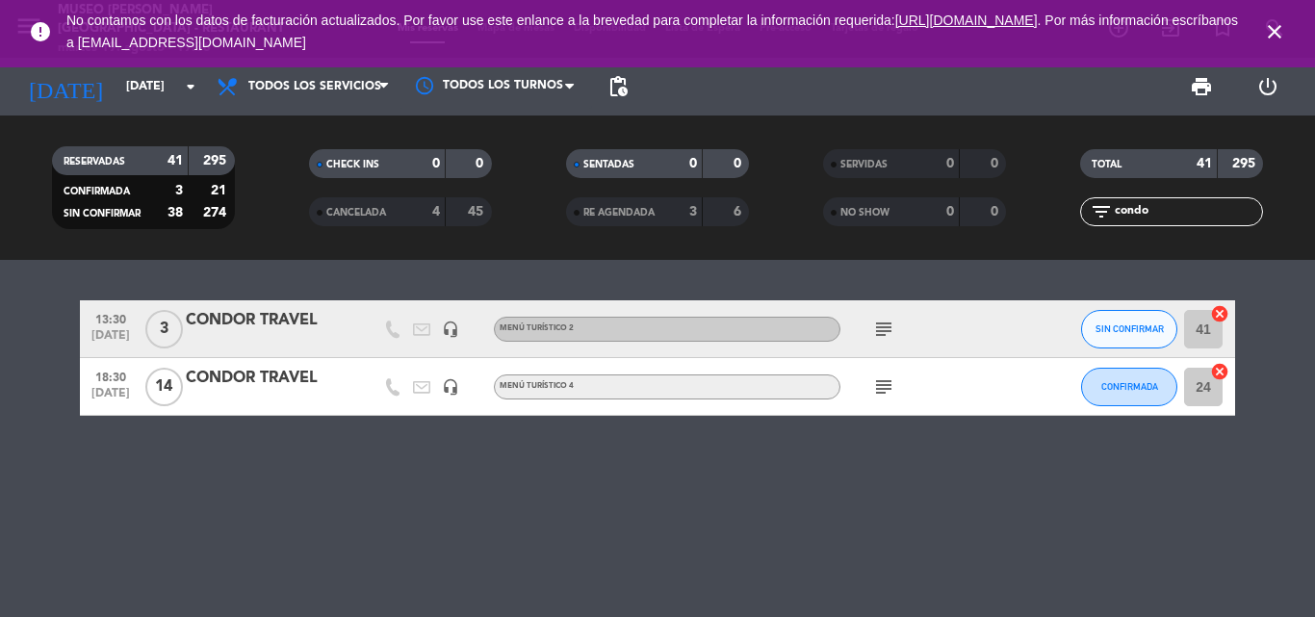
type input "condo"
click at [237, 381] on div "CONDOR TRAVEL" at bounding box center [268, 378] width 164 height 25
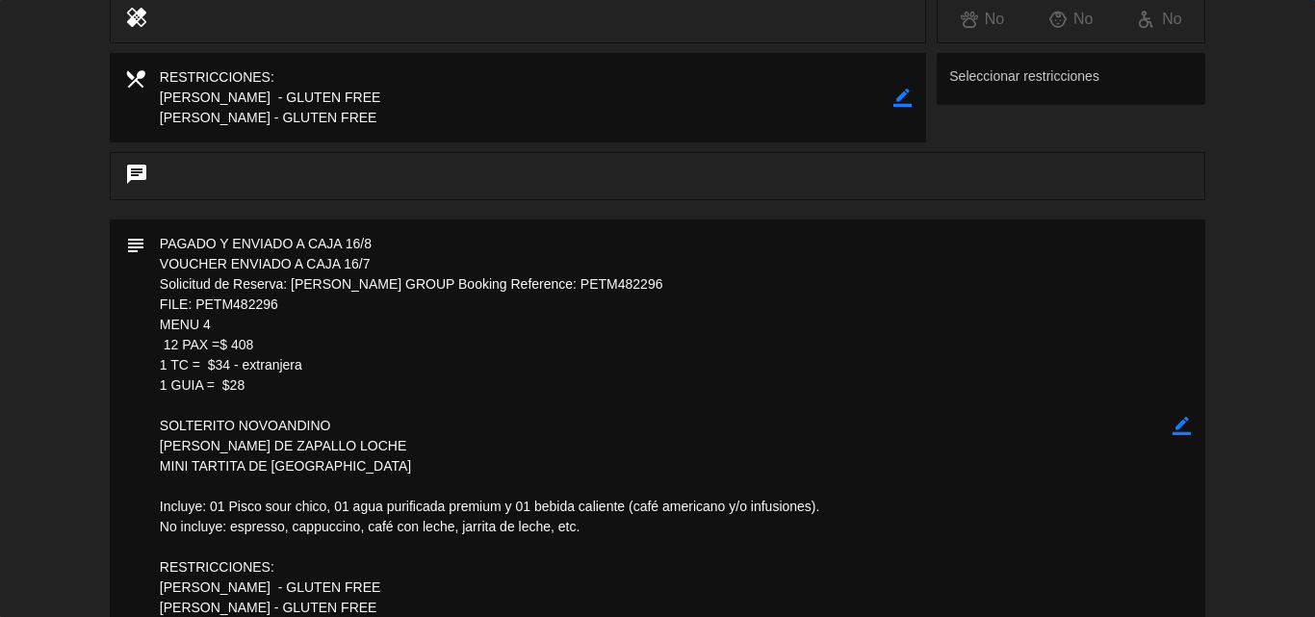
scroll to position [609, 0]
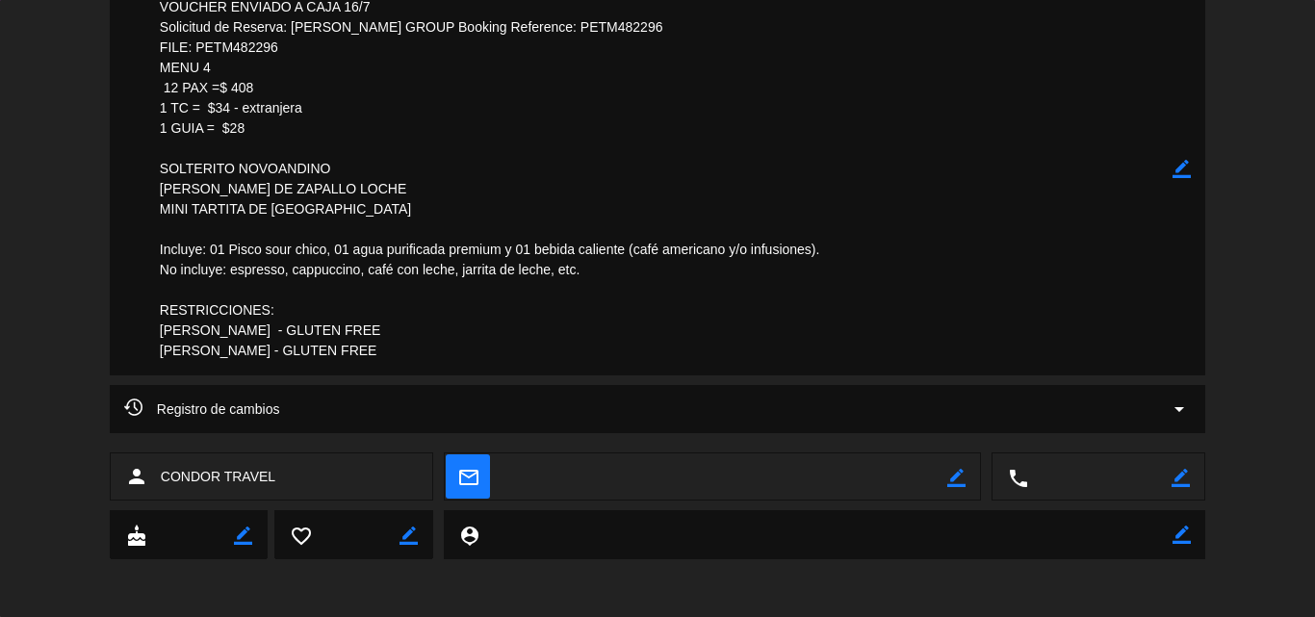
click at [1181, 166] on icon "border_color" at bounding box center [1182, 169] width 18 height 18
click at [157, 186] on textarea at bounding box center [658, 168] width 1027 height 413
click at [421, 183] on textarea at bounding box center [658, 168] width 1027 height 413
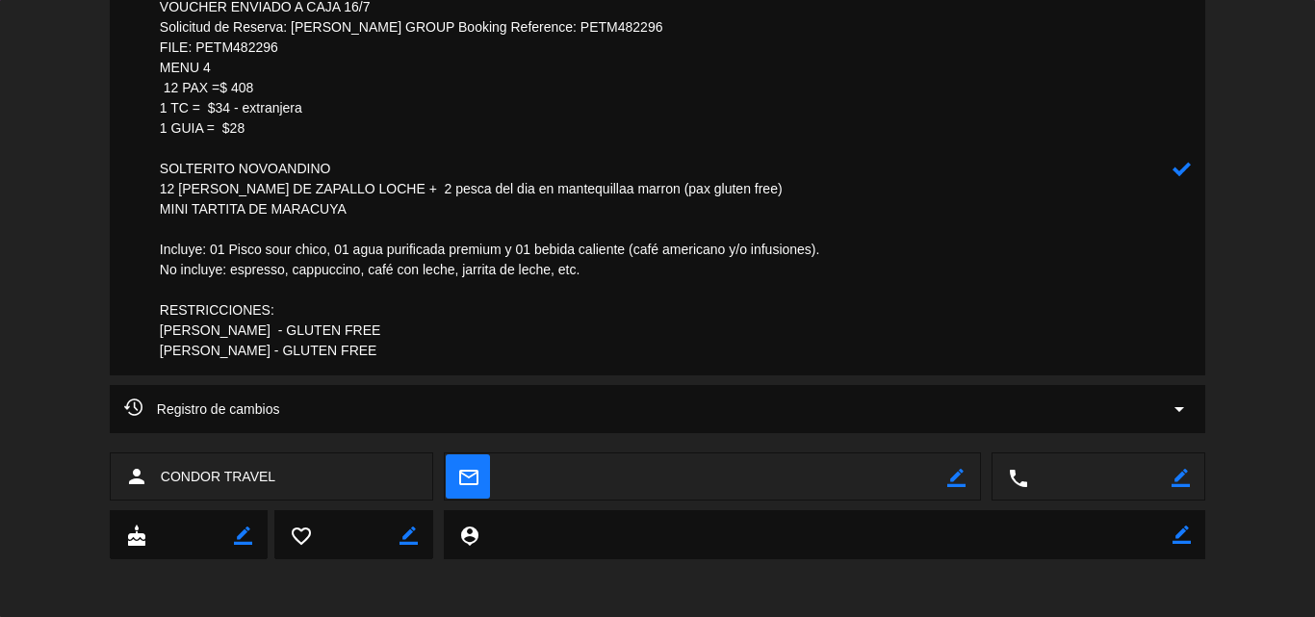
type textarea "PAGADO Y ENVIADO A CAJA 16/8 VOUCHER ENVIADO A CAJA 16/7 Solicitud de Reserva: …"
click at [1181, 171] on icon at bounding box center [1182, 169] width 18 height 18
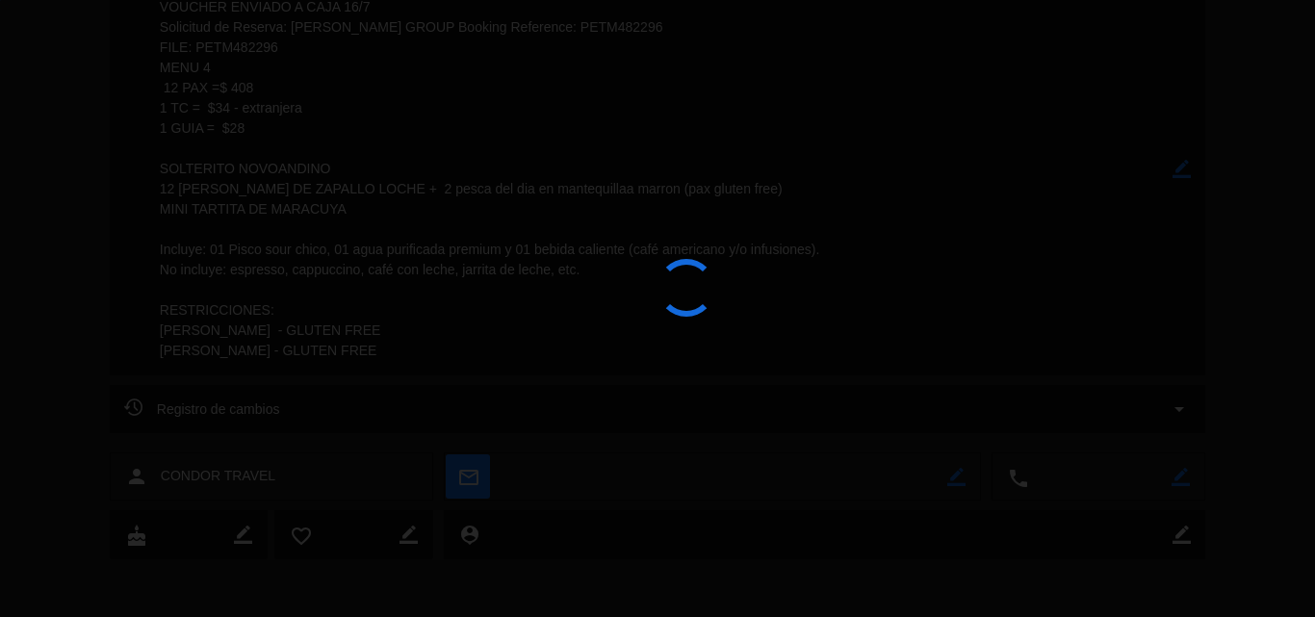
scroll to position [571, 0]
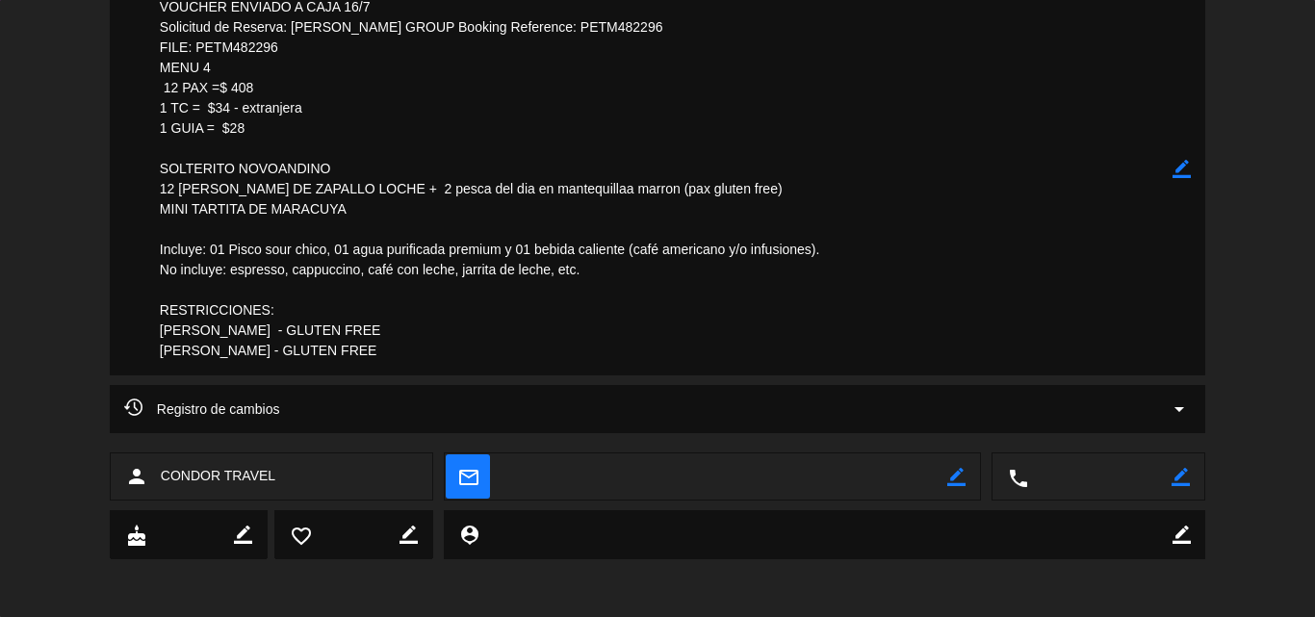
drag, startPoint x: 249, startPoint y: 199, endPoint x: 139, endPoint y: 160, distance: 117.6
click at [139, 160] on div "subject border_color" at bounding box center [658, 168] width 1096 height 413
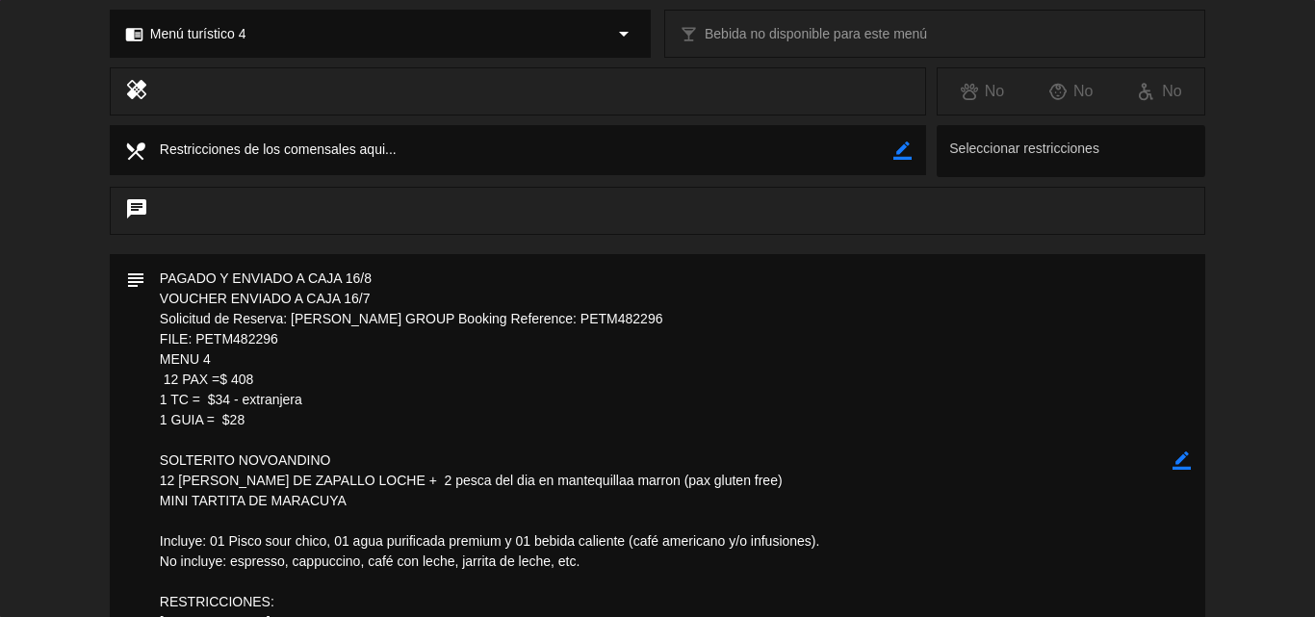
scroll to position [0, 0]
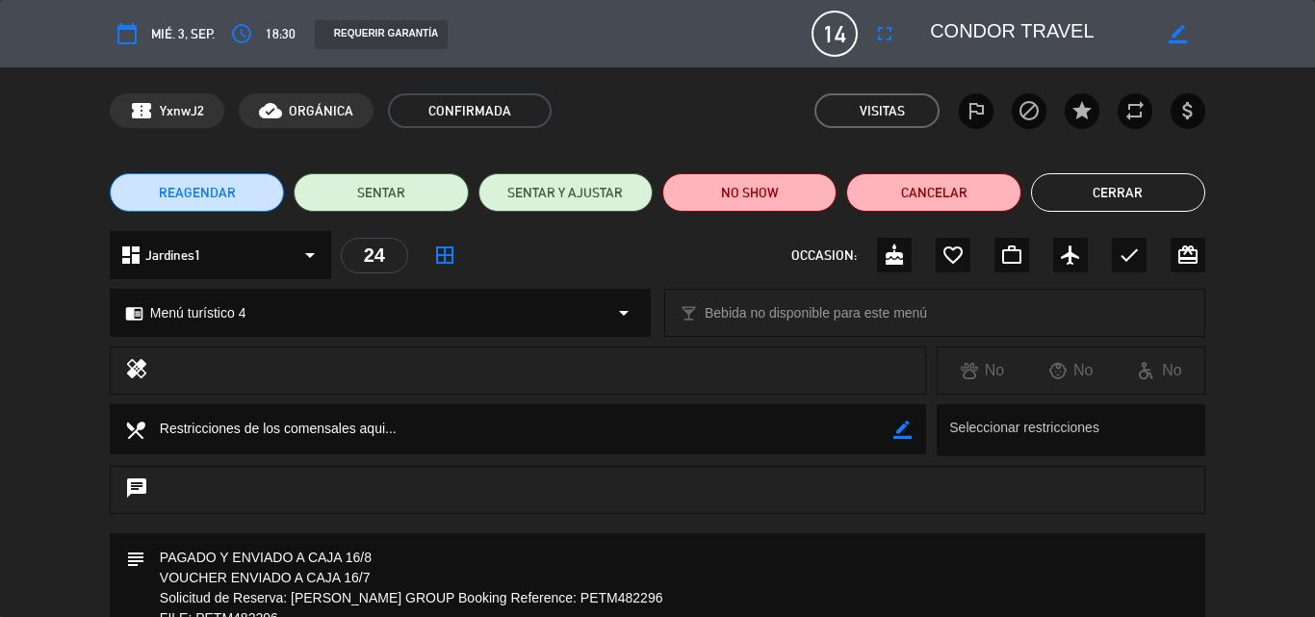
click at [1119, 192] on button "Cerrar" at bounding box center [1118, 192] width 174 height 39
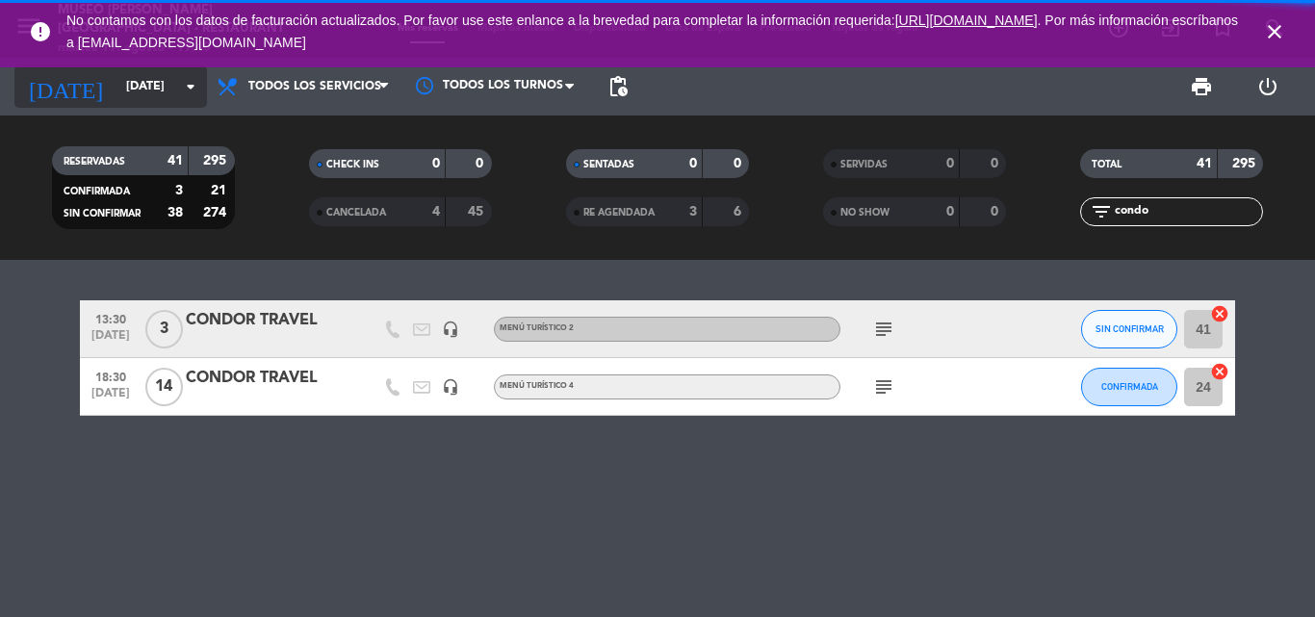
click at [151, 83] on input "[DATE]" at bounding box center [198, 86] width 163 height 33
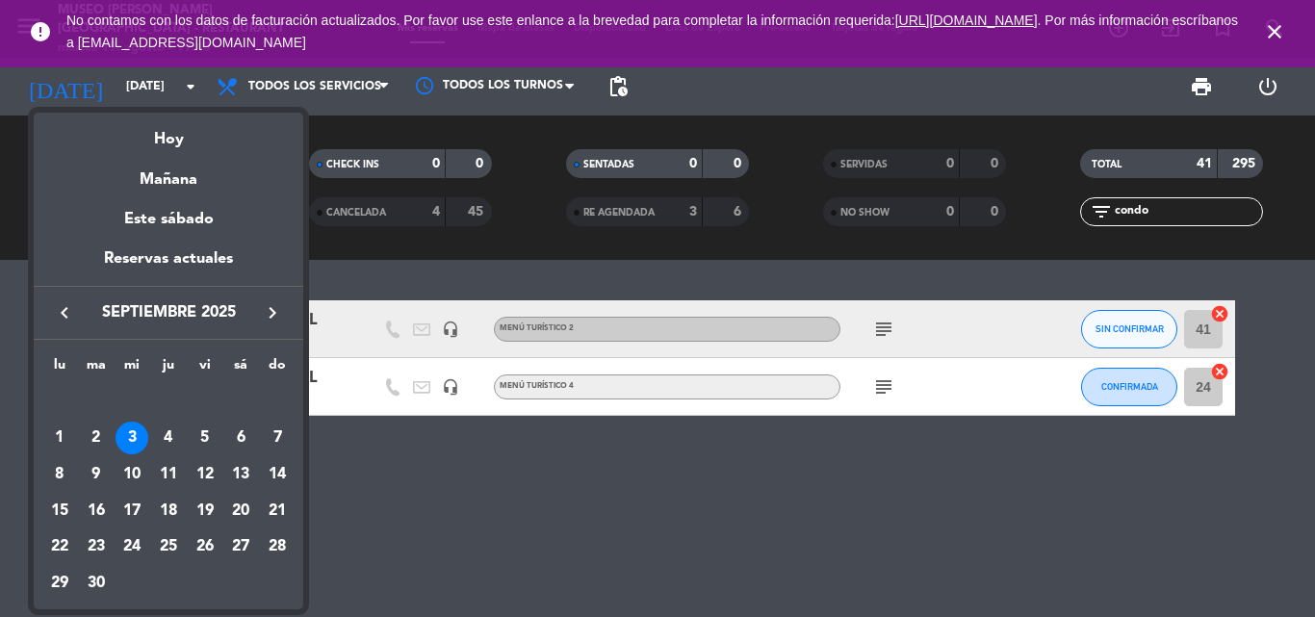
click at [215, 470] on div "12" at bounding box center [205, 474] width 33 height 33
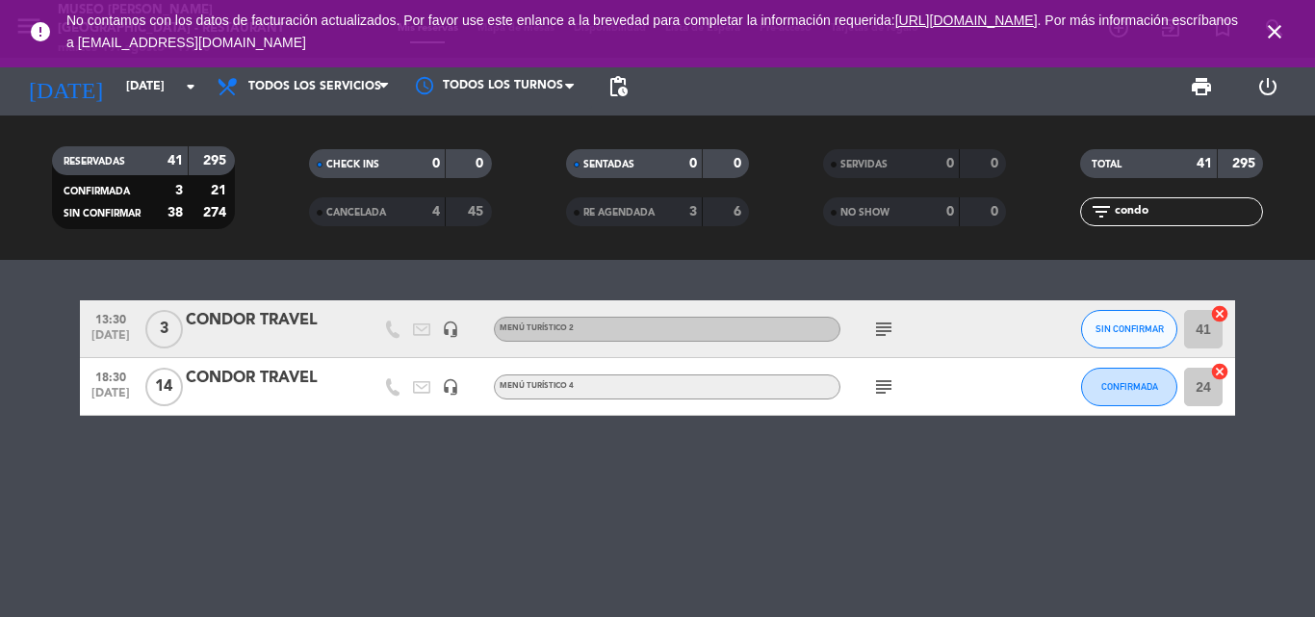
type input "[DATE]"
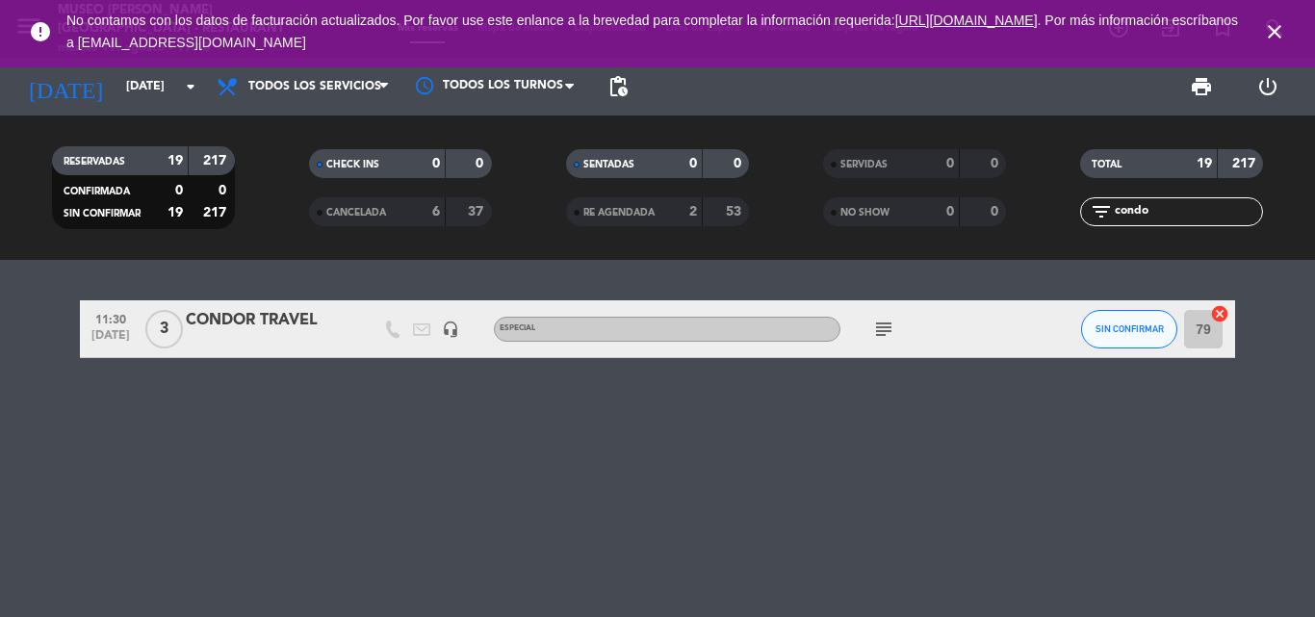
drag, startPoint x: 1189, startPoint y: 220, endPoint x: 1001, endPoint y: 224, distance: 187.8
click at [1001, 224] on div "RESERVADAS 19 217 CONFIRMADA 0 0 SIN CONFIRMAR 19 217 CHECK INS 0 0 CANCELADA 6…" at bounding box center [657, 188] width 1315 height 106
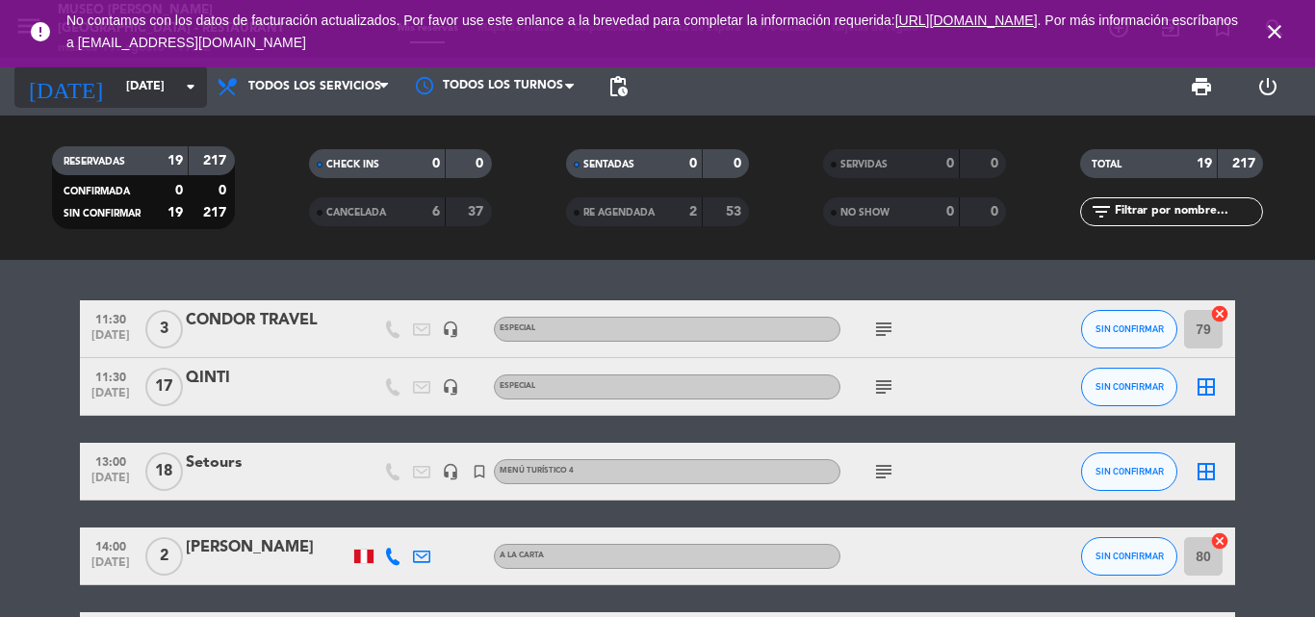
click at [138, 85] on input "[DATE]" at bounding box center [198, 86] width 163 height 33
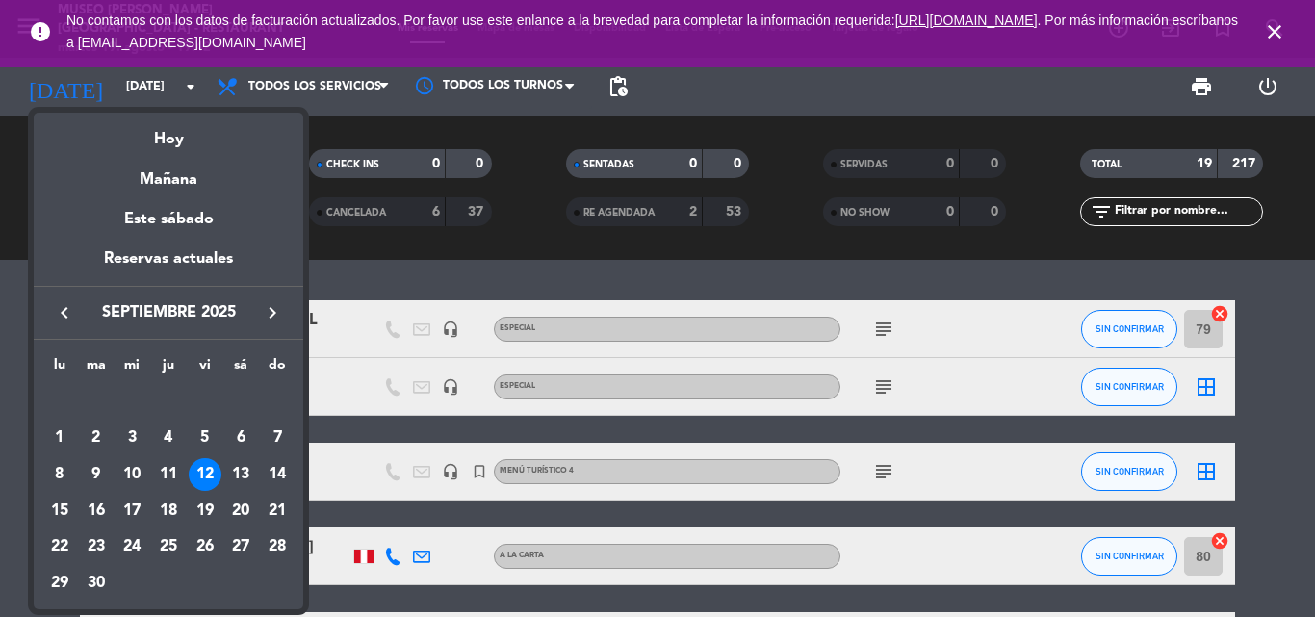
click at [65, 307] on icon "keyboard_arrow_left" at bounding box center [64, 312] width 23 height 23
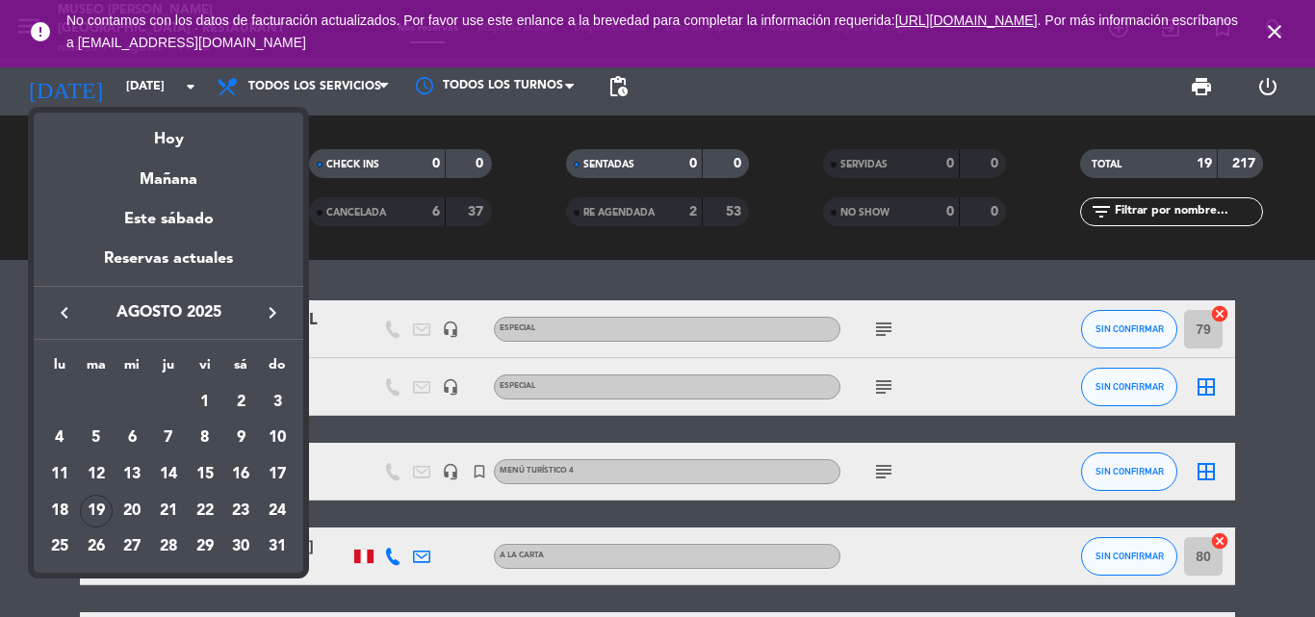
drag, startPoint x: 278, startPoint y: 545, endPoint x: 295, endPoint y: 392, distance: 154.0
click at [278, 544] on div "31" at bounding box center [277, 547] width 33 height 33
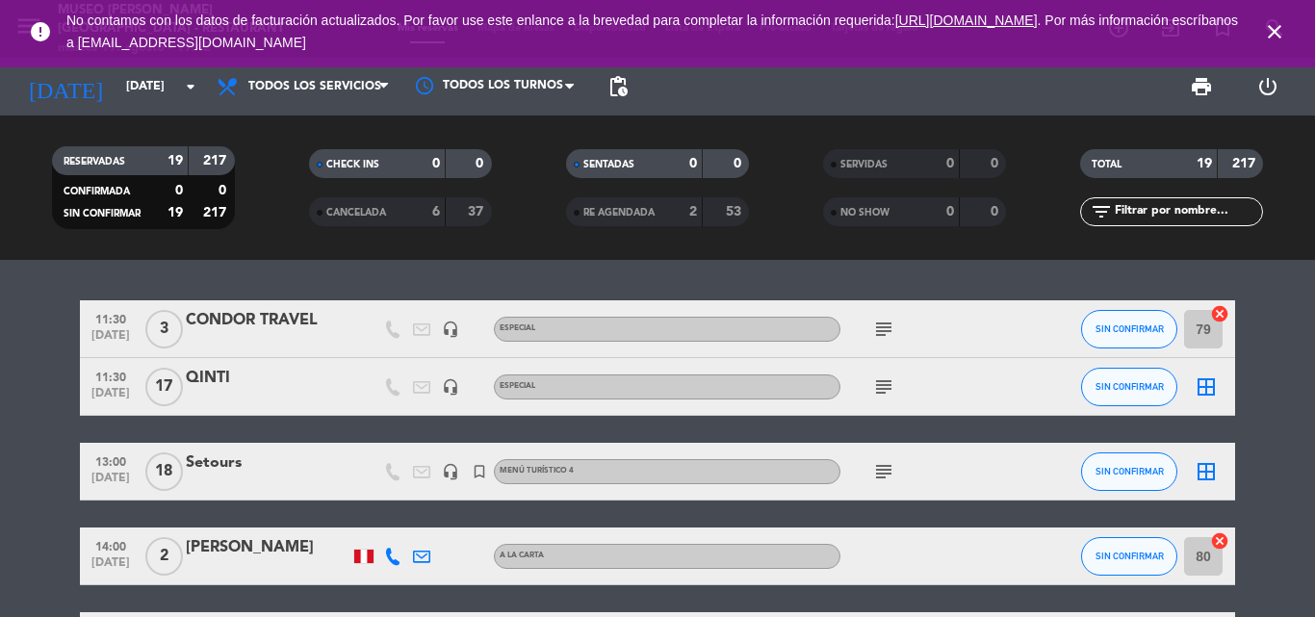
type input "dom. 31 ago."
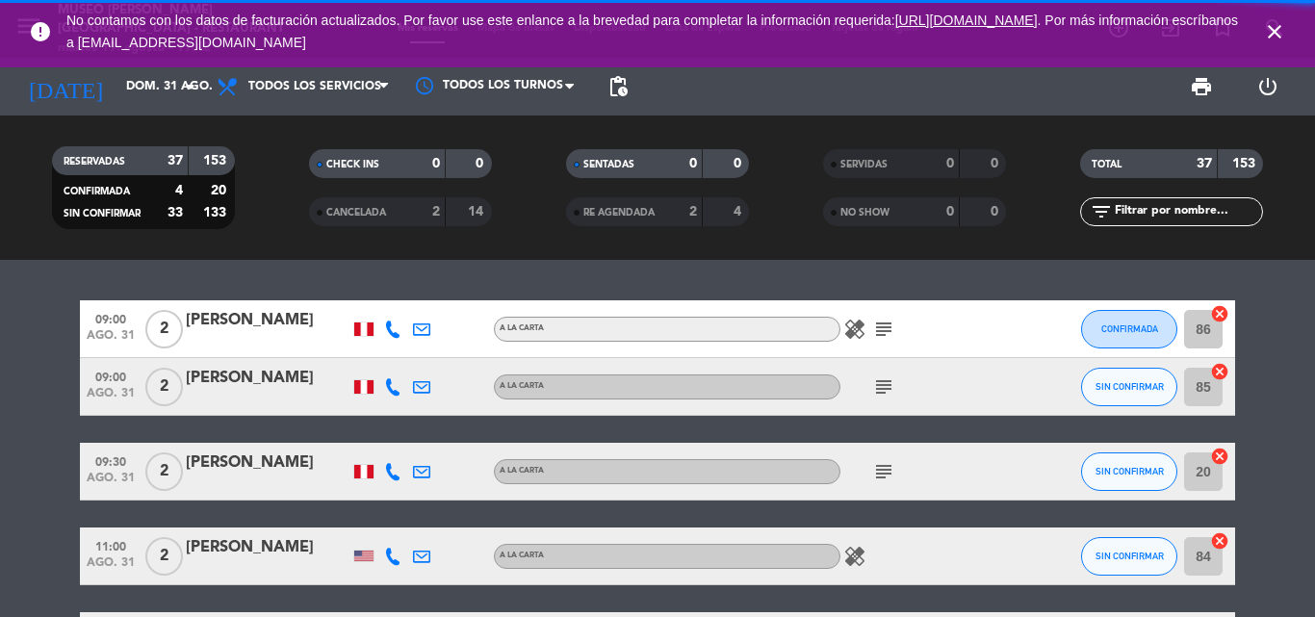
click at [1183, 205] on input "text" at bounding box center [1187, 211] width 149 height 21
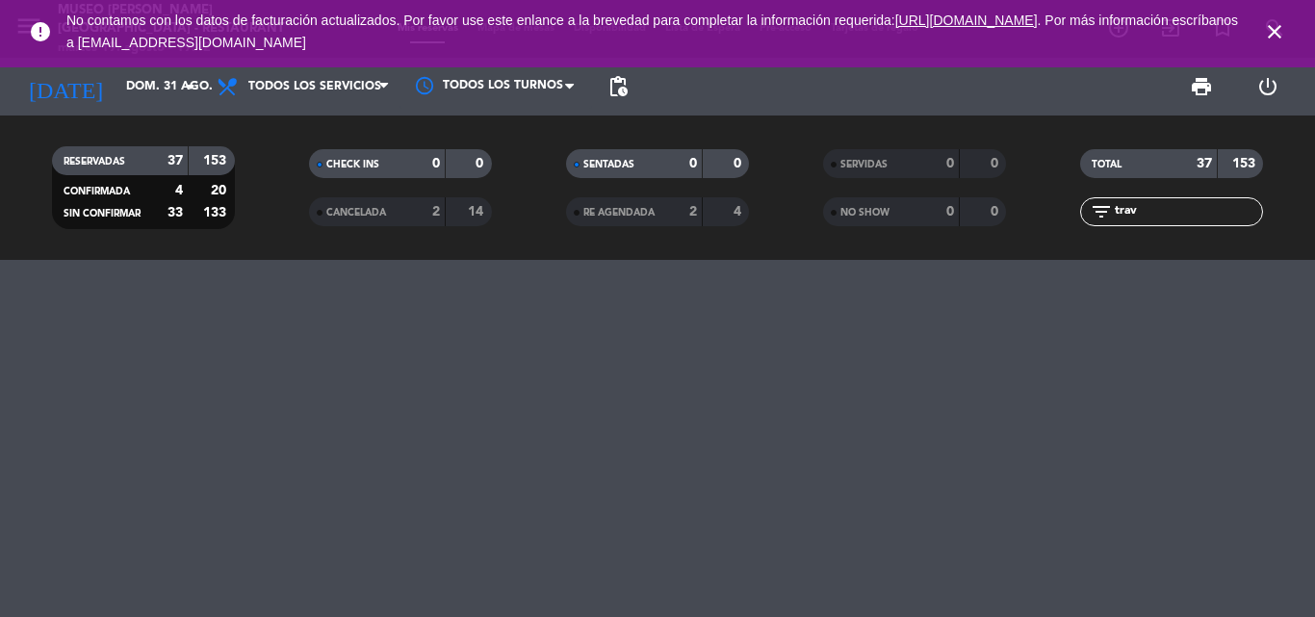
type input "trave"
